Goal: Task Accomplishment & Management: Manage account settings

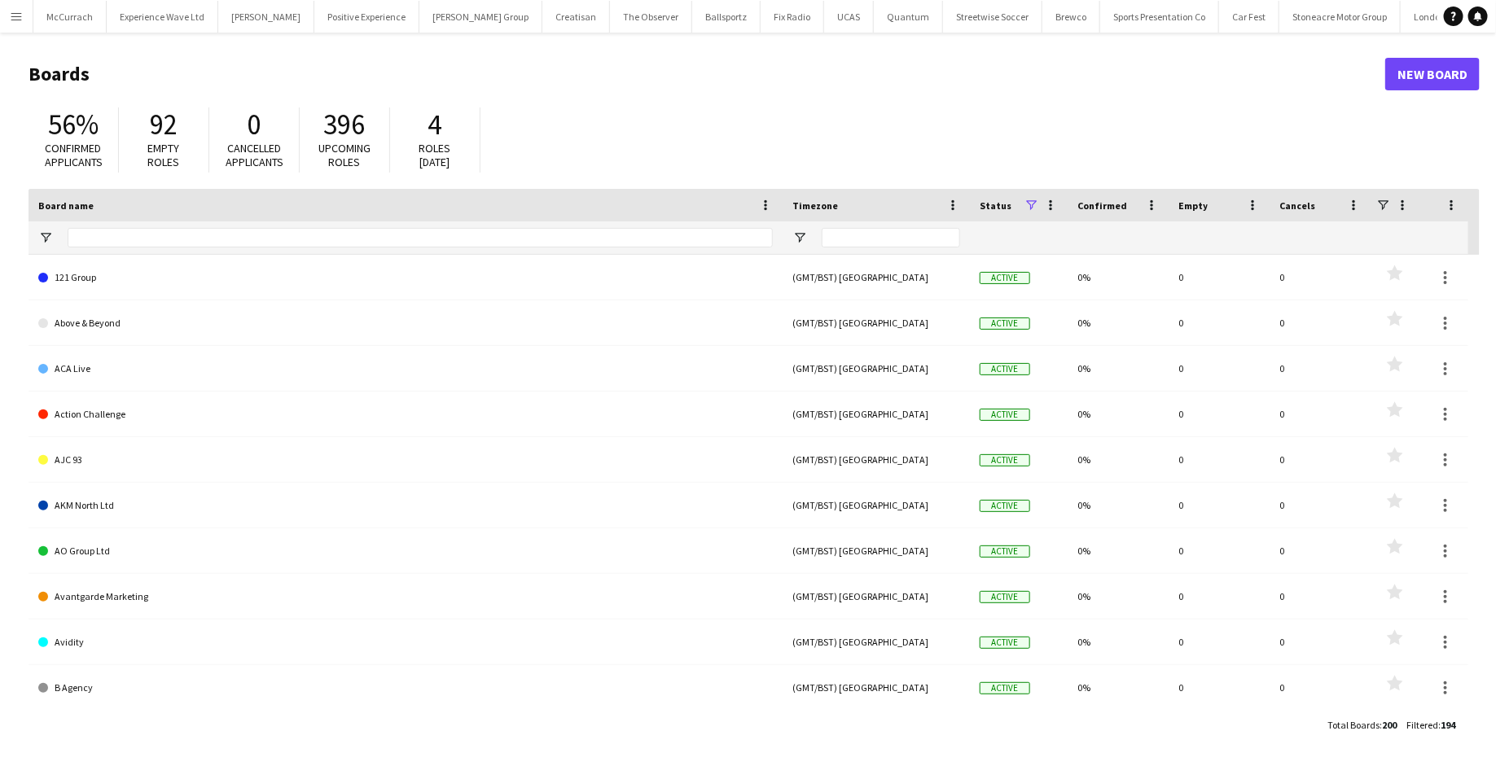
click at [20, 15] on app-icon "Menu" at bounding box center [16, 16] width 13 height 13
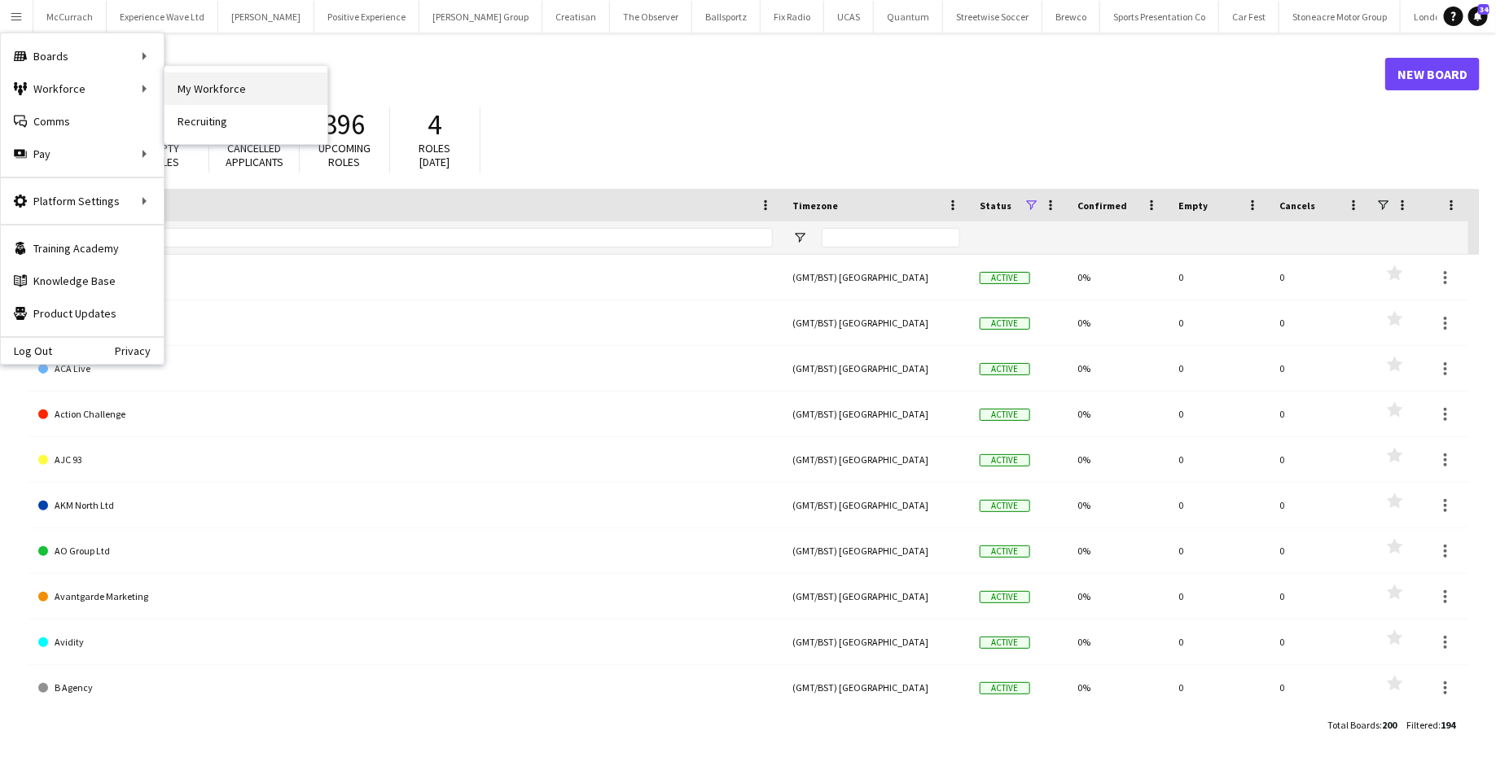
click at [201, 87] on link "My Workforce" at bounding box center [246, 88] width 163 height 33
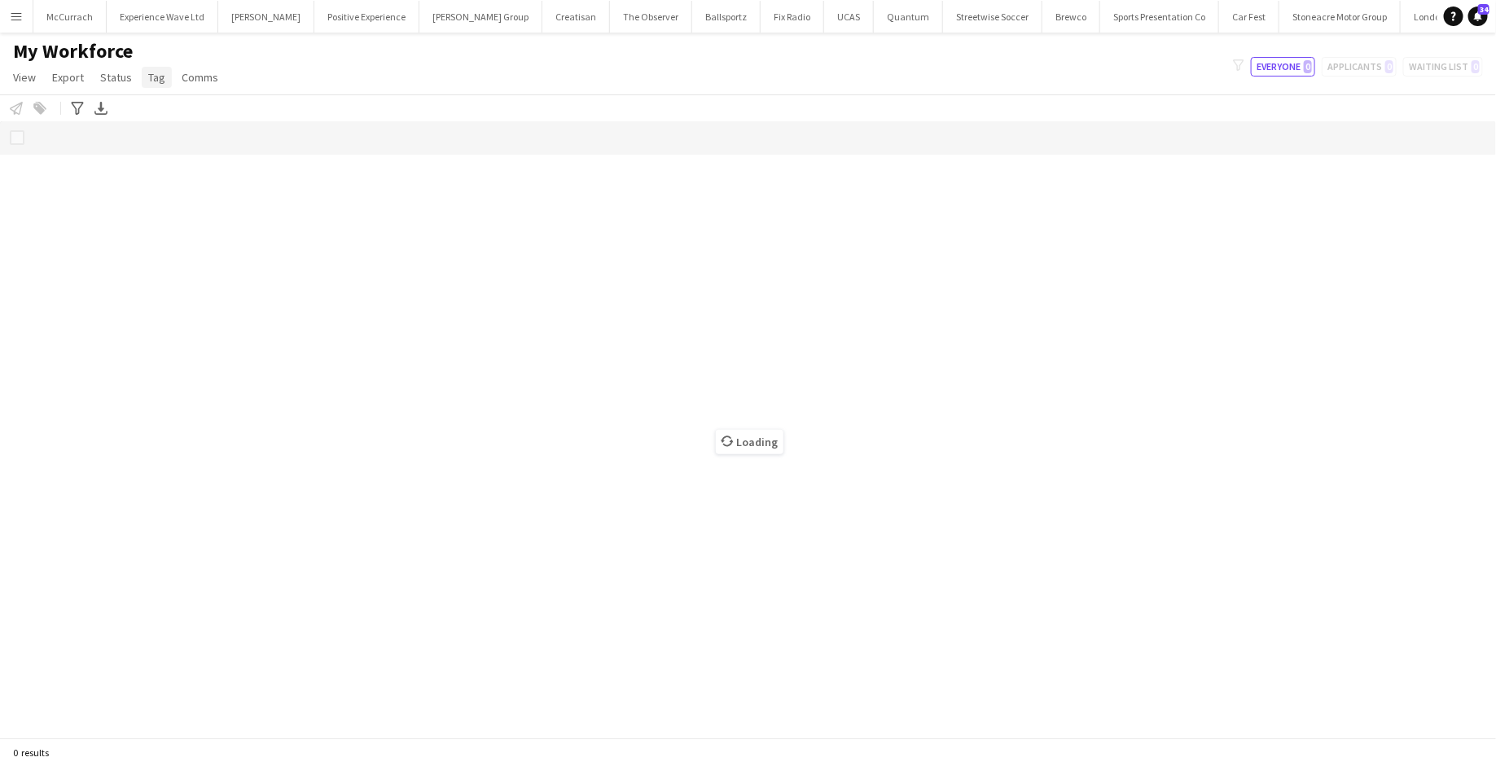
click at [156, 81] on span "Tag" at bounding box center [156, 77] width 17 height 15
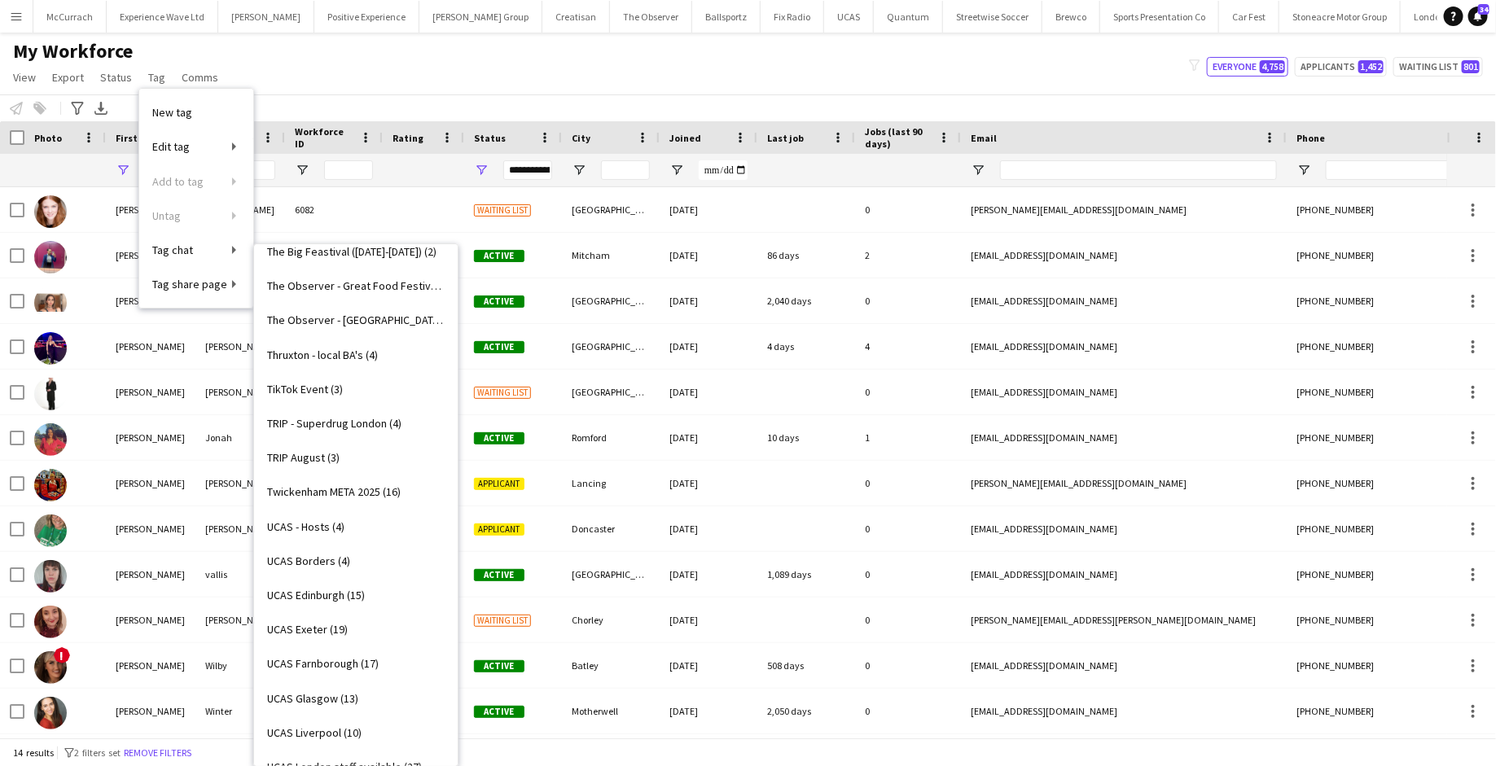
scroll to position [2631, 0]
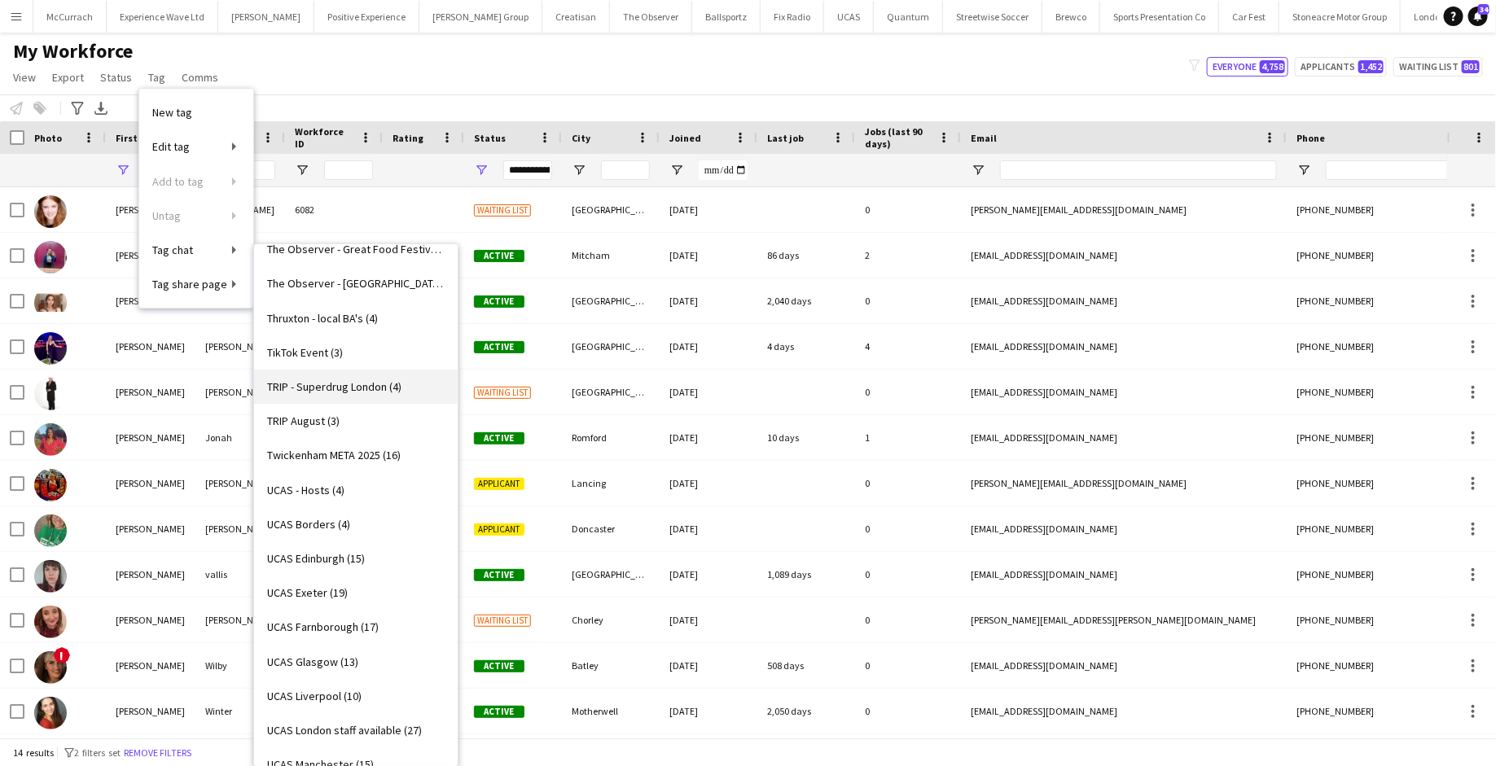
click at [369, 388] on span "TRIP - Superdrug London (4)" at bounding box center [334, 387] width 134 height 15
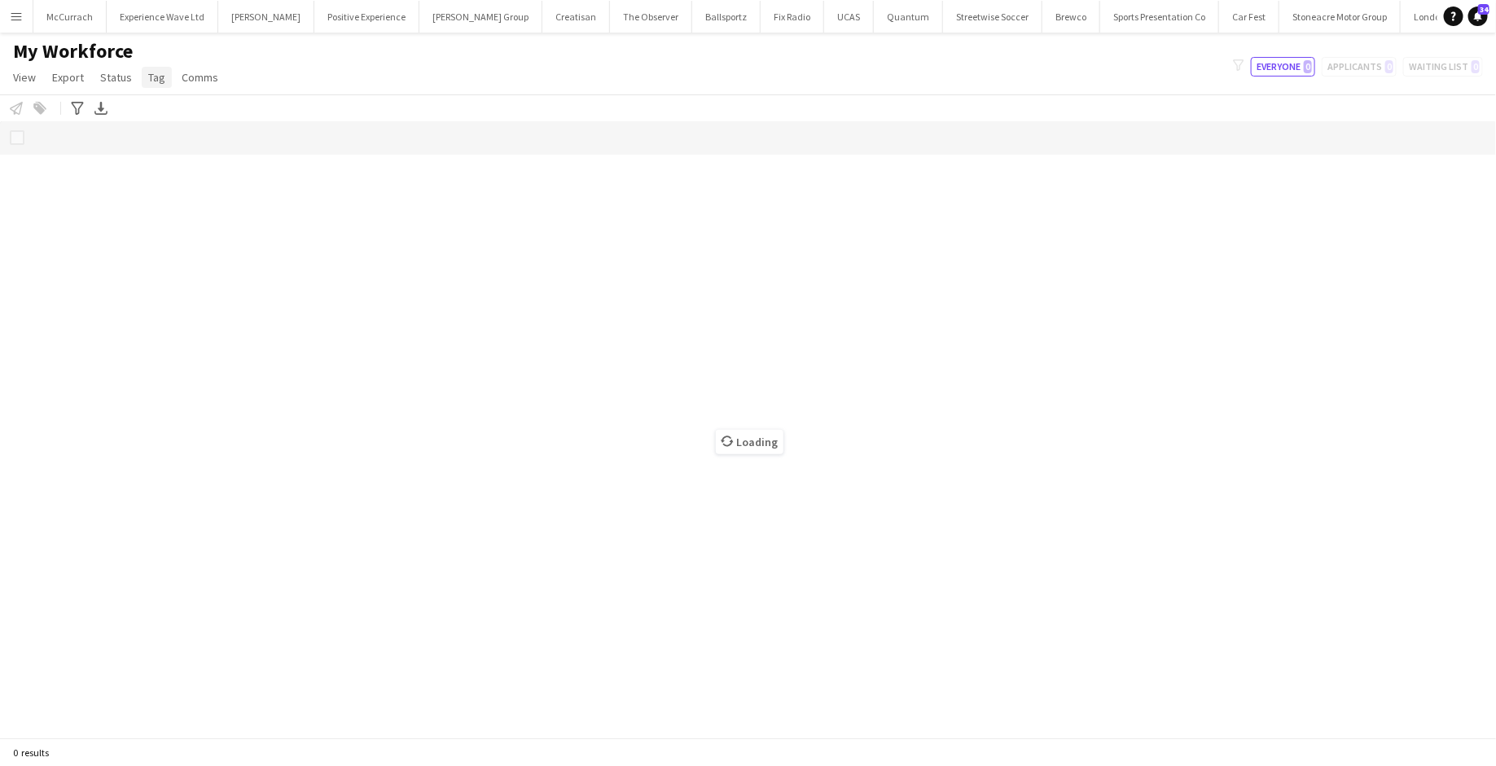
click at [152, 75] on span "Tag" at bounding box center [156, 77] width 17 height 15
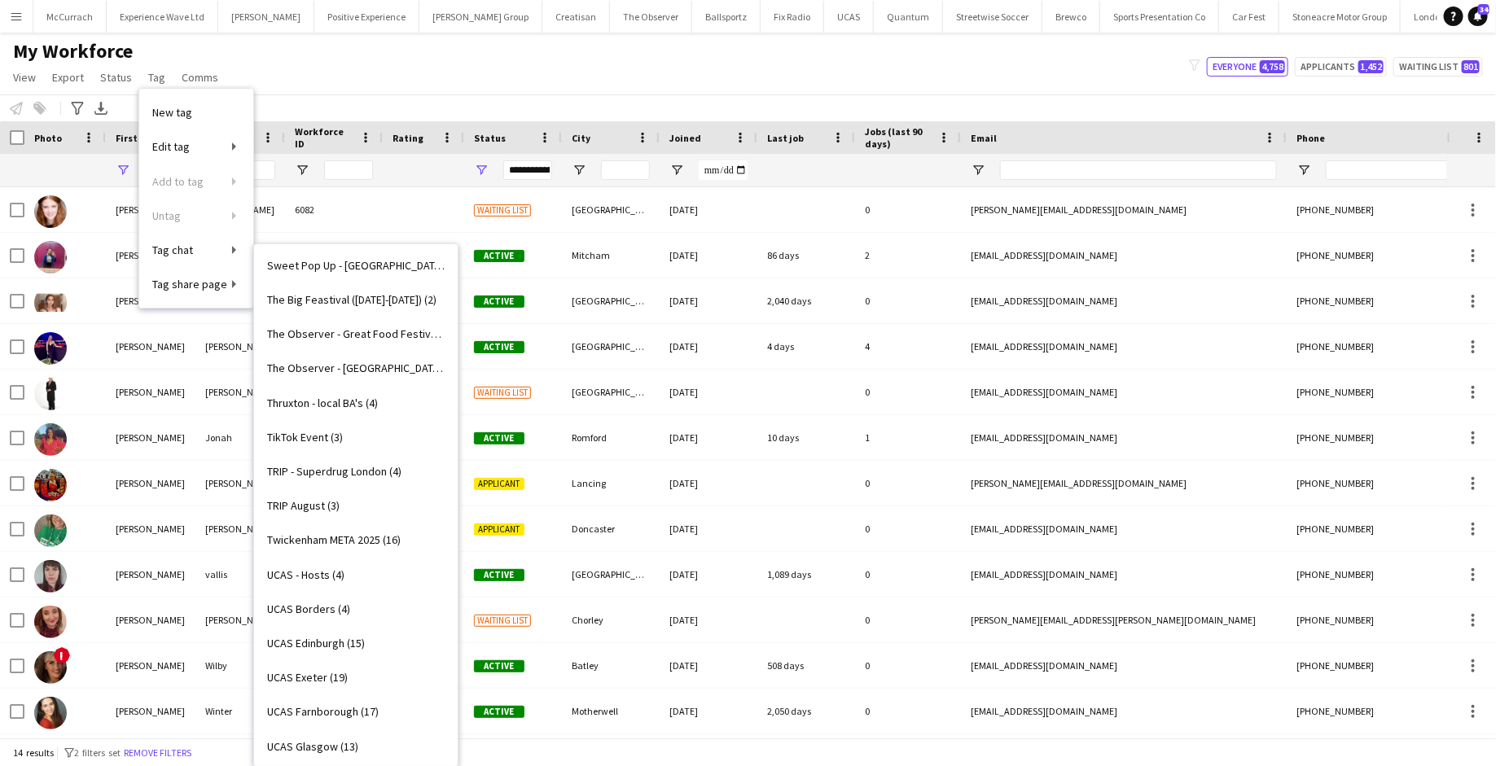
scroll to position [2493, 0]
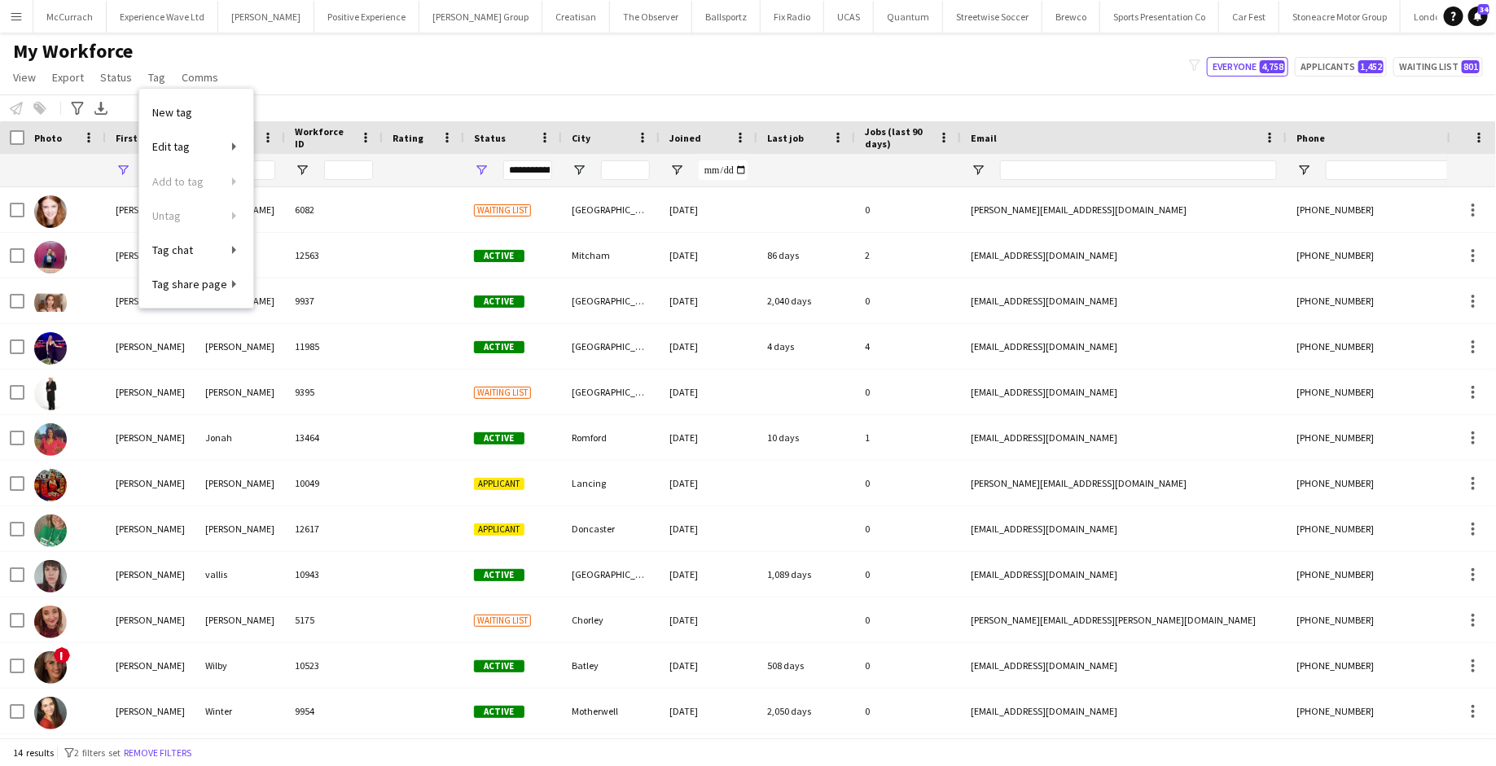
click at [21, 13] on app-icon "Menu" at bounding box center [16, 16] width 13 height 13
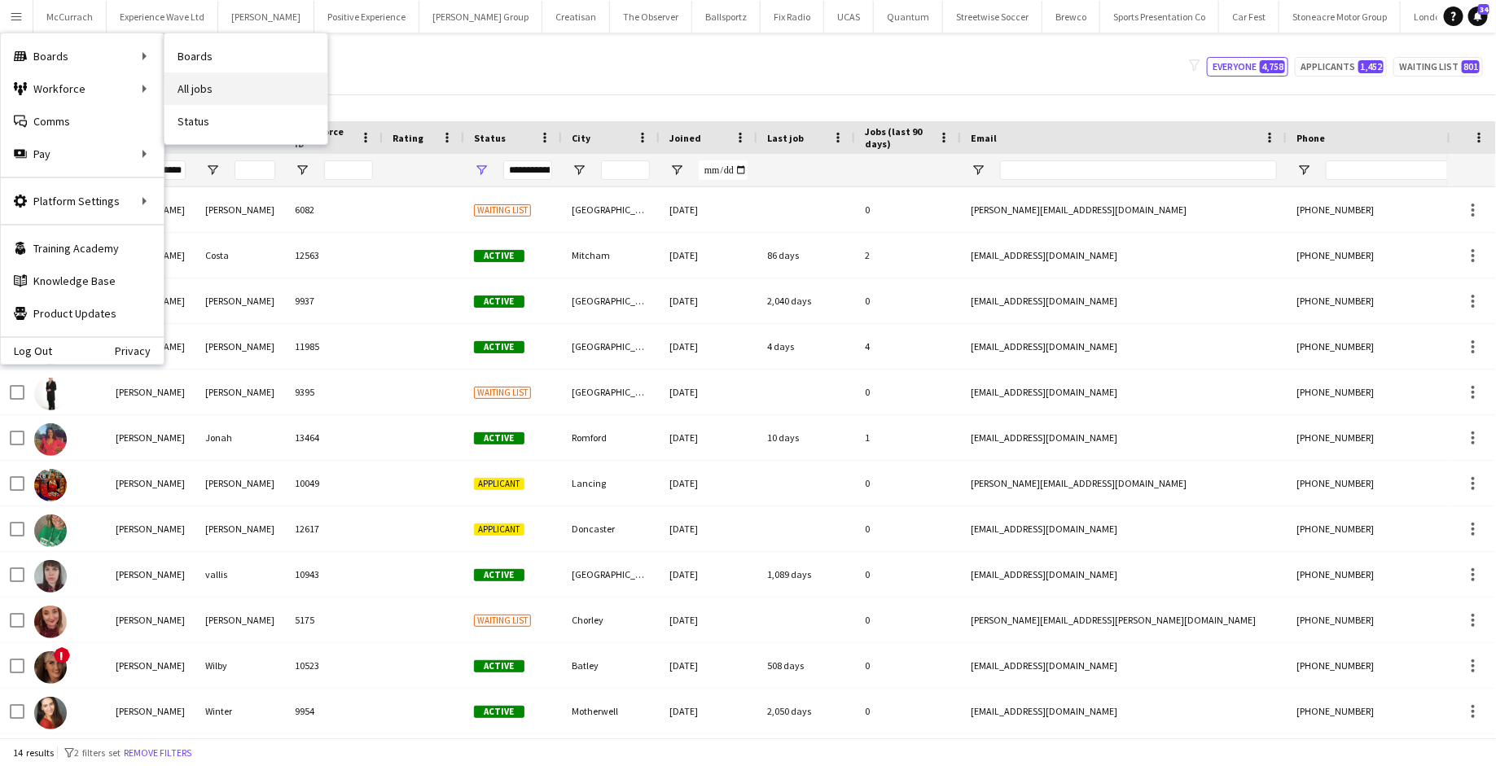
click at [190, 90] on link "All jobs" at bounding box center [246, 88] width 163 height 33
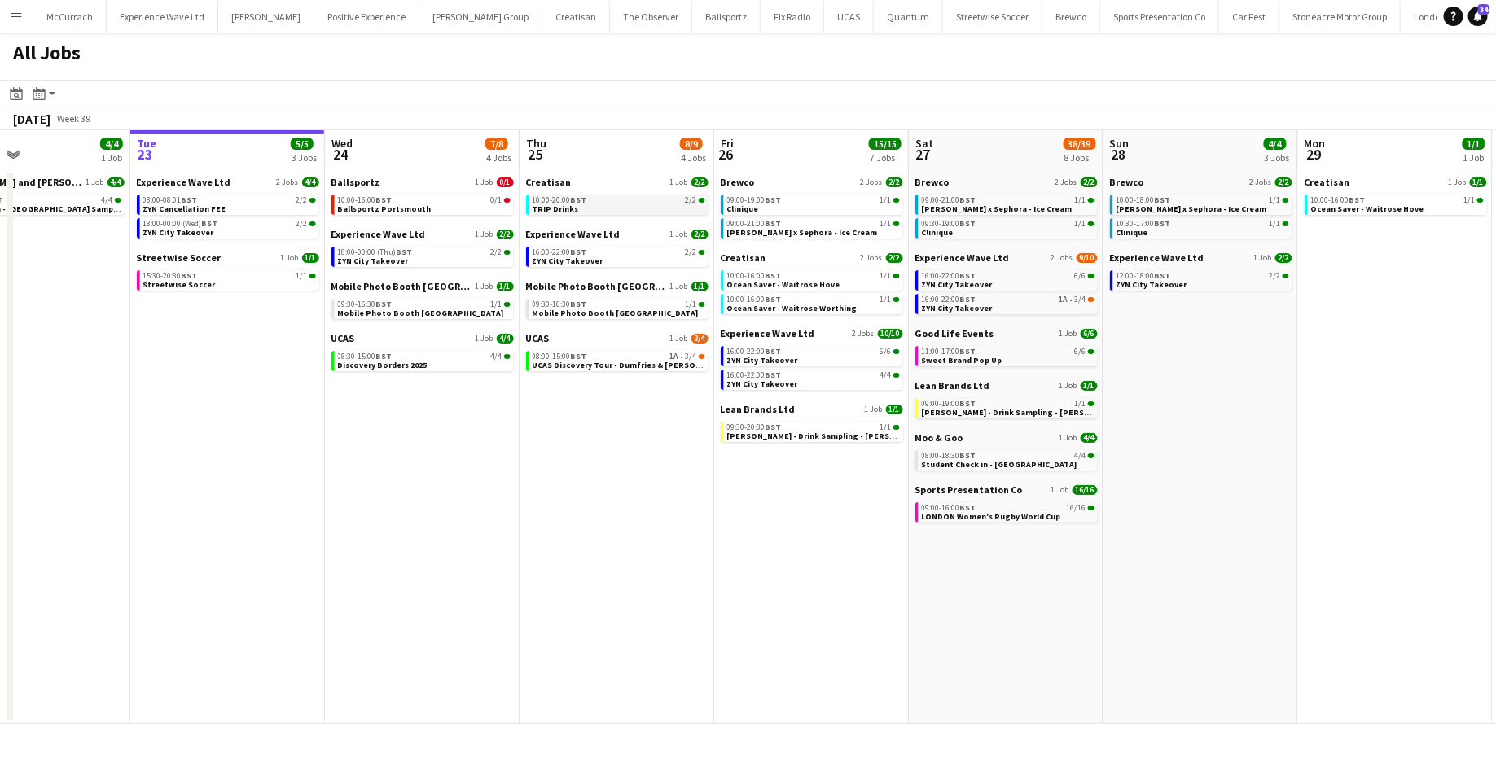
scroll to position [0, 454]
click at [633, 203] on div "10:00-20:00 BST 2/2" at bounding box center [618, 200] width 173 height 8
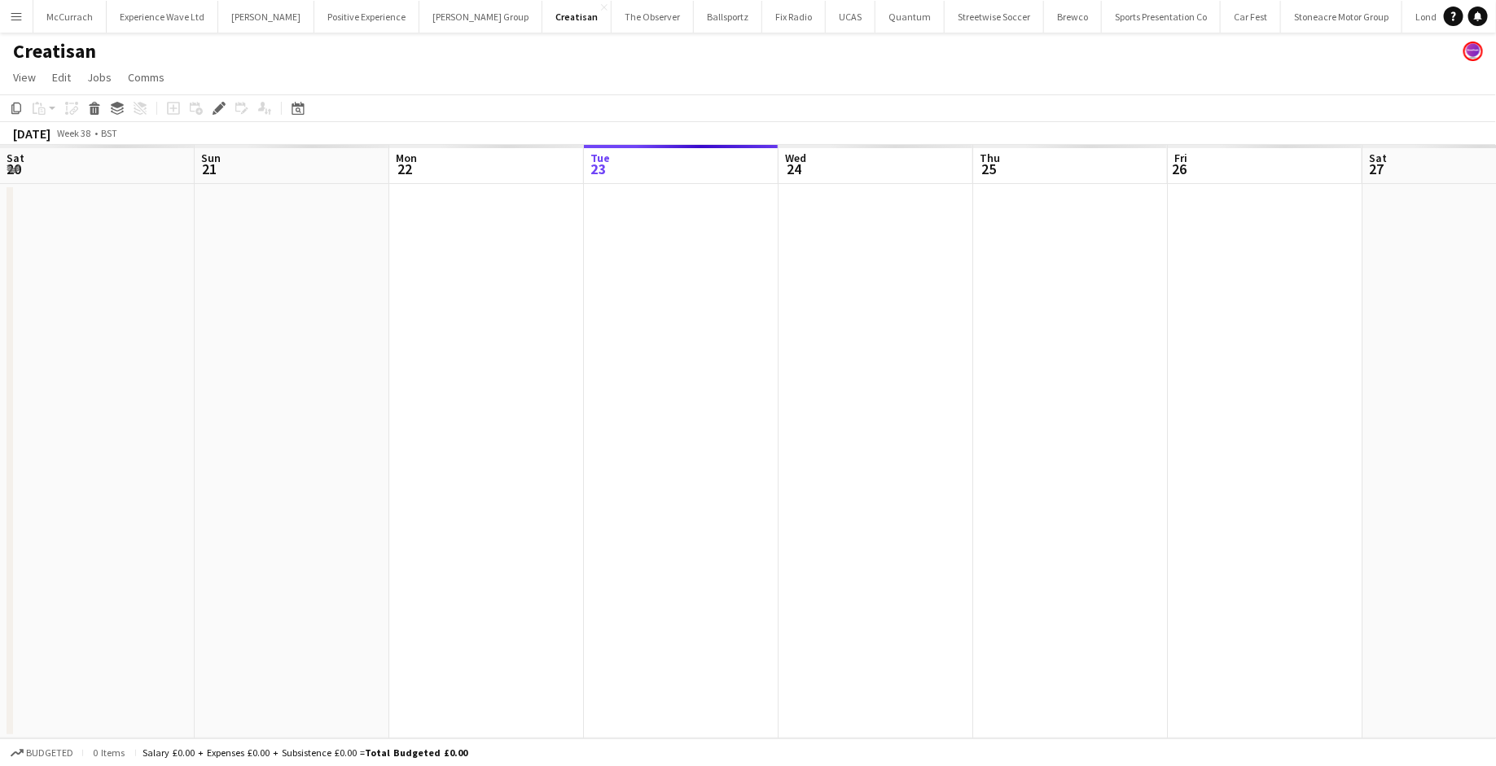
scroll to position [0, 560]
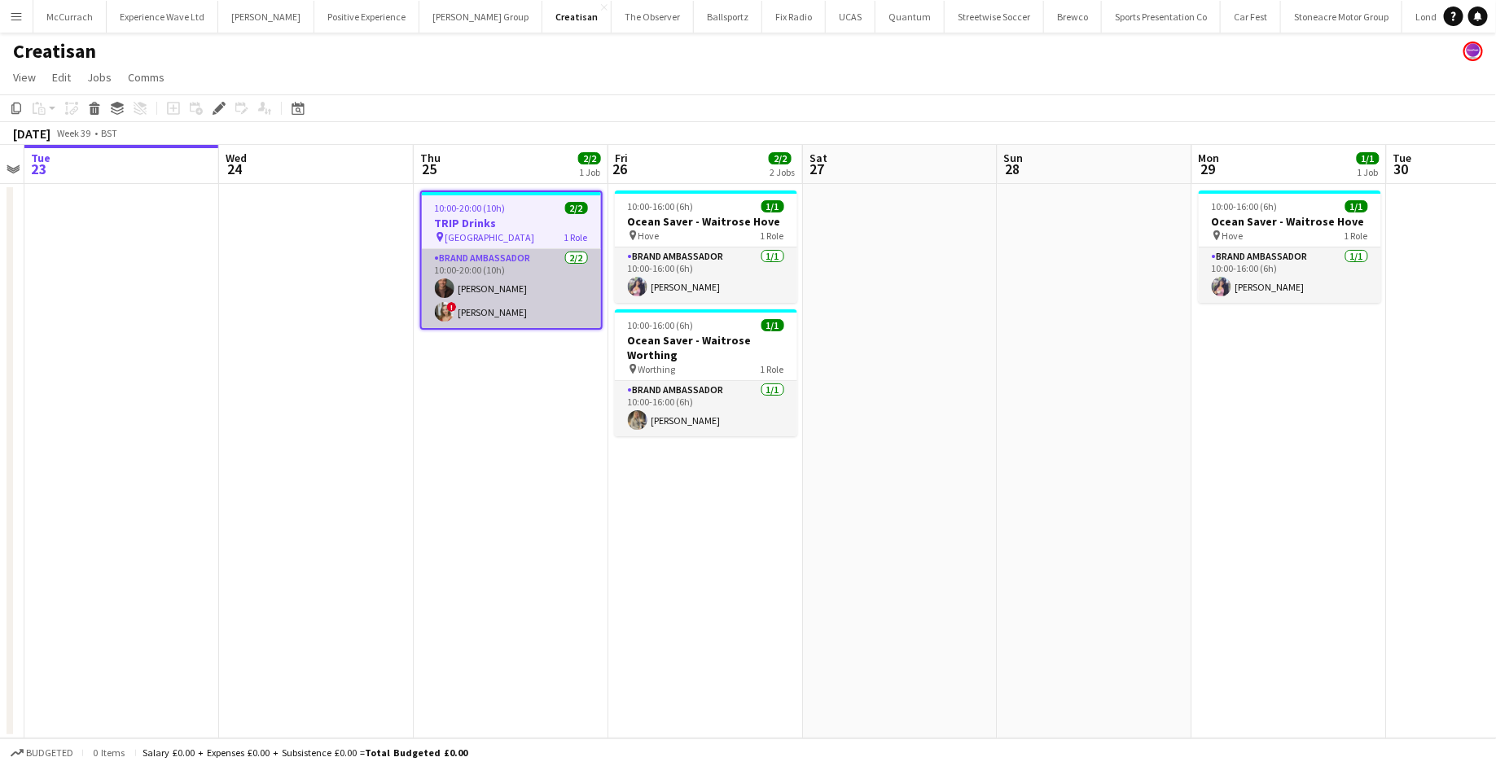
click at [547, 283] on app-card-role "Brand Ambassador 2/2 10:00-20:00 (10h) Colin Marshall ! Charlotte Carter" at bounding box center [511, 288] width 179 height 79
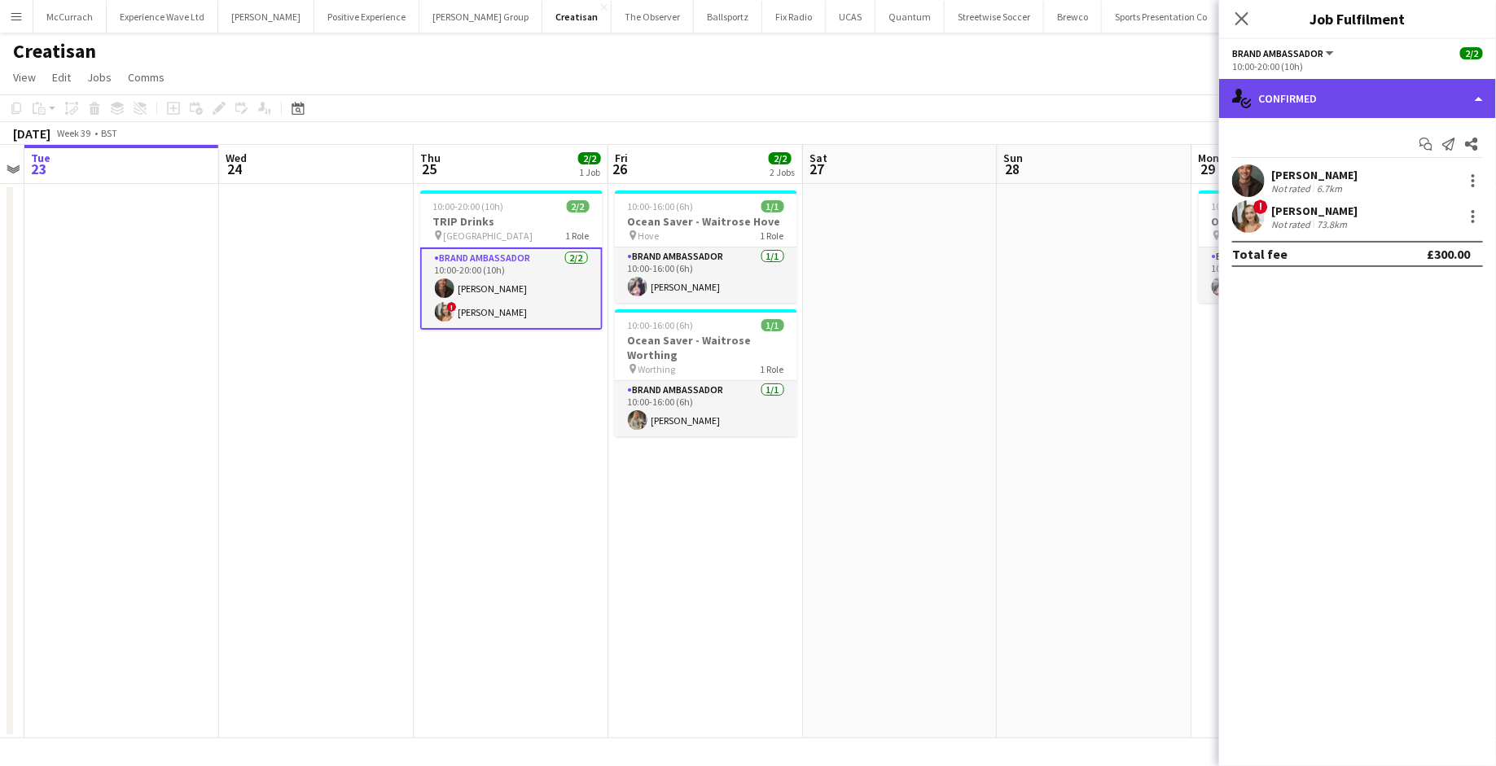
click at [1473, 98] on div "single-neutral-actions-check-2 Confirmed" at bounding box center [1357, 98] width 277 height 39
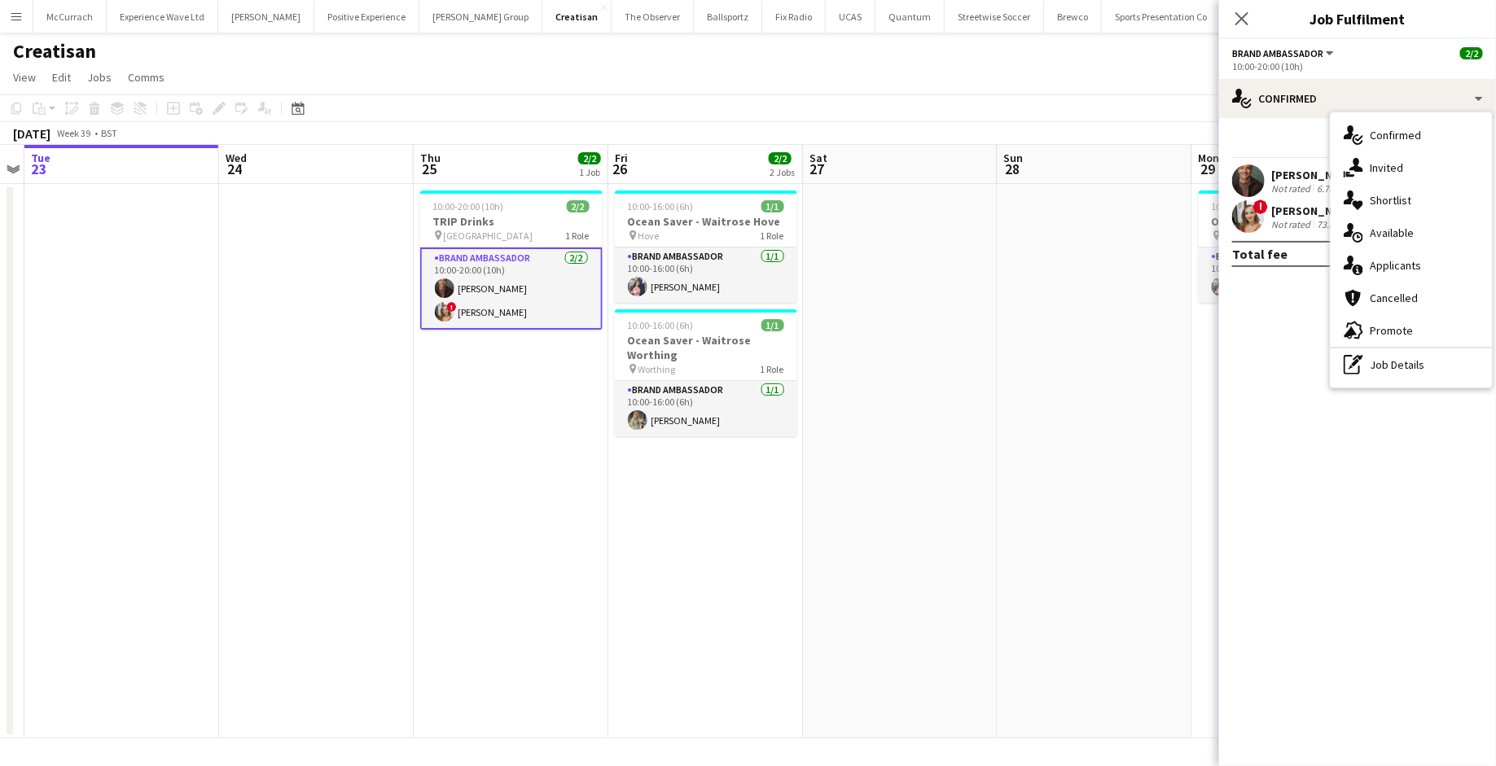
click at [1273, 380] on mat-expansion-panel "check Confirmed Start chat Send notification Share Colin Marshall Not rated 6.7…" at bounding box center [1357, 442] width 277 height 648
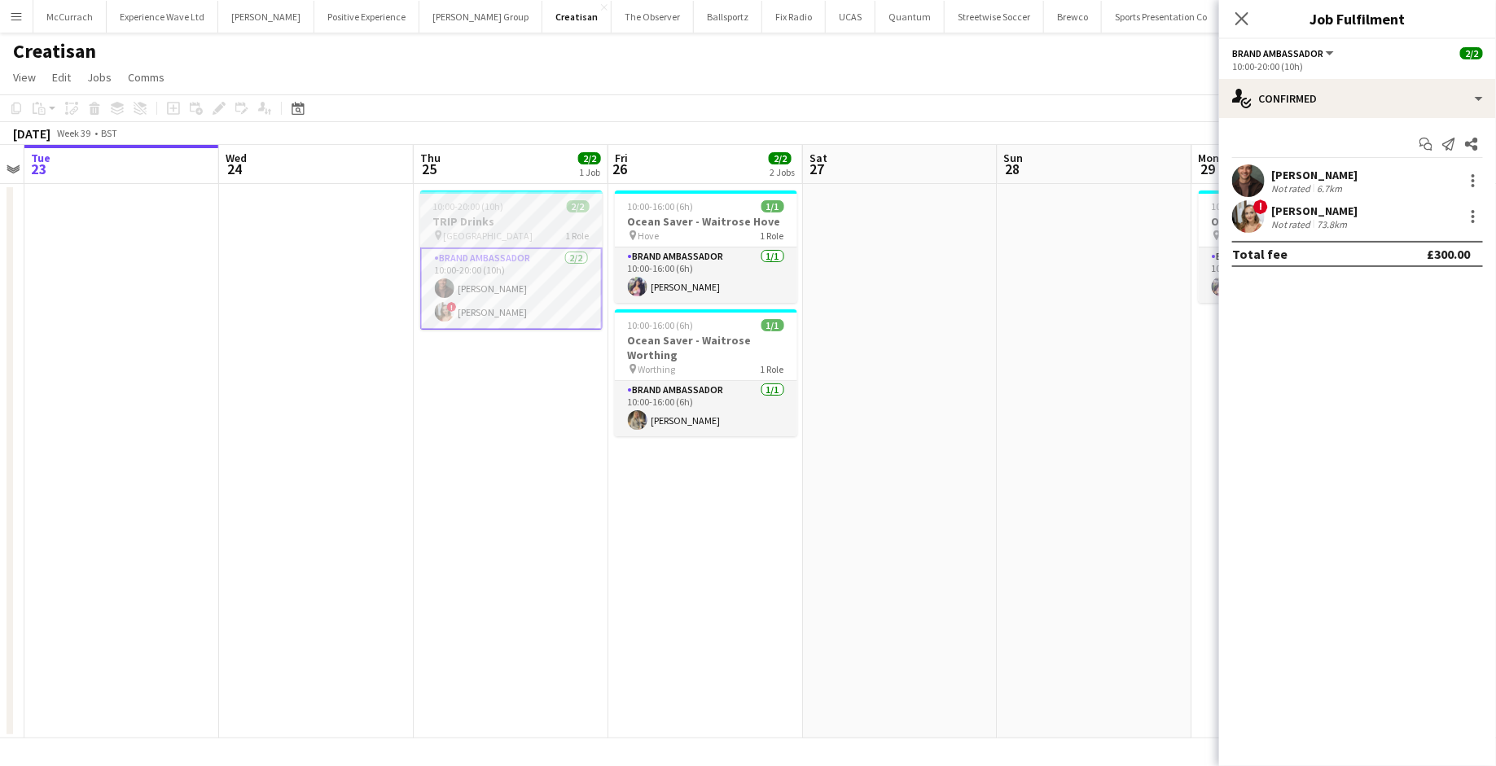
click at [533, 226] on h3 "TRIP Drinks" at bounding box center [511, 221] width 182 height 15
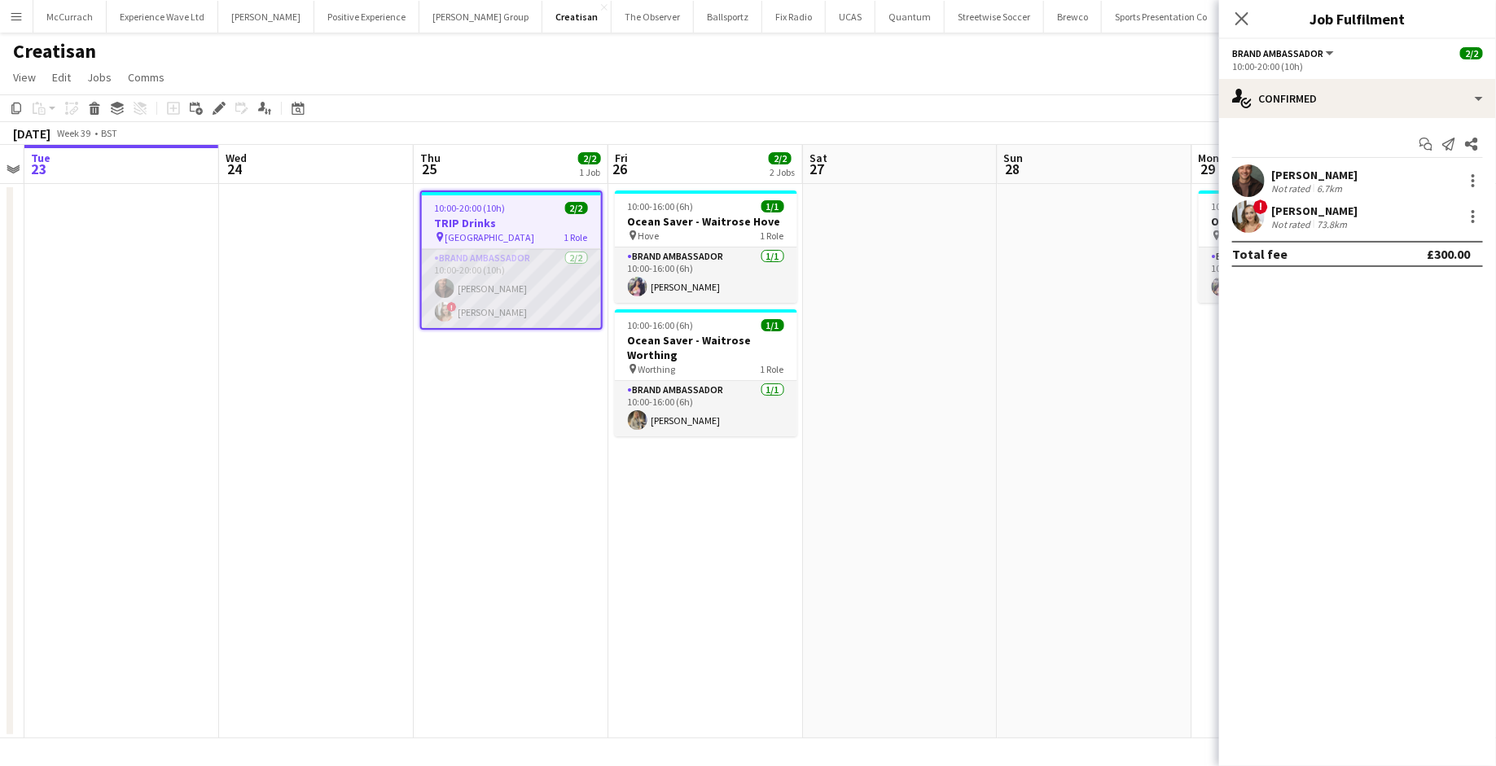
click at [517, 301] on app-card-role "Brand Ambassador 2/2 10:00-20:00 (10h) Colin Marshall ! Charlotte Carter" at bounding box center [511, 288] width 179 height 79
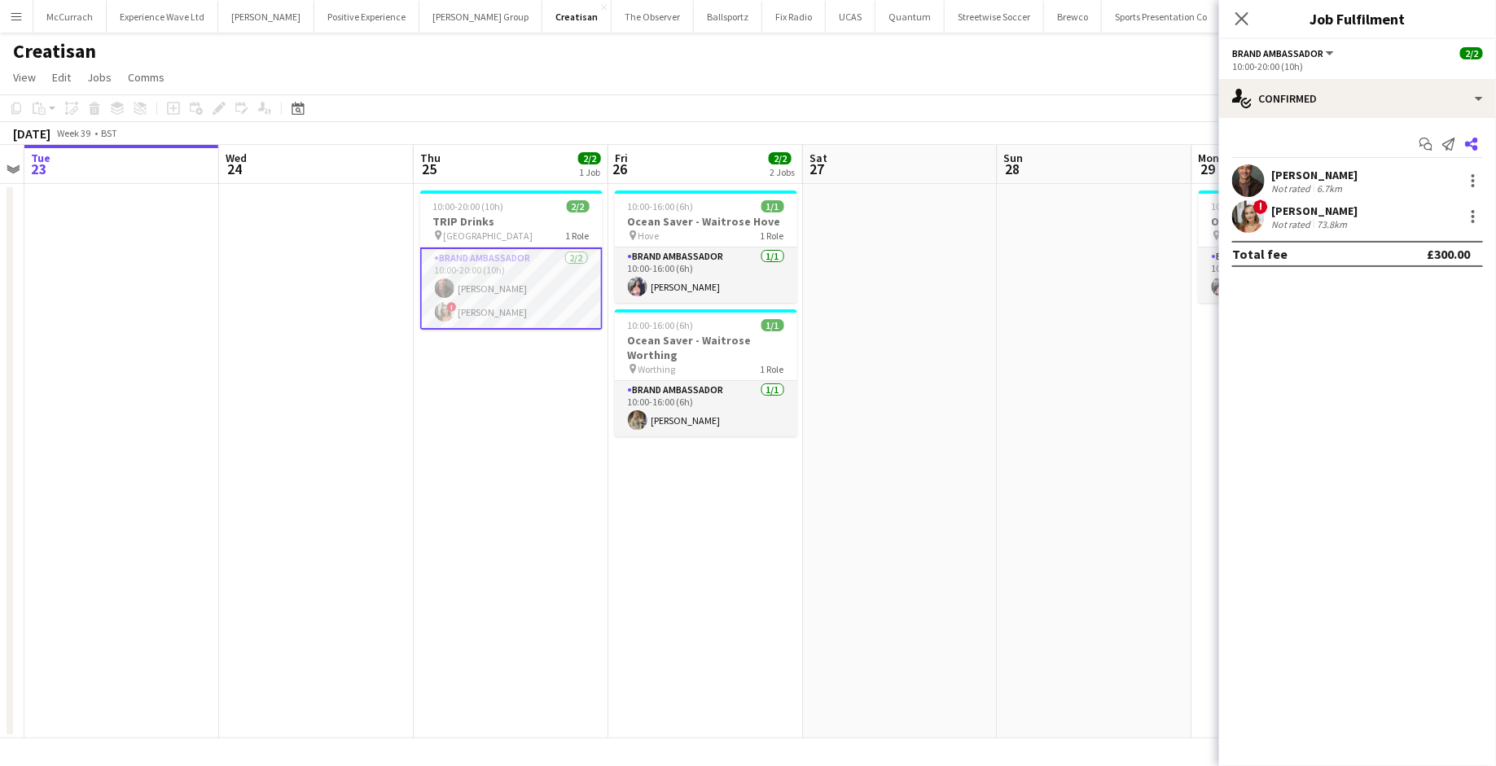
click at [1469, 143] on icon at bounding box center [1471, 144] width 13 height 13
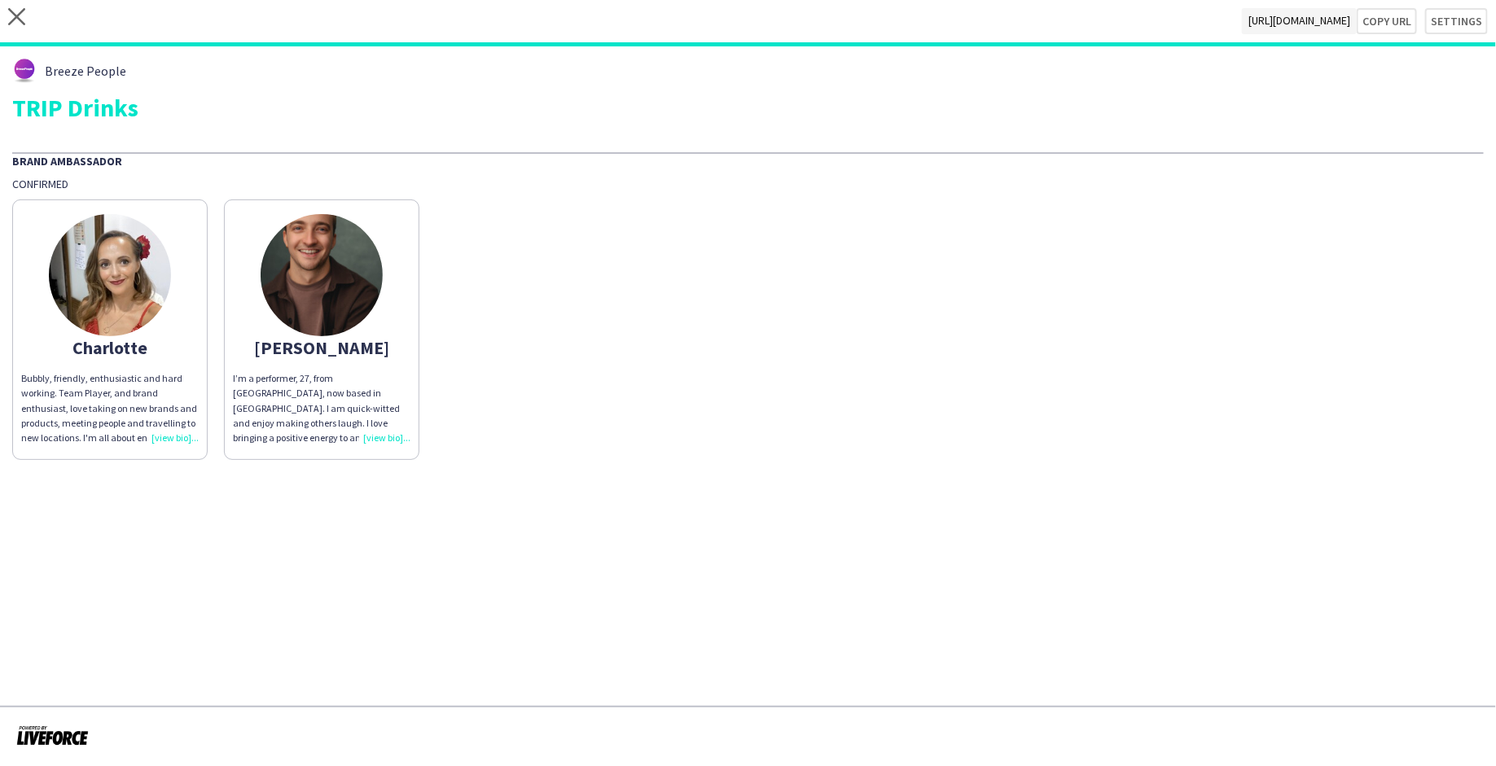
click at [119, 279] on img at bounding box center [110, 275] width 122 height 122
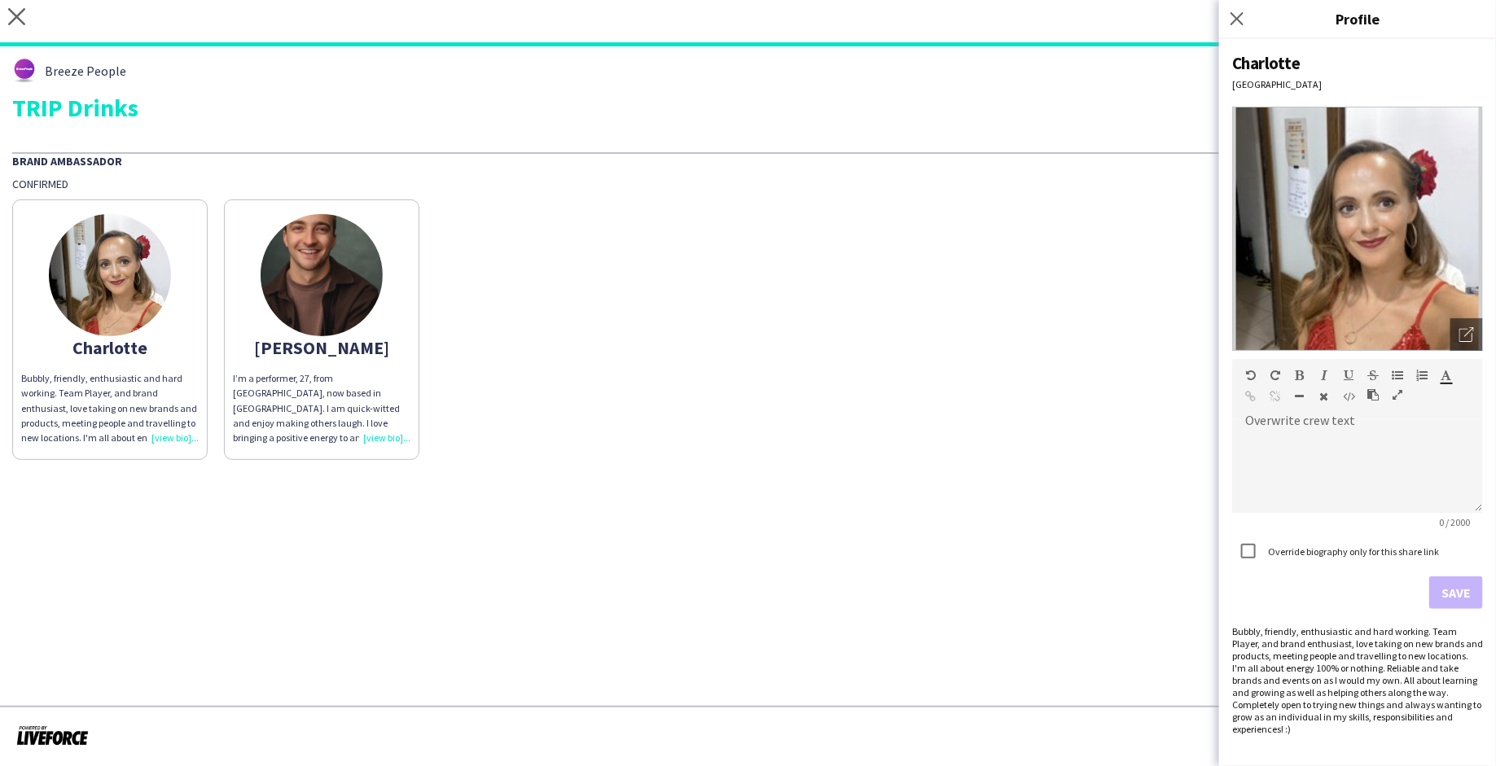
click at [674, 246] on div "Charlotte Bubbly, friendly, enthusiastic and hard working. Team Player, and bra…" at bounding box center [748, 325] width 1472 height 269
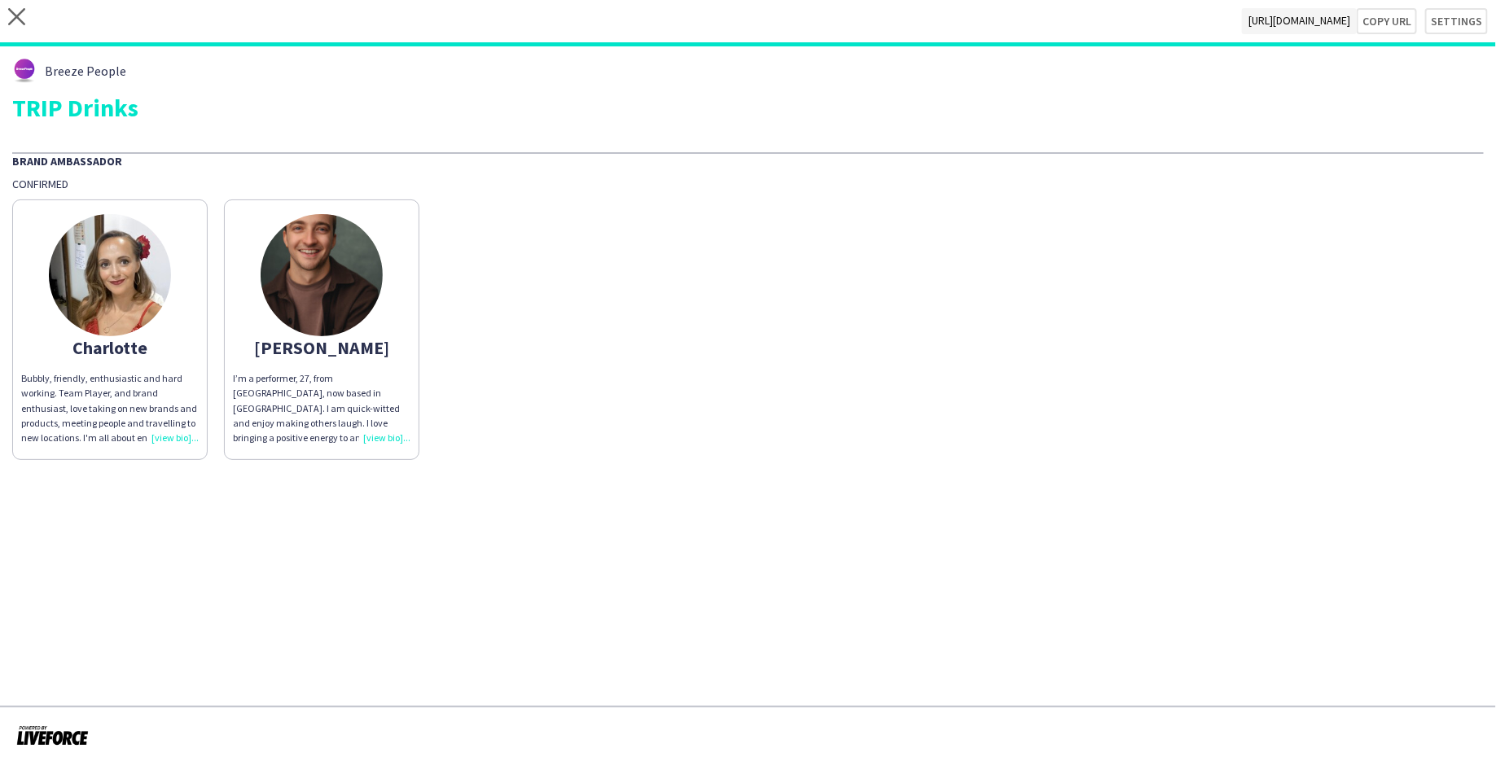
click at [150, 242] on img at bounding box center [110, 275] width 122 height 122
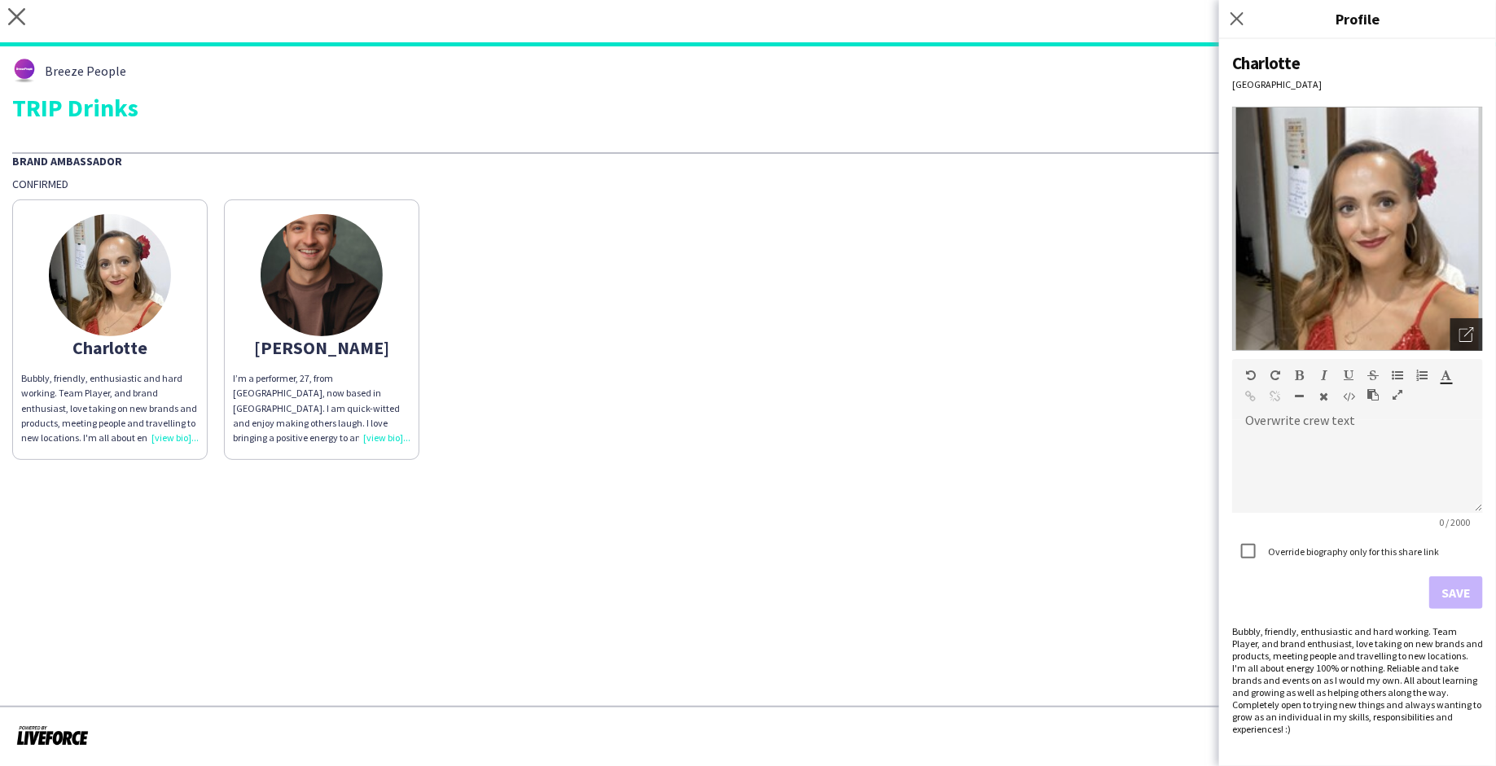
click at [1470, 326] on div "Open photos pop-in" at bounding box center [1467, 334] width 33 height 33
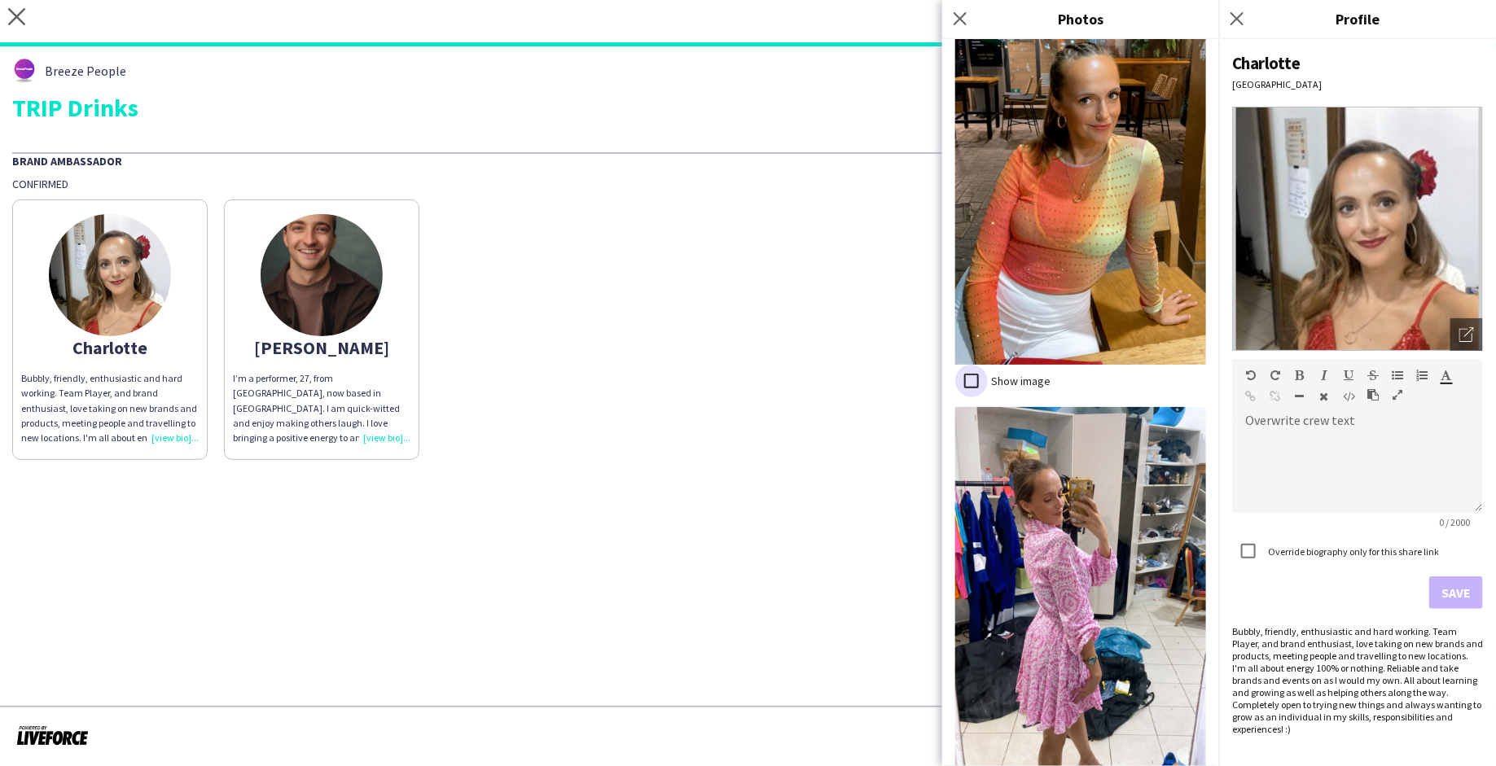
scroll to position [2790, 0]
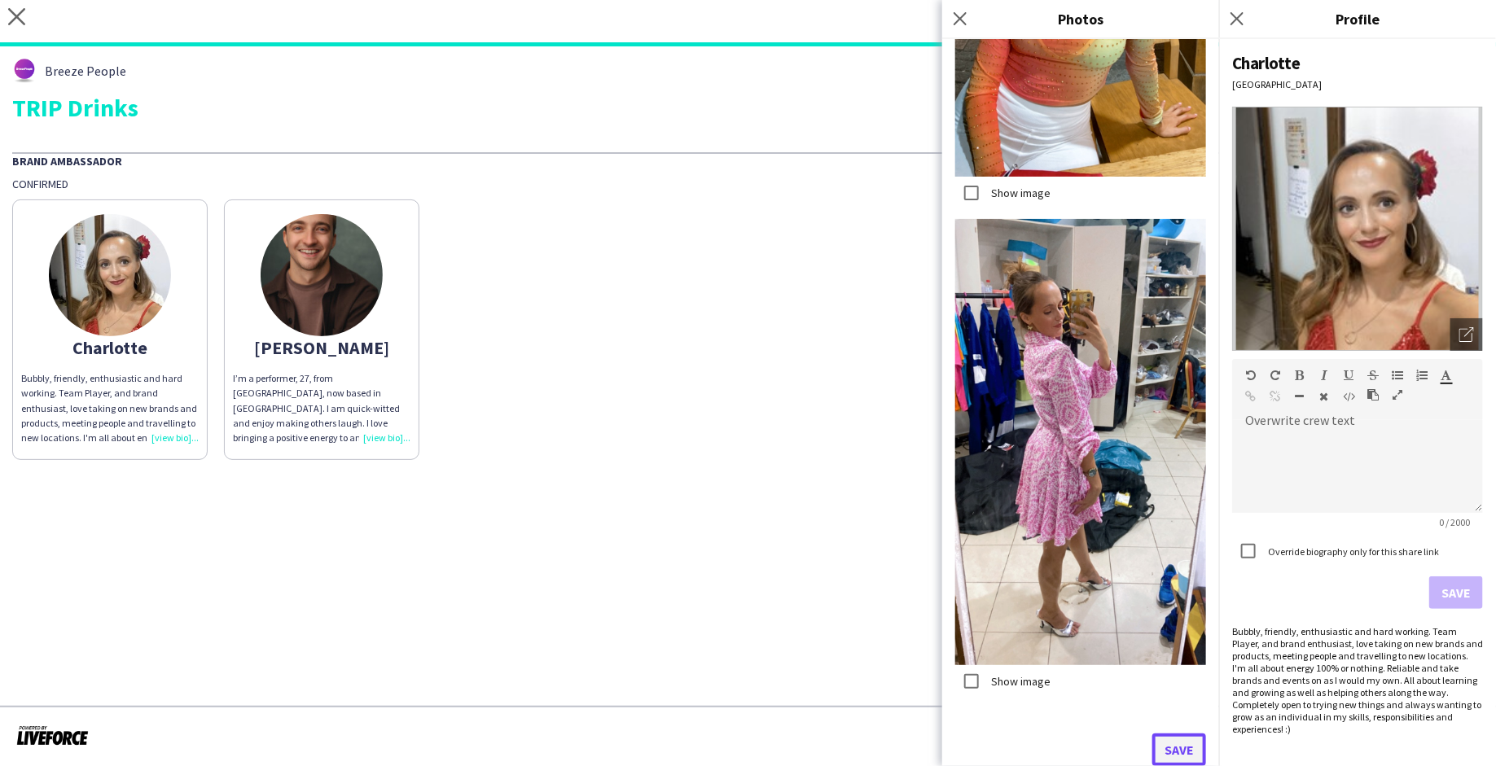
click at [1189, 748] on button "Save" at bounding box center [1179, 750] width 54 height 33
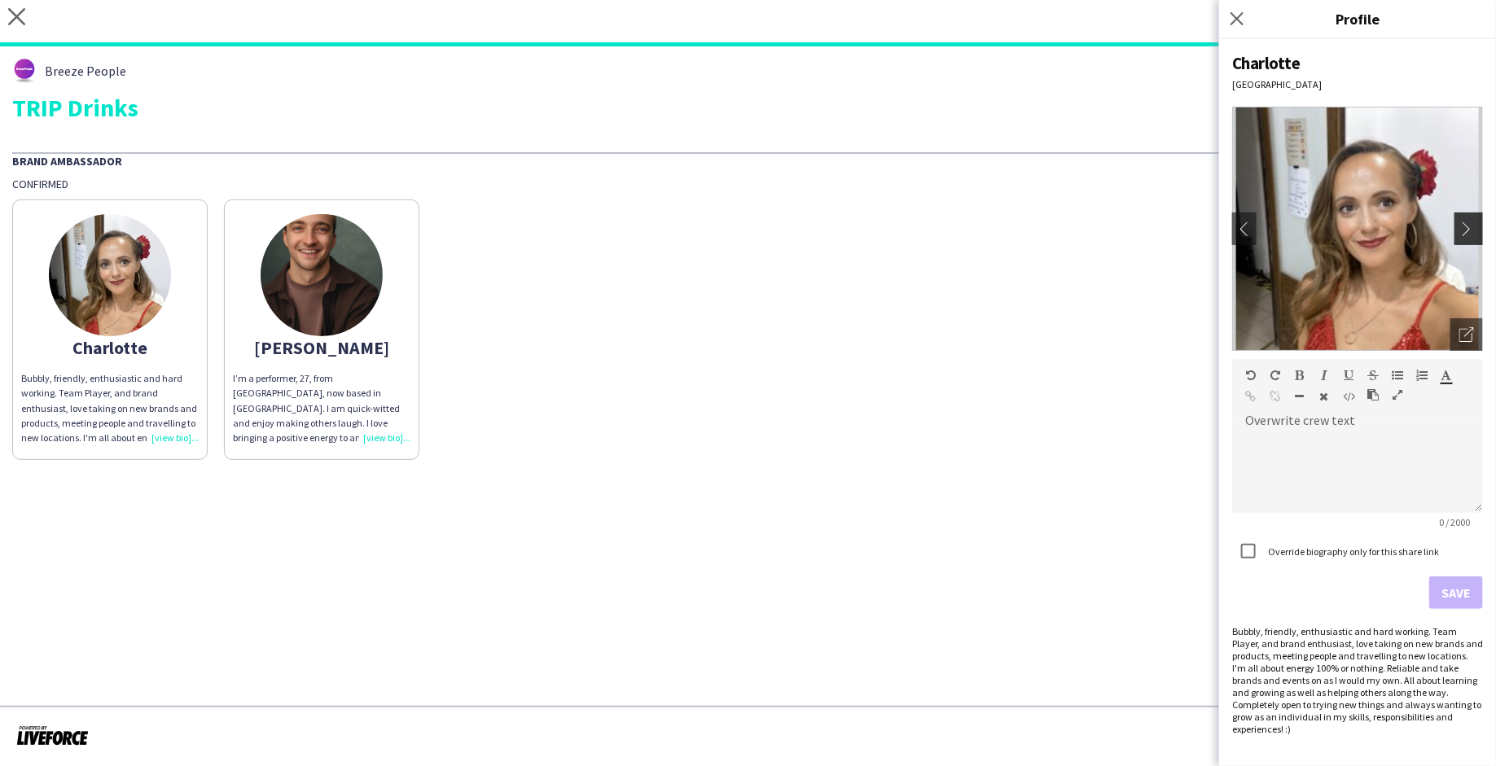
click at [1470, 230] on app-icon "chevron-right" at bounding box center [1471, 229] width 23 height 15
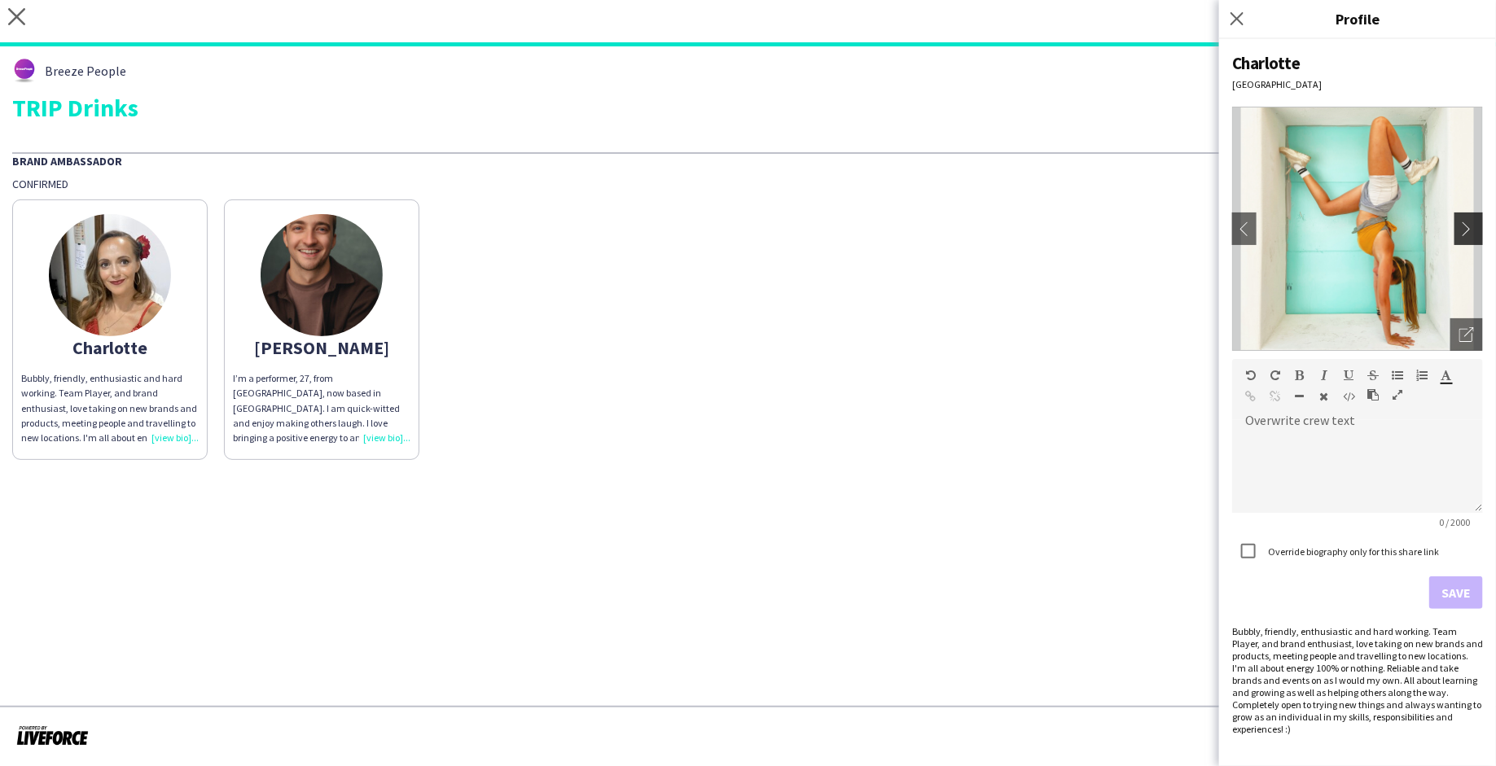
click at [1470, 230] on app-icon "chevron-right" at bounding box center [1471, 229] width 23 height 15
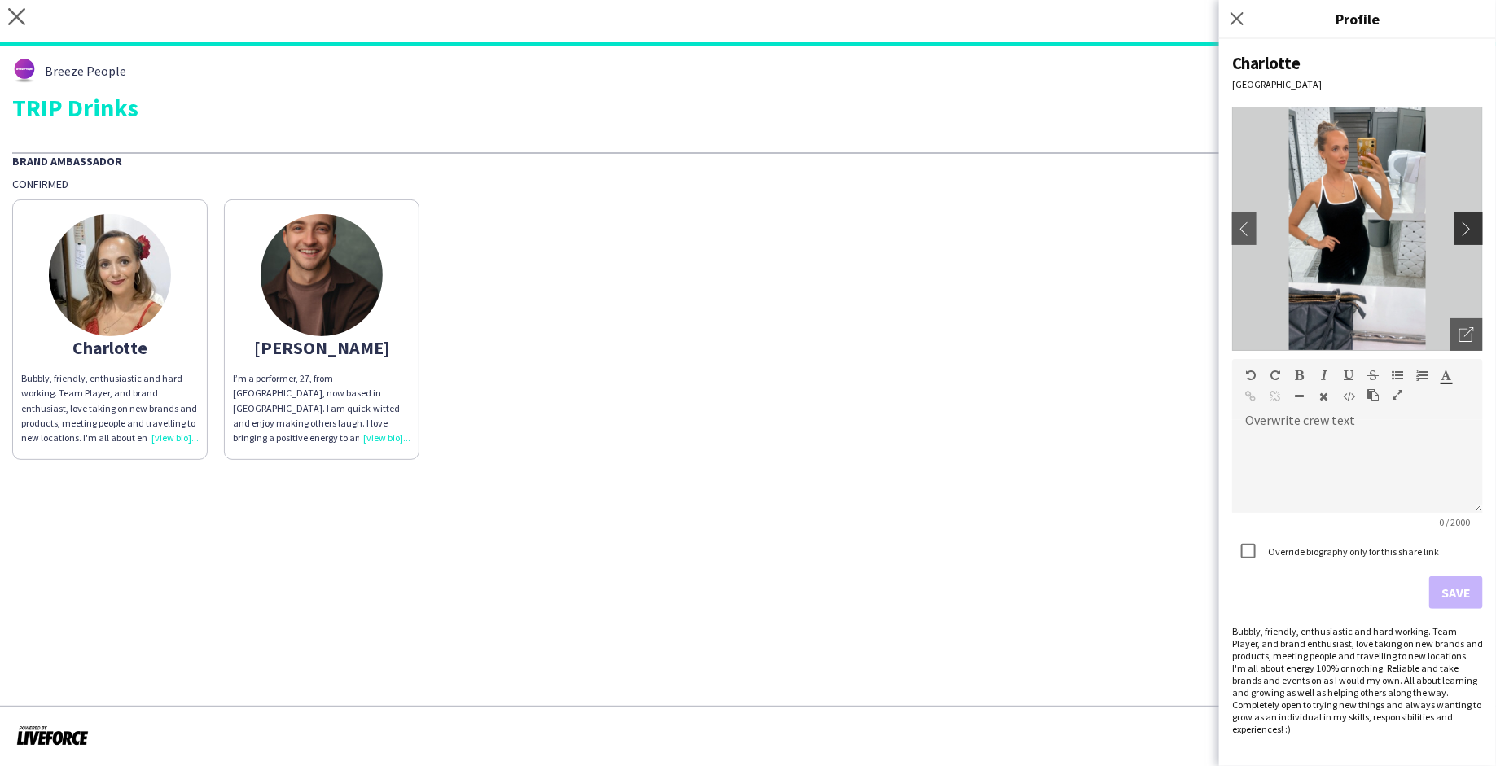
click at [1470, 230] on app-icon "chevron-right" at bounding box center [1471, 229] width 23 height 15
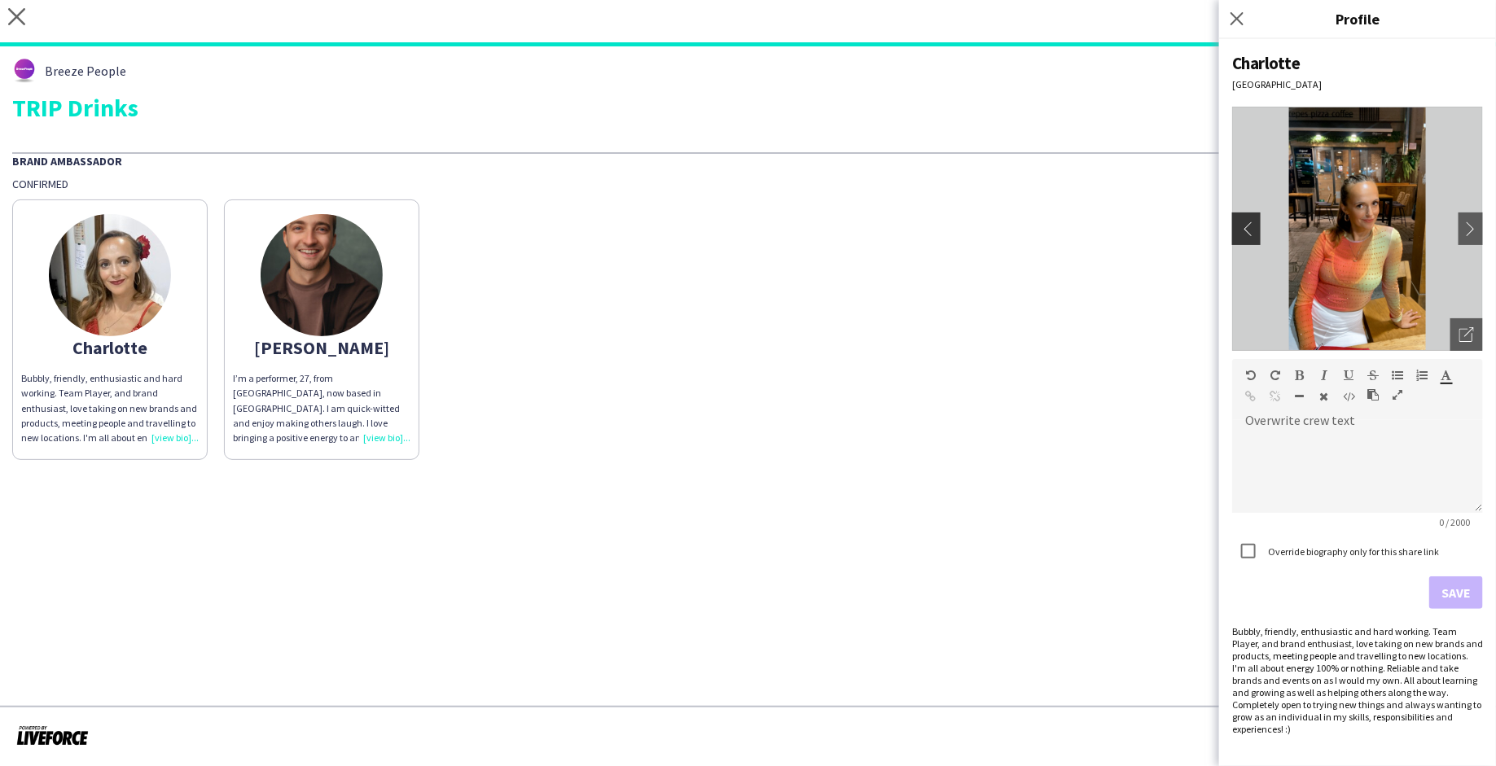
click at [1246, 228] on app-icon "chevron-left" at bounding box center [1244, 229] width 23 height 15
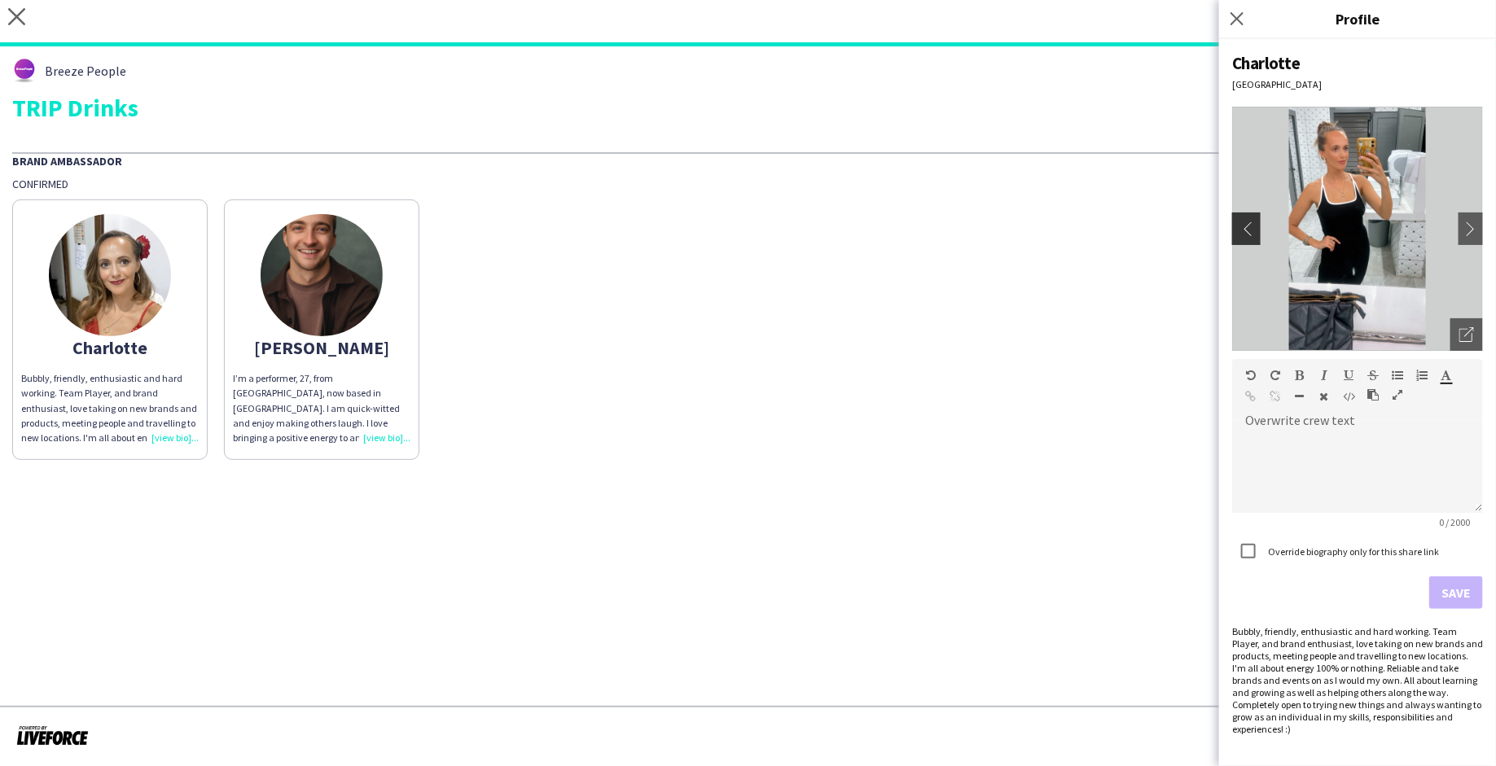
click at [1246, 228] on app-icon "chevron-left" at bounding box center [1244, 229] width 23 height 15
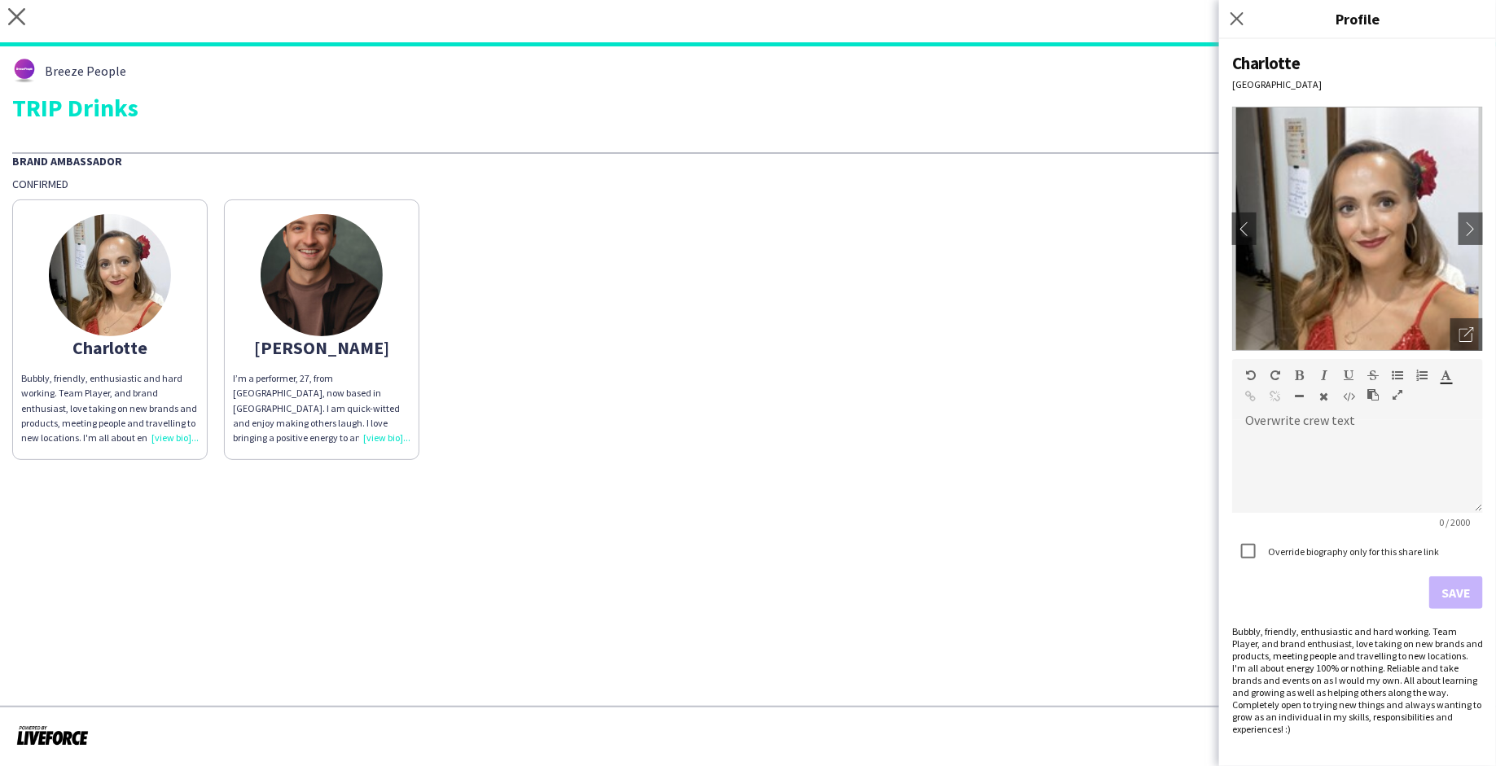
click at [331, 255] on img at bounding box center [322, 275] width 122 height 122
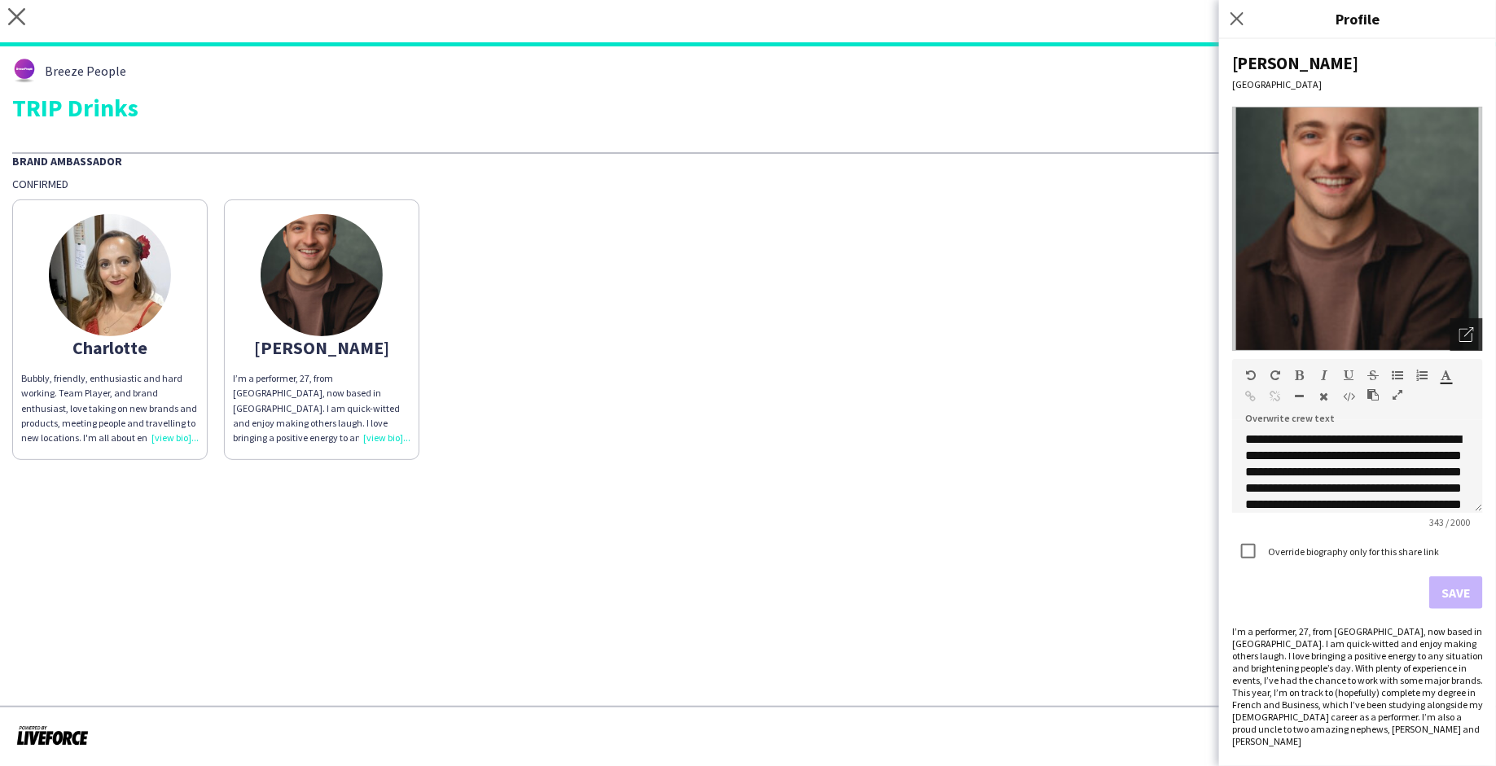
click at [1466, 342] on div "Open photos pop-in" at bounding box center [1467, 334] width 33 height 33
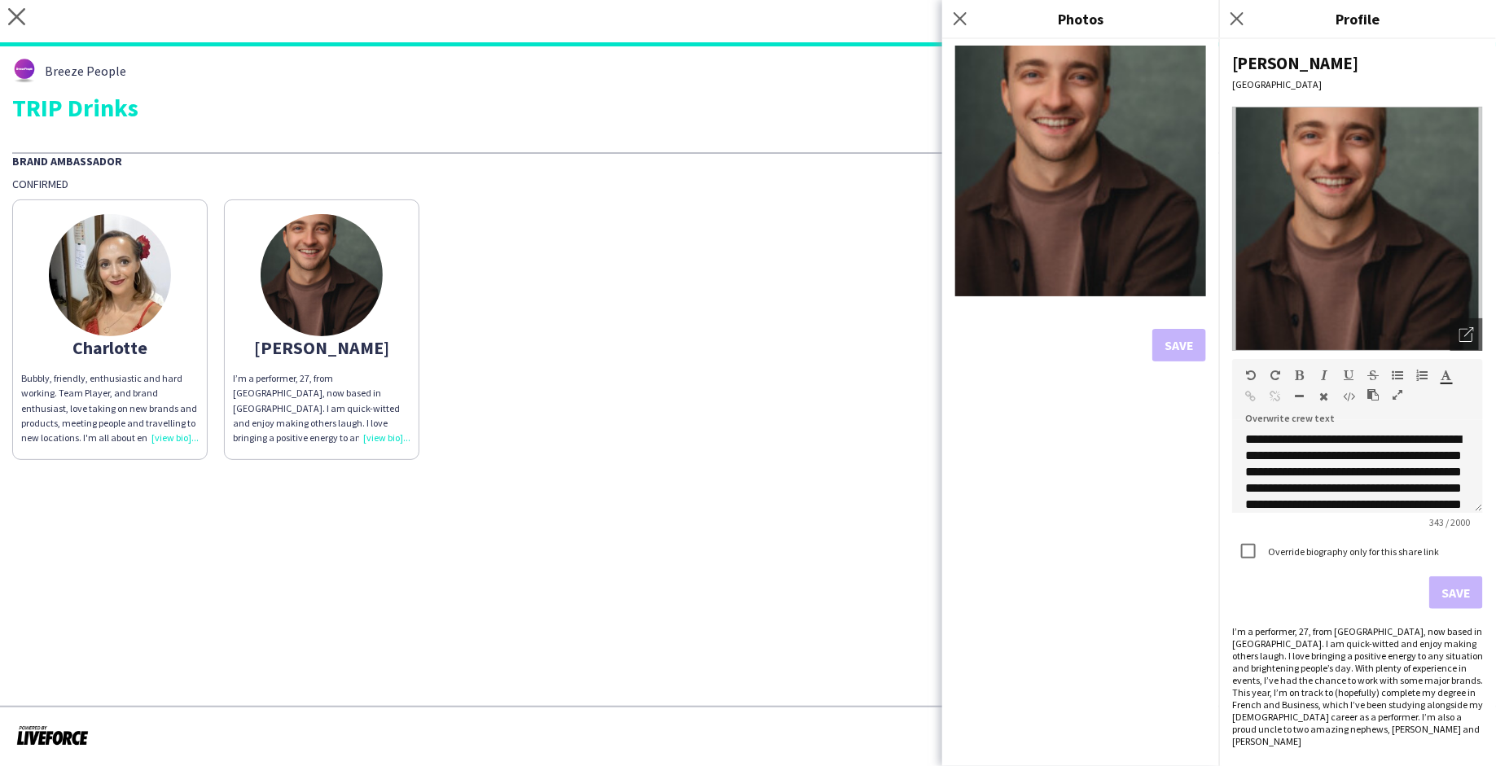
click at [1128, 220] on img at bounding box center [1080, 171] width 251 height 251
click at [479, 345] on div "Charlotte Bubbly, friendly, enthusiastic and hard working. Team Player, and bra…" at bounding box center [748, 325] width 1472 height 269
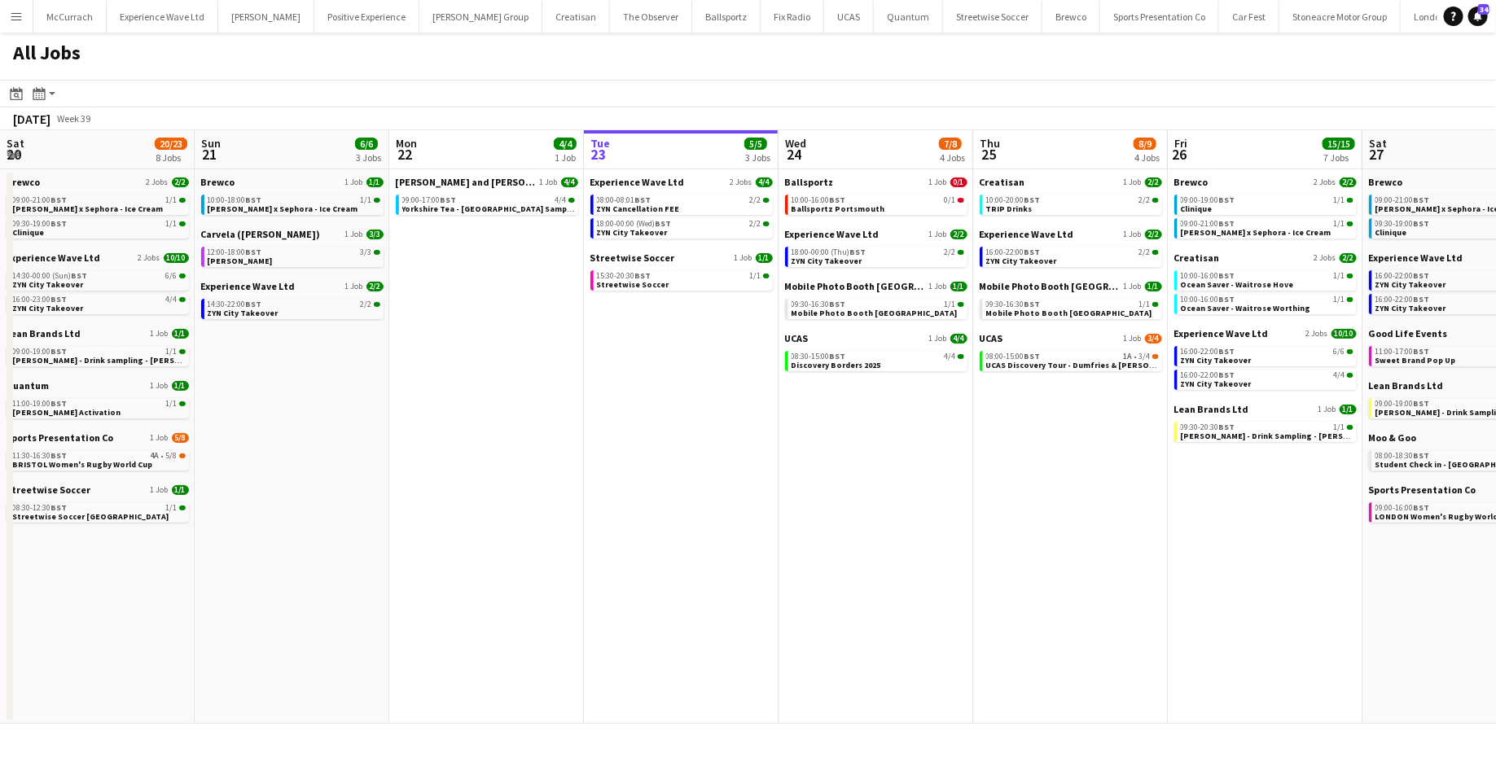
scroll to position [0, 454]
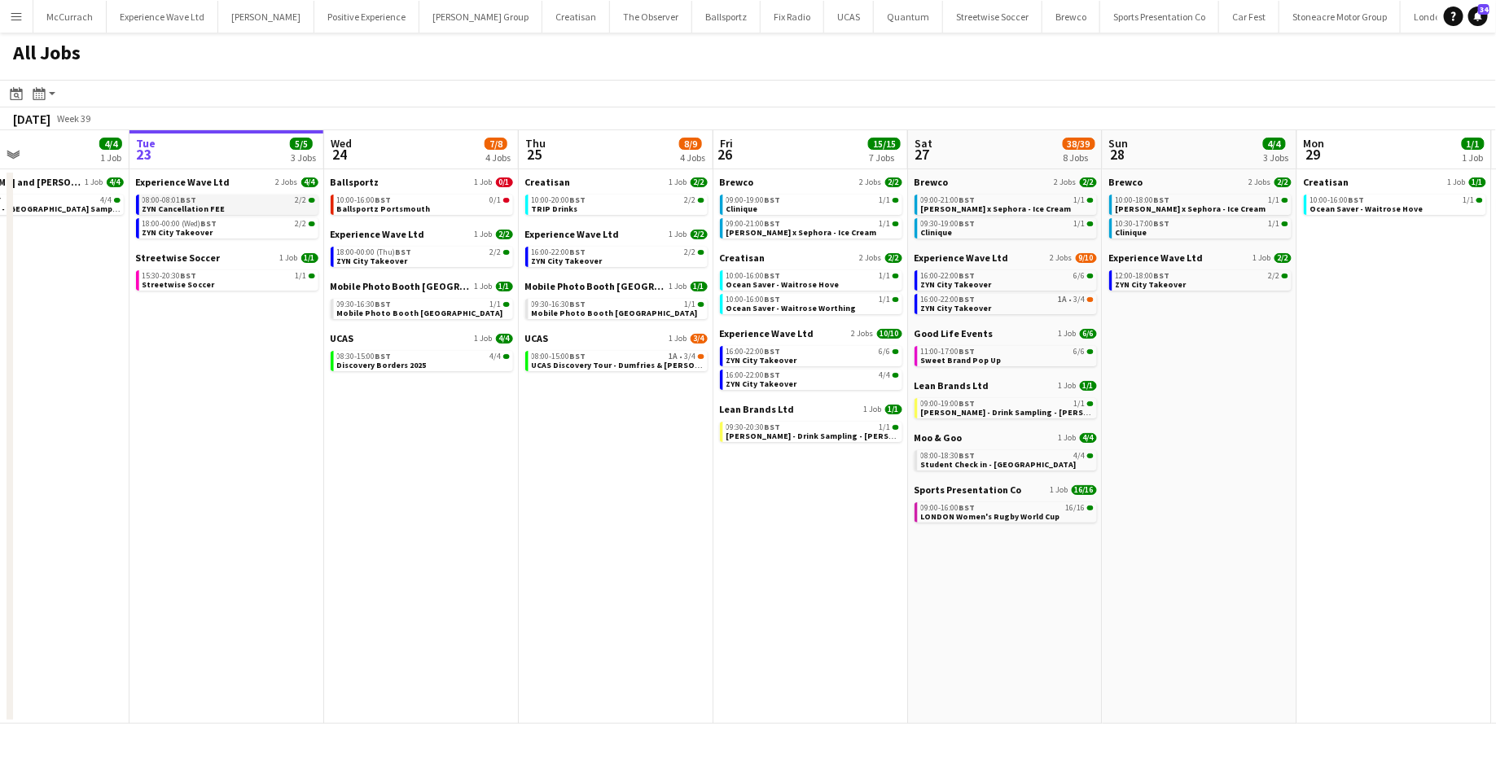
click at [230, 205] on link "08:00-08:01 BST 2/2 ZYN Cancellation FEE" at bounding box center [229, 204] width 173 height 19
click at [665, 494] on app-date-cell "Creatisan 1 Job 2/2 10:00-20:00 BST 2/2 TRIP Drinks Experience Wave Ltd 1 Job 2…" at bounding box center [616, 446] width 195 height 555
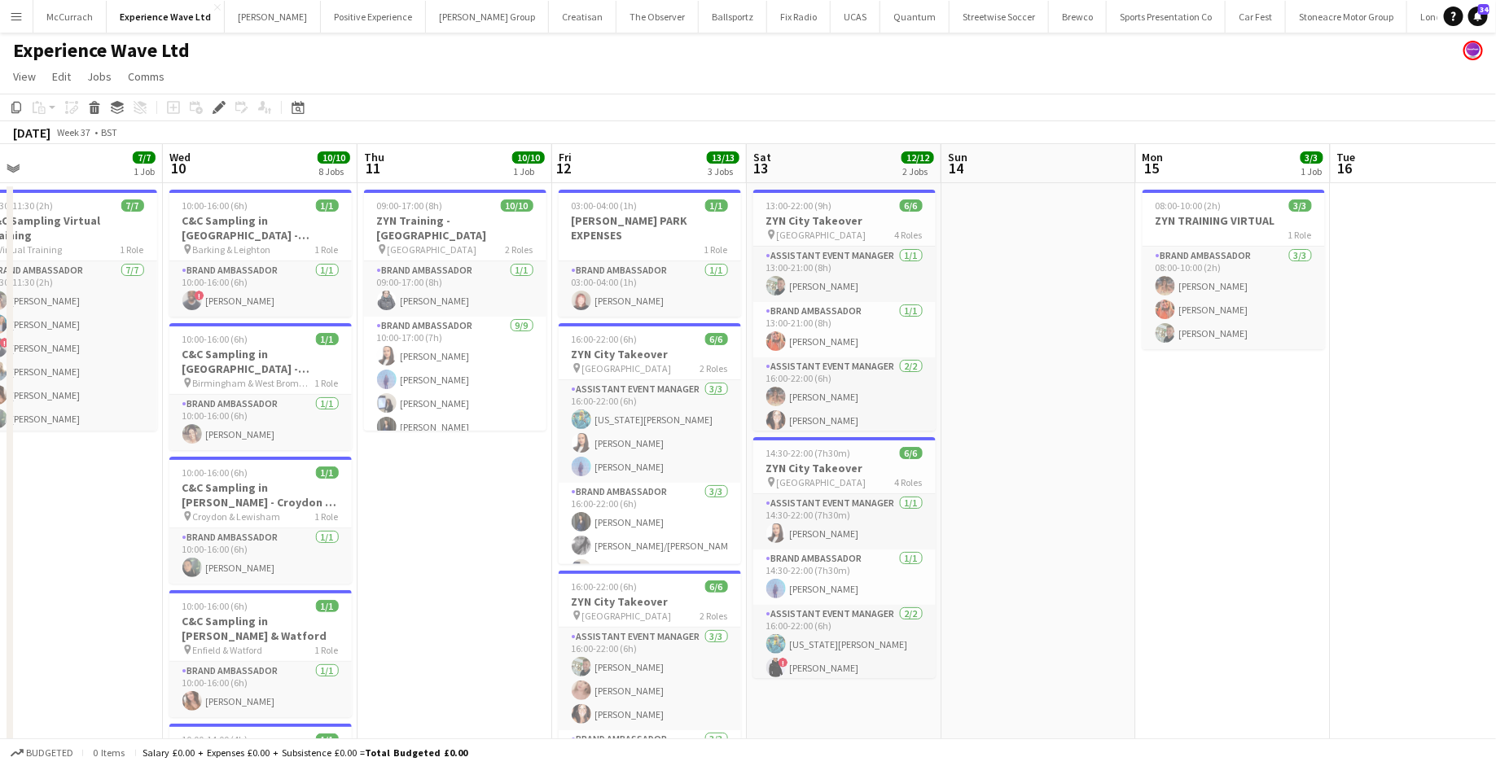
scroll to position [0, 424]
click at [1476, 15] on icon at bounding box center [1478, 15] width 8 height 8
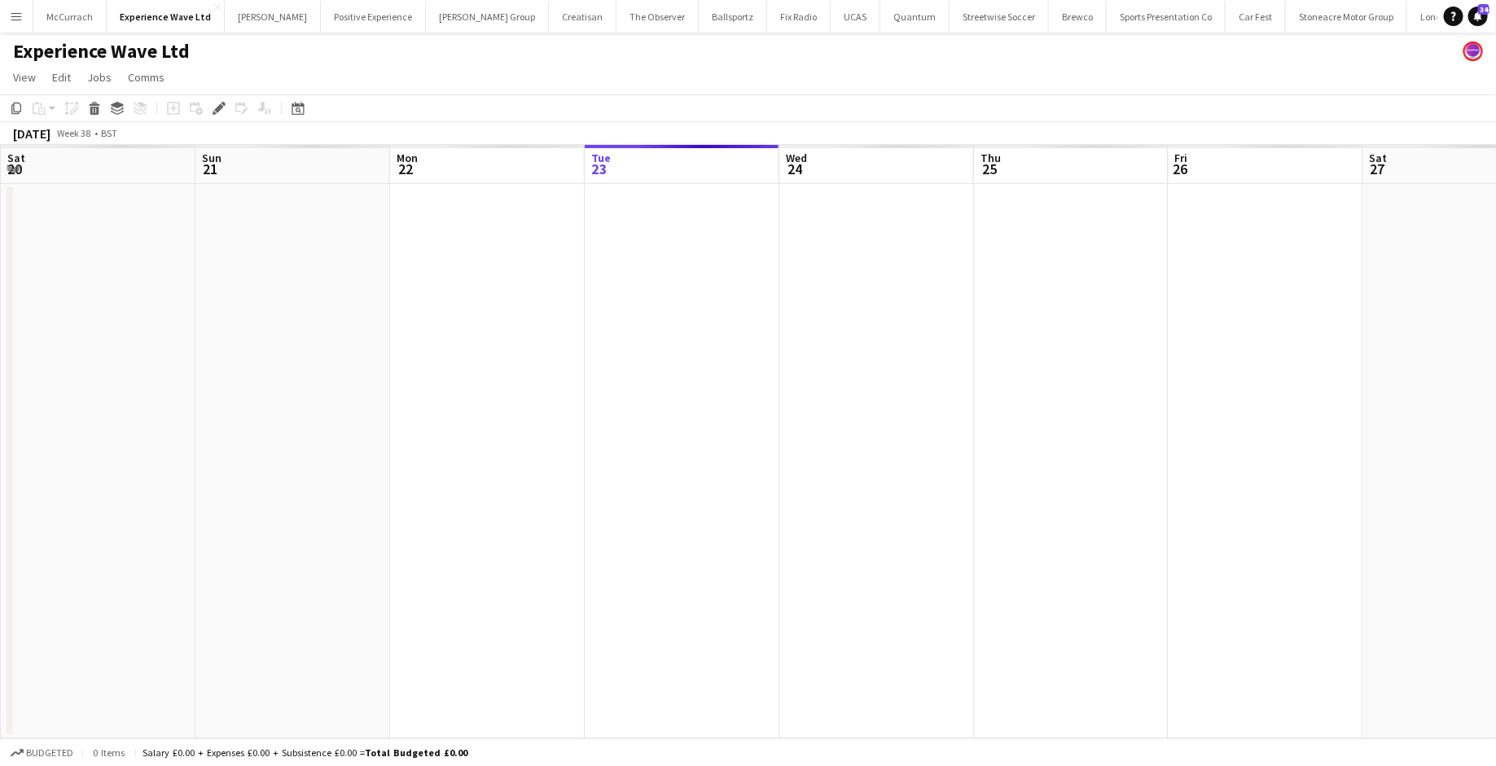
scroll to position [0, 560]
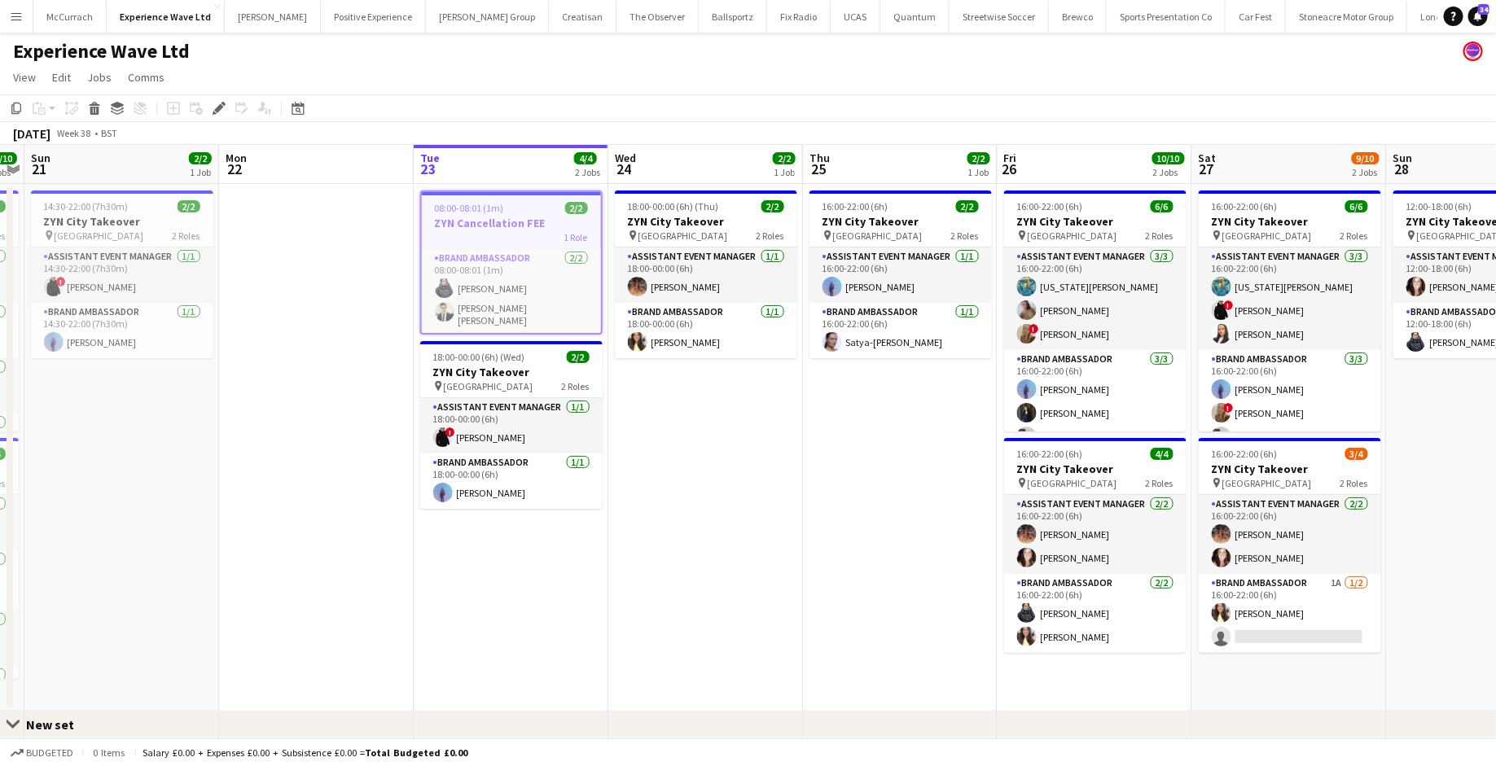
click at [16, 18] on app-icon "Menu" at bounding box center [16, 16] width 13 height 13
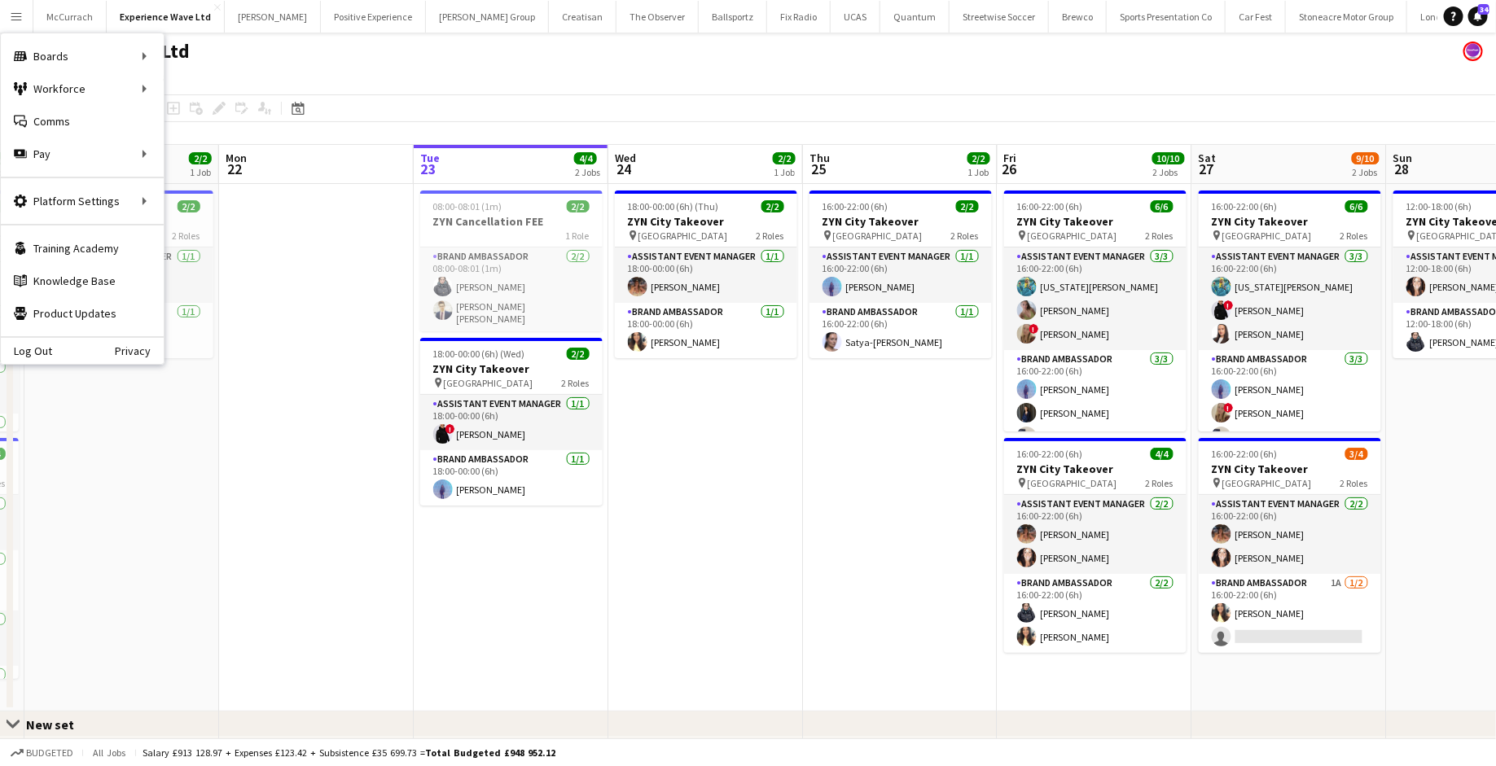
click at [331, 442] on app-date-cell at bounding box center [316, 448] width 195 height 528
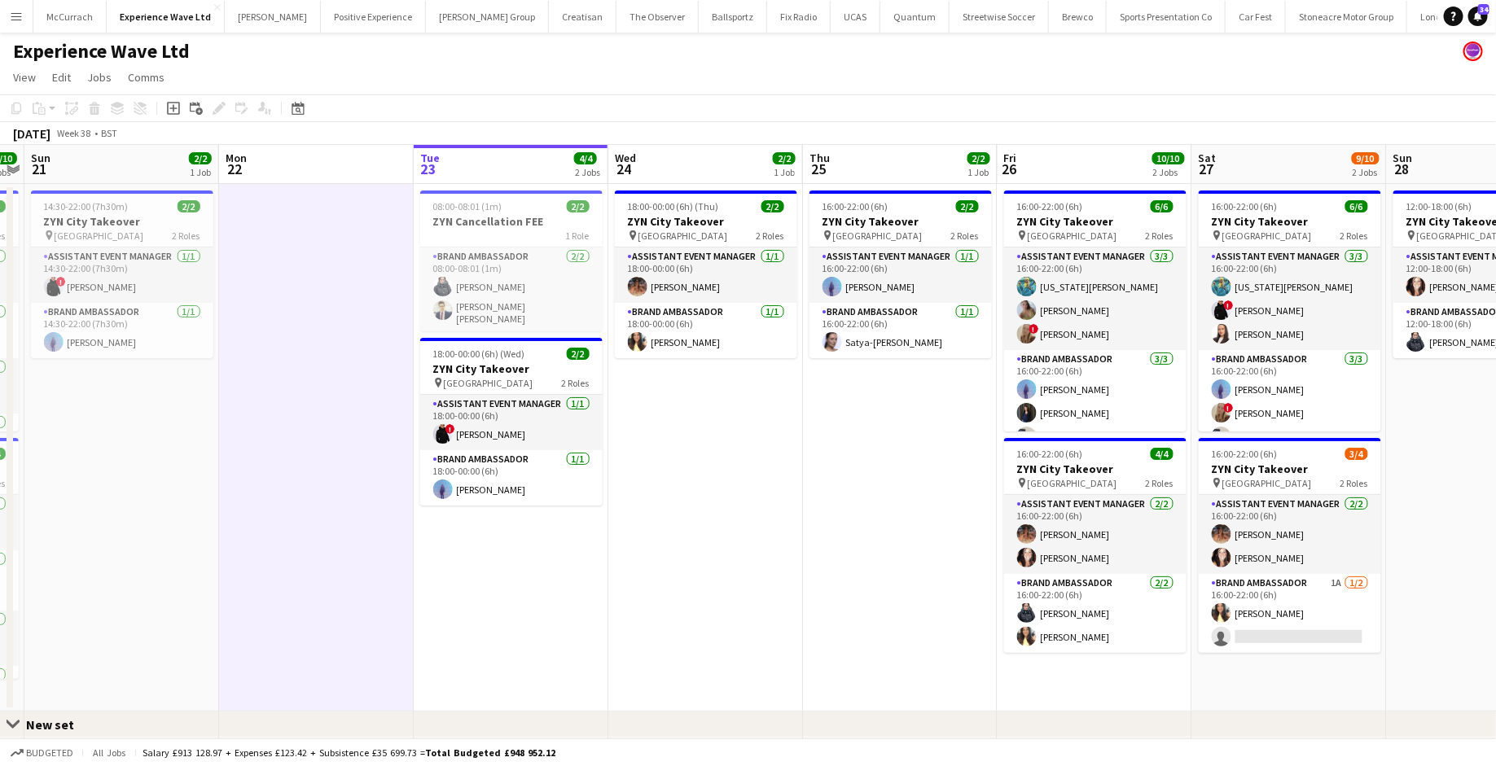
click at [752, 455] on app-date-cell "18:00-00:00 (6h) (Thu) 2/2 ZYN City Takeover pin Newcastle 2 Roles Assistant Ev…" at bounding box center [705, 448] width 195 height 528
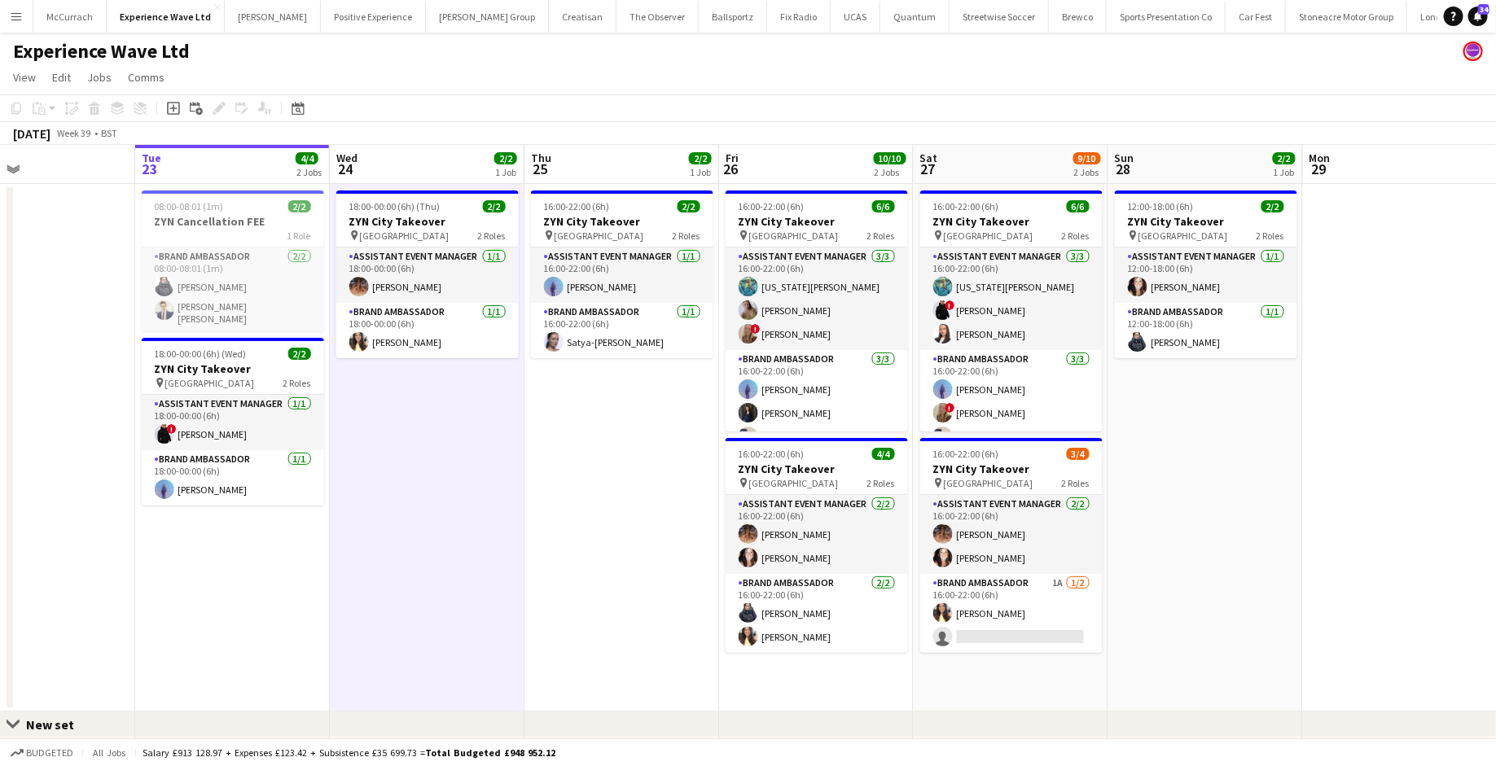
scroll to position [0, 640]
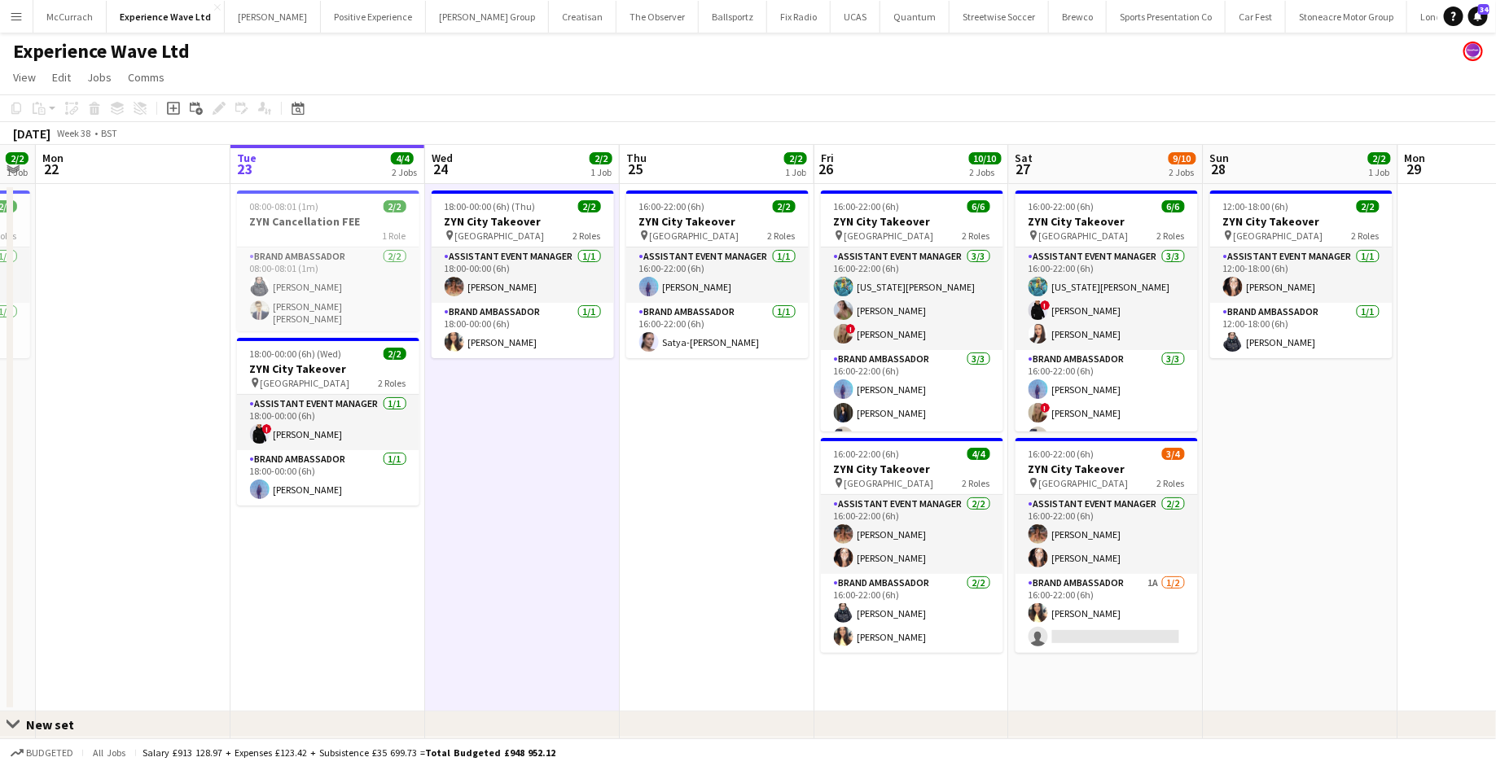
drag, startPoint x: 89, startPoint y: 177, endPoint x: 181, endPoint y: 387, distance: 229.4
click at [181, 387] on app-calendar-viewport "Fri 19 8/8 2 Jobs Sat 20 10/10 2 Jobs Sun 21 2/2 1 Job Mon 22 Tue 23 4/4 2 Jobs…" at bounding box center [748, 479] width 1496 height 668
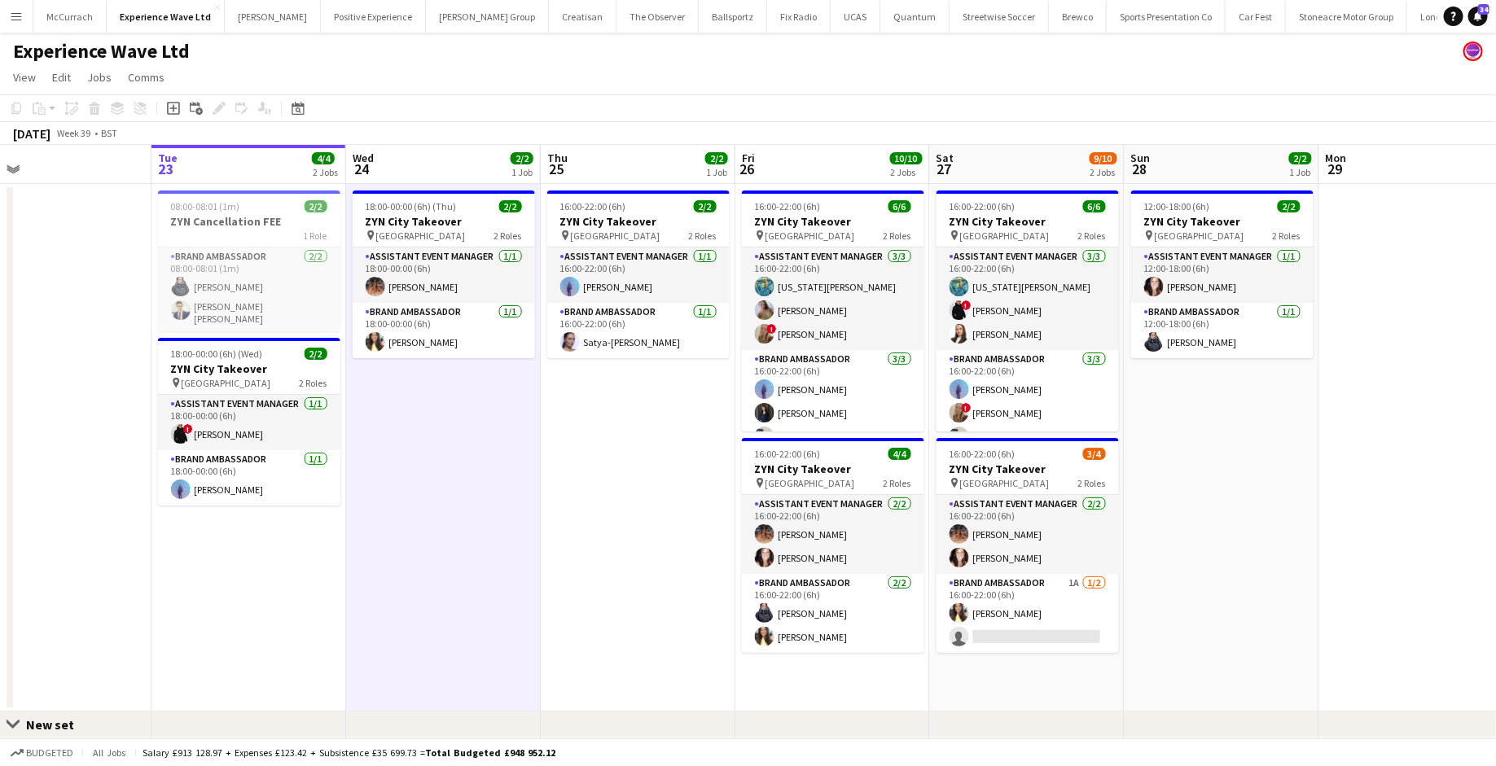
scroll to position [0, 637]
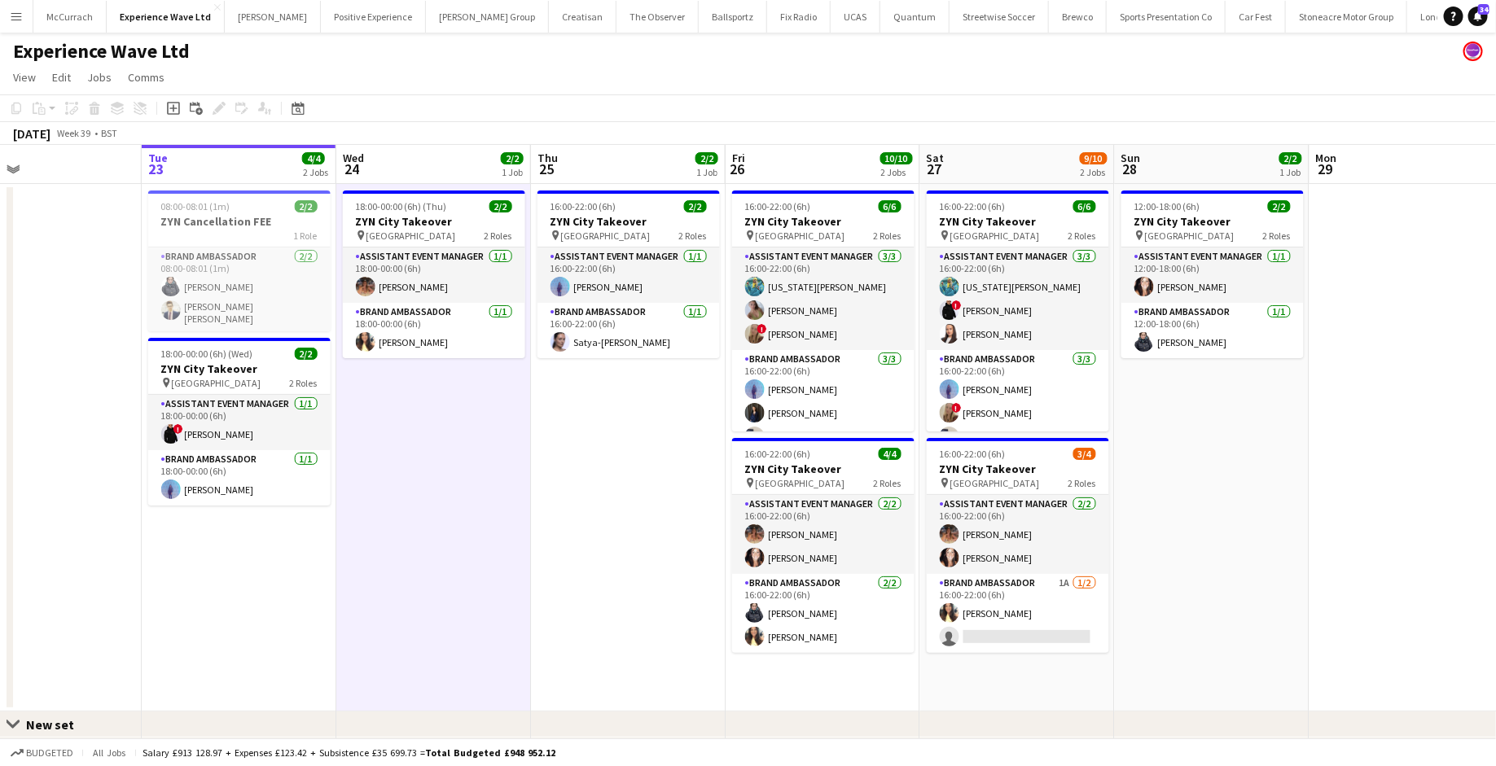
drag, startPoint x: 172, startPoint y: 389, endPoint x: 83, endPoint y: 397, distance: 89.1
click at [83, 397] on app-calendar-viewport "Fri 19 8/8 2 Jobs Sat 20 10/10 2 Jobs Sun 21 2/2 1 Job Mon 22 Tue 23 4/4 2 Jobs…" at bounding box center [748, 479] width 1496 height 668
click at [1455, 17] on icon at bounding box center [1453, 16] width 5 height 9
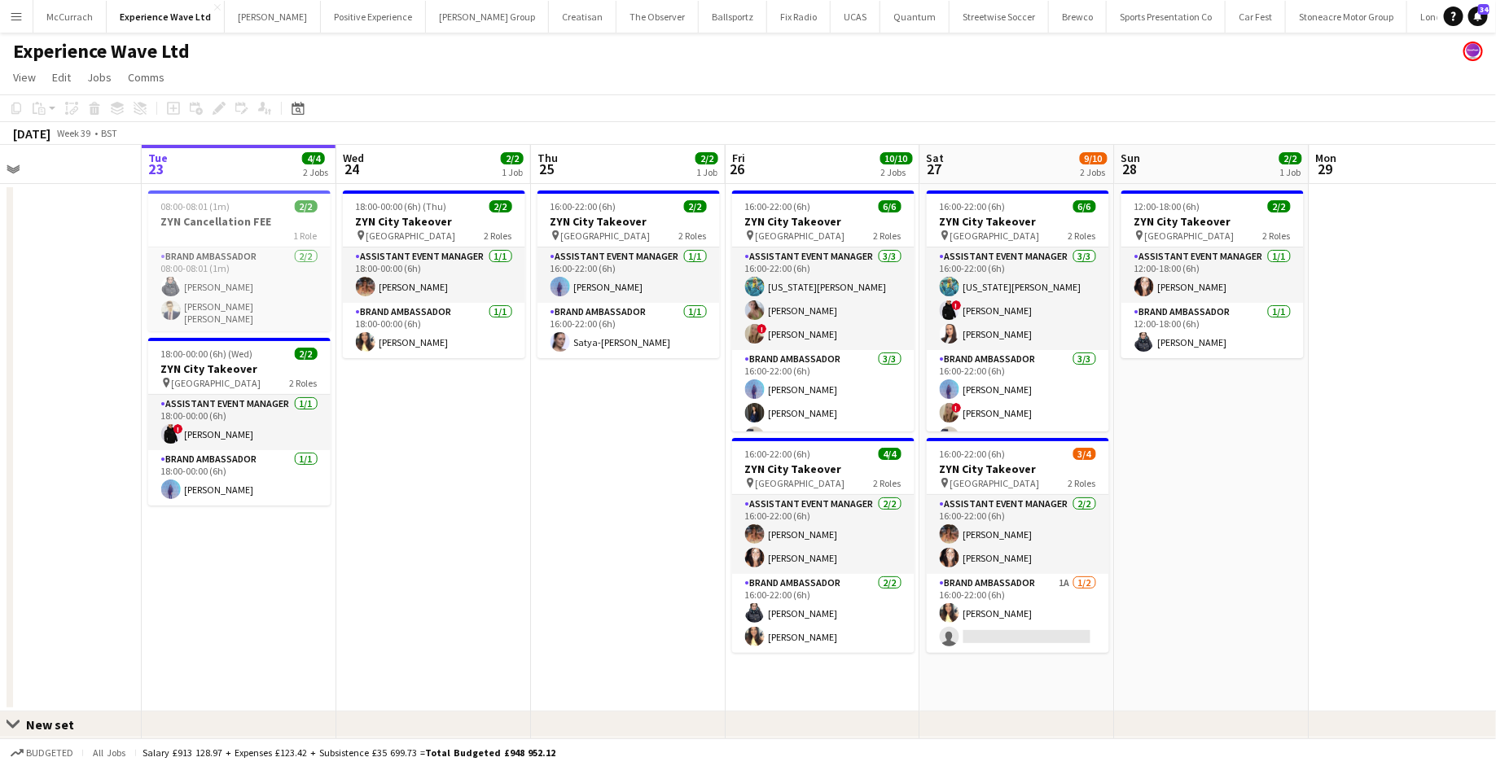
click at [1064, 113] on app-toolbar "Copy Paste Paste Command V Paste with crew Command Shift V Paste linked Job Del…" at bounding box center [748, 108] width 1496 height 28
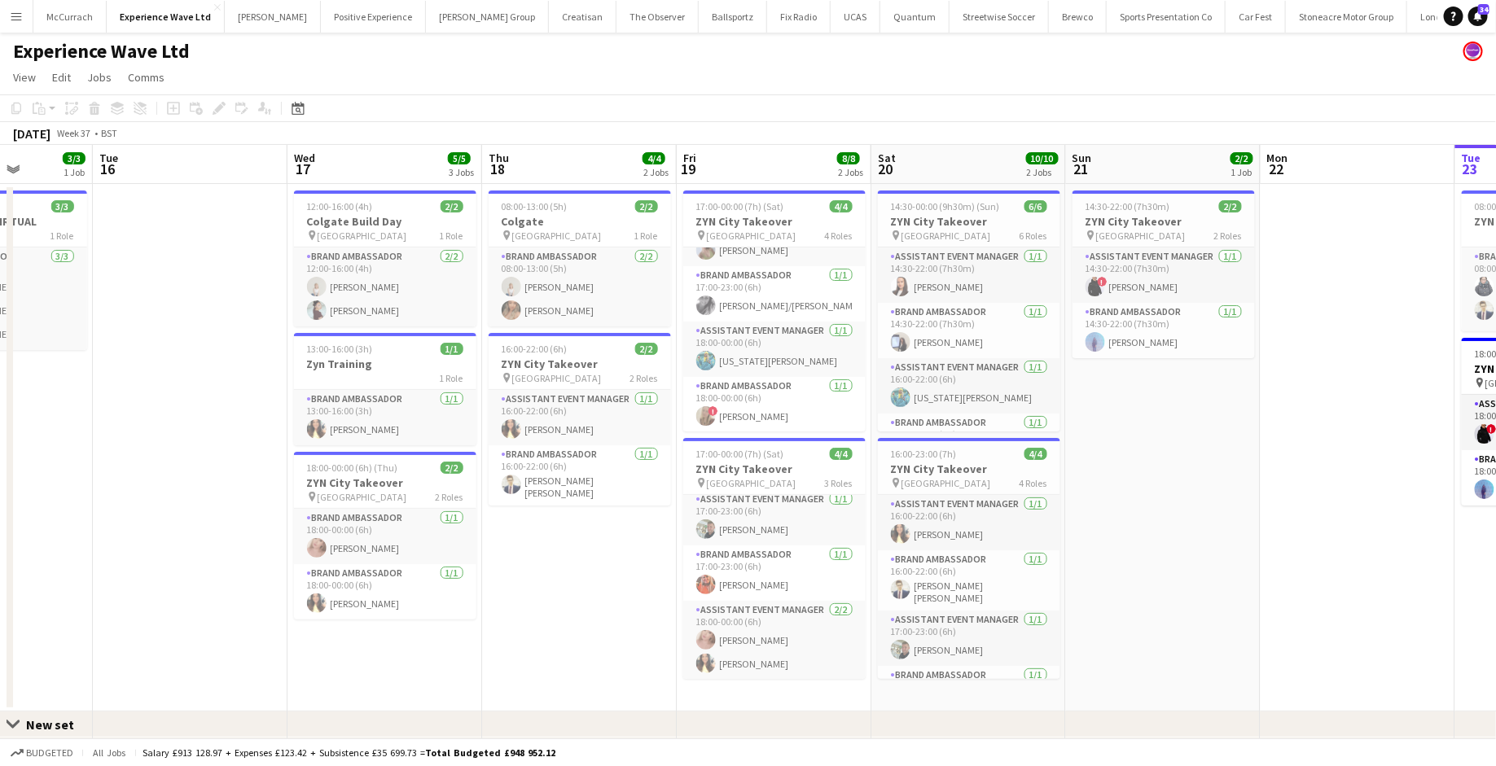
scroll to position [0, 472]
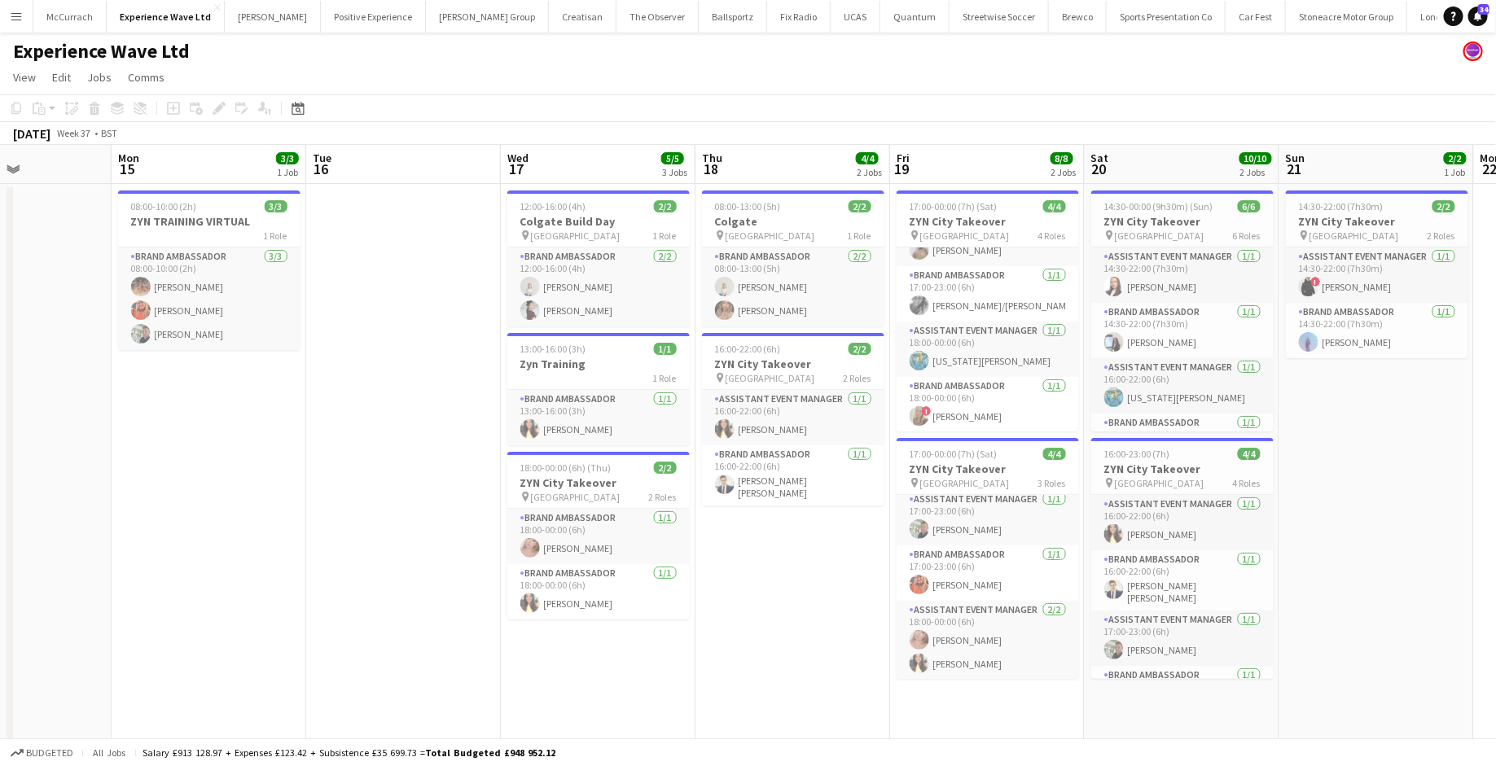
click at [29, 17] on button "Menu" at bounding box center [16, 16] width 33 height 33
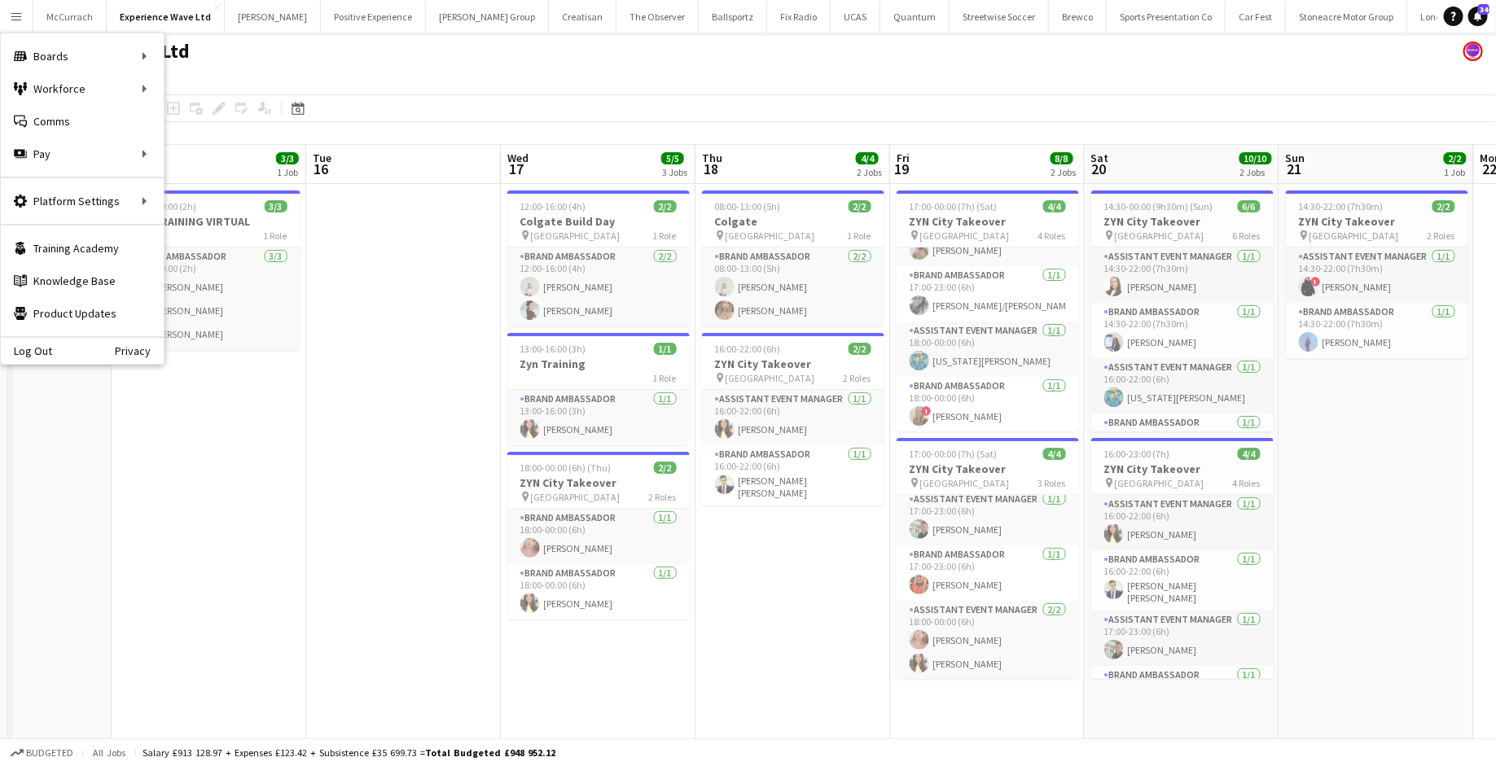
click at [423, 266] on app-date-cell at bounding box center [403, 515] width 195 height 663
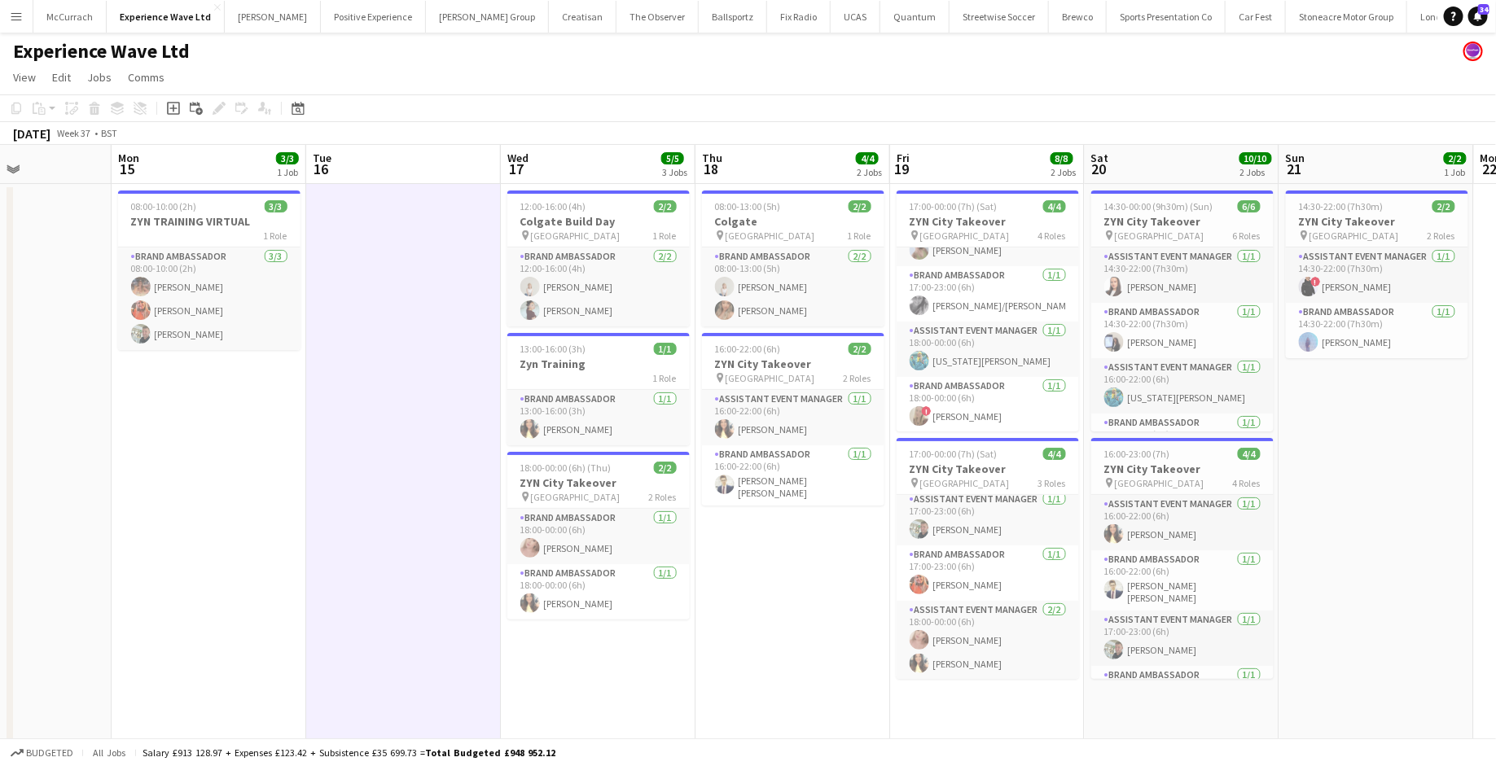
click at [507, 129] on div "September 2025 Week 37 • BST" at bounding box center [748, 133] width 1496 height 23
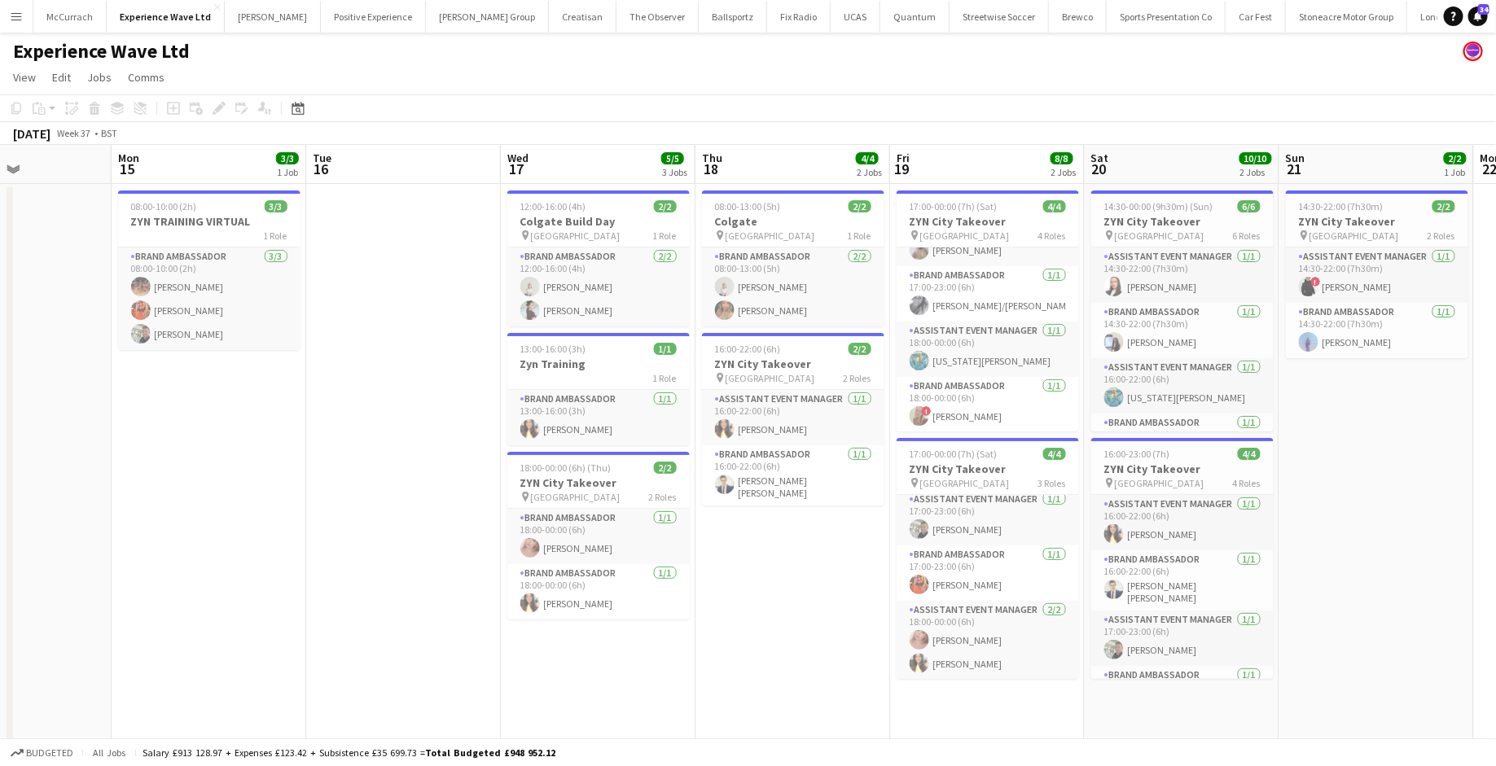
click at [1478, 53] on app-user-avatar at bounding box center [1474, 52] width 20 height 20
click at [1473, 50] on app-user-avatar at bounding box center [1474, 52] width 20 height 20
click at [1351, 134] on div "September 2025 Week 37 • BST" at bounding box center [748, 133] width 1496 height 23
click at [1338, 173] on app-board-header-date "Sun 21 2/2 1 Job" at bounding box center [1377, 164] width 195 height 39
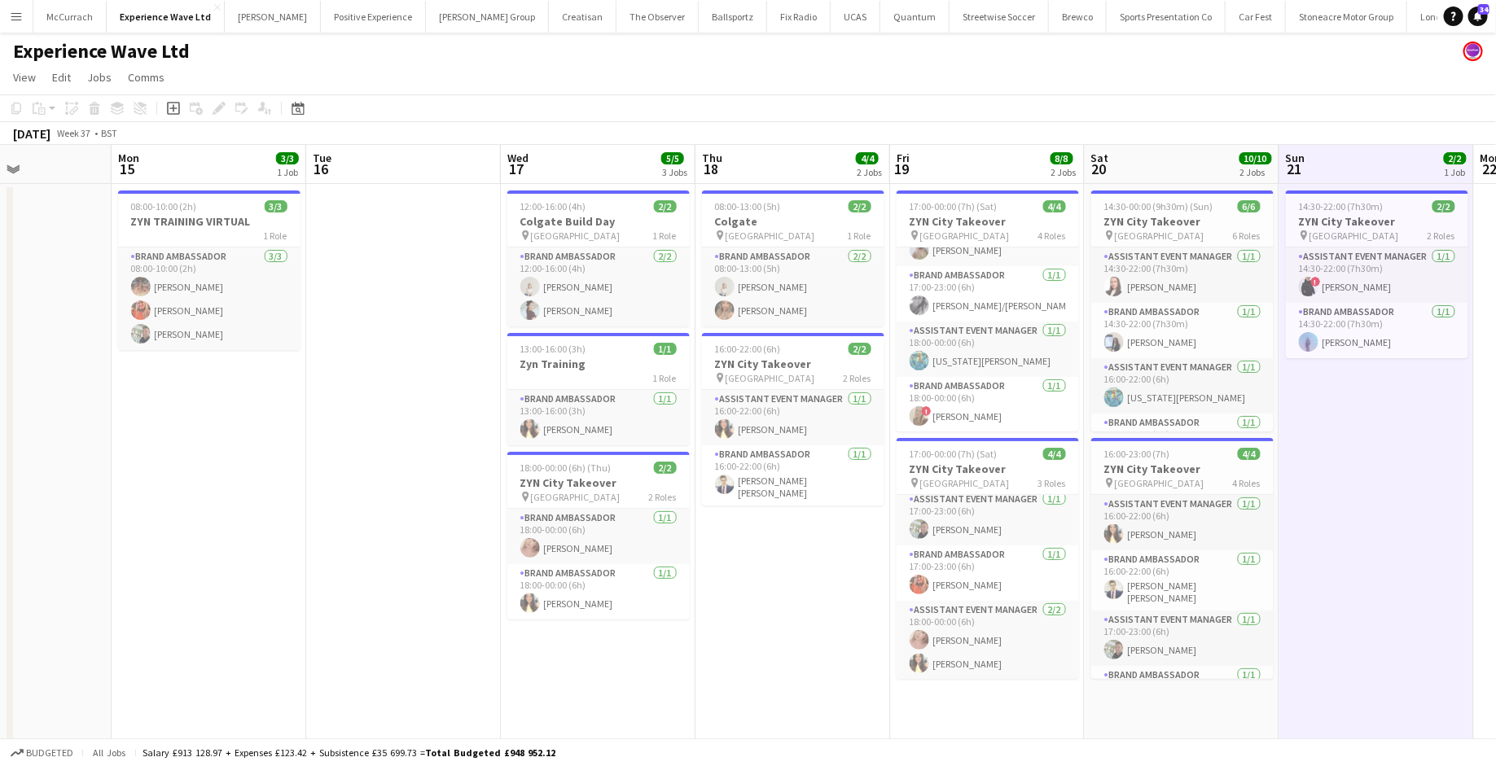
click at [1422, 49] on div "Experience Wave Ltd" at bounding box center [748, 48] width 1496 height 31
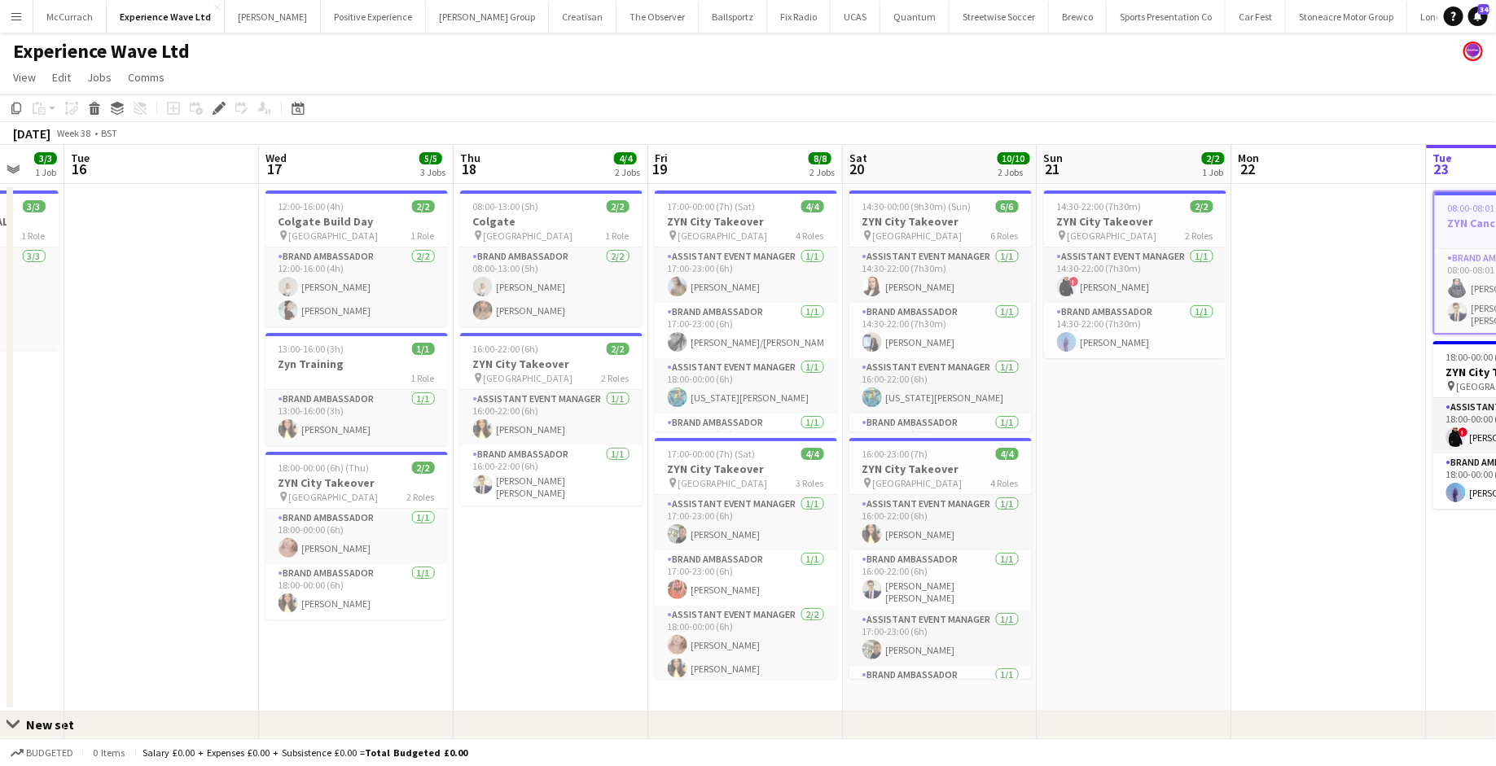
scroll to position [0, 526]
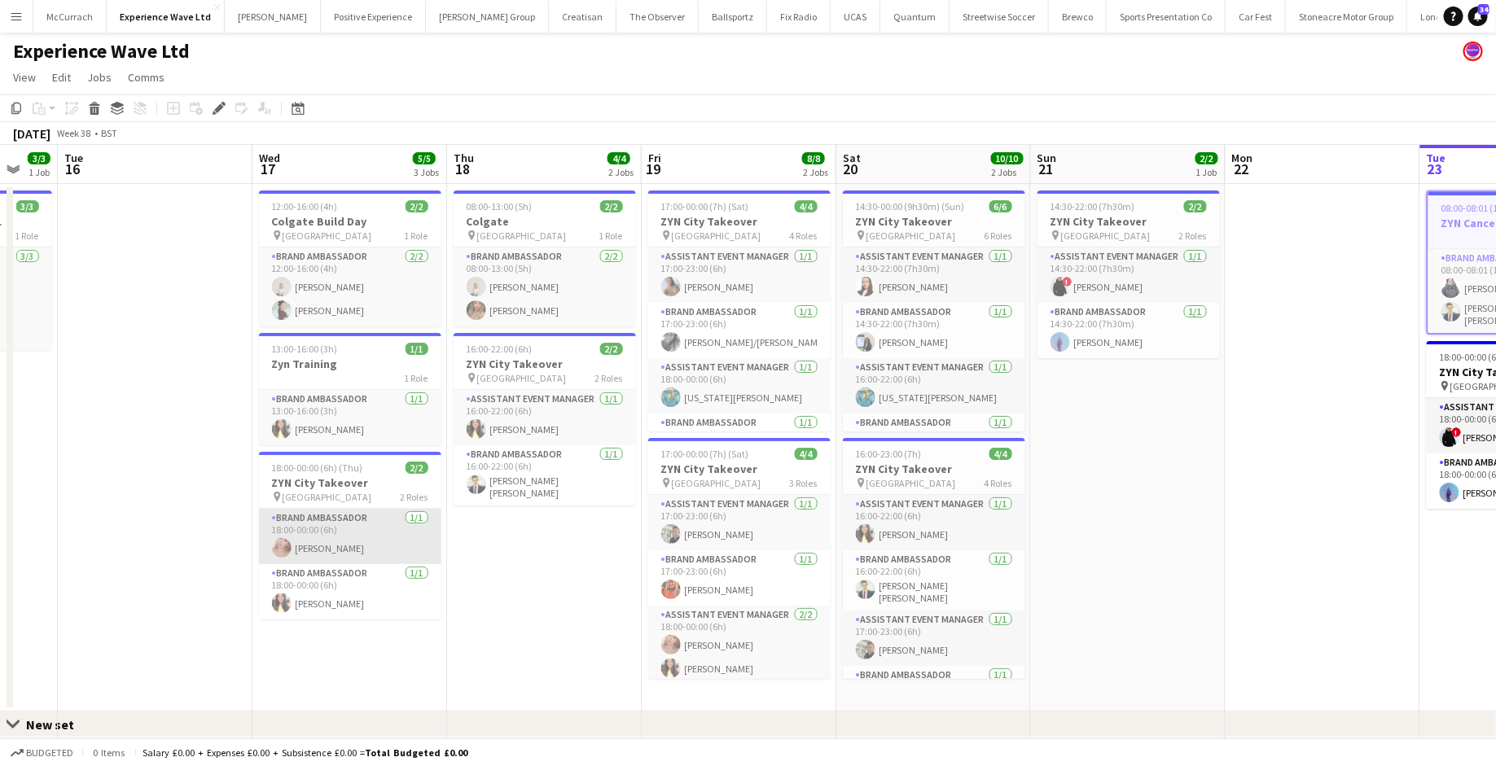
click at [333, 528] on app-card-role "Brand Ambassador [DATE] 18:00-00:00 (6h) [PERSON_NAME]" at bounding box center [350, 536] width 182 height 55
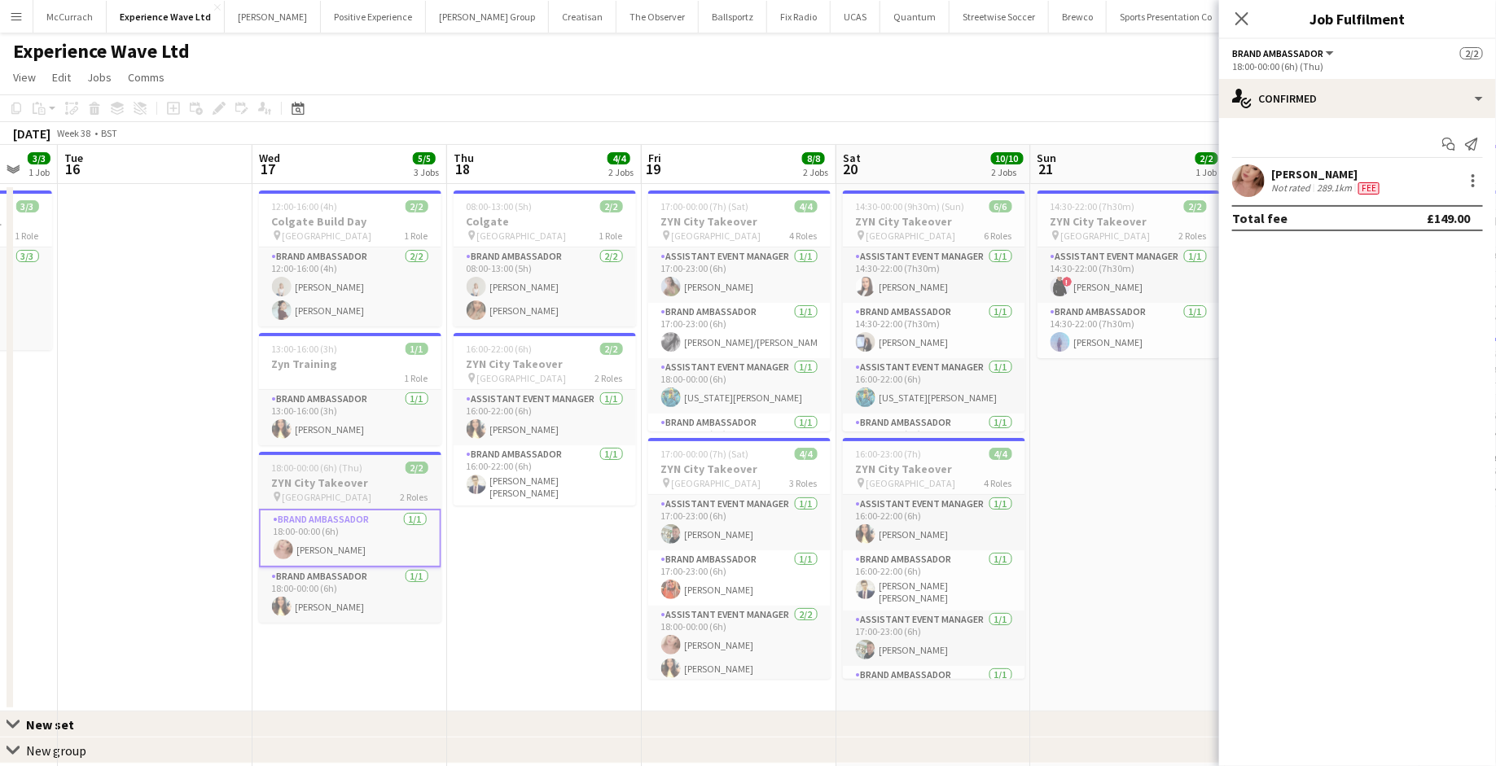
click at [340, 484] on h3 "ZYN City Takeover" at bounding box center [350, 483] width 182 height 15
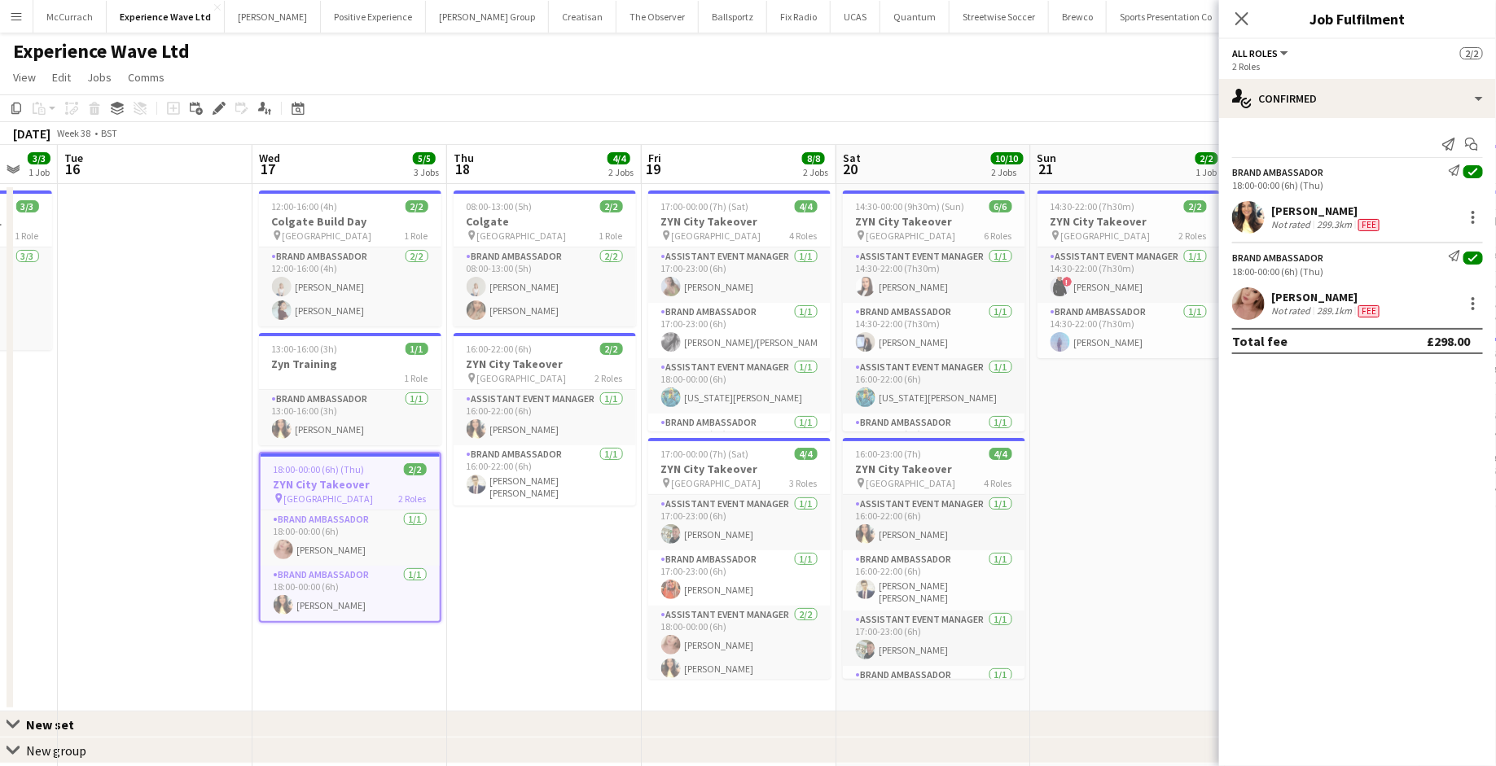
click at [183, 222] on app-date-cell at bounding box center [155, 448] width 195 height 528
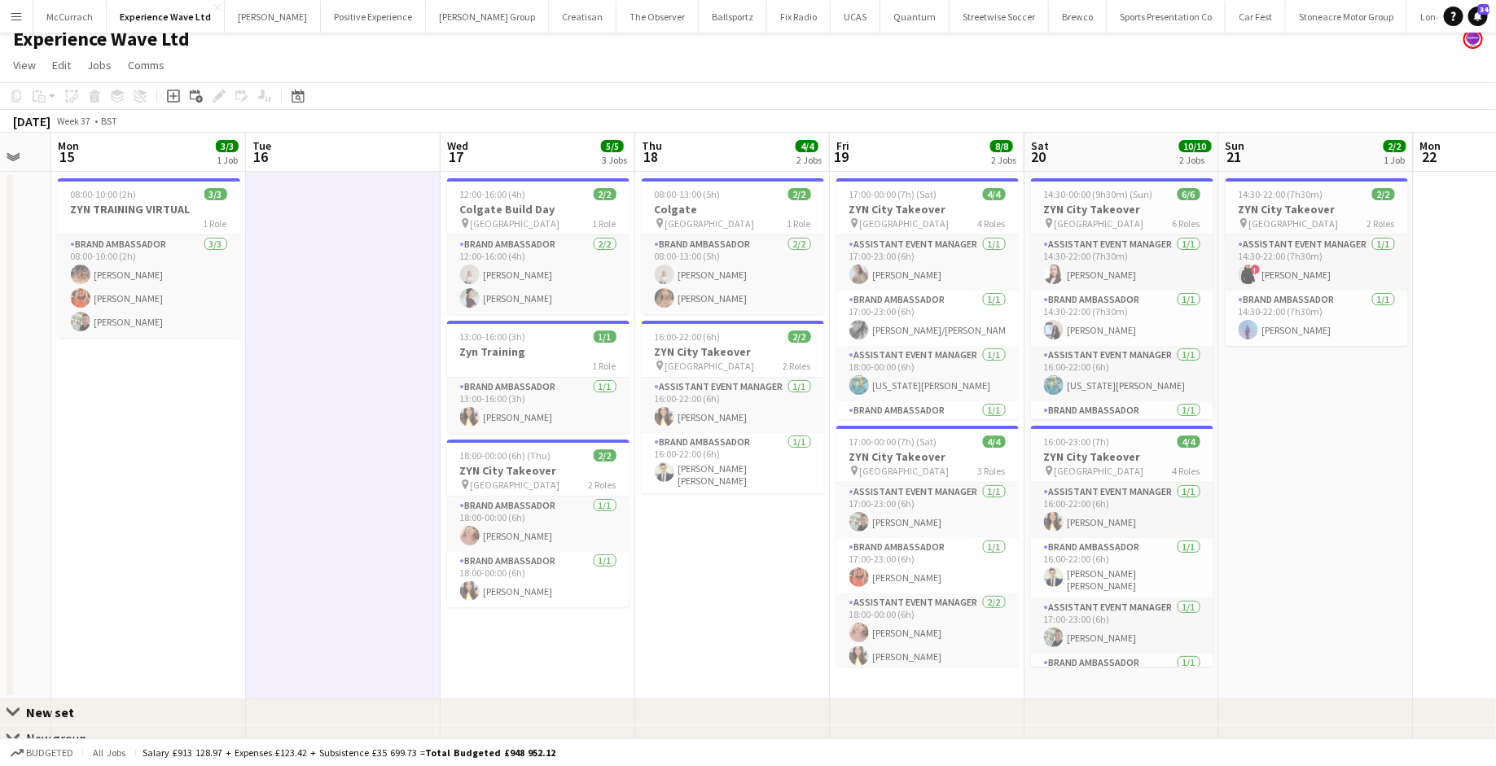
scroll to position [0, 0]
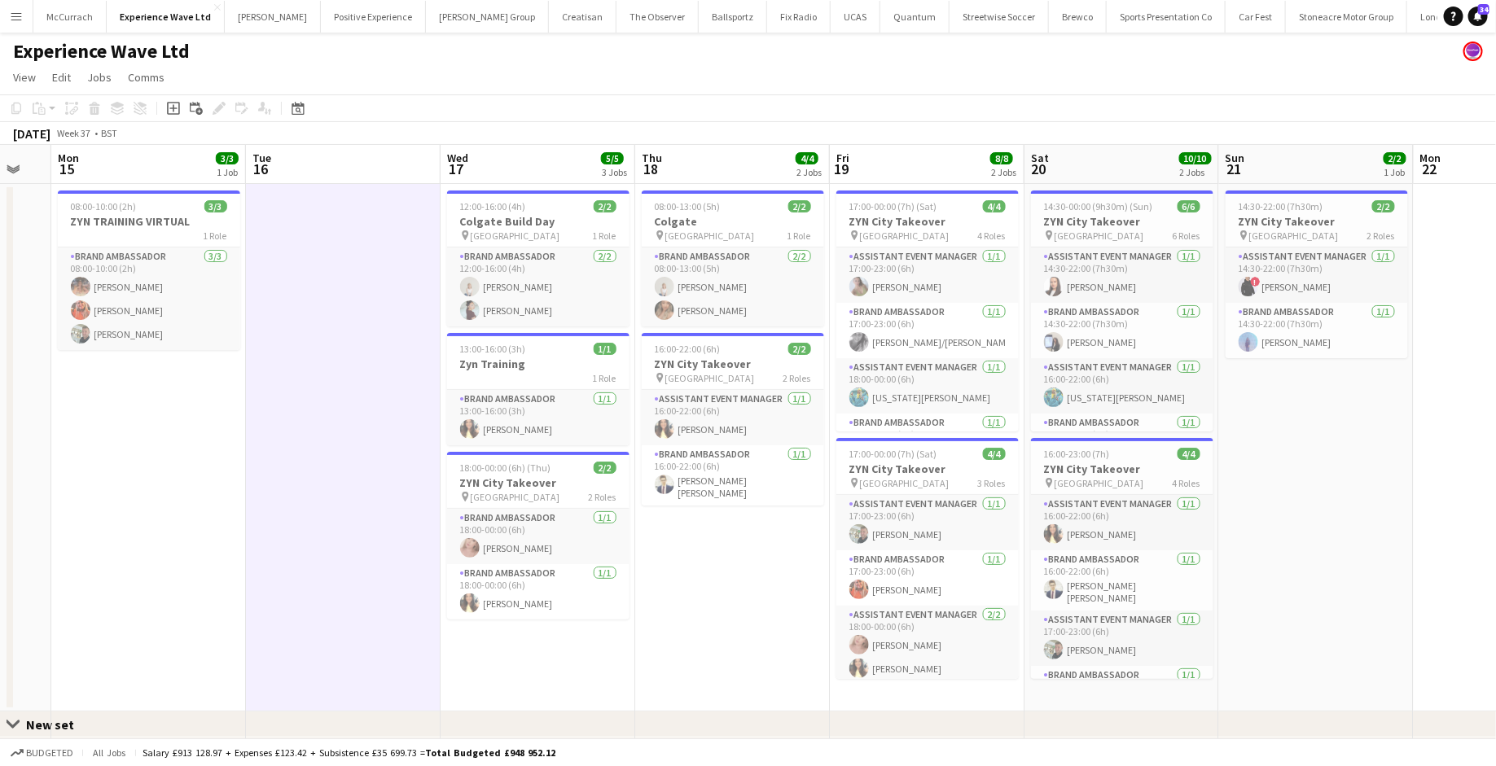
click at [23, 720] on div "Close set New set" at bounding box center [748, 725] width 1496 height 26
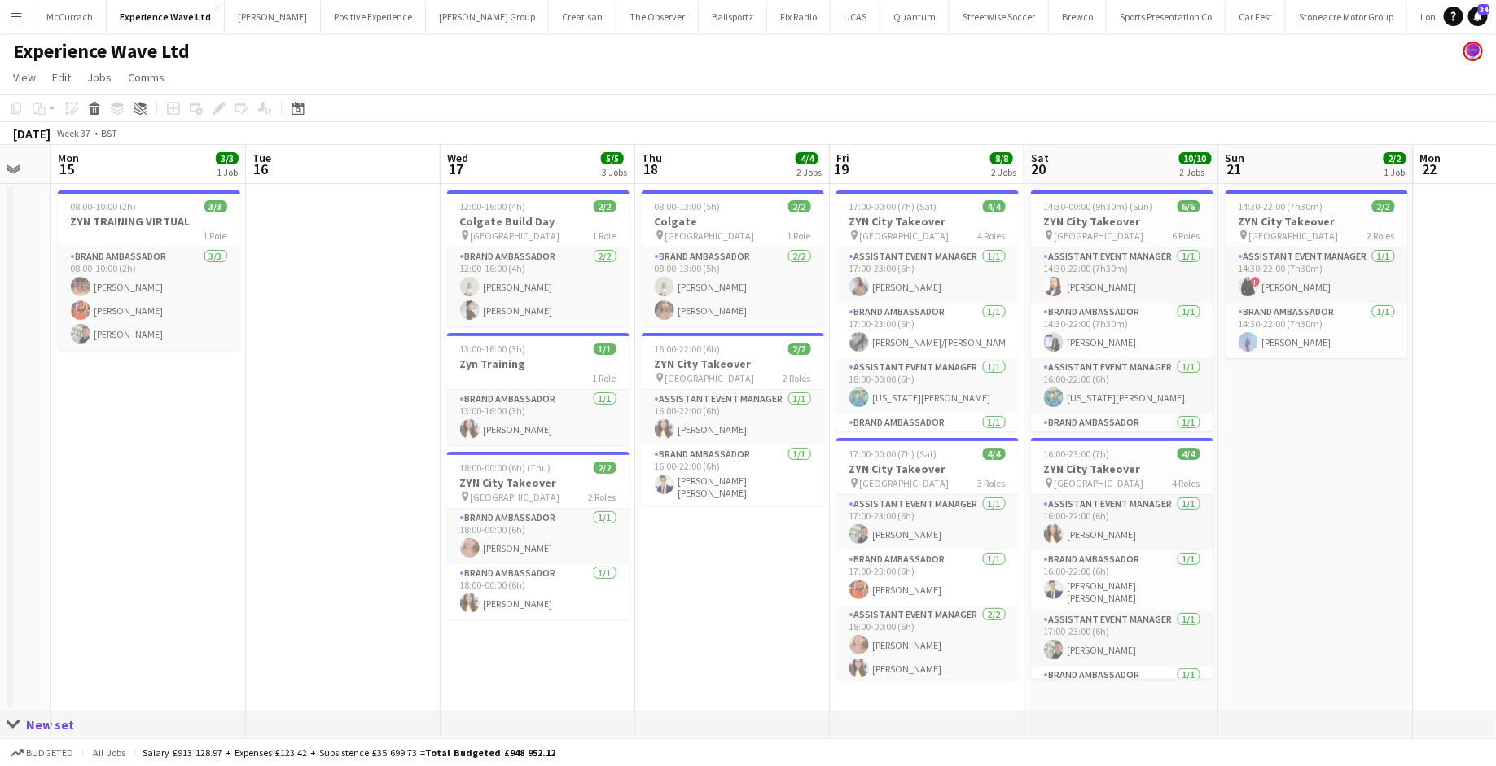
click at [38, 726] on div "New set" at bounding box center [56, 725] width 61 height 16
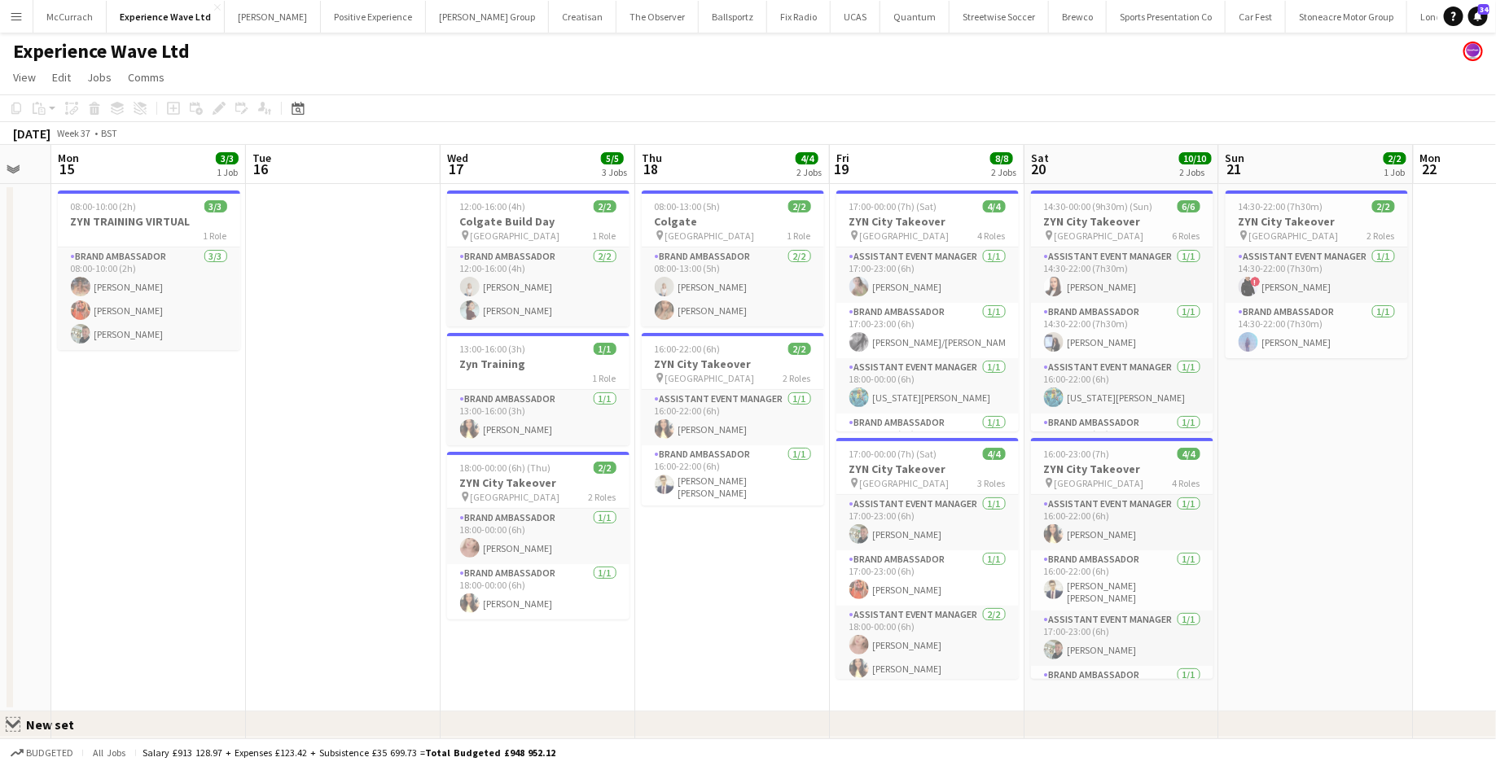
click at [13, 722] on app-icon "Close set" at bounding box center [13, 724] width 13 height 13
click at [15, 721] on app-icon "Close set" at bounding box center [13, 724] width 13 height 13
click at [299, 103] on icon "Date picker" at bounding box center [298, 108] width 13 height 13
click at [236, 92] on app-page-menu "View Day view expanded Day view collapsed Month view Date picker Jump to today …" at bounding box center [748, 79] width 1496 height 31
click at [58, 81] on span "Edit" at bounding box center [61, 77] width 19 height 15
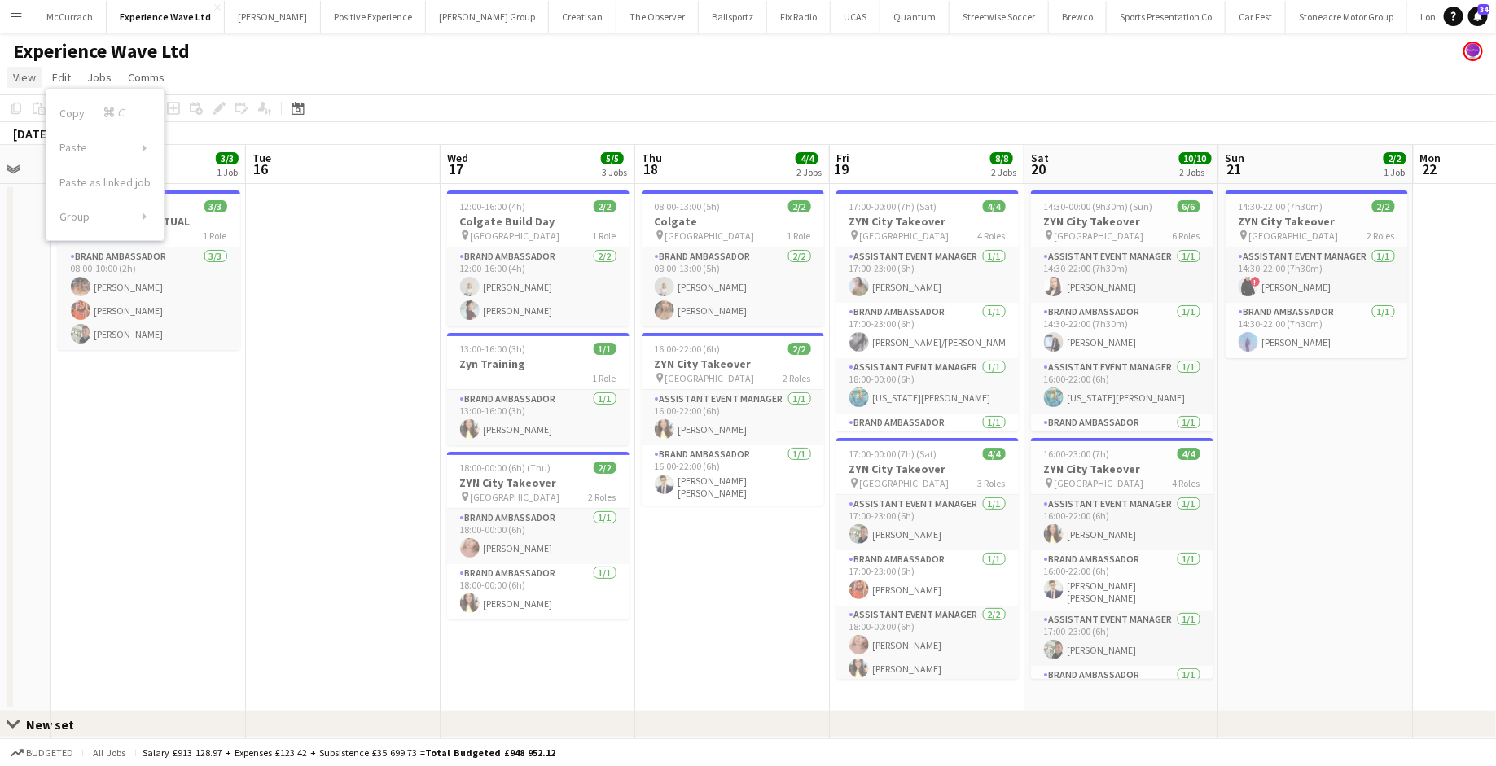
click at [21, 82] on span "View" at bounding box center [24, 77] width 23 height 15
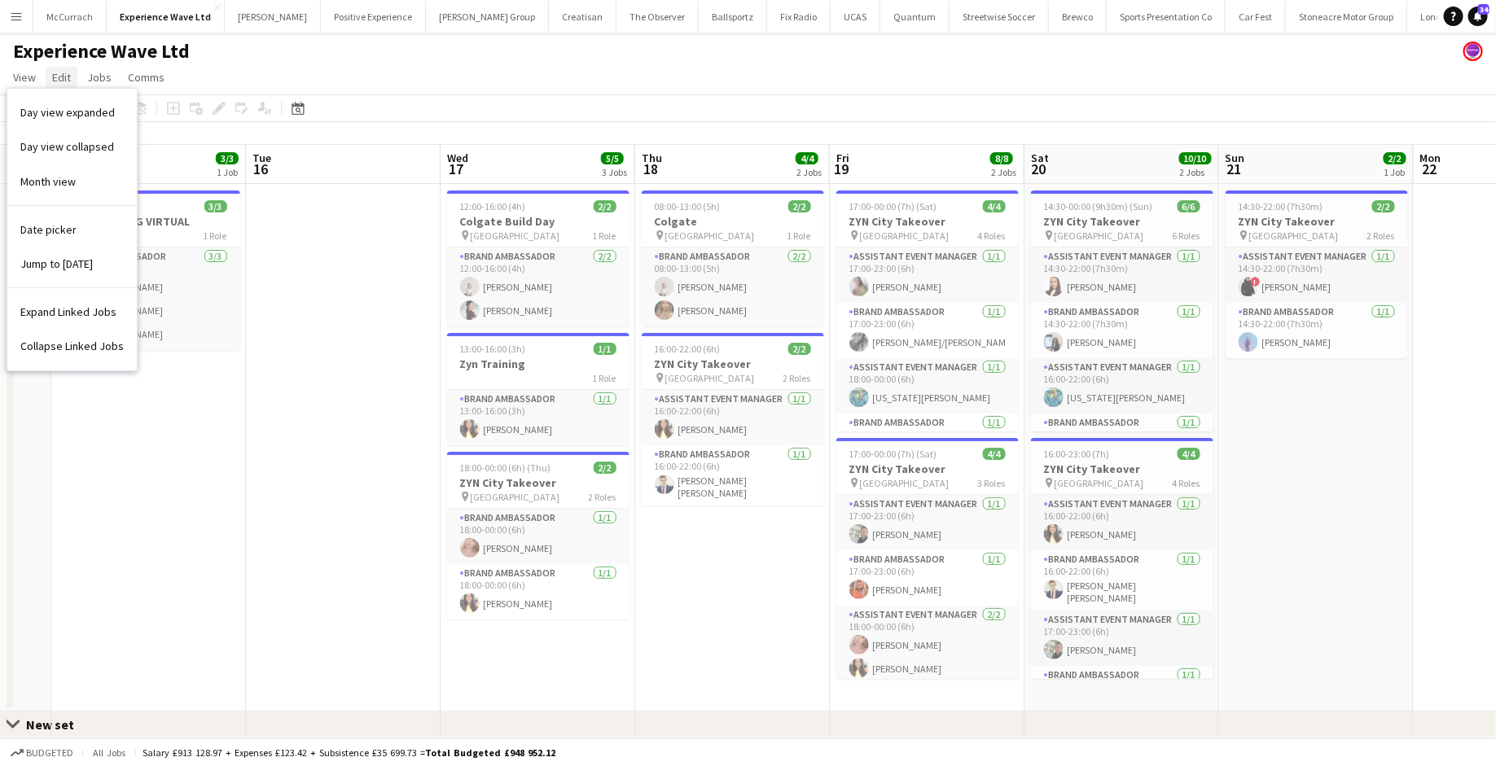
click at [62, 81] on span "Edit" at bounding box center [61, 77] width 19 height 15
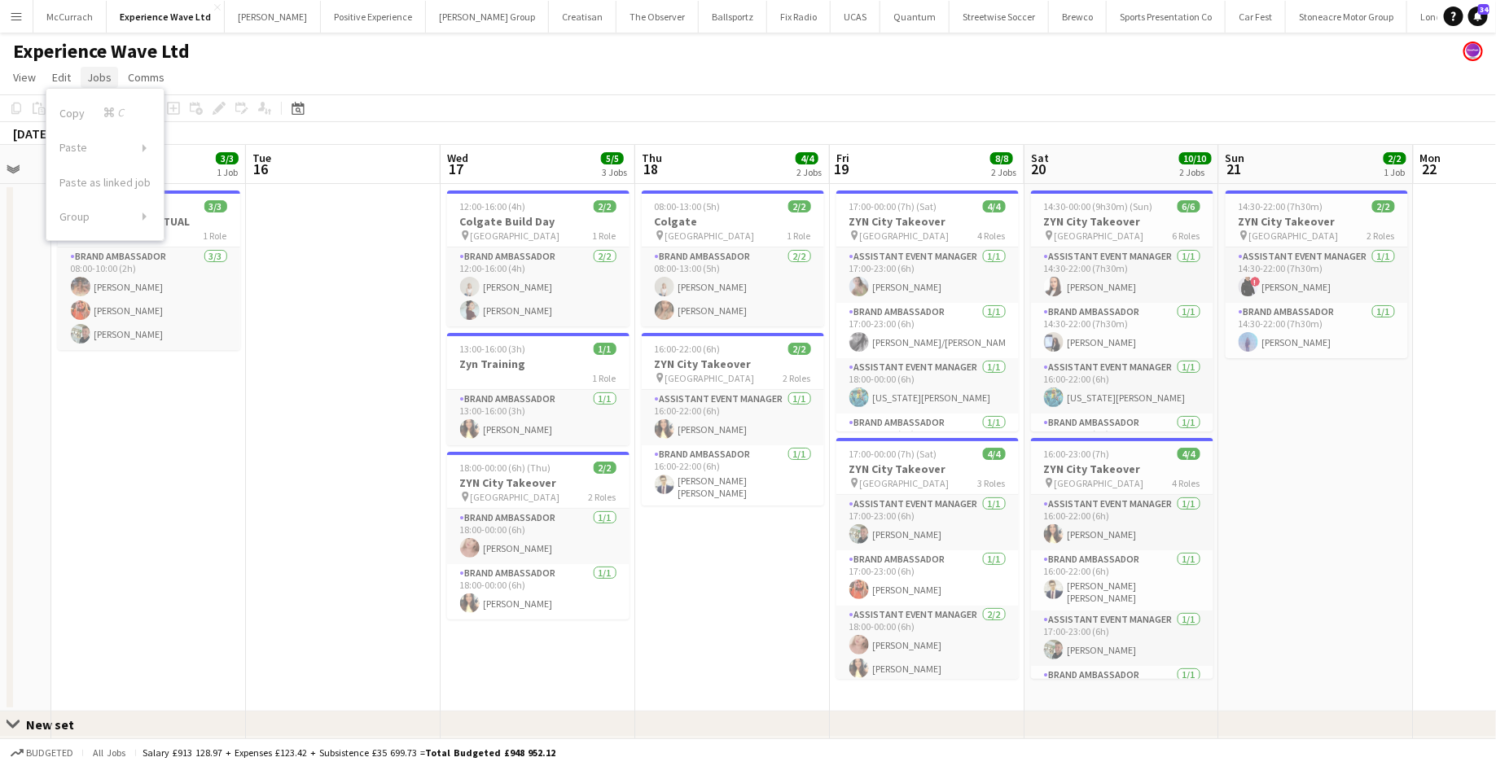
click at [94, 76] on span "Jobs" at bounding box center [99, 77] width 24 height 15
click at [145, 78] on span "Comms" at bounding box center [146, 77] width 37 height 15
click at [15, 22] on app-icon "Menu" at bounding box center [16, 16] width 13 height 13
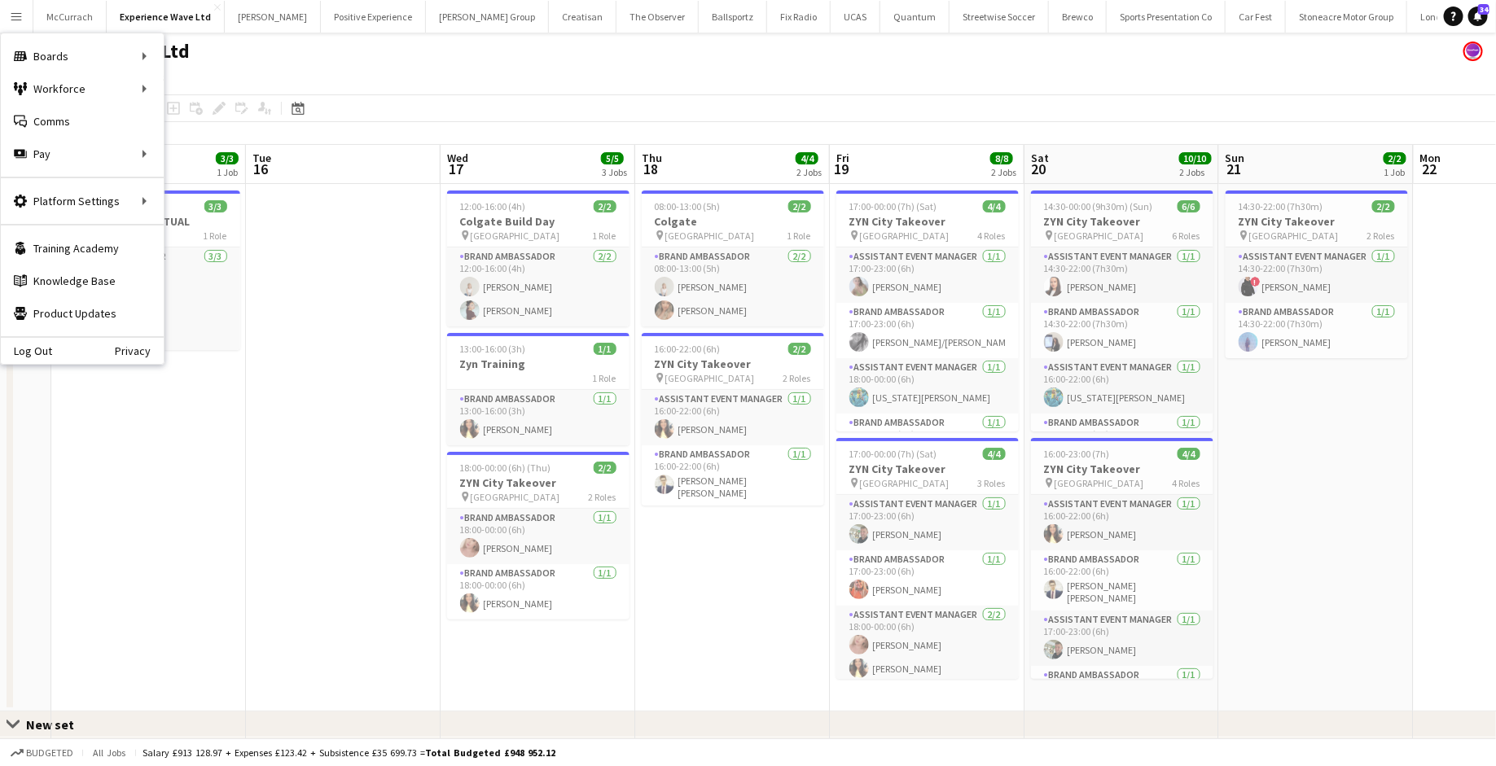
click at [293, 380] on app-date-cell at bounding box center [343, 448] width 195 height 528
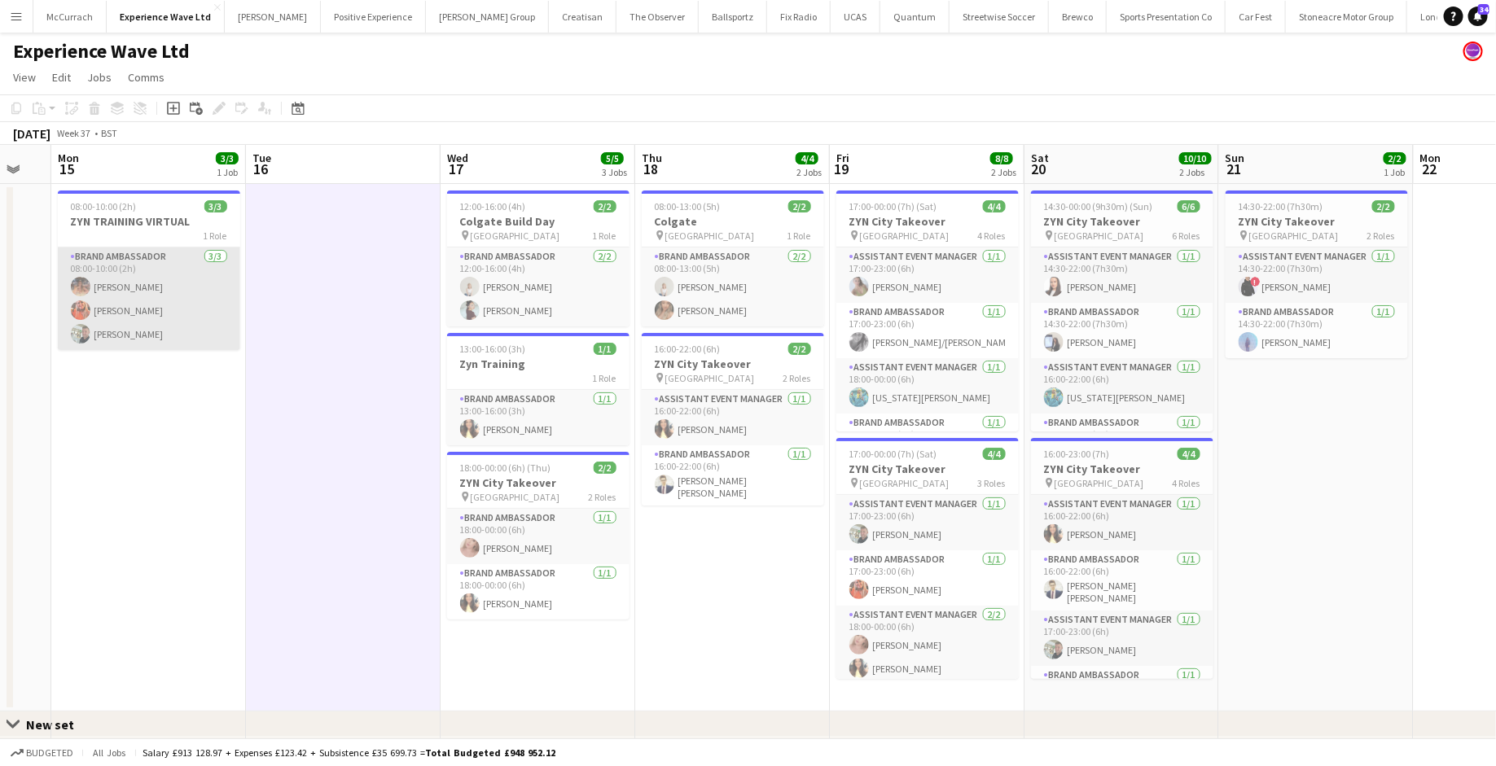
click at [183, 301] on app-card-role "Brand Ambassador 3/3 08:00-10:00 (2h) Emma Mcangus Alison Anderson Paul McDonald" at bounding box center [149, 299] width 182 height 103
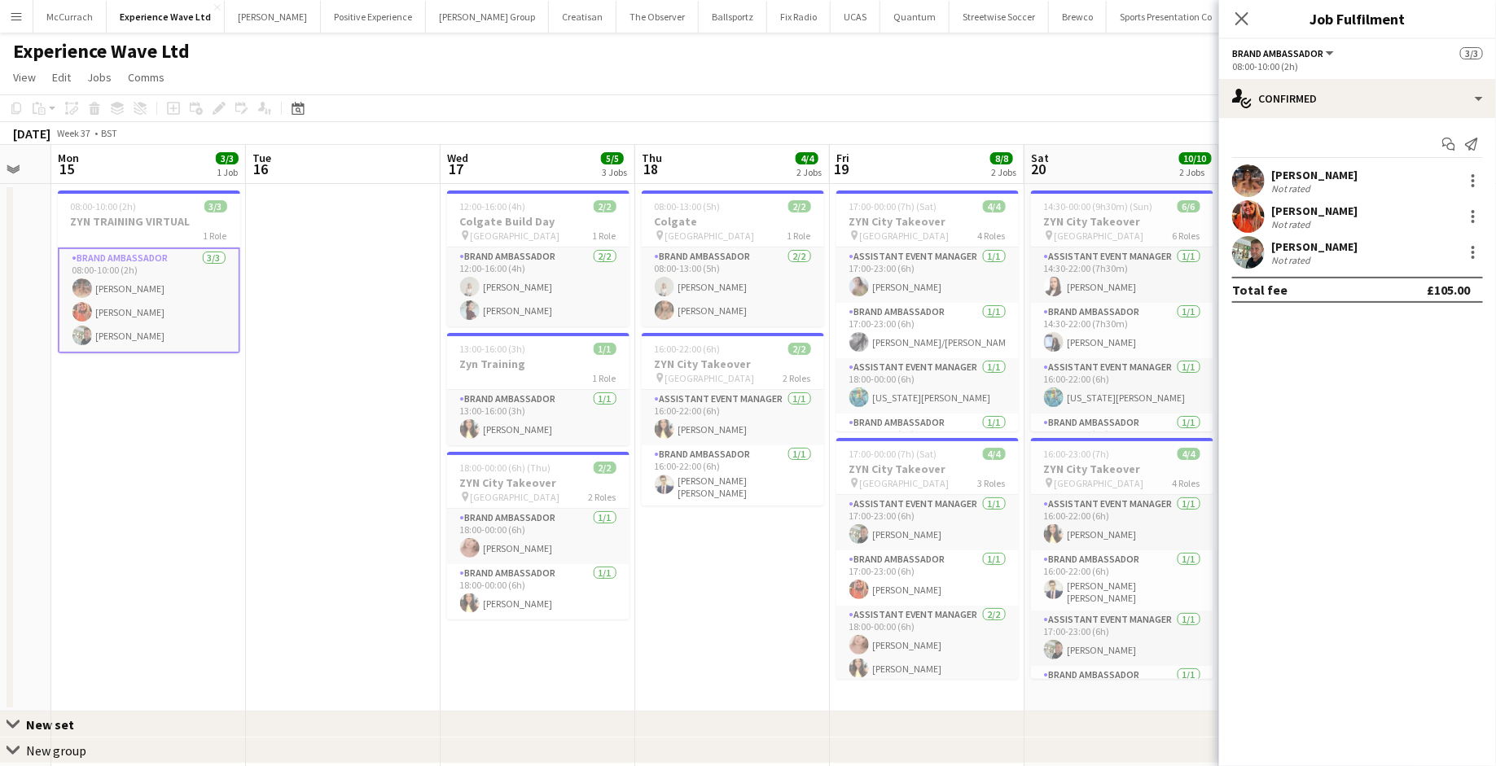
click at [23, 20] on button "Menu" at bounding box center [16, 16] width 33 height 33
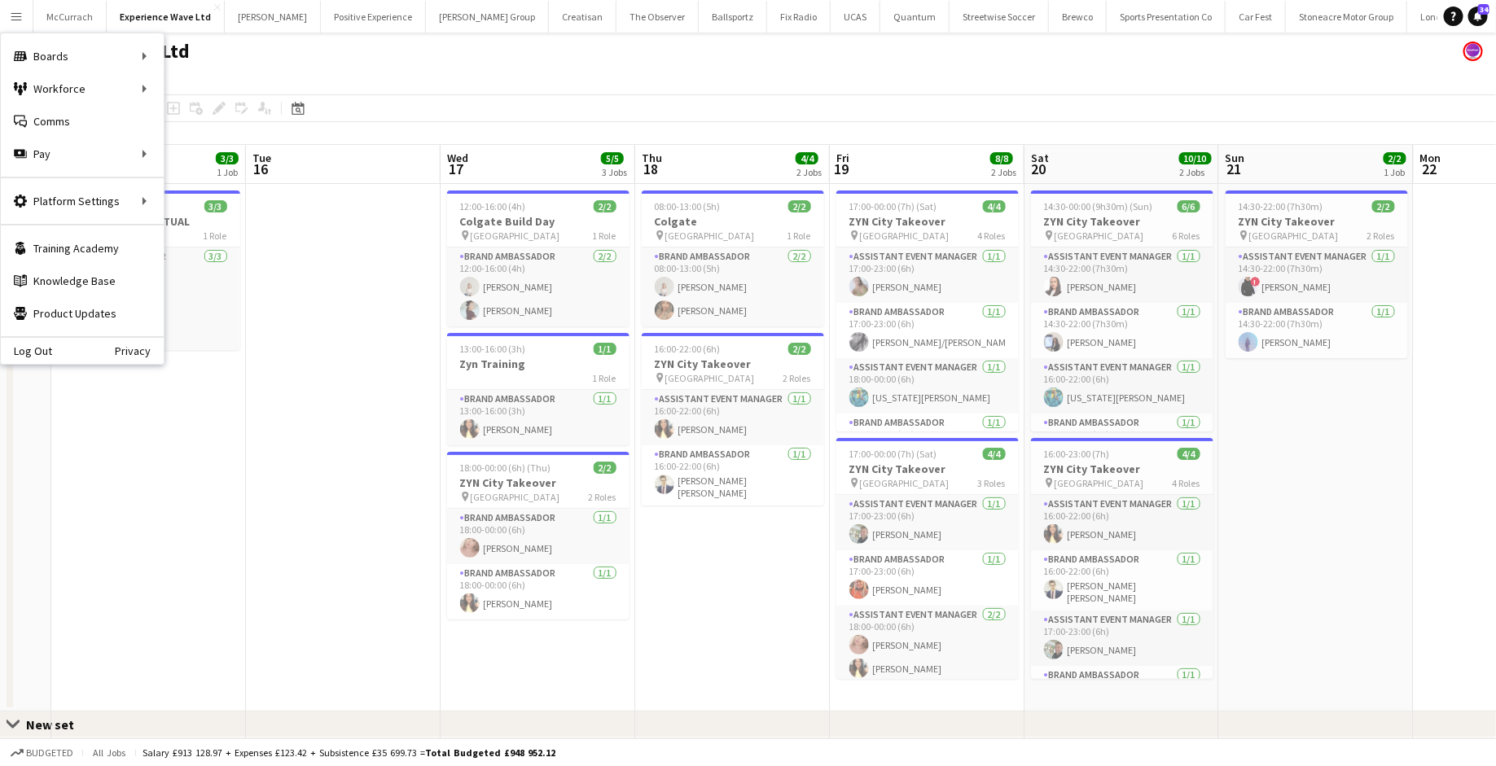
click at [387, 449] on app-date-cell at bounding box center [343, 448] width 195 height 528
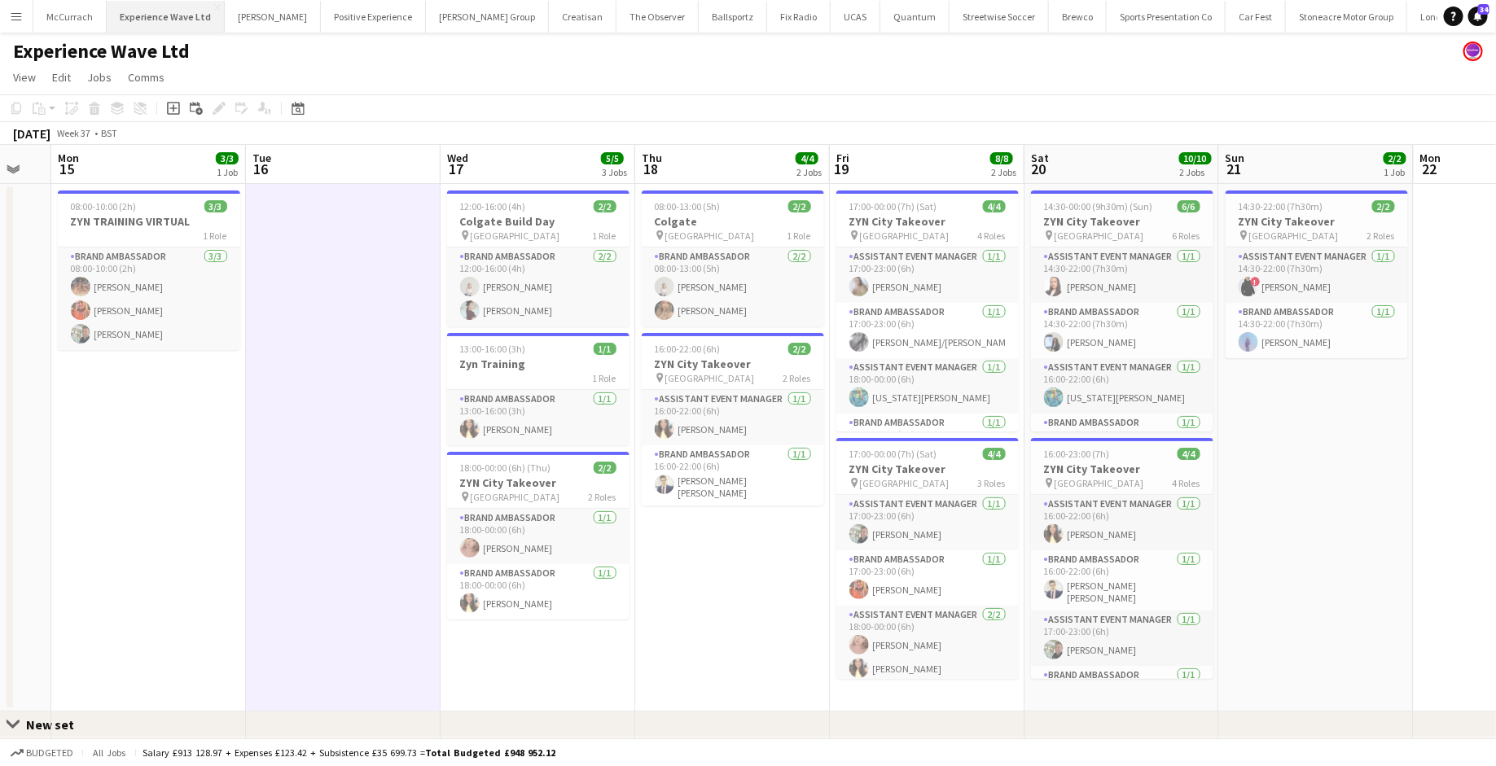
click at [192, 14] on button "Experience Wave Ltd Close" at bounding box center [166, 17] width 118 height 32
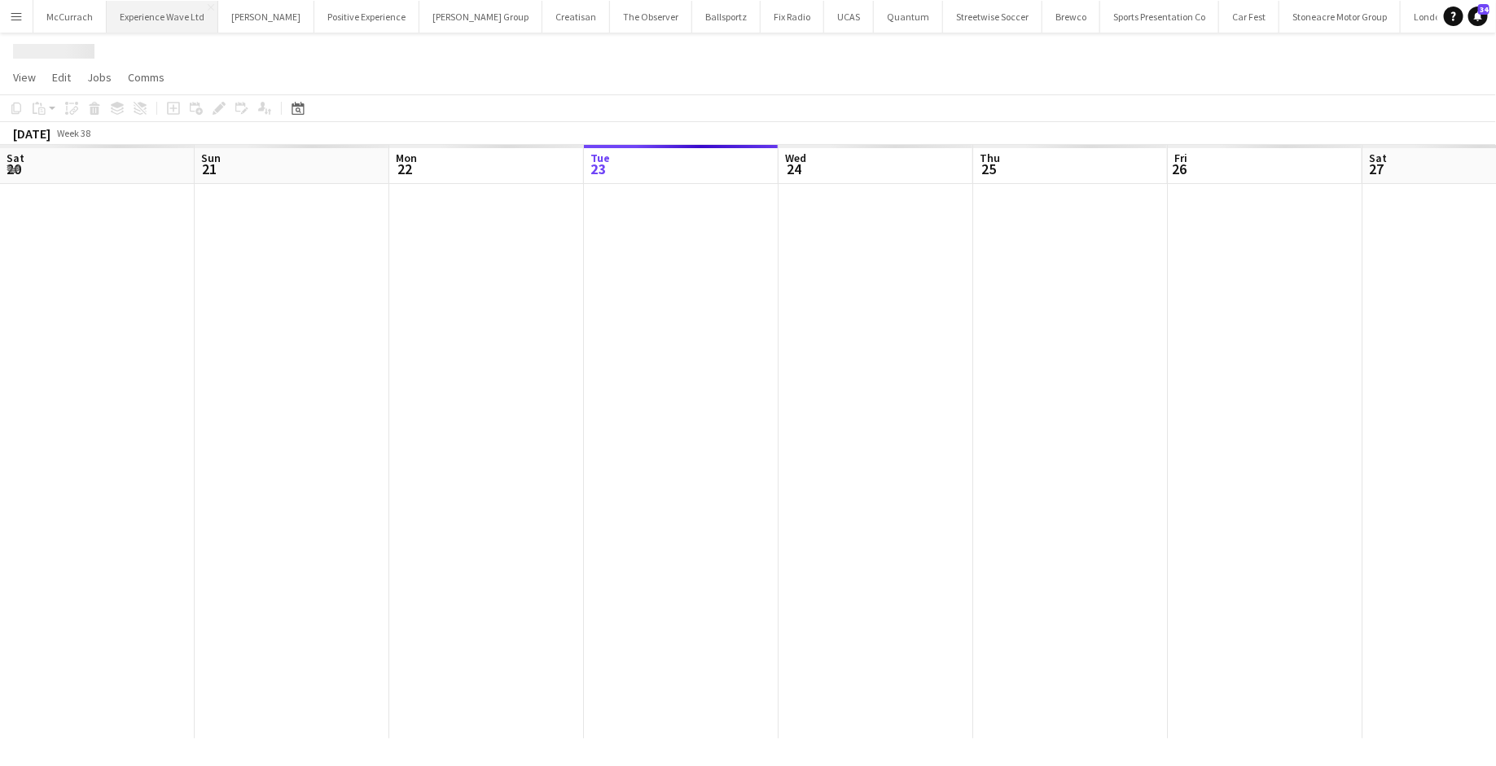
scroll to position [0, 388]
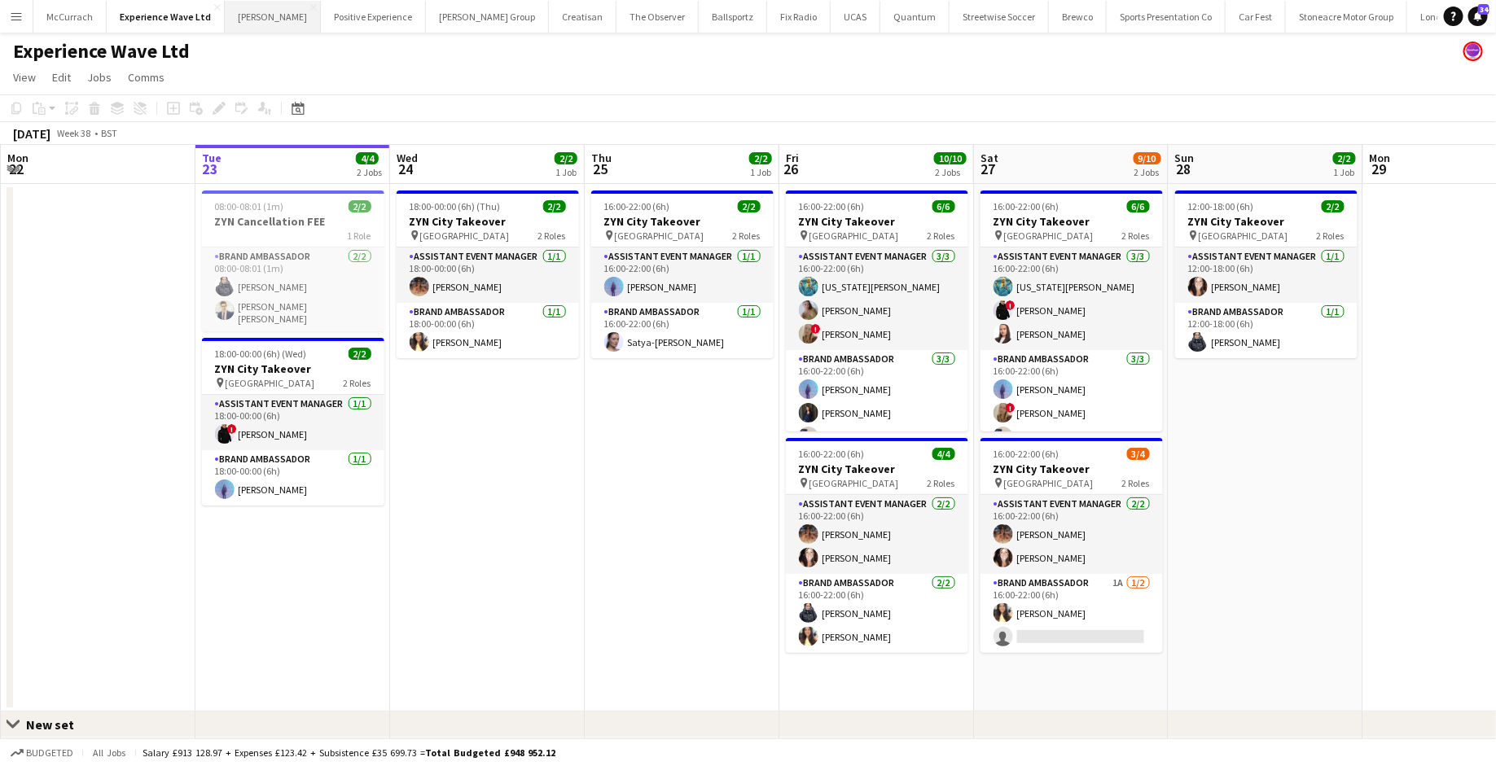
click at [225, 19] on button "Linney Close" at bounding box center [273, 17] width 96 height 32
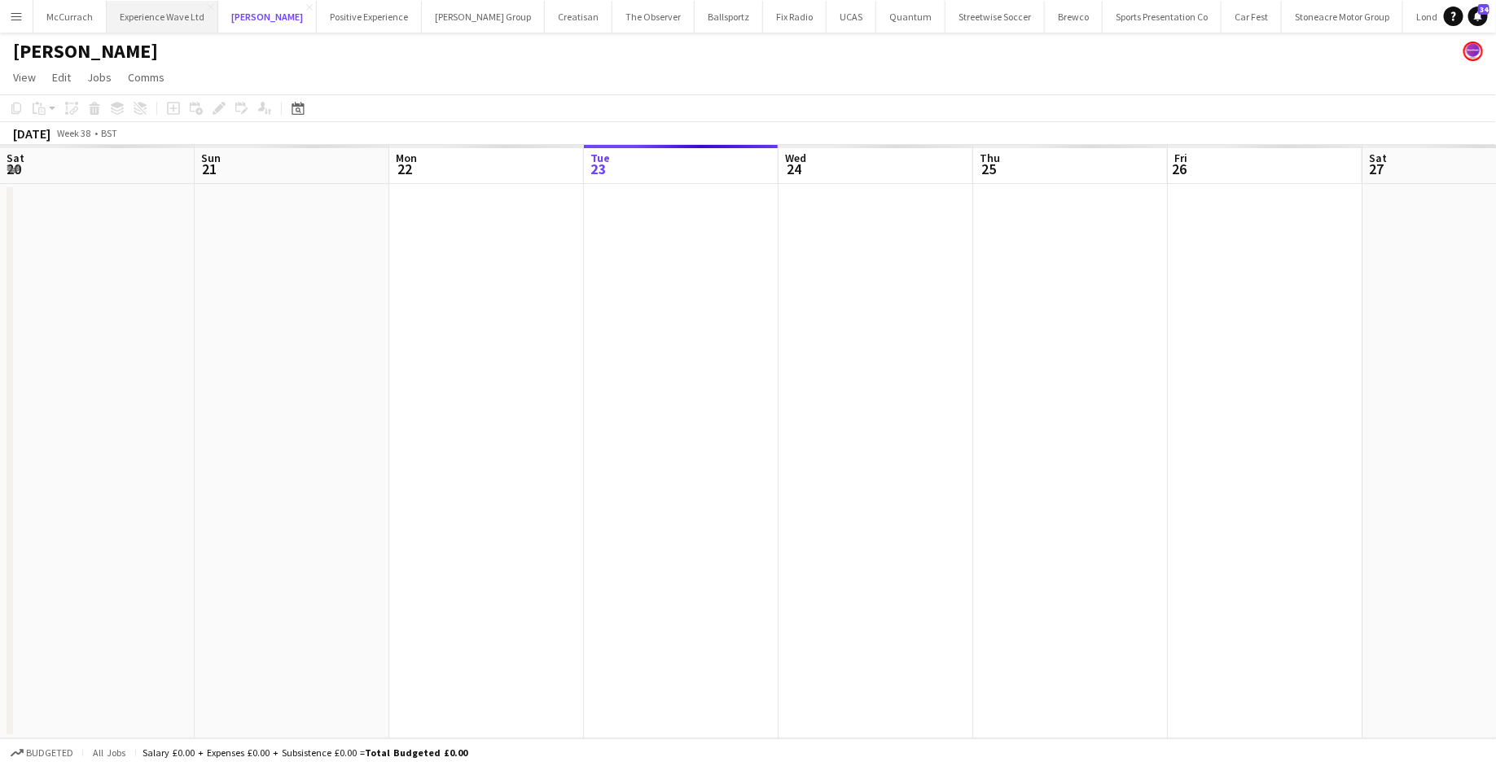
scroll to position [0, 388]
click at [186, 16] on button "Experience Wave Ltd Close" at bounding box center [163, 17] width 112 height 32
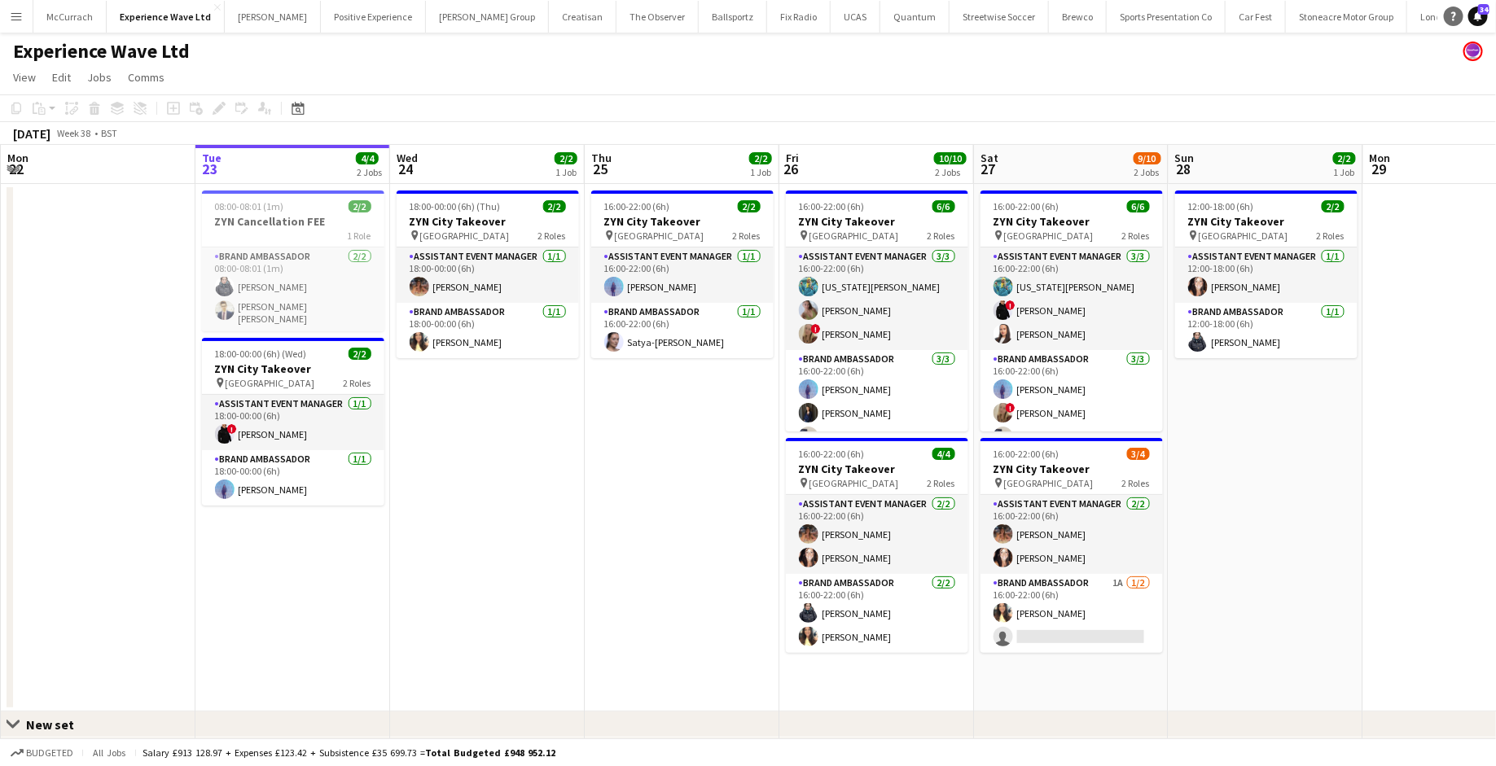
click at [1453, 18] on icon "Help" at bounding box center [1454, 16] width 10 height 10
click at [1479, 23] on link "Notifications 34" at bounding box center [1478, 17] width 20 height 20
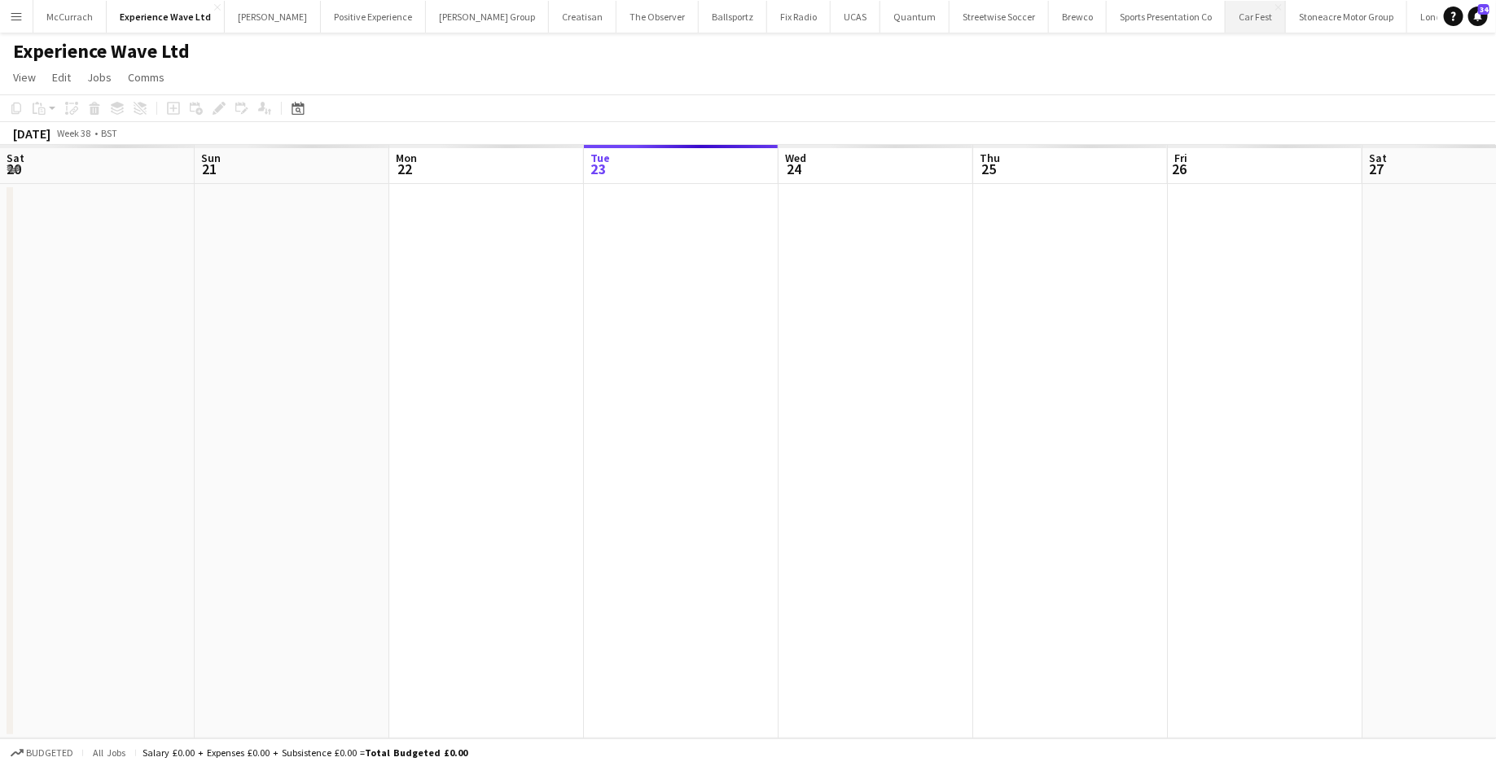
scroll to position [0, 388]
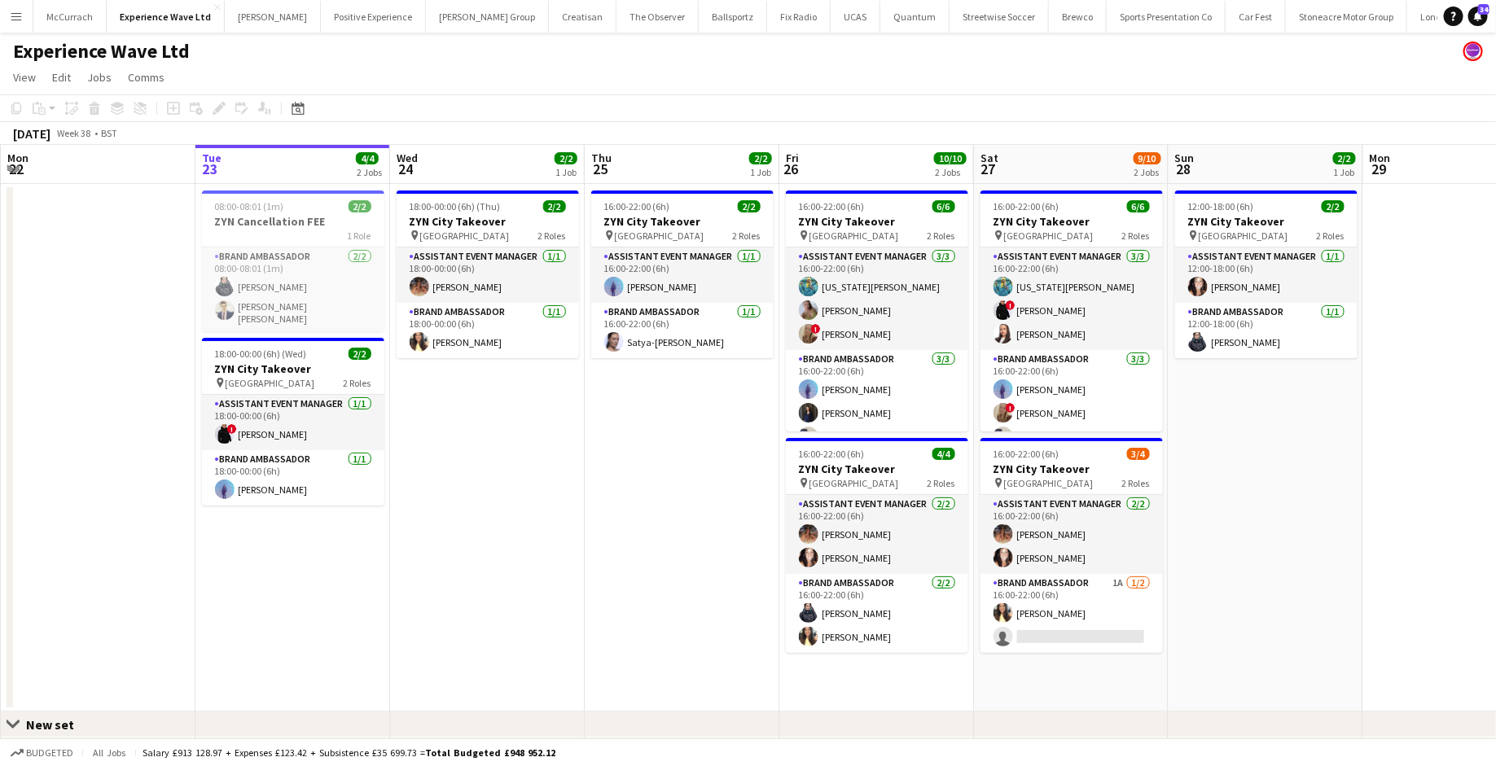
click at [1475, 50] on app-user-avatar at bounding box center [1474, 52] width 20 height 20
click at [27, 72] on span "View" at bounding box center [24, 77] width 23 height 15
click at [59, 75] on span "Edit" at bounding box center [61, 77] width 19 height 15
click at [19, 77] on span "View" at bounding box center [24, 77] width 23 height 15
click at [99, 82] on span "Jobs" at bounding box center [99, 77] width 24 height 15
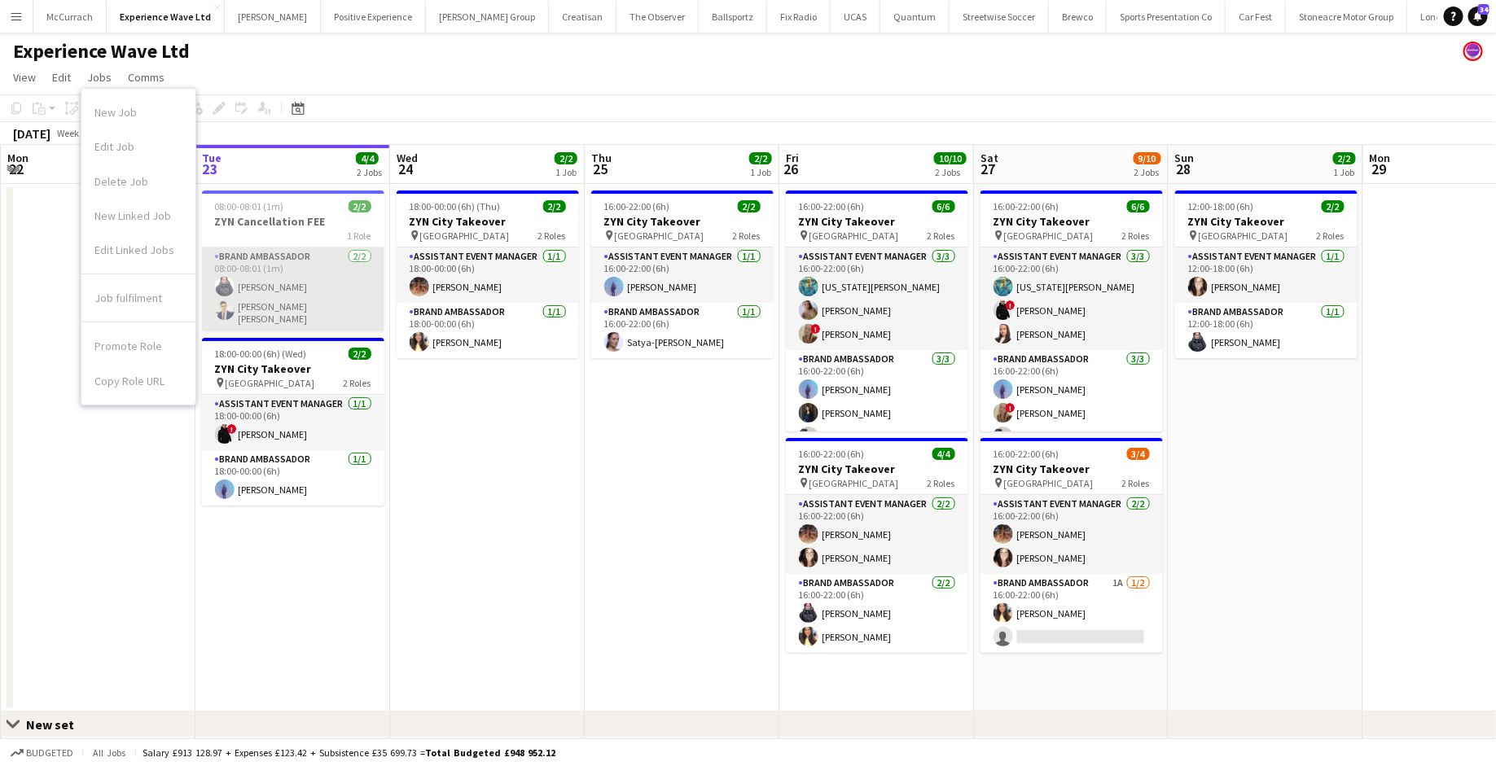
click at [331, 292] on app-card-role "Brand Ambassador 2/2 08:00-08:01 (1m) Adlina Othman Mohamad Khairul Mohamad Ali" at bounding box center [293, 290] width 182 height 84
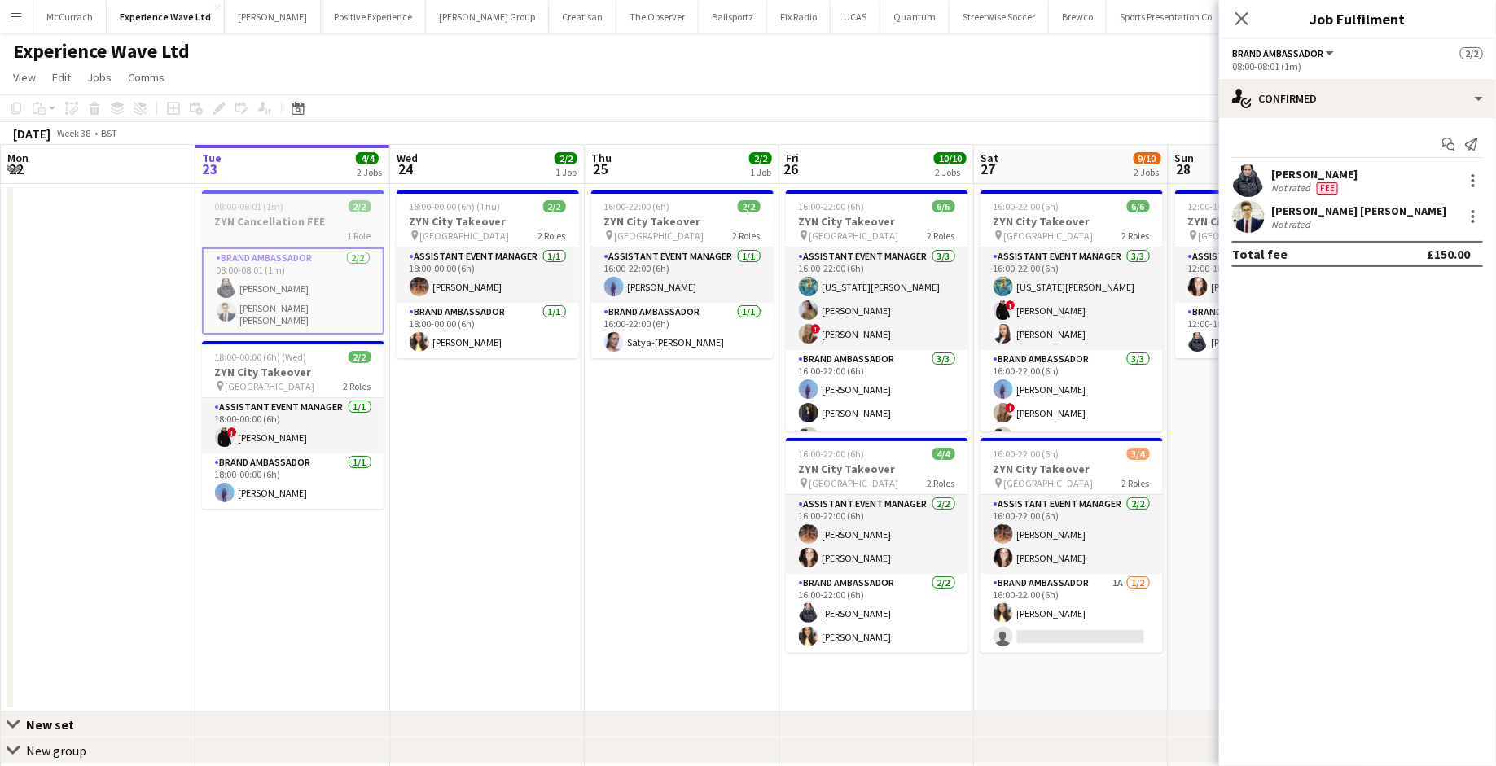
click at [320, 235] on div "1 Role" at bounding box center [293, 235] width 182 height 13
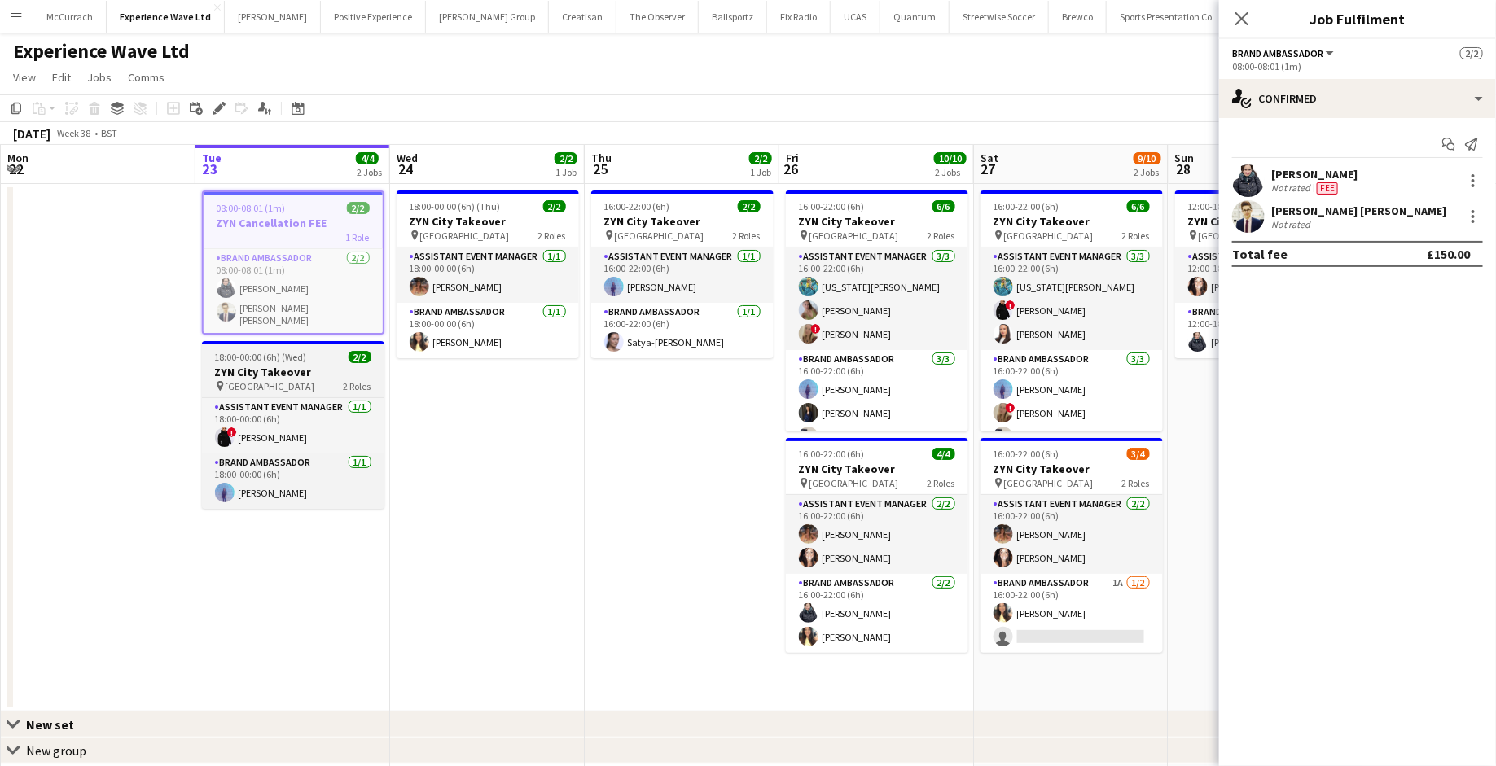
click at [233, 380] on div "pin Manchester 2 Roles" at bounding box center [293, 386] width 182 height 13
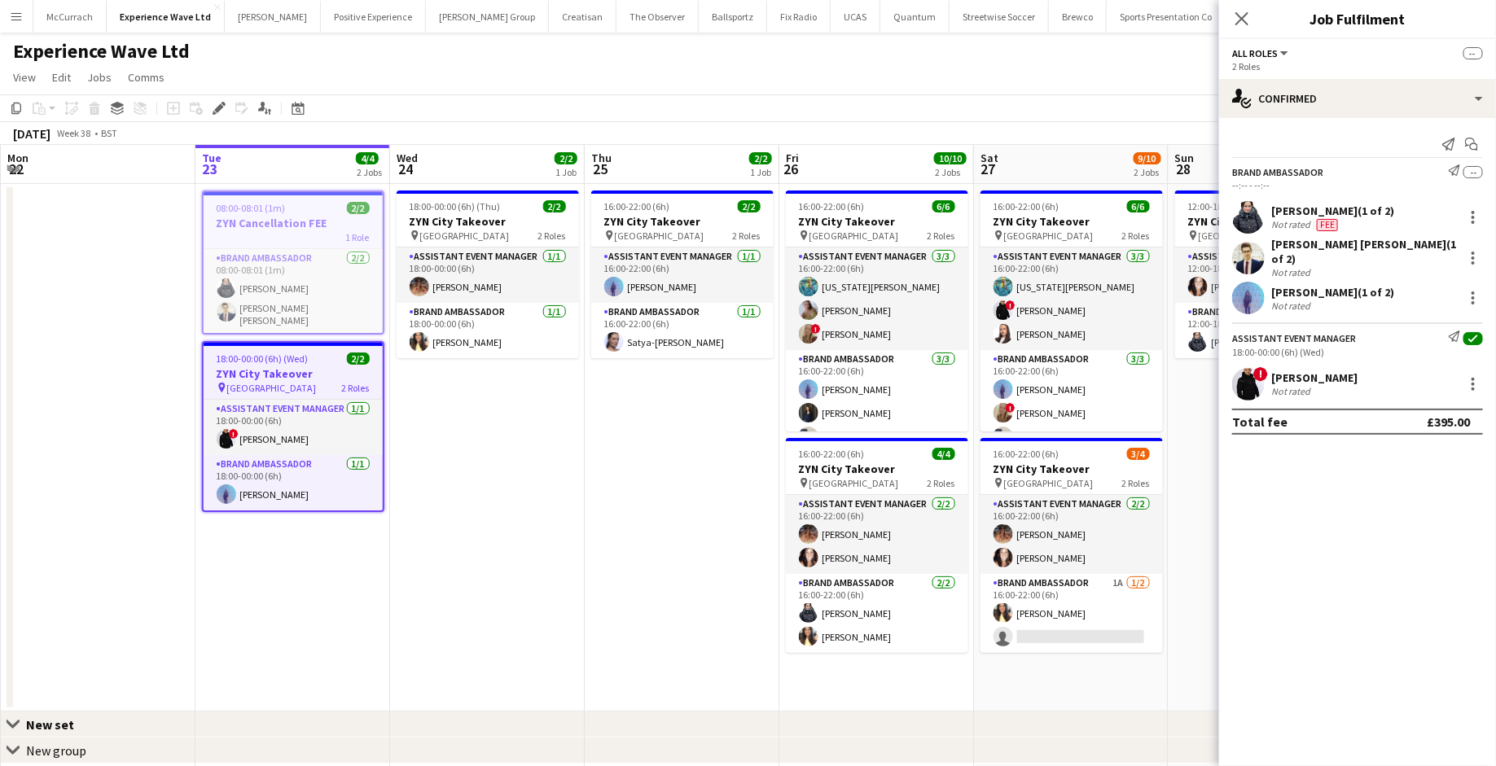
click at [138, 444] on app-date-cell at bounding box center [98, 448] width 195 height 528
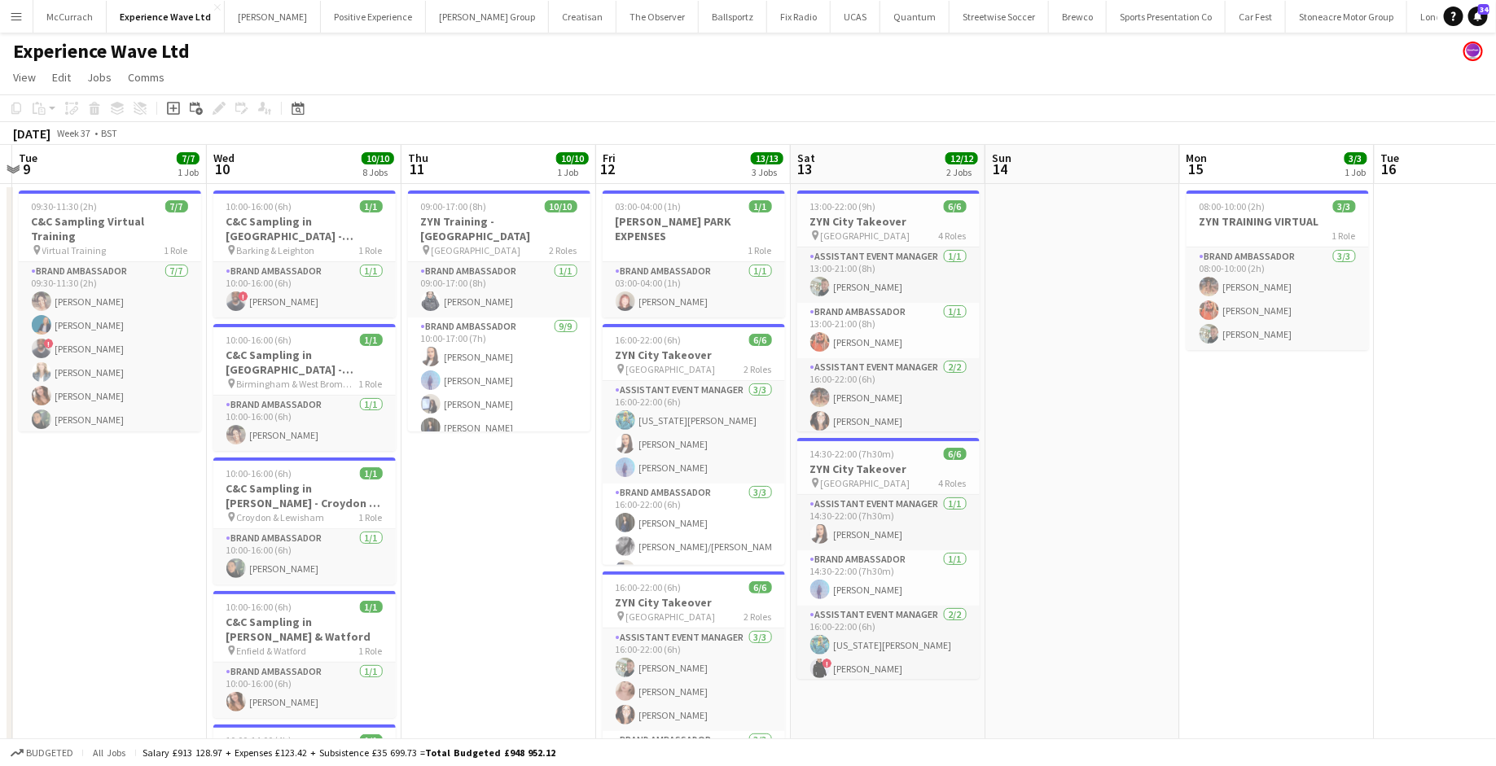
scroll to position [0, 380]
click at [494, 261] on div "Brand Ambassador 1/1 09:00-17:00 (8h) Adlina Othman Brand Ambassador 9/9 10:00-…" at bounding box center [497, 346] width 182 height 170
click at [509, 226] on h3 "ZYN Training - Manchester" at bounding box center [497, 228] width 182 height 29
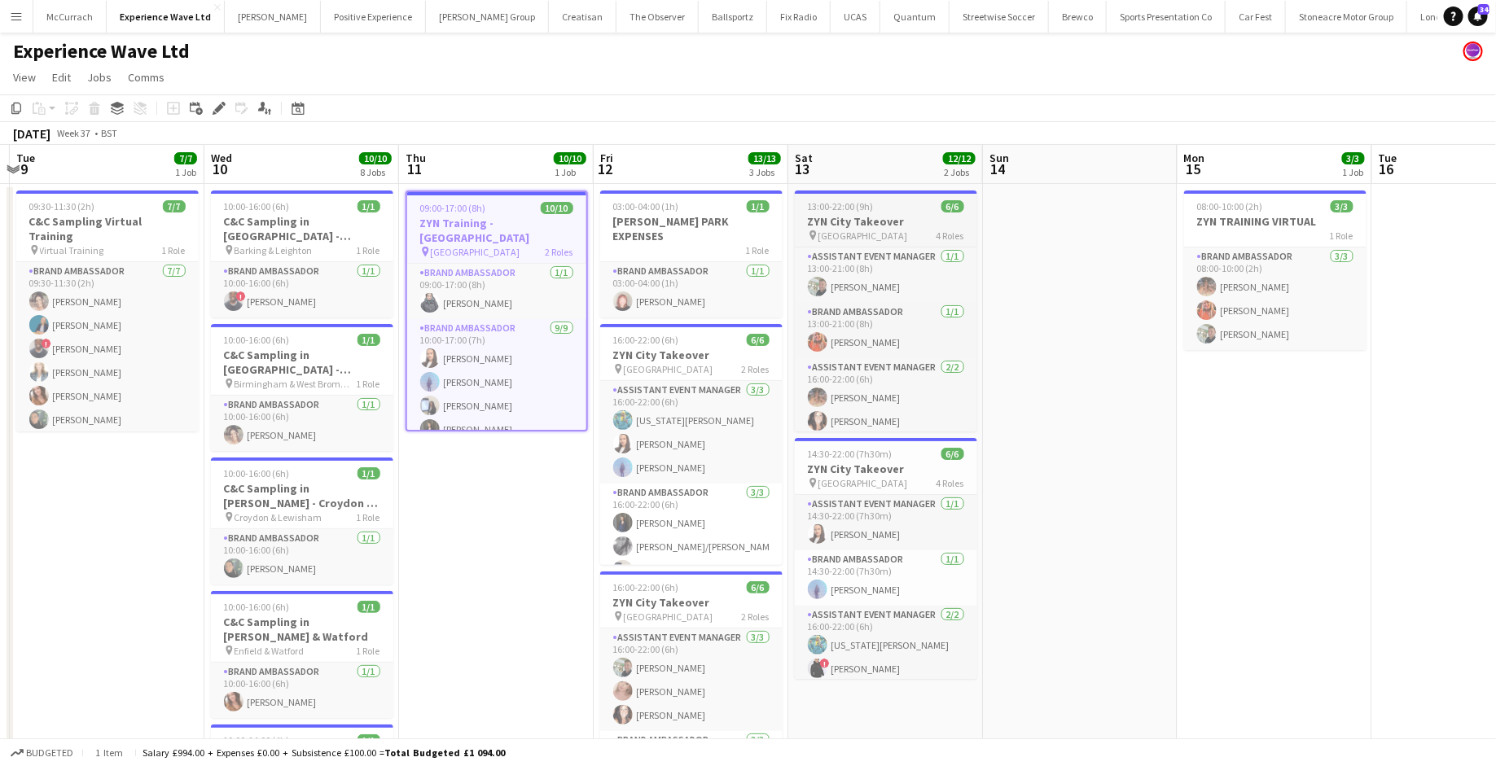
click at [902, 226] on h3 "ZYN City Takeover" at bounding box center [886, 221] width 182 height 15
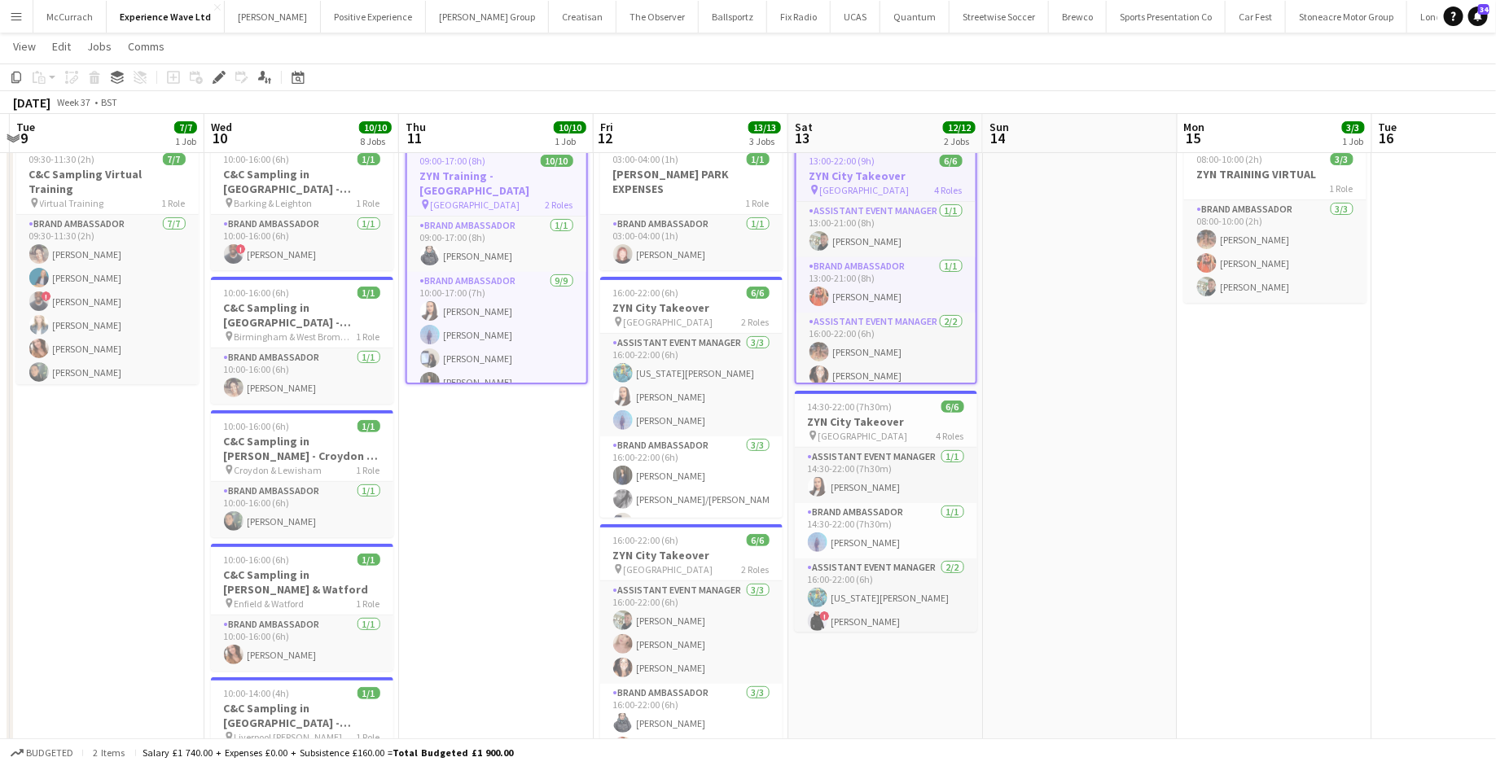
scroll to position [50, 0]
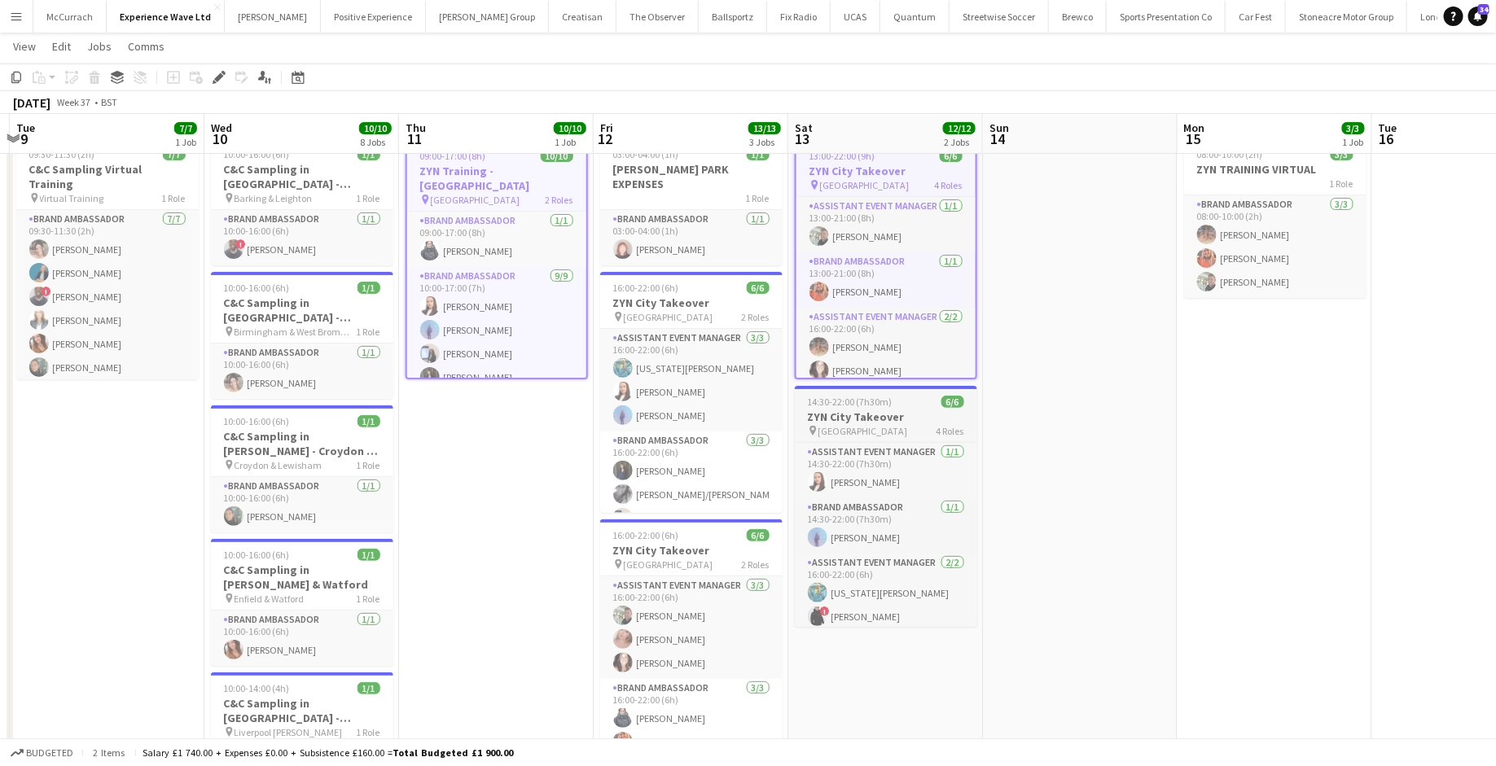
click at [905, 434] on div "pin Manchester 4 Roles" at bounding box center [886, 430] width 182 height 13
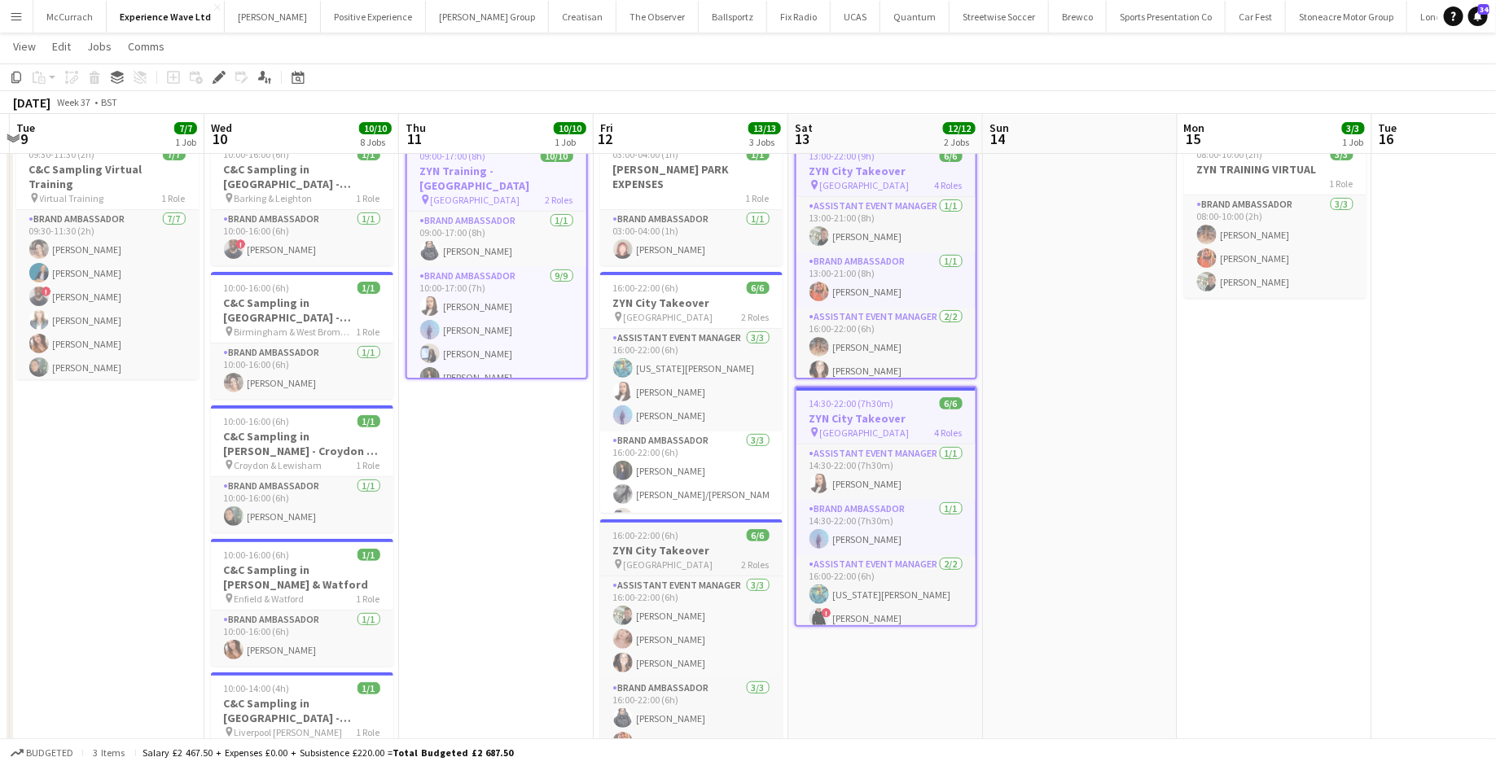
click at [681, 543] on h3 "ZYN City Takeover" at bounding box center [691, 550] width 182 height 15
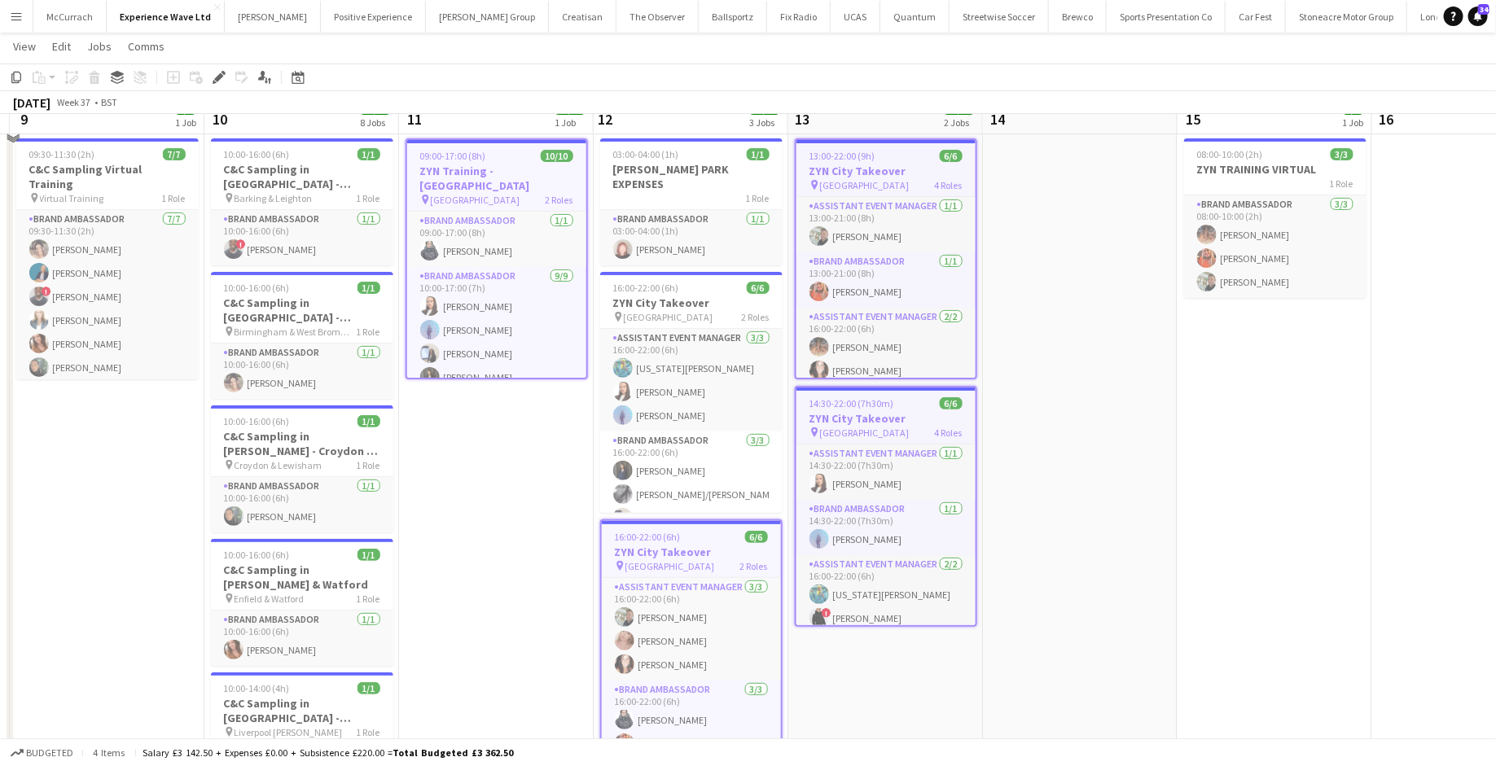
scroll to position [0, 0]
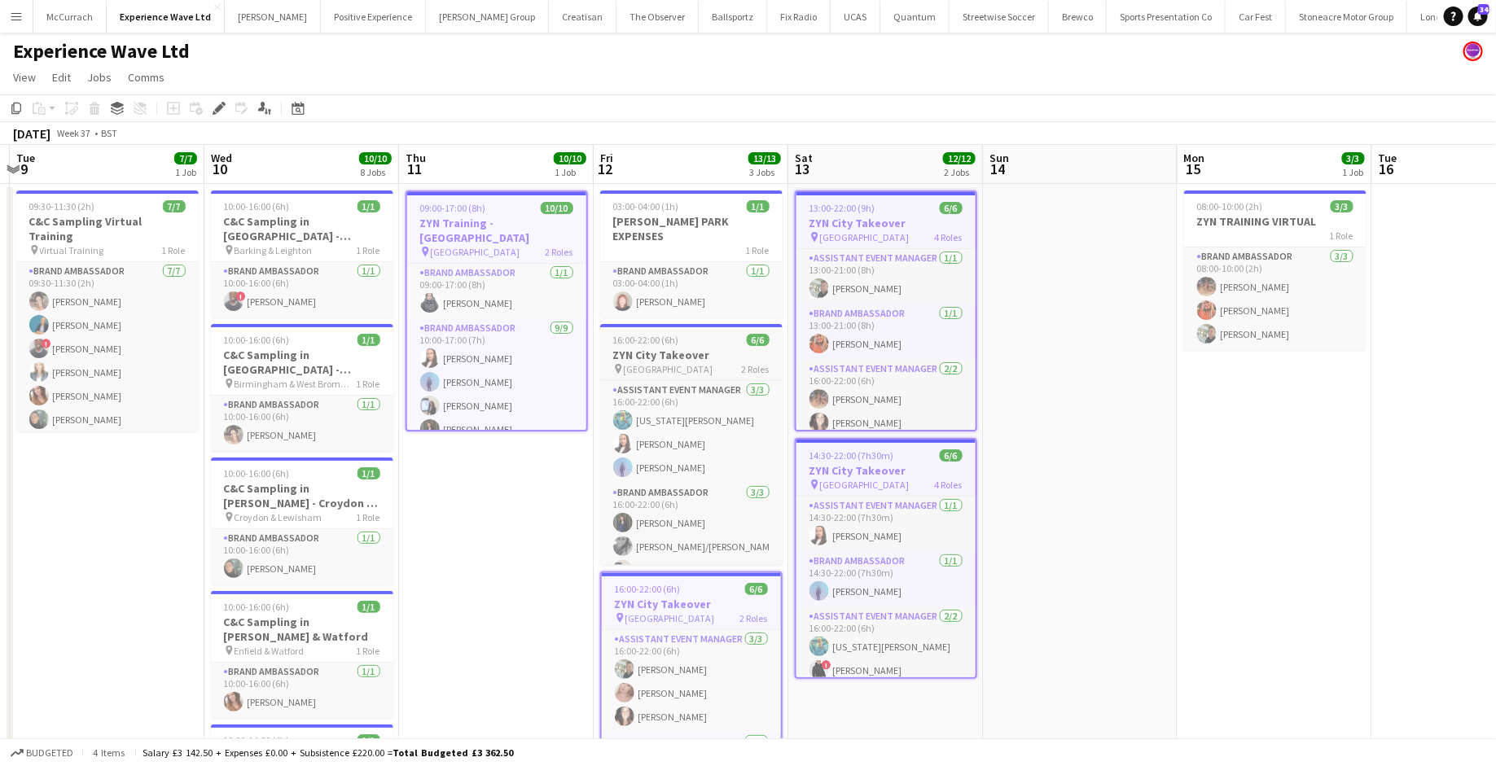
click at [688, 362] on div "pin Manchester 2 Roles" at bounding box center [691, 368] width 182 height 13
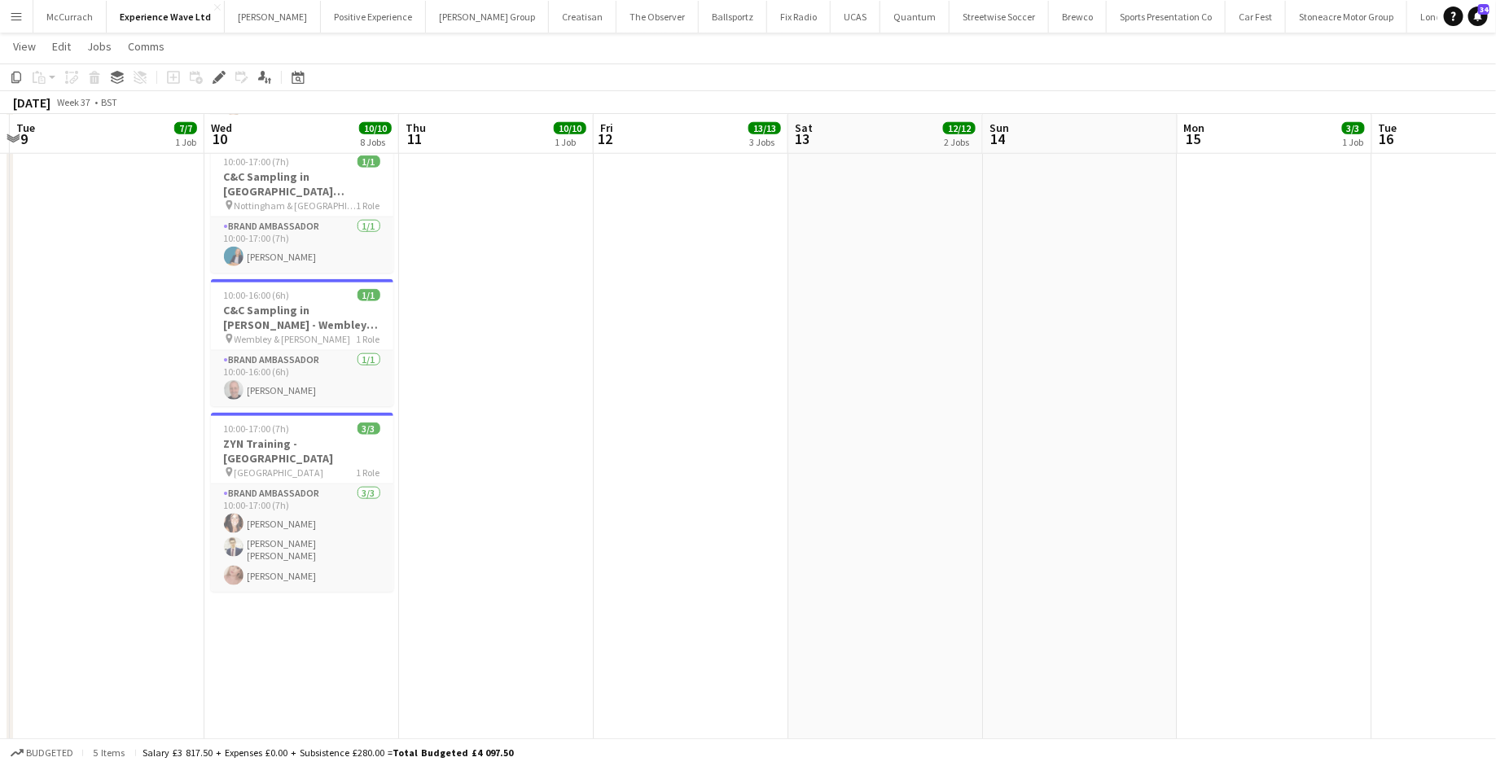
scroll to position [715, 0]
click at [287, 435] on h3 "ZYN Training - Newcastle" at bounding box center [302, 446] width 182 height 29
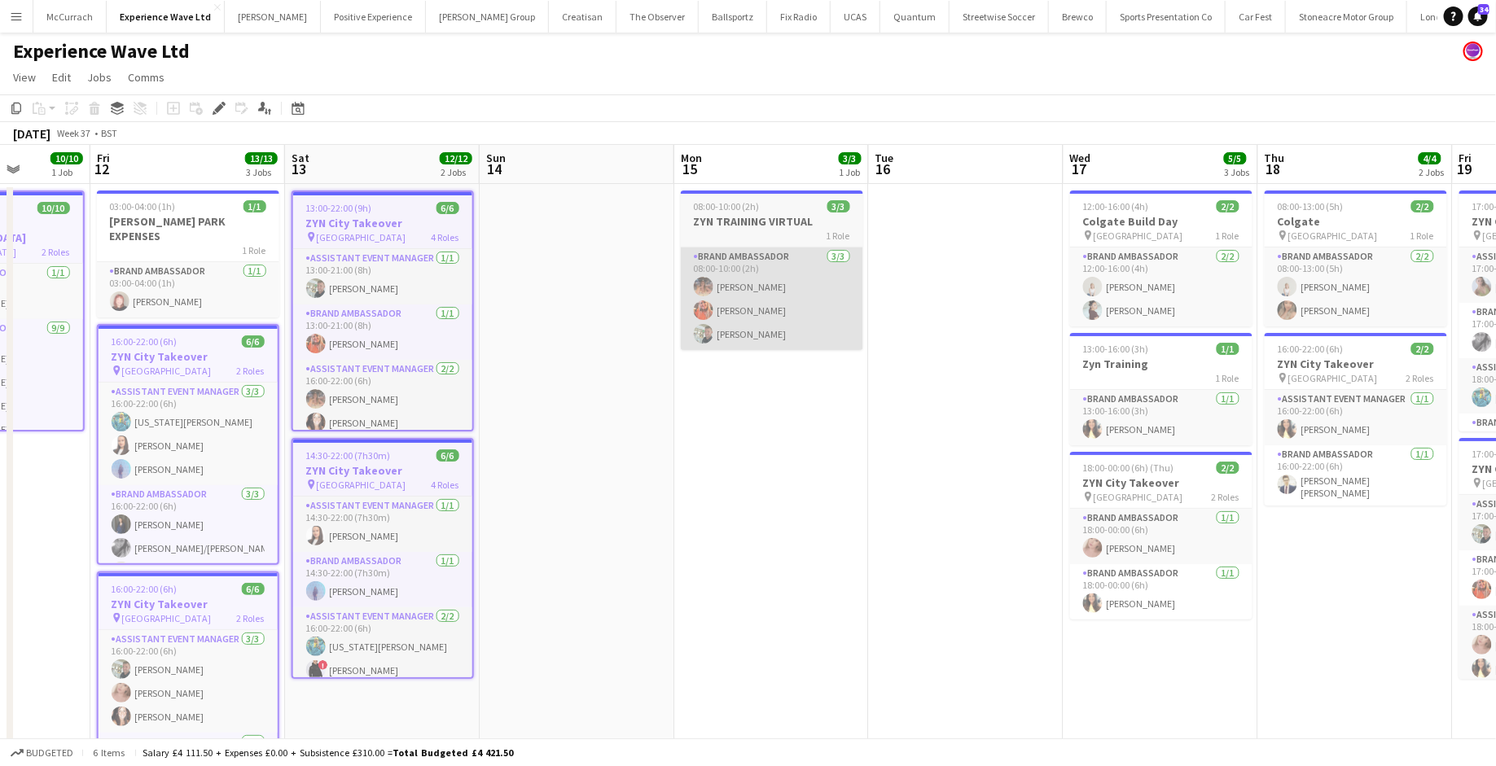
scroll to position [0, 701]
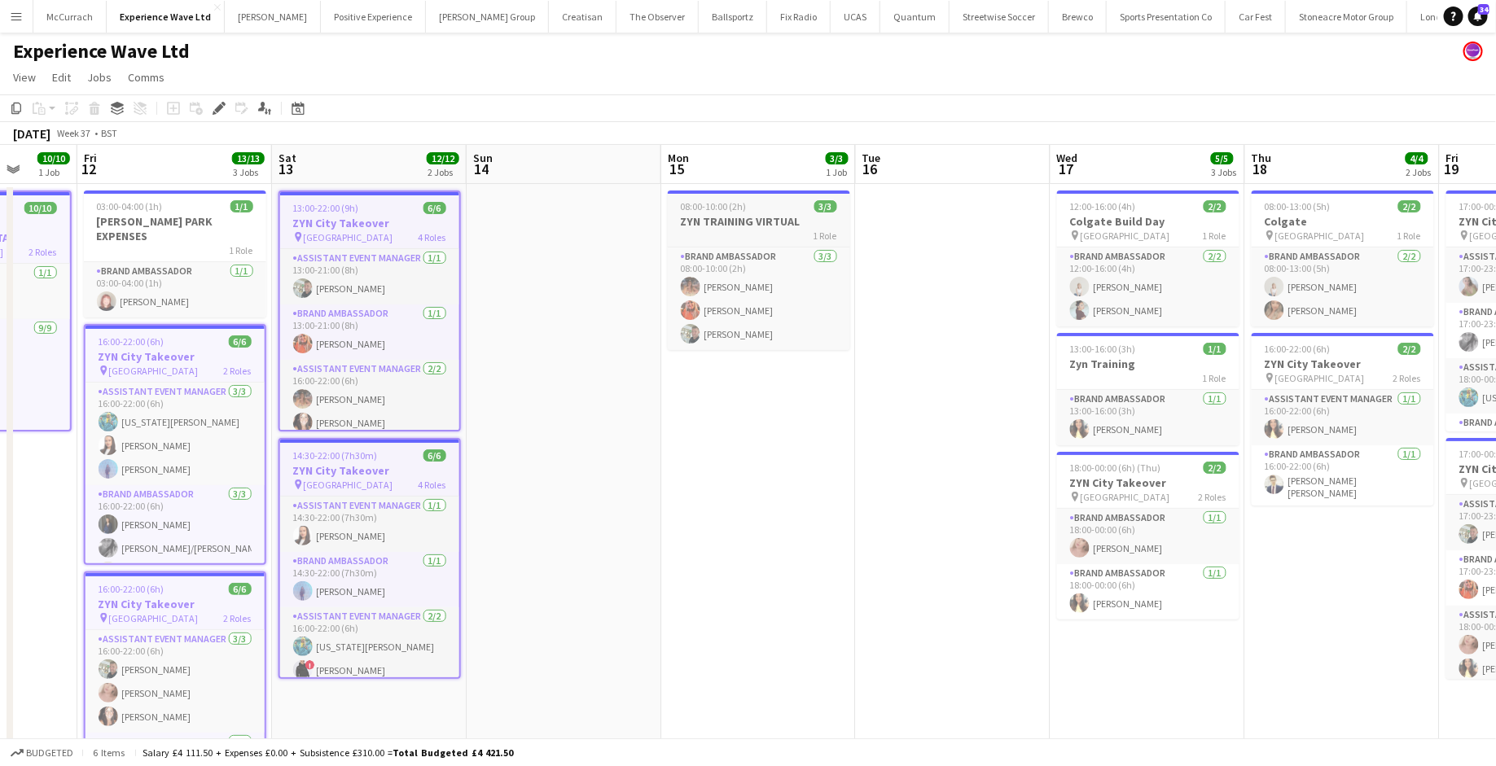
click at [761, 219] on h3 "ZYN TRAINING VIRTUAL" at bounding box center [759, 221] width 182 height 15
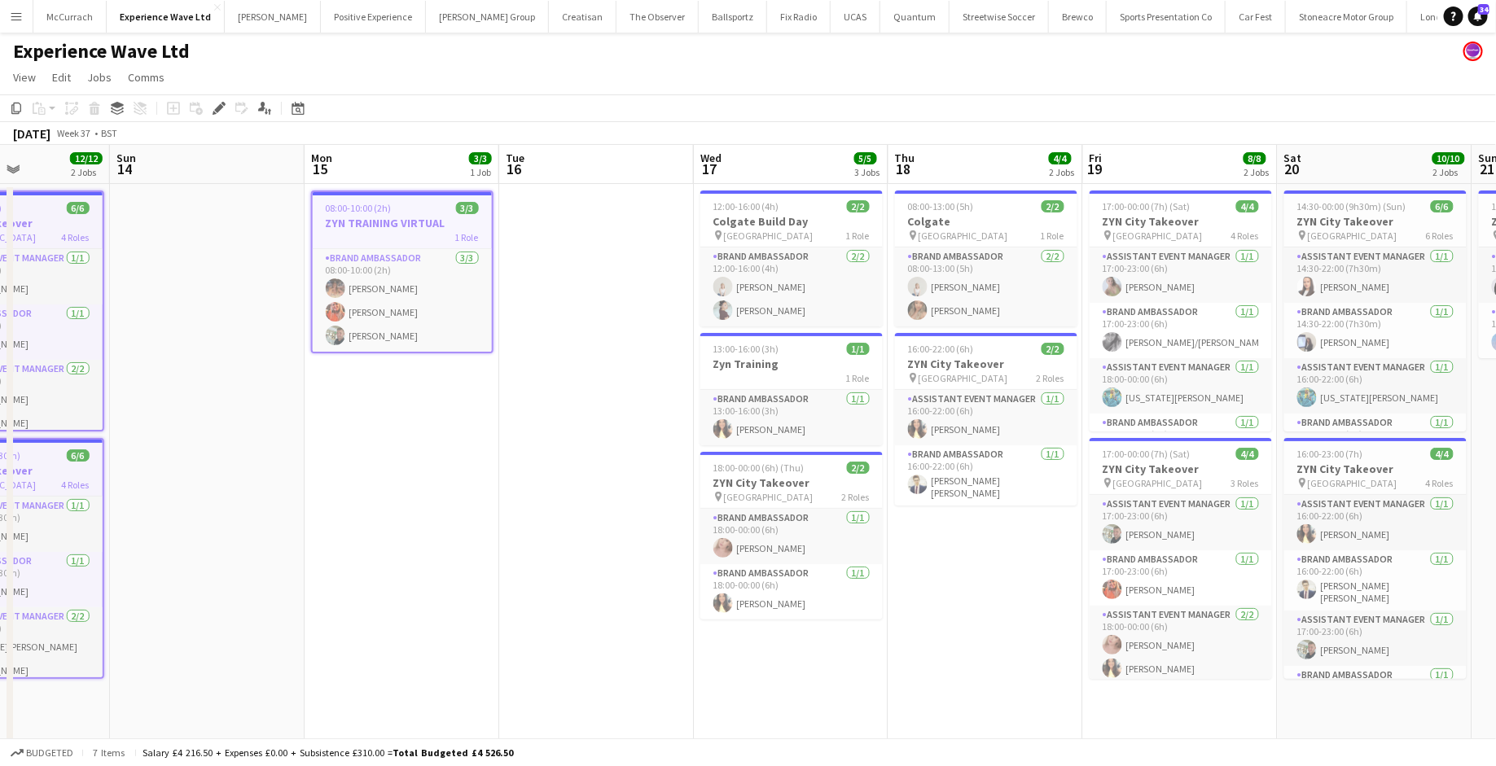
scroll to position [0, 654]
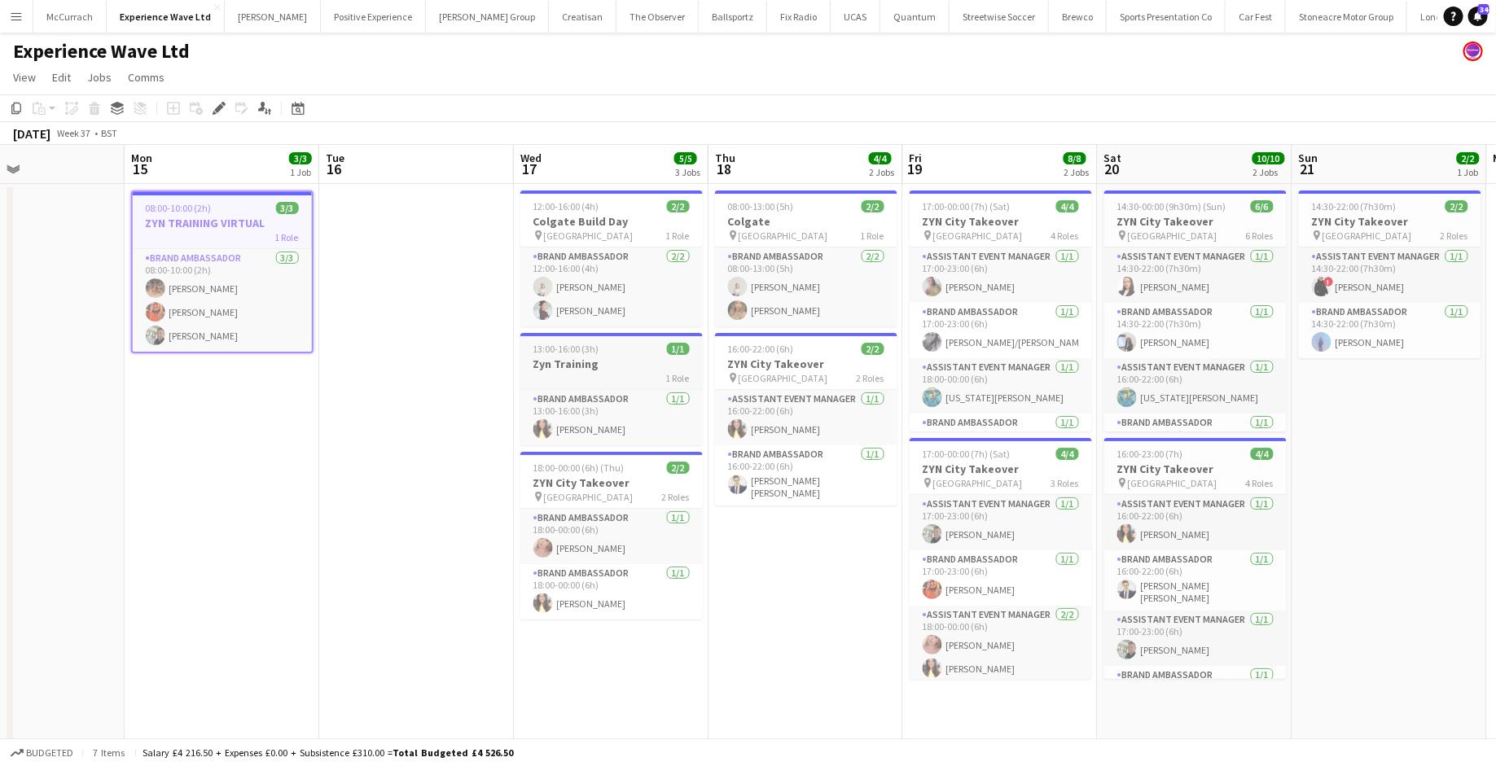
click at [572, 381] on div "1 Role" at bounding box center [611, 377] width 182 height 13
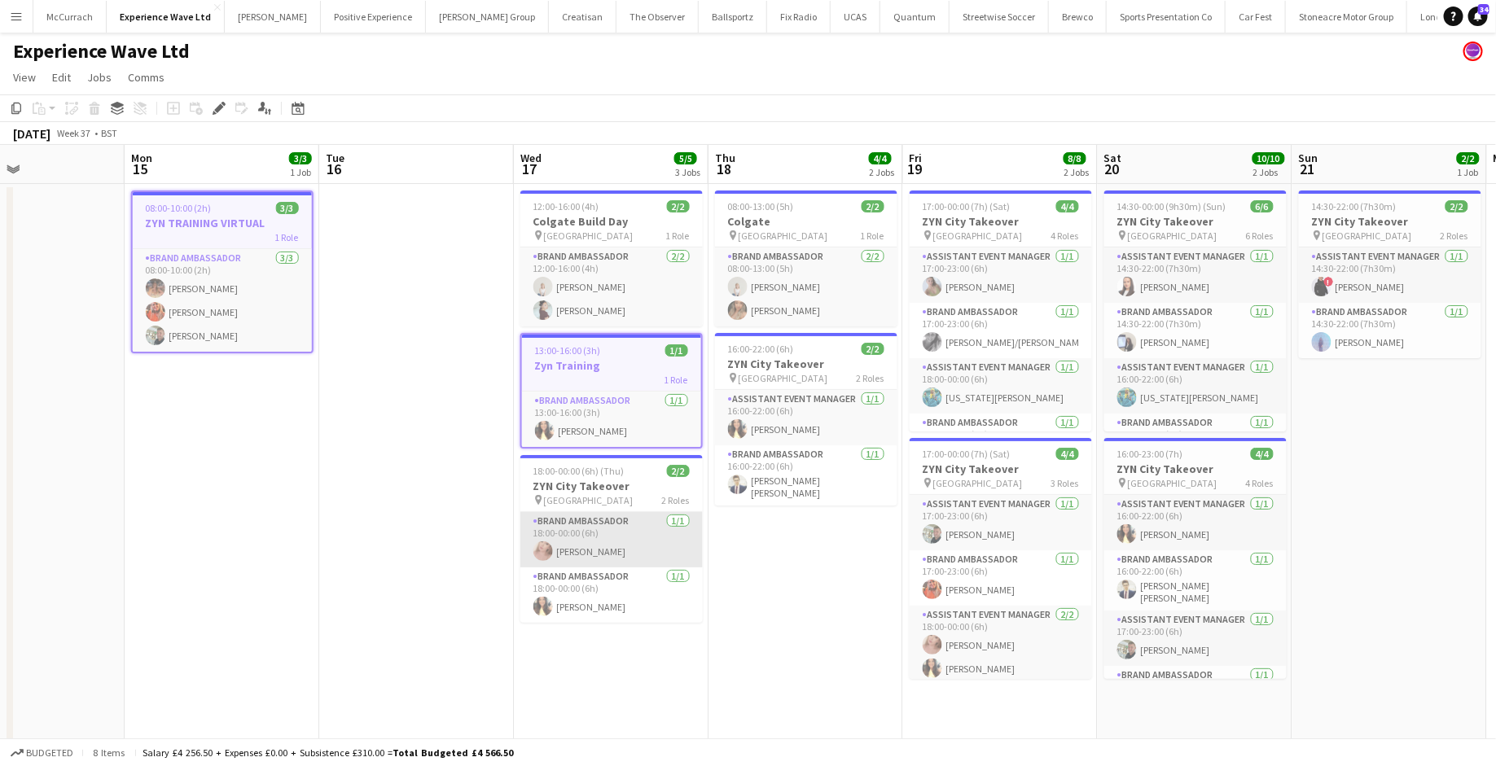
click at [595, 542] on app-card-role "Brand Ambassador 1/1 18:00-00:00 (6h) Shona Harkin" at bounding box center [611, 539] width 182 height 55
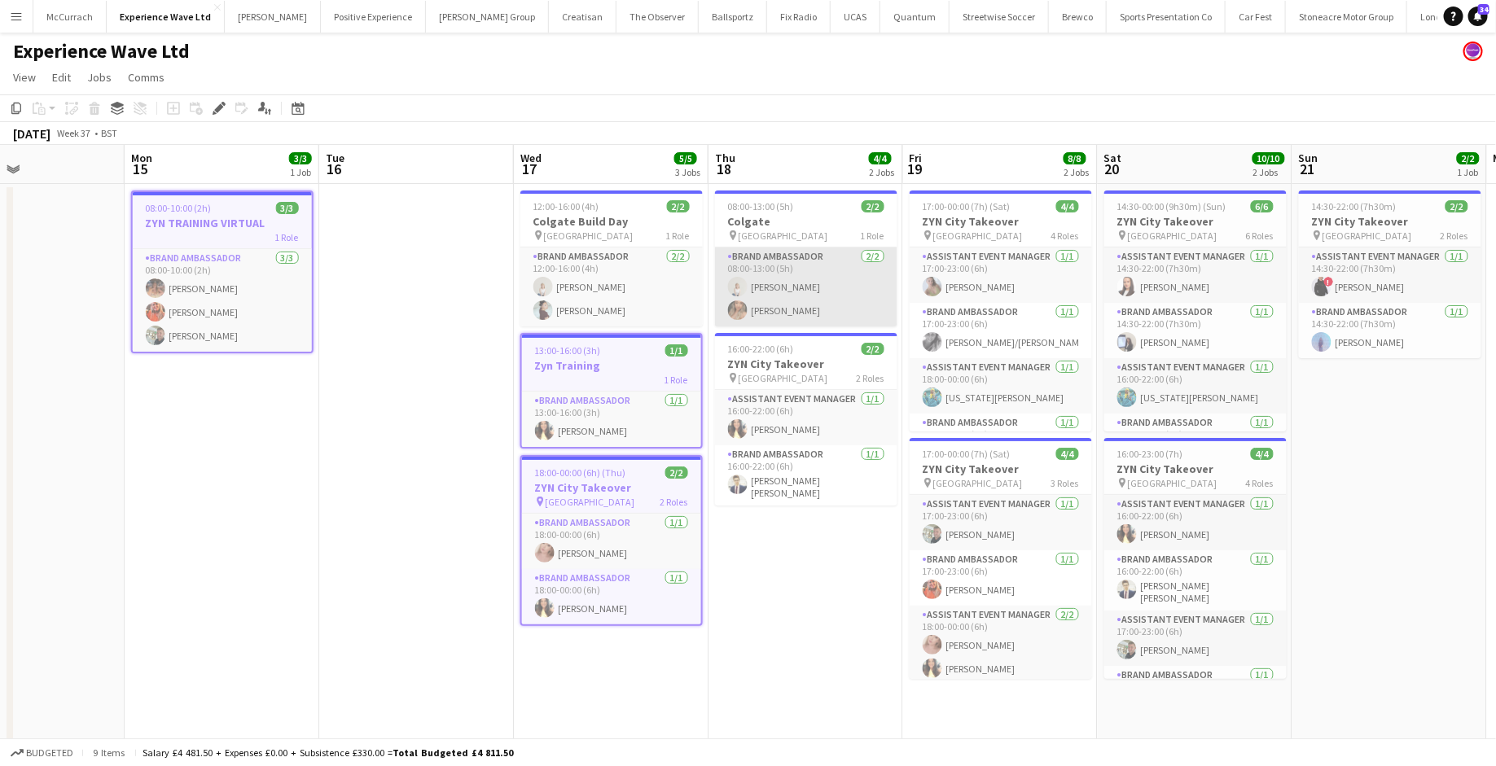
click at [814, 252] on app-card-role "Brand Ambassador 2/2 08:00-13:00 (5h) Alina Sorokina Winifred Doherty Gomez" at bounding box center [806, 287] width 182 height 79
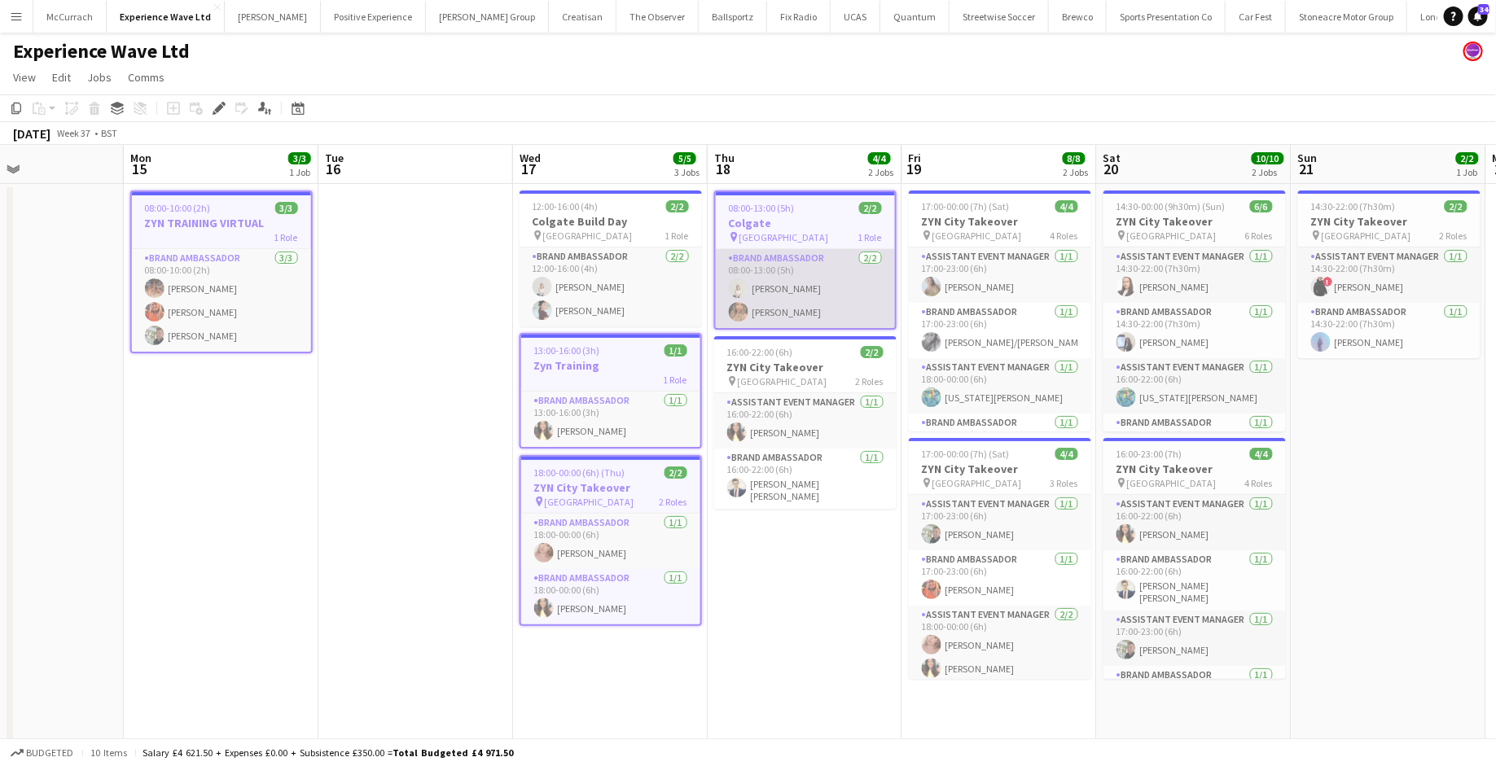
click at [814, 252] on app-card-role "Brand Ambassador 2/2 08:00-13:00 (5h) Alina Sorokina Winifred Doherty Gomez" at bounding box center [805, 288] width 179 height 79
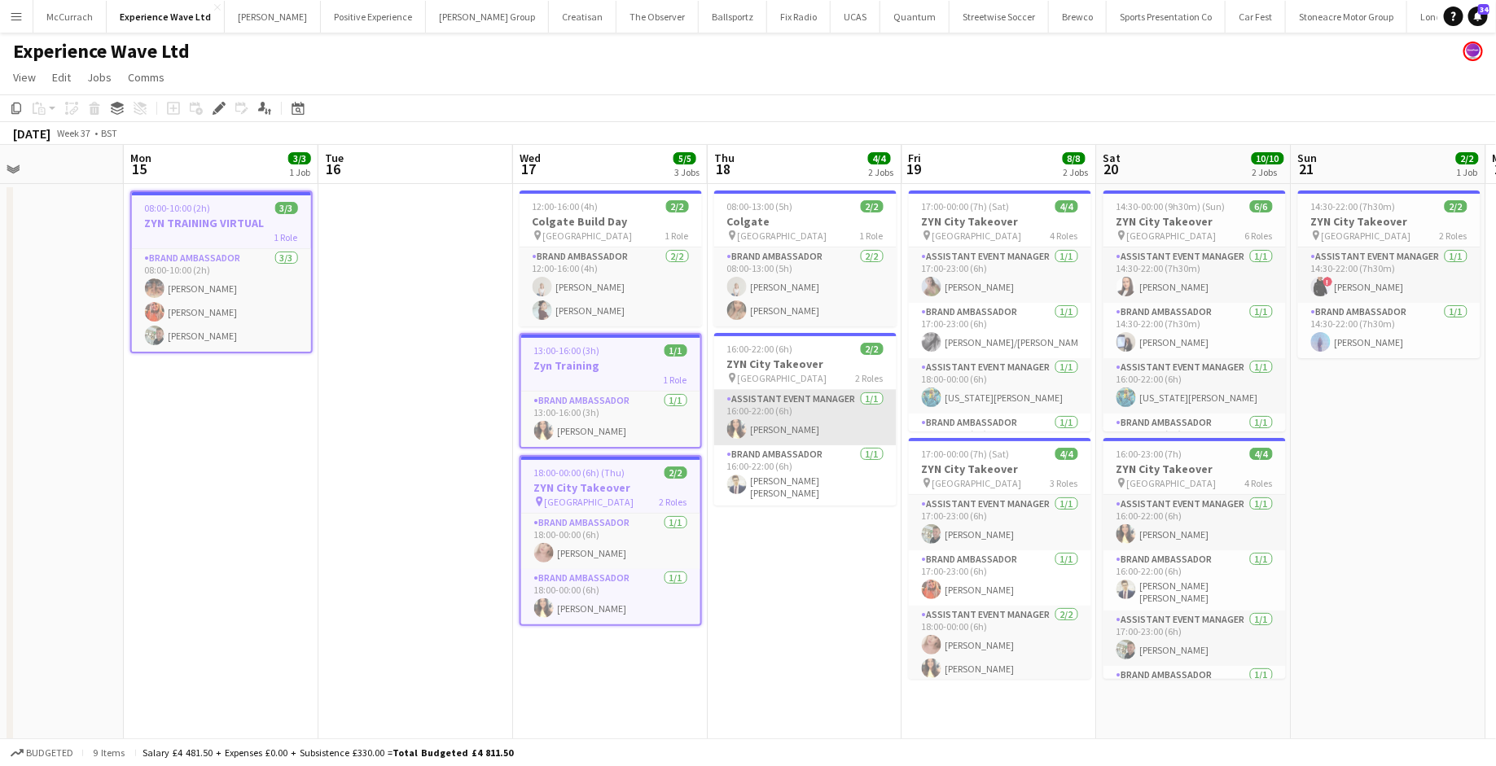
click at [806, 391] on app-card-role "Assistant Event Manager 1/1 16:00-22:00 (6h) Kelly Patterson" at bounding box center [805, 417] width 182 height 55
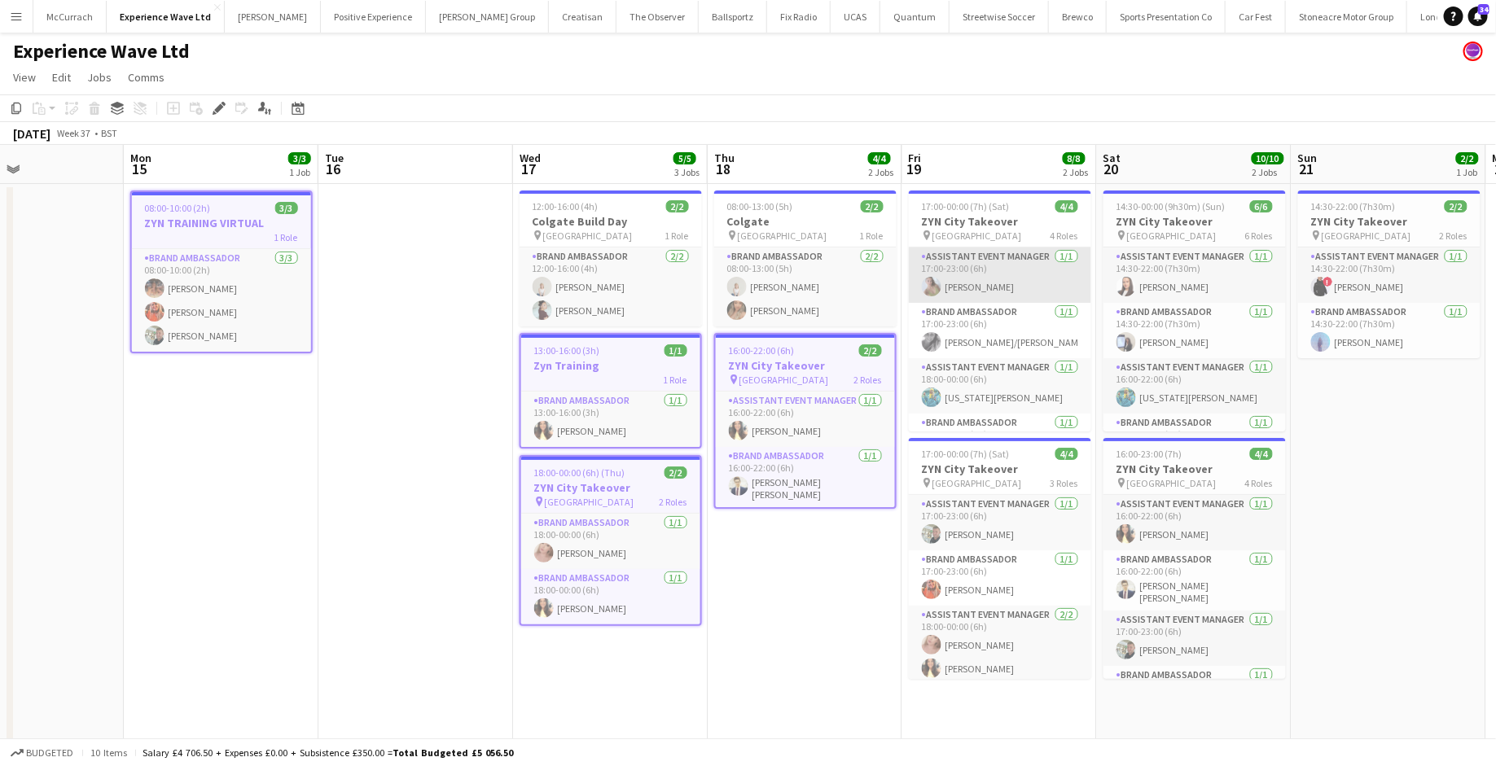
click at [966, 274] on app-card-role "Assistant Event Manager 1/1 17:00-23:00 (6h) Bethany Clews" at bounding box center [1000, 275] width 182 height 55
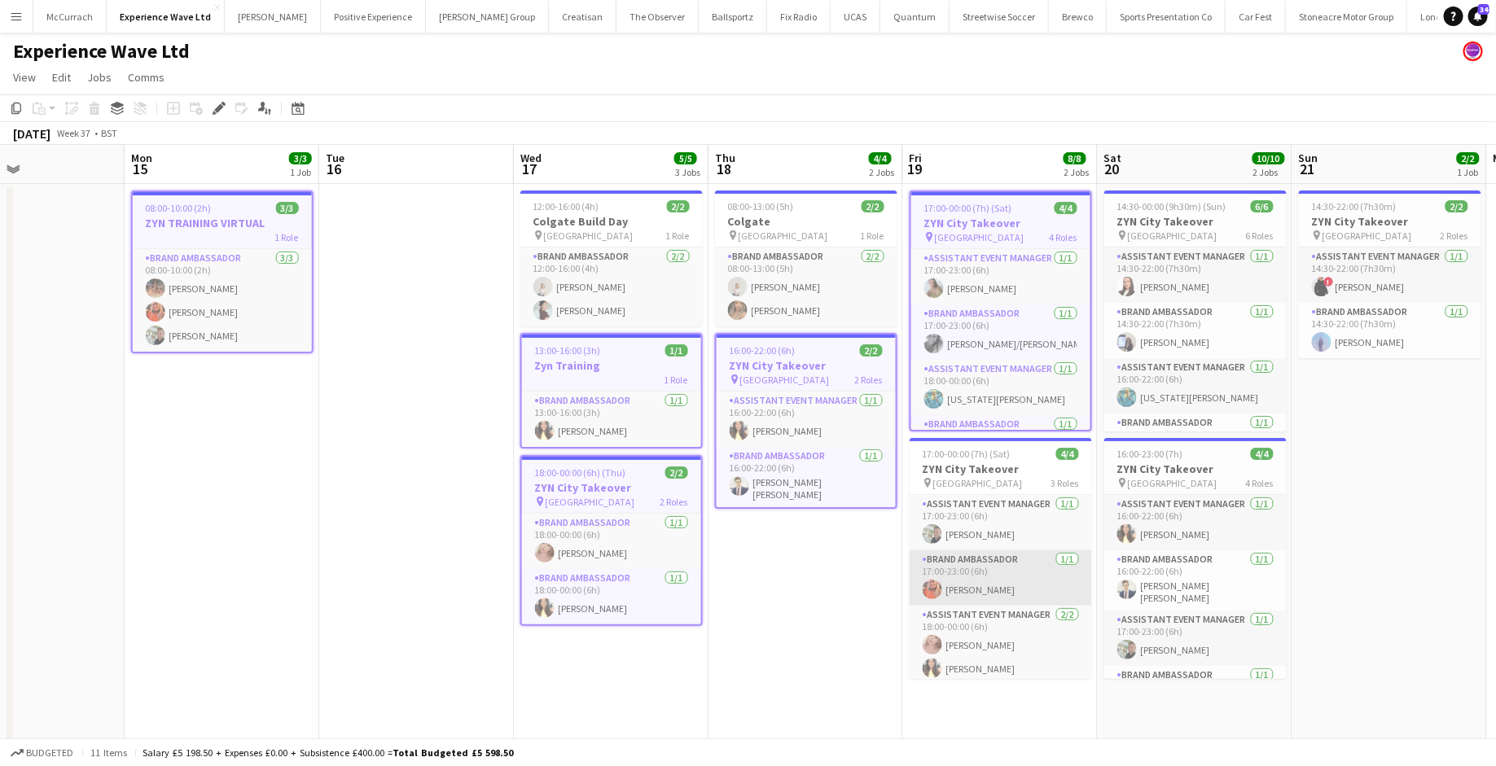
click at [999, 551] on app-card-role "Brand Ambassador 1/1 17:00-23:00 (6h) Alison Anderson" at bounding box center [1001, 578] width 182 height 55
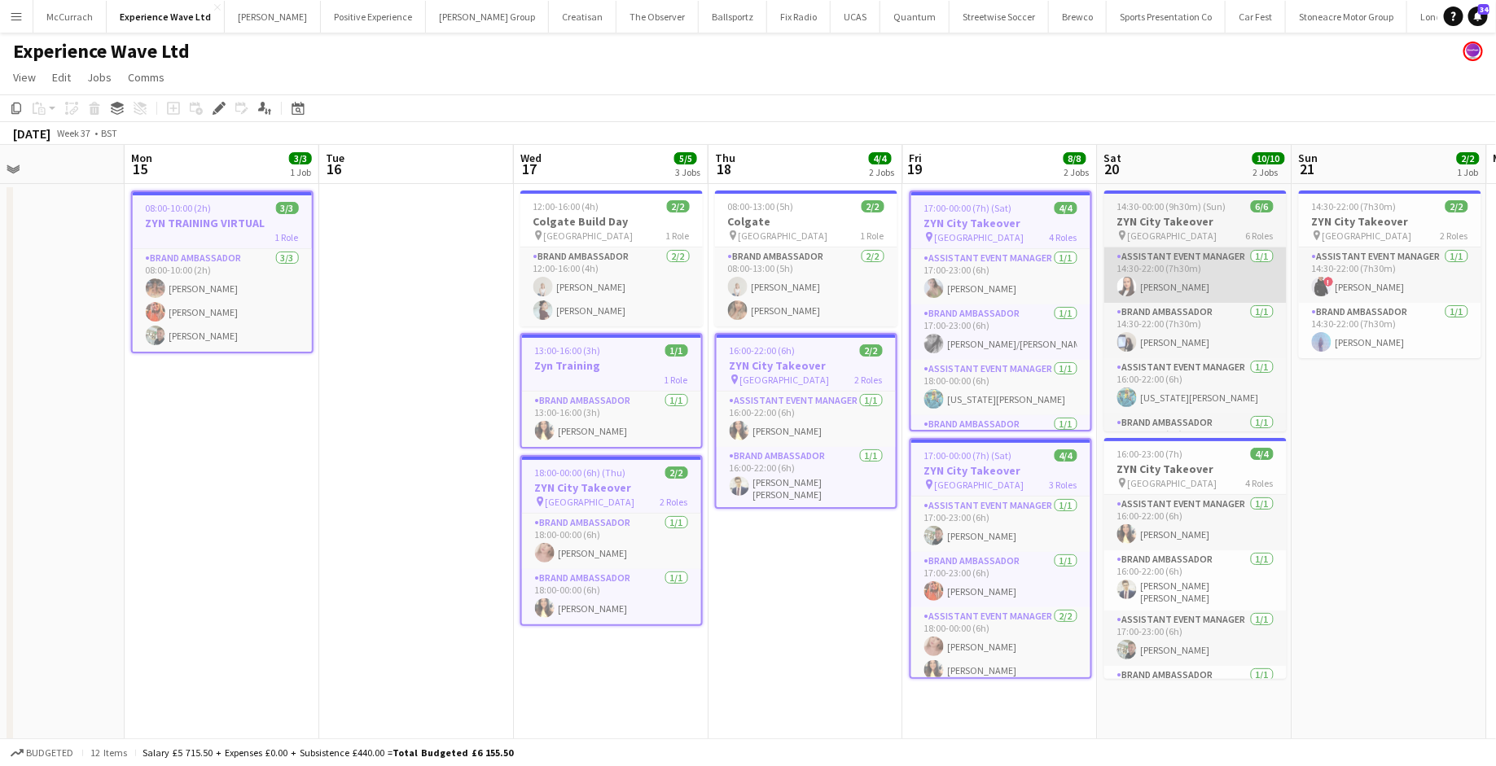
click at [1200, 248] on app-card-role "Assistant Event Manager 1/1 14:30-22:00 (7h30m) Lillie Howes" at bounding box center [1195, 275] width 182 height 55
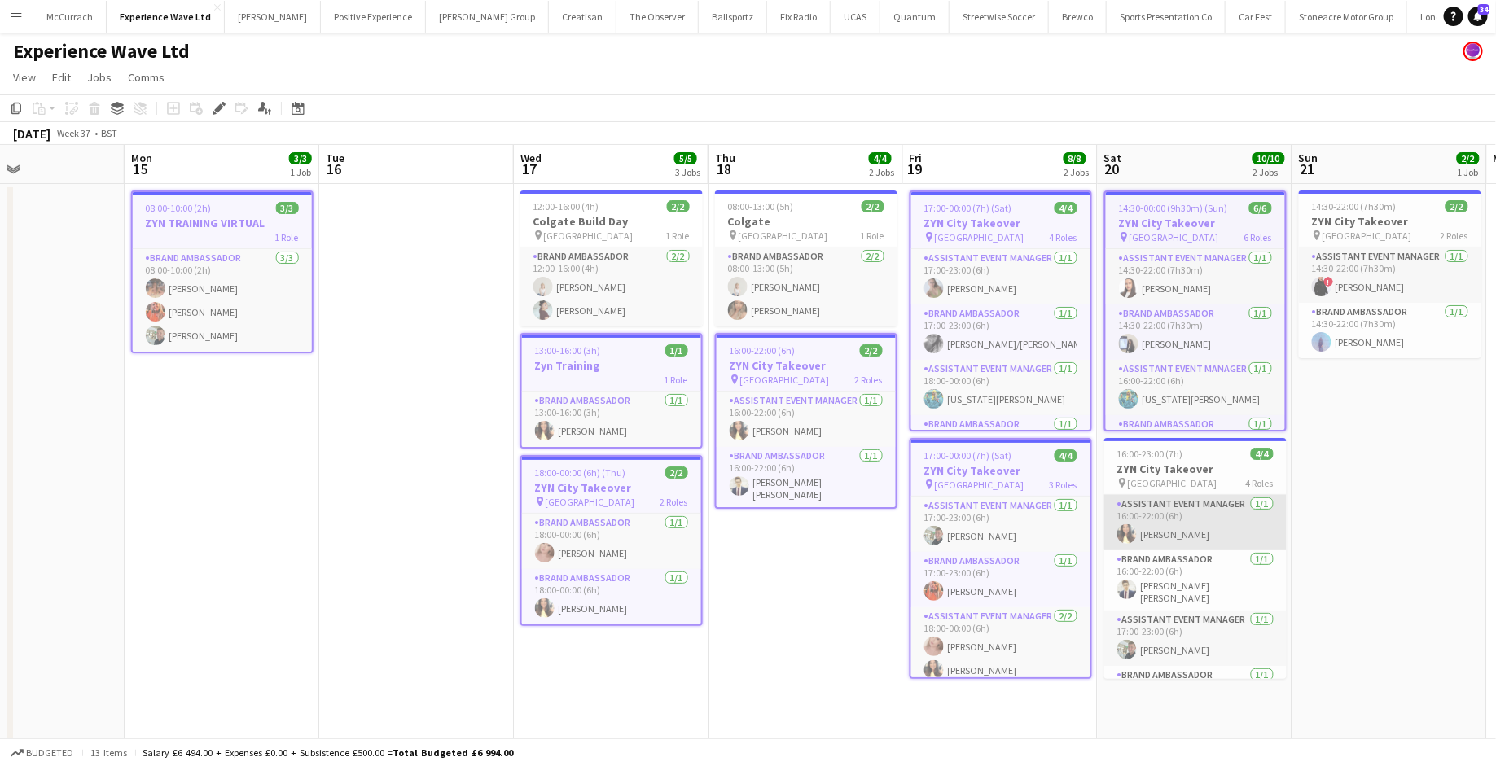
click at [1194, 509] on app-card-role "Assistant Event Manager 1/1 16:00-22:00 (6h) Kelly Patterson" at bounding box center [1195, 522] width 182 height 55
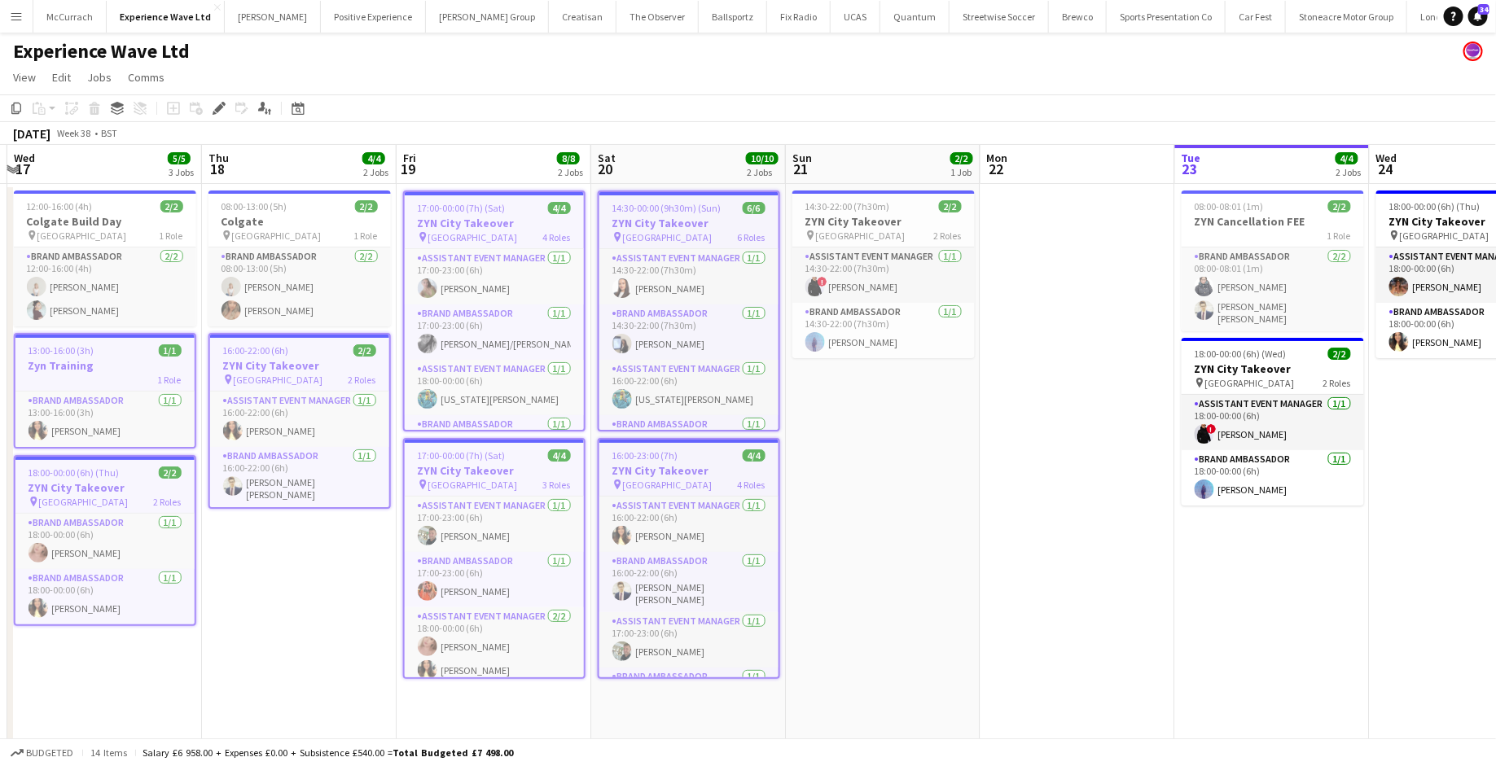
scroll to position [0, 677]
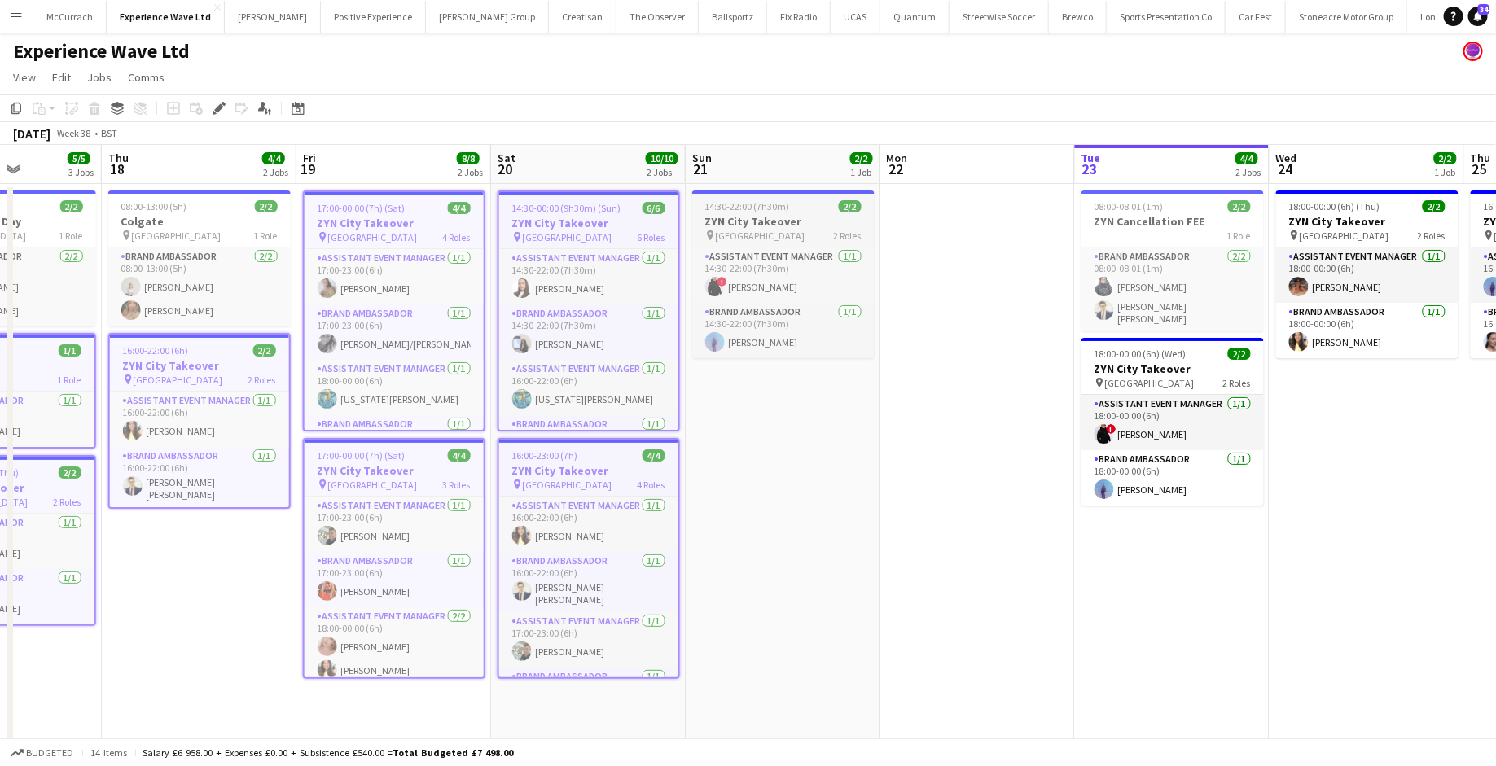
click at [772, 204] on span "14:30-22:00 (7h30m)" at bounding box center [747, 206] width 85 height 12
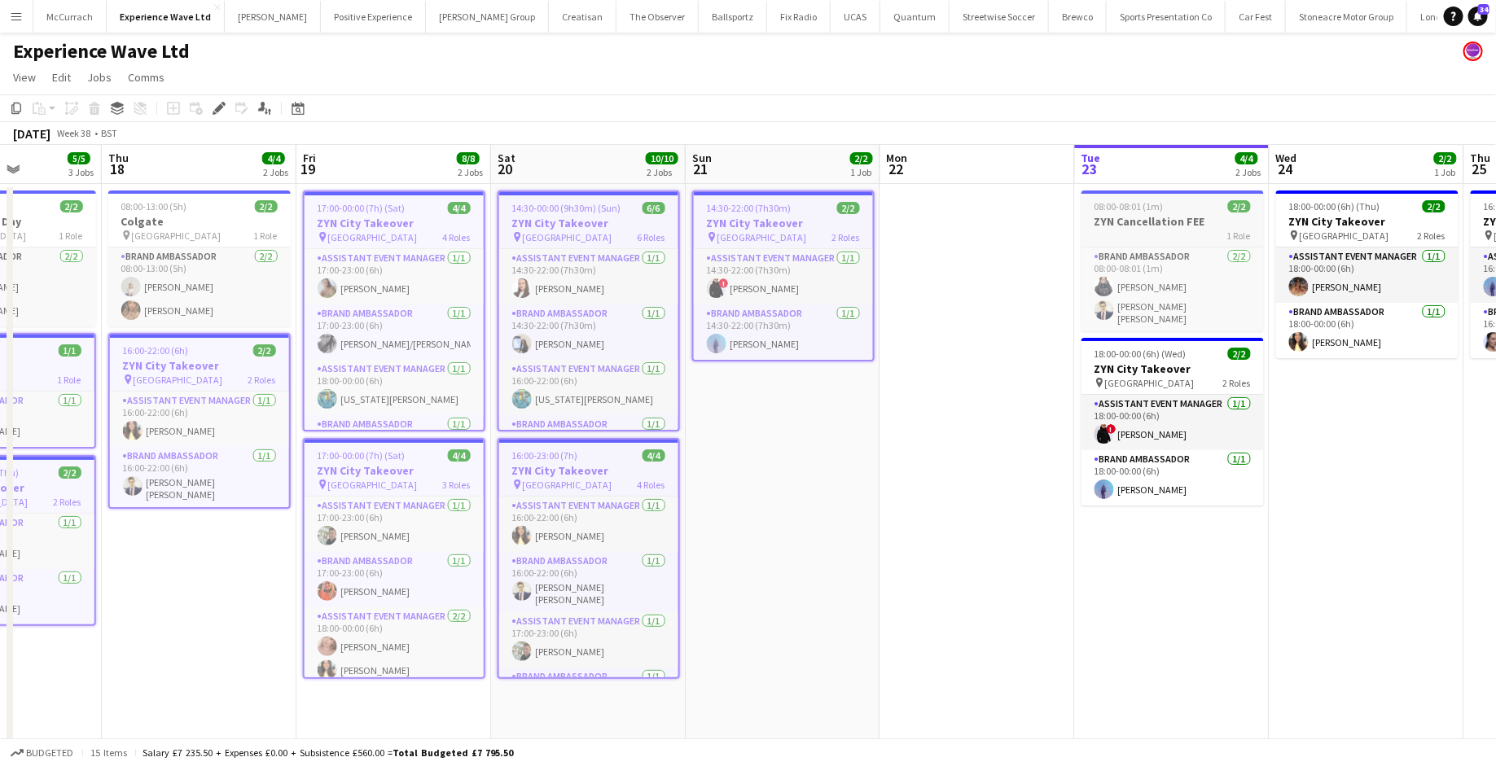
click at [1195, 223] on h3 "ZYN Cancellation FEE" at bounding box center [1173, 221] width 182 height 15
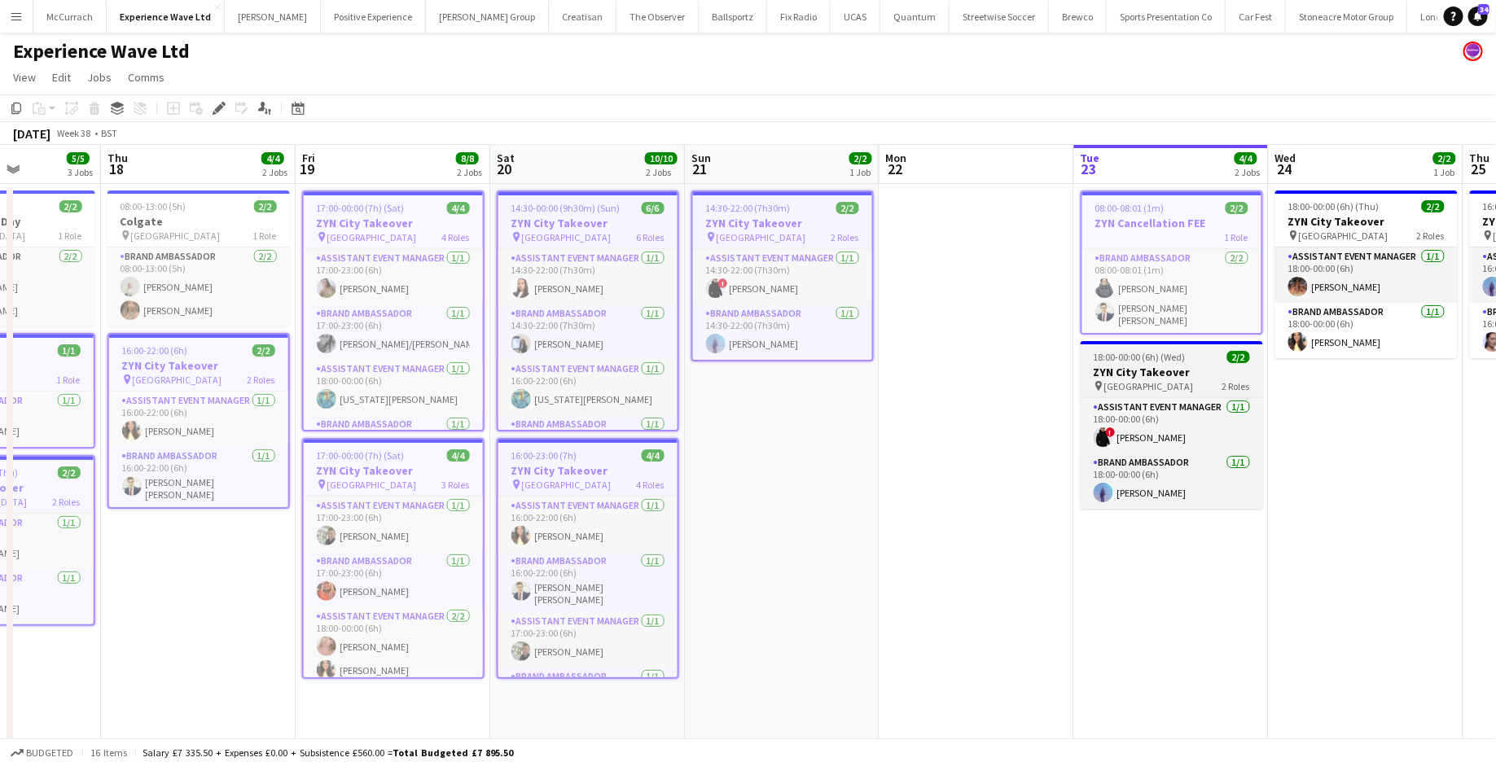
click at [1192, 371] on h3 "ZYN City Takeover" at bounding box center [1172, 372] width 182 height 15
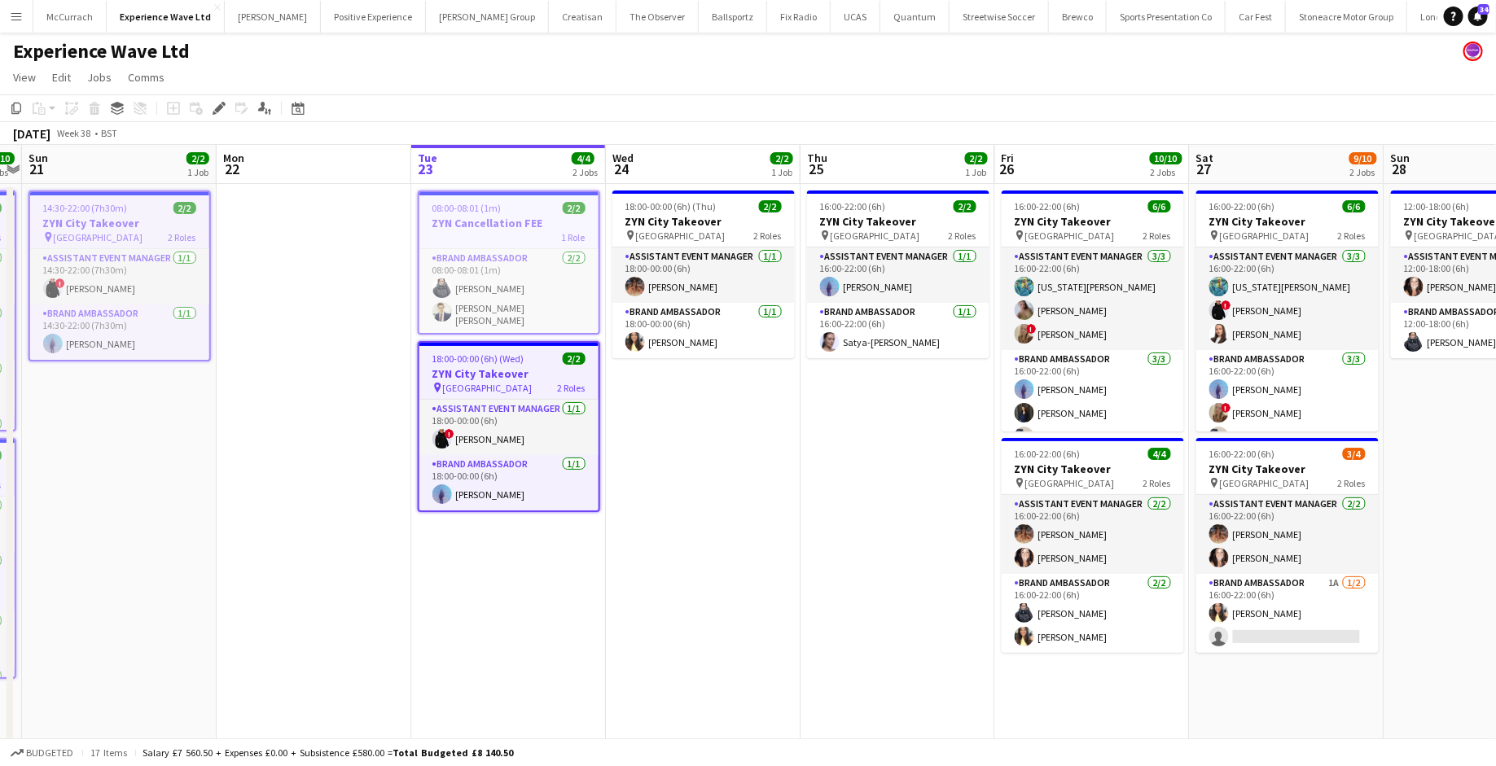
scroll to position [0, 591]
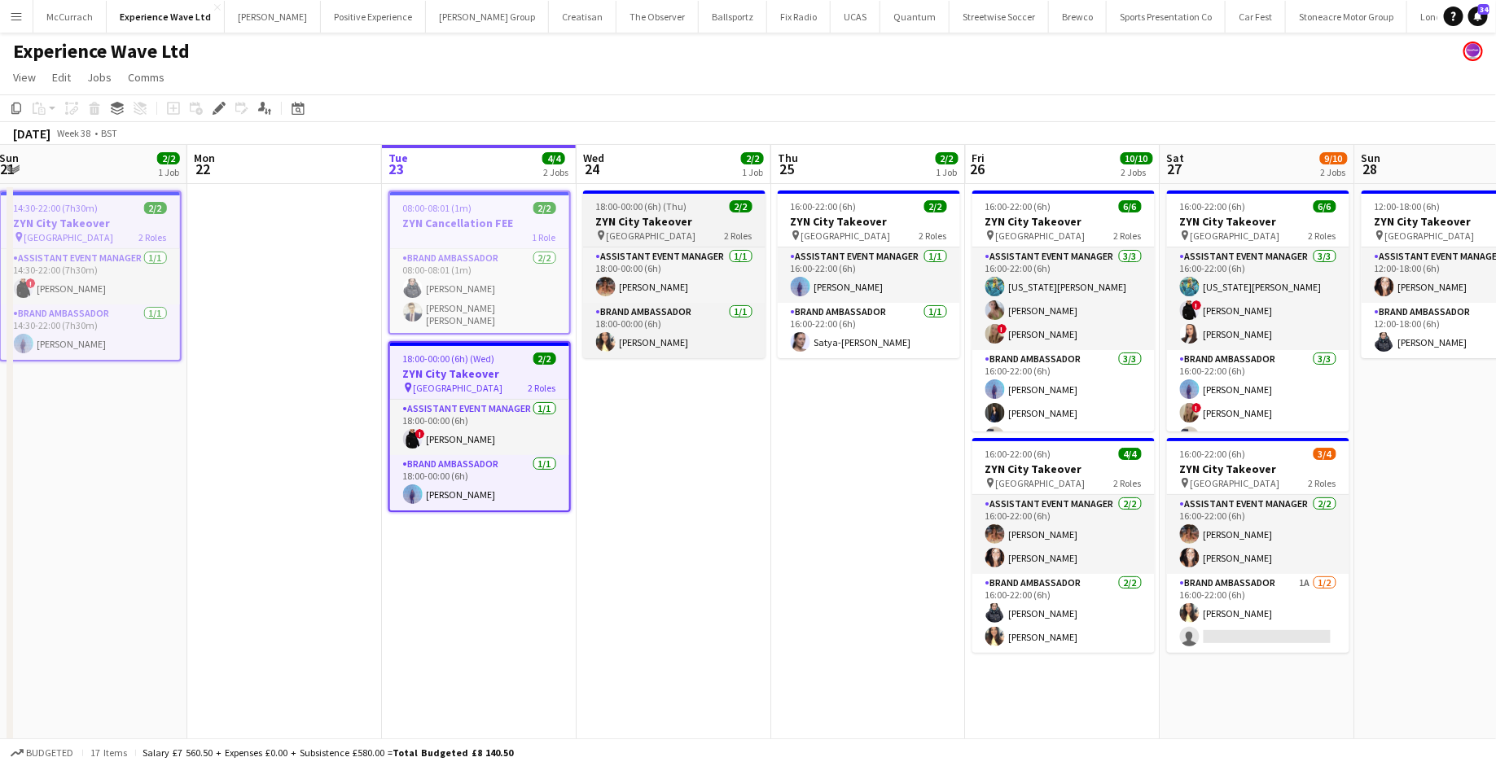
click at [677, 210] on span "18:00-00:00 (6h) (Thu)" at bounding box center [641, 206] width 91 height 12
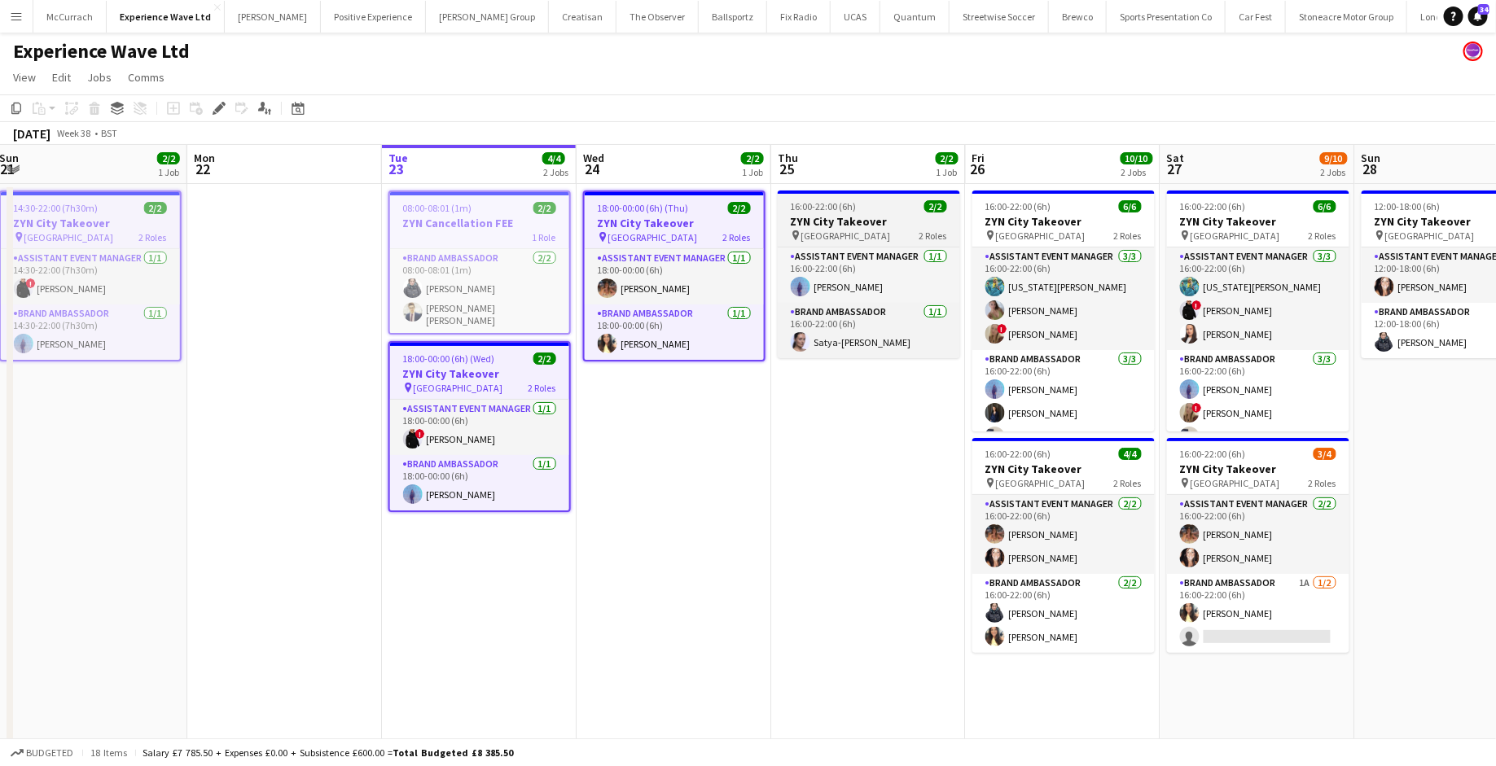
click at [870, 221] on h3 "ZYN City Takeover" at bounding box center [869, 221] width 182 height 15
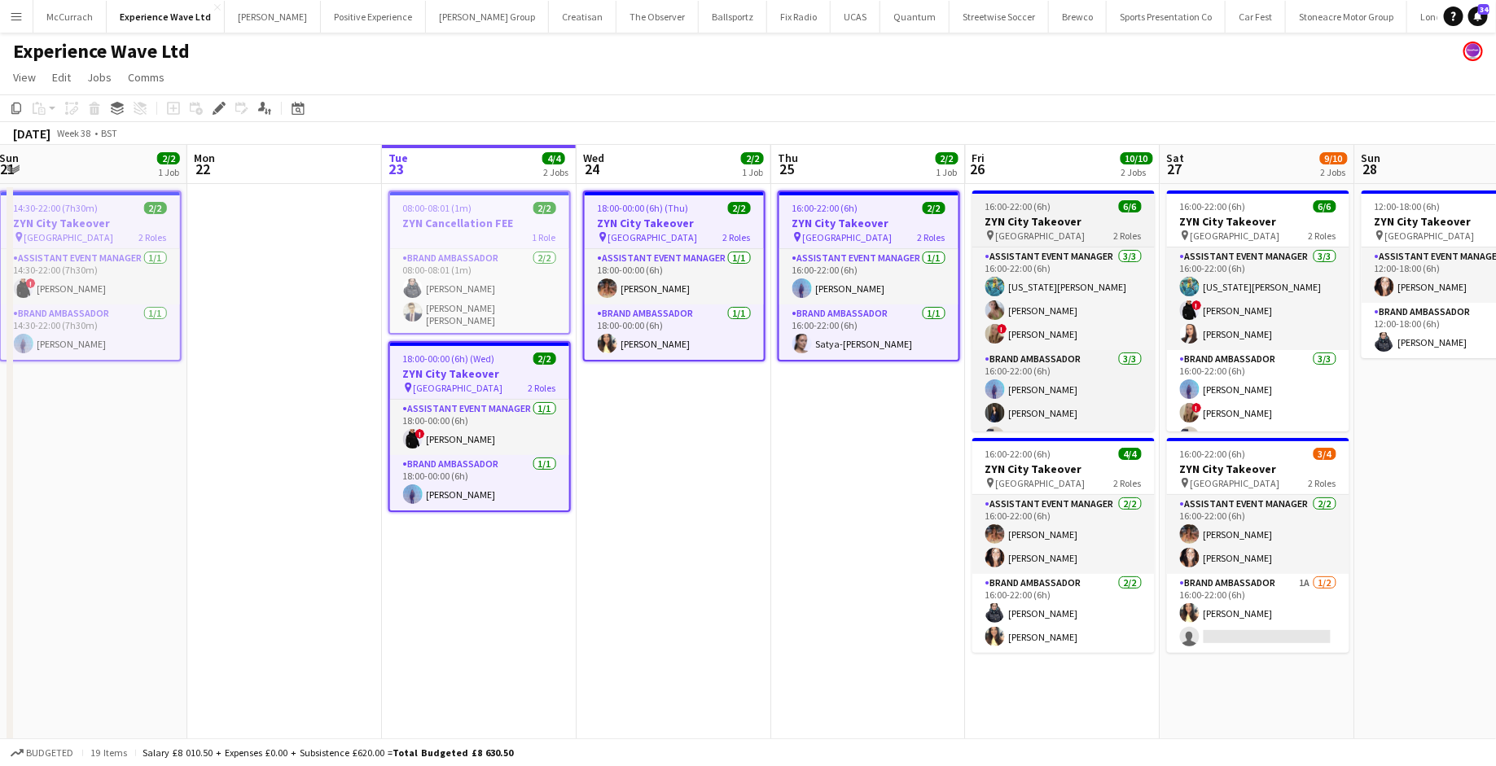
click at [1068, 242] on app-job-card "16:00-22:00 (6h) 6/6 ZYN City Takeover pin Manchester 2 Roles Assistant Event M…" at bounding box center [1063, 311] width 182 height 241
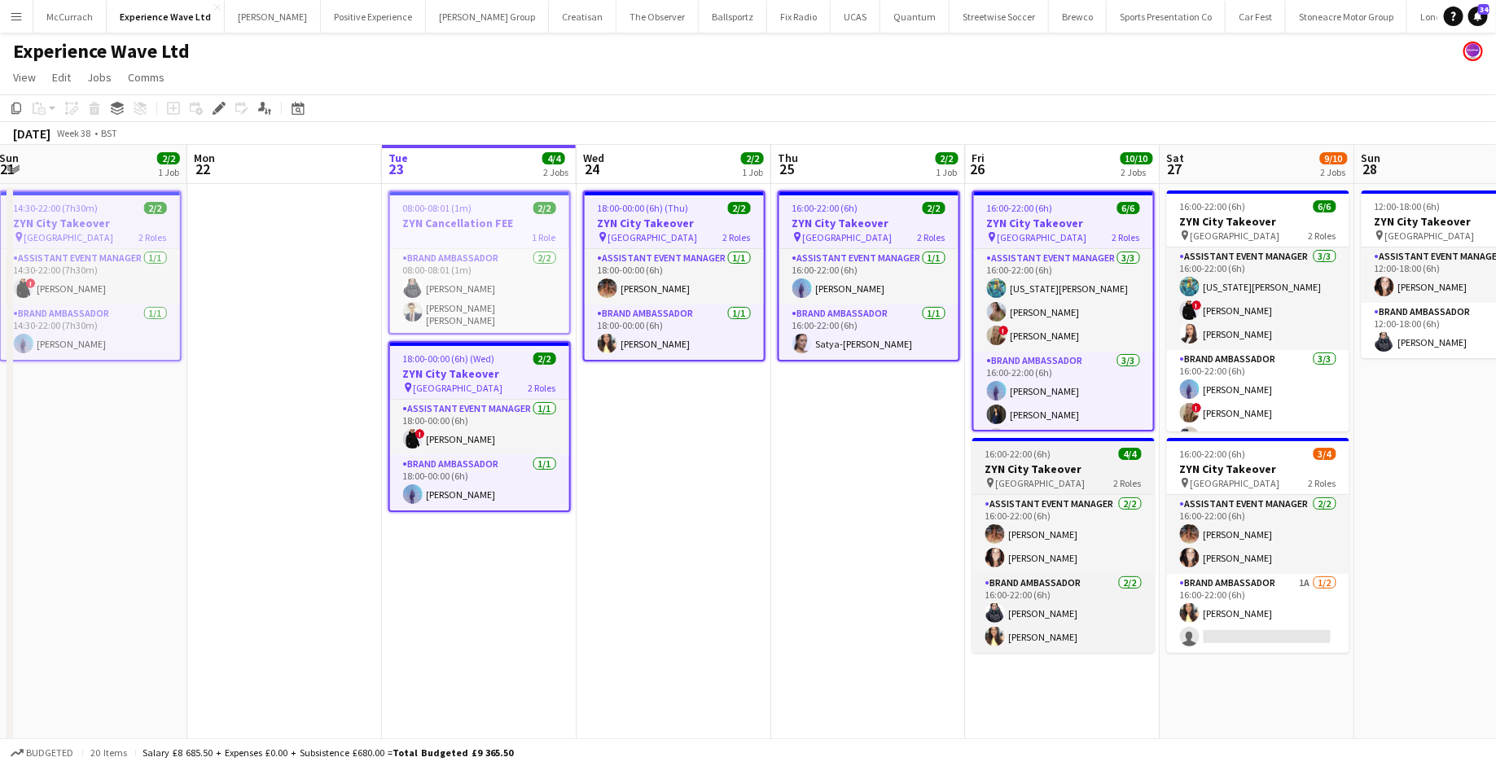
click at [1044, 475] on h3 "ZYN City Takeover" at bounding box center [1063, 469] width 182 height 15
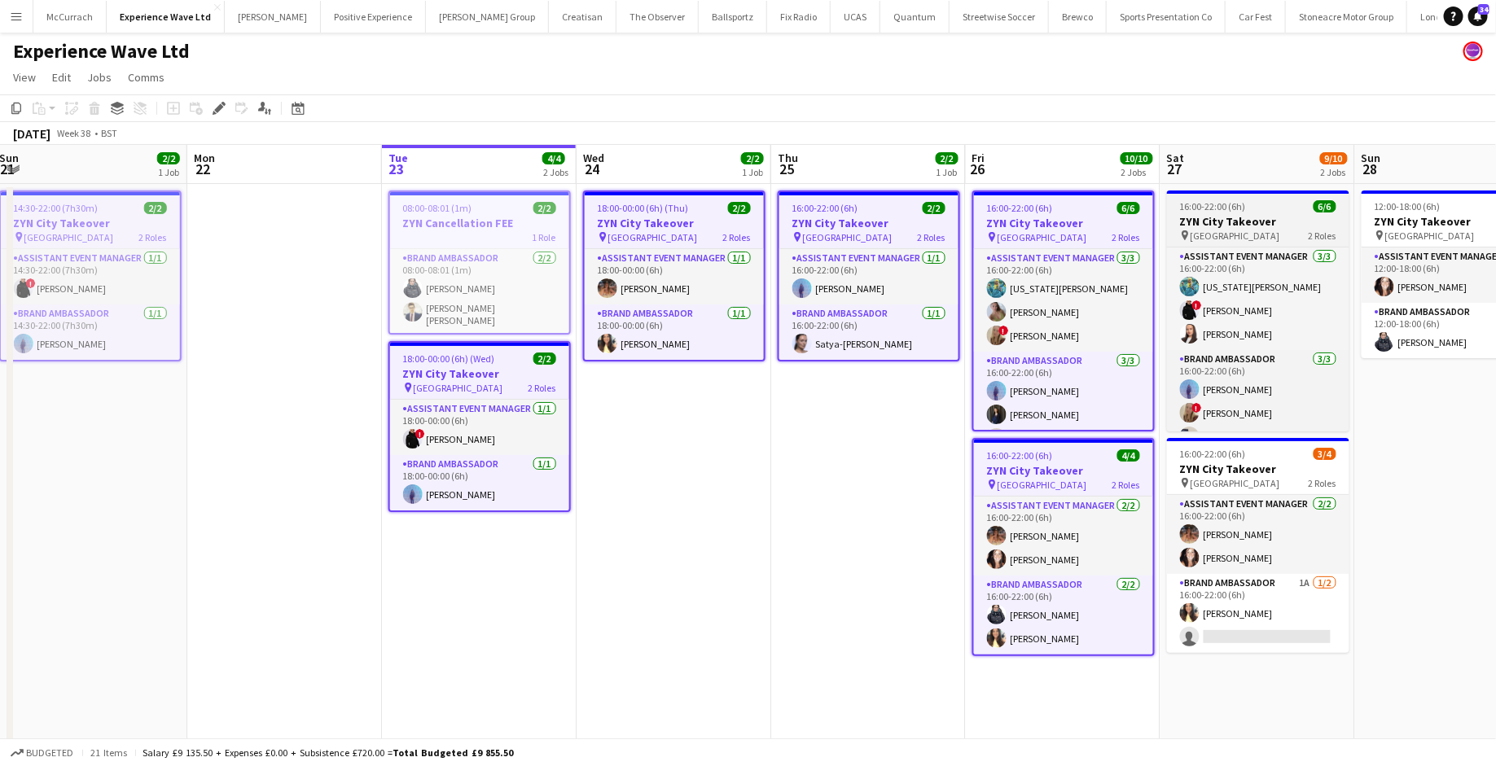
click at [1245, 227] on h3 "ZYN City Takeover" at bounding box center [1258, 221] width 182 height 15
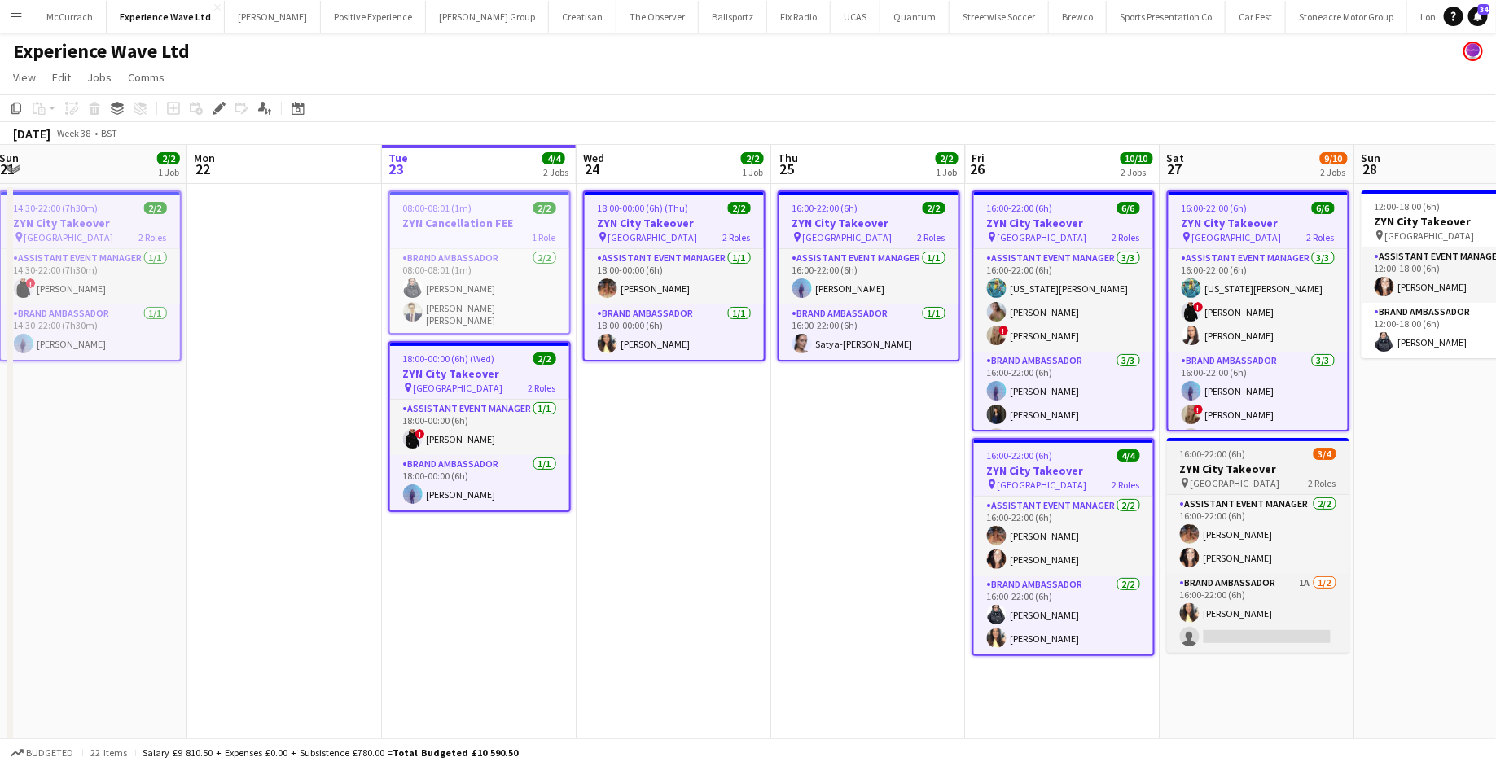
click at [1243, 469] on h3 "ZYN City Takeover" at bounding box center [1258, 469] width 182 height 15
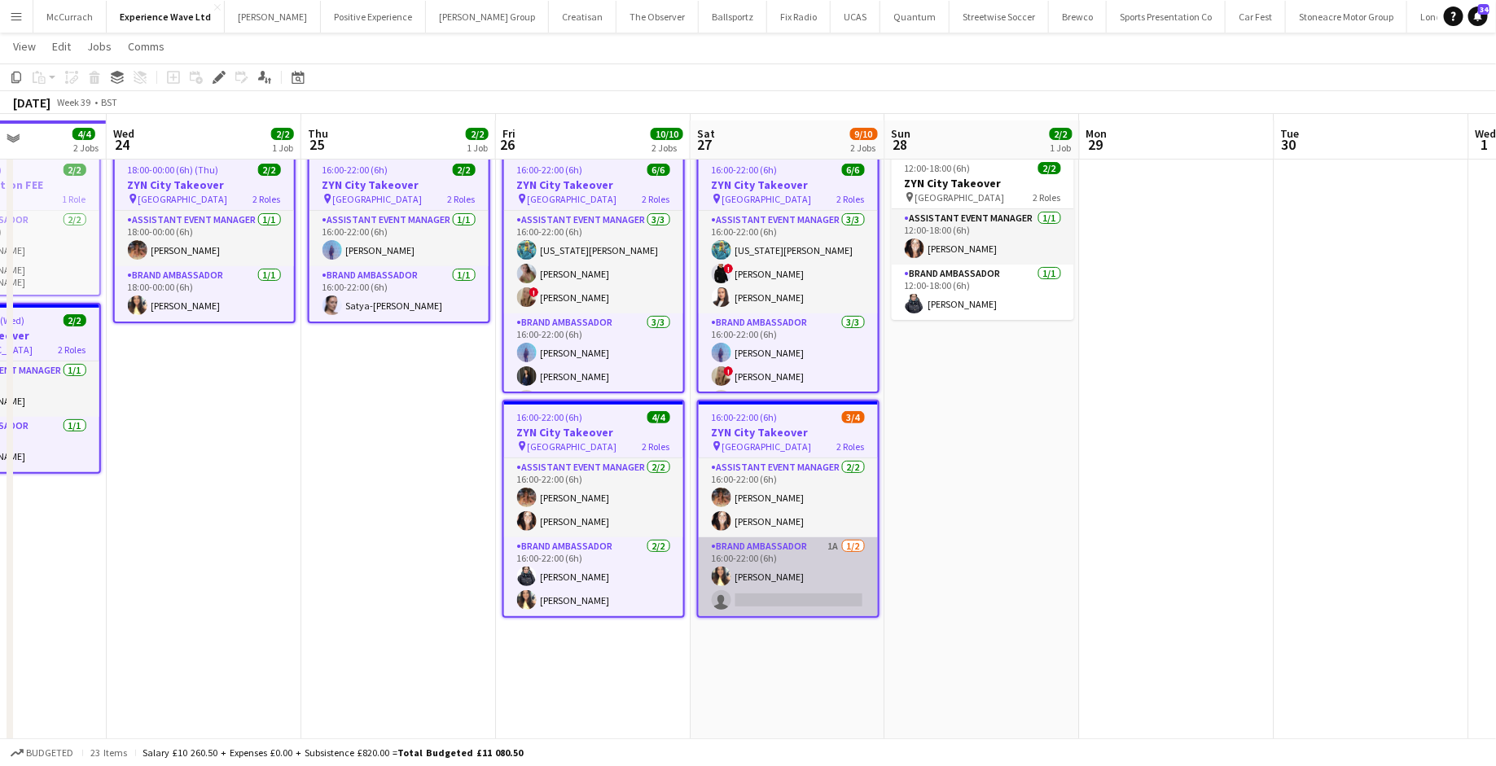
scroll to position [29, 0]
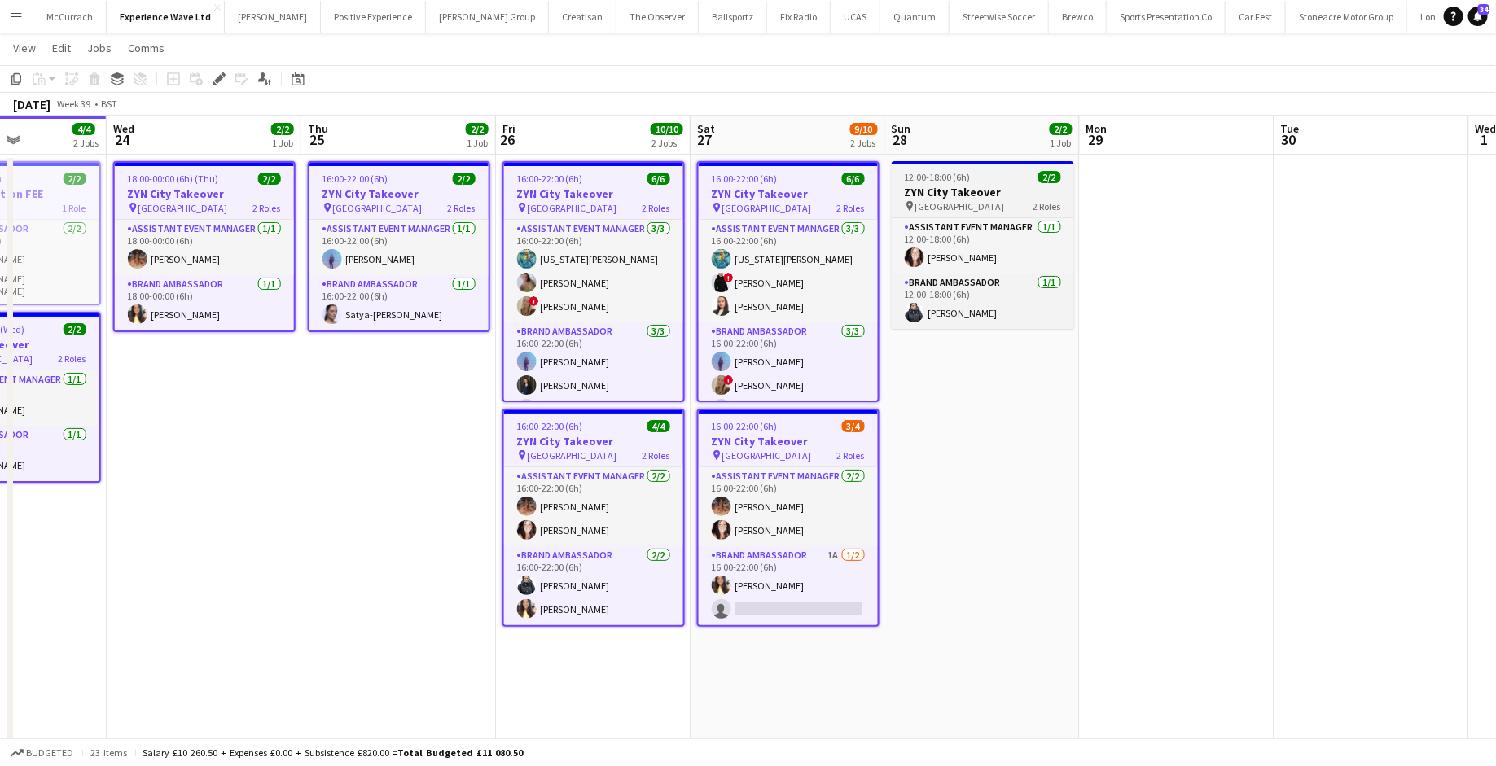
click at [1007, 191] on h3 "ZYN City Takeover" at bounding box center [983, 192] width 182 height 15
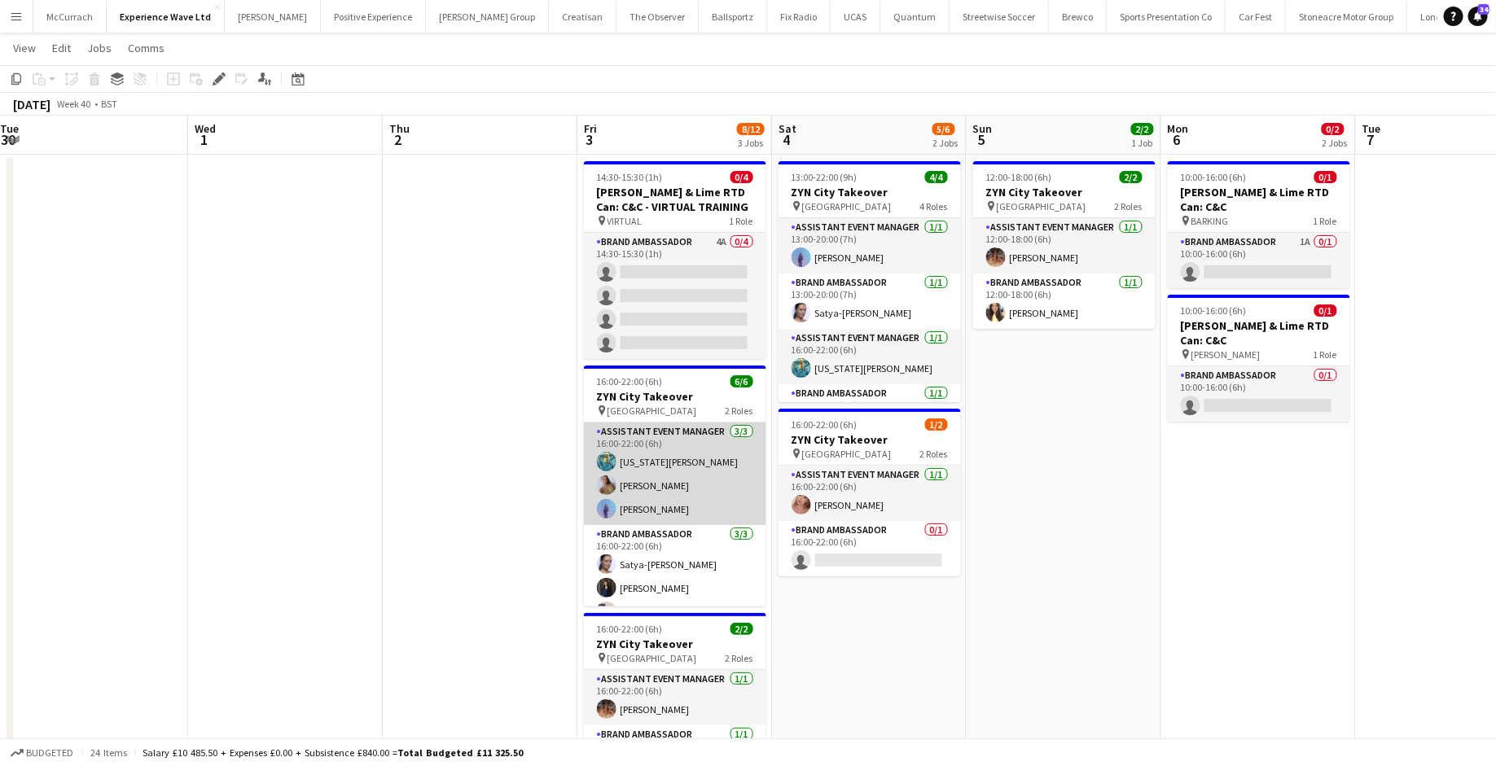
scroll to position [20, 0]
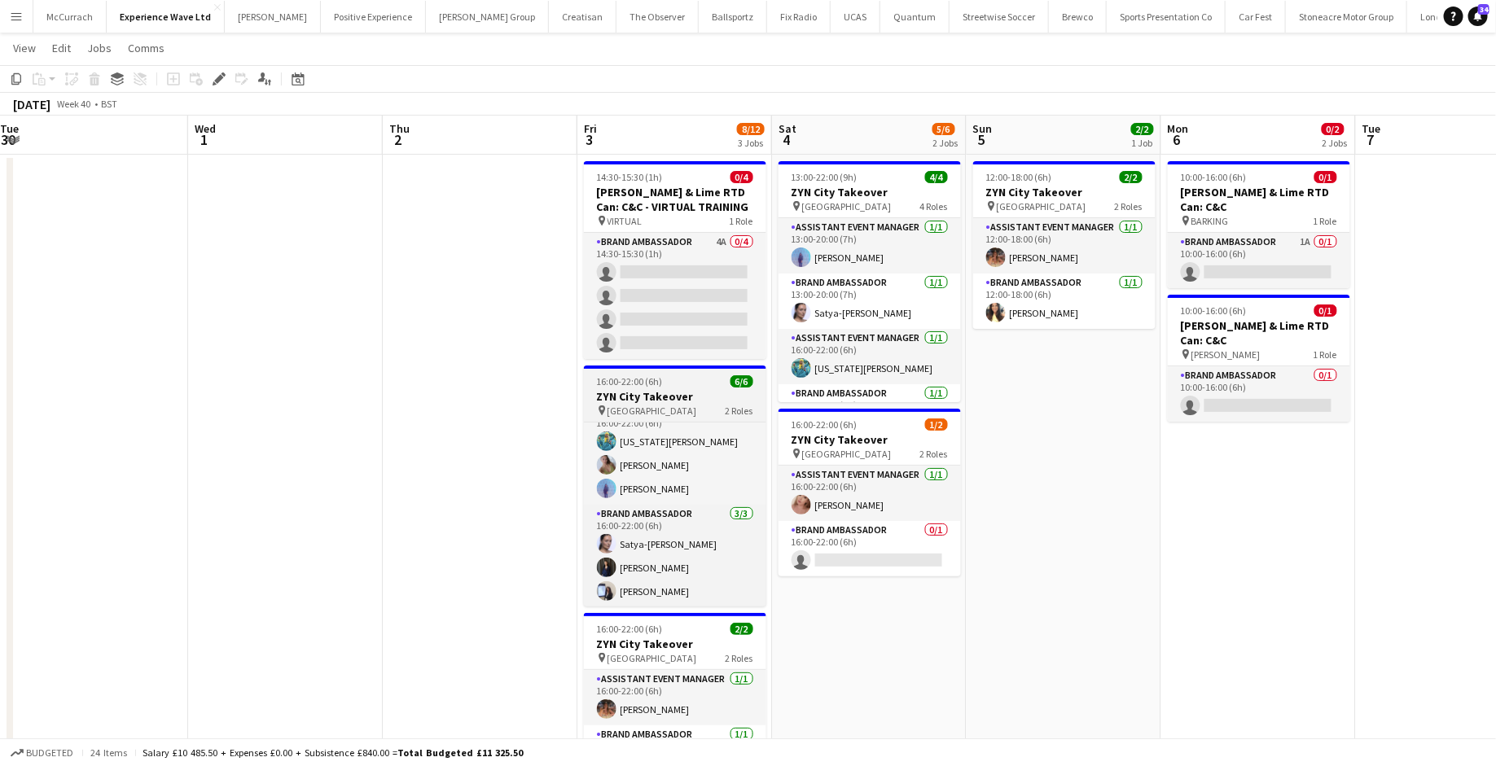
click at [682, 400] on h3 "ZYN City Takeover" at bounding box center [675, 396] width 182 height 15
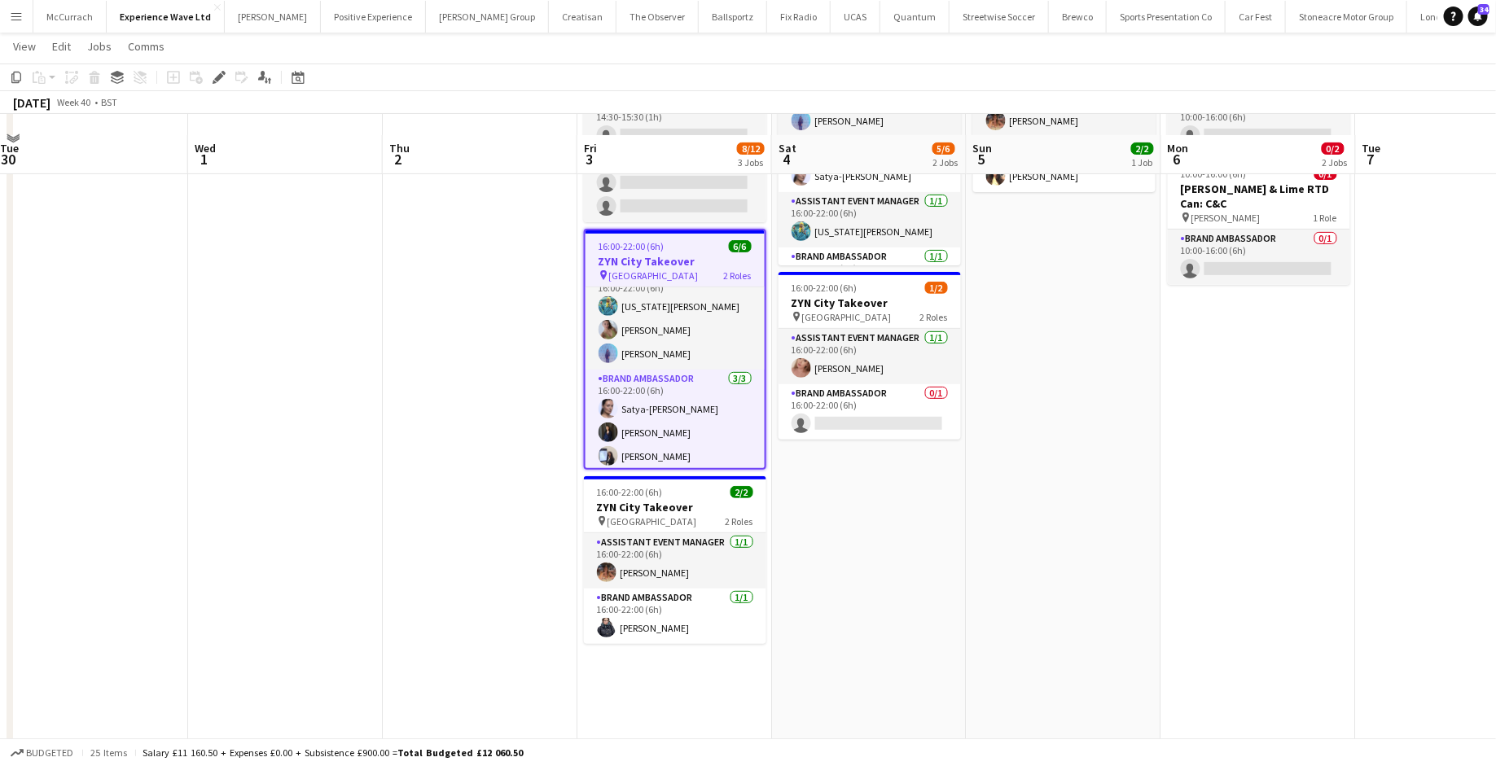
scroll to position [214, 0]
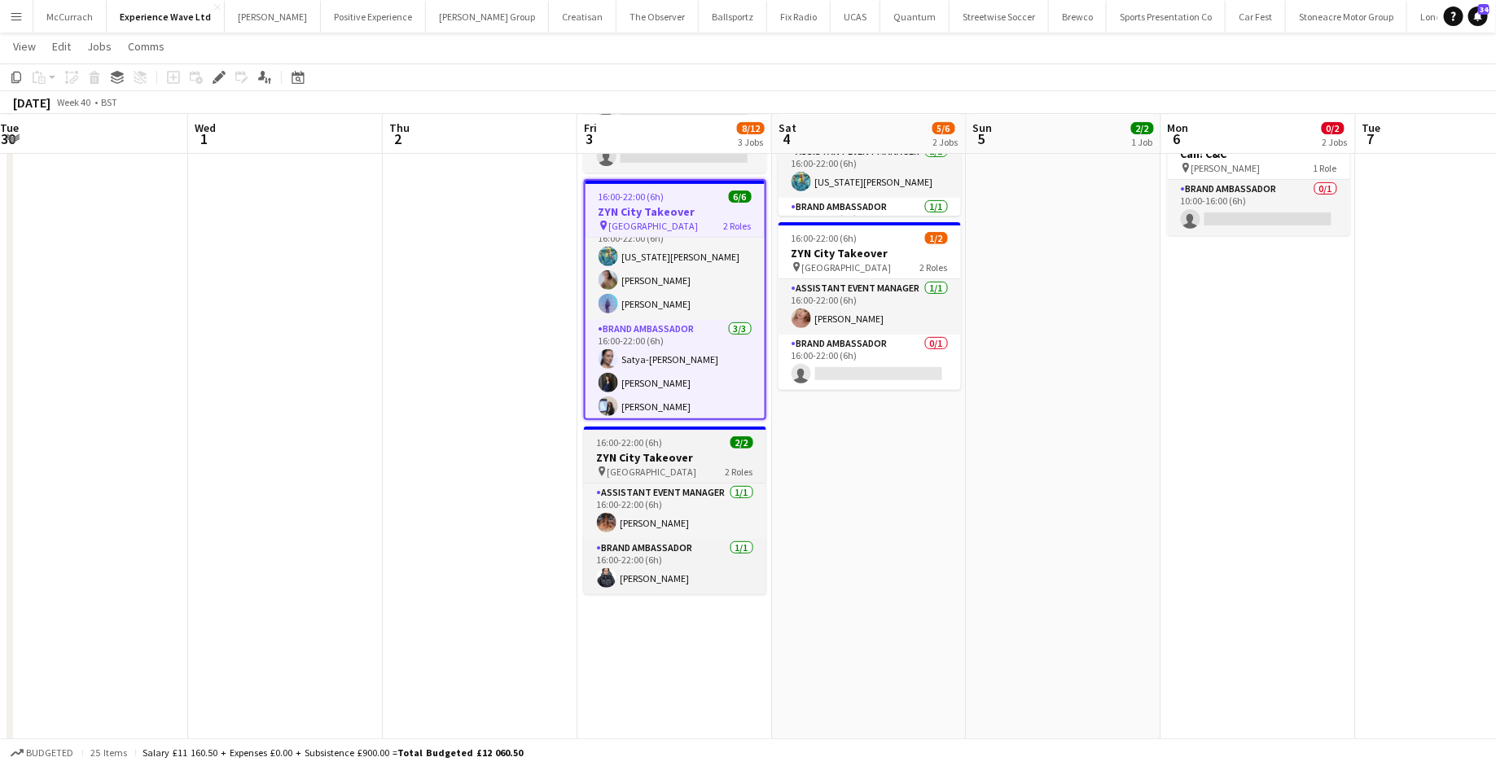
click at [678, 443] on div "16:00-22:00 (6h) 2/2" at bounding box center [675, 443] width 182 height 12
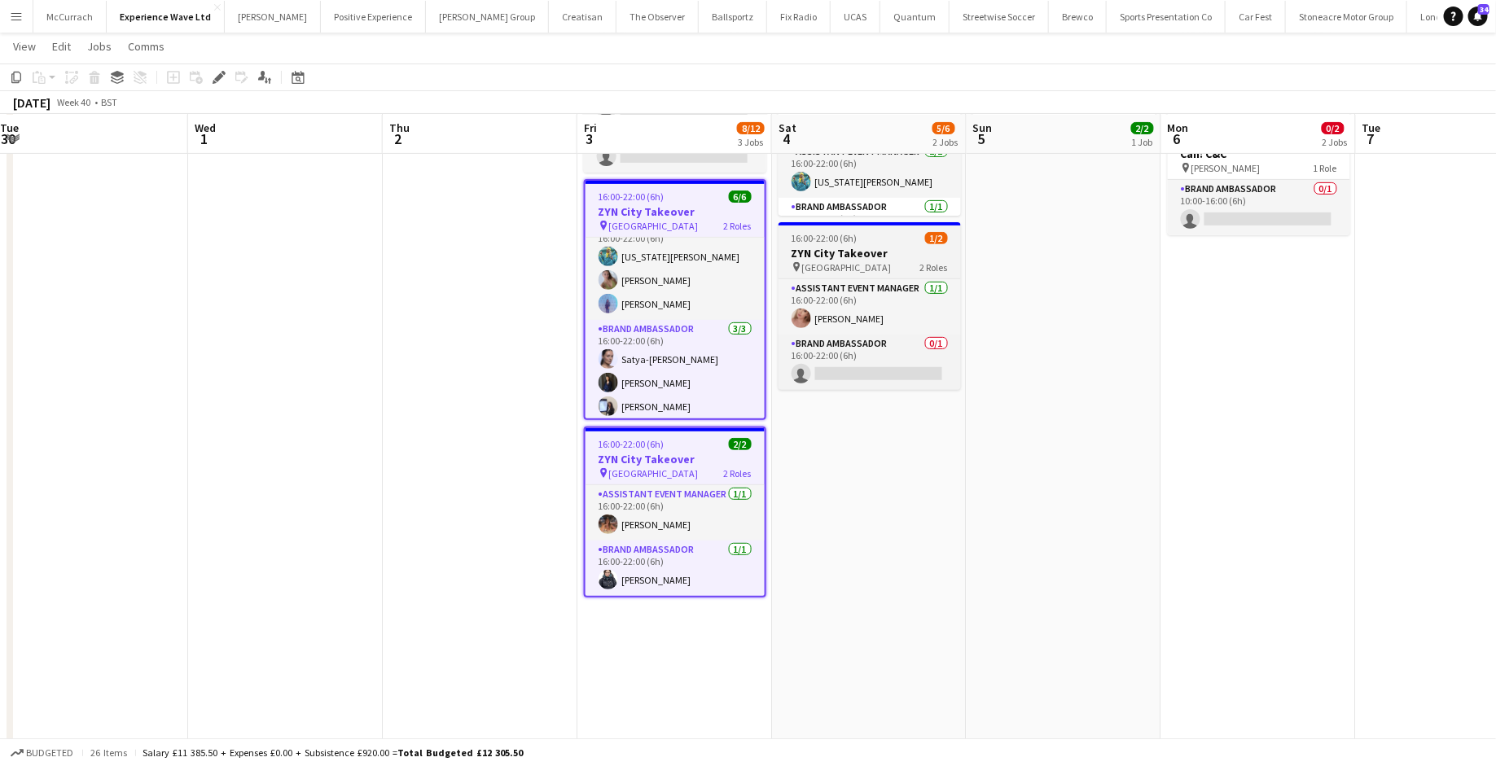
click at [877, 252] on h3 "ZYN City Takeover" at bounding box center [870, 253] width 182 height 15
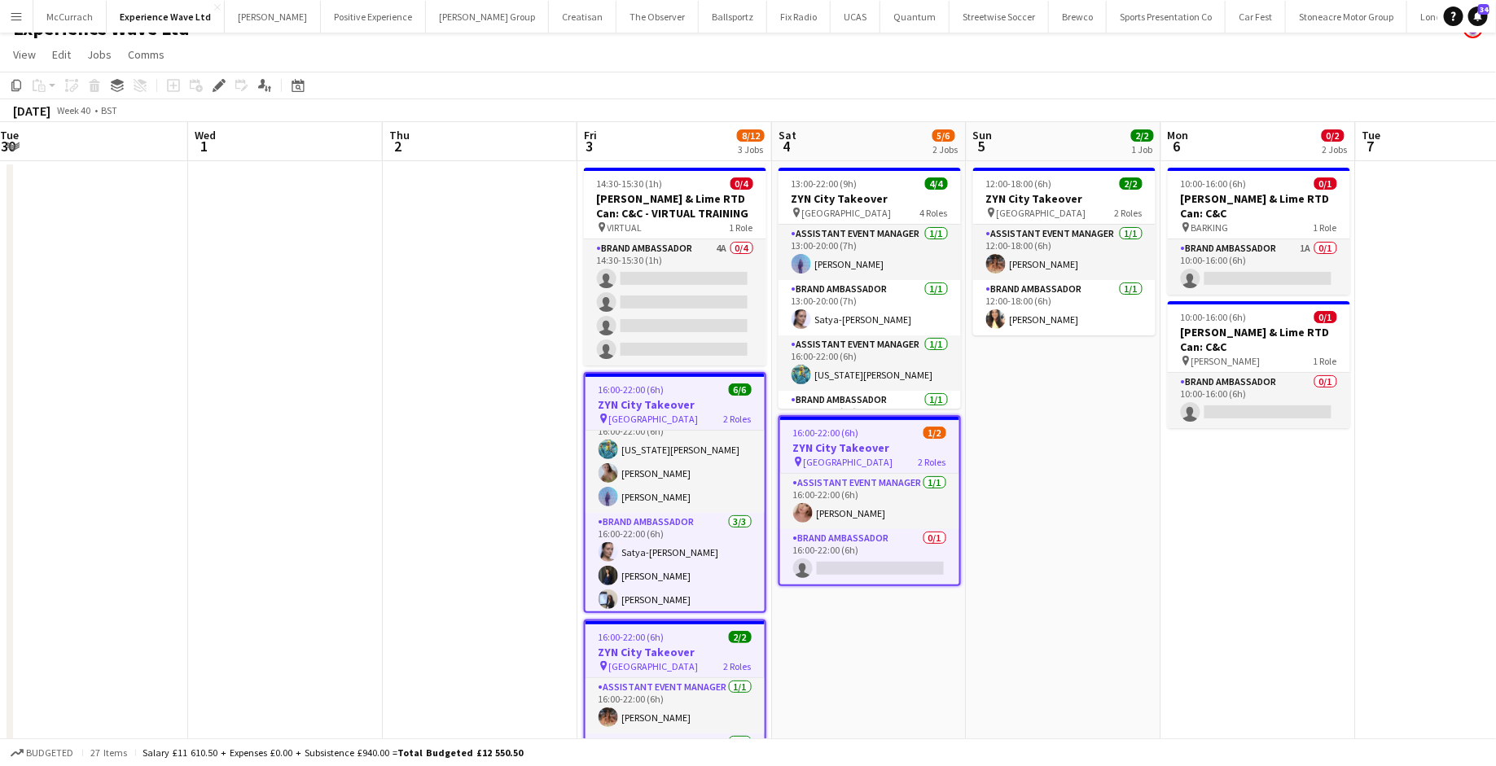
scroll to position [0, 0]
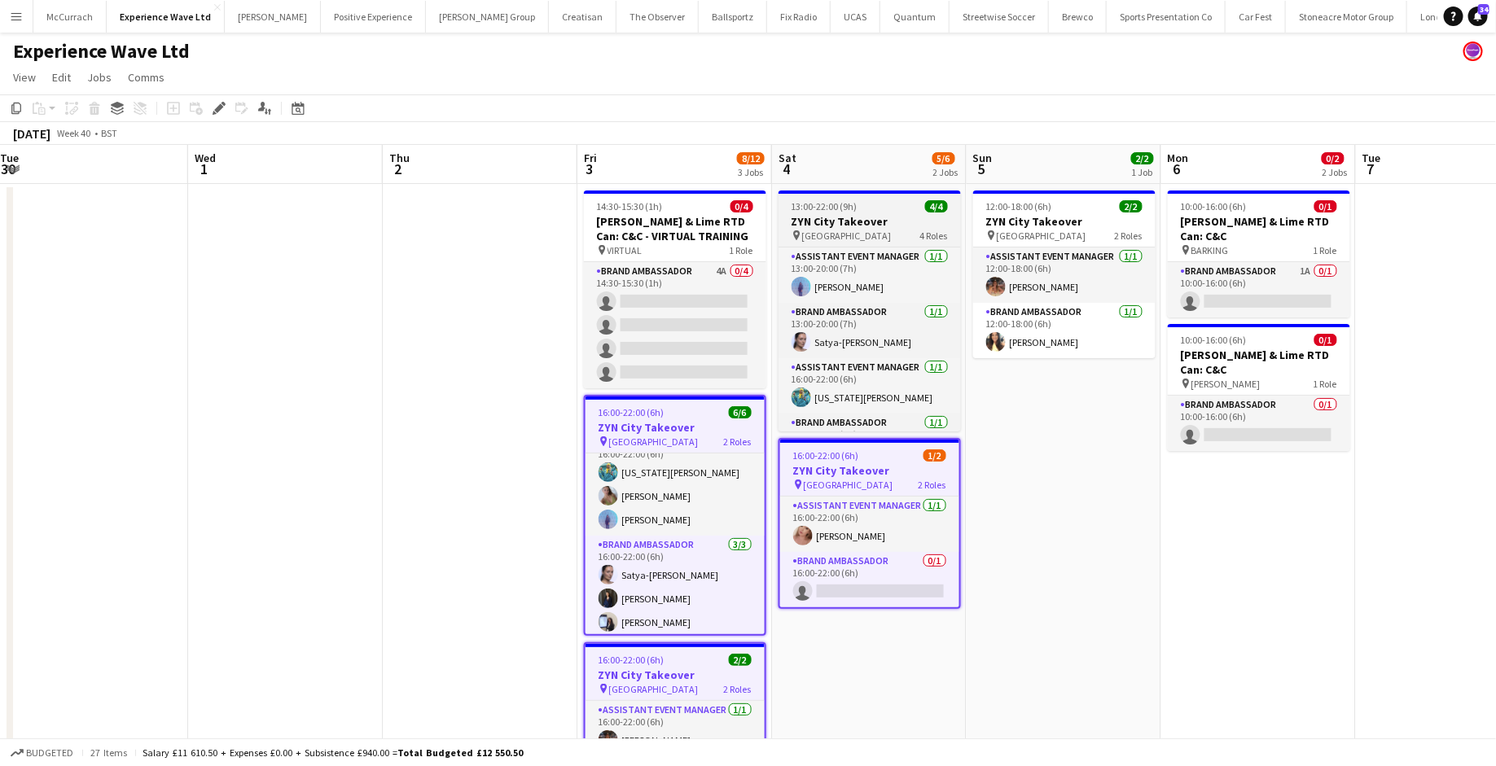
click at [896, 210] on div "13:00-22:00 (9h) 4/4" at bounding box center [870, 206] width 182 height 12
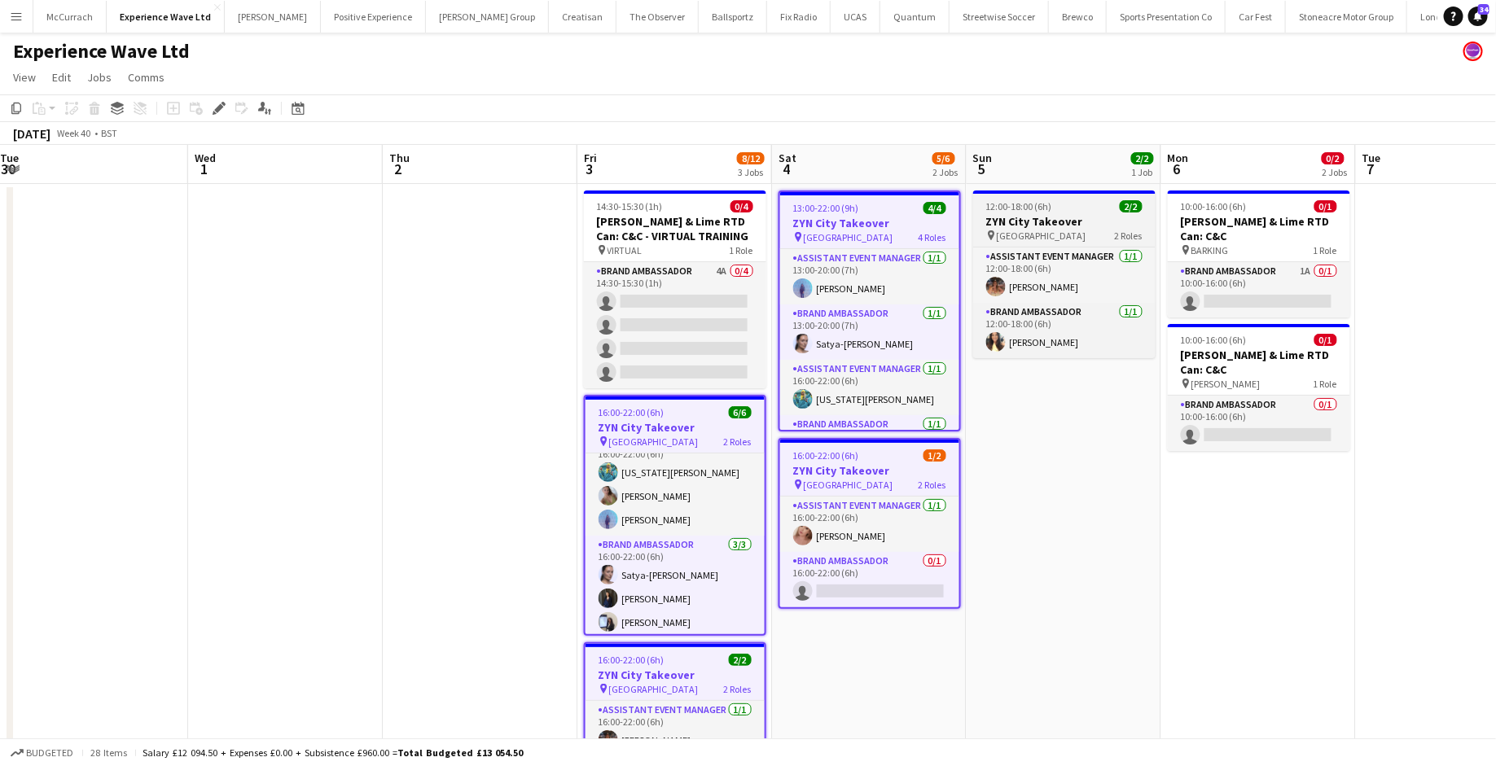
click at [1071, 207] on div "12:00-18:00 (6h) 2/2" at bounding box center [1064, 206] width 182 height 12
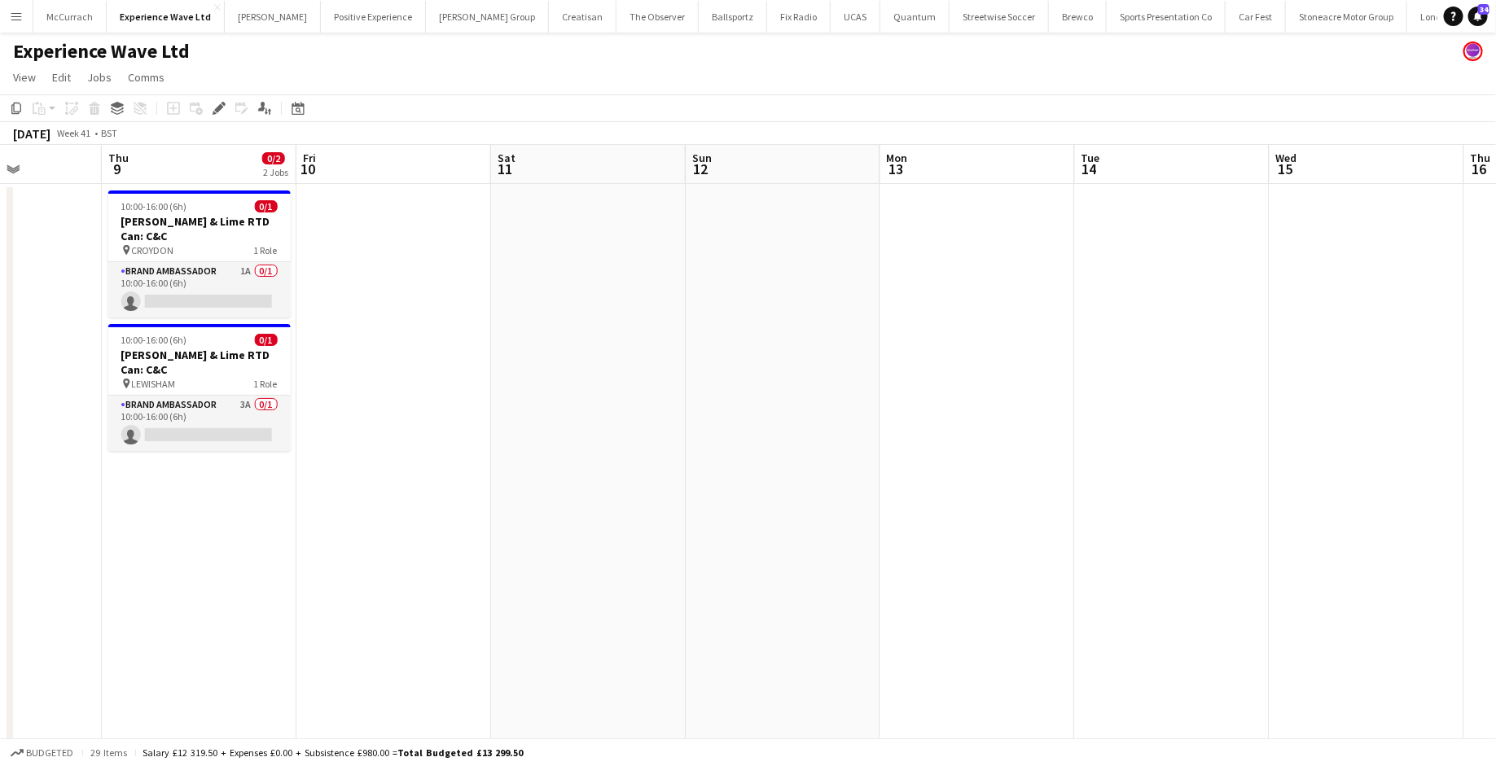
scroll to position [0, 638]
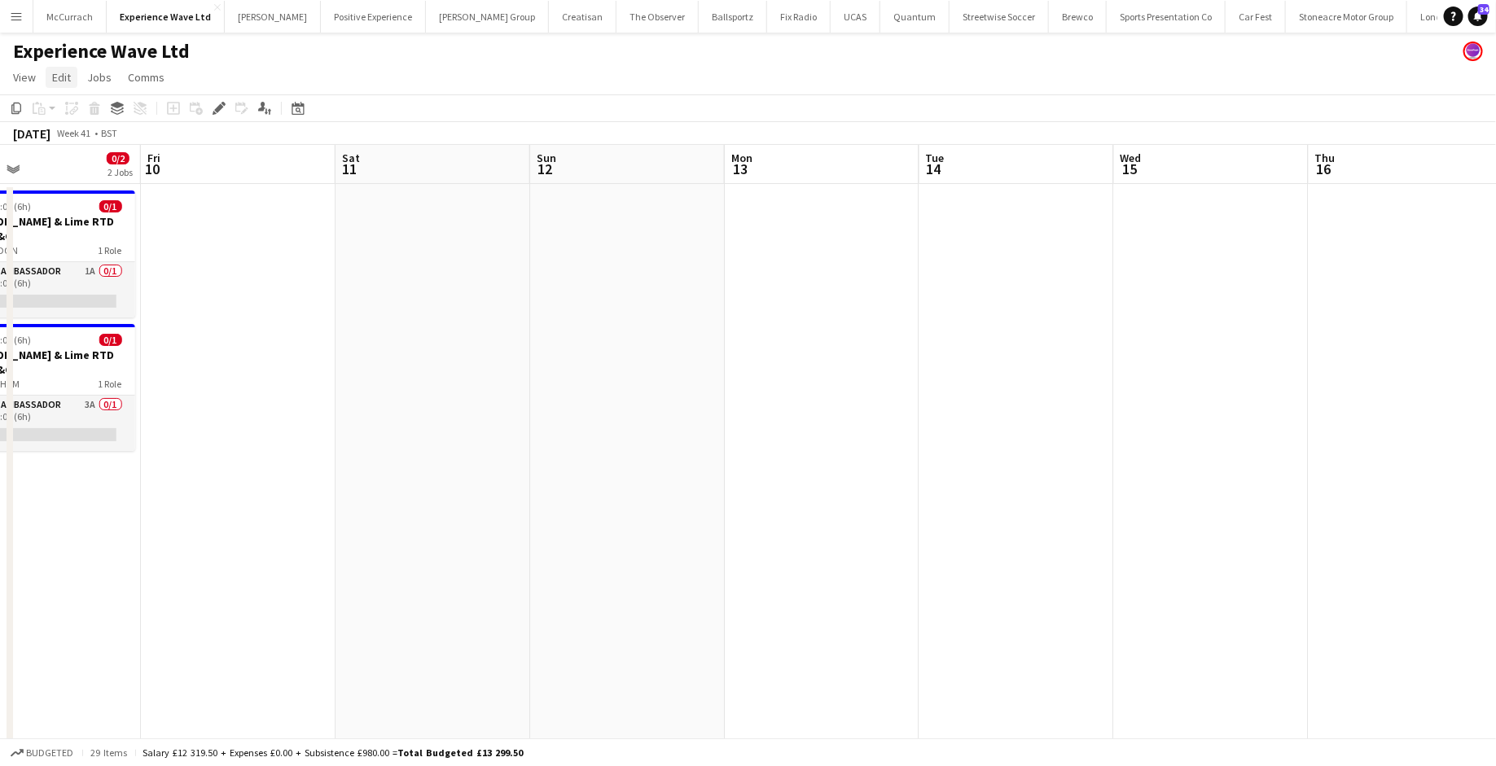
click at [58, 82] on span "Edit" at bounding box center [61, 77] width 19 height 15
click at [20, 78] on span "View" at bounding box center [24, 77] width 23 height 15
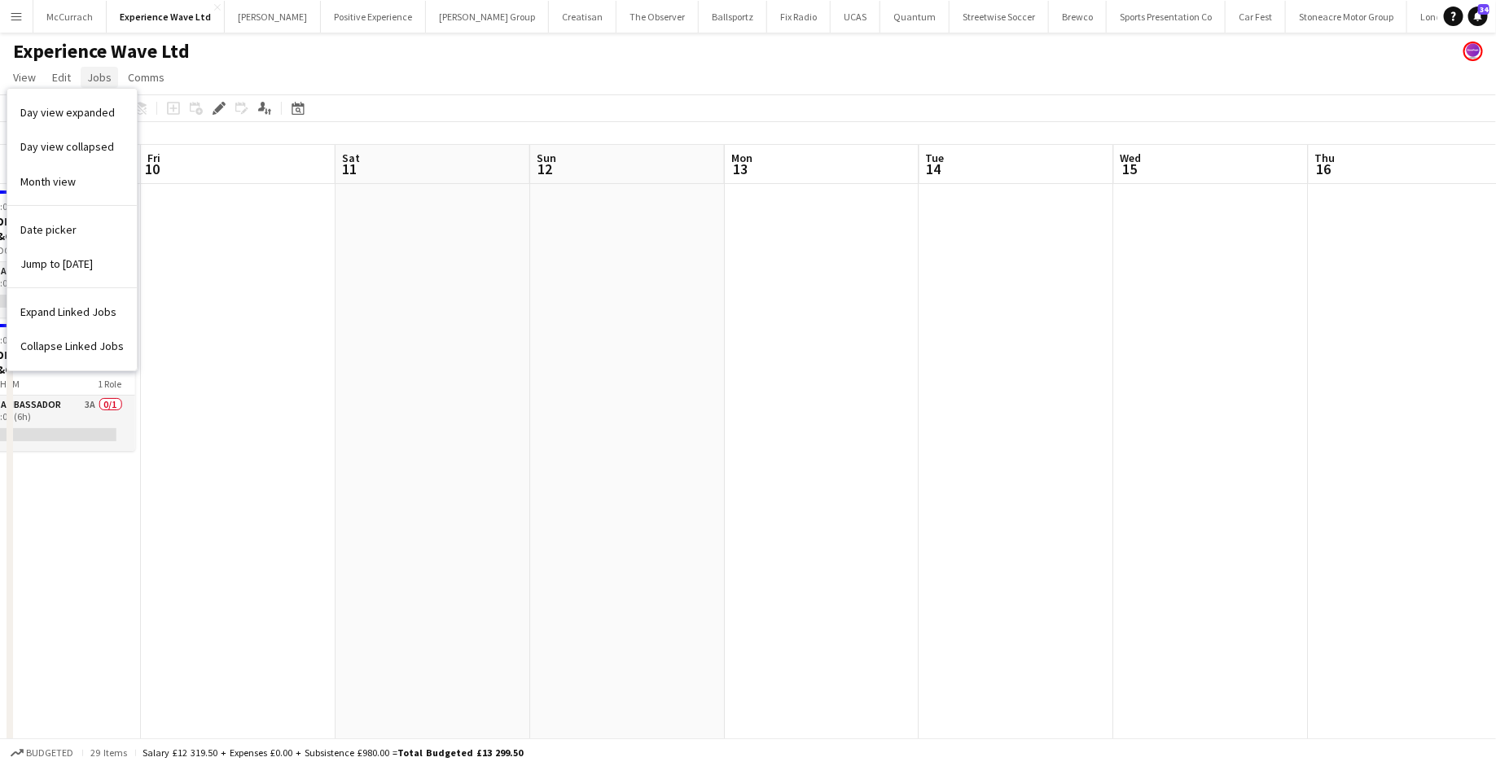
click at [108, 82] on span "Jobs" at bounding box center [99, 77] width 24 height 15
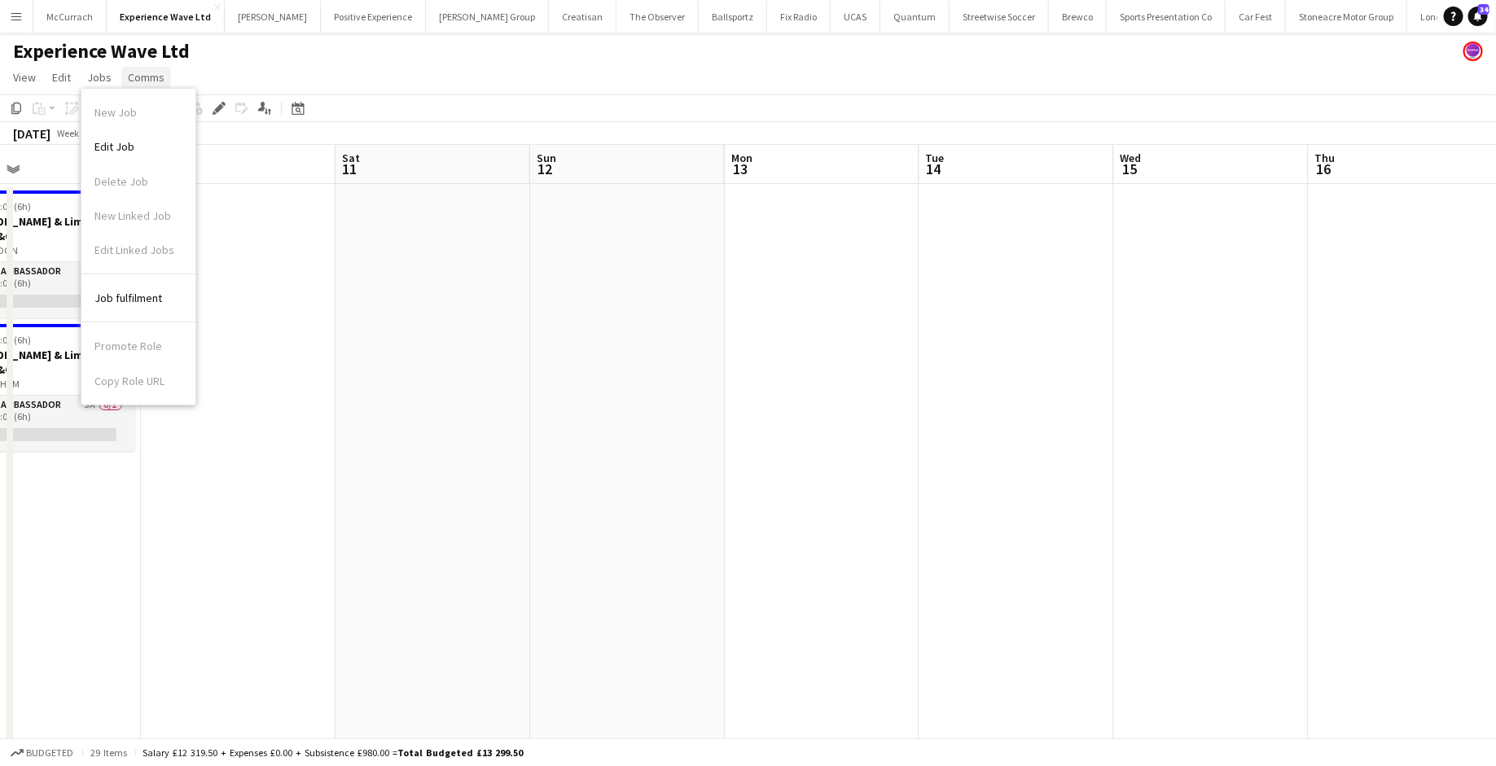
click at [151, 77] on span "Comms" at bounding box center [146, 77] width 37 height 15
click at [339, 55] on div "Experience Wave Ltd" at bounding box center [748, 48] width 1496 height 31
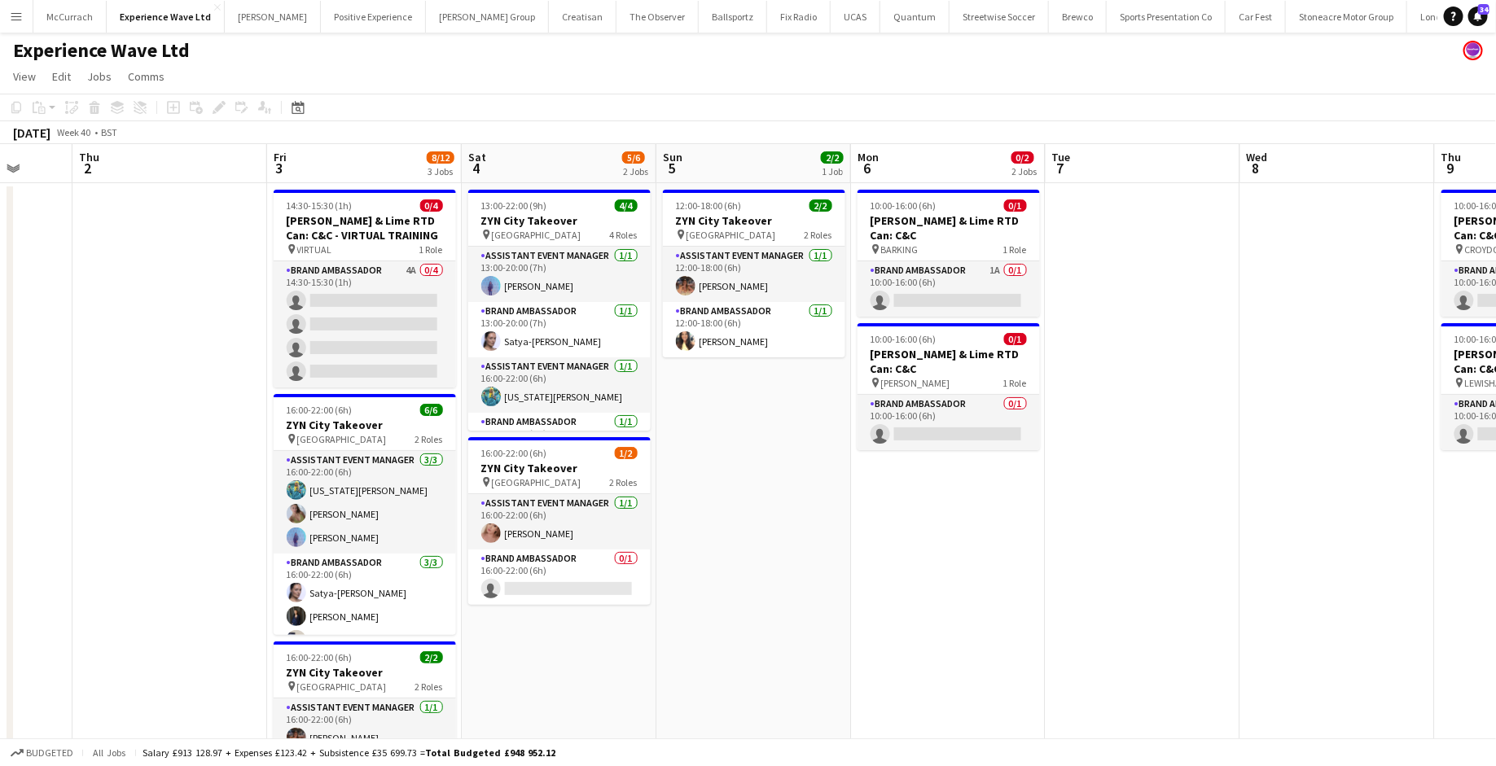
scroll to position [0, 419]
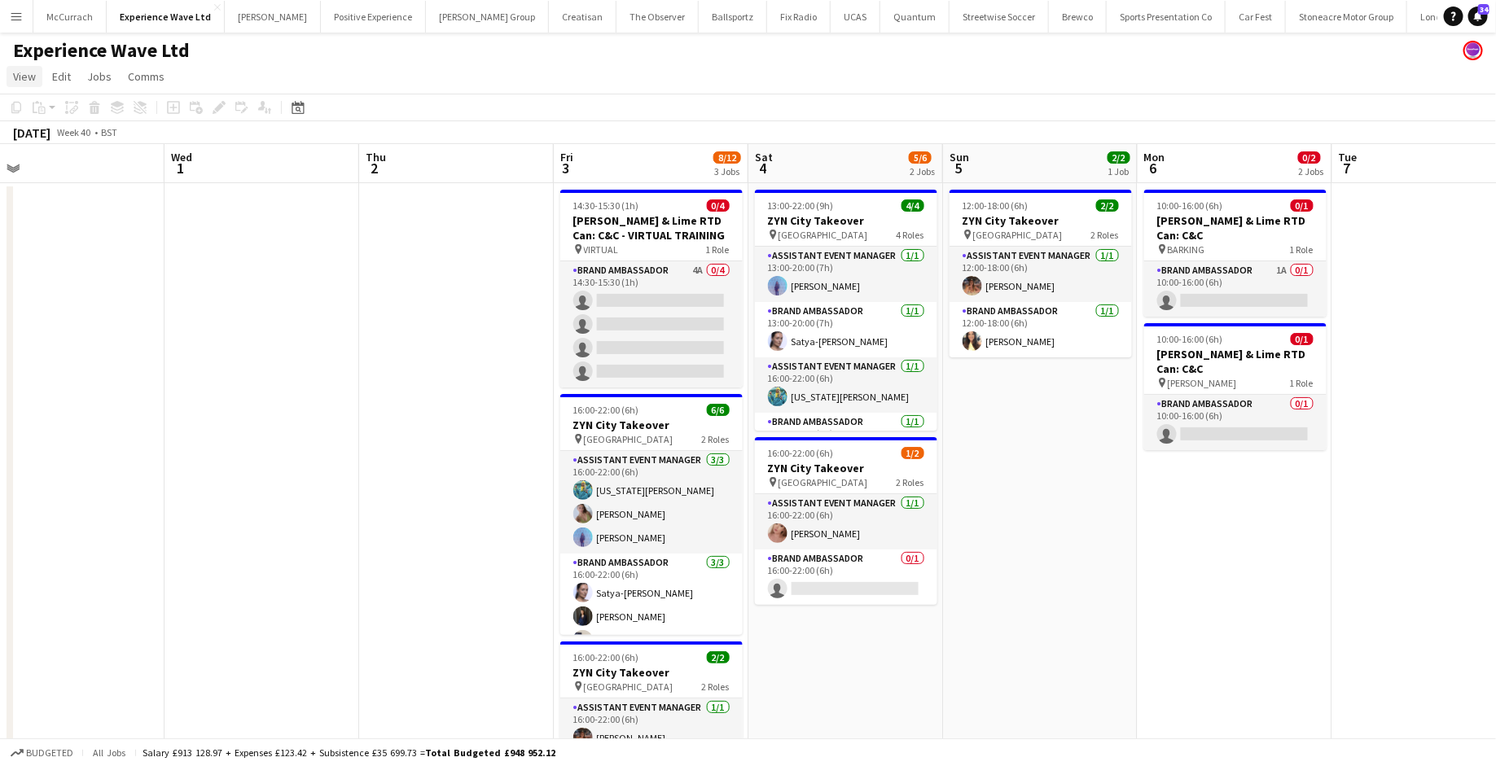
click at [30, 74] on span "View" at bounding box center [24, 76] width 23 height 15
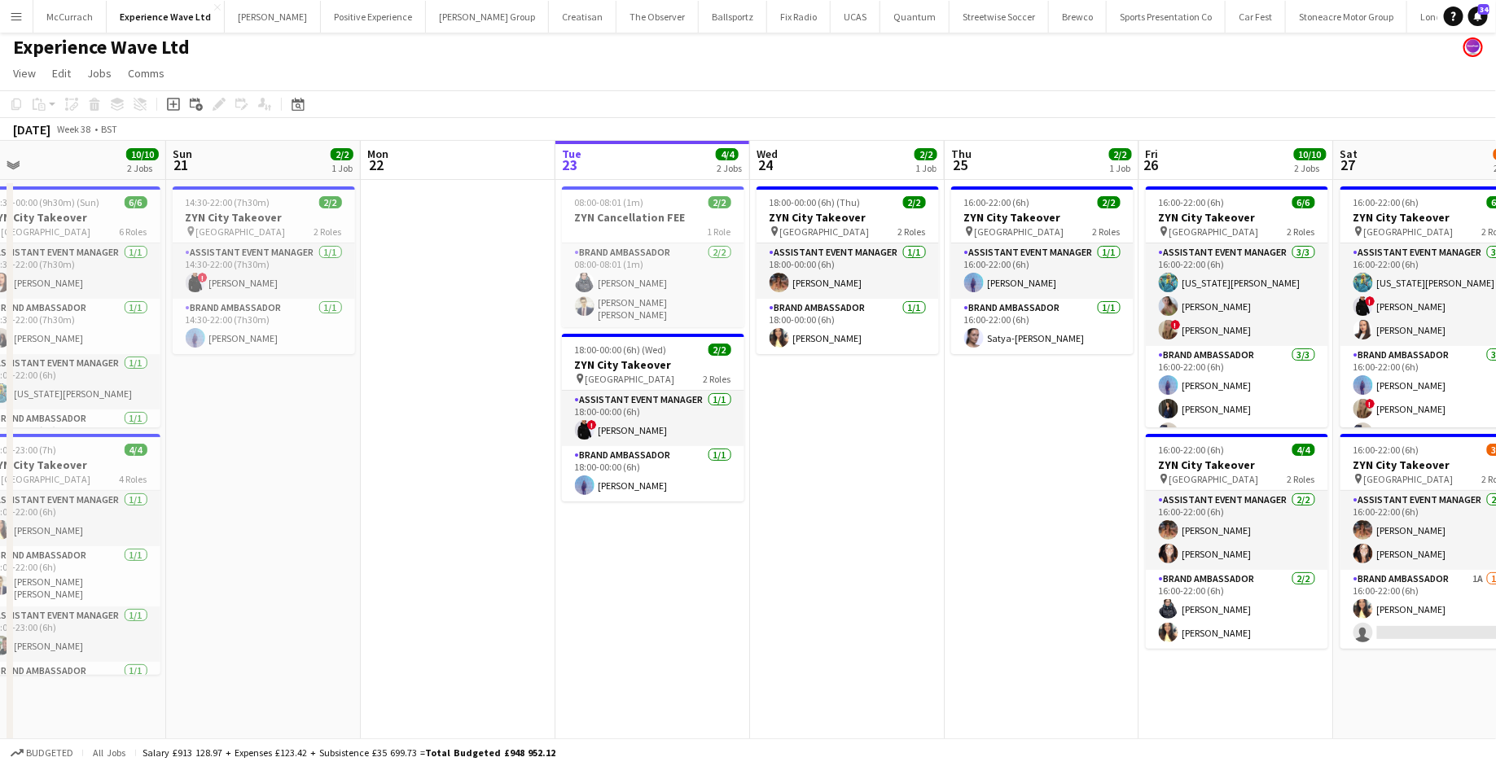
scroll to position [0, 362]
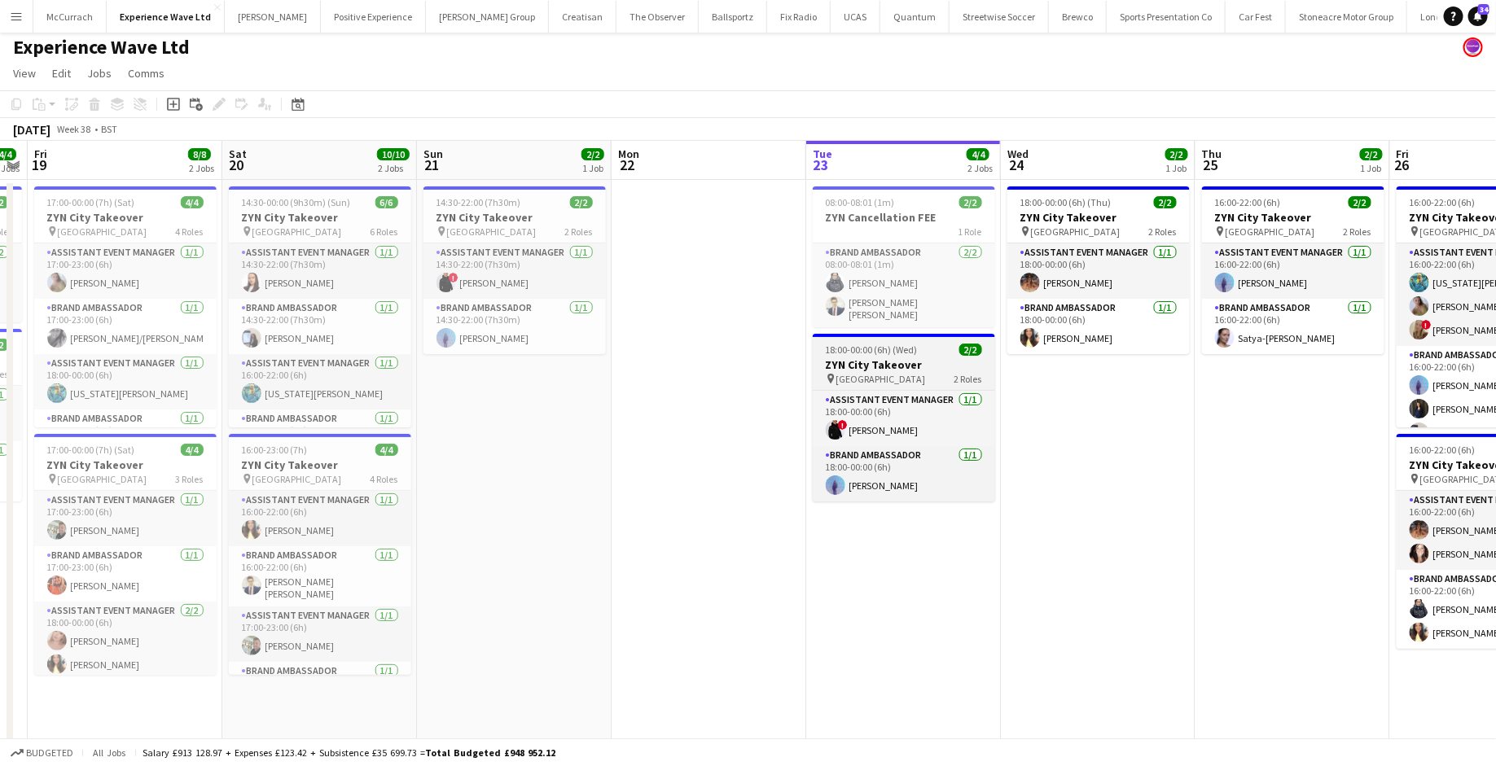
click at [901, 372] on div "pin Manchester 2 Roles" at bounding box center [904, 378] width 182 height 13
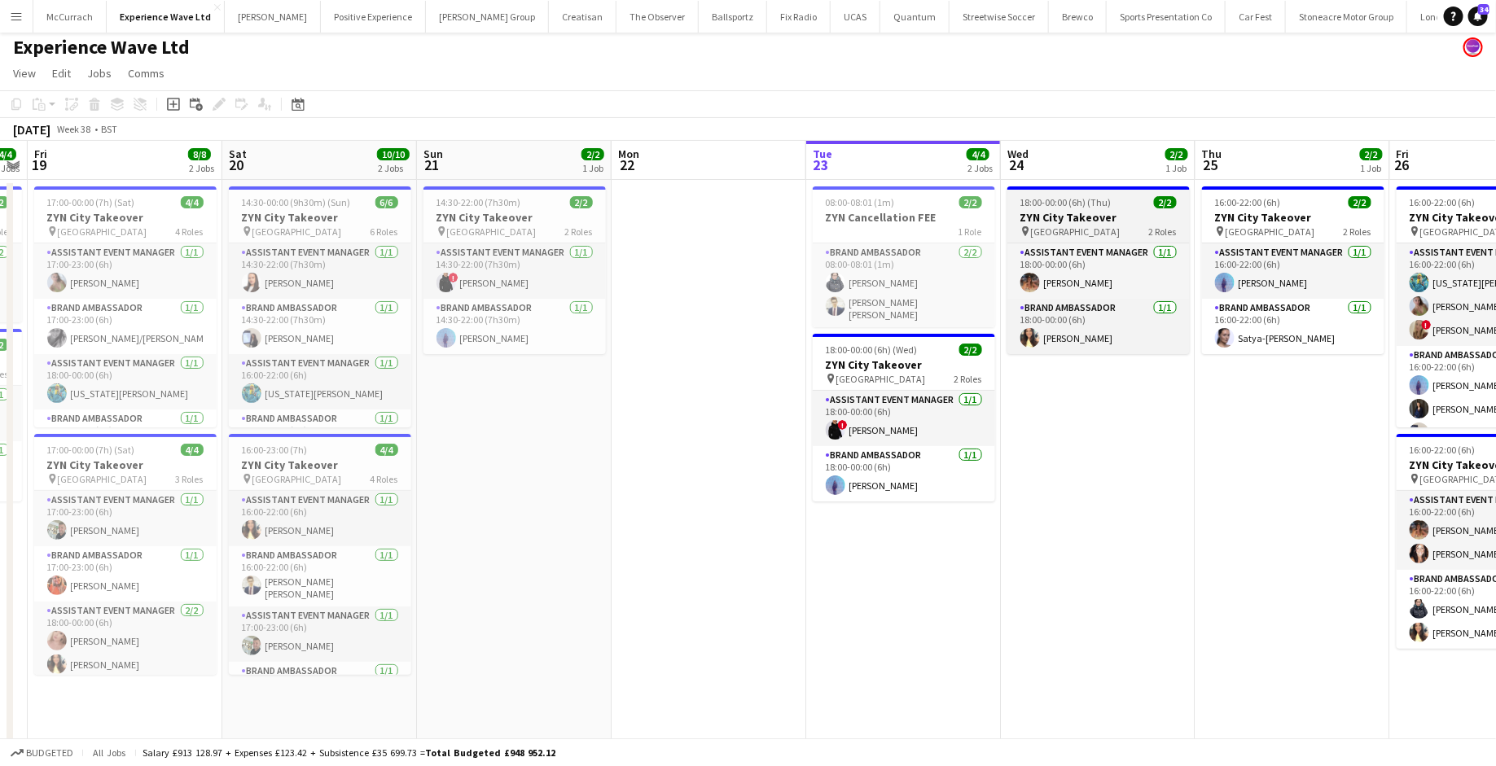
click at [1082, 211] on h3 "ZYN City Takeover" at bounding box center [1098, 217] width 182 height 15
click at [1093, 226] on div "pin Newcastle 2 Roles" at bounding box center [1098, 231] width 182 height 13
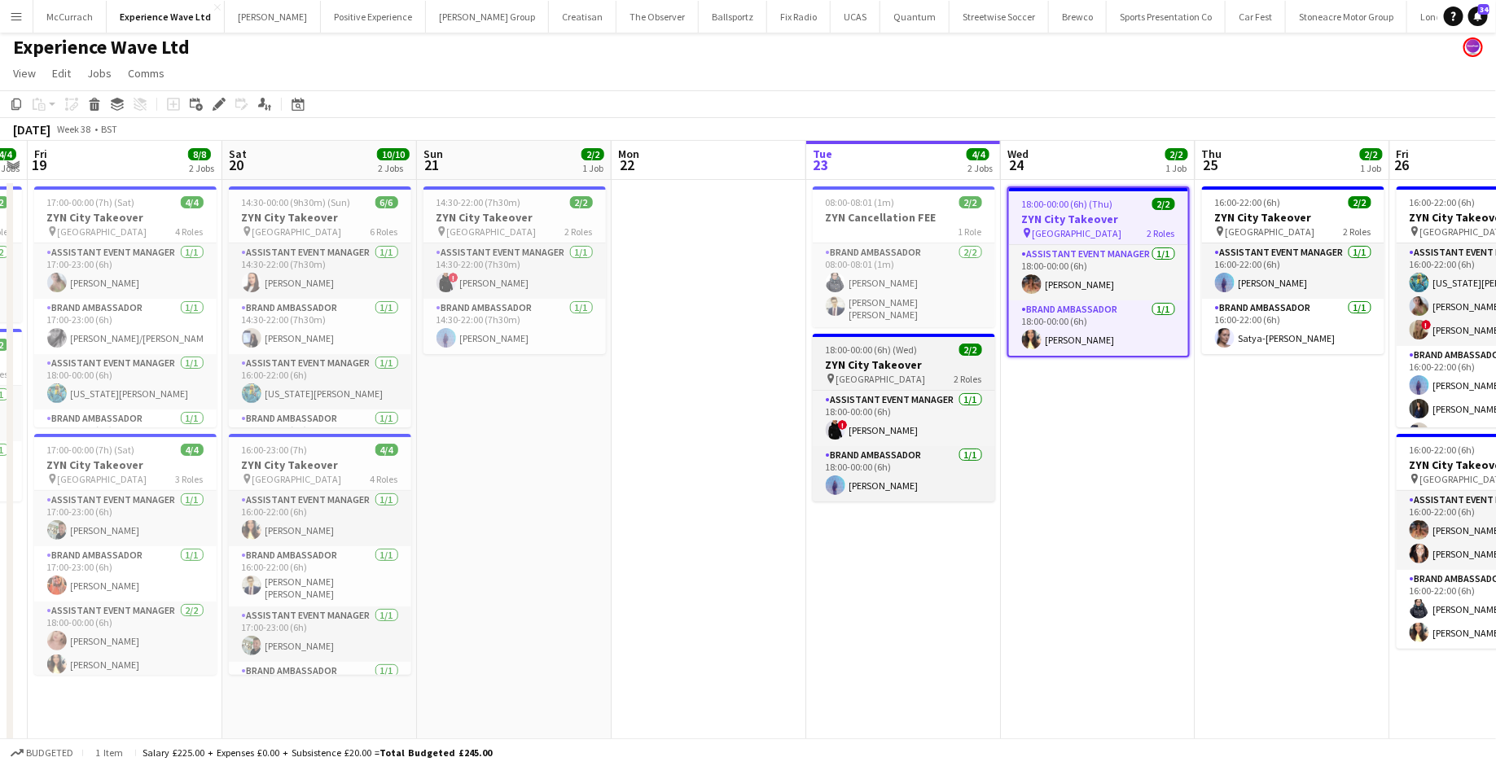
click at [928, 344] on div "18:00-00:00 (6h) (Wed) 2/2" at bounding box center [904, 350] width 182 height 12
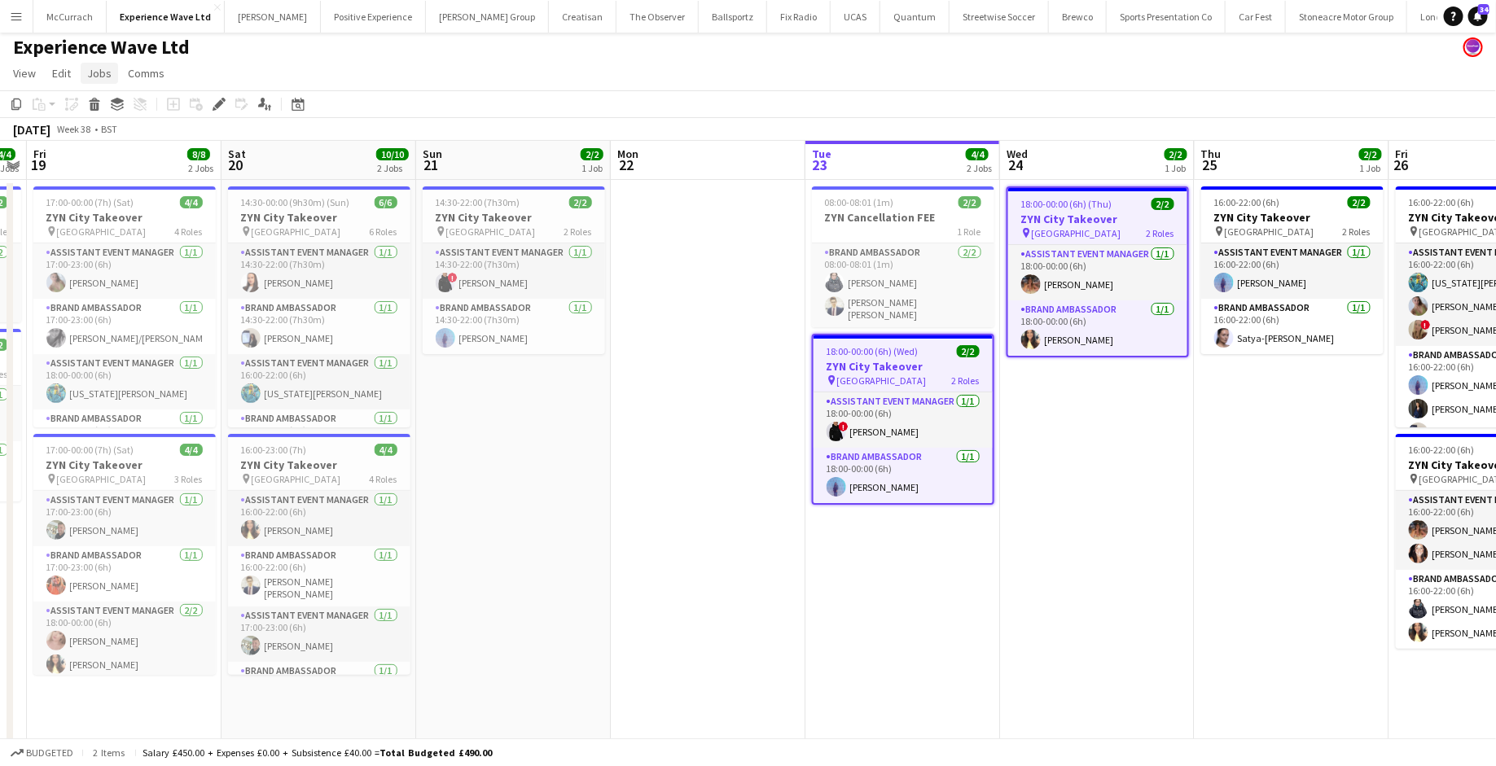
click at [106, 76] on span "Jobs" at bounding box center [99, 73] width 24 height 15
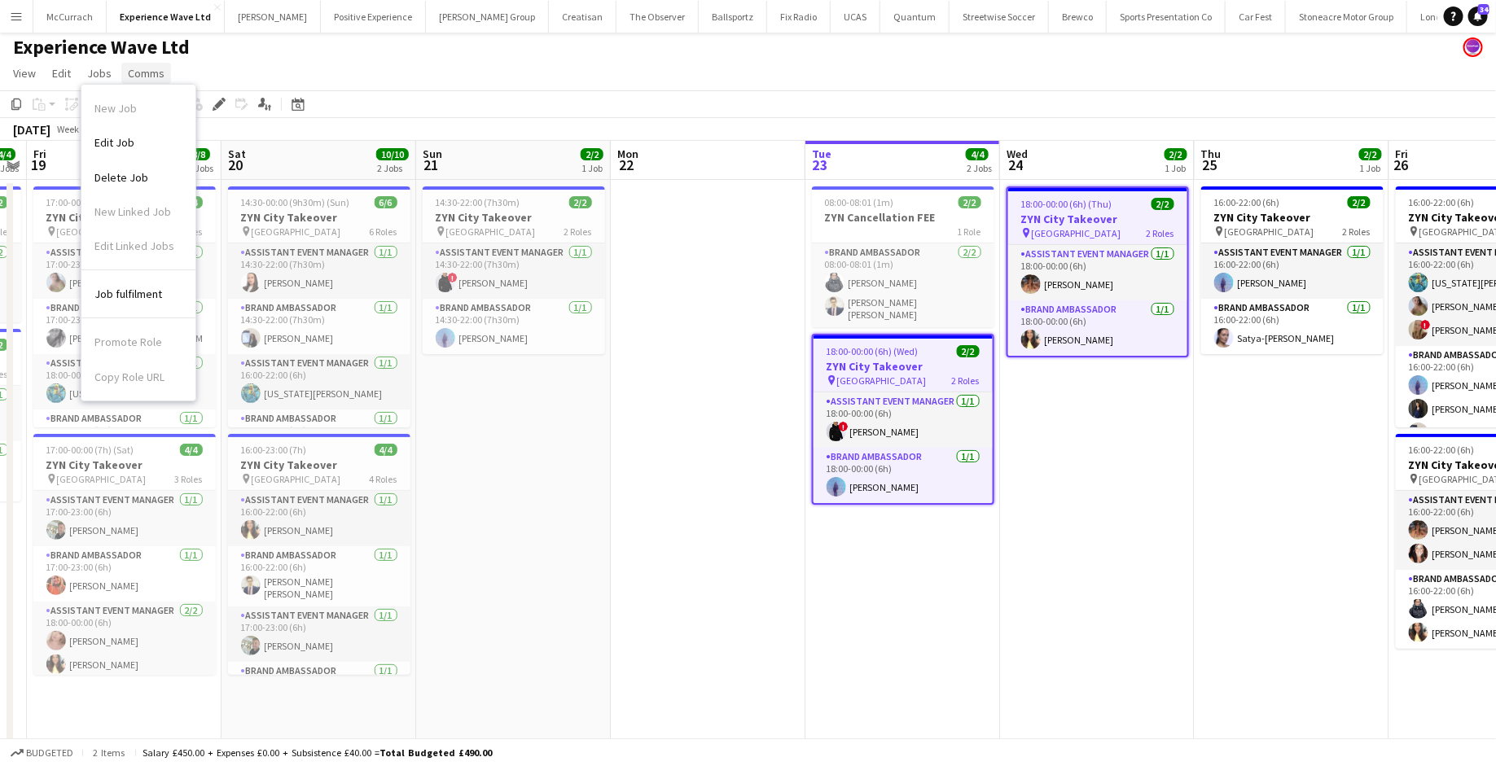
click at [154, 72] on span "Comms" at bounding box center [146, 73] width 37 height 15
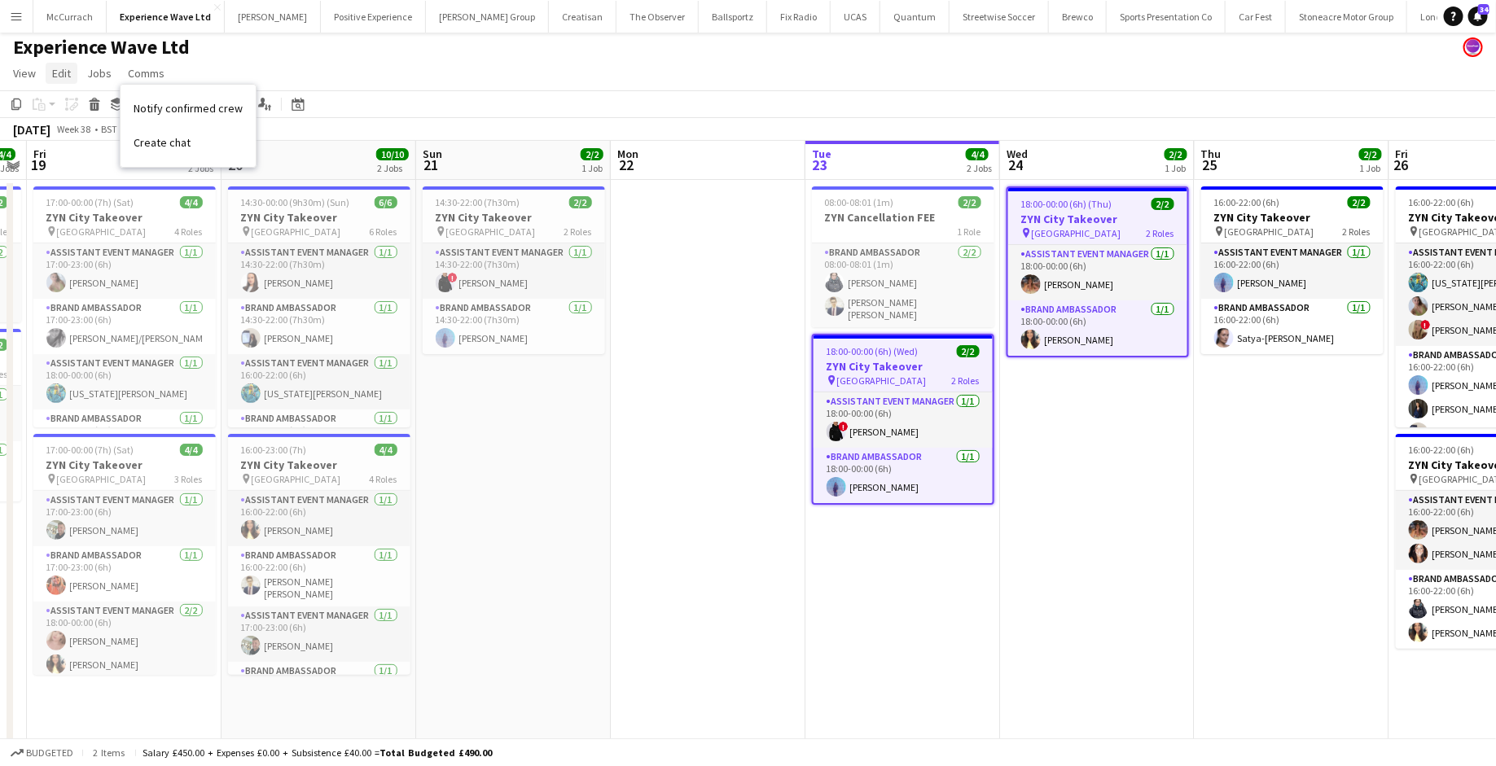
click at [66, 70] on span "Edit" at bounding box center [61, 73] width 19 height 15
click at [37, 68] on link "View" at bounding box center [25, 73] width 36 height 21
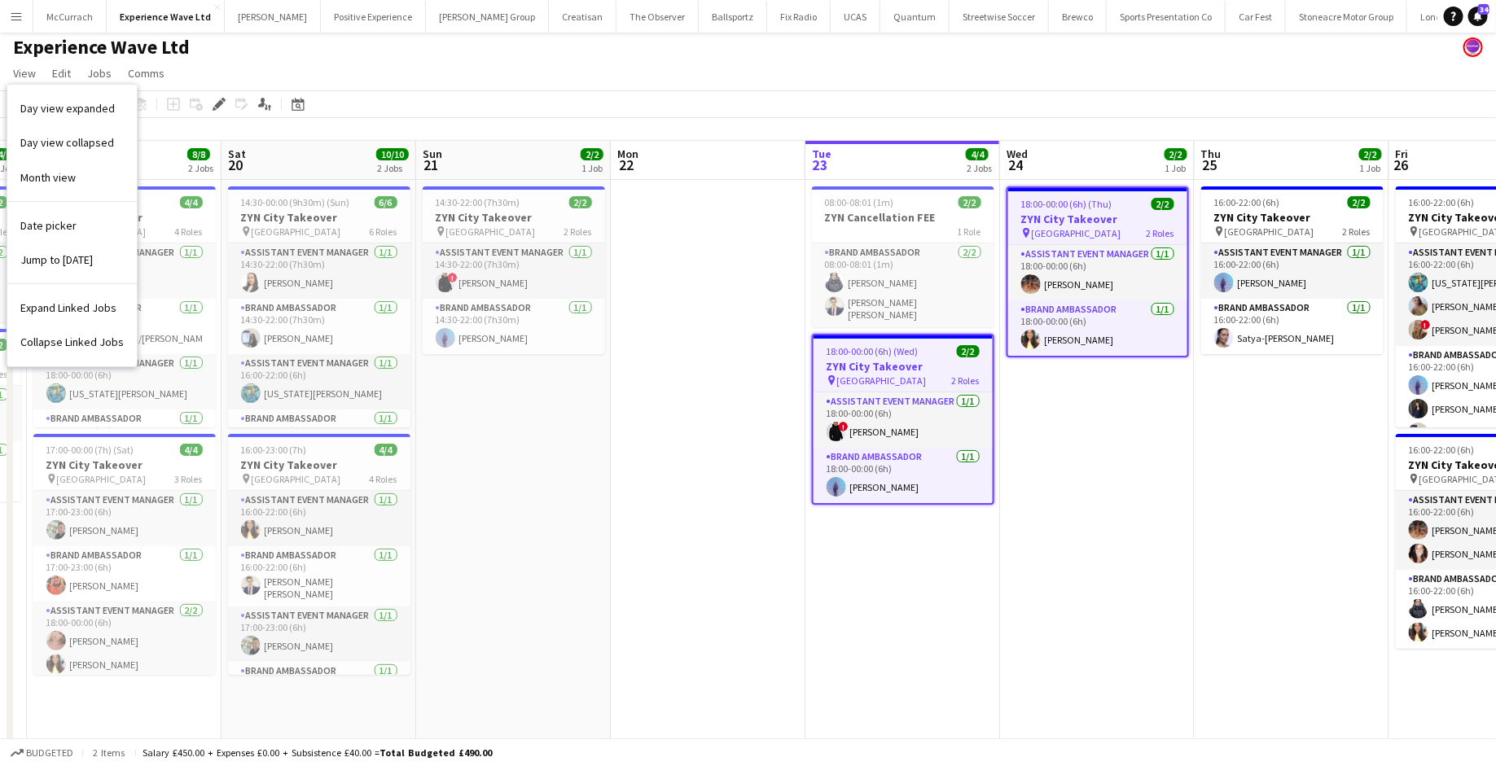
click at [296, 68] on app-page-menu "View Day view expanded Day view collapsed Month view Date picker Jump to today …" at bounding box center [748, 74] width 1496 height 31
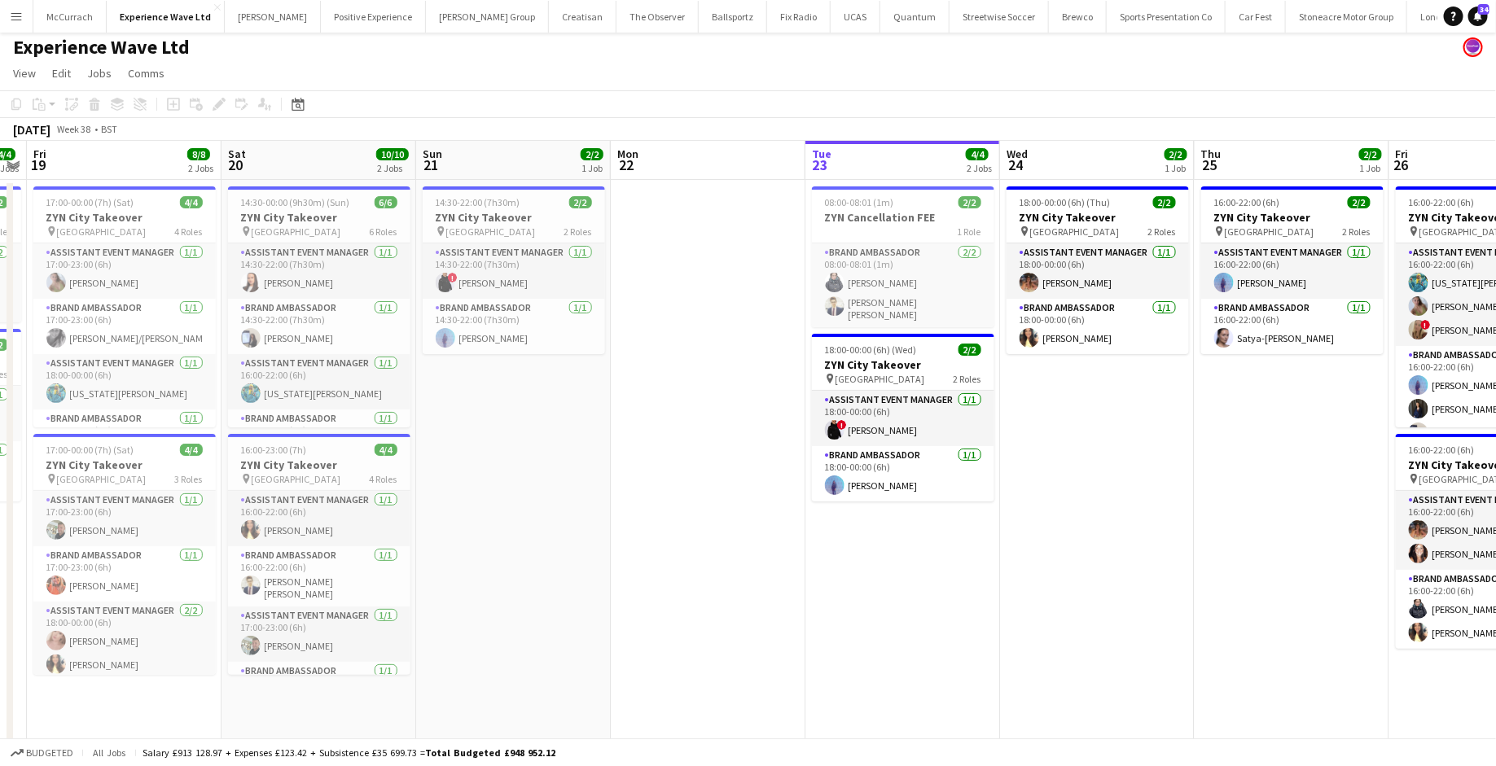
click at [1075, 226] on div "pin Newcastle 2 Roles" at bounding box center [1098, 231] width 182 height 13
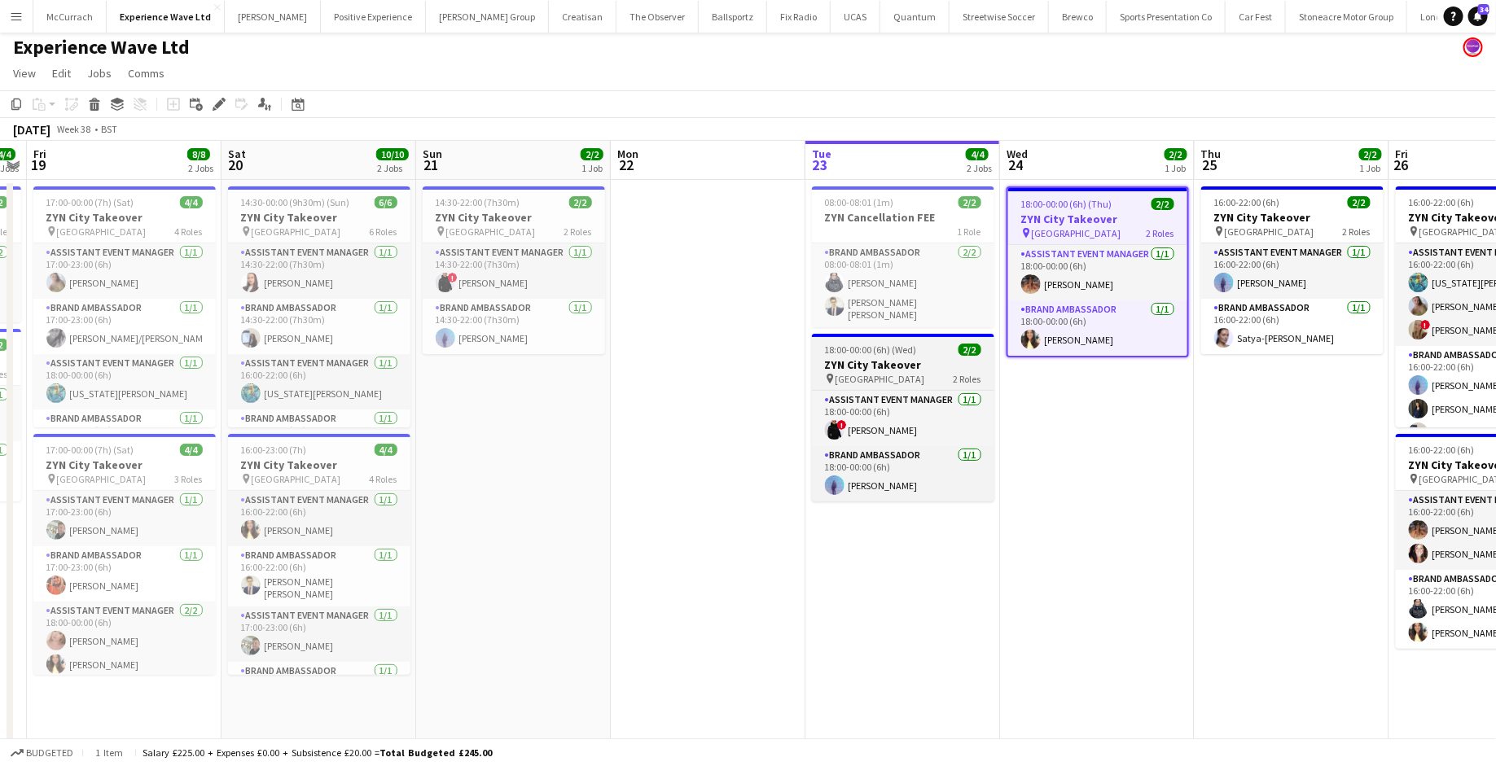
click at [898, 362] on h3 "ZYN City Takeover" at bounding box center [903, 365] width 182 height 15
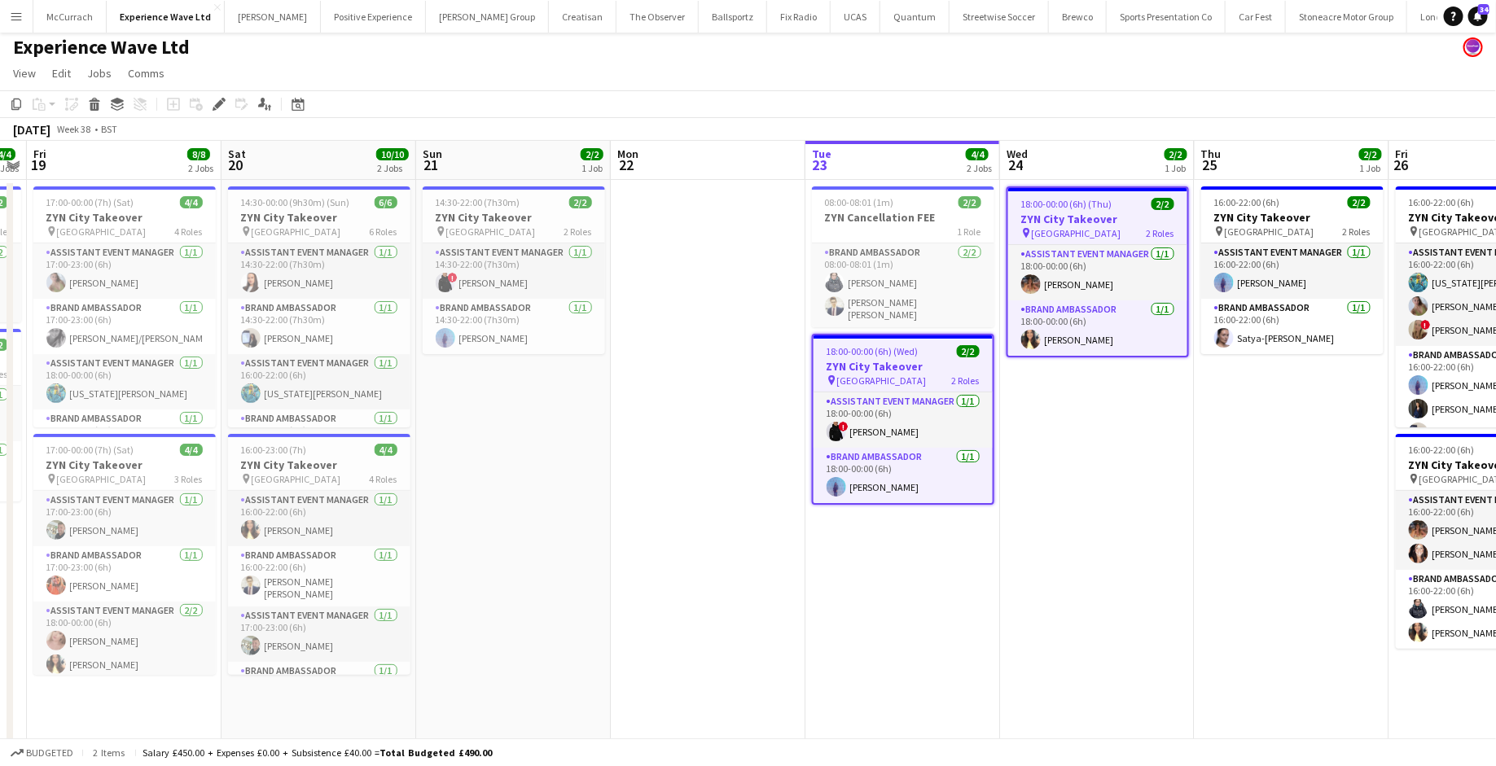
click at [15, 19] on app-icon "Menu" at bounding box center [16, 16] width 13 height 13
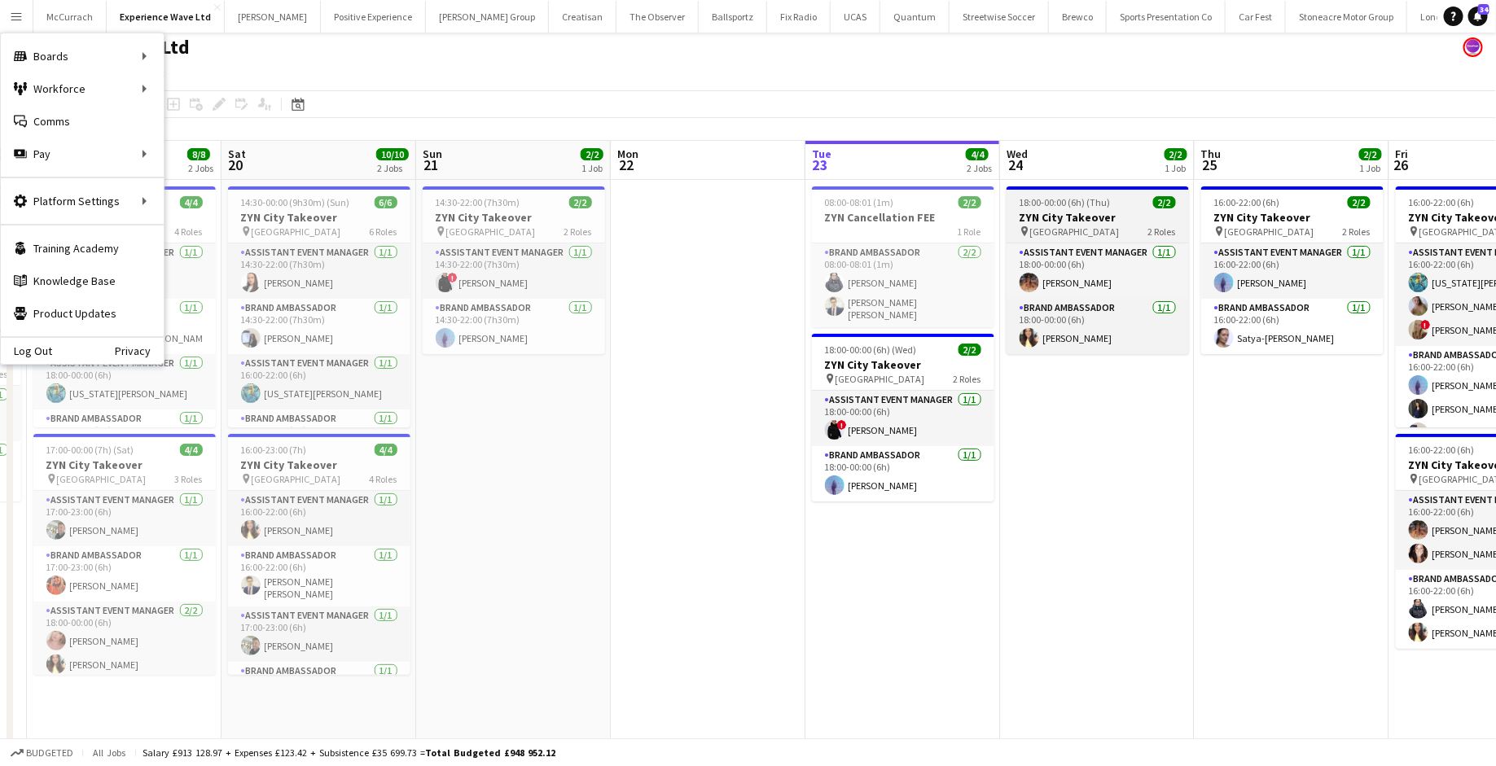
click at [1069, 202] on span "18:00-00:00 (6h) (Thu)" at bounding box center [1065, 202] width 91 height 12
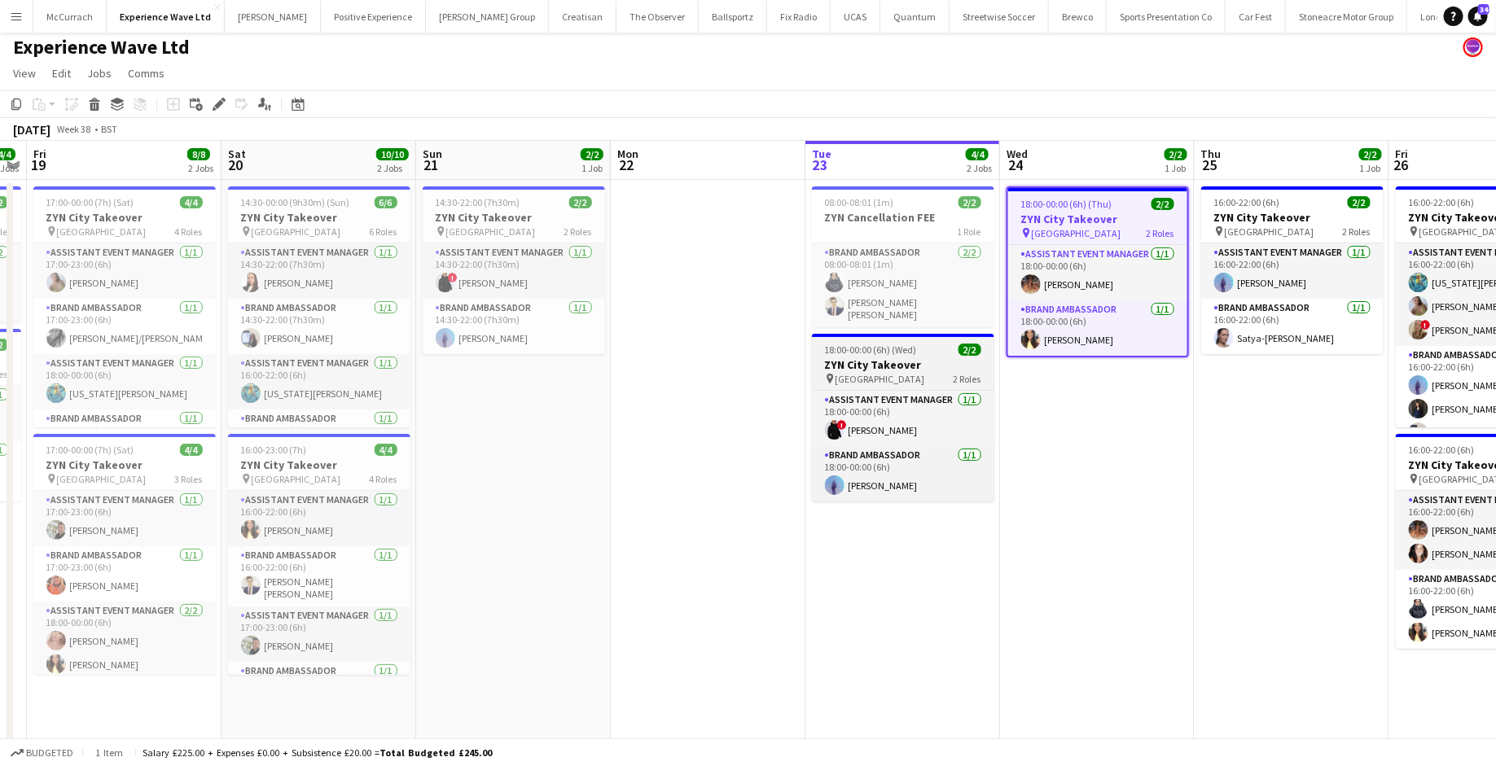
click at [917, 358] on h3 "ZYN City Takeover" at bounding box center [903, 365] width 182 height 15
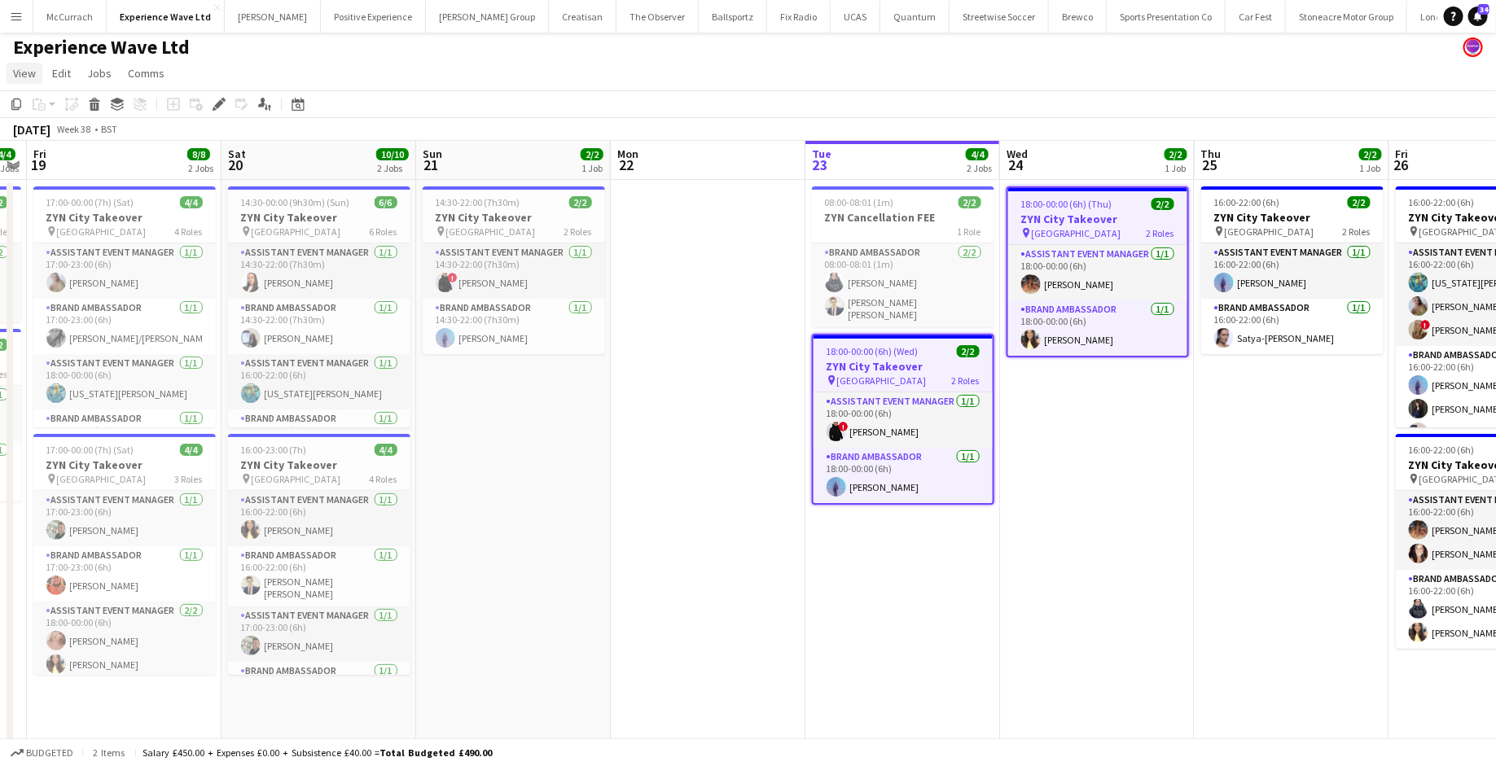
click at [29, 73] on span "View" at bounding box center [24, 73] width 23 height 15
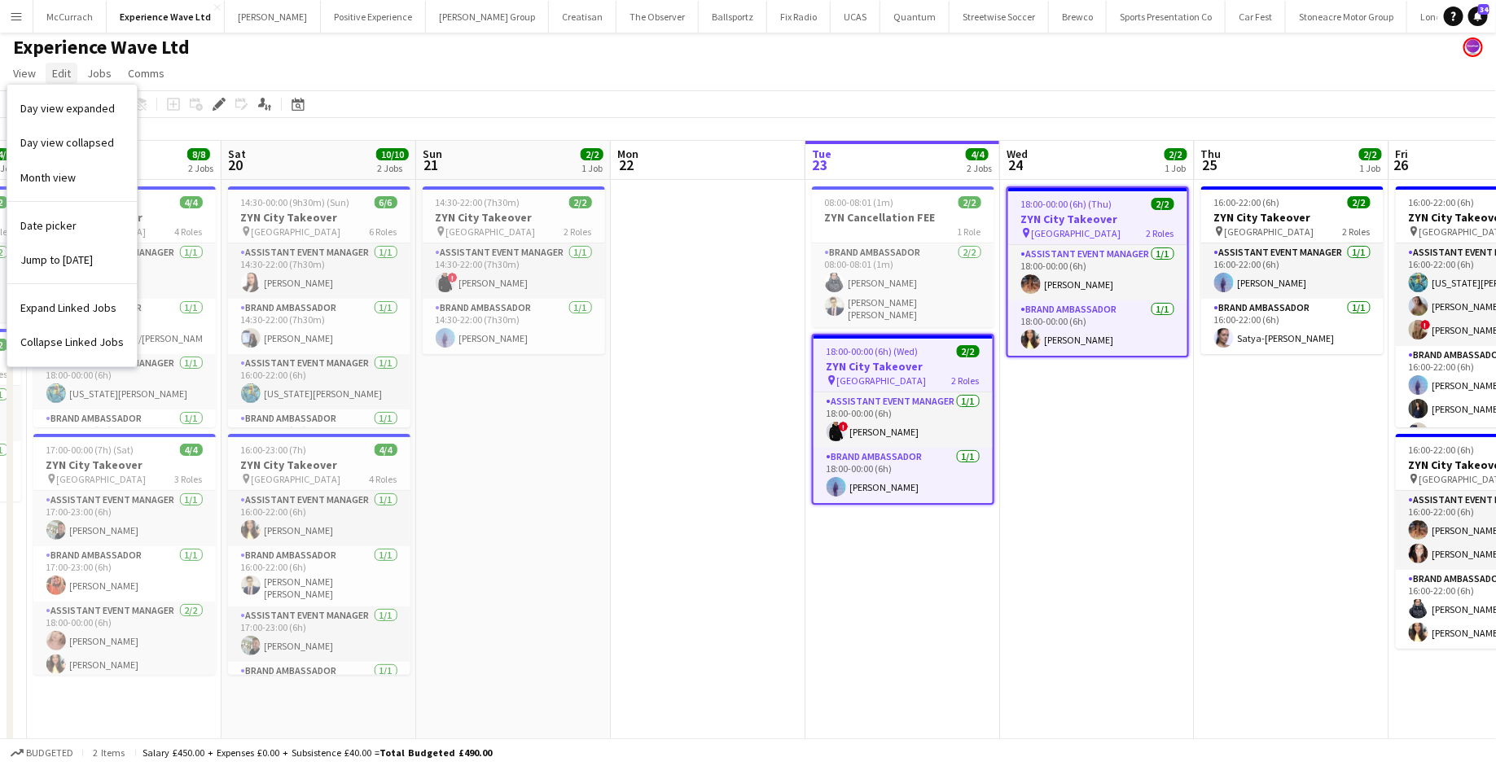
click at [50, 74] on link "Edit" at bounding box center [62, 73] width 32 height 21
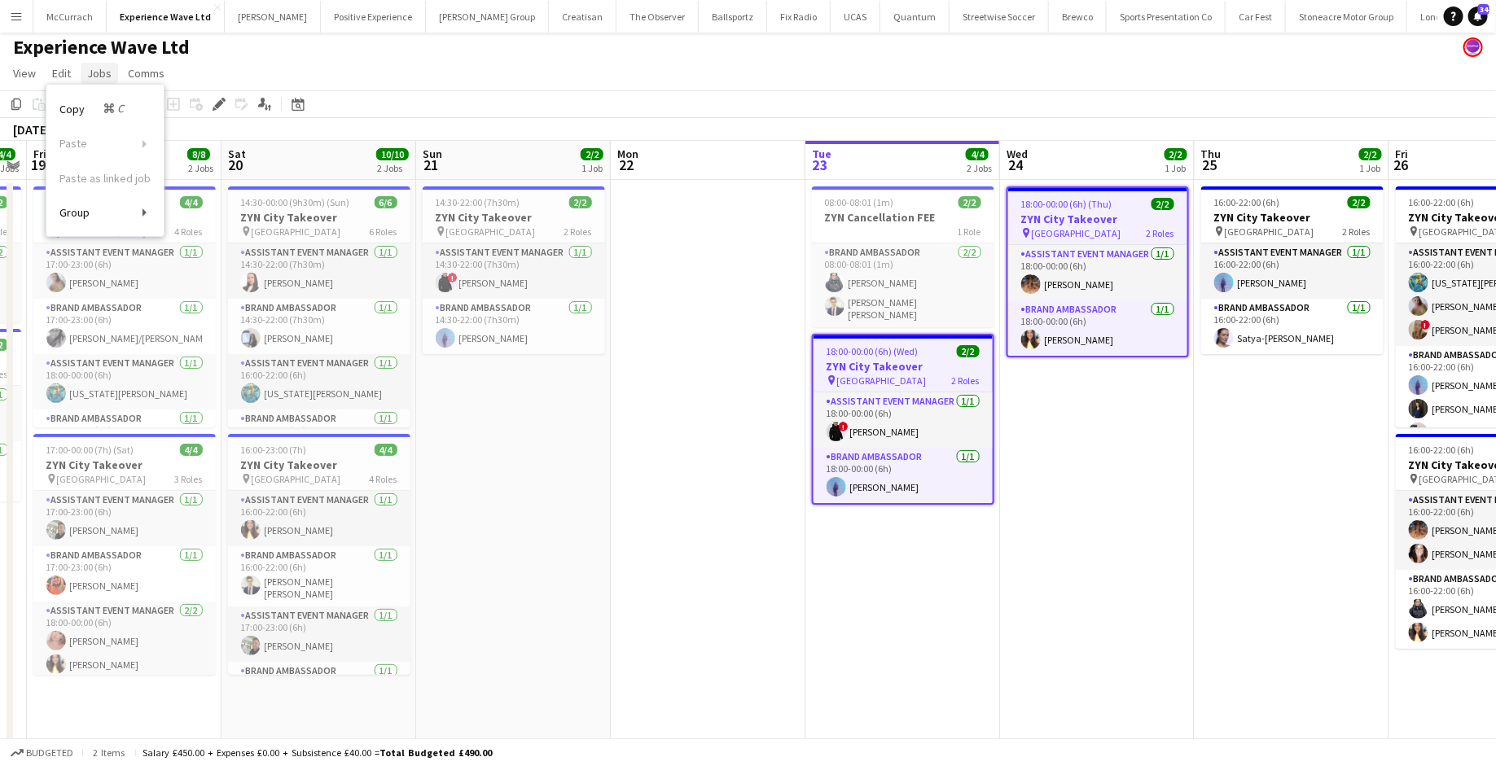
click at [106, 75] on span "Jobs" at bounding box center [99, 73] width 24 height 15
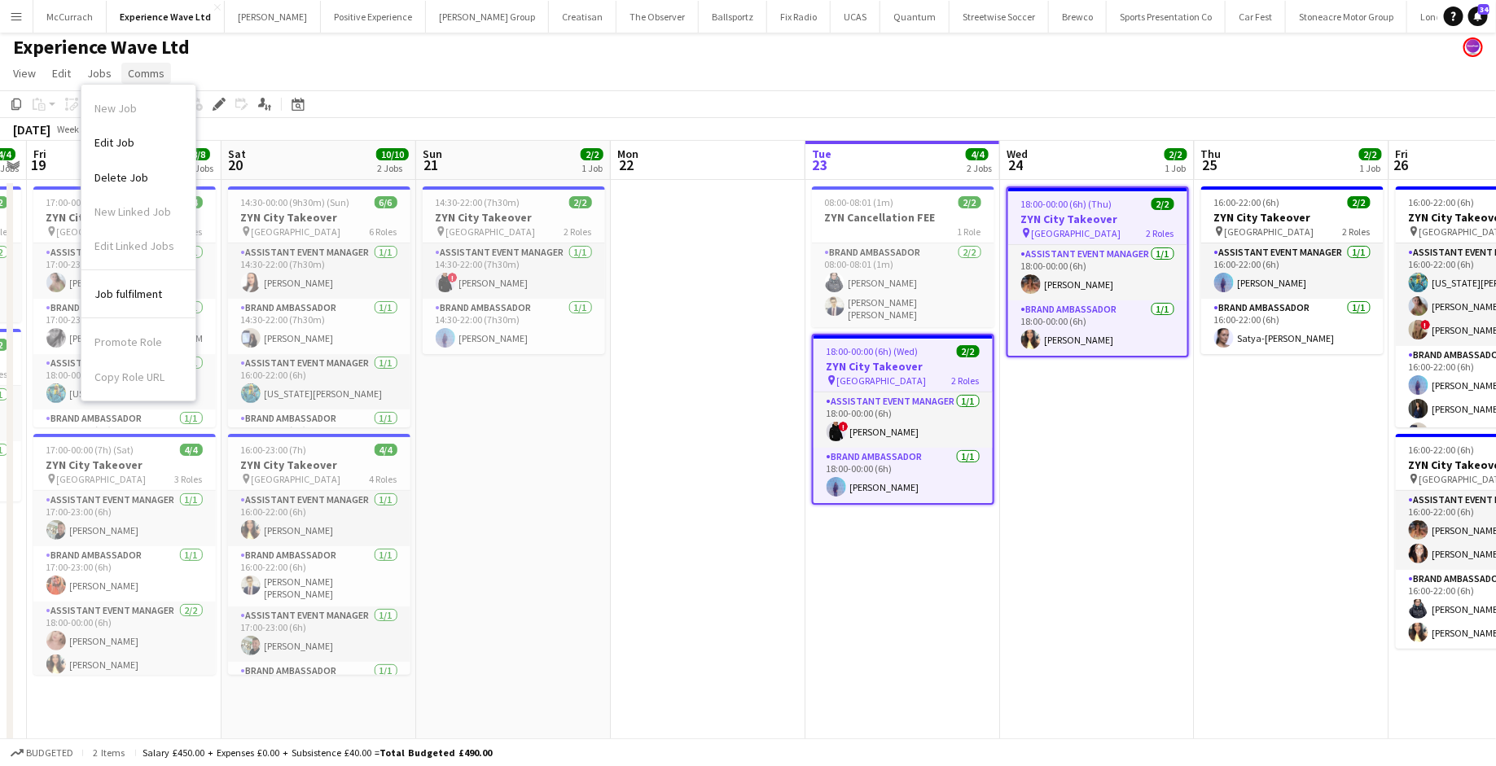
click at [155, 72] on span "Comms" at bounding box center [146, 73] width 37 height 15
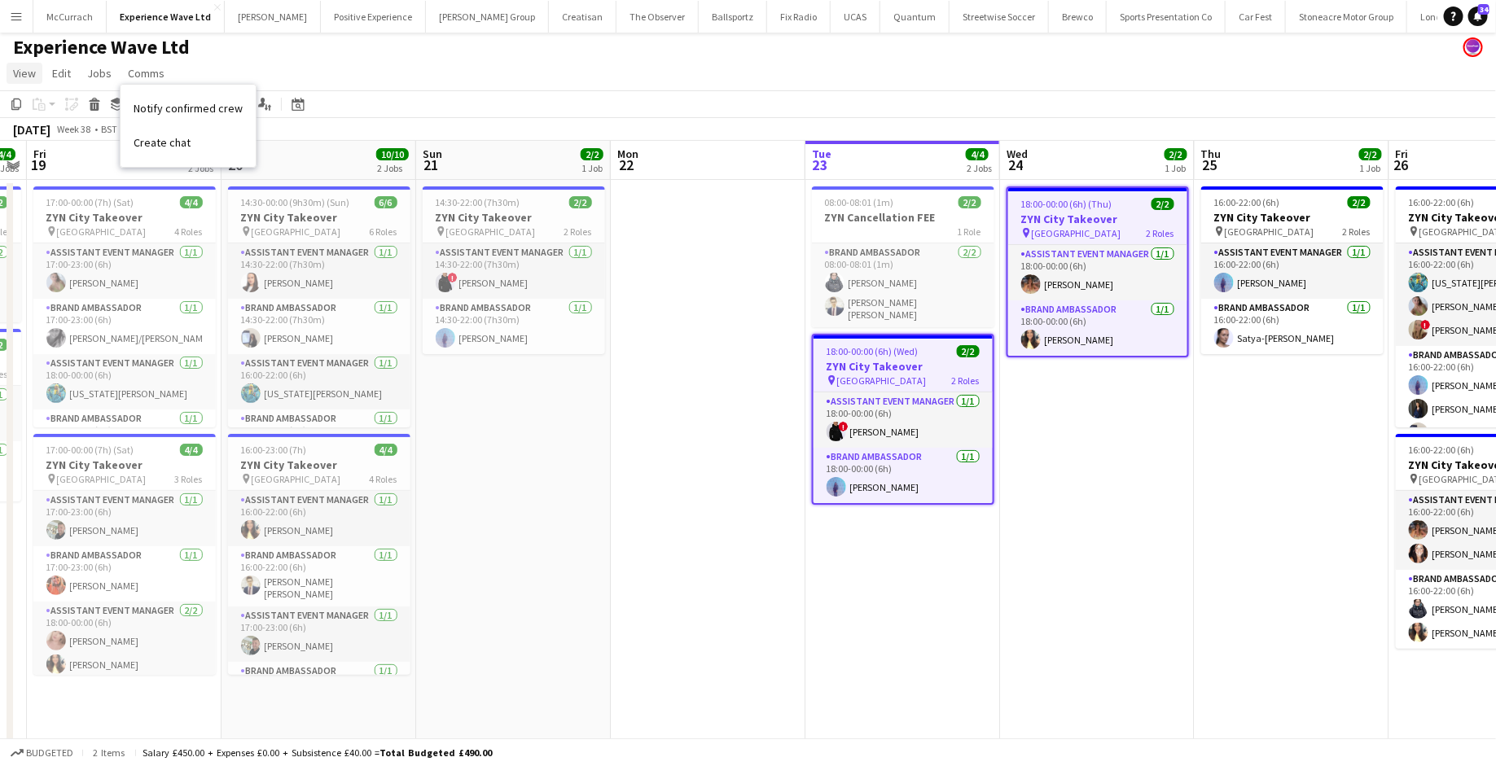
click at [25, 77] on span "View" at bounding box center [24, 73] width 23 height 15
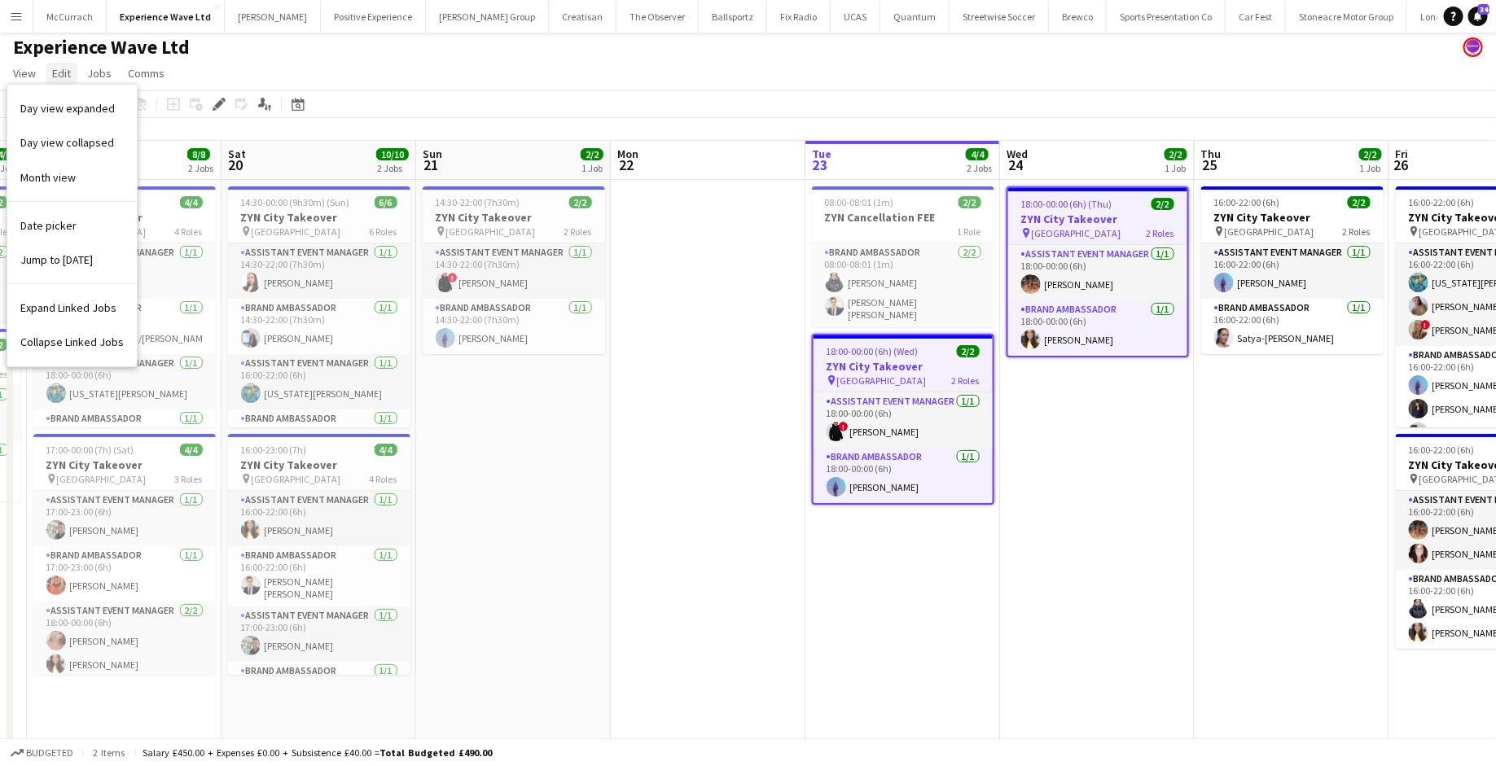
click at [58, 74] on span "Edit" at bounding box center [61, 73] width 19 height 15
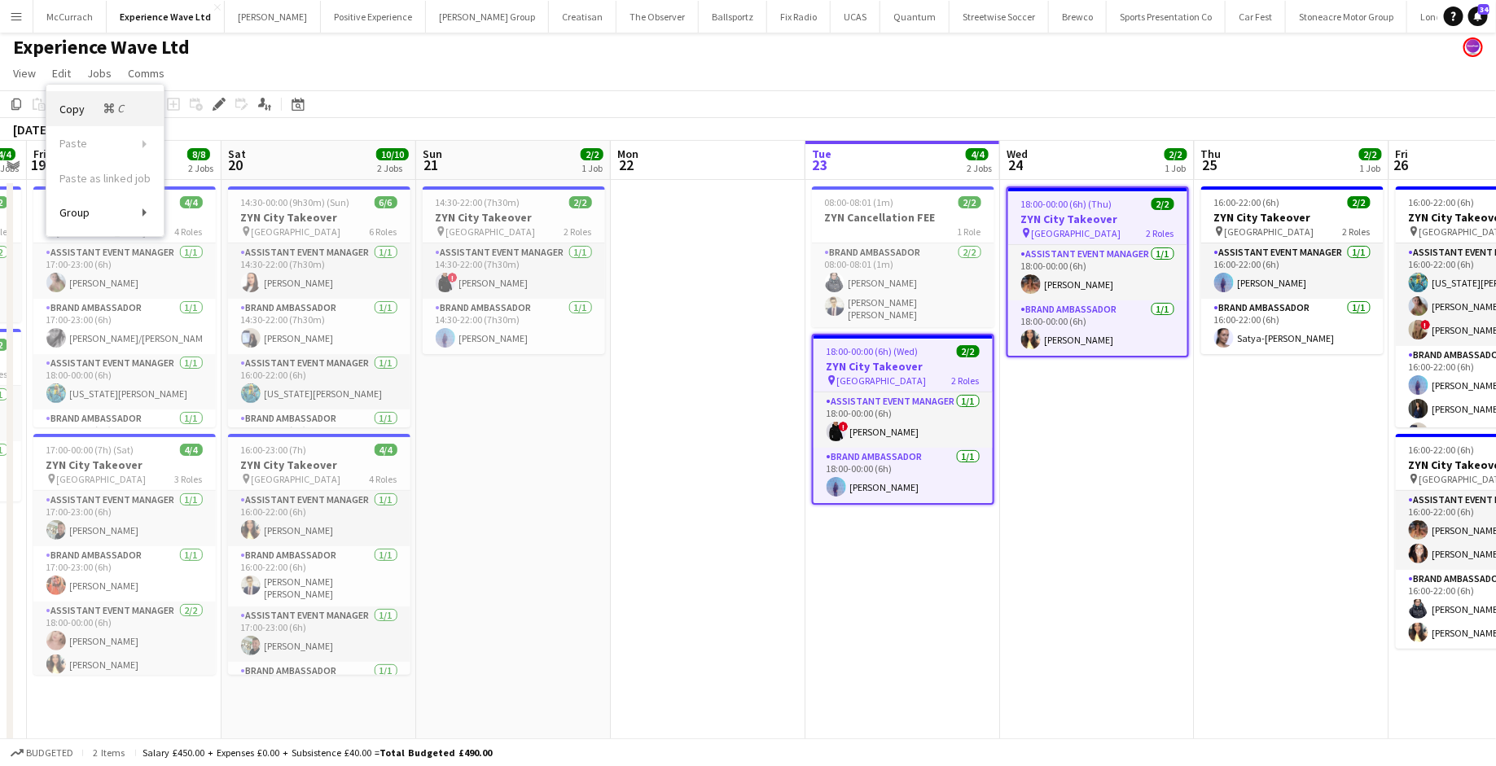
click at [117, 112] on icon "C" at bounding box center [122, 108] width 10 height 15
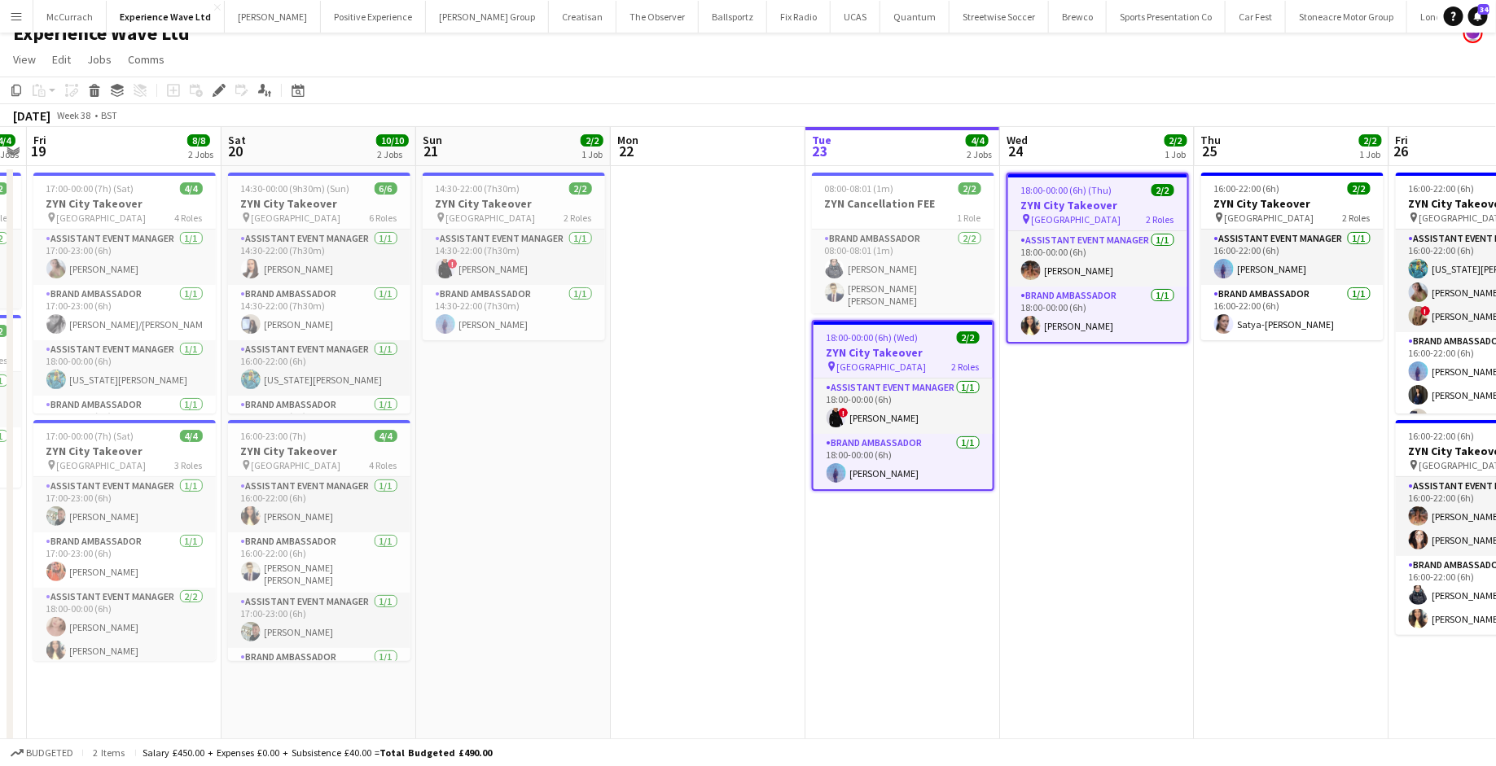
scroll to position [33, 0]
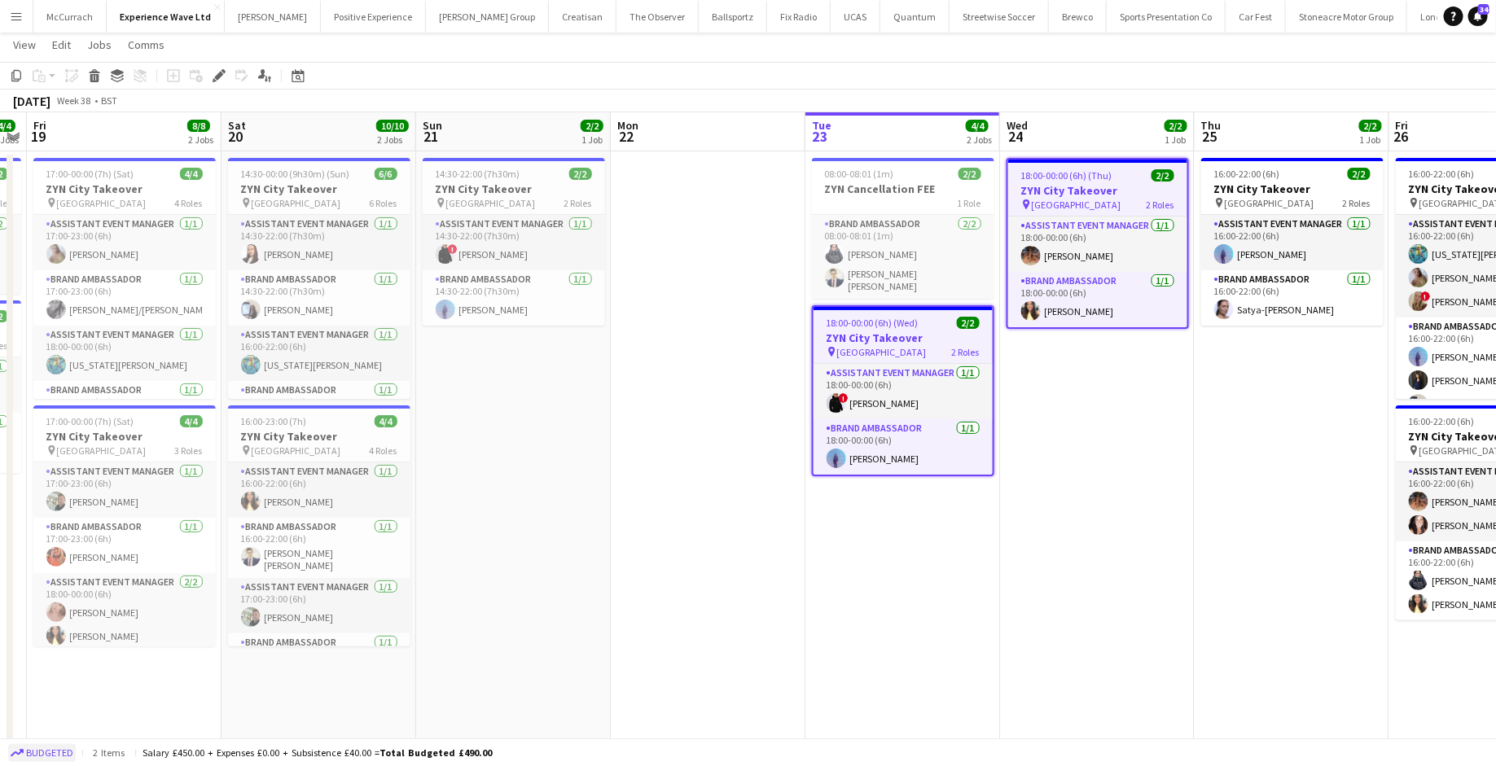
click at [42, 751] on span "Budgeted" at bounding box center [49, 753] width 47 height 11
click at [42, 751] on span "Confirmed" at bounding box center [51, 753] width 50 height 11
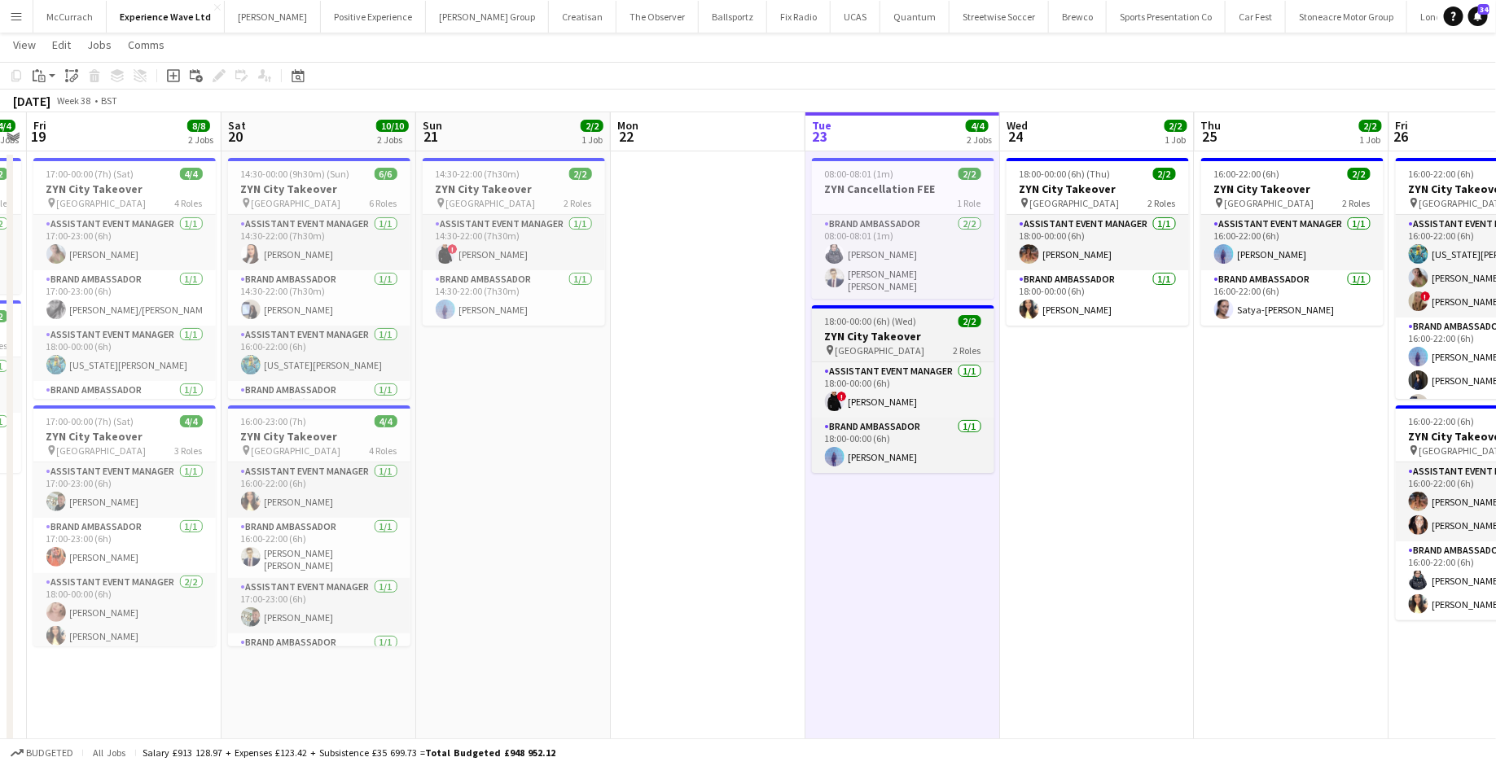
click at [933, 356] on app-job-card "18:00-00:00 (6h) (Wed) 2/2 ZYN City Takeover pin Manchester 2 Roles Assistant E…" at bounding box center [903, 389] width 182 height 168
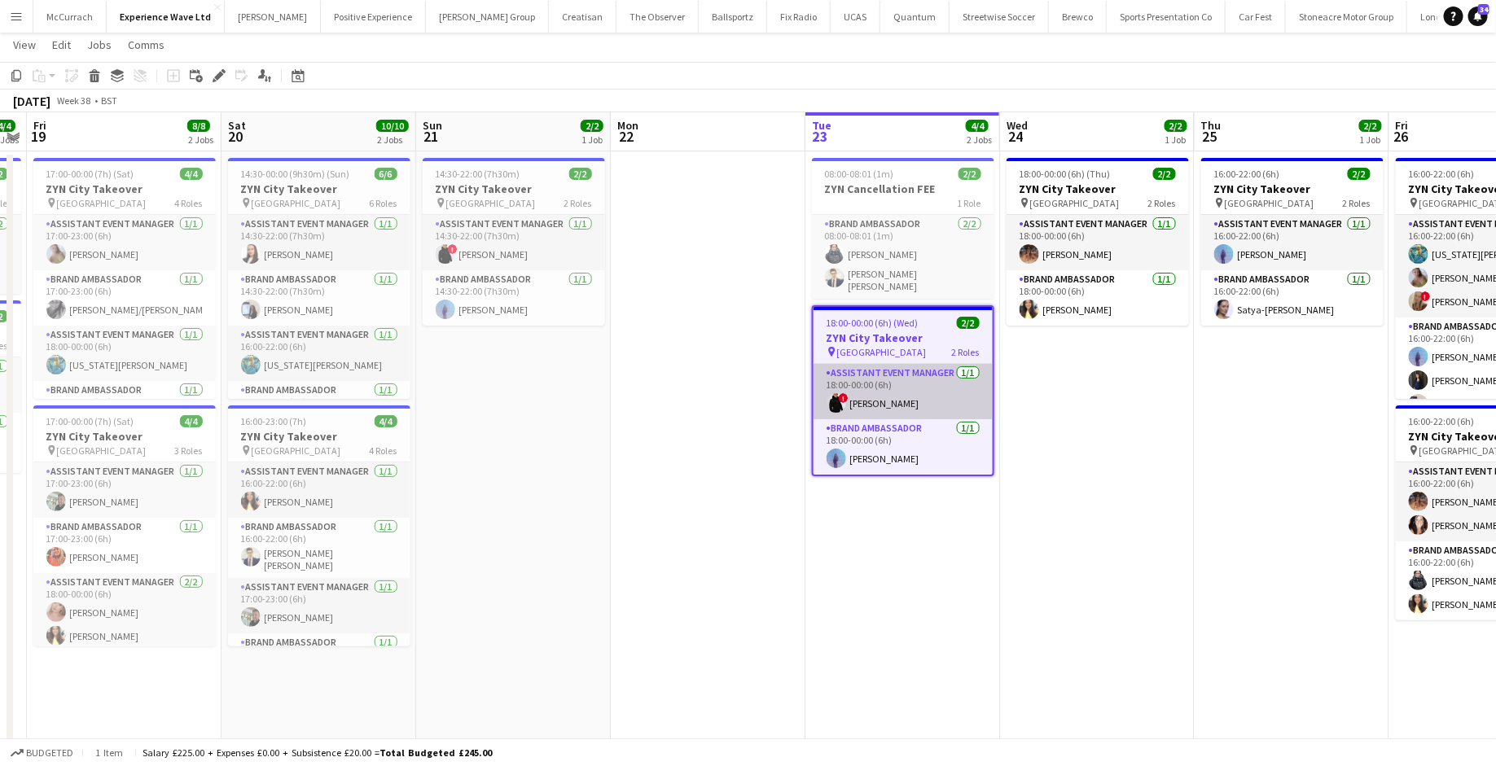
click at [909, 386] on app-card-role "Assistant Event Manager 1/1 18:00-00:00 (6h) ! Ian Facer" at bounding box center [903, 391] width 179 height 55
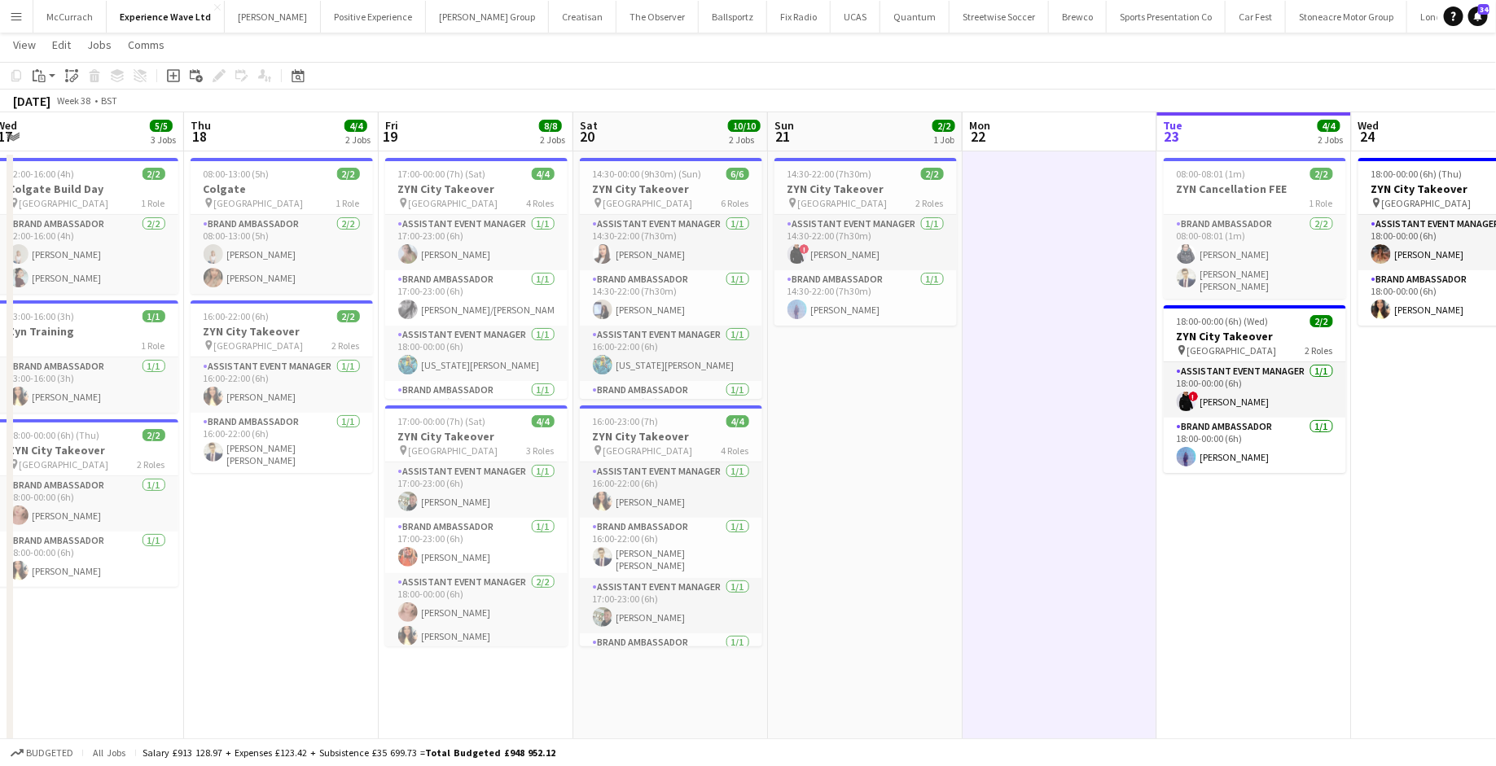
scroll to position [2, 0]
click at [542, 254] on app-card-role "Assistant Event Manager 1/1 17:00-23:00 (6h) Bethany Clews" at bounding box center [476, 242] width 182 height 55
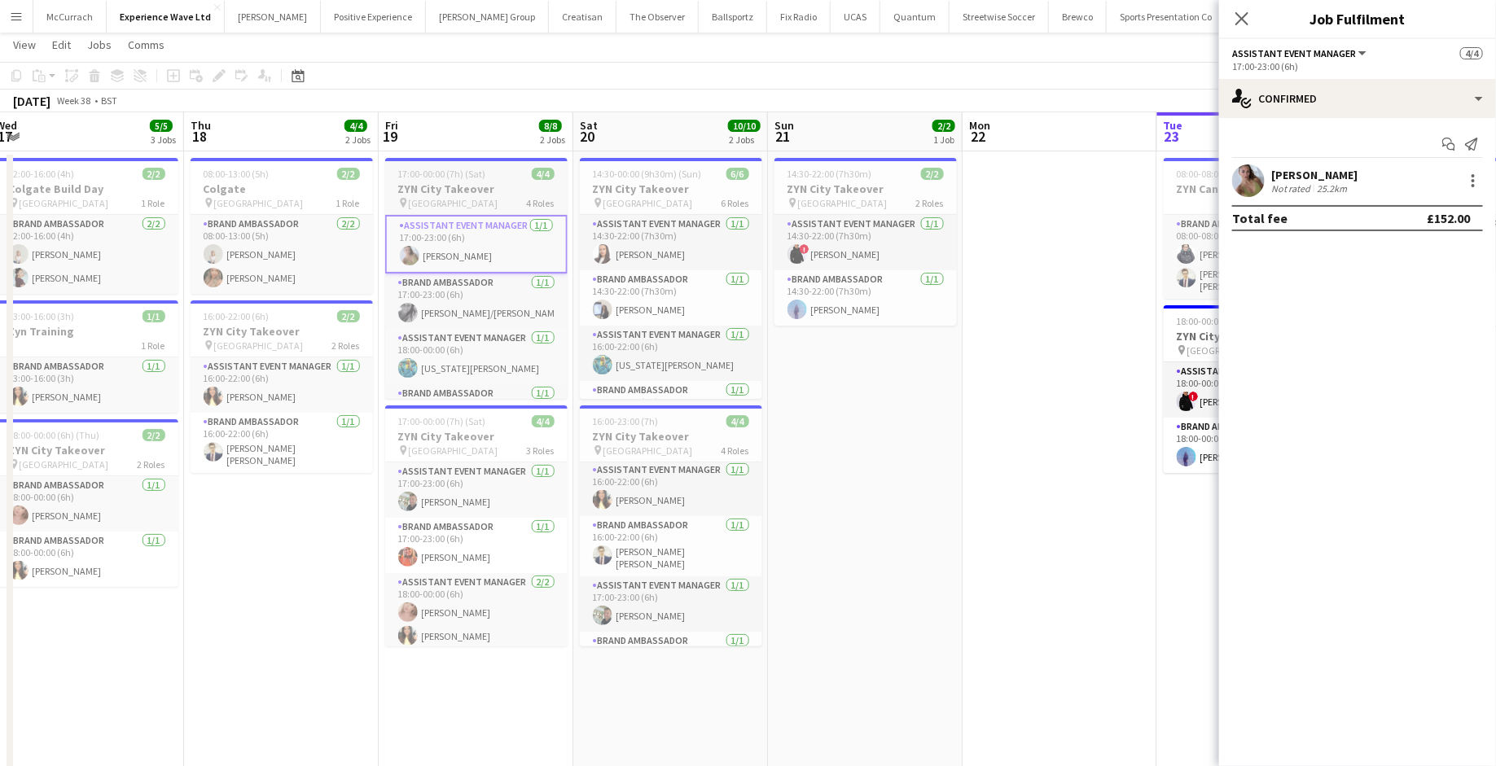
click at [528, 191] on h3 "ZYN City Takeover" at bounding box center [476, 189] width 182 height 15
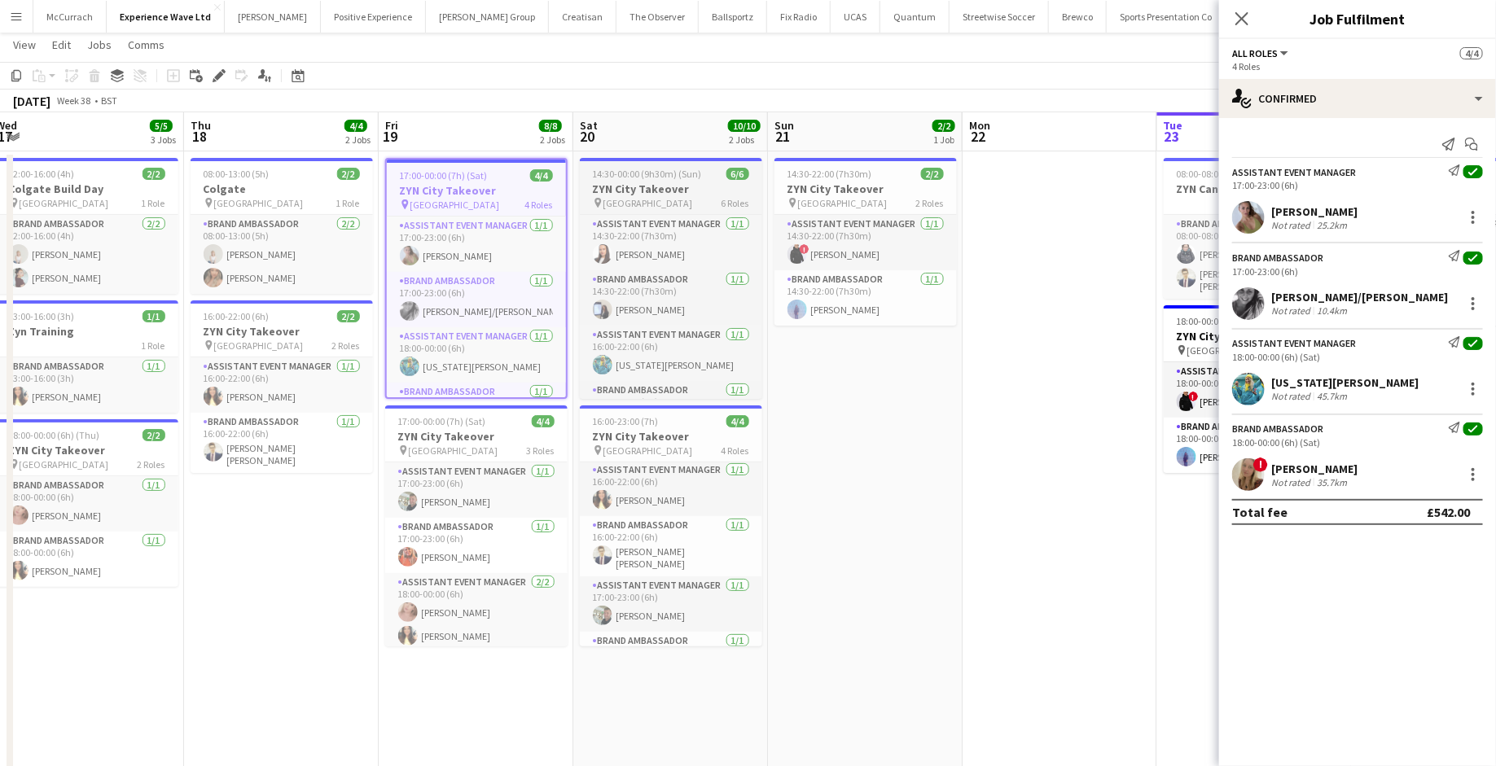
click at [679, 177] on span "14:30-00:00 (9h30m) (Sun)" at bounding box center [647, 174] width 109 height 12
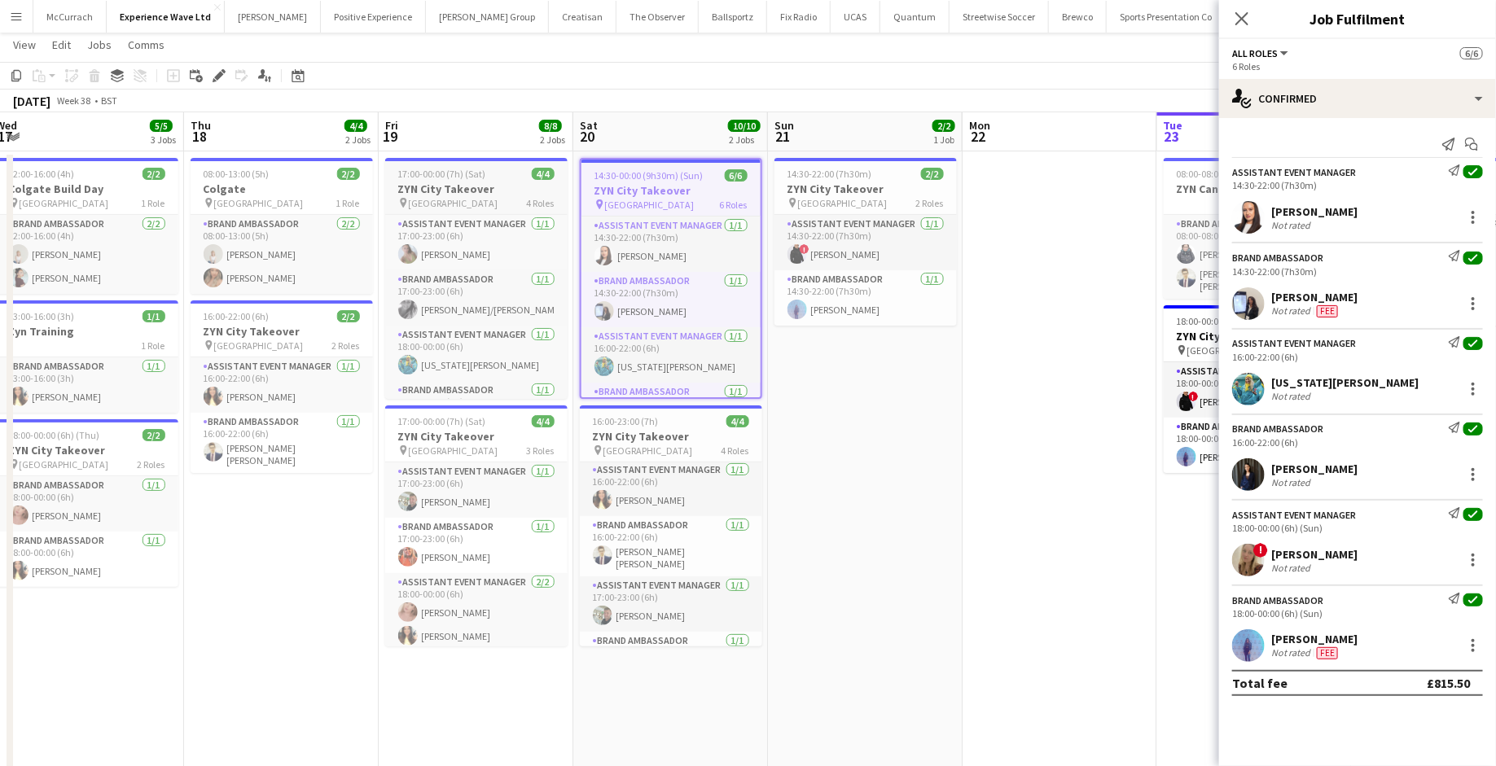
click at [522, 191] on h3 "ZYN City Takeover" at bounding box center [476, 189] width 182 height 15
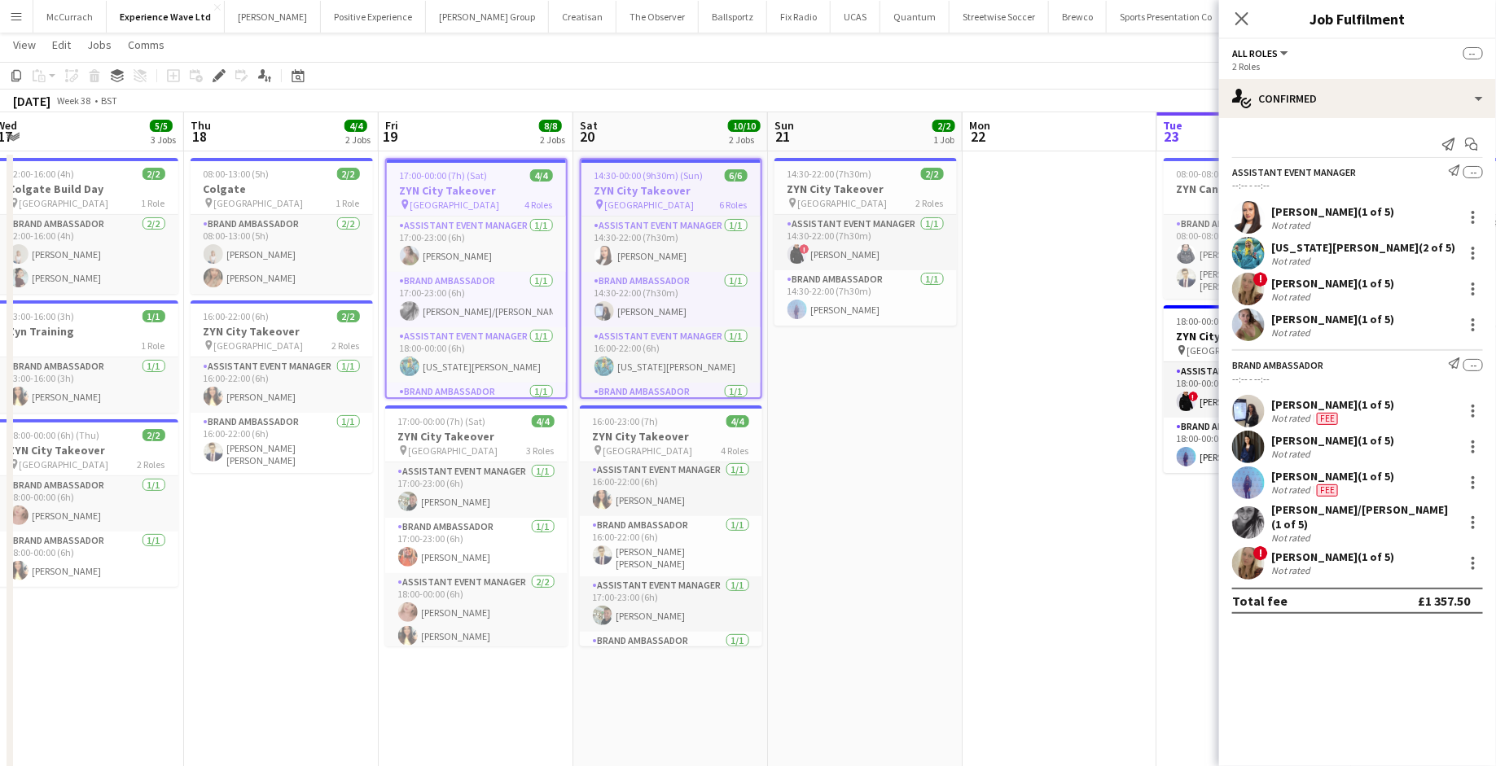
scroll to position [0, 430]
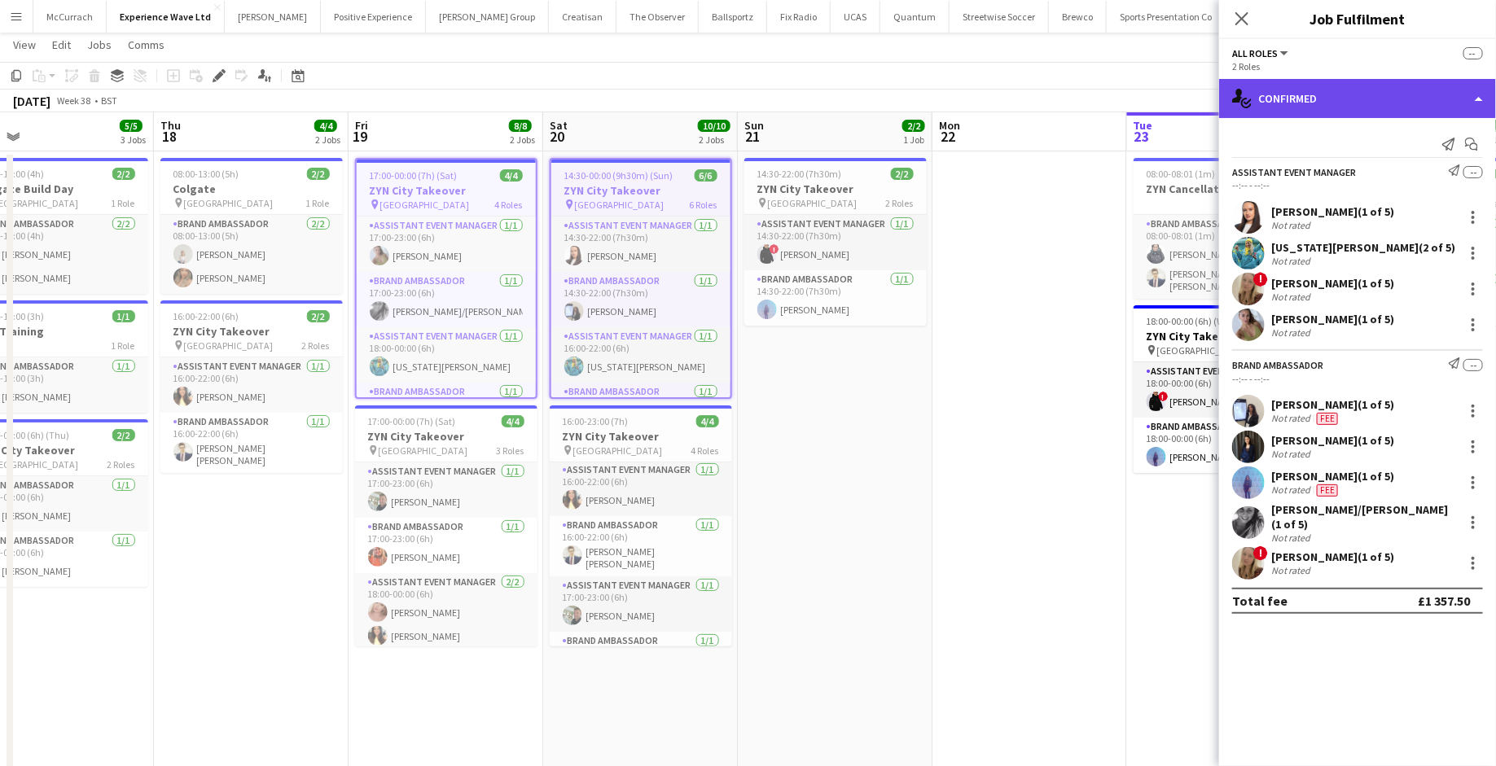
click at [1477, 99] on div "single-neutral-actions-check-2 Confirmed" at bounding box center [1357, 98] width 277 height 39
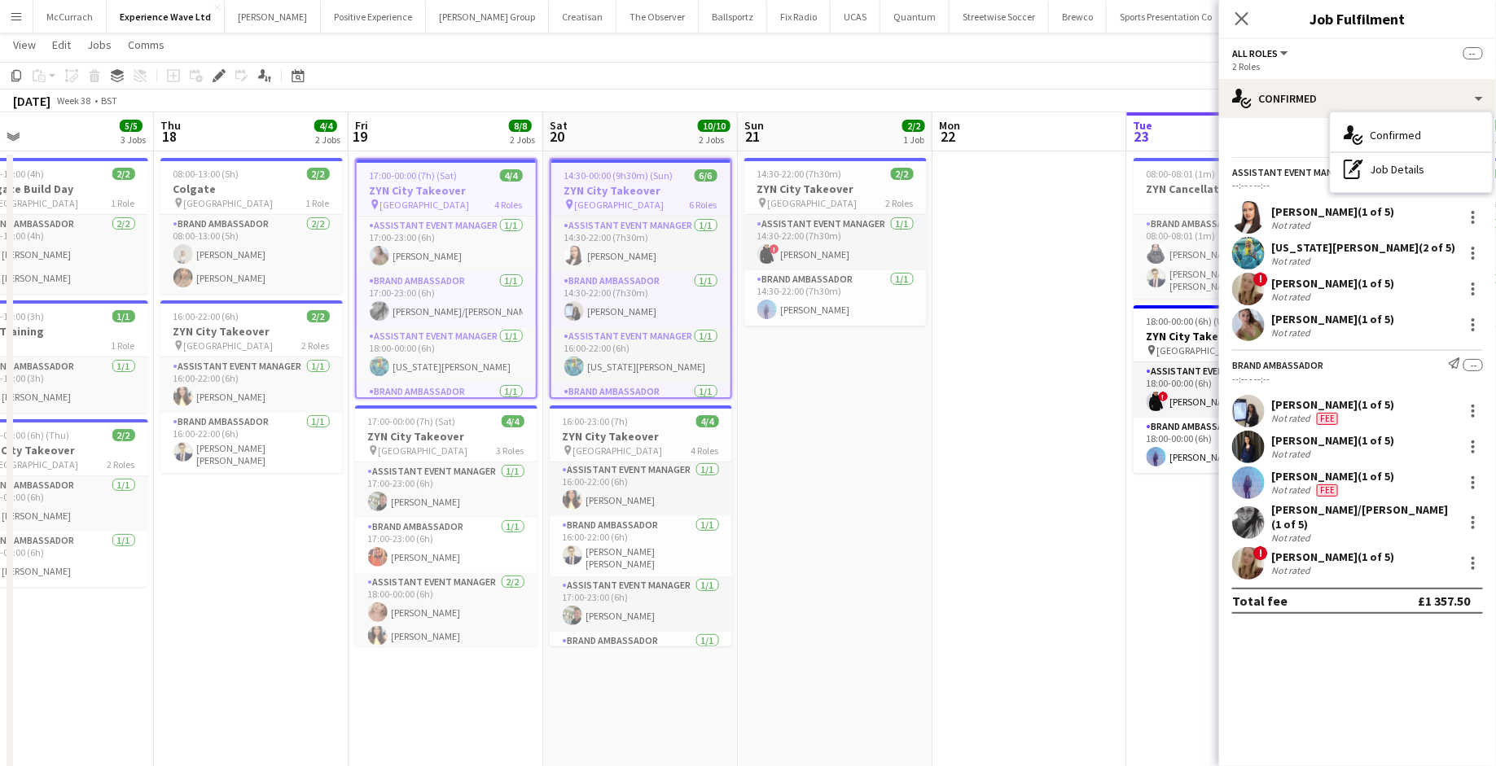
click at [1406, 711] on mat-expansion-panel "check Confirmed Send notification Start chat Assistant Event Manager Send notif…" at bounding box center [1357, 442] width 277 height 648
click at [1476, 363] on span "--" at bounding box center [1474, 365] width 20 height 12
click at [1469, 361] on span "--" at bounding box center [1474, 365] width 20 height 12
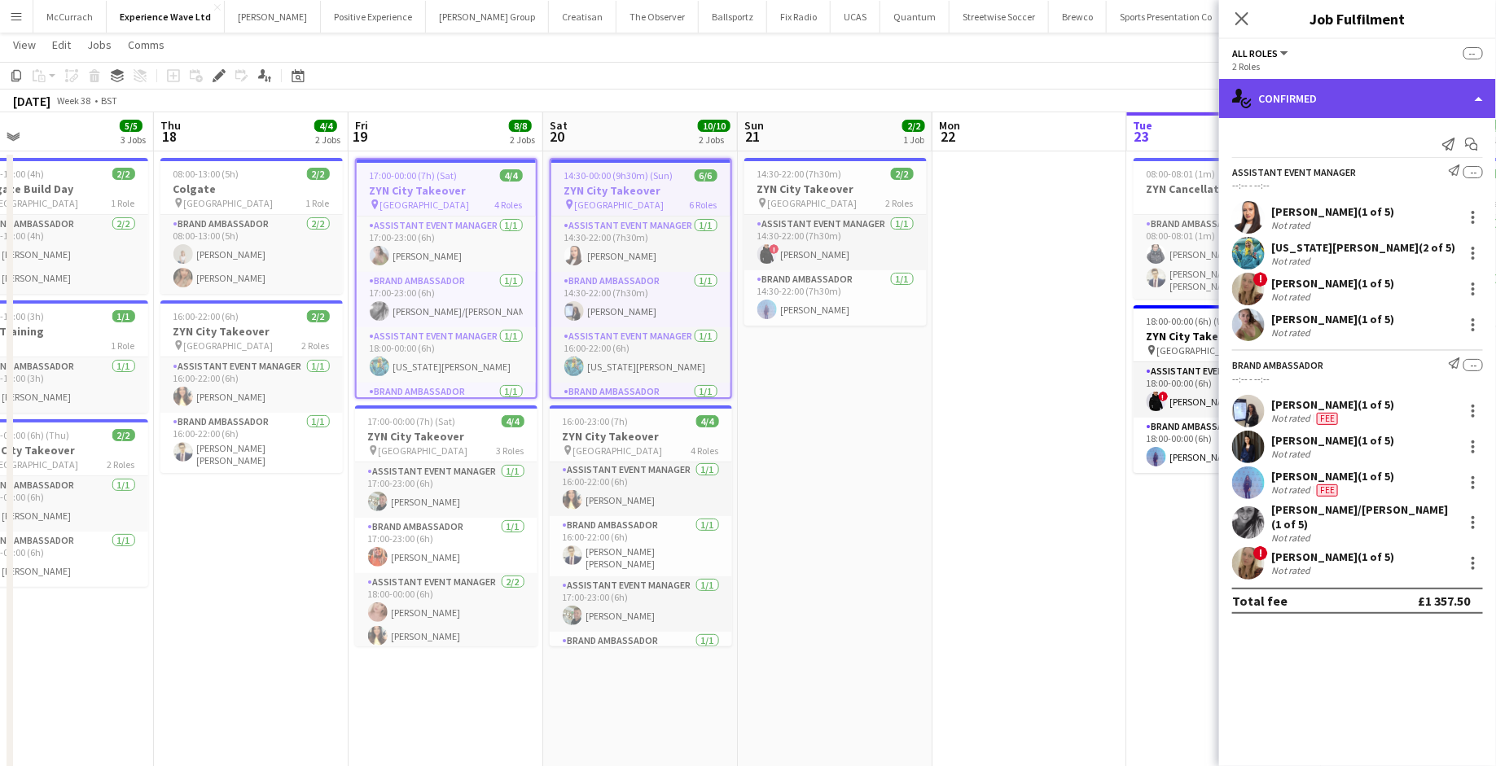
click at [1482, 99] on div "single-neutral-actions-check-2 Confirmed" at bounding box center [1357, 98] width 277 height 39
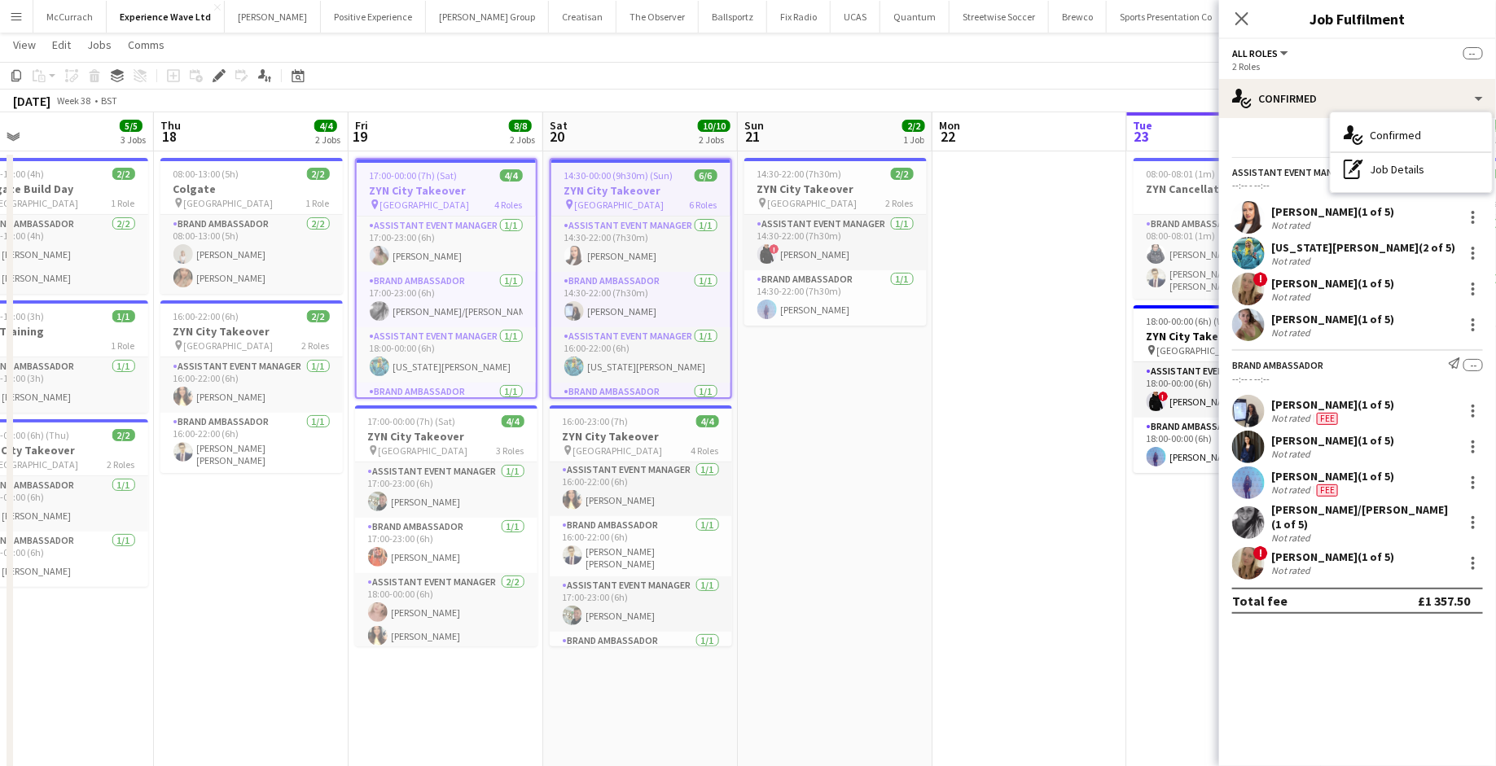
click at [1247, 135] on div "Send notification Start chat" at bounding box center [1357, 144] width 251 height 27
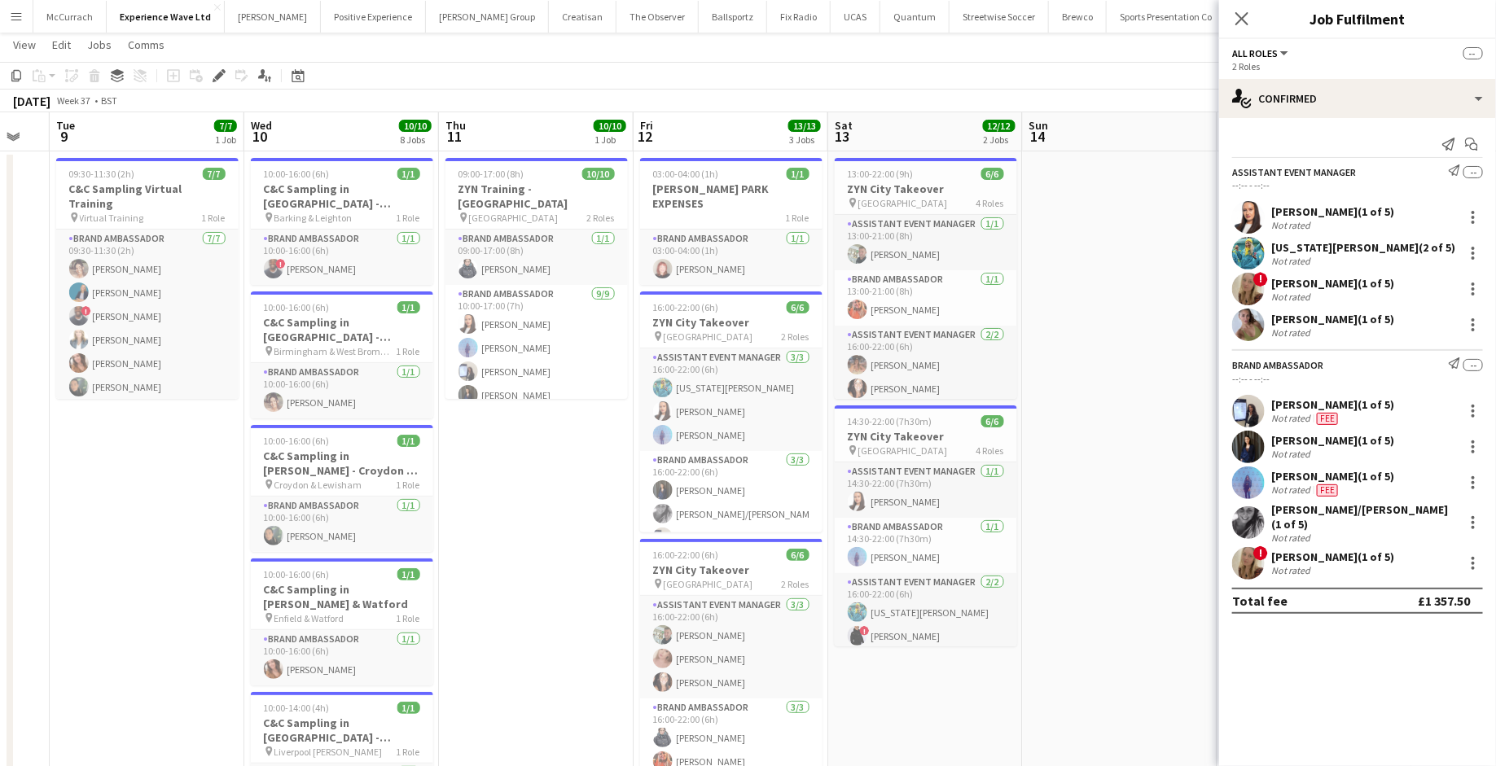
scroll to position [0, 533]
click at [722, 315] on h3 "ZYN City Takeover" at bounding box center [732, 322] width 182 height 15
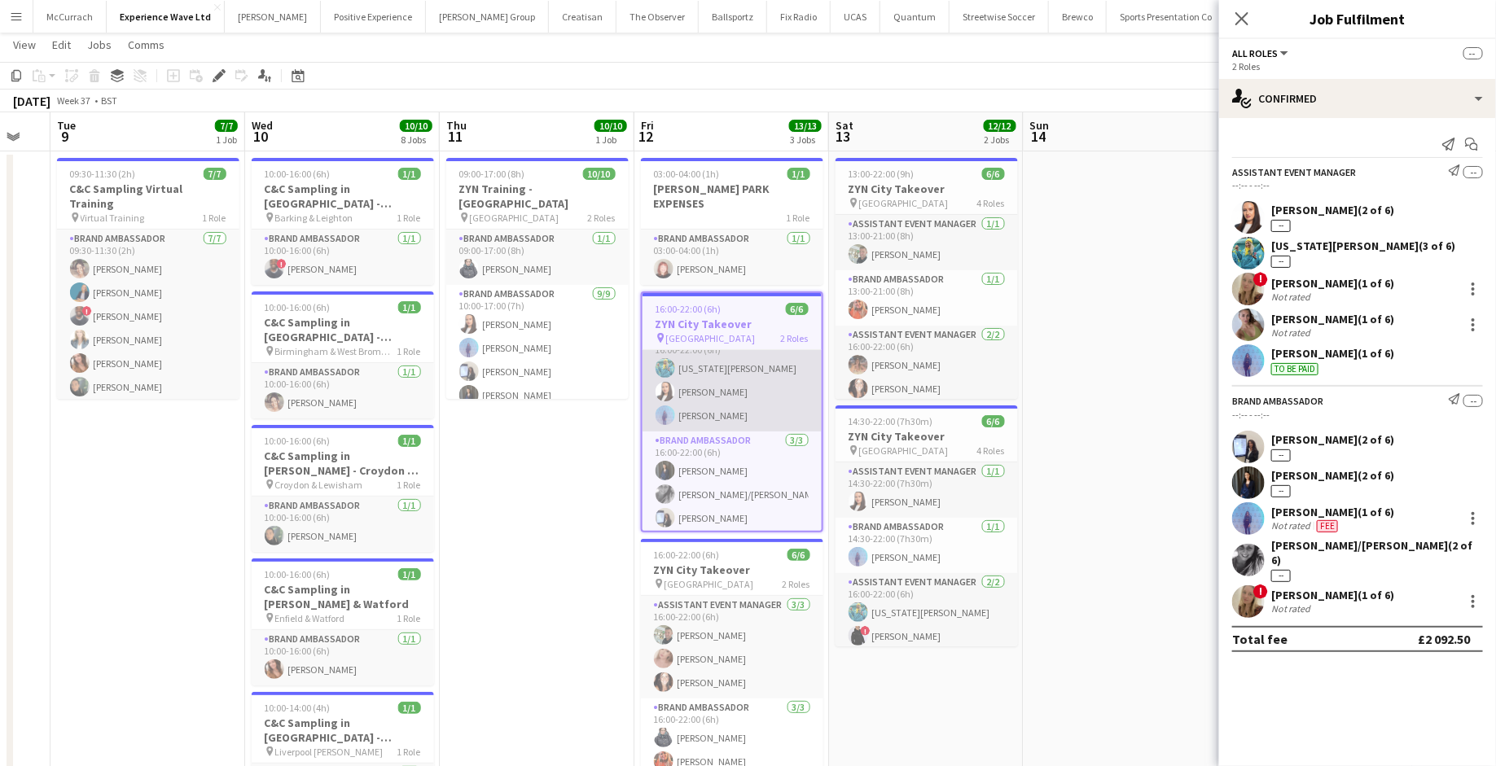
scroll to position [24, 0]
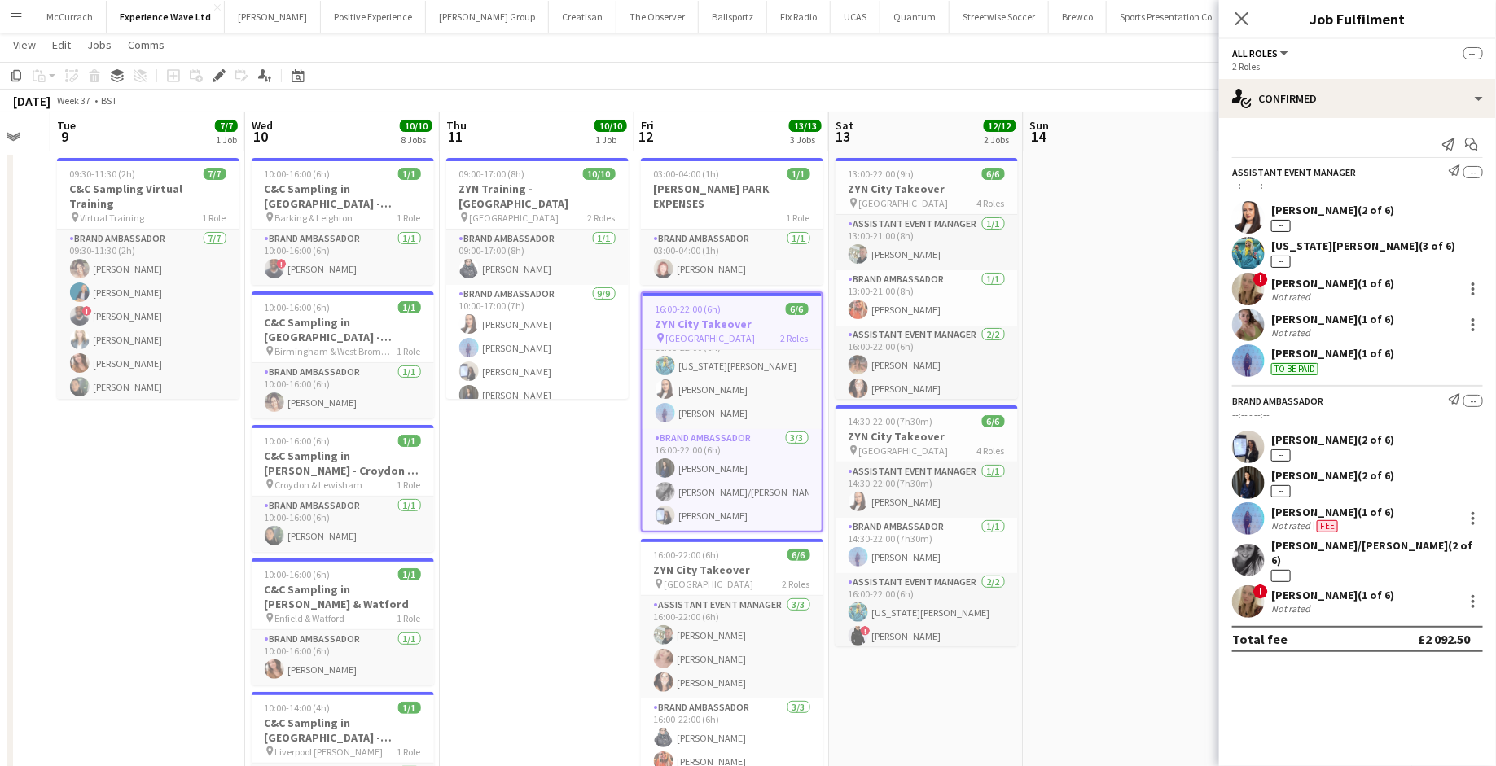
click at [1283, 262] on div "--" at bounding box center [1281, 262] width 20 height 12
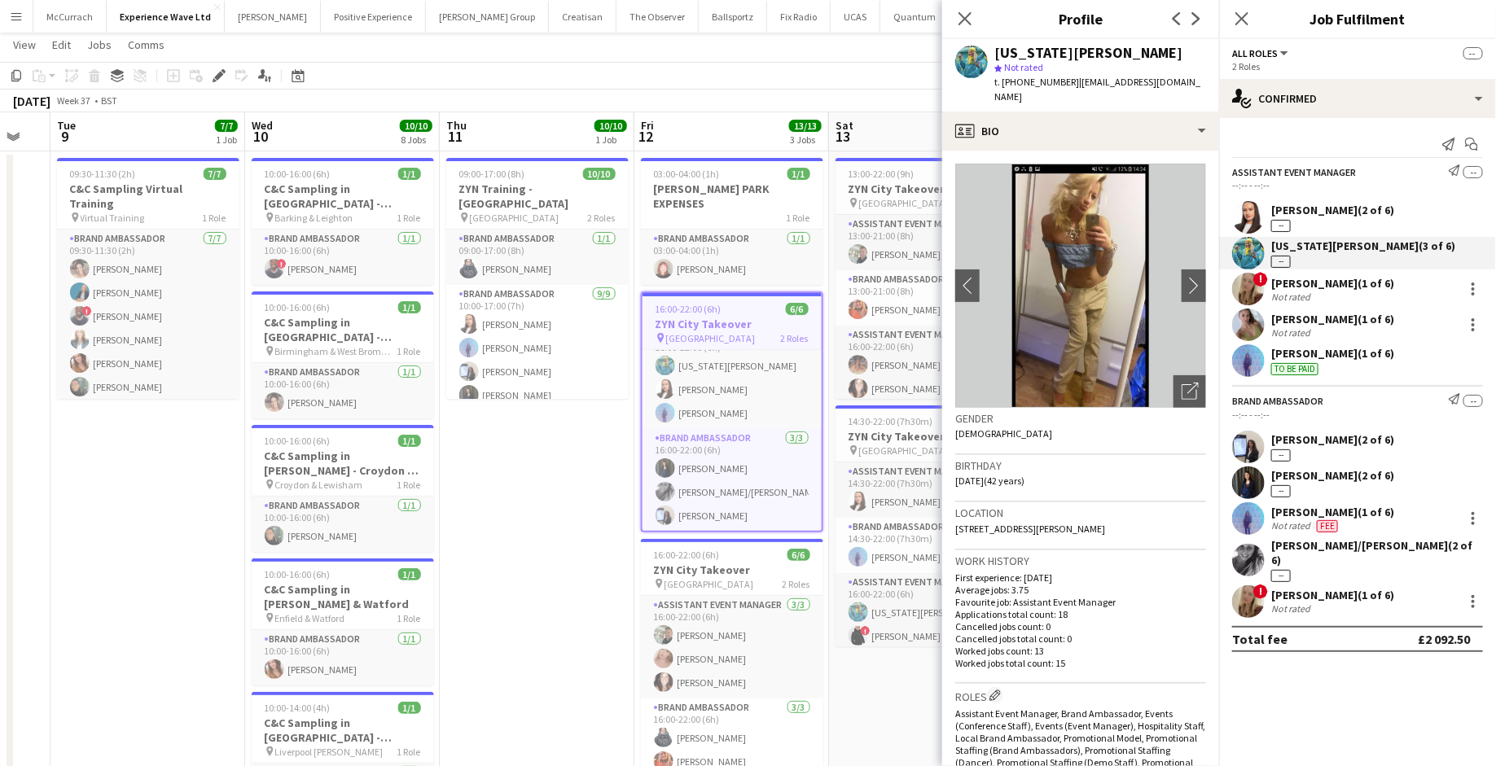
click at [1283, 262] on div "--" at bounding box center [1281, 262] width 20 height 12
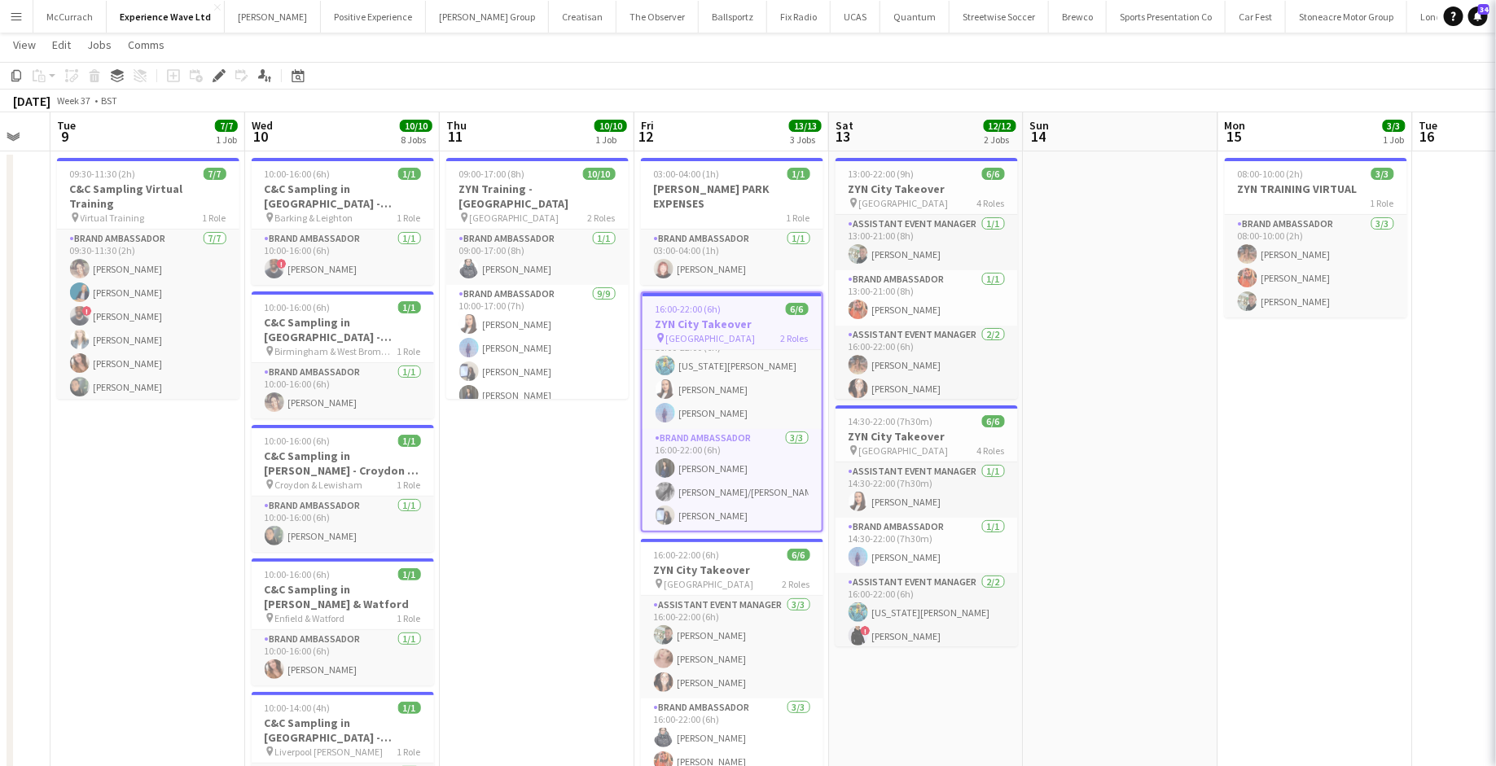
scroll to position [20, 0]
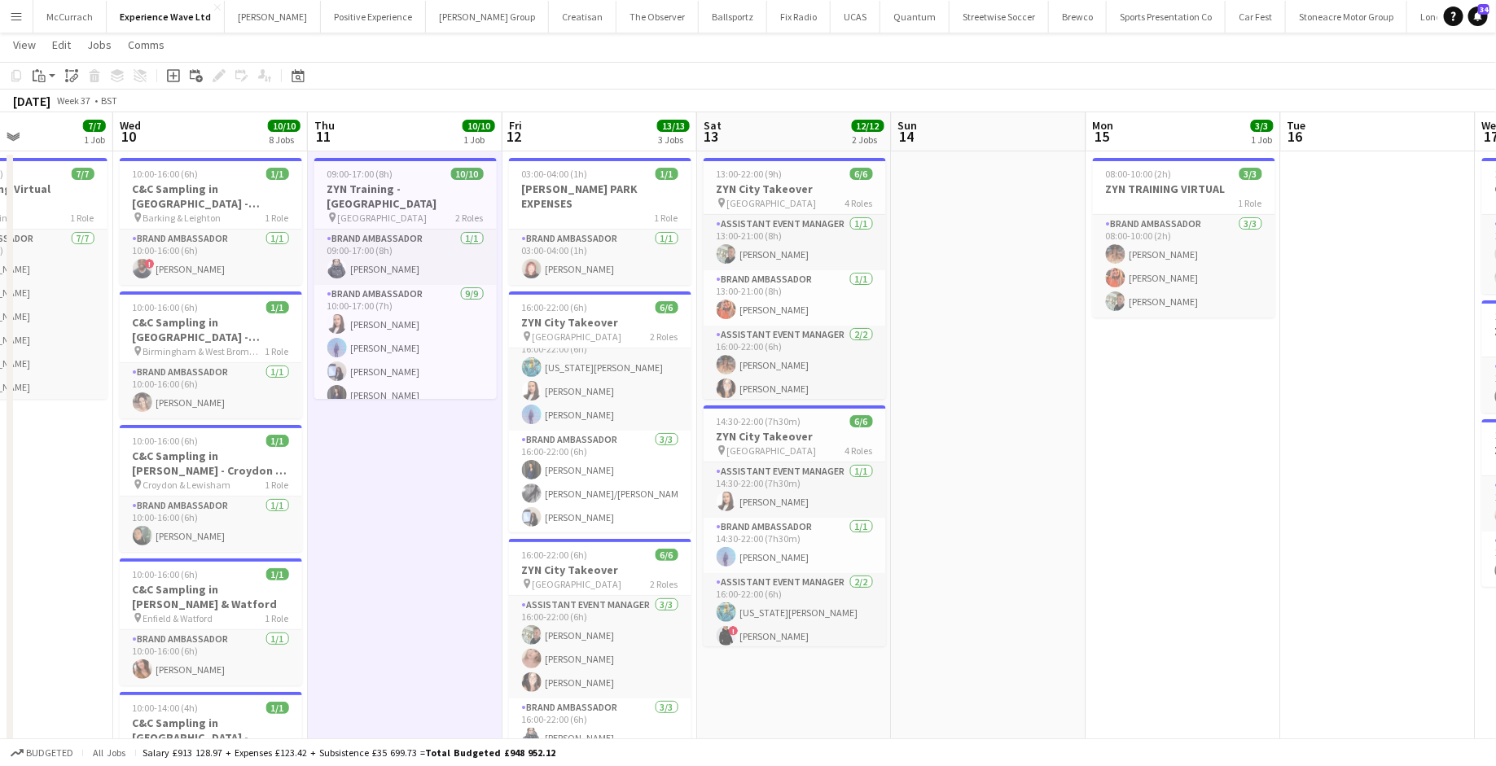
scroll to position [0, 670]
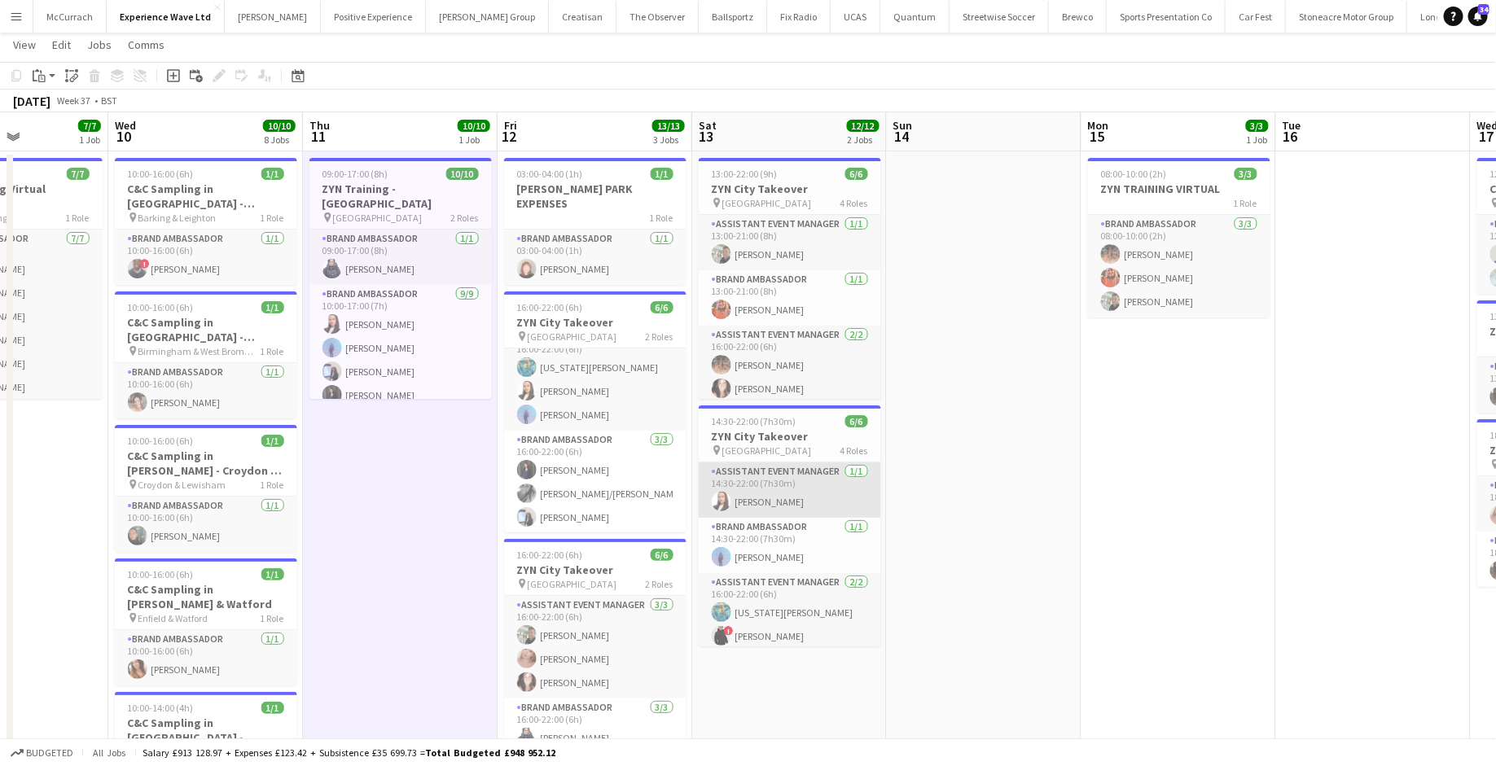
click at [757, 466] on app-card-role "Assistant Event Manager 1/1 14:30-22:00 (7h30m) Lillie Howes" at bounding box center [790, 490] width 182 height 55
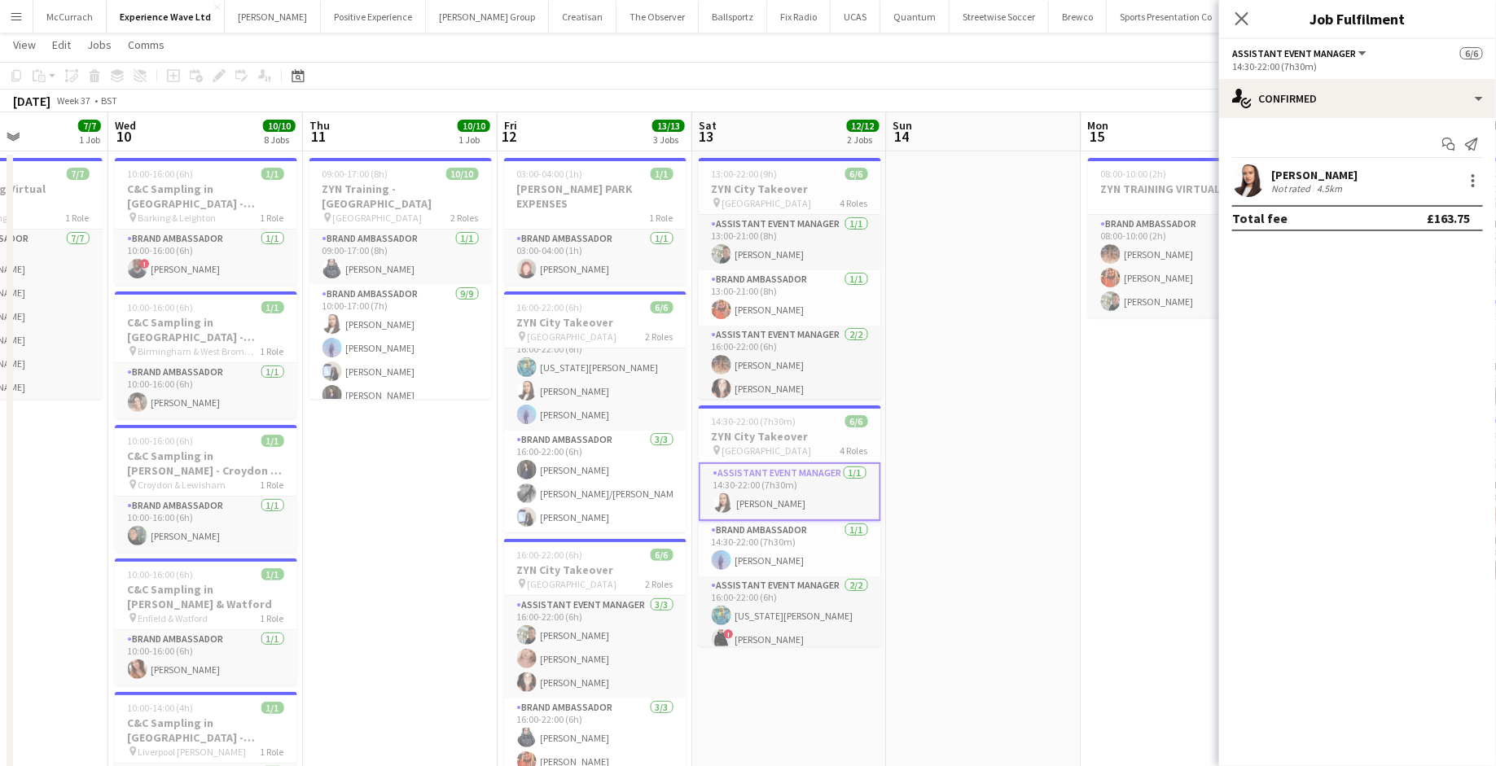
click at [1048, 42] on app-page-menu "View Day view expanded Day view collapsed Month view Date picker Jump to today …" at bounding box center [748, 46] width 1496 height 31
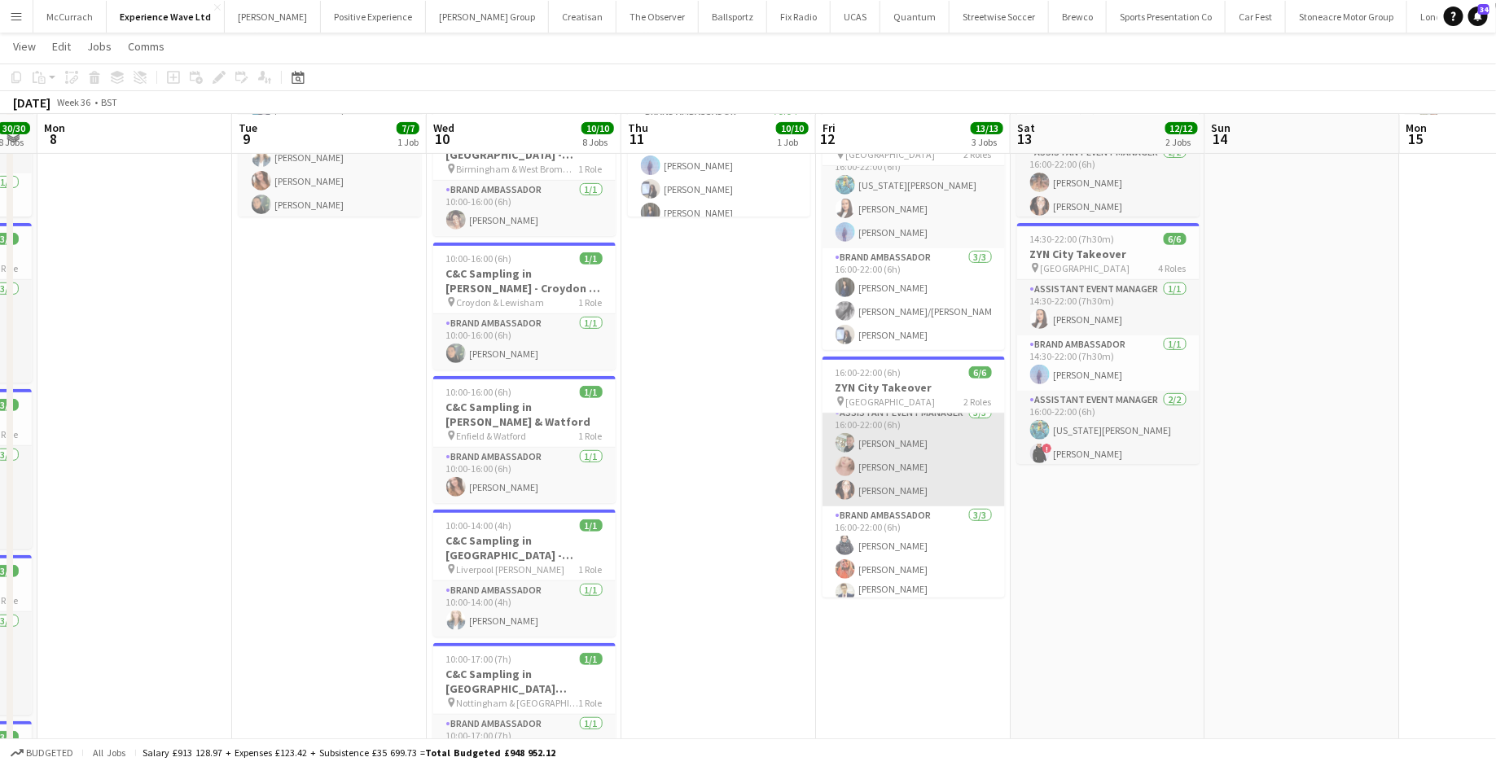
scroll to position [20, 0]
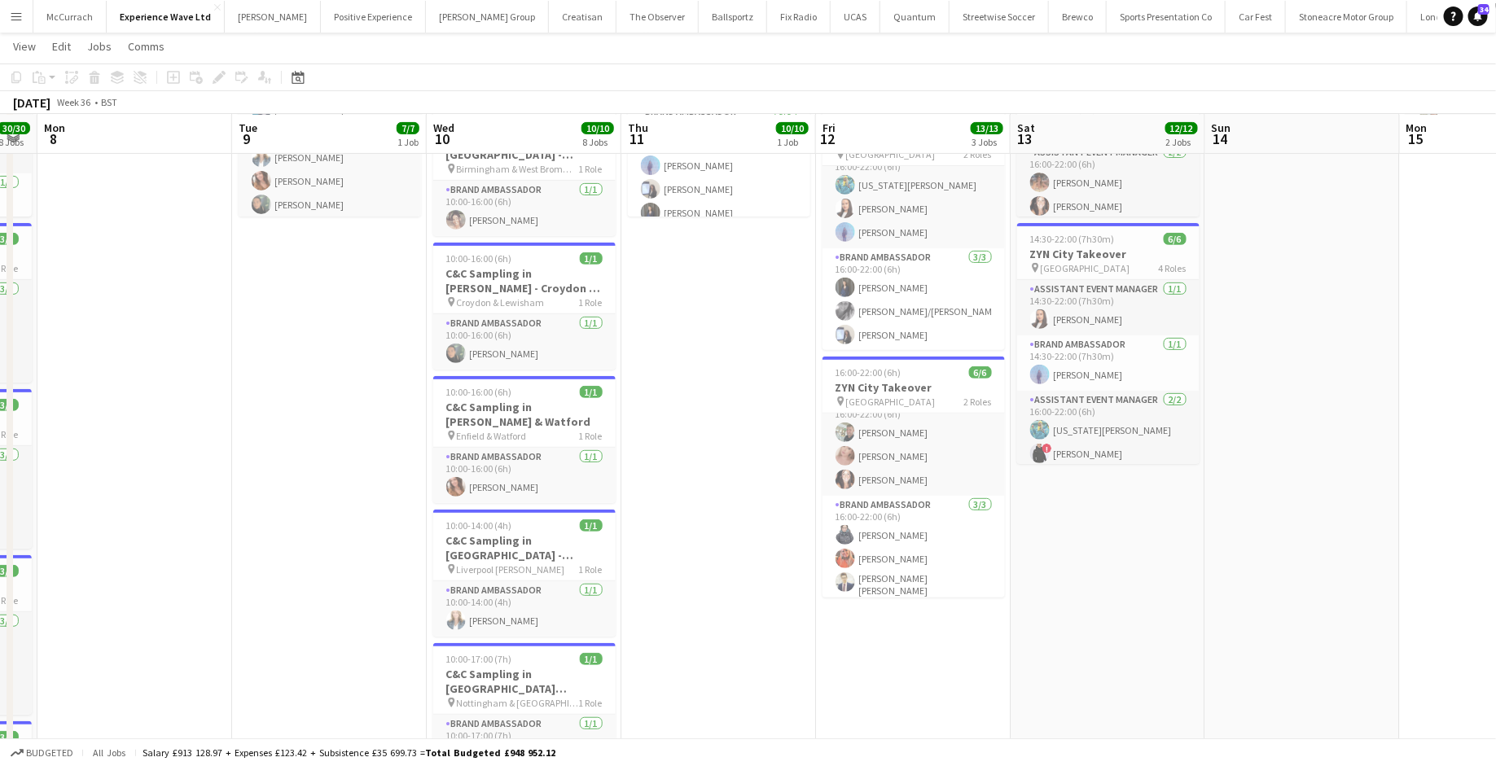
click at [723, 547] on app-date-cell "09:00-17:00 (8h) 10/10 ZYN Training - Manchester pin Manchester 2 Roles Brand A…" at bounding box center [718, 695] width 195 height 1452
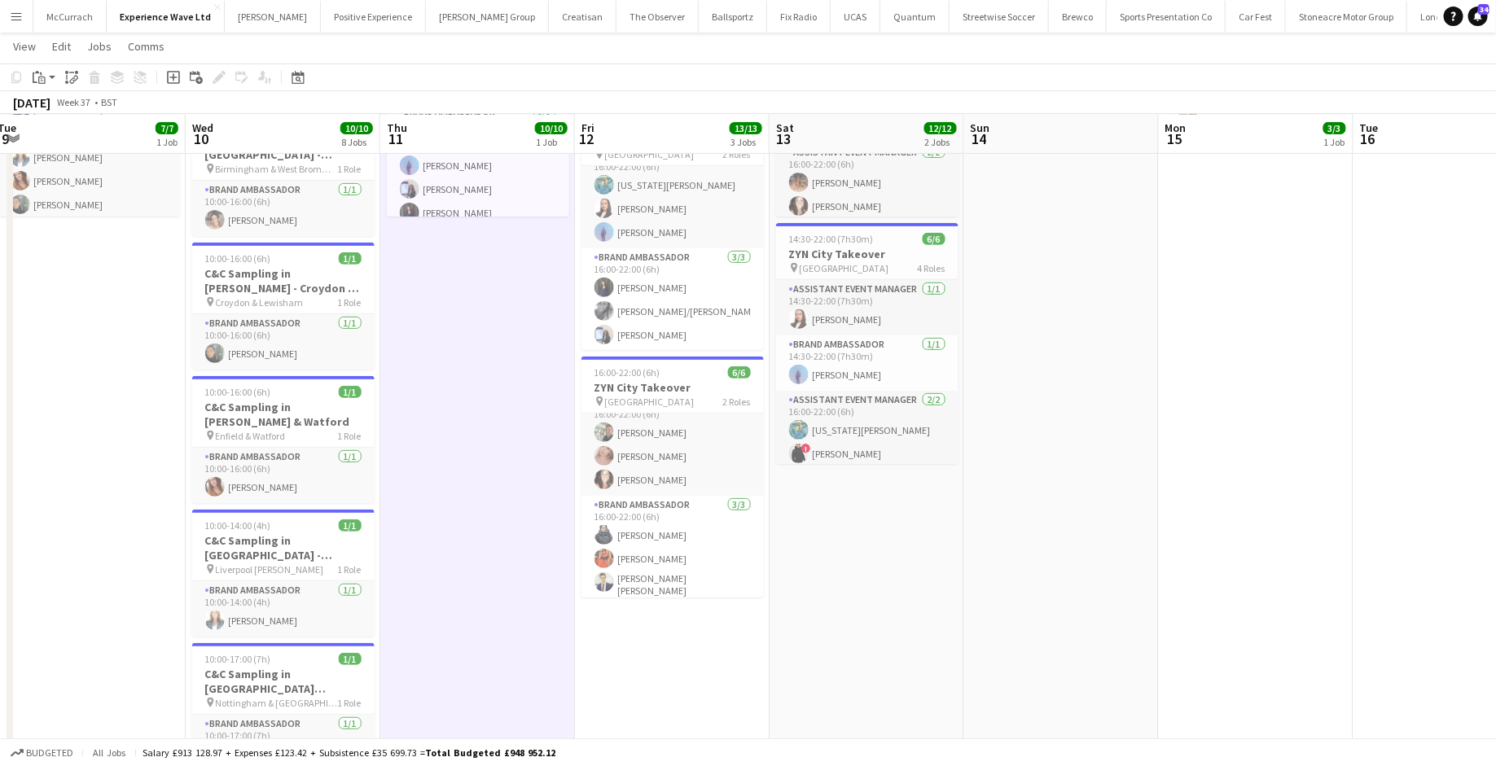
scroll to position [0, 609]
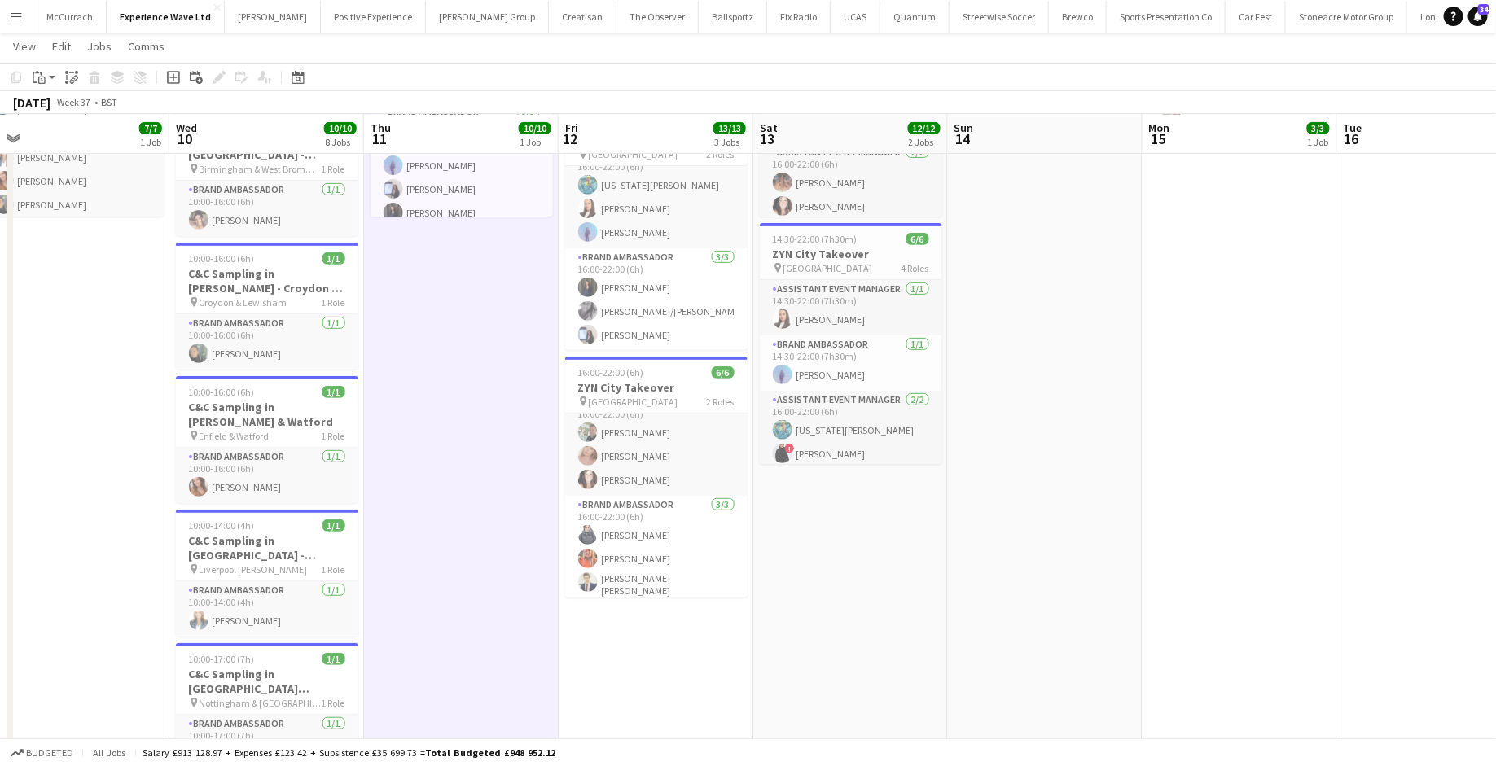
click at [1043, 522] on app-date-cell at bounding box center [1045, 695] width 195 height 1452
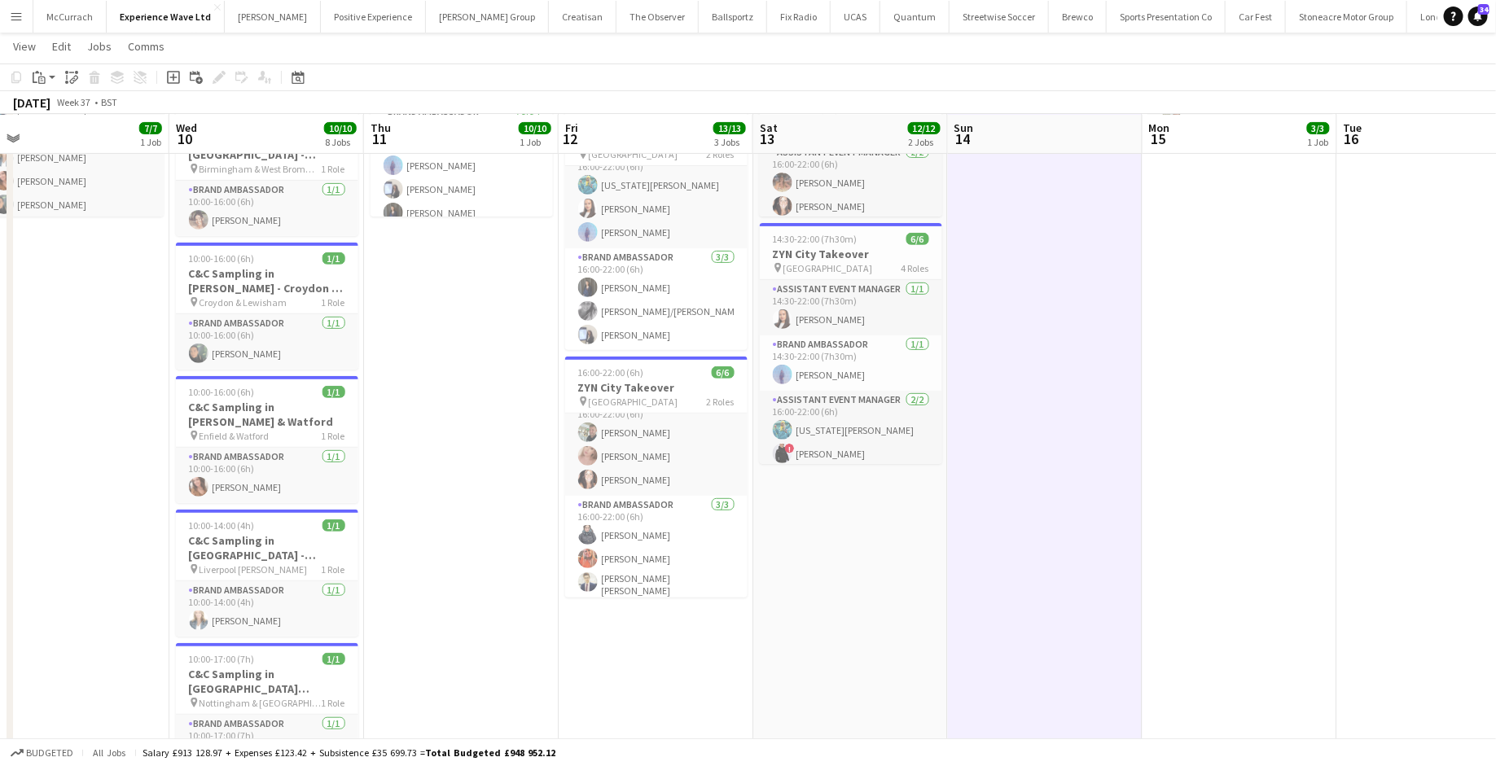
click at [964, 433] on app-date-cell at bounding box center [1045, 695] width 195 height 1452
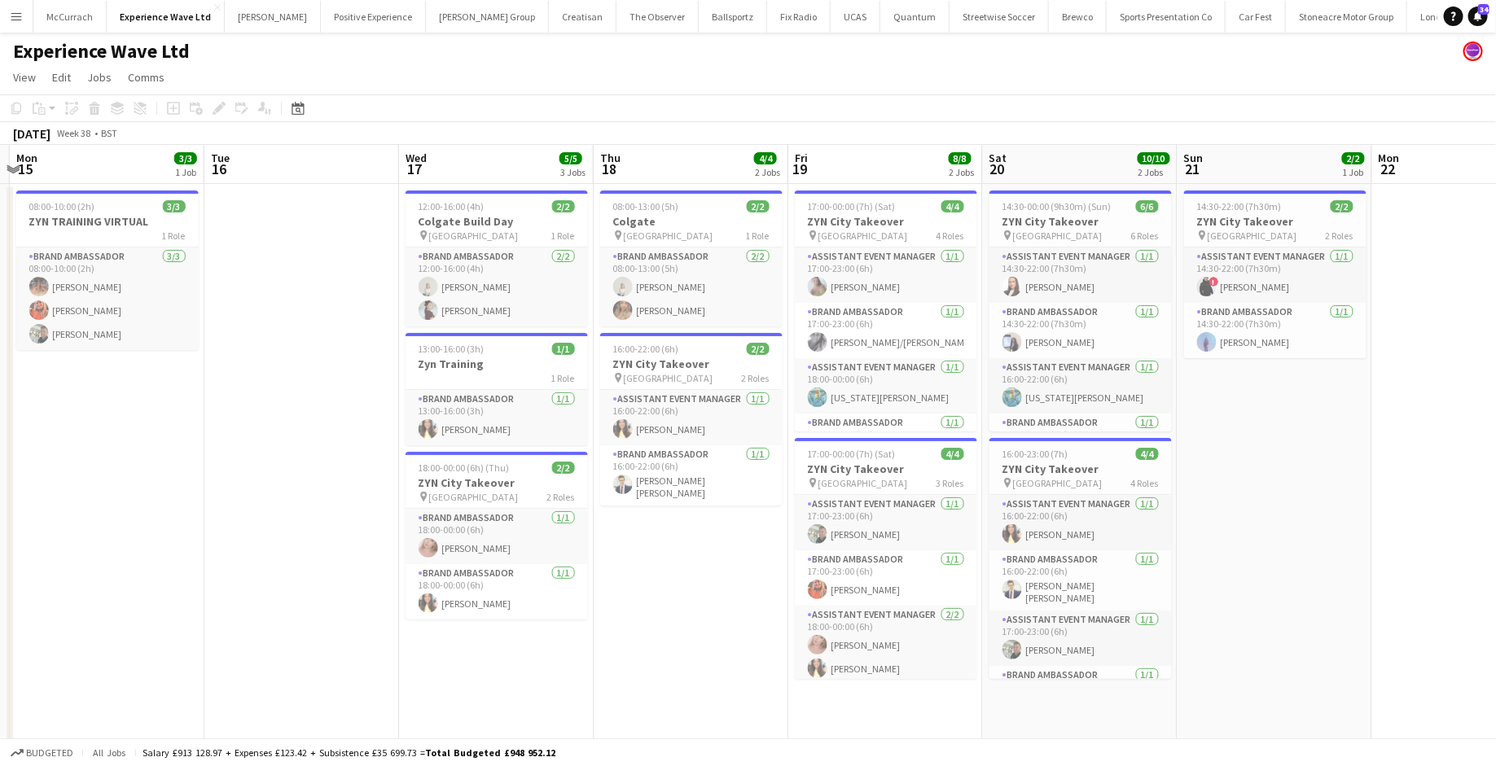
scroll to position [0, 696]
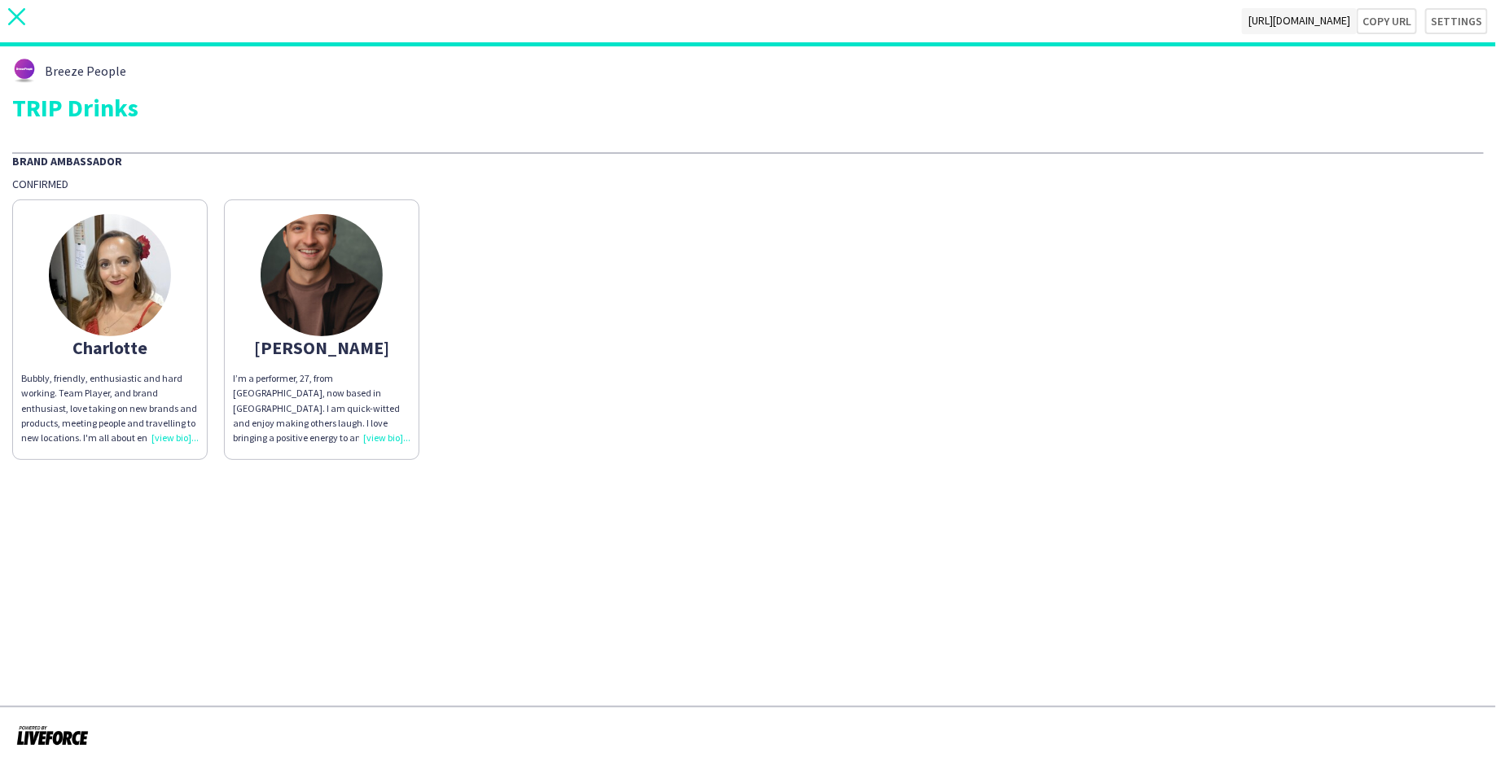
click at [16, 15] on icon at bounding box center [16, 16] width 17 height 17
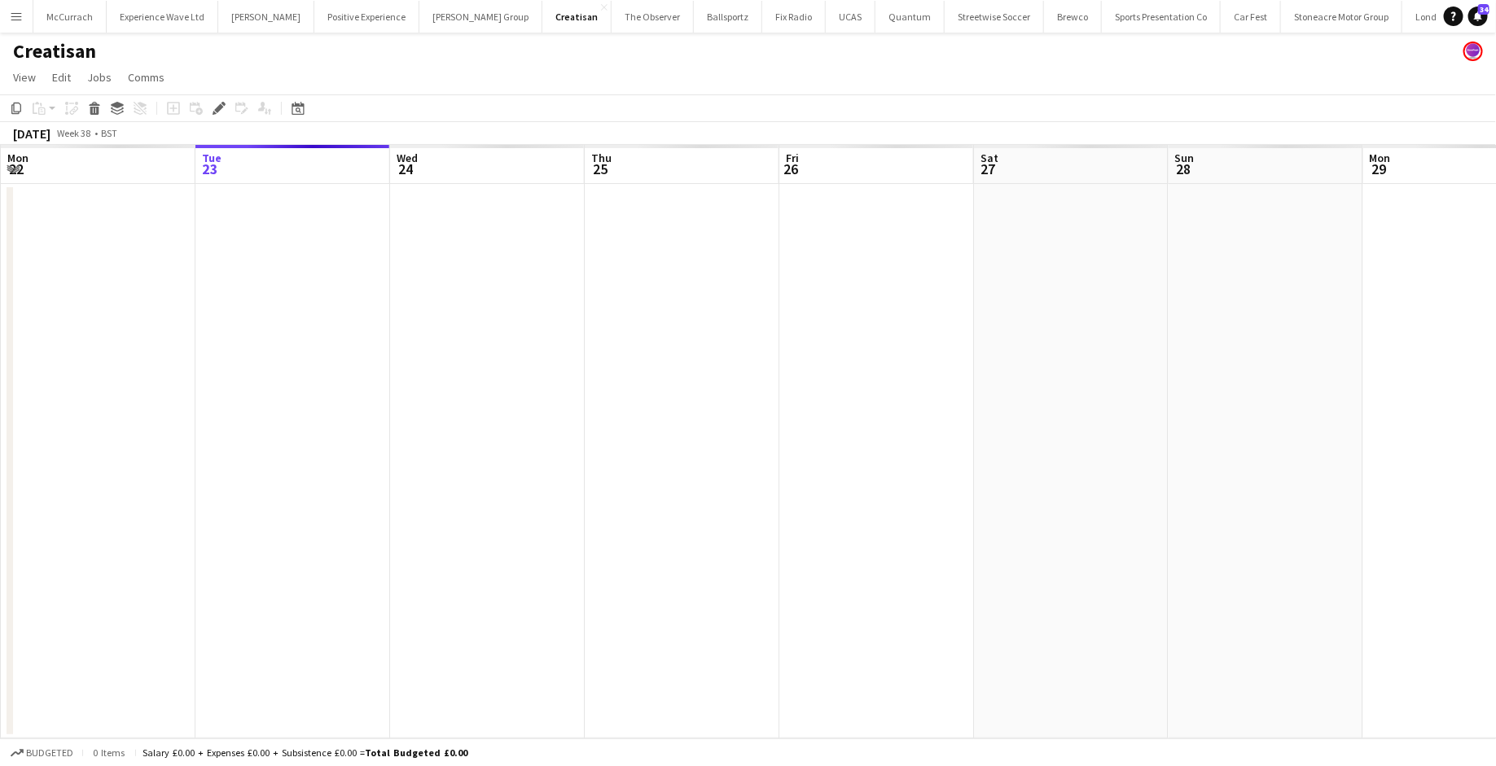
scroll to position [0, 560]
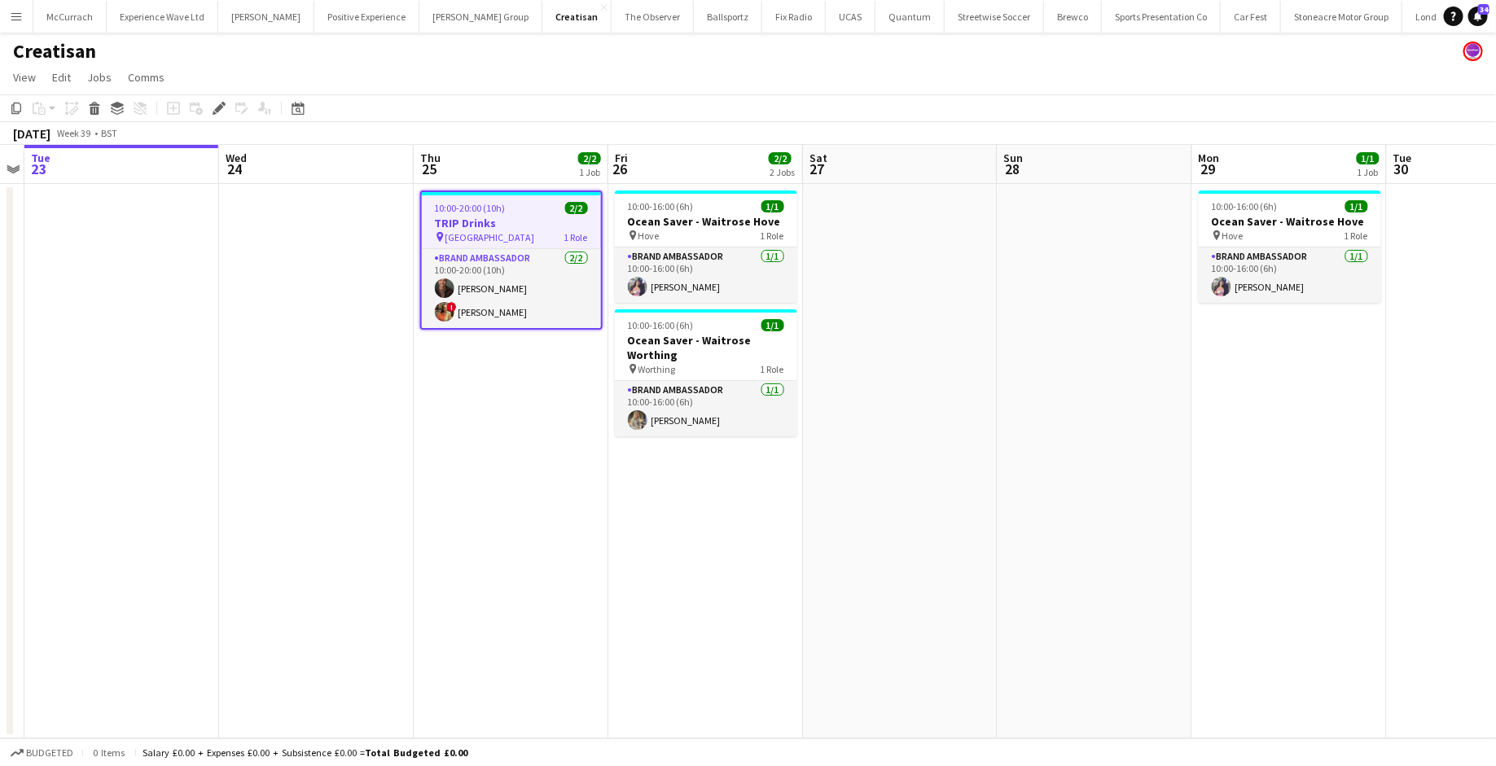
click at [20, 21] on app-icon "Menu" at bounding box center [16, 16] width 13 height 13
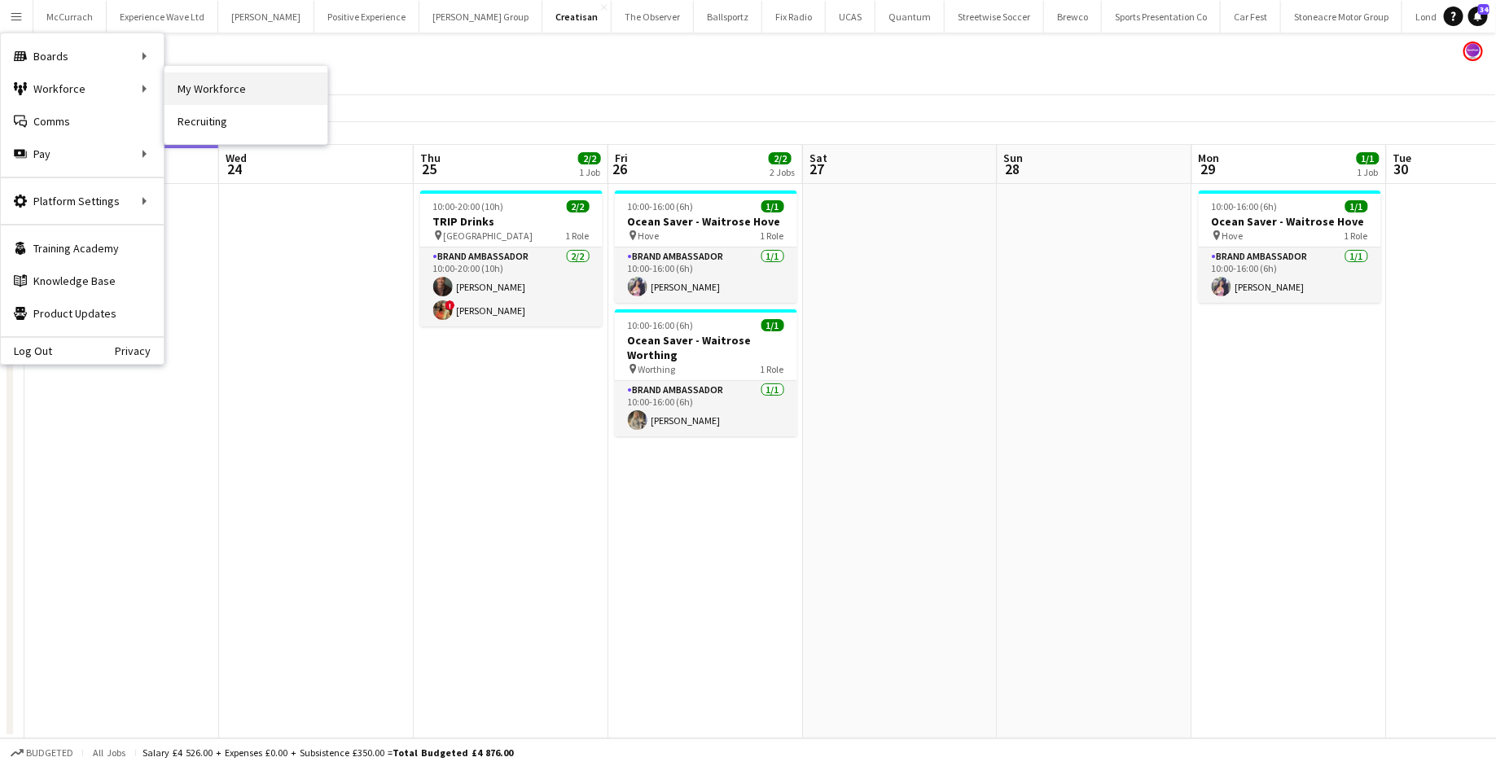
click at [212, 94] on link "My Workforce" at bounding box center [246, 88] width 163 height 33
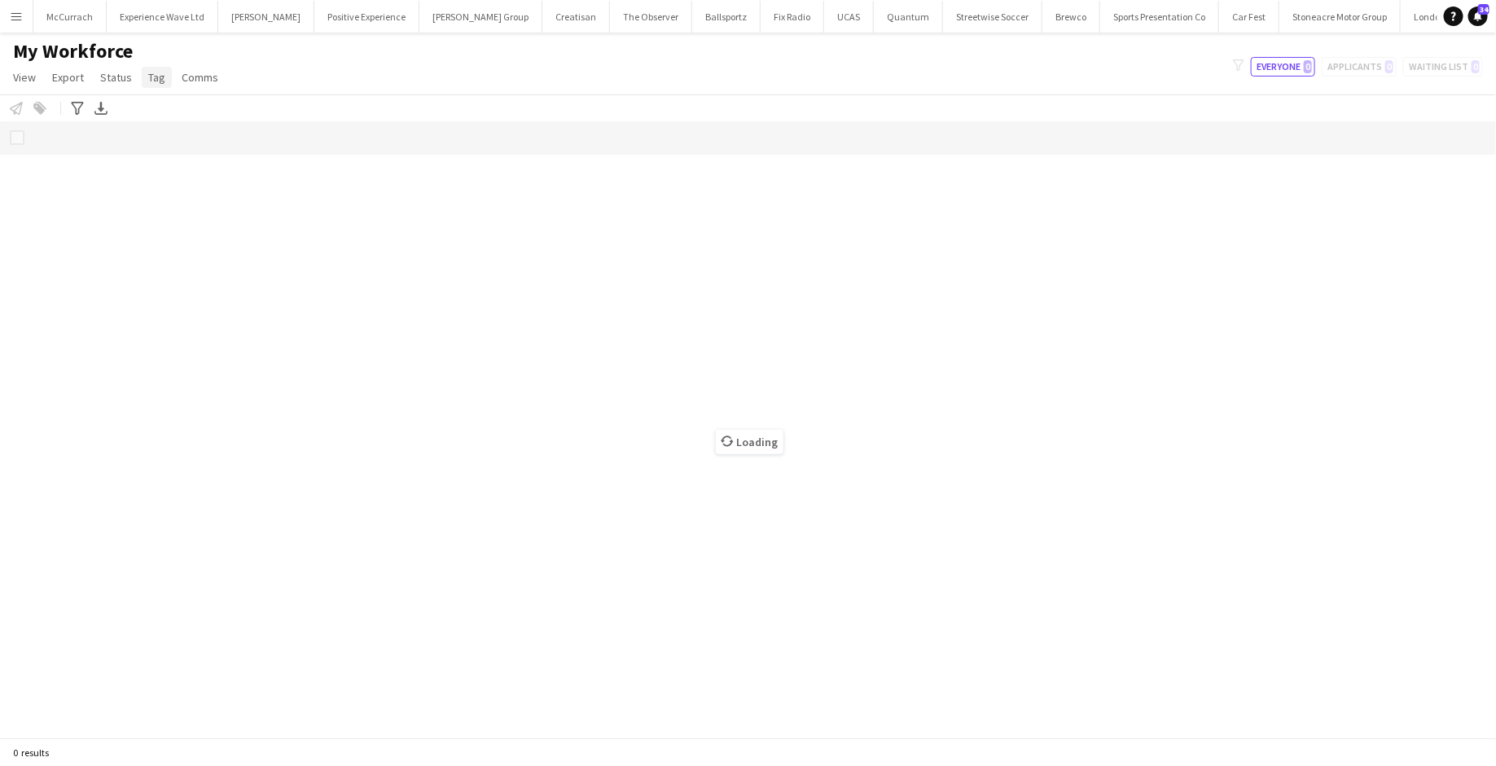
click at [148, 78] on span "Tag" at bounding box center [156, 77] width 17 height 15
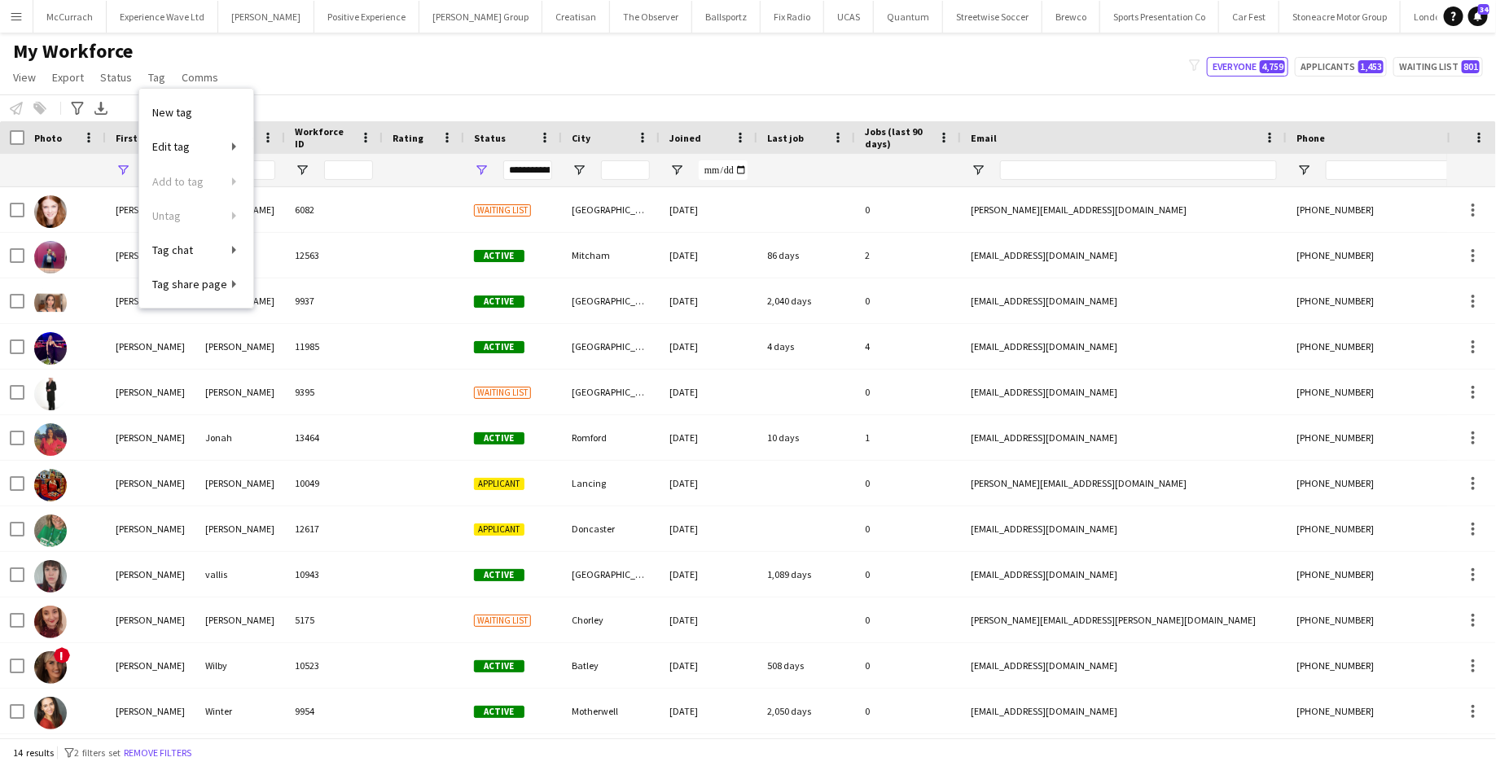
click at [72, 171] on div at bounding box center [65, 170] width 62 height 33
click at [86, 102] on div "Advanced filters" at bounding box center [78, 109] width 20 height 20
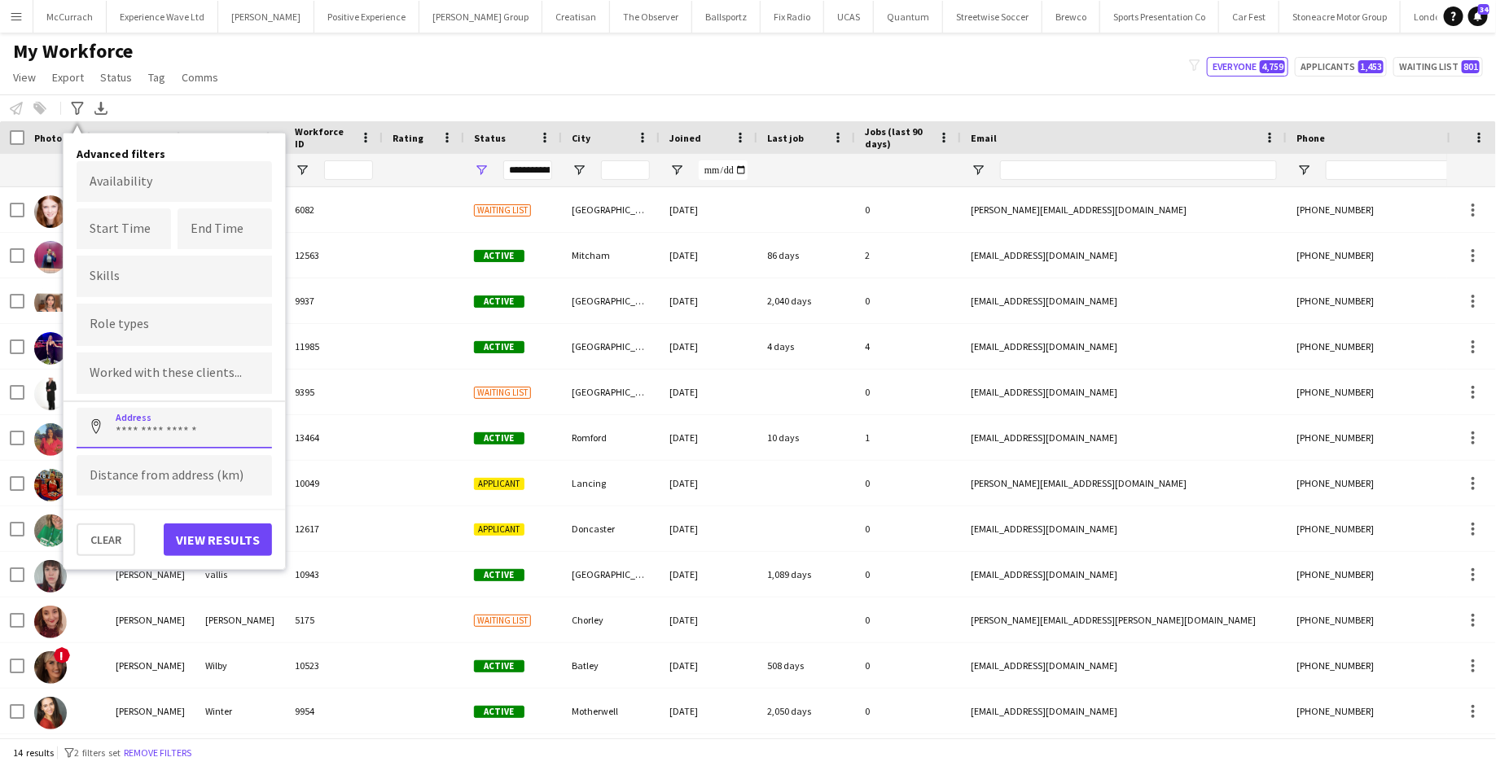
click at [166, 432] on input at bounding box center [174, 428] width 195 height 41
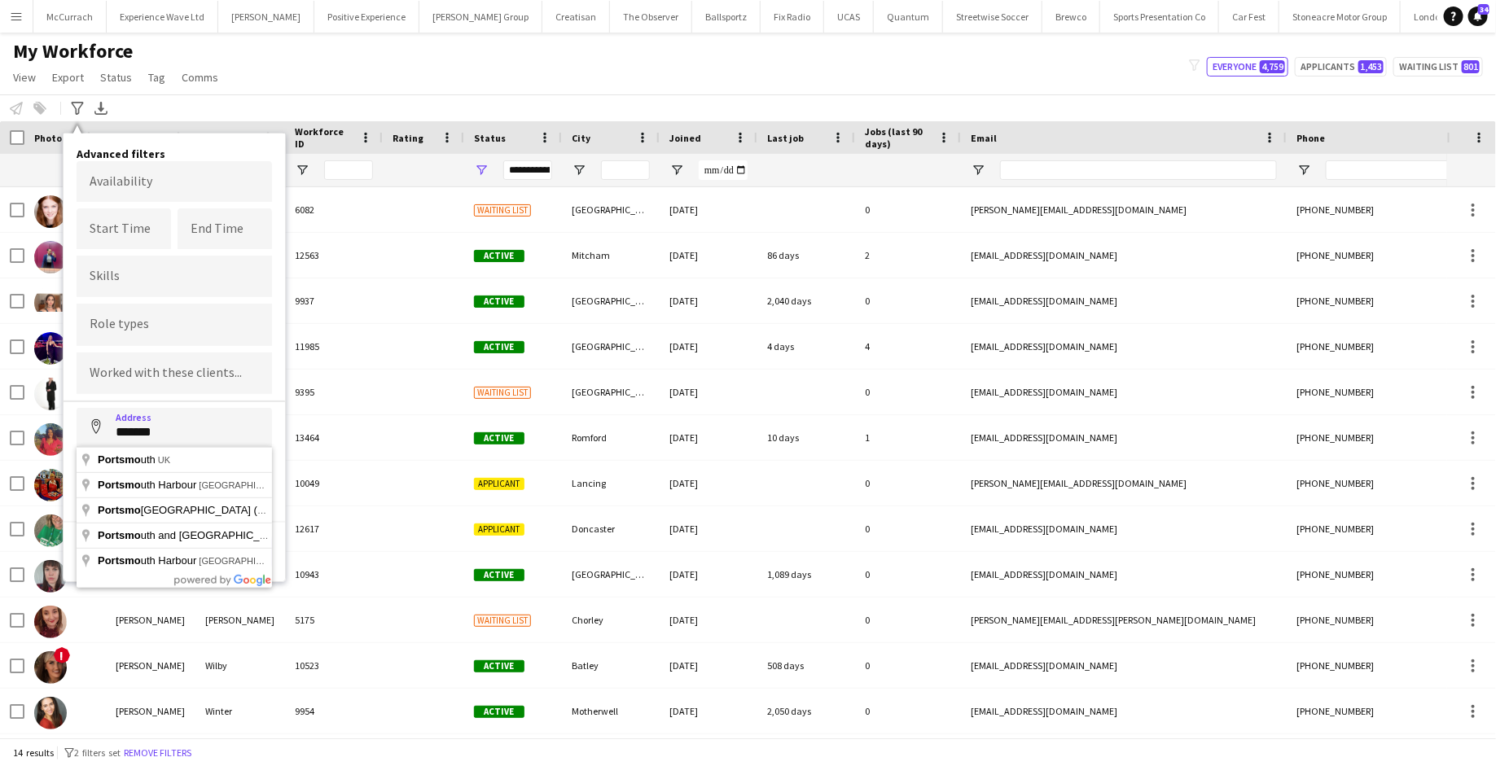
type input "**********"
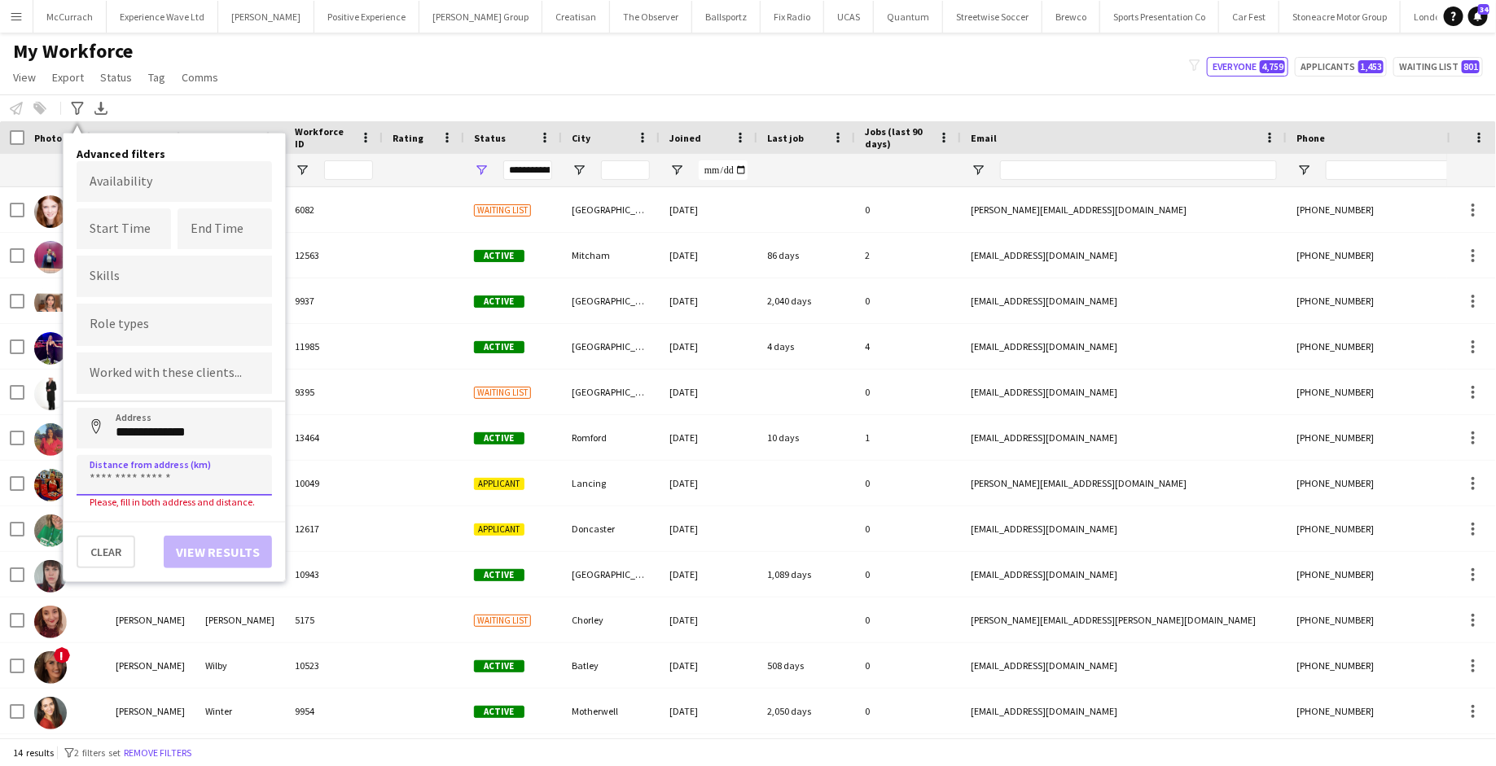
click at [169, 475] on input at bounding box center [174, 475] width 195 height 41
type input "*****"
click button "Address" at bounding box center [96, 427] width 39 height 39
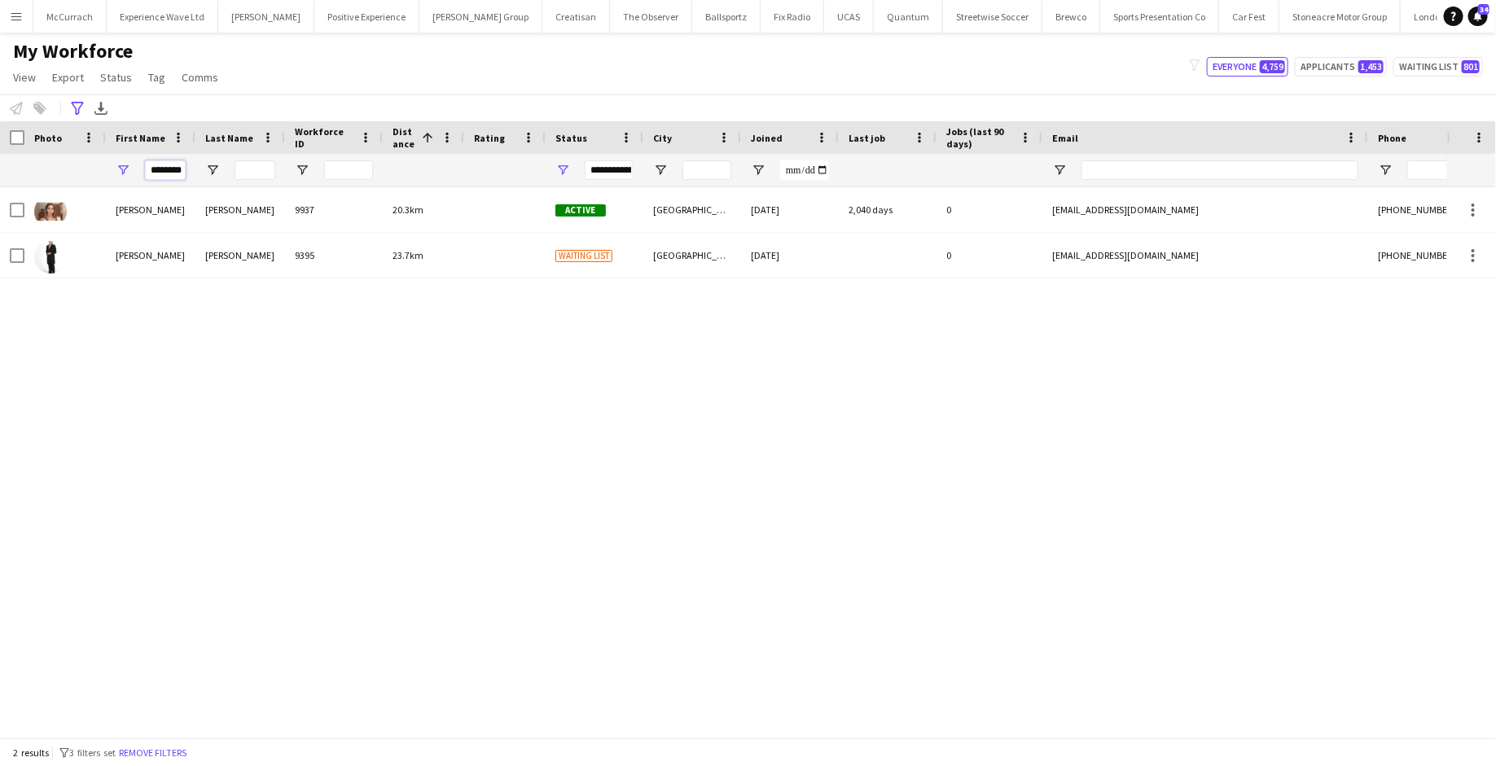
click at [169, 169] on input "********" at bounding box center [165, 170] width 41 height 20
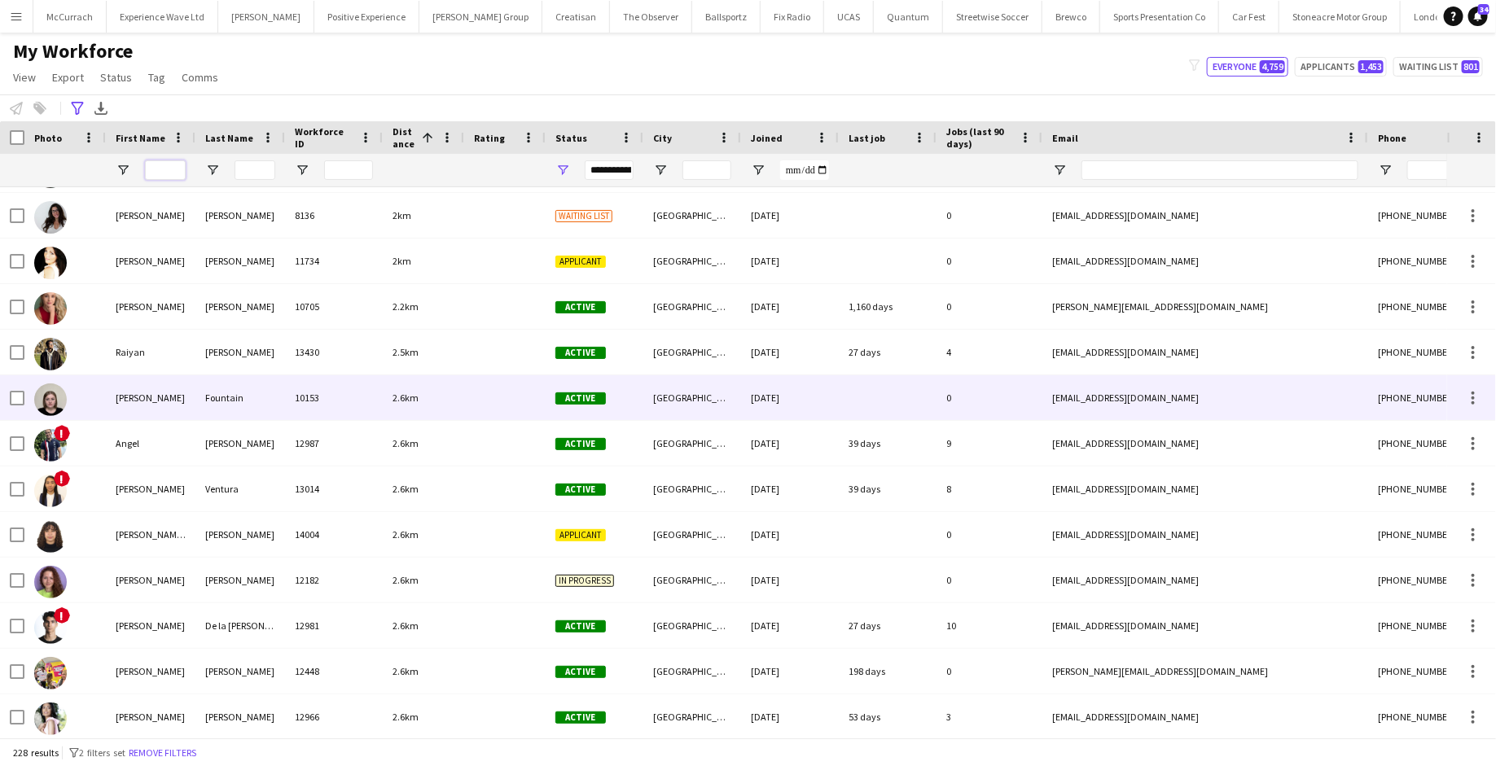
scroll to position [87, 0]
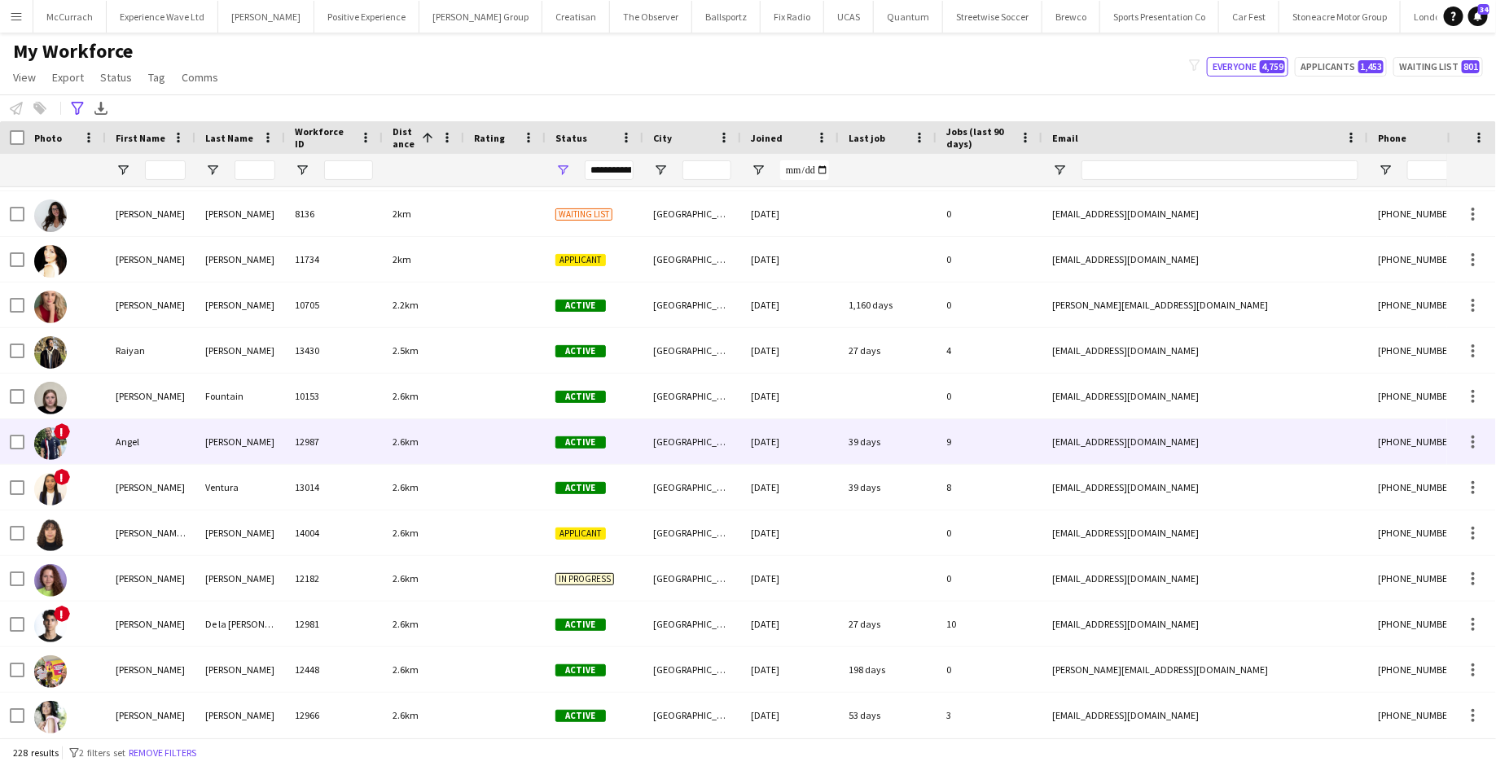
click at [466, 448] on div at bounding box center [504, 441] width 81 height 45
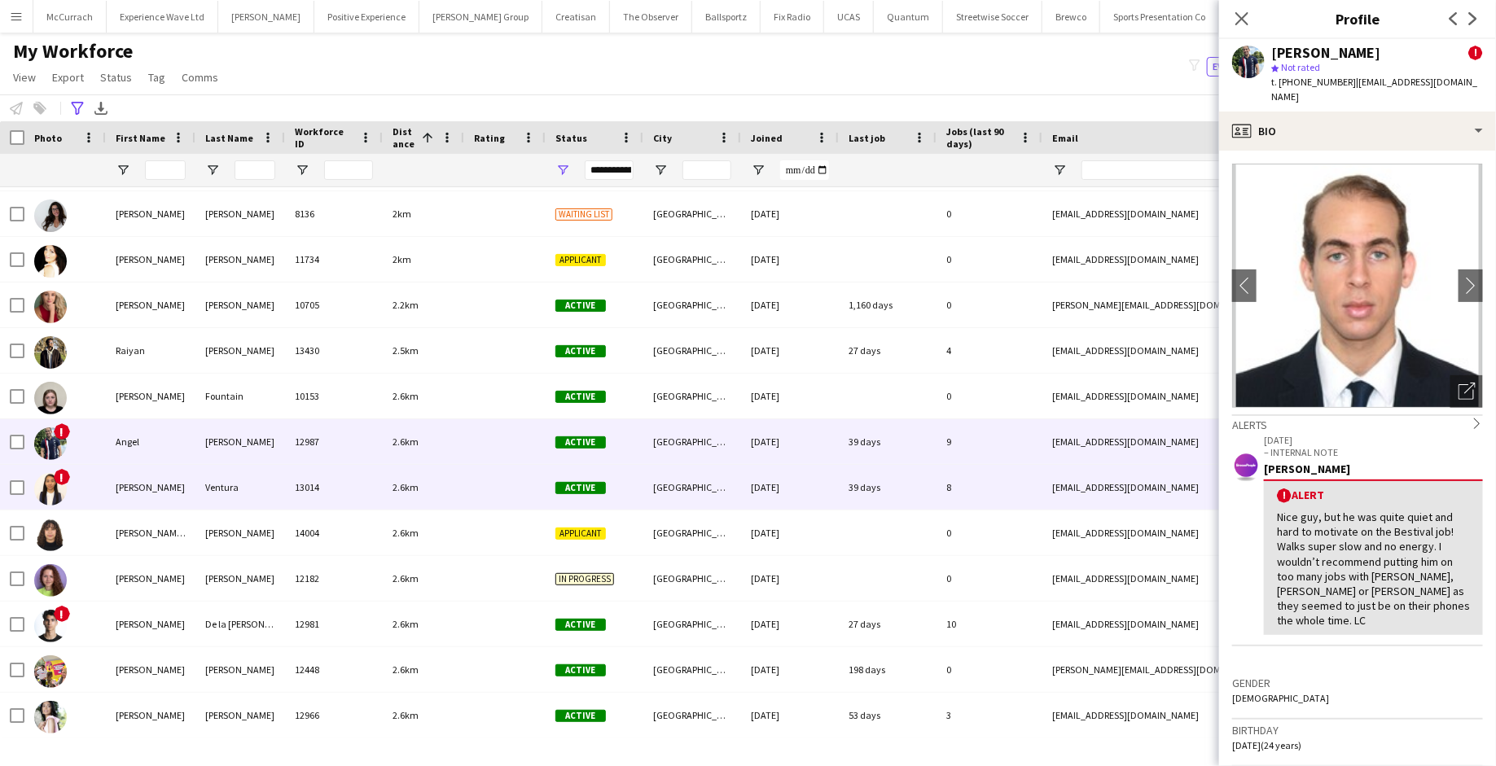
click at [450, 487] on div "2.6km" at bounding box center [423, 487] width 81 height 45
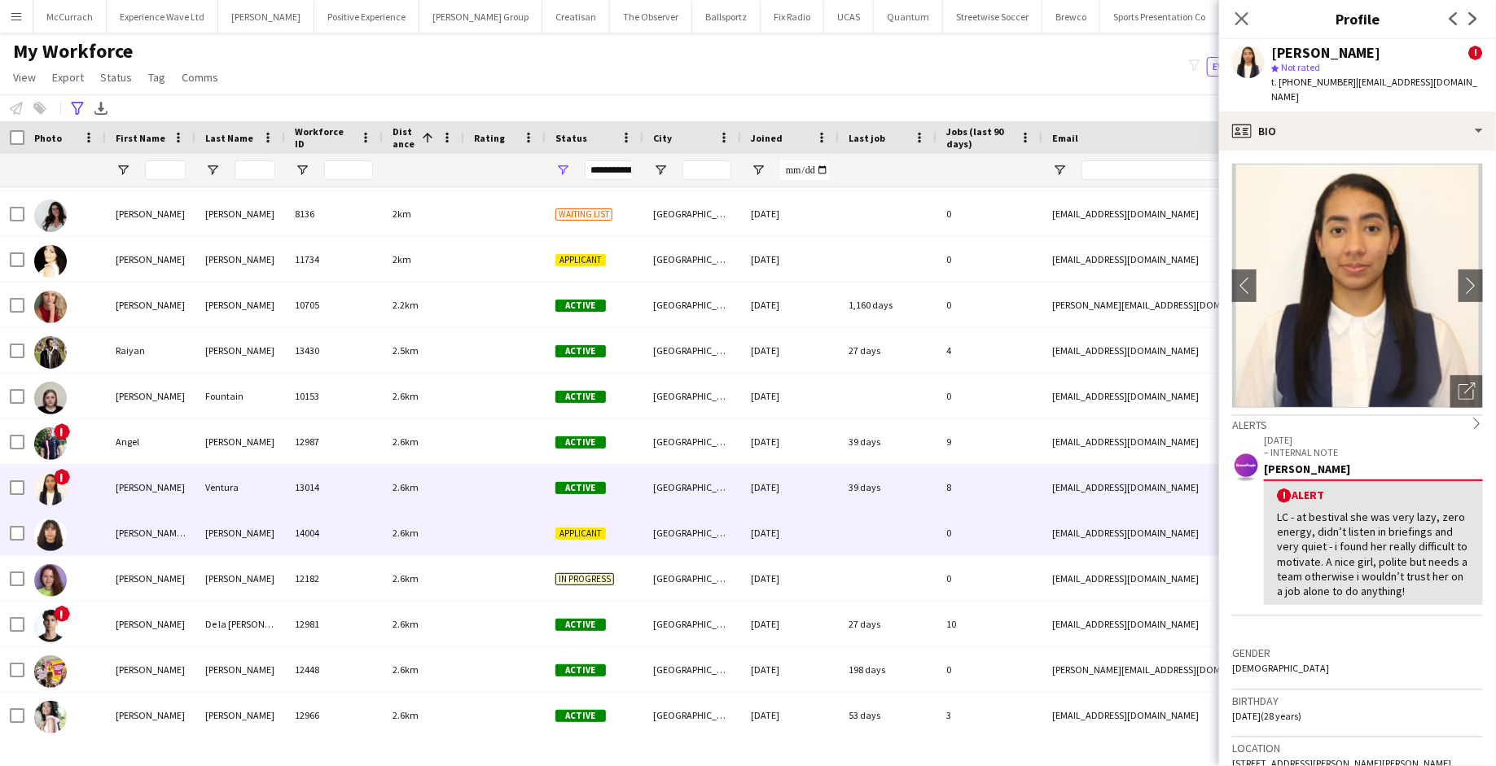
click at [432, 528] on div "2.6km" at bounding box center [423, 533] width 81 height 45
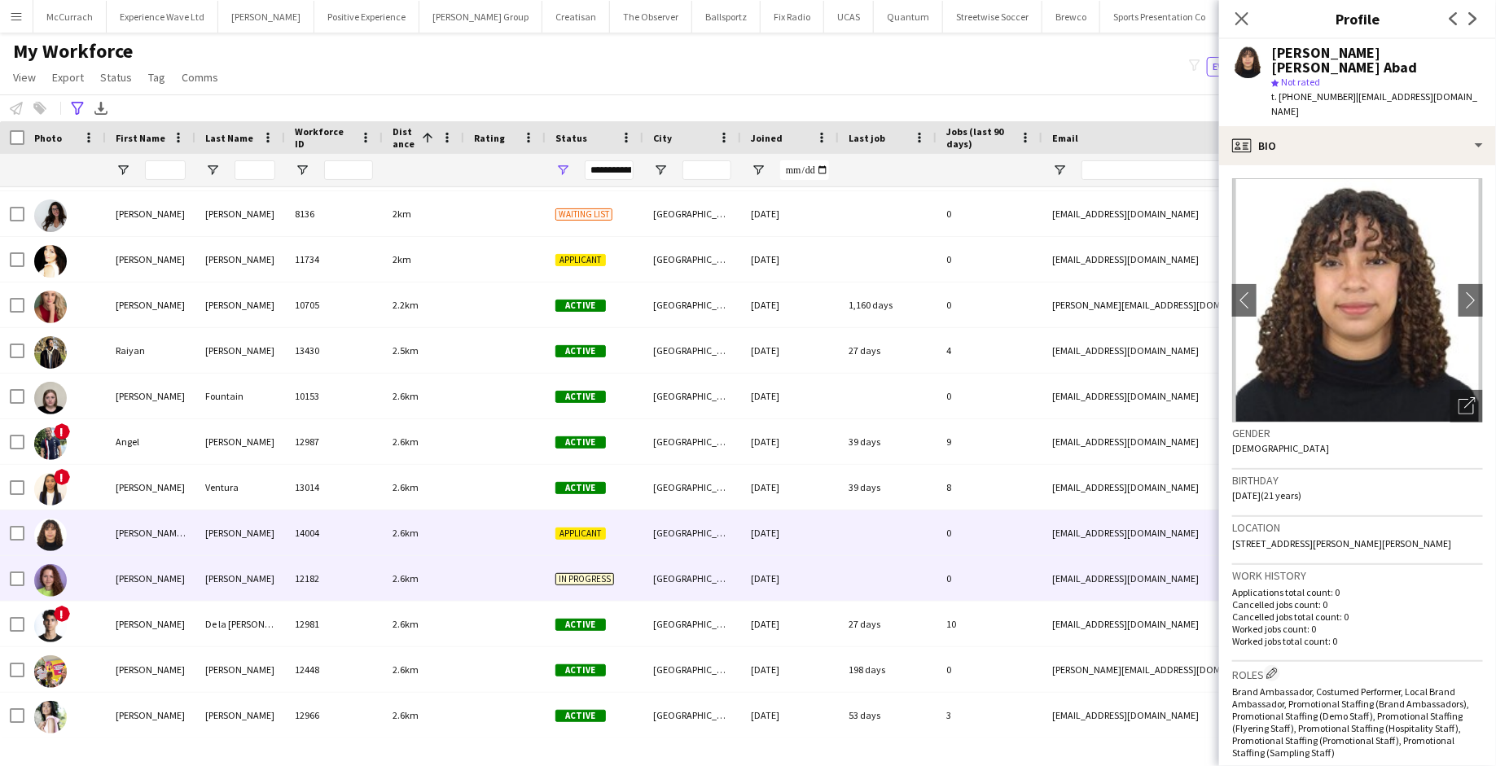
click at [425, 564] on div "2.6km" at bounding box center [423, 578] width 81 height 45
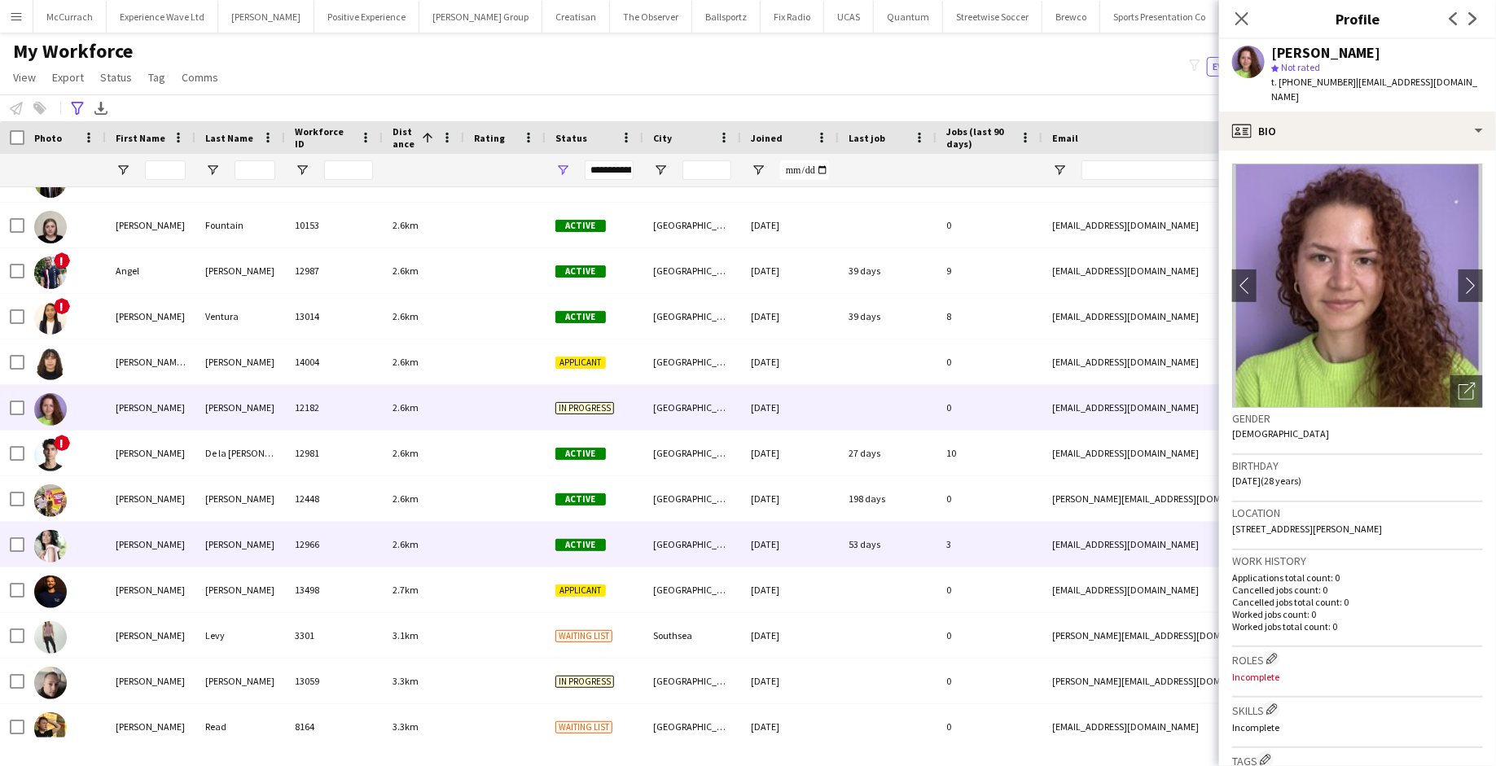
scroll to position [367, 0]
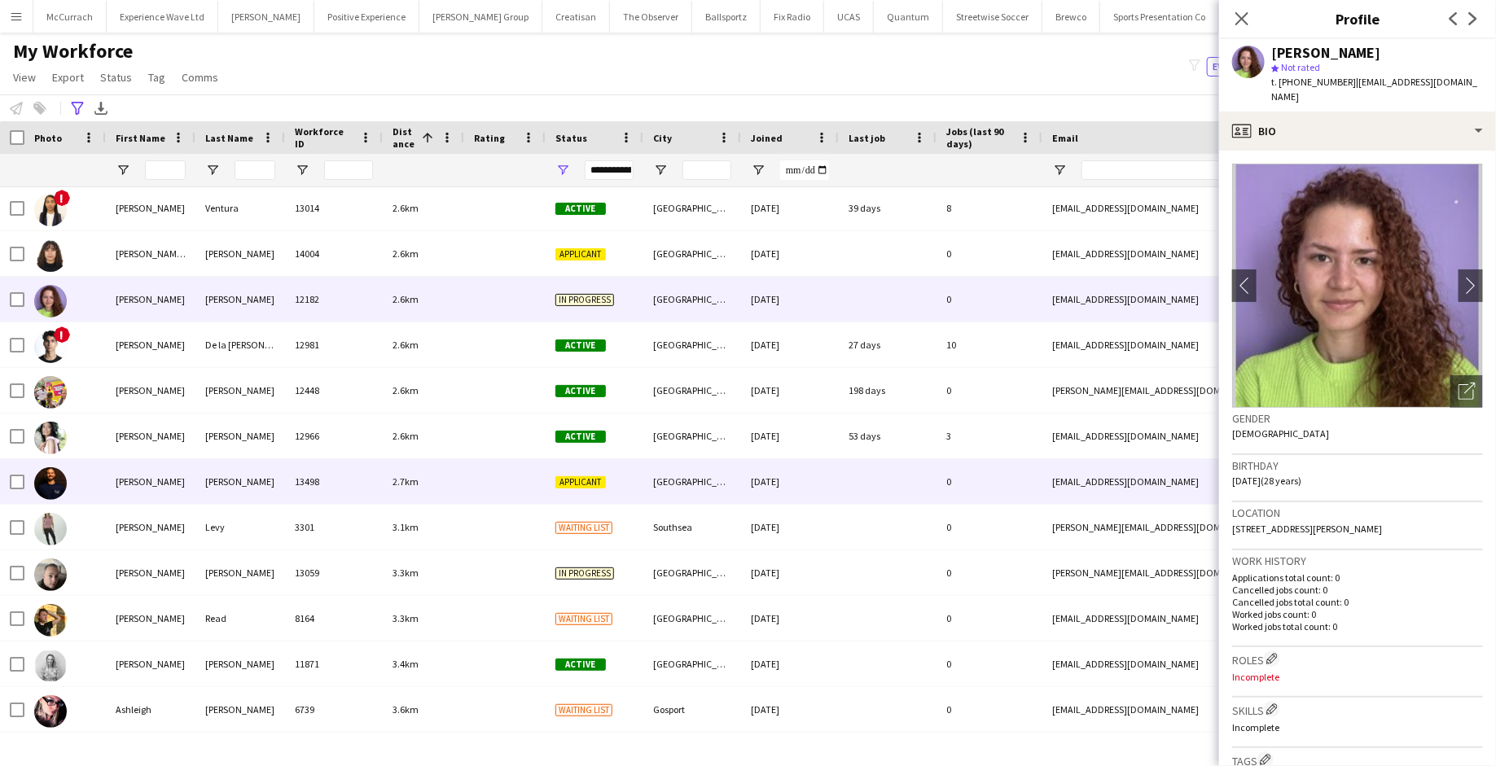
click at [418, 498] on div "2.7km" at bounding box center [423, 481] width 81 height 45
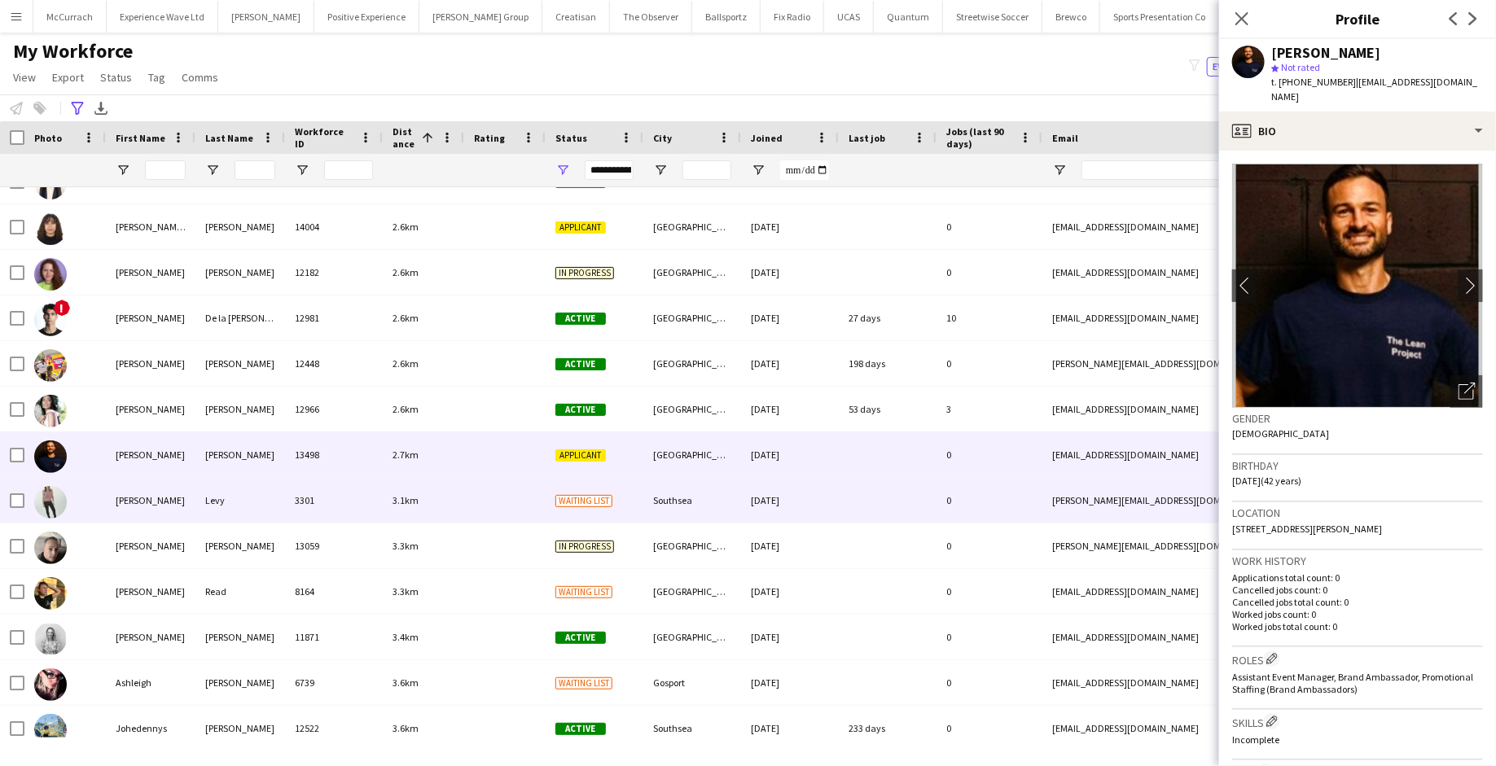
scroll to position [393, 0]
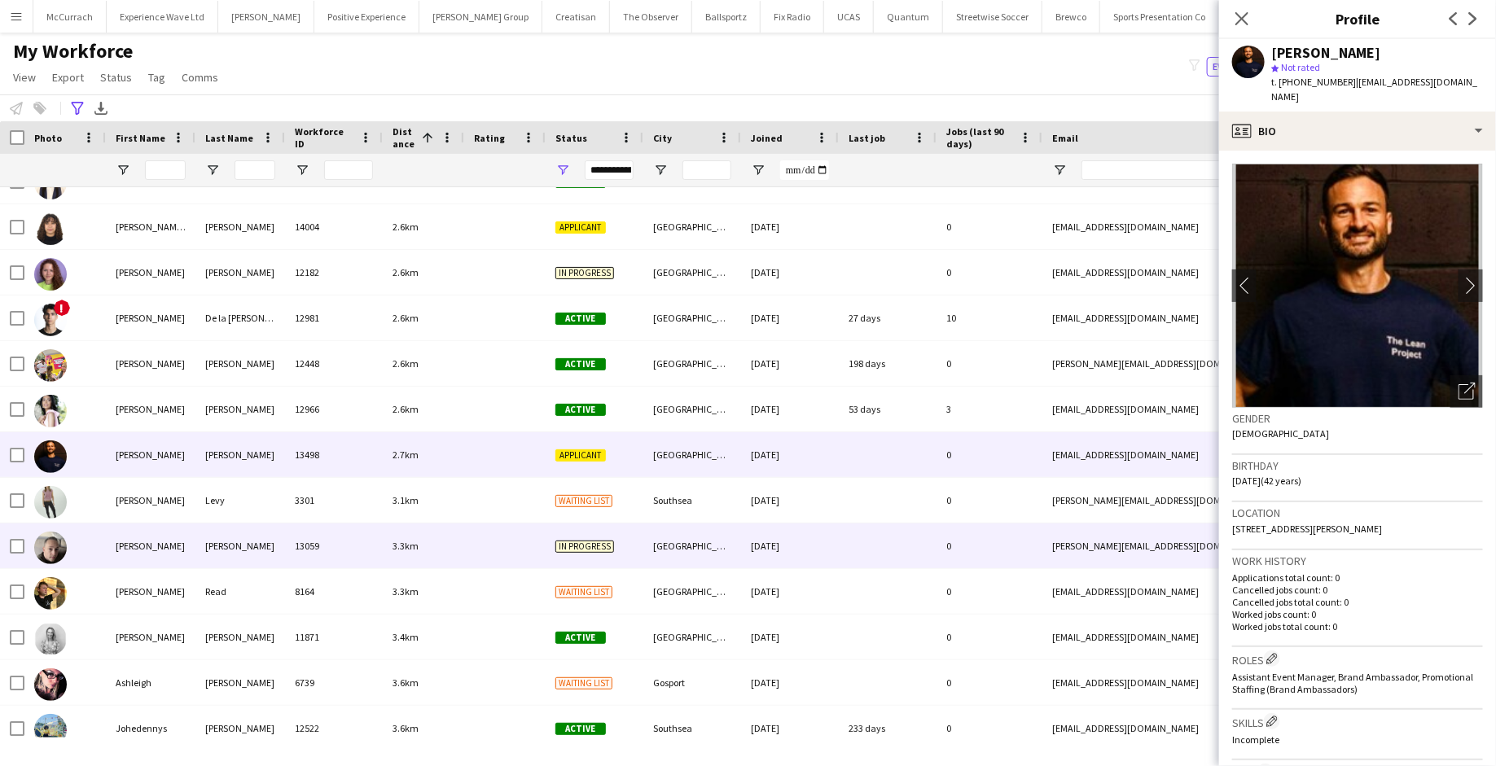
click at [403, 538] on div "3.3km" at bounding box center [423, 546] width 81 height 45
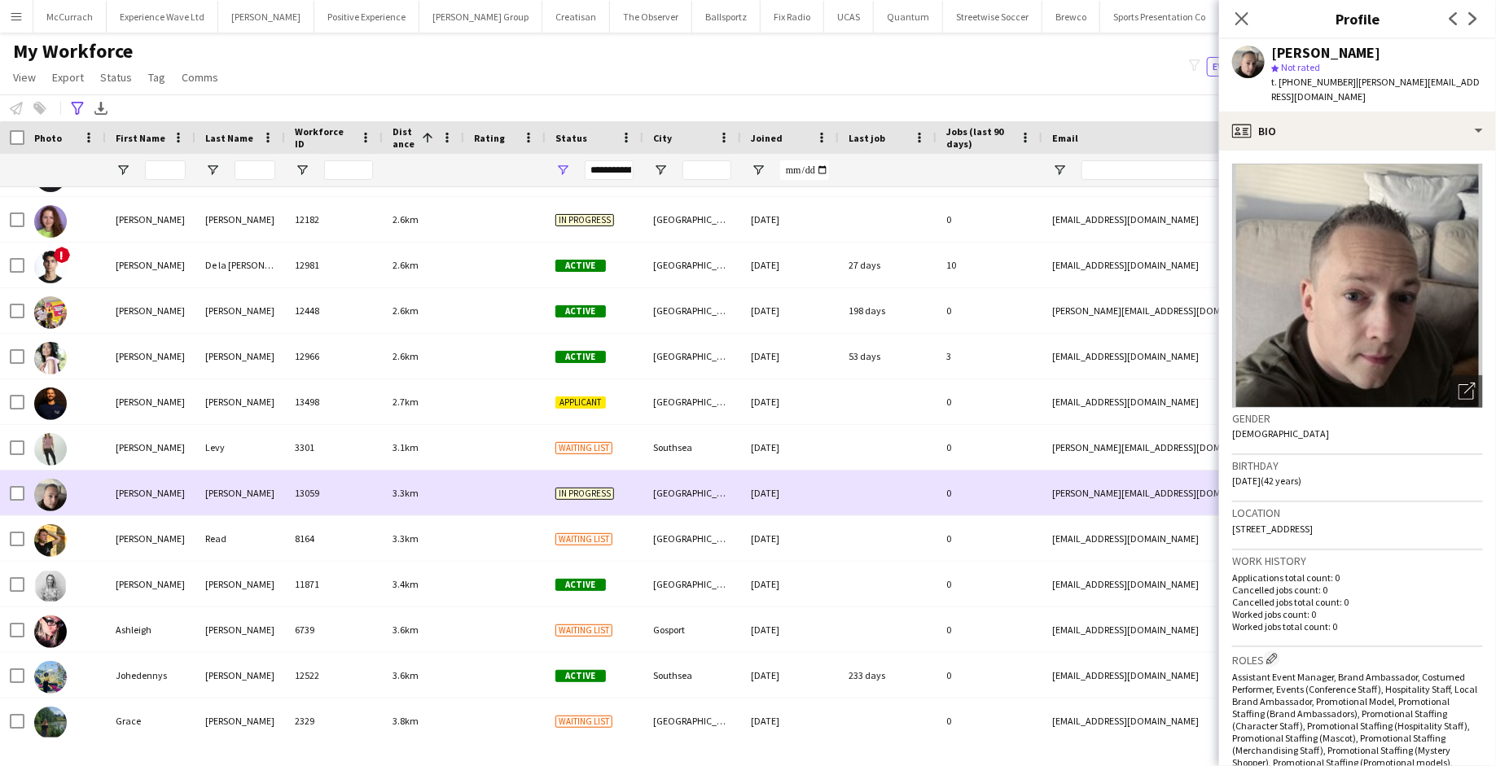
scroll to position [526, 0]
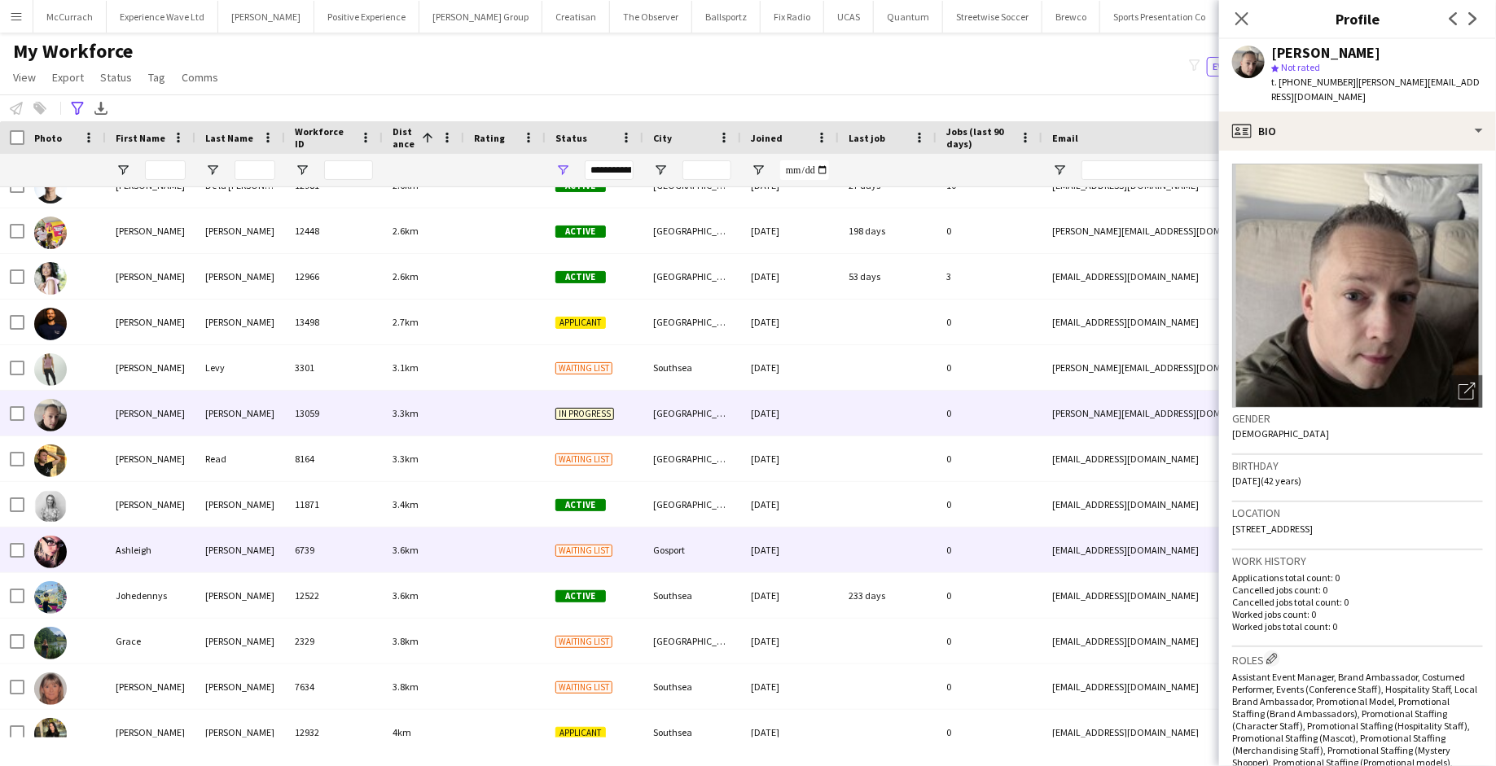
click at [403, 535] on div "3.6km" at bounding box center [423, 550] width 81 height 45
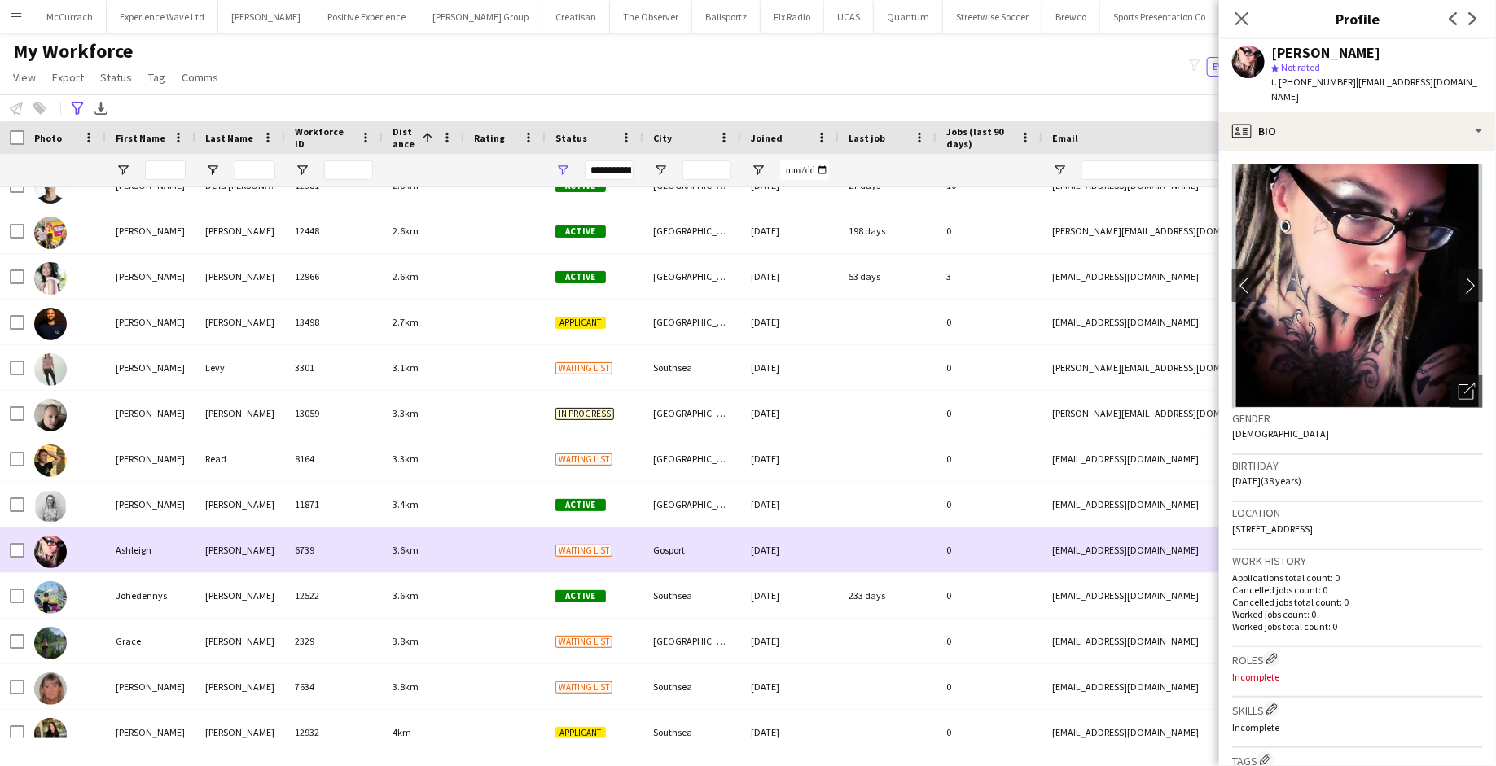
scroll to position [0, 0]
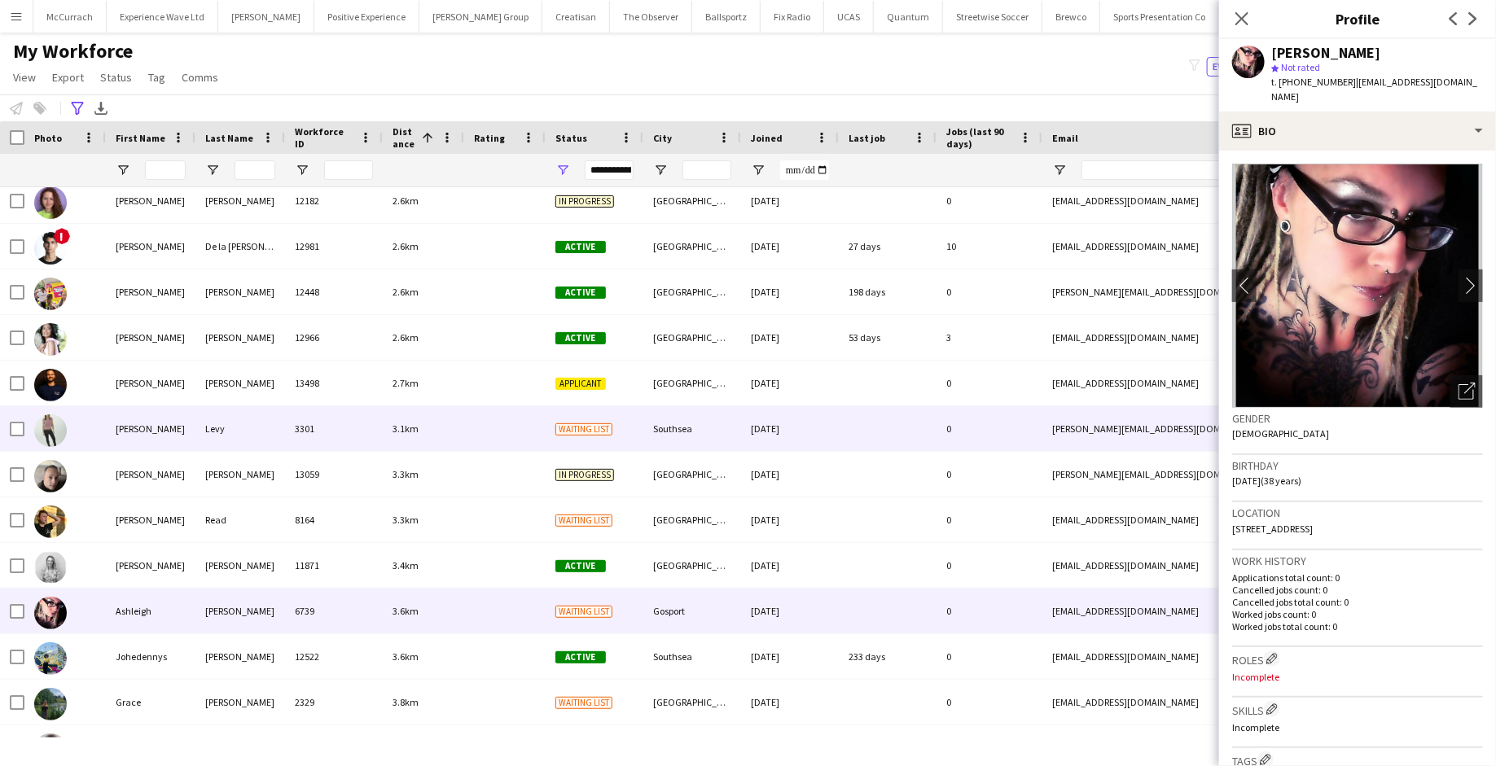
click at [393, 437] on div "3.1km" at bounding box center [423, 428] width 81 height 45
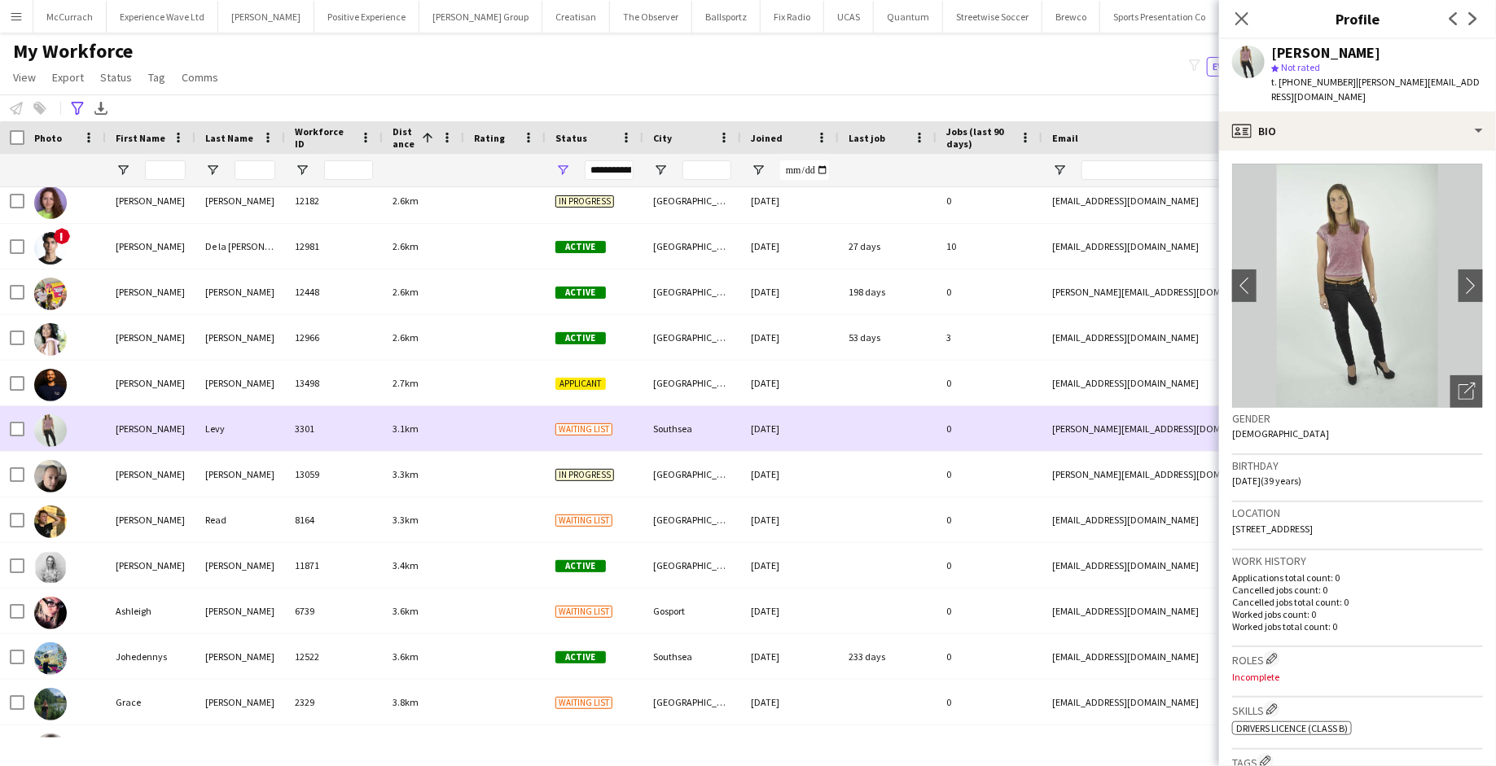
click at [392, 407] on div "3.1km" at bounding box center [423, 428] width 81 height 45
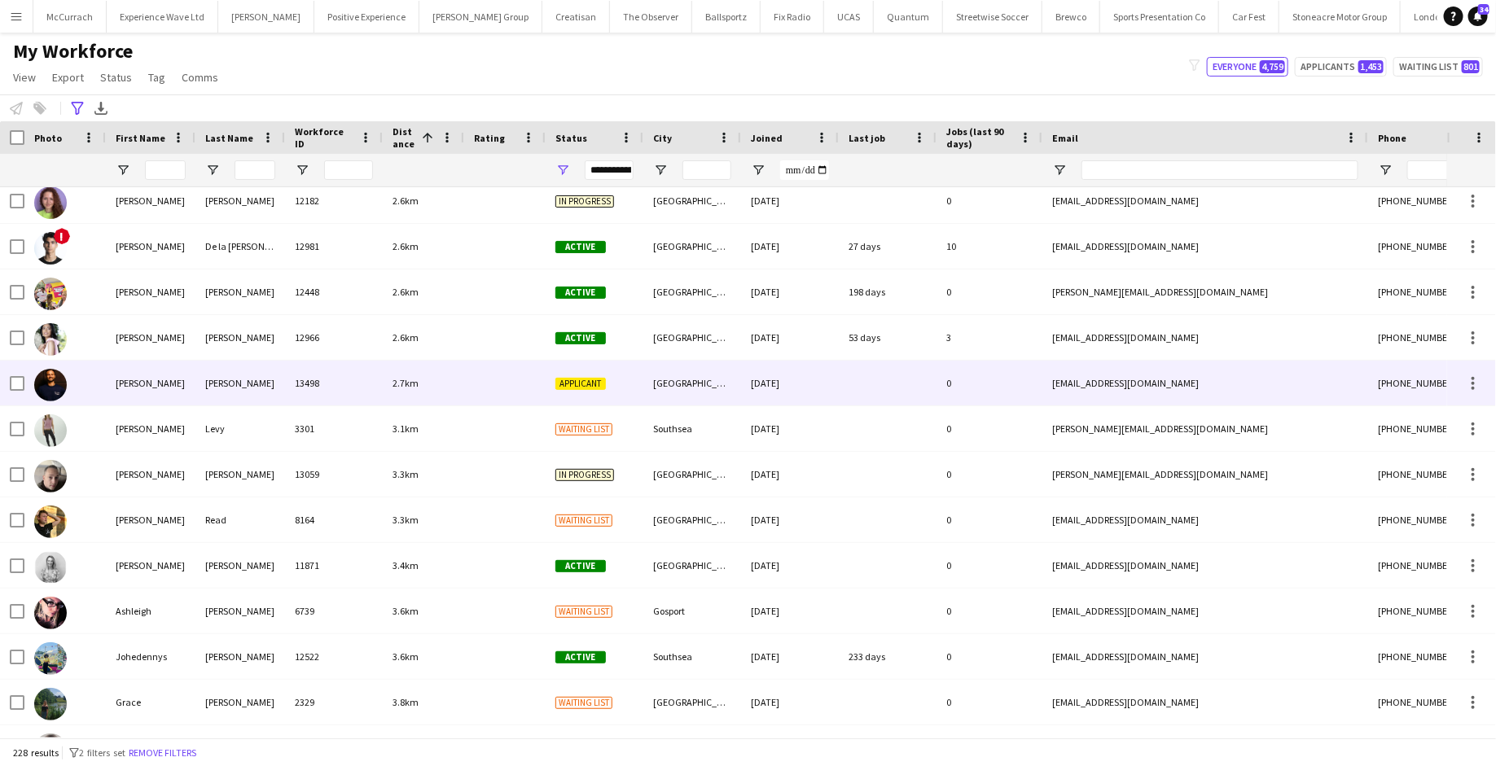
click at [397, 383] on span "2.7km" at bounding box center [406, 383] width 26 height 12
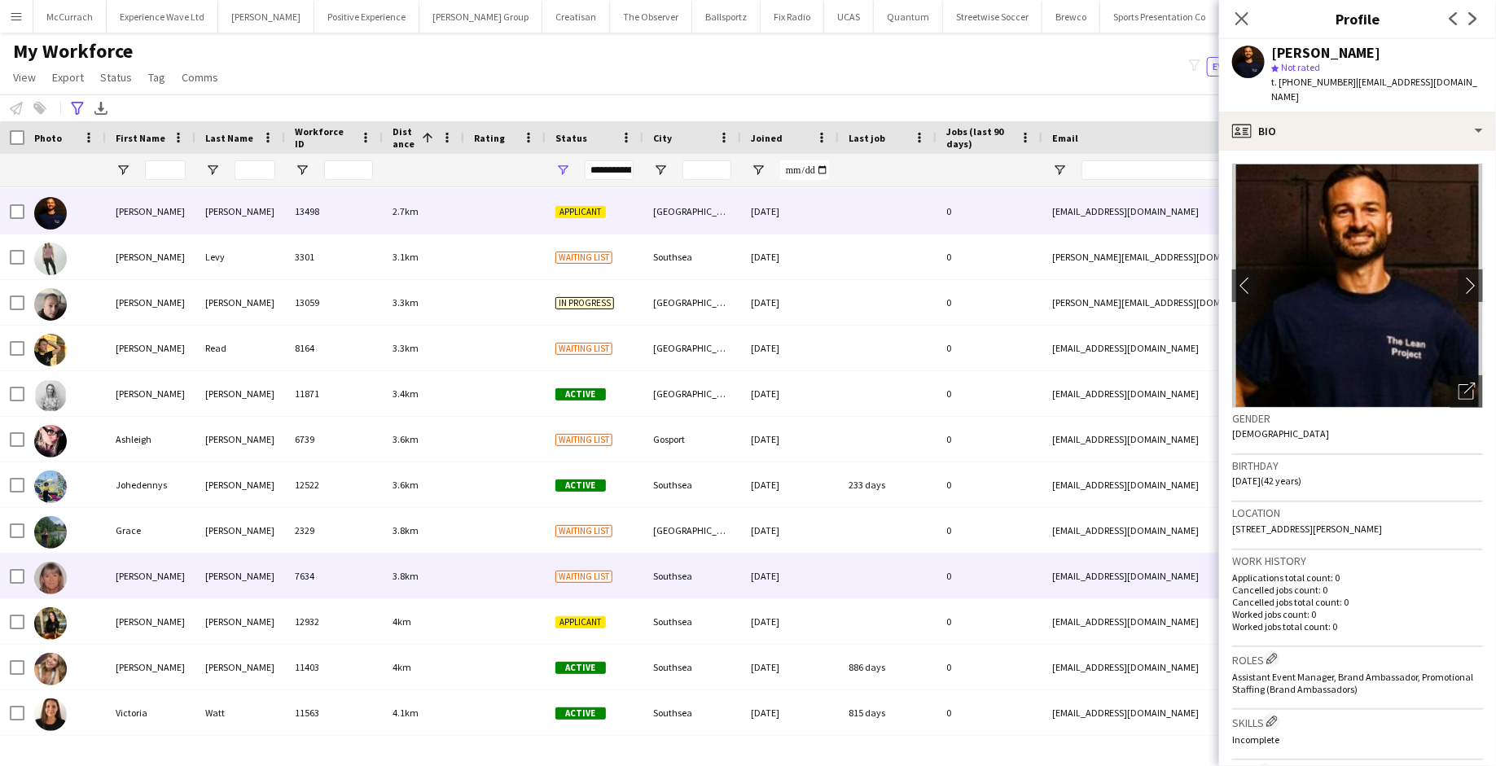
click at [444, 585] on div "3.8km" at bounding box center [423, 576] width 81 height 45
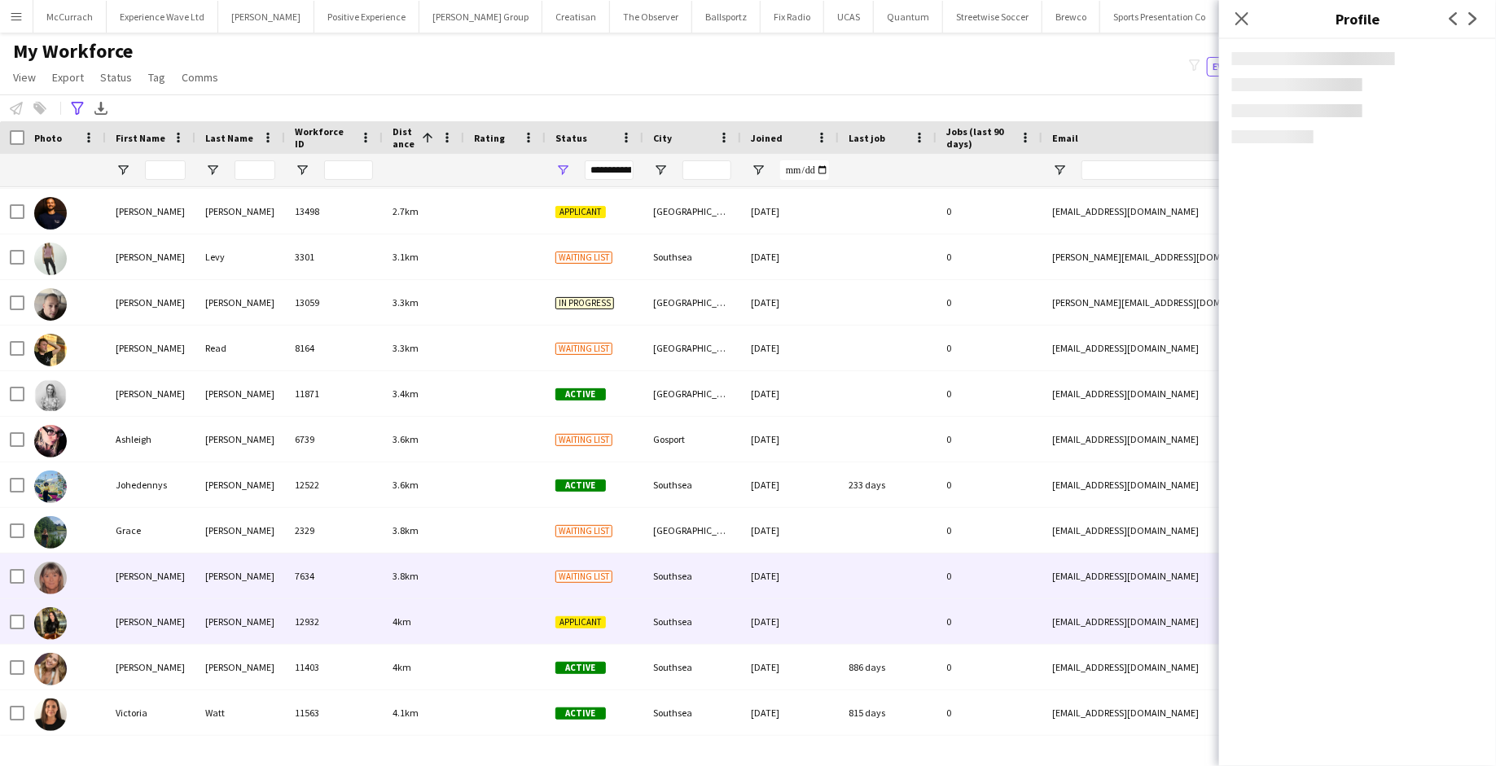
click at [439, 624] on div "4km" at bounding box center [423, 621] width 81 height 45
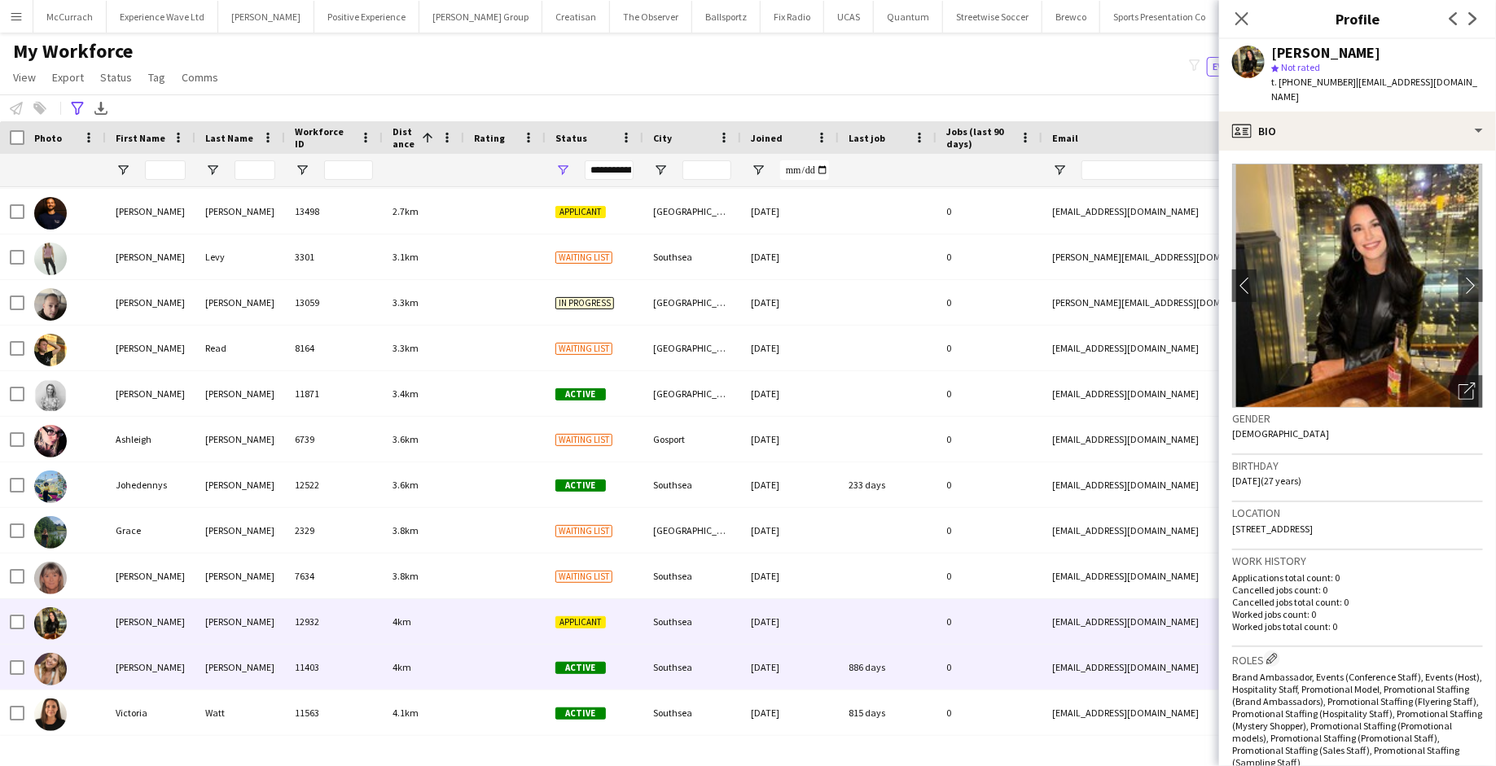
click at [431, 668] on div "4km" at bounding box center [423, 667] width 81 height 45
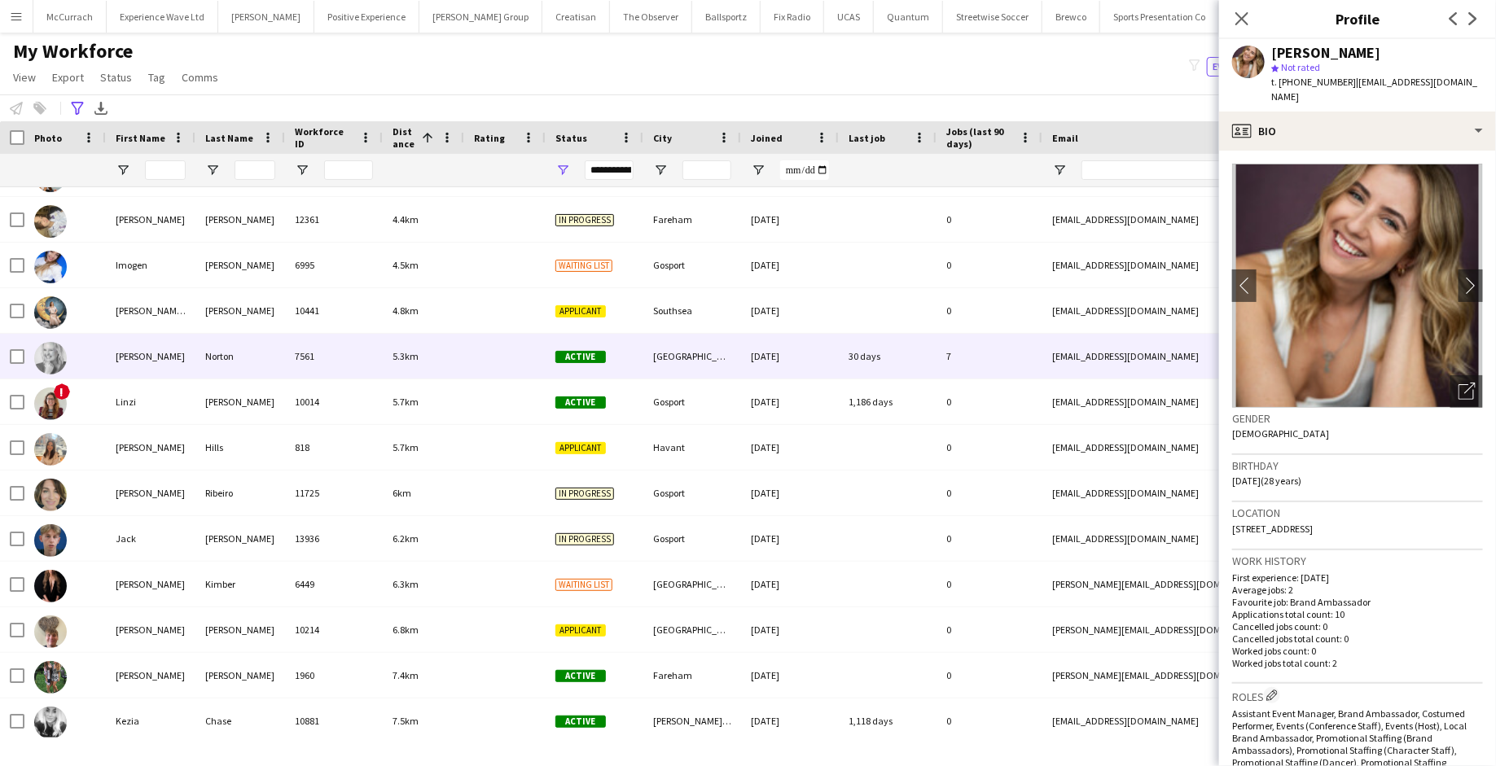
click at [380, 363] on div "7561" at bounding box center [334, 356] width 98 height 45
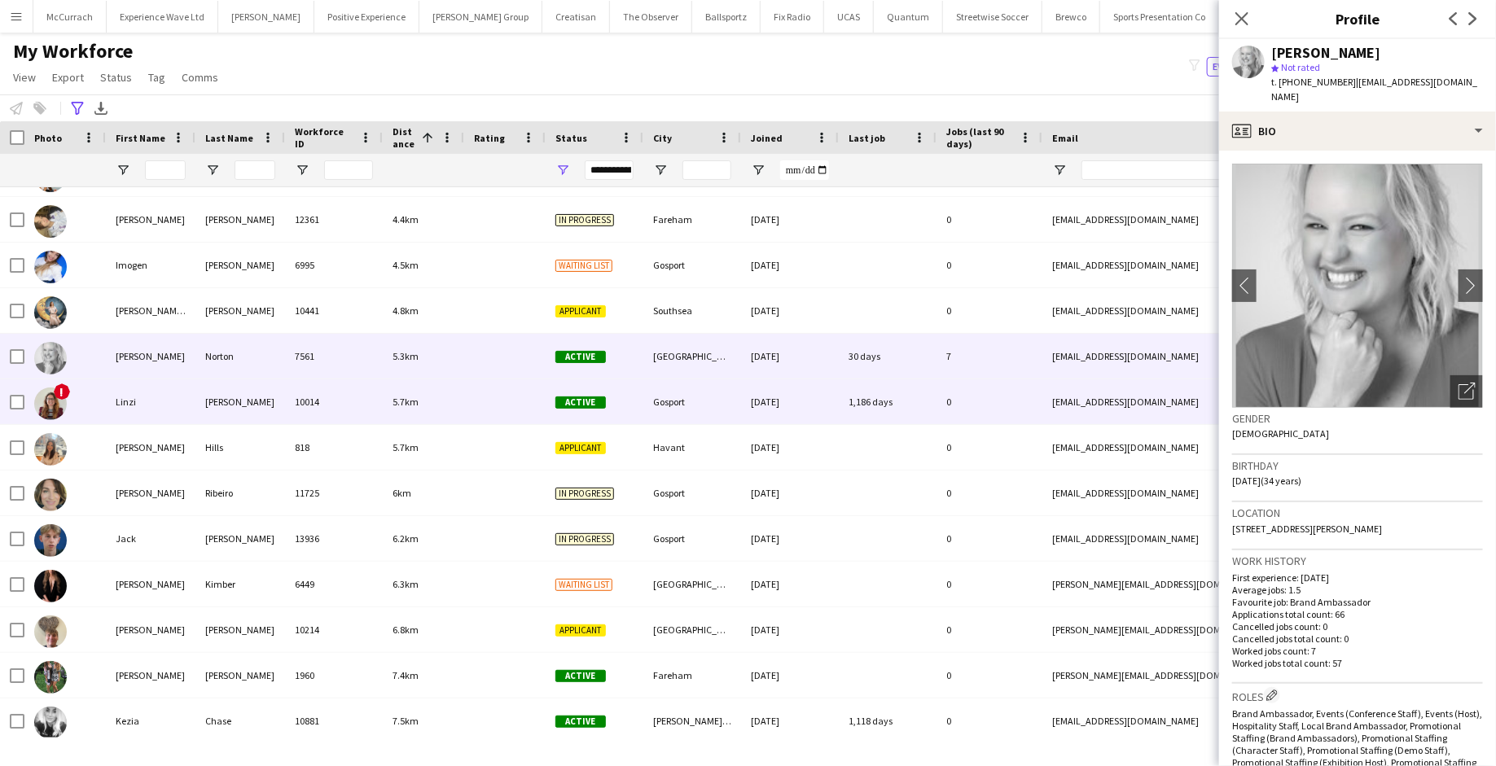
click at [380, 405] on div "10014" at bounding box center [334, 402] width 98 height 45
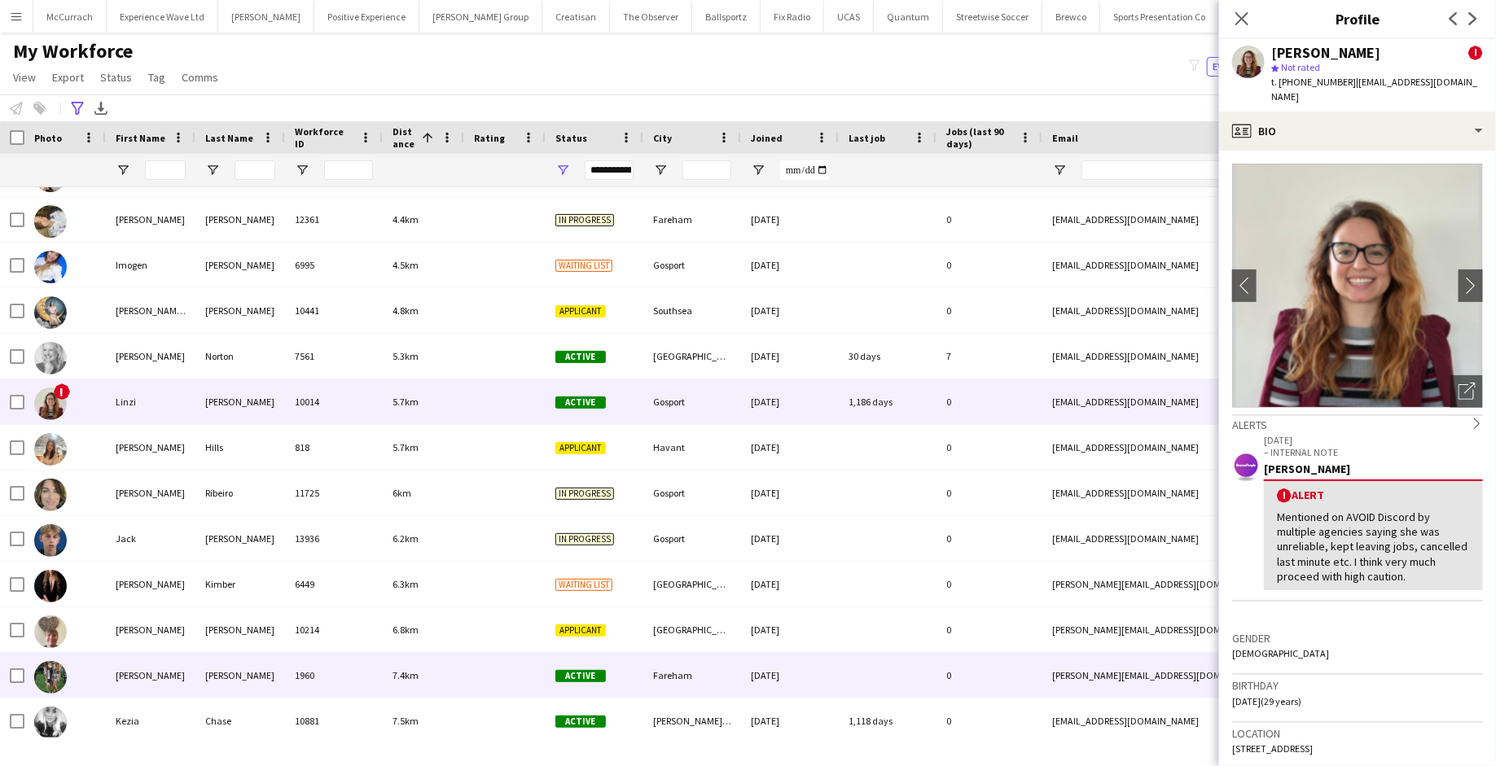
click at [401, 687] on div "7.4km" at bounding box center [423, 675] width 81 height 45
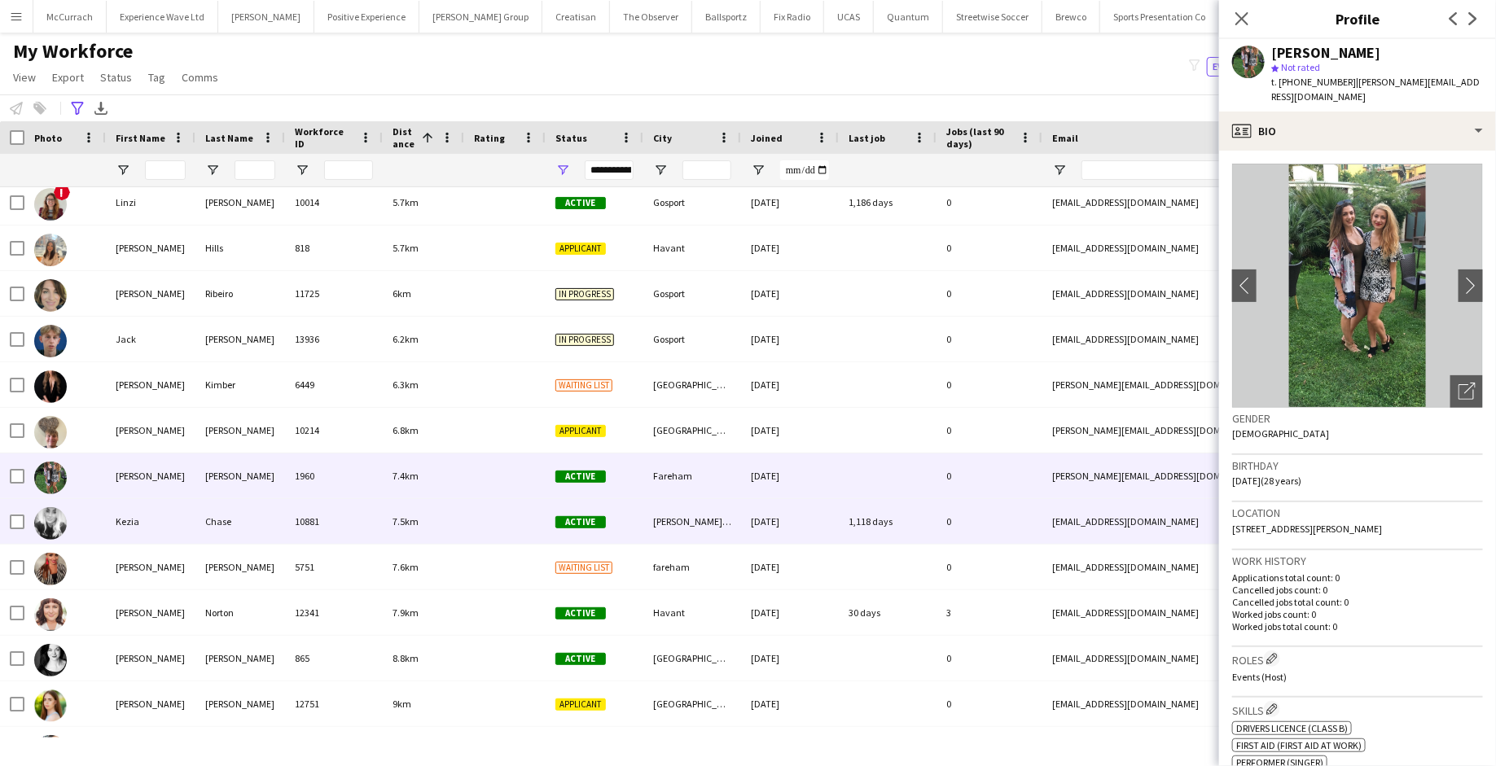
click at [430, 542] on div "7.5km" at bounding box center [423, 521] width 81 height 45
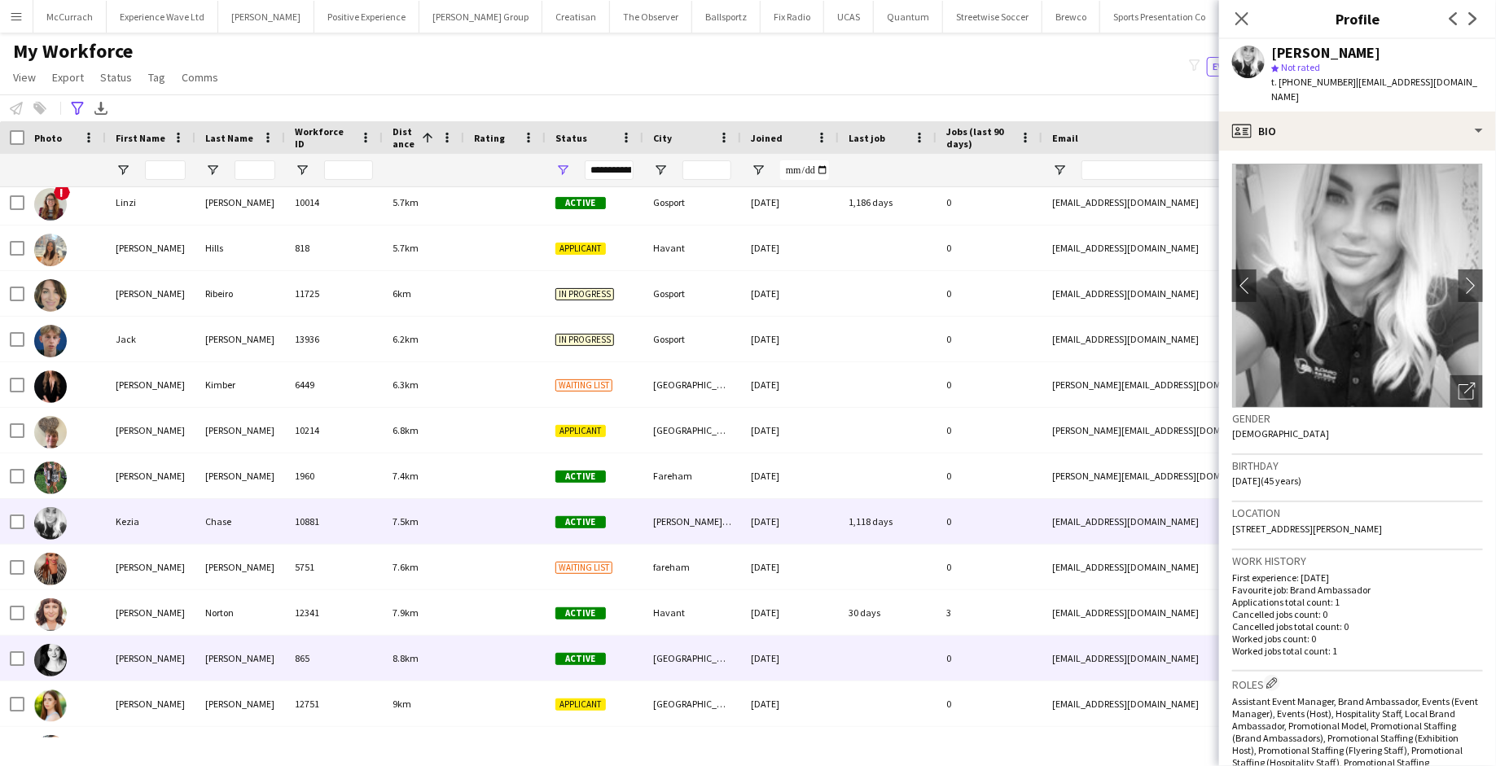
click at [469, 643] on div at bounding box center [504, 658] width 81 height 45
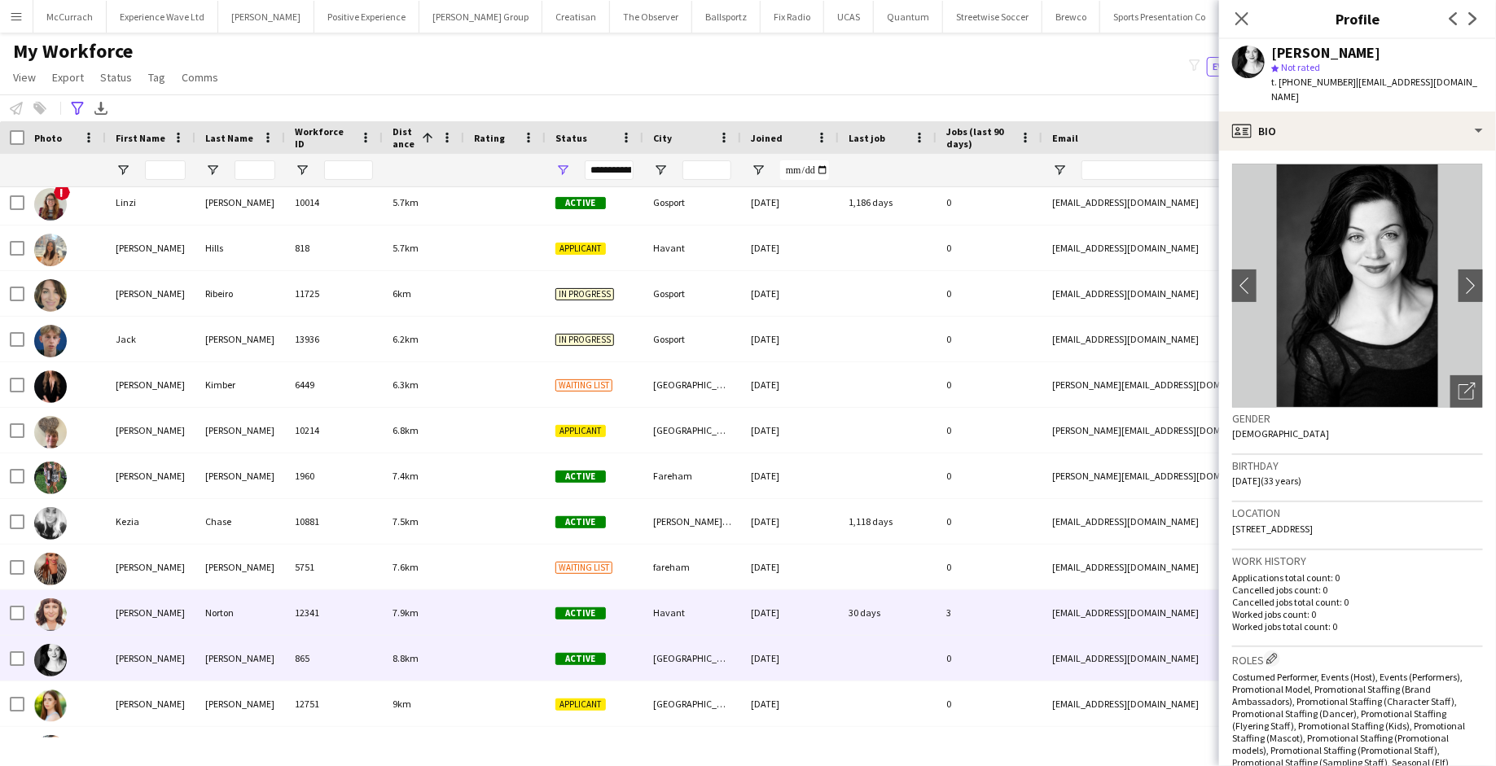
click at [459, 603] on div "7.9km" at bounding box center [423, 612] width 81 height 45
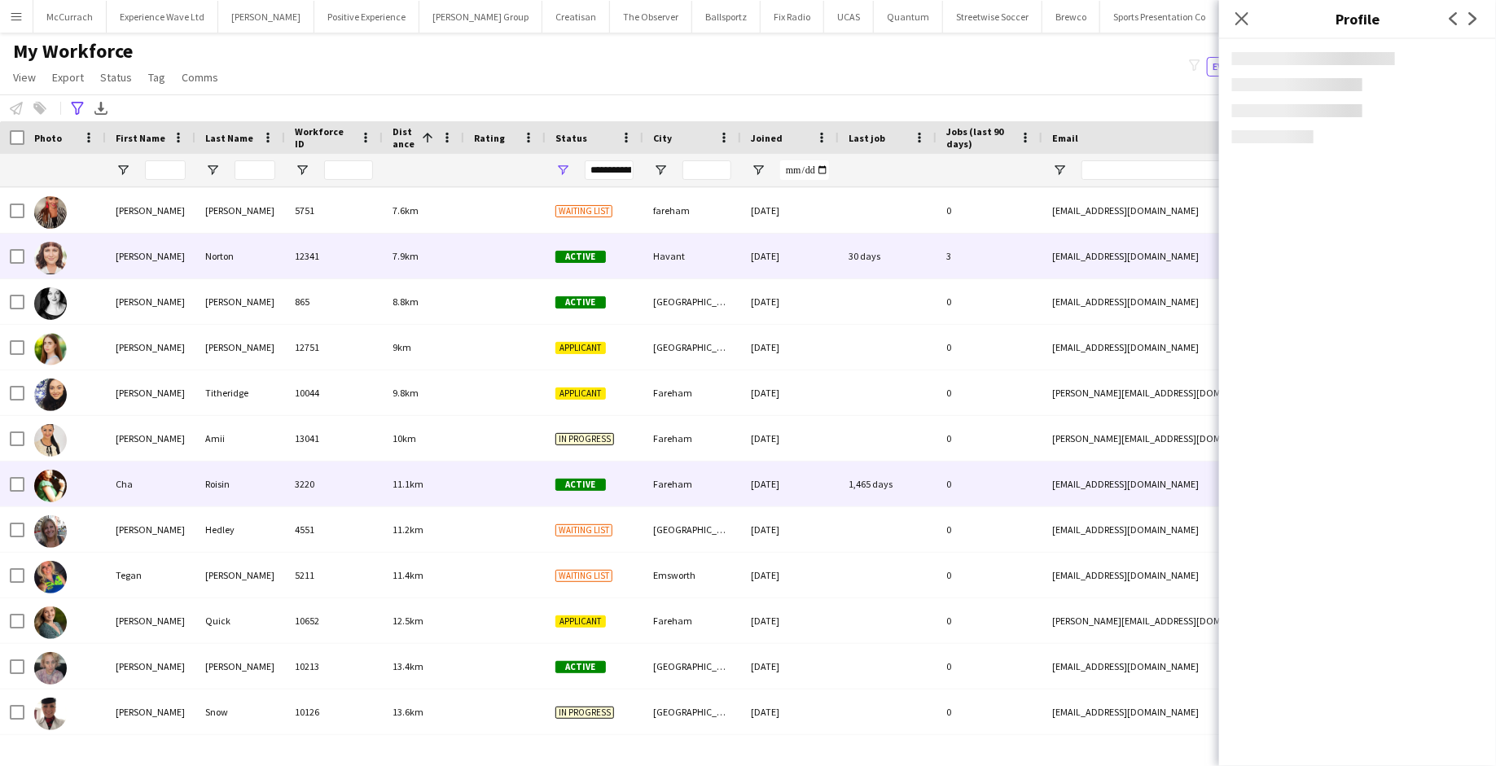
click at [527, 483] on div at bounding box center [504, 484] width 81 height 45
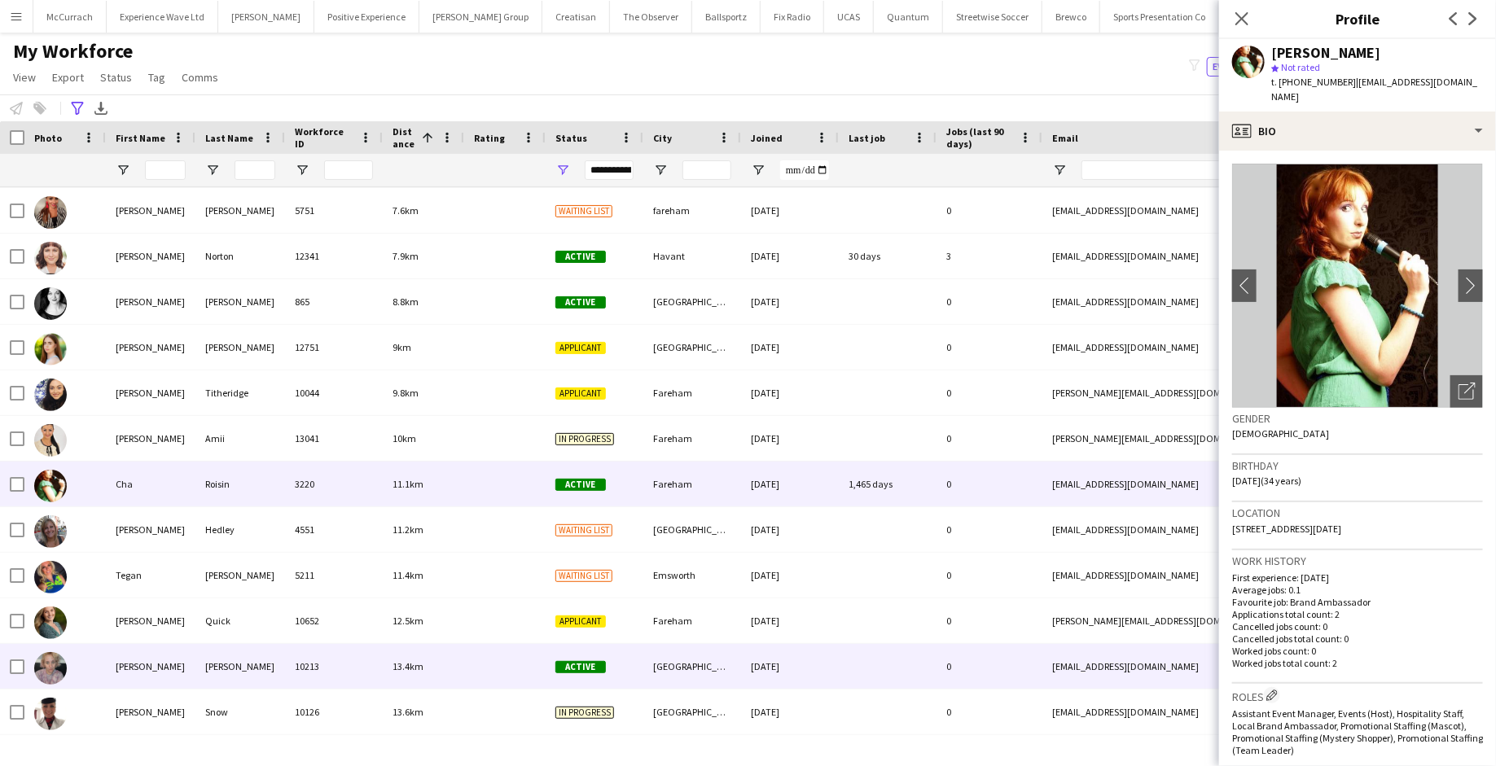
click at [558, 667] on span "Active" at bounding box center [580, 667] width 50 height 12
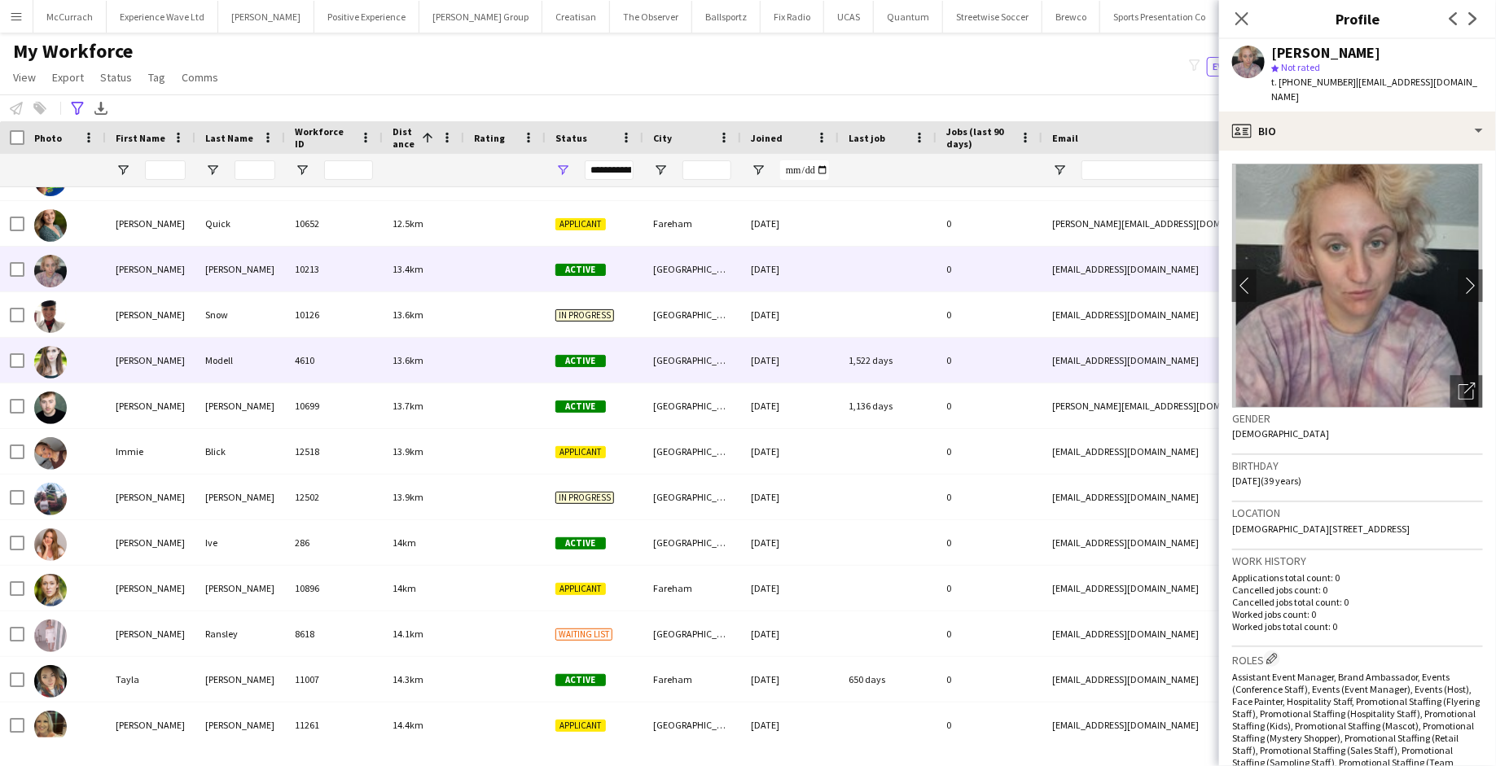
click at [563, 353] on div "Active" at bounding box center [595, 360] width 98 height 45
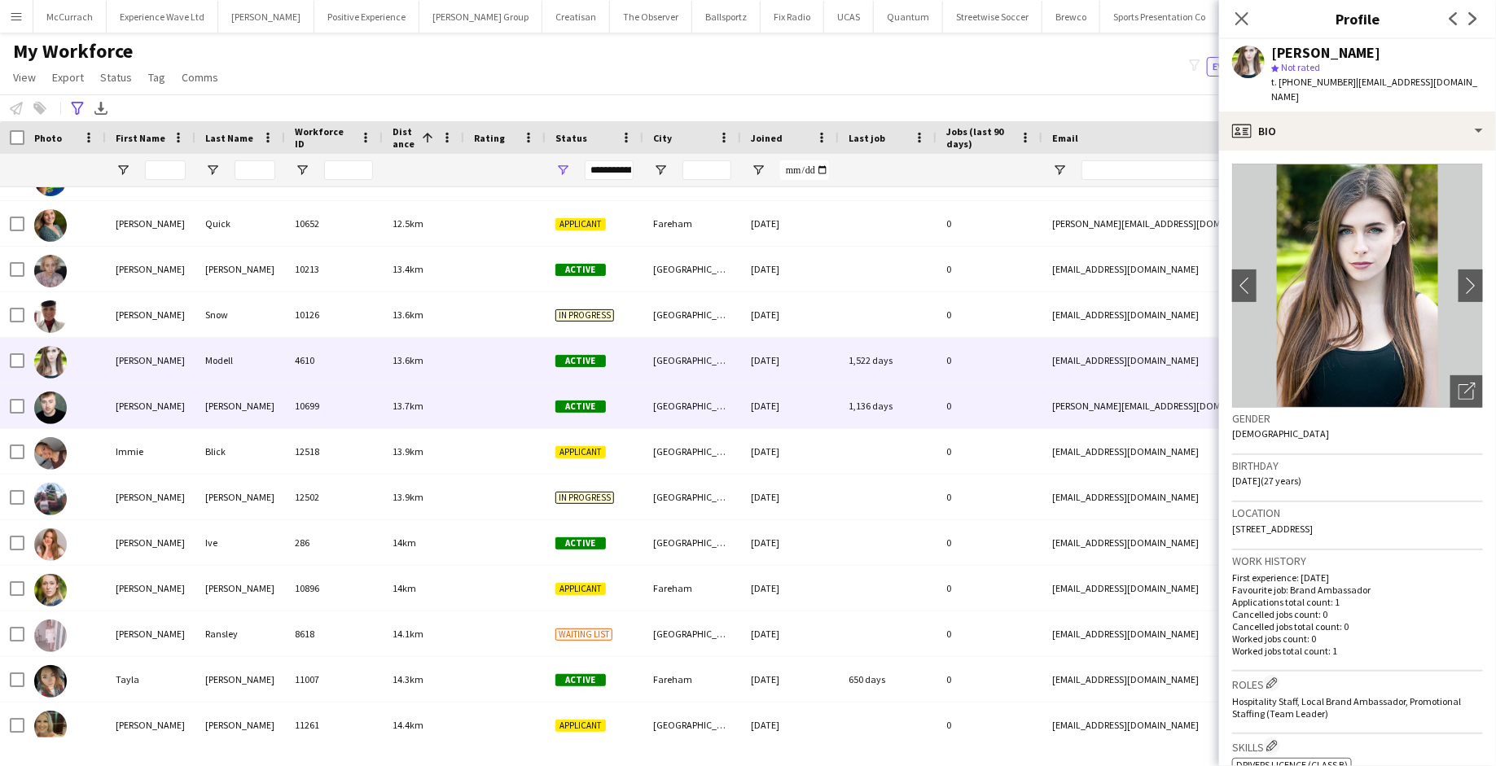
click at [458, 388] on div "13.7km" at bounding box center [423, 406] width 81 height 45
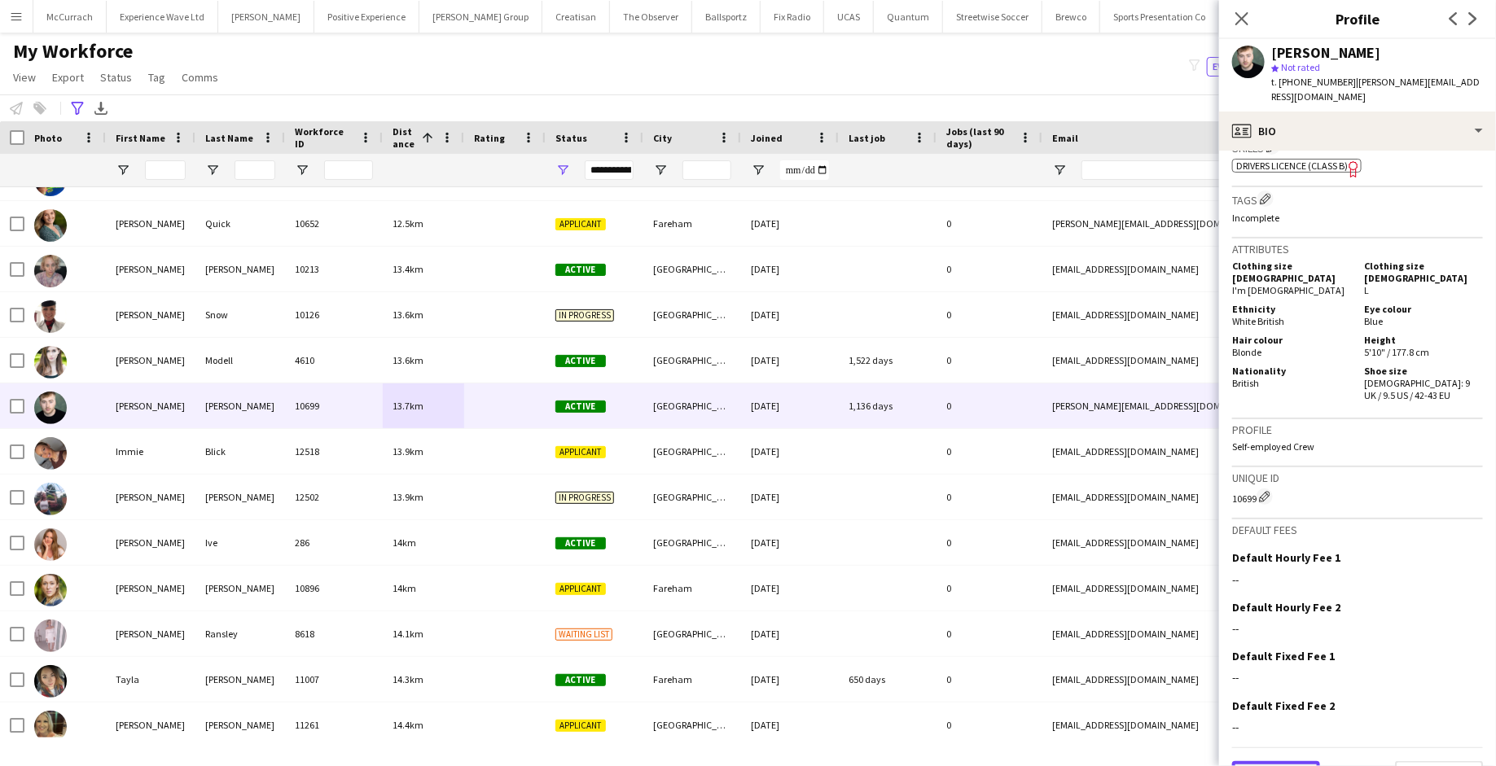
click at [1275, 762] on button "Previous" at bounding box center [1276, 778] width 88 height 33
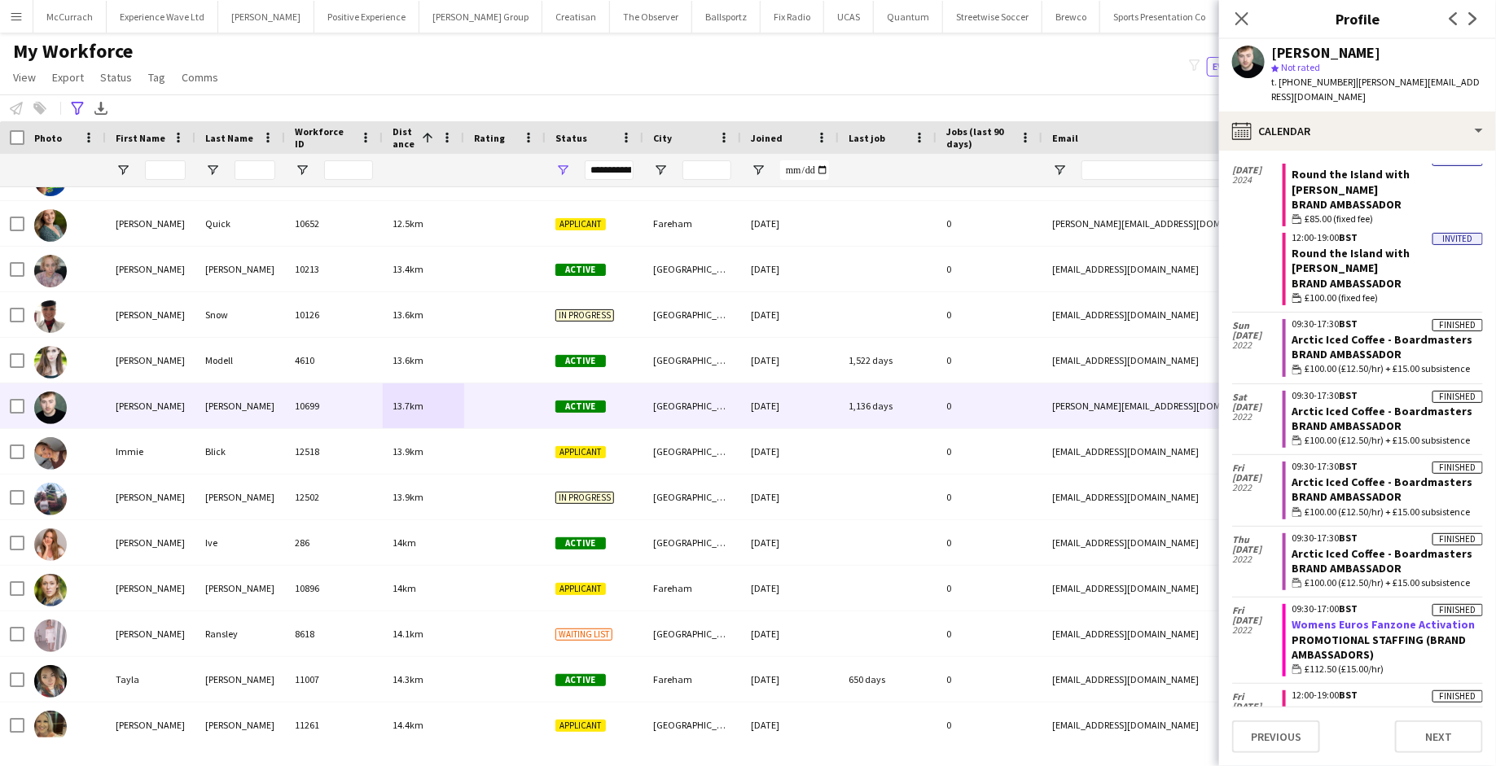
click at [1345, 617] on link "Womens Euros Fanzone Activation" at bounding box center [1384, 624] width 183 height 15
click at [1240, 74] on app-user-avatar at bounding box center [1248, 62] width 33 height 33
click at [1255, 61] on app-user-avatar at bounding box center [1248, 62] width 33 height 33
click at [1313, 60] on div "star Not rated" at bounding box center [1377, 67] width 212 height 15
click at [1249, 29] on div "Close pop-in" at bounding box center [1242, 18] width 46 height 37
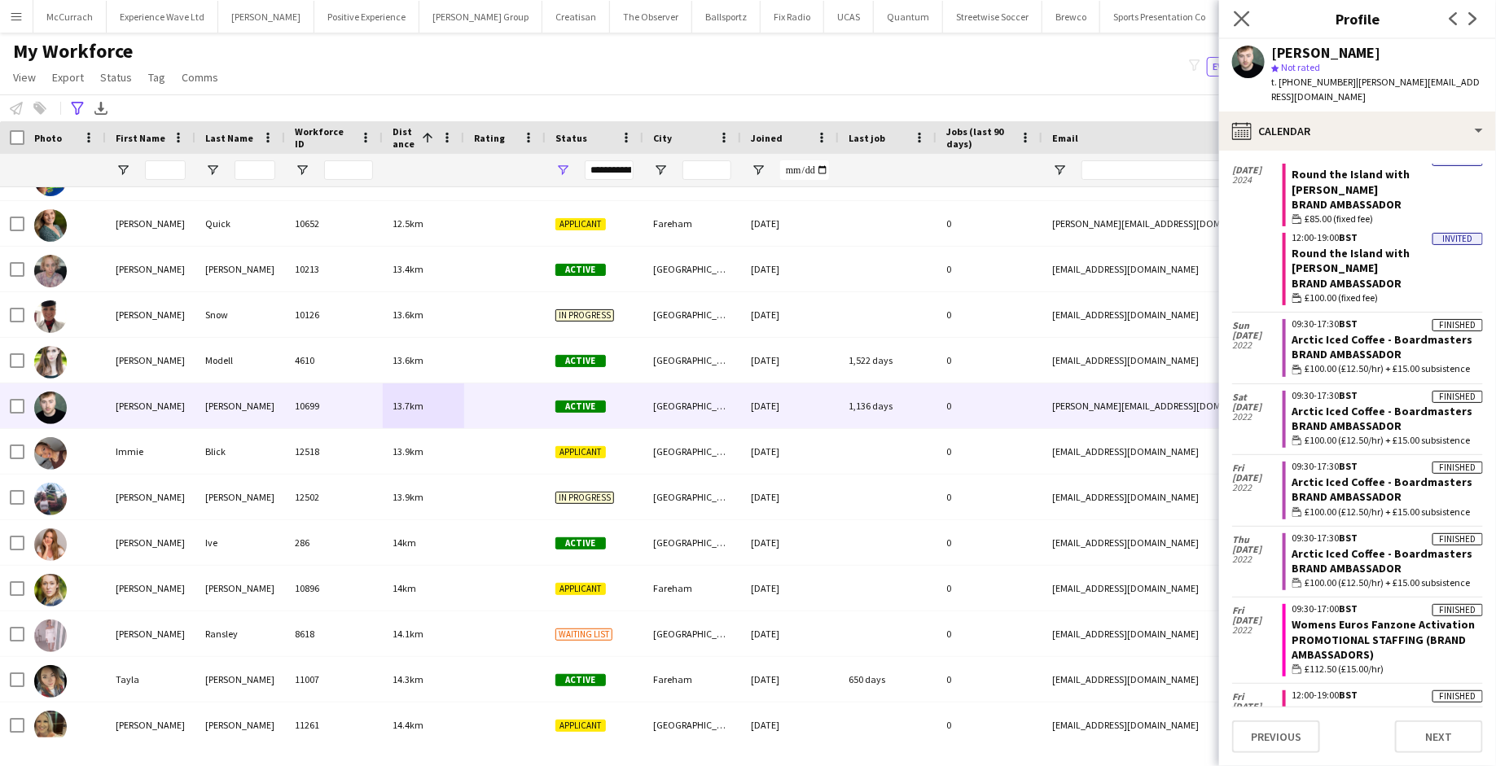
click at [1249, 28] on app-icon "Close pop-in" at bounding box center [1243, 19] width 24 height 24
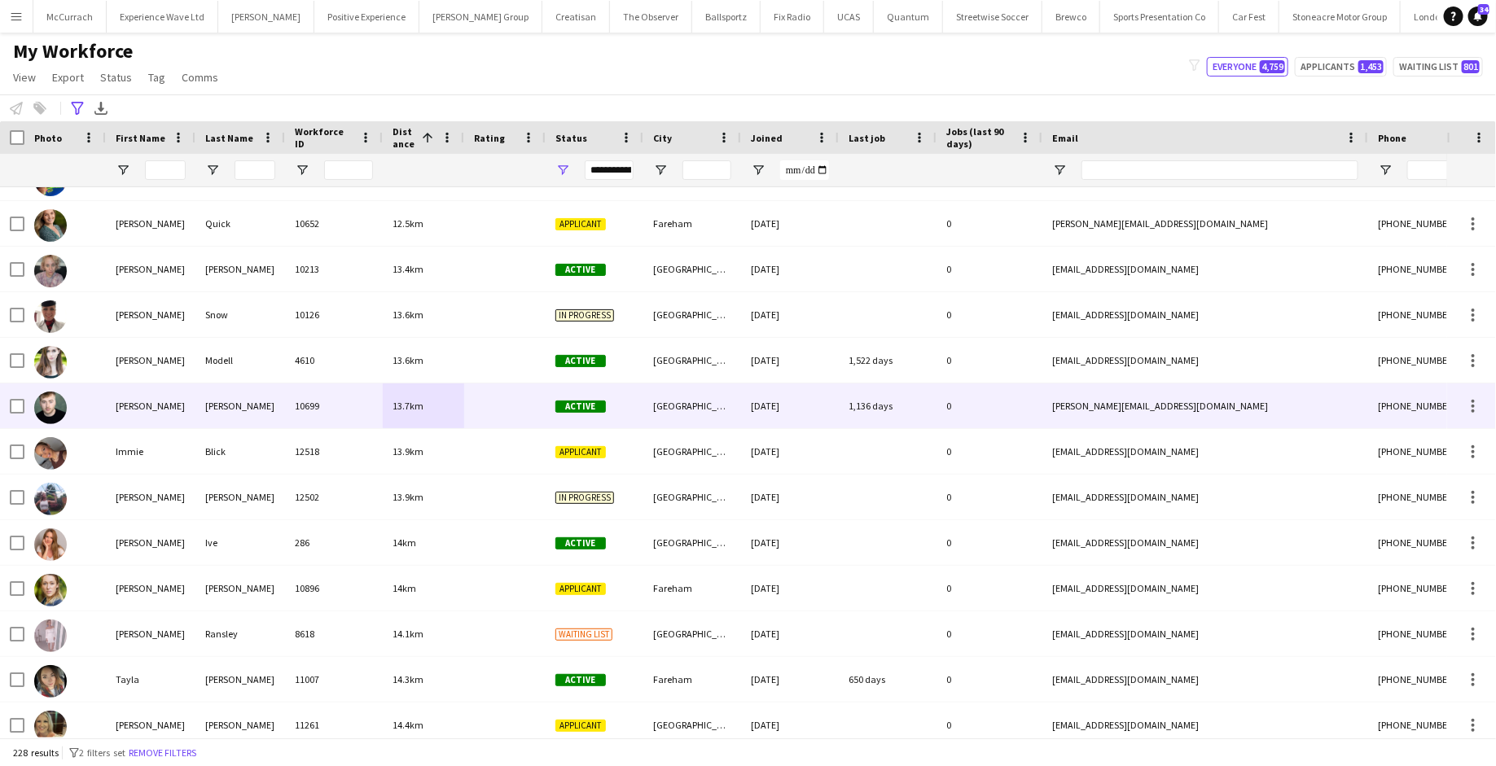
click at [147, 415] on div "Daniel" at bounding box center [151, 406] width 90 height 45
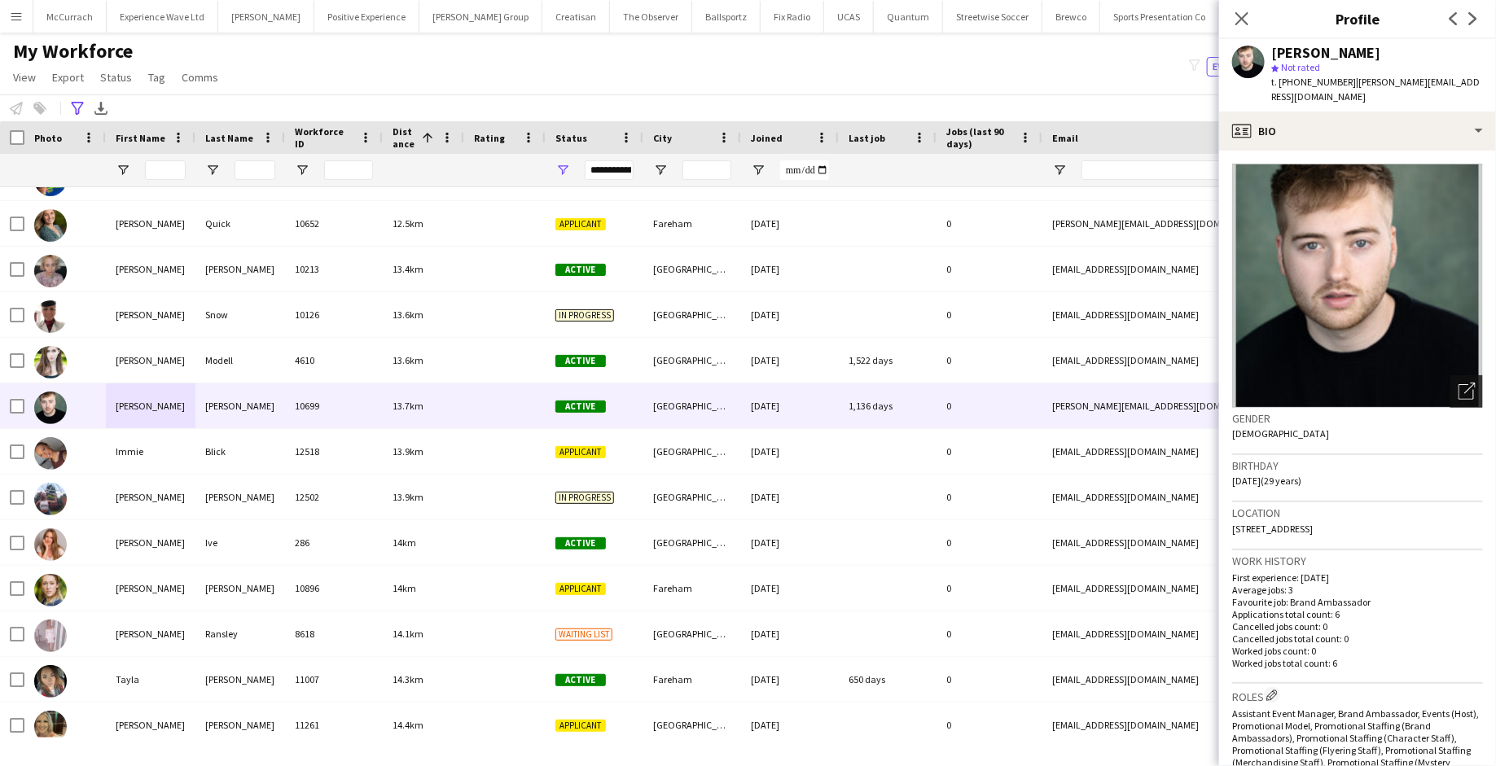
click at [1469, 383] on icon "Open photos pop-in" at bounding box center [1467, 391] width 17 height 17
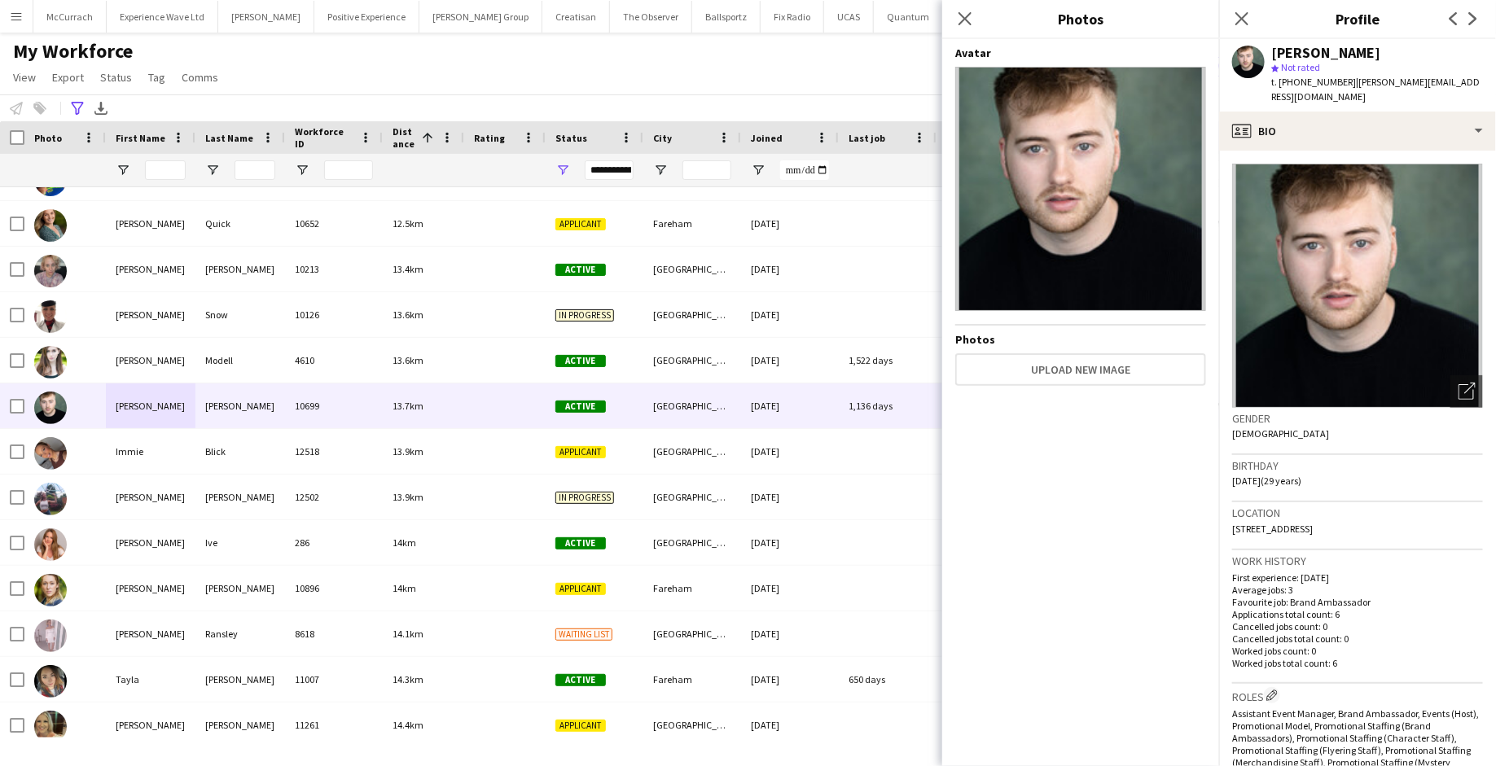
click at [1390, 267] on img at bounding box center [1357, 286] width 251 height 244
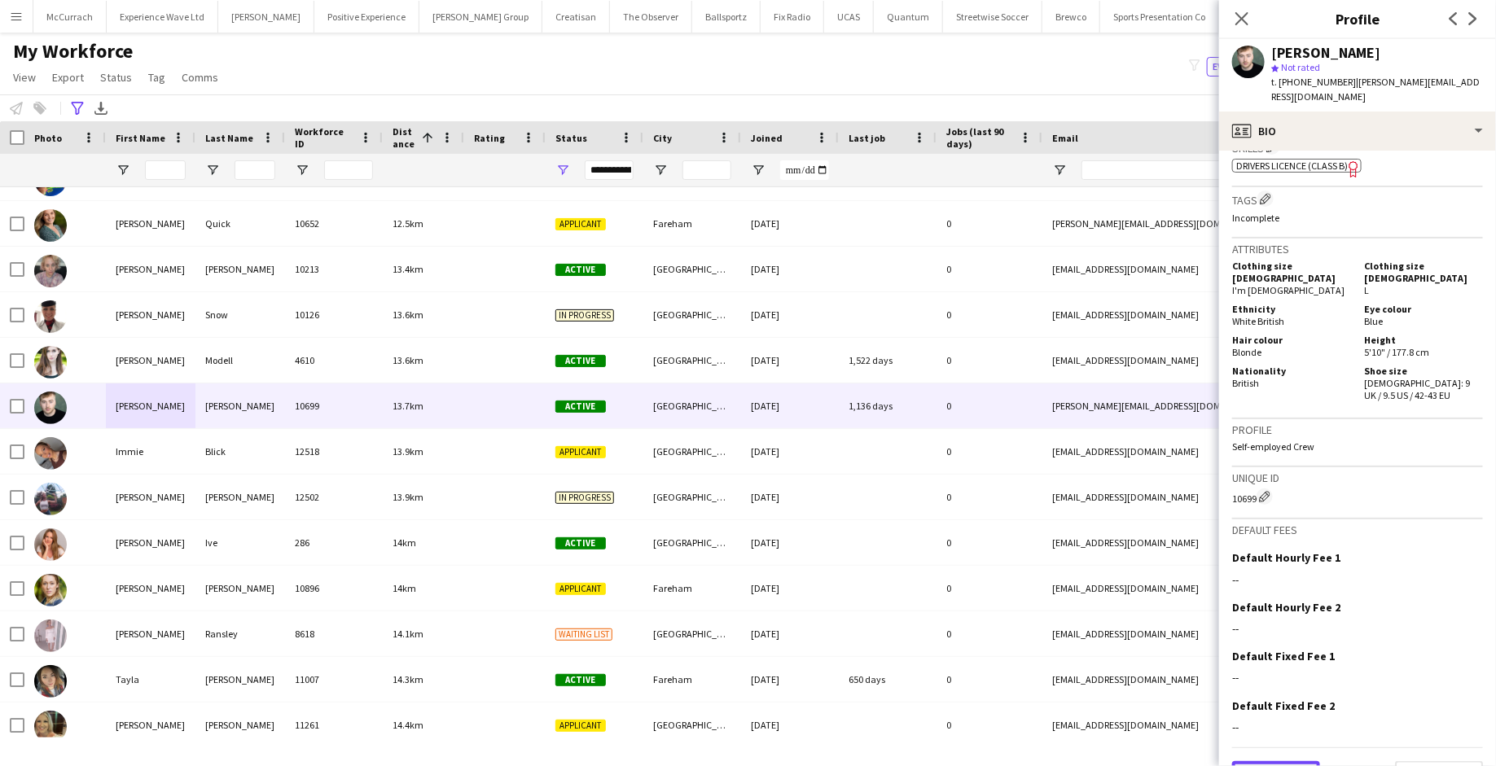
click at [1280, 762] on button "Previous" at bounding box center [1276, 778] width 88 height 33
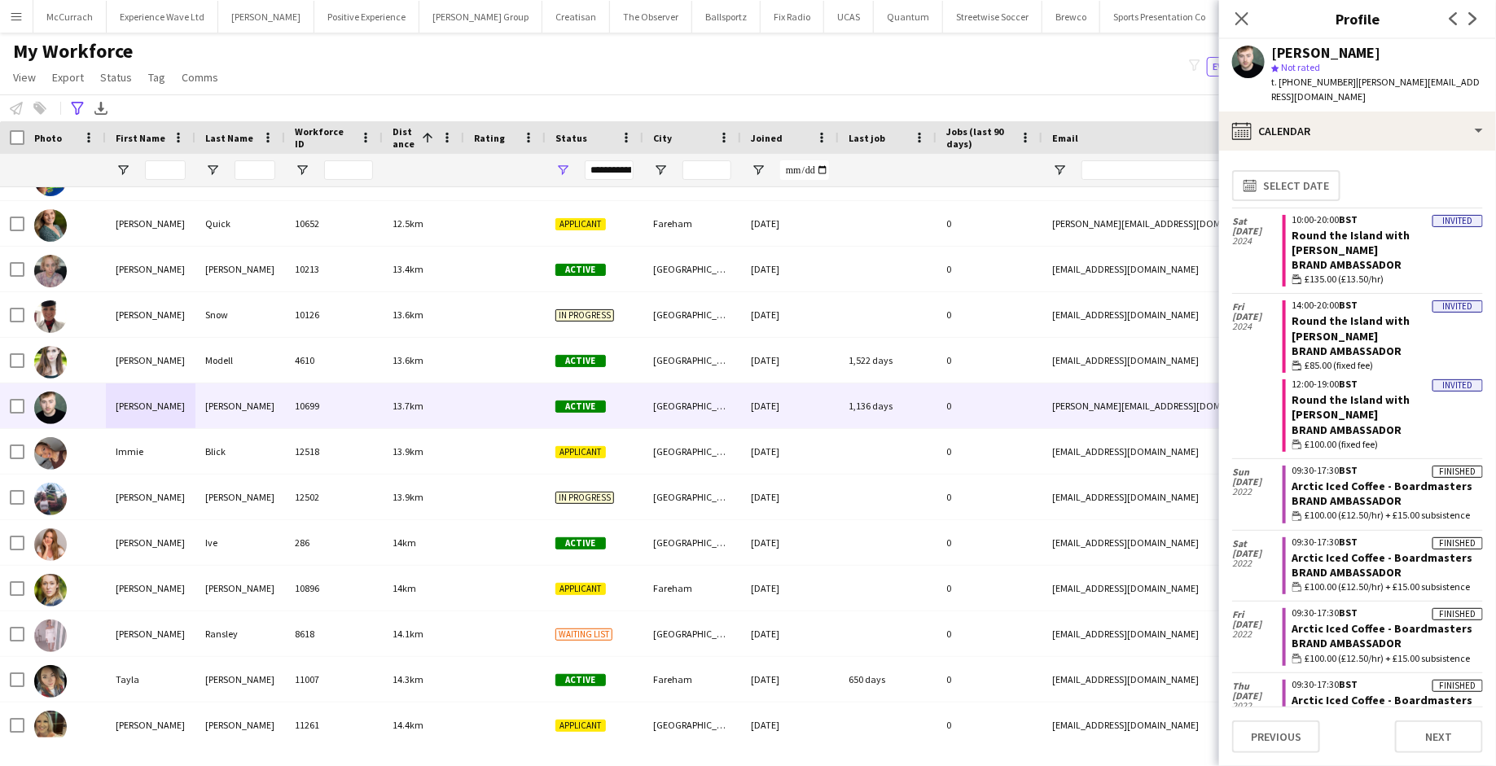
scroll to position [6, 0]
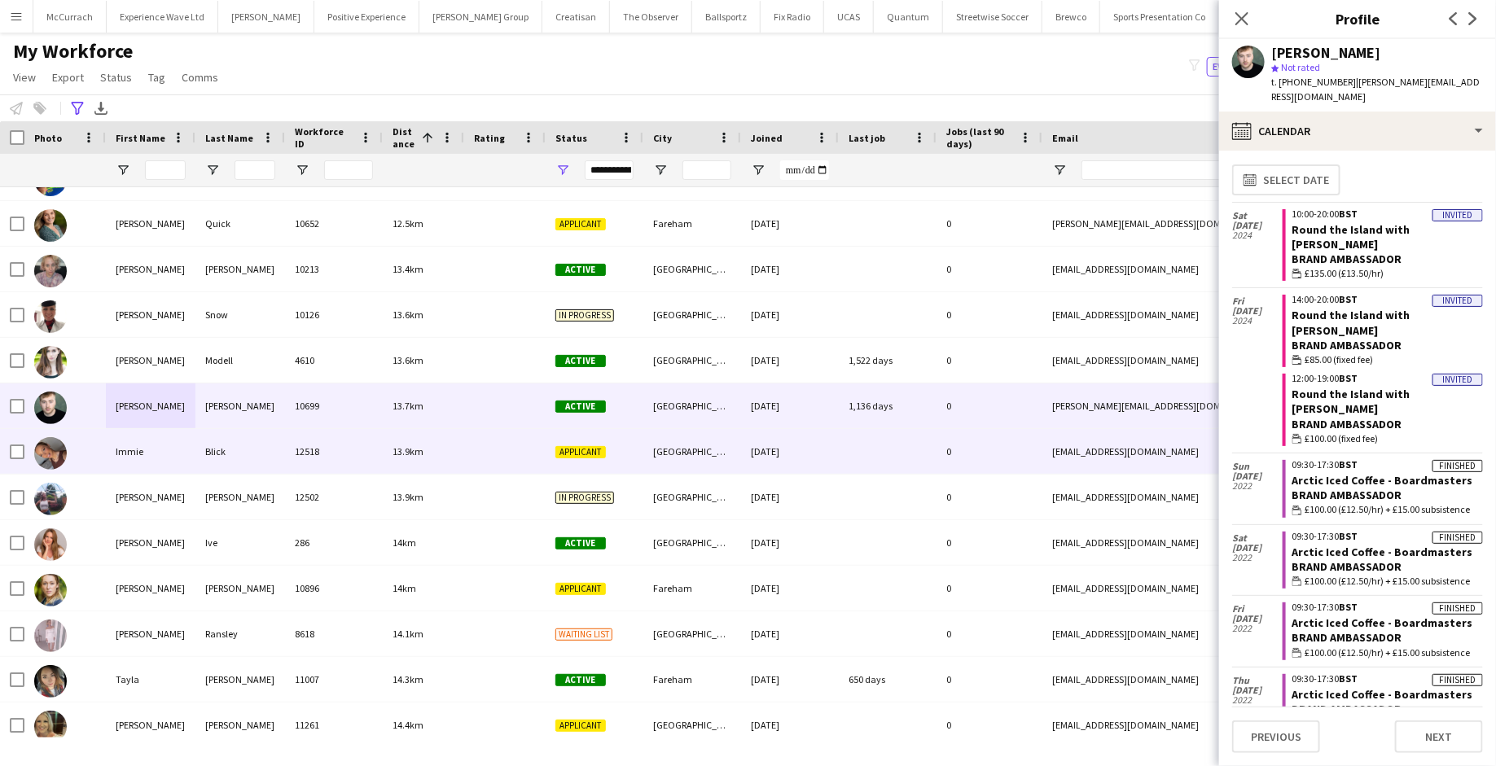
click at [285, 448] on div "12518" at bounding box center [334, 451] width 98 height 45
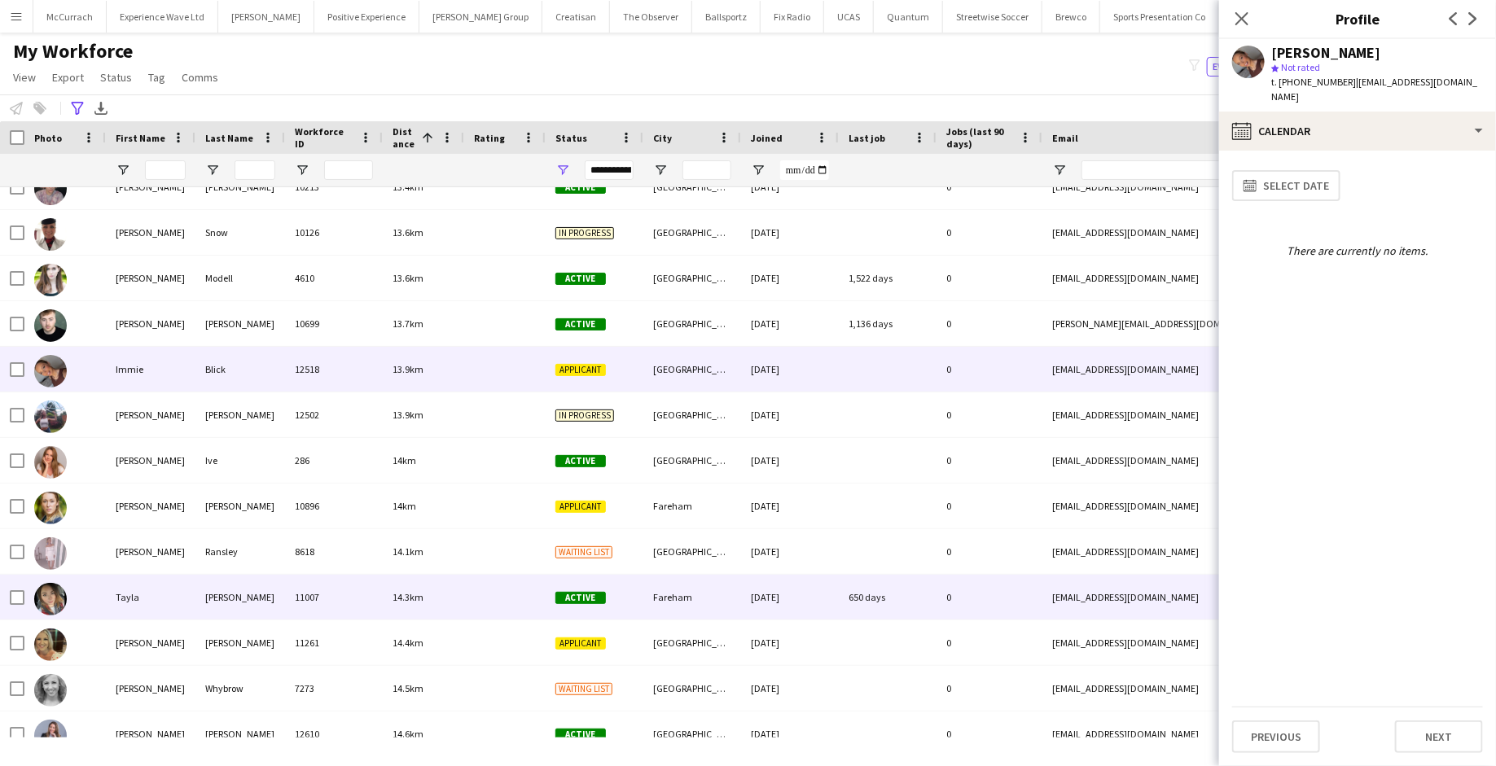
scroll to position [2276, 0]
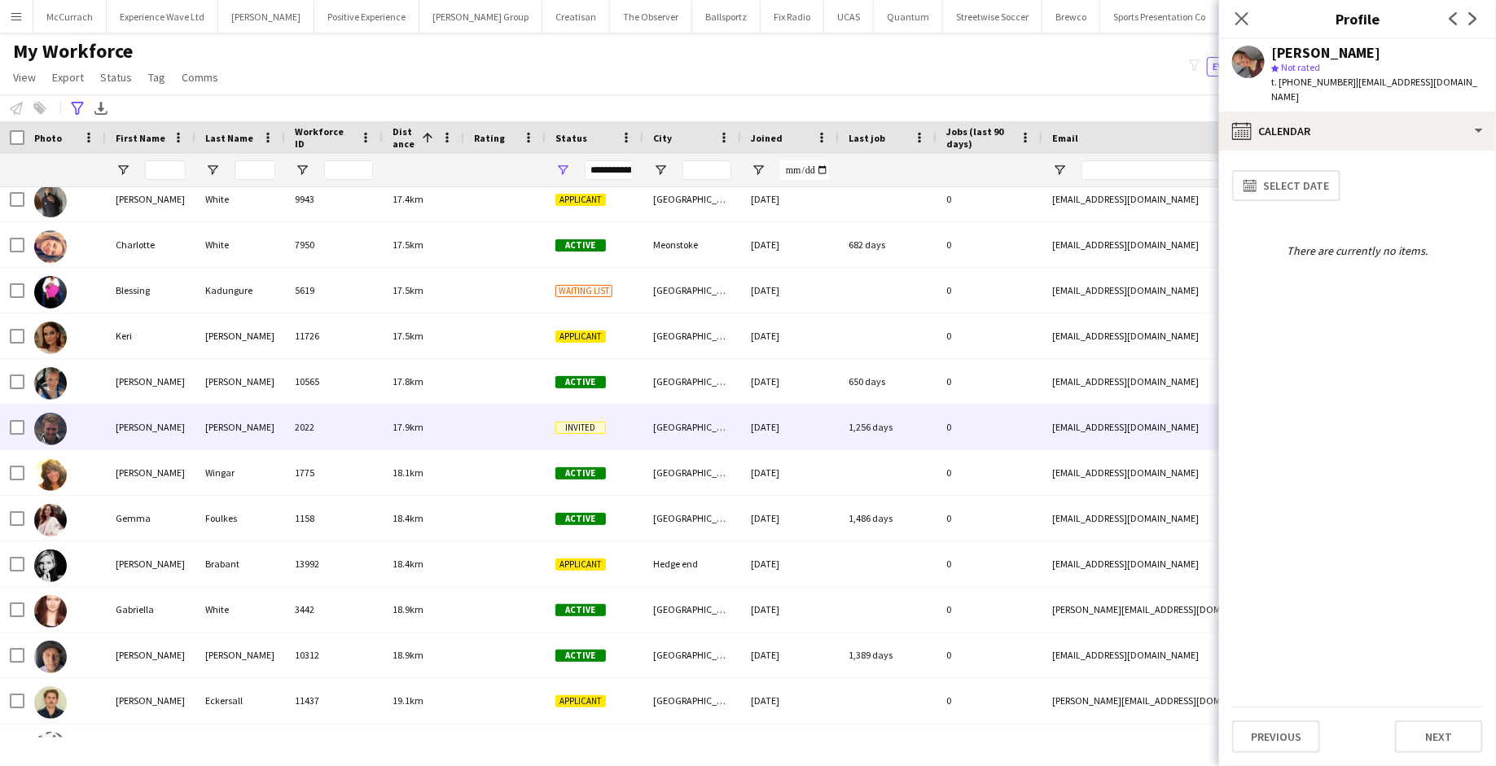
click at [263, 440] on div "Gardner" at bounding box center [240, 427] width 90 height 45
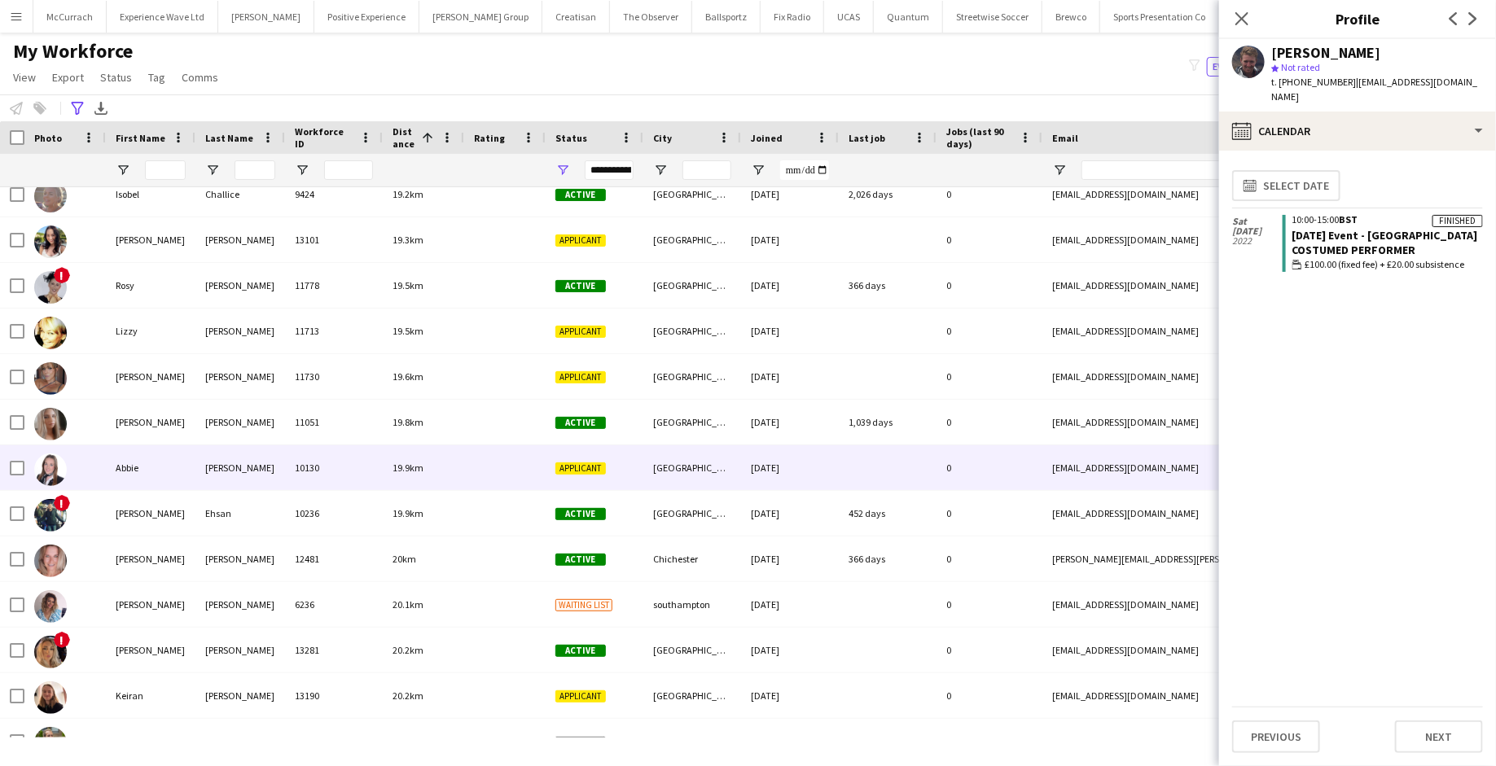
click at [355, 487] on div "10130" at bounding box center [334, 468] width 98 height 45
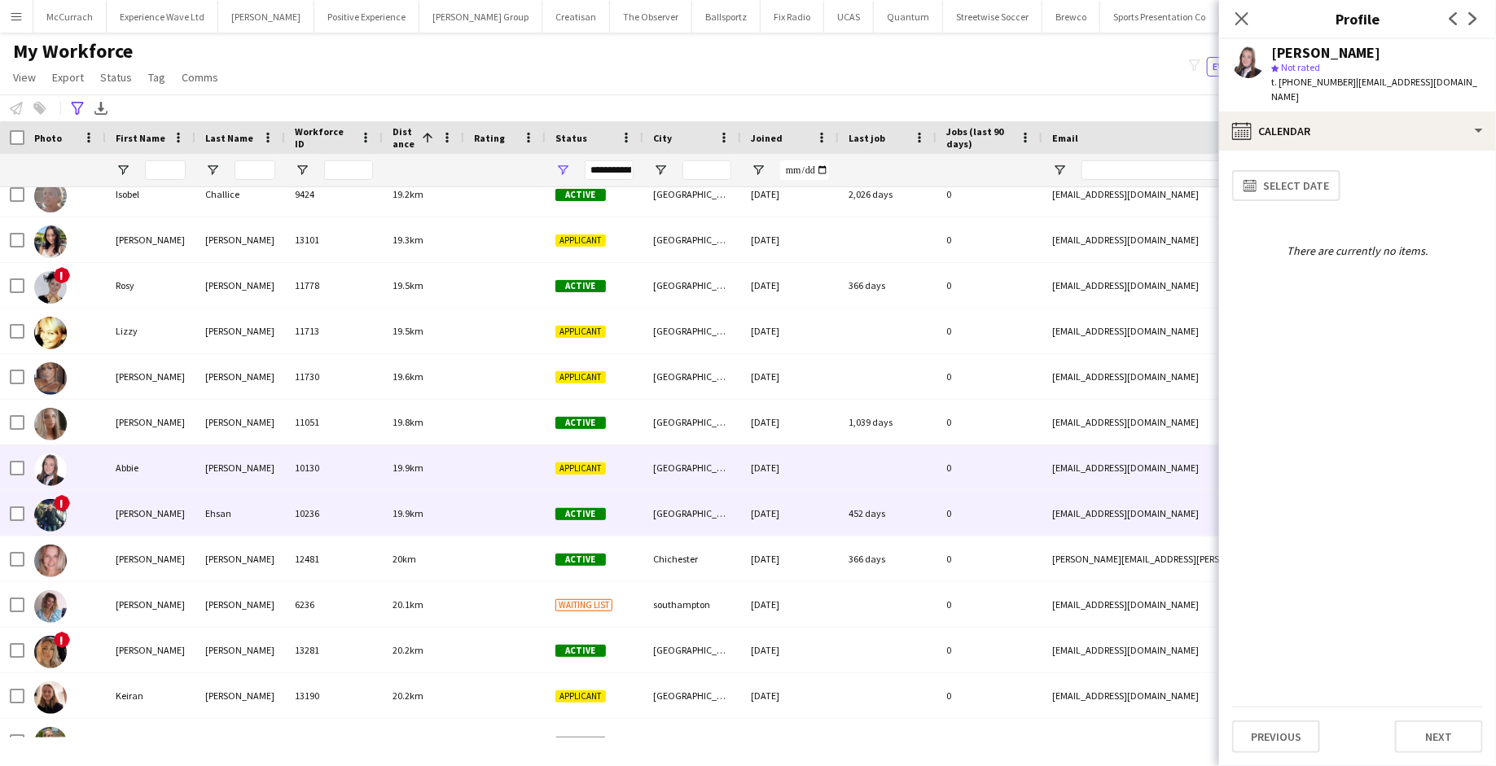
click at [353, 516] on div "10236" at bounding box center [334, 513] width 98 height 45
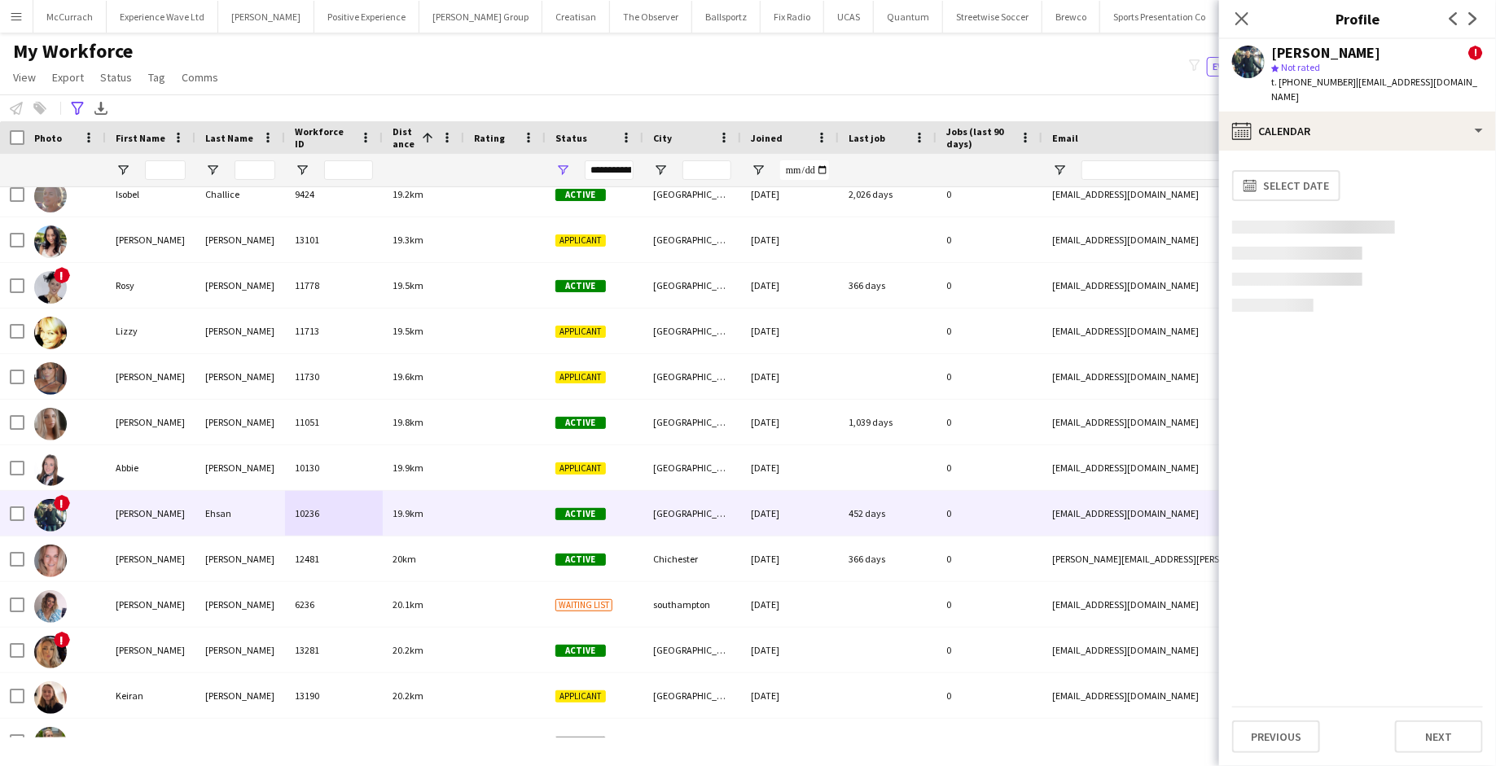
click at [1251, 76] on app-user-avatar at bounding box center [1248, 62] width 33 height 33
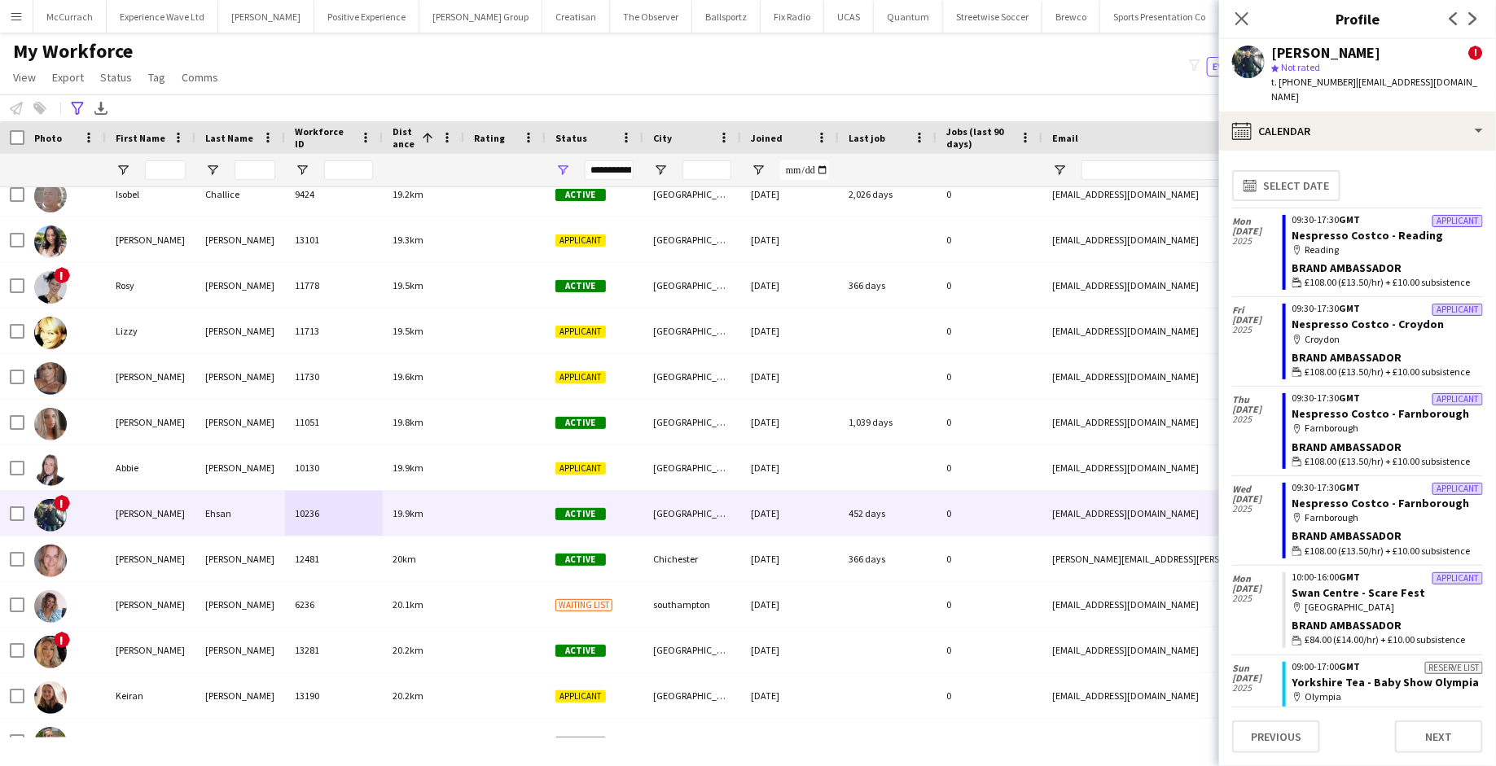
click at [1252, 59] on app-user-avatar at bounding box center [1248, 62] width 33 height 33
click at [1251, 54] on app-user-avatar at bounding box center [1248, 62] width 33 height 33
click at [1240, 13] on icon "Close pop-in" at bounding box center [1241, 18] width 15 height 15
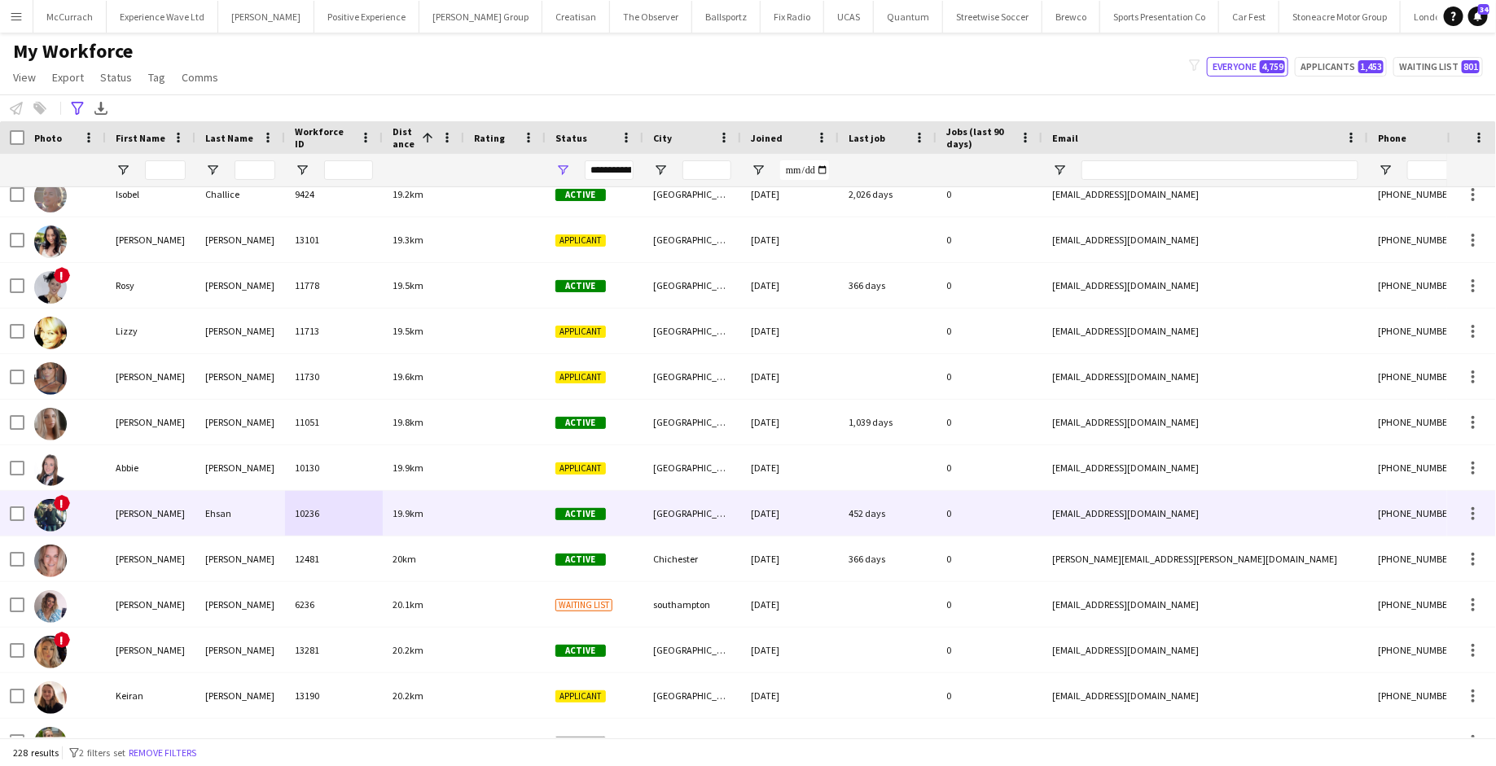
click at [165, 522] on div "Ali" at bounding box center [151, 513] width 90 height 45
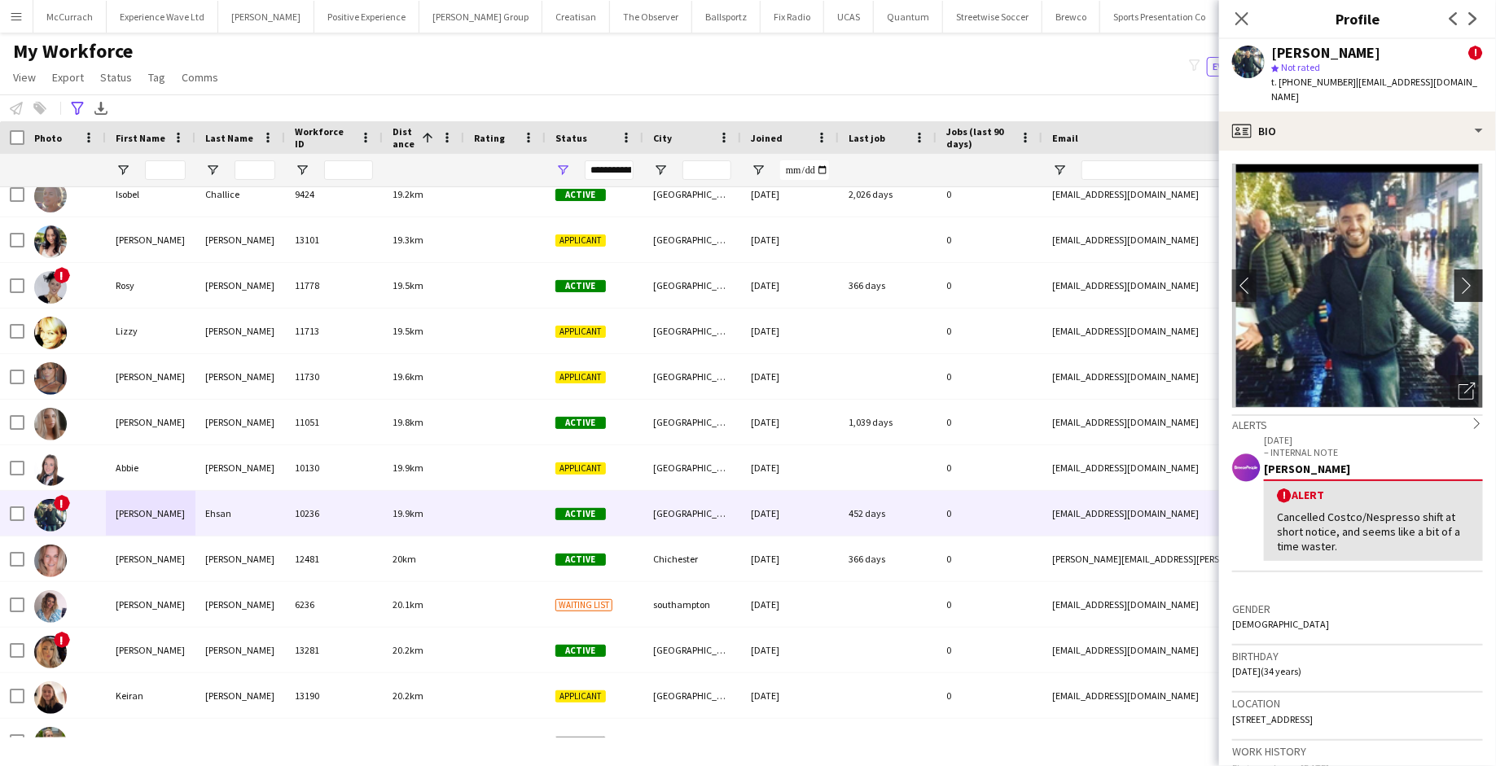
click at [1476, 277] on app-icon "chevron-right" at bounding box center [1471, 285] width 25 height 17
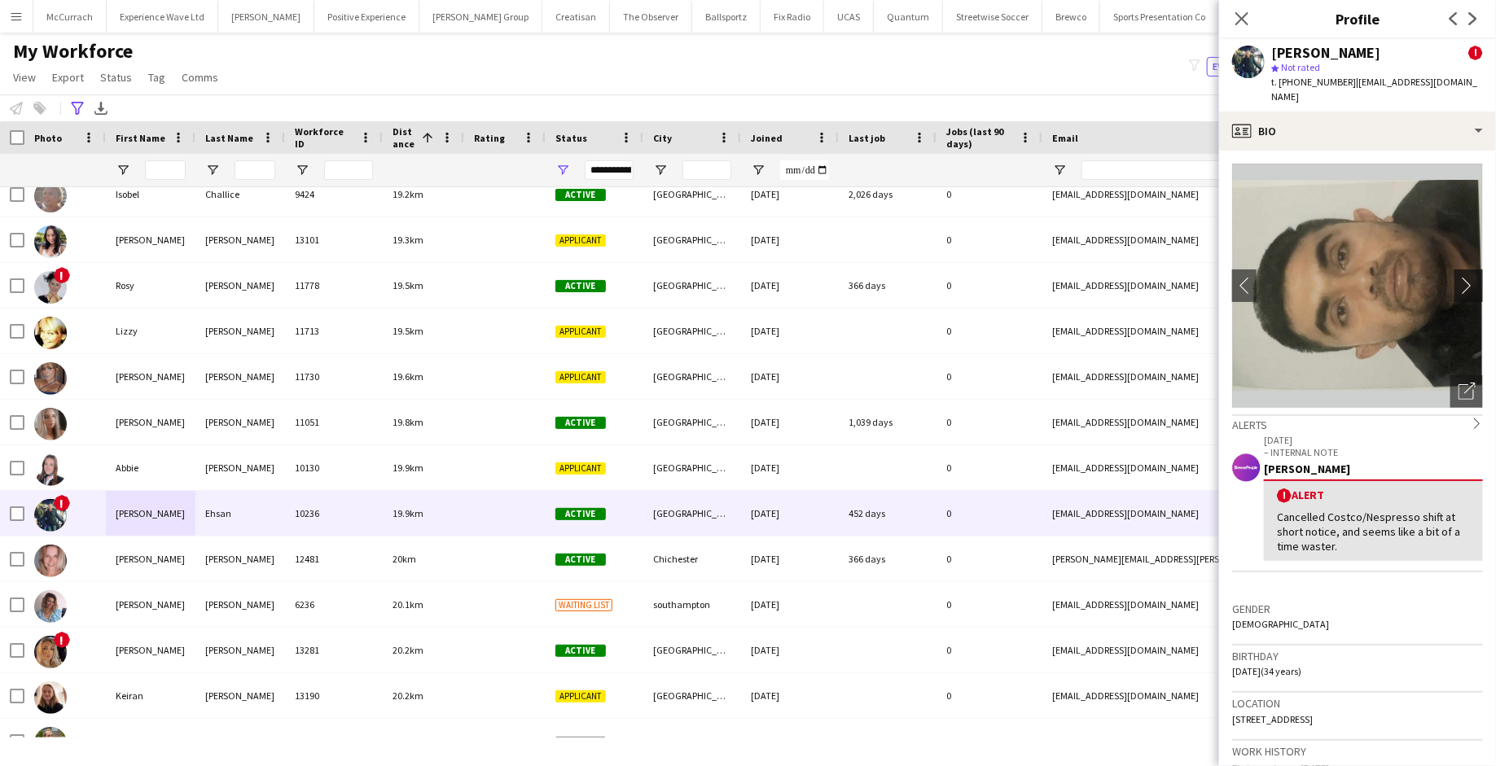
click at [1473, 277] on app-icon "chevron-right" at bounding box center [1471, 285] width 25 height 17
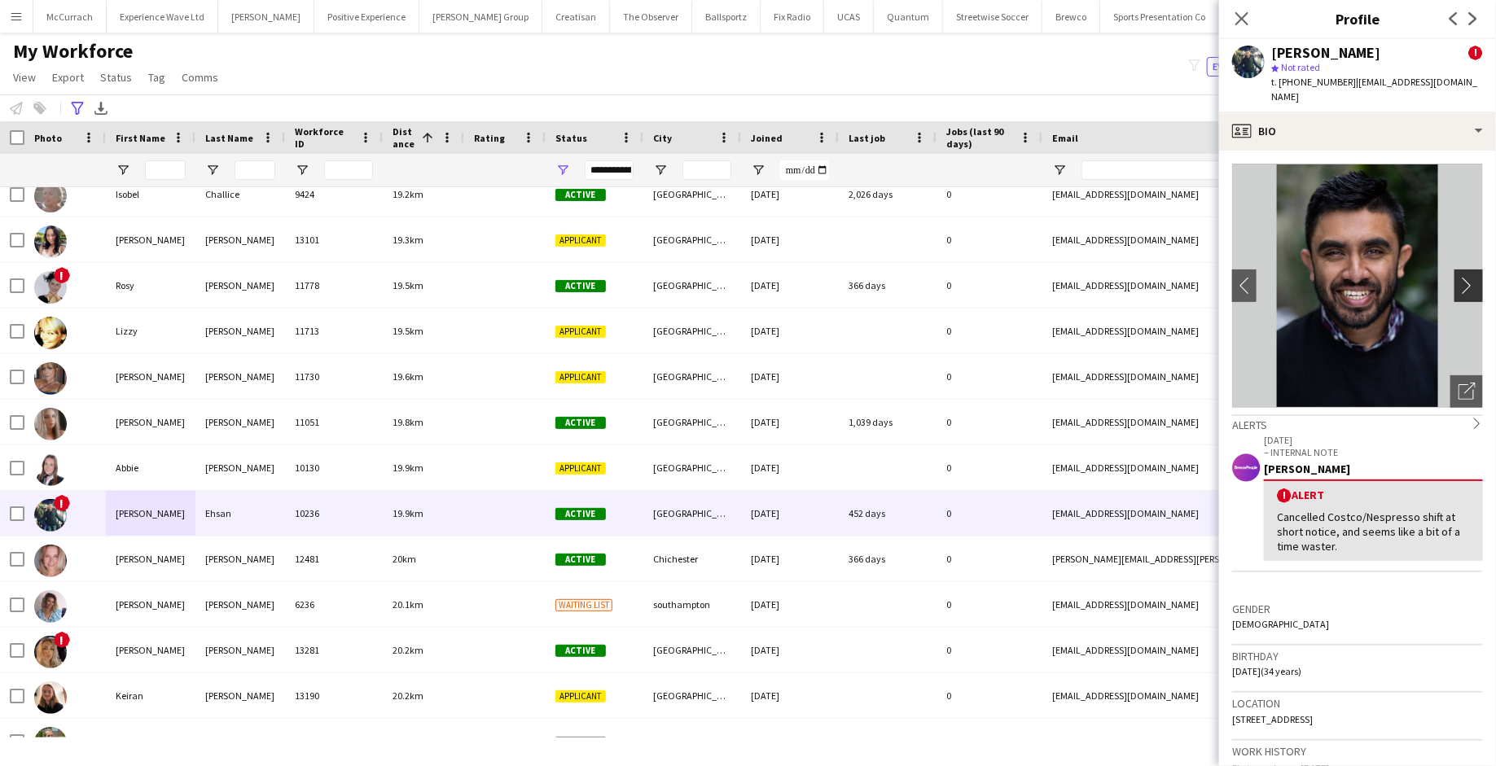
click at [1473, 277] on app-icon "chevron-right" at bounding box center [1471, 285] width 25 height 17
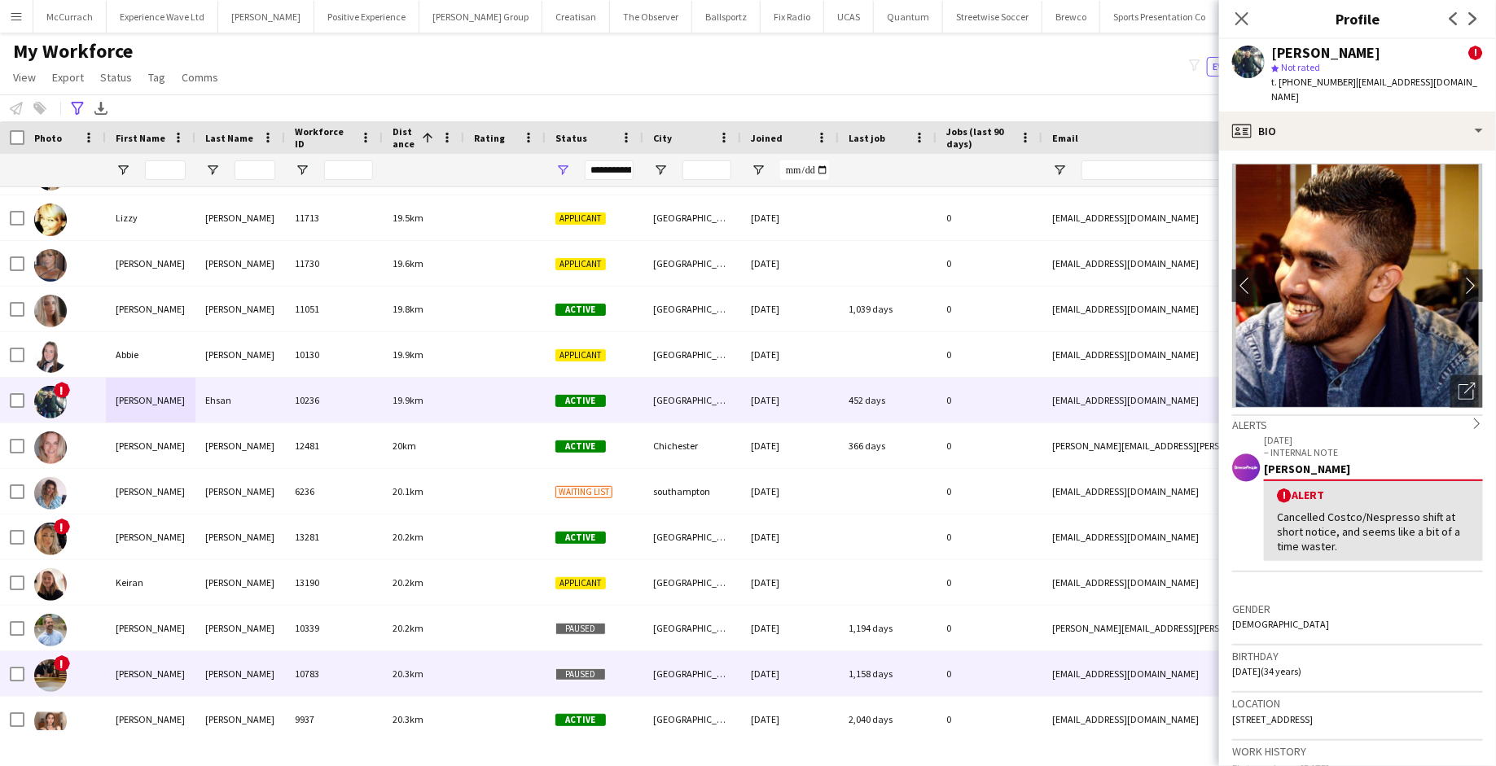
scroll to position [3927, 0]
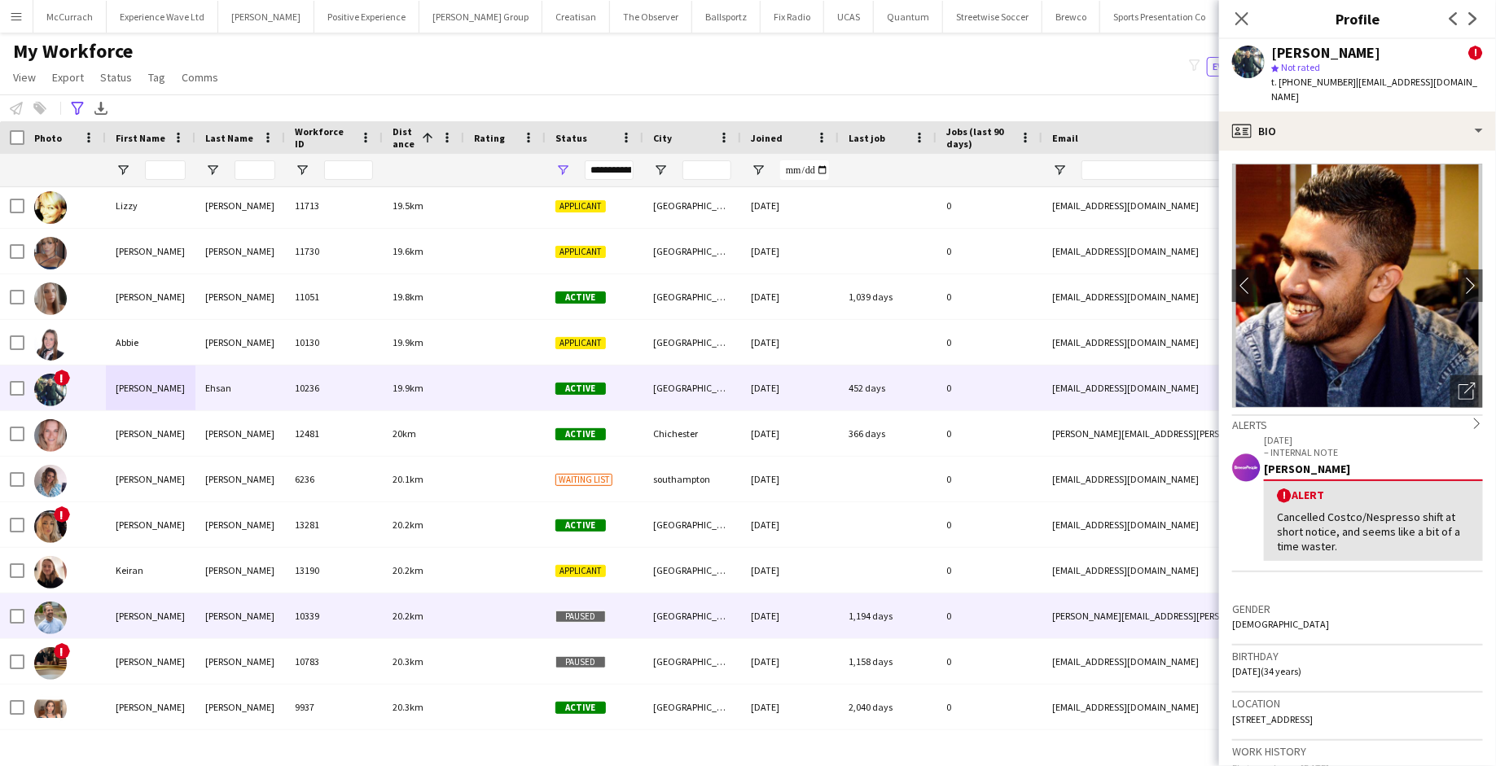
click at [453, 616] on div "20.2km" at bounding box center [423, 616] width 81 height 45
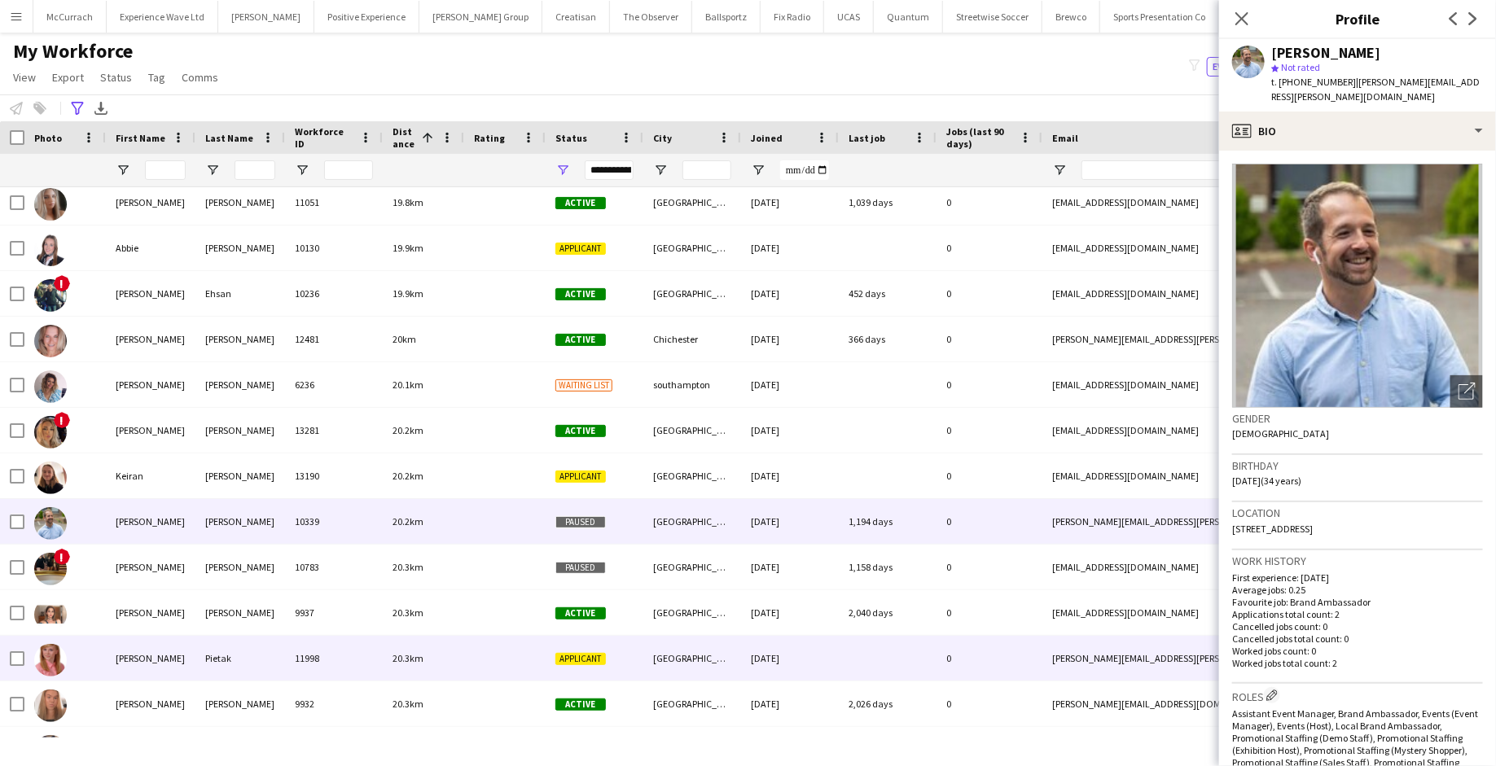
scroll to position [4132, 0]
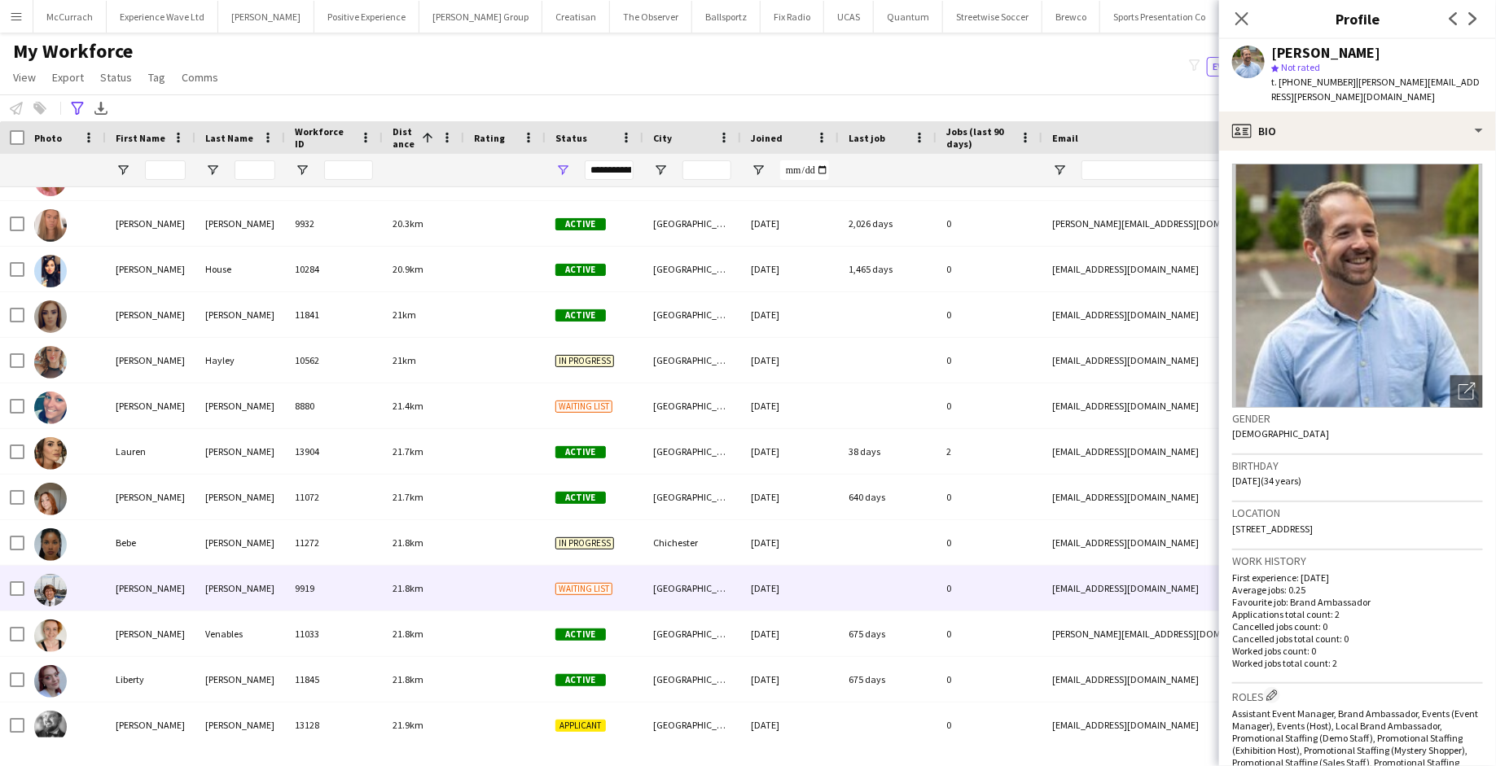
click at [511, 579] on div at bounding box center [504, 588] width 81 height 45
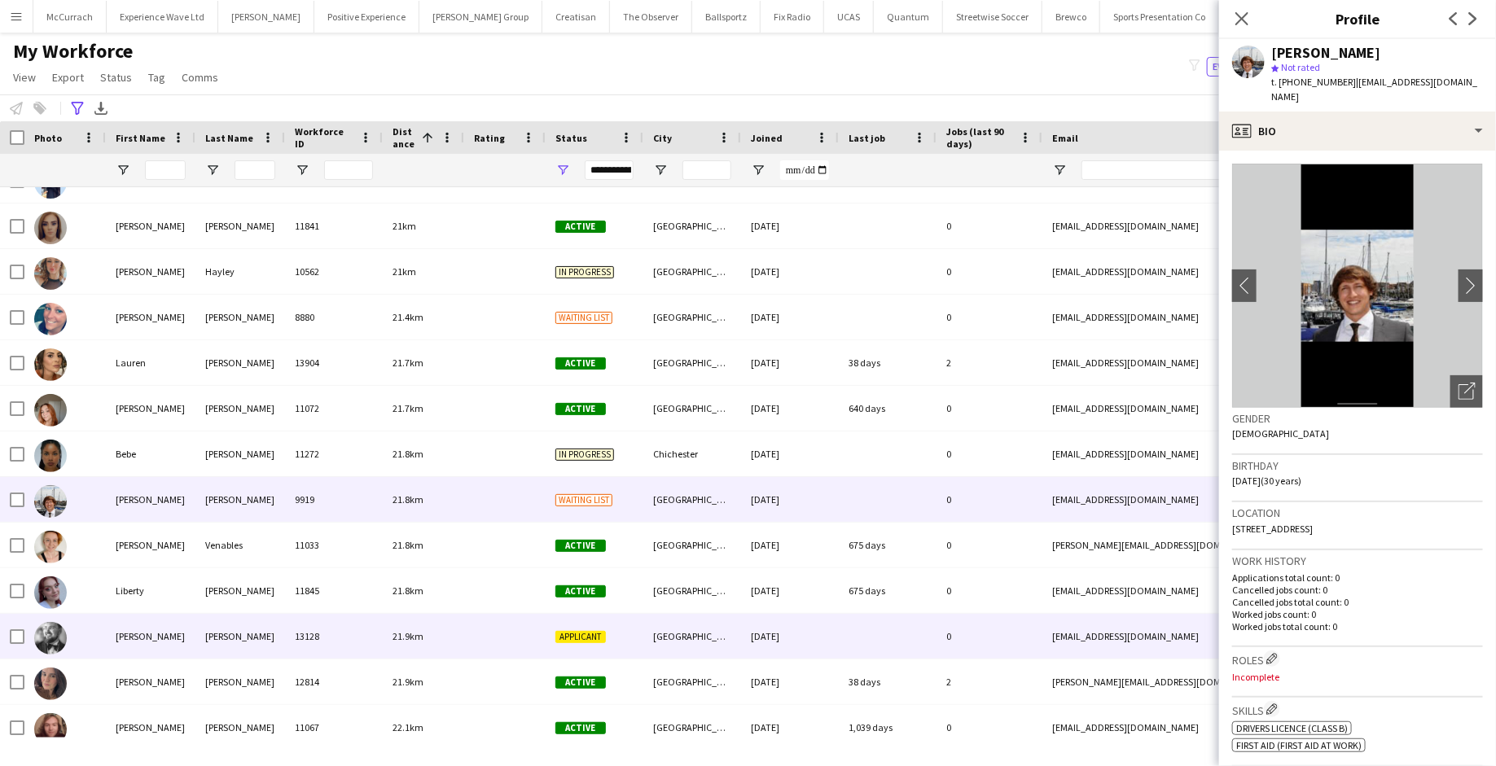
click at [508, 652] on div at bounding box center [504, 636] width 81 height 45
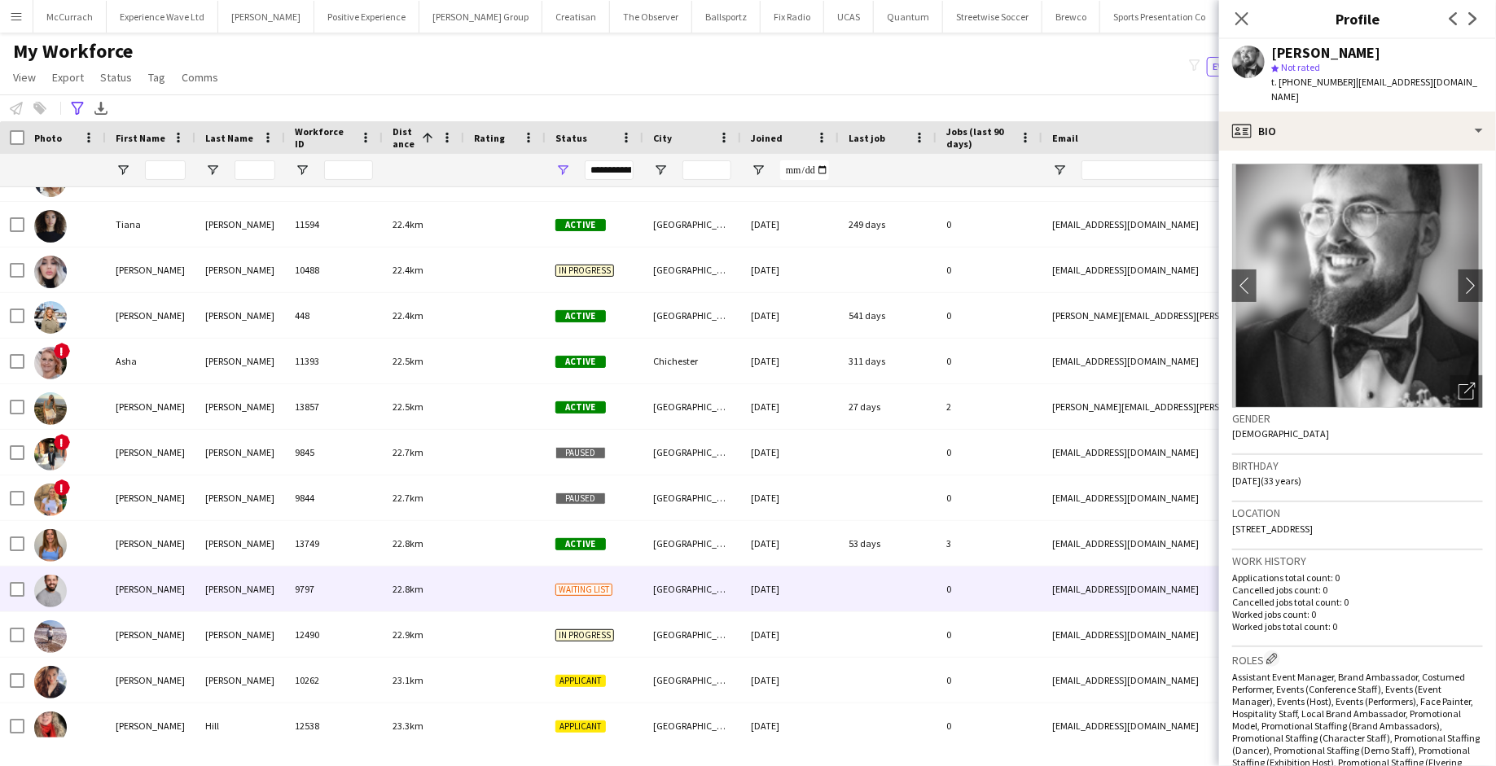
click at [485, 600] on div at bounding box center [504, 589] width 81 height 45
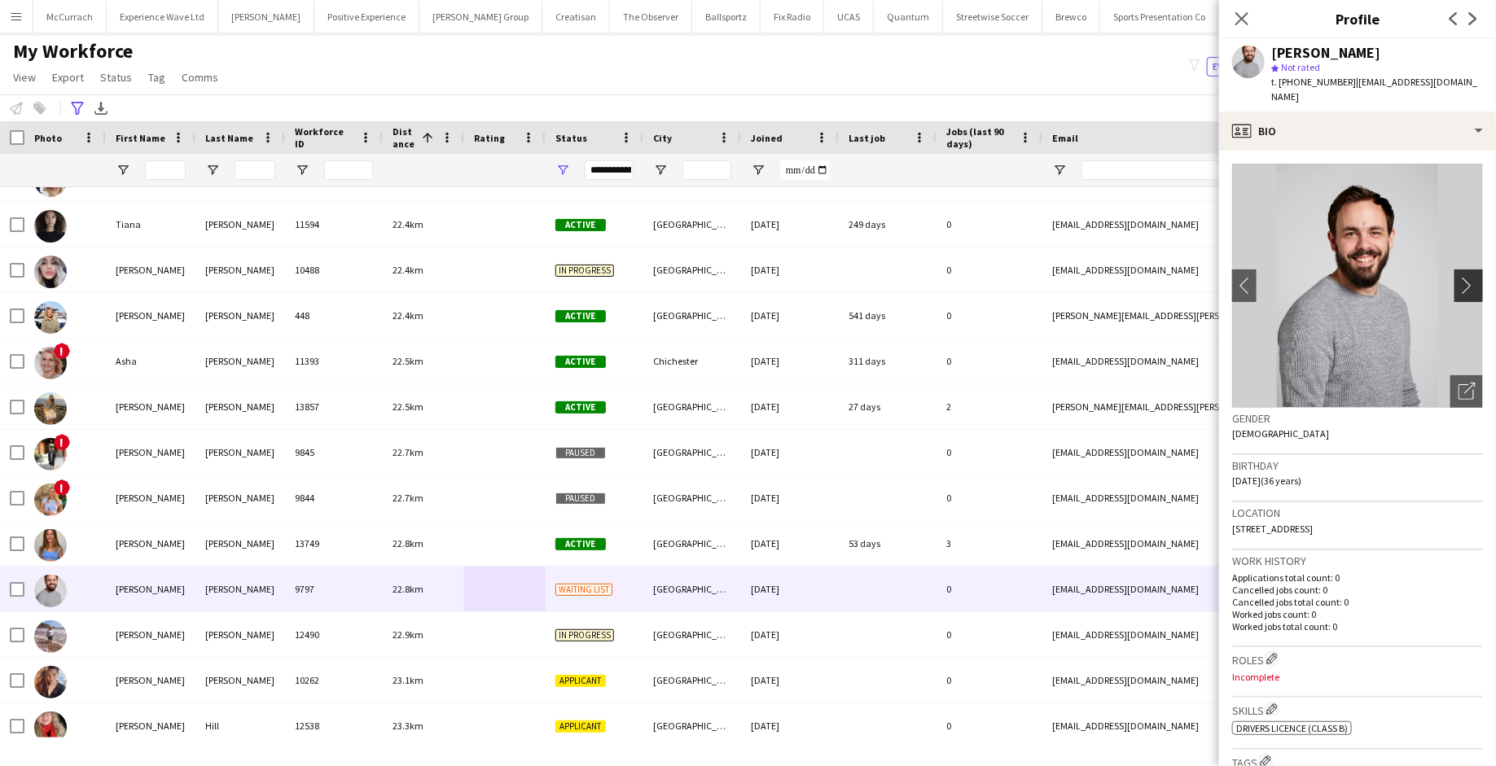
click at [1469, 277] on app-icon "chevron-right" at bounding box center [1471, 285] width 25 height 17
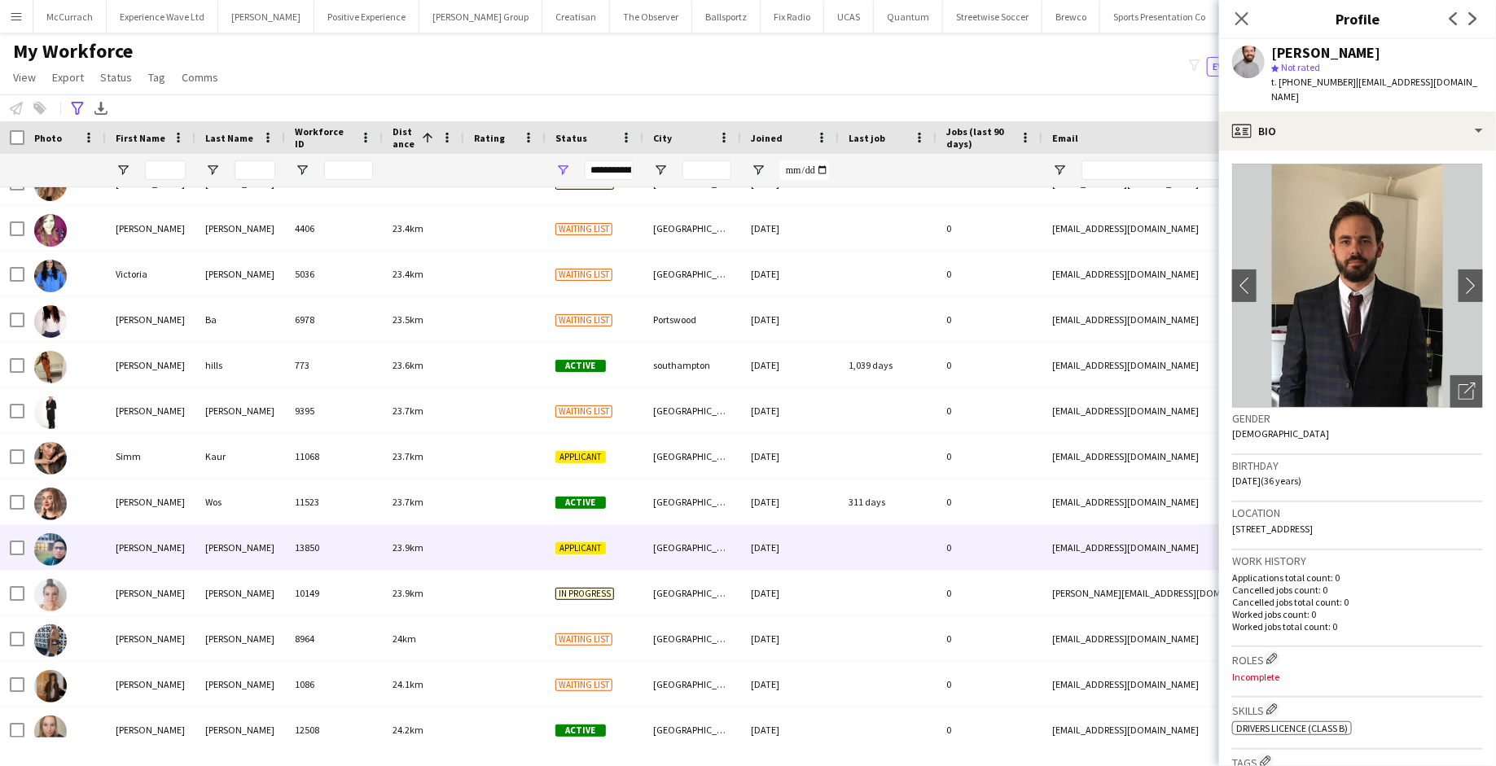
click at [546, 542] on div "Applicant" at bounding box center [595, 547] width 98 height 45
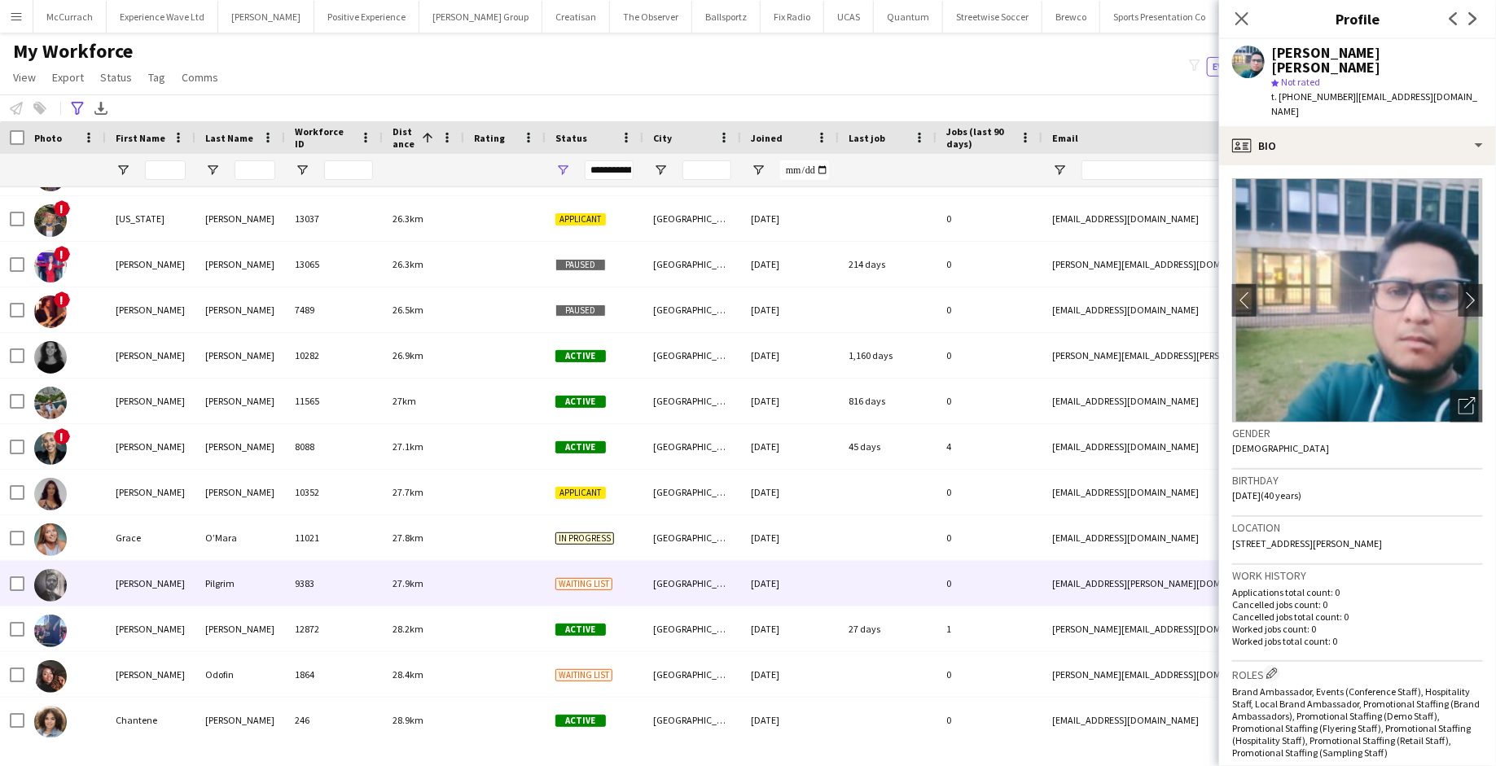
click at [514, 581] on div at bounding box center [504, 583] width 81 height 45
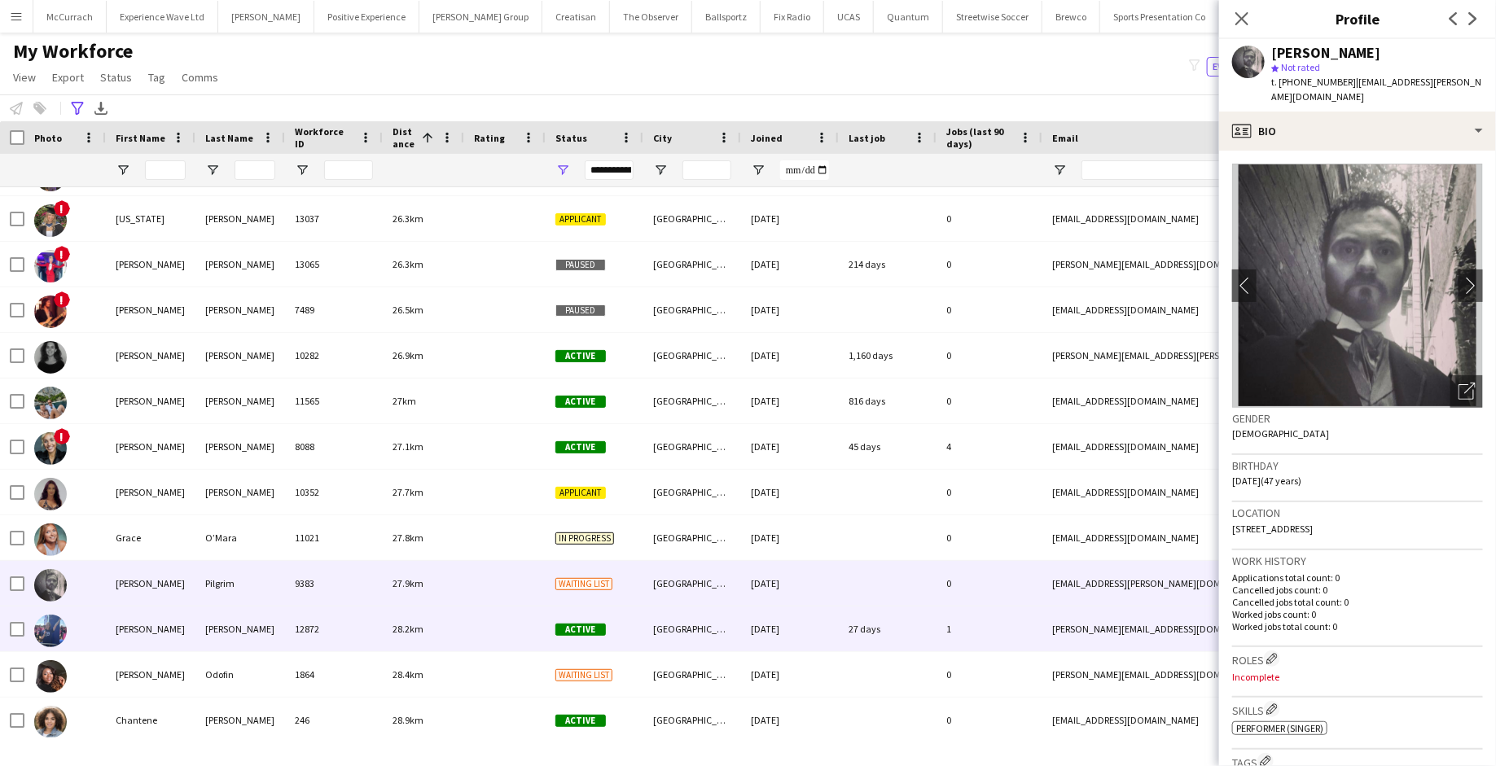
click at [505, 628] on div at bounding box center [504, 629] width 81 height 45
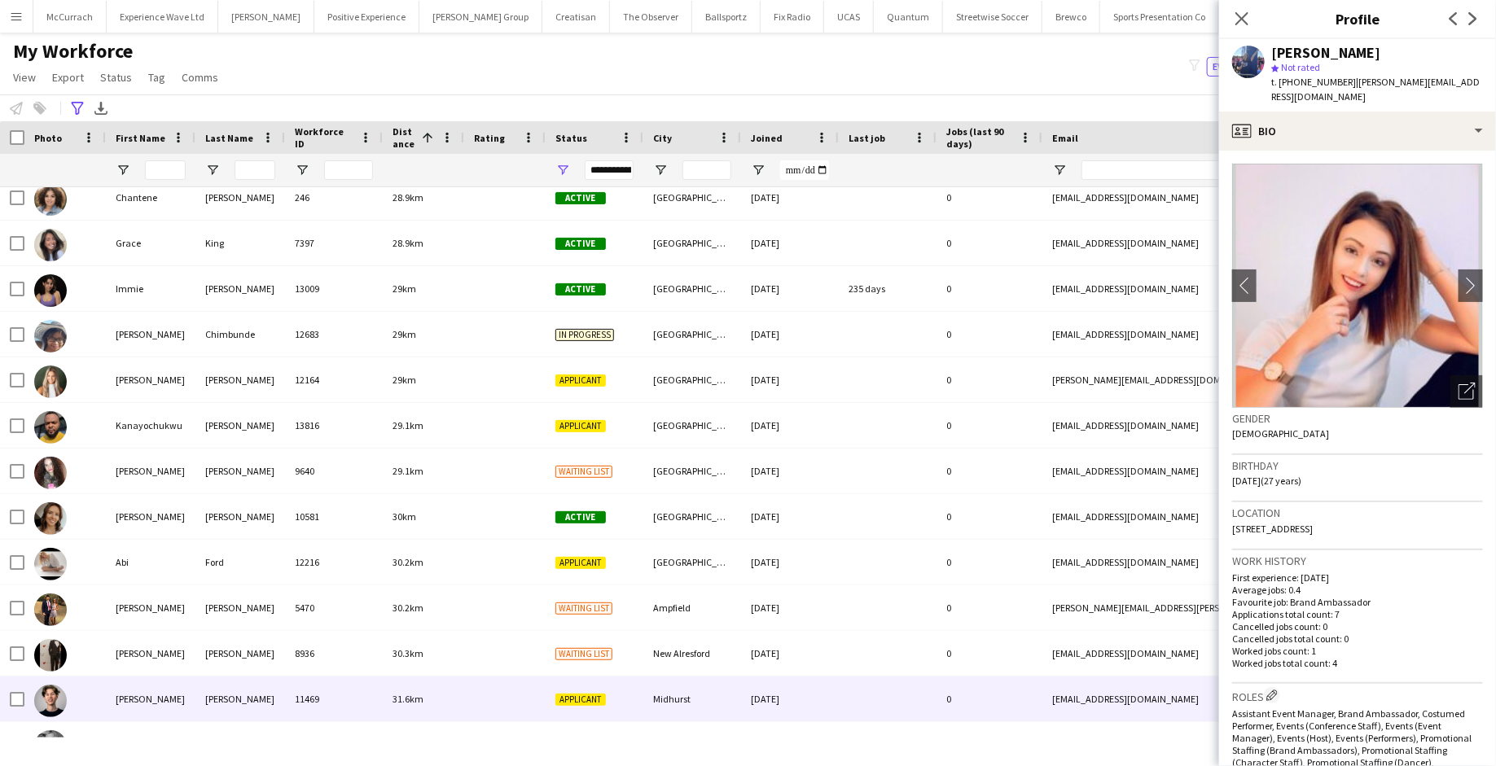
click at [440, 692] on div "31.6km" at bounding box center [423, 699] width 81 height 45
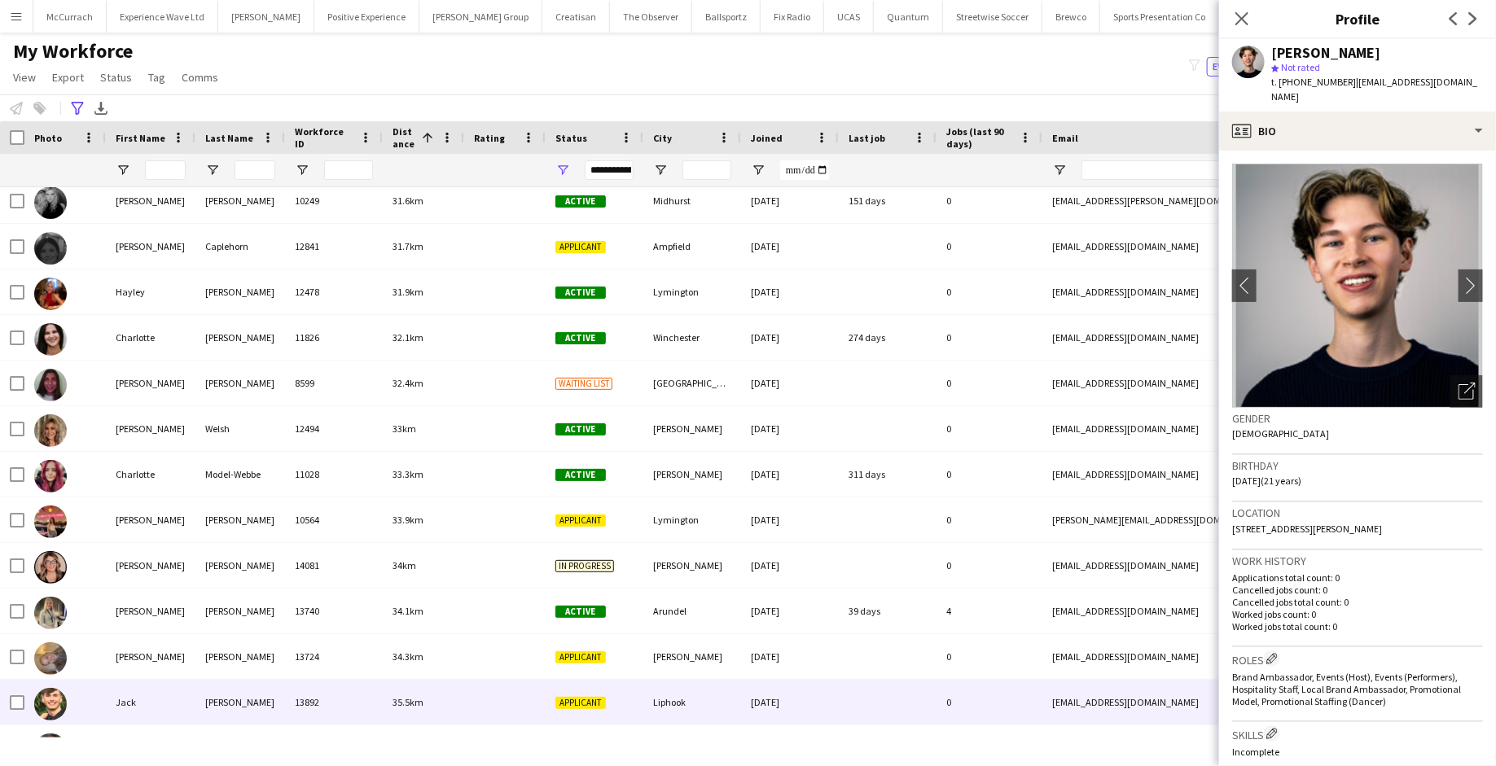
click at [432, 696] on div "35.5km" at bounding box center [423, 702] width 81 height 45
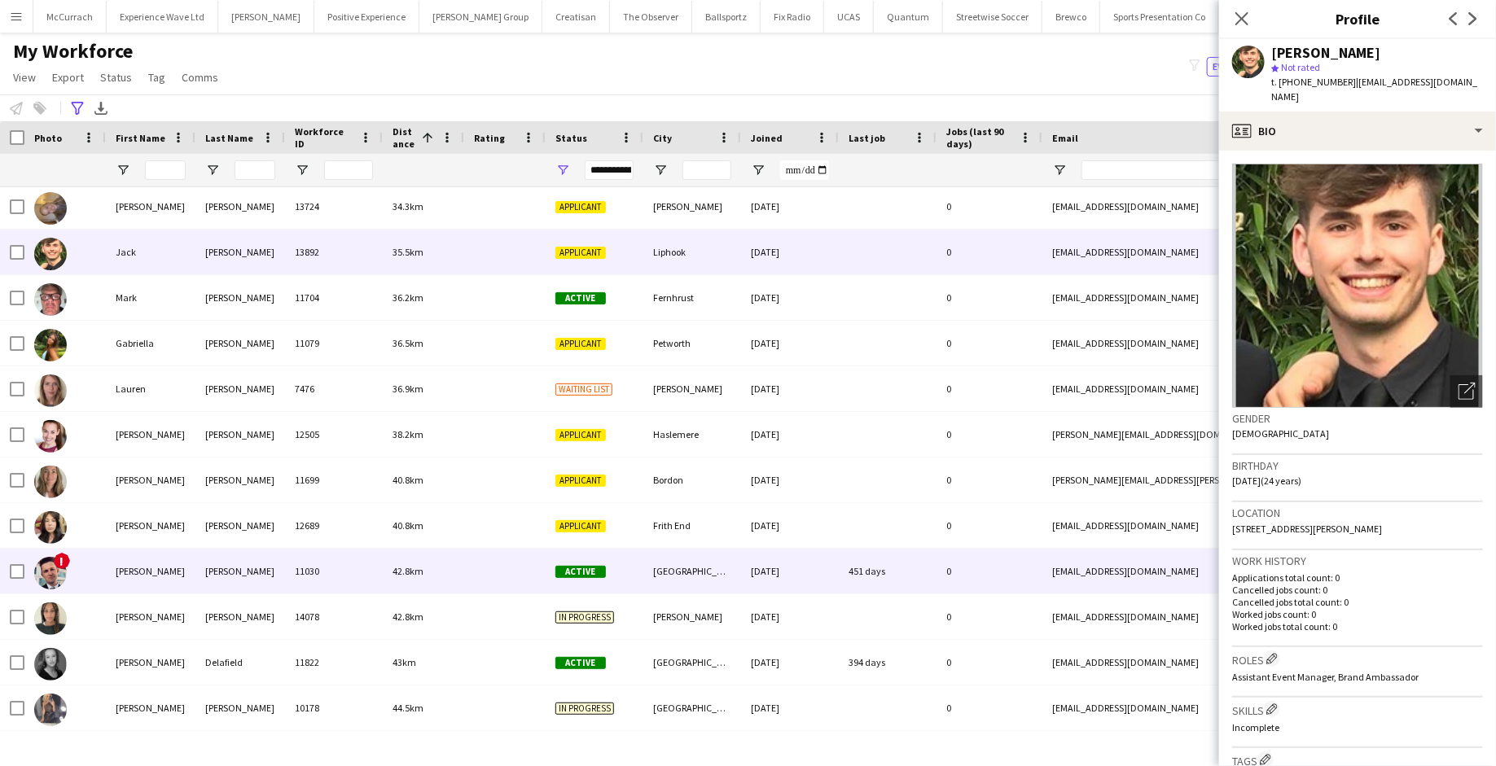
click at [326, 568] on div "11030" at bounding box center [334, 571] width 98 height 45
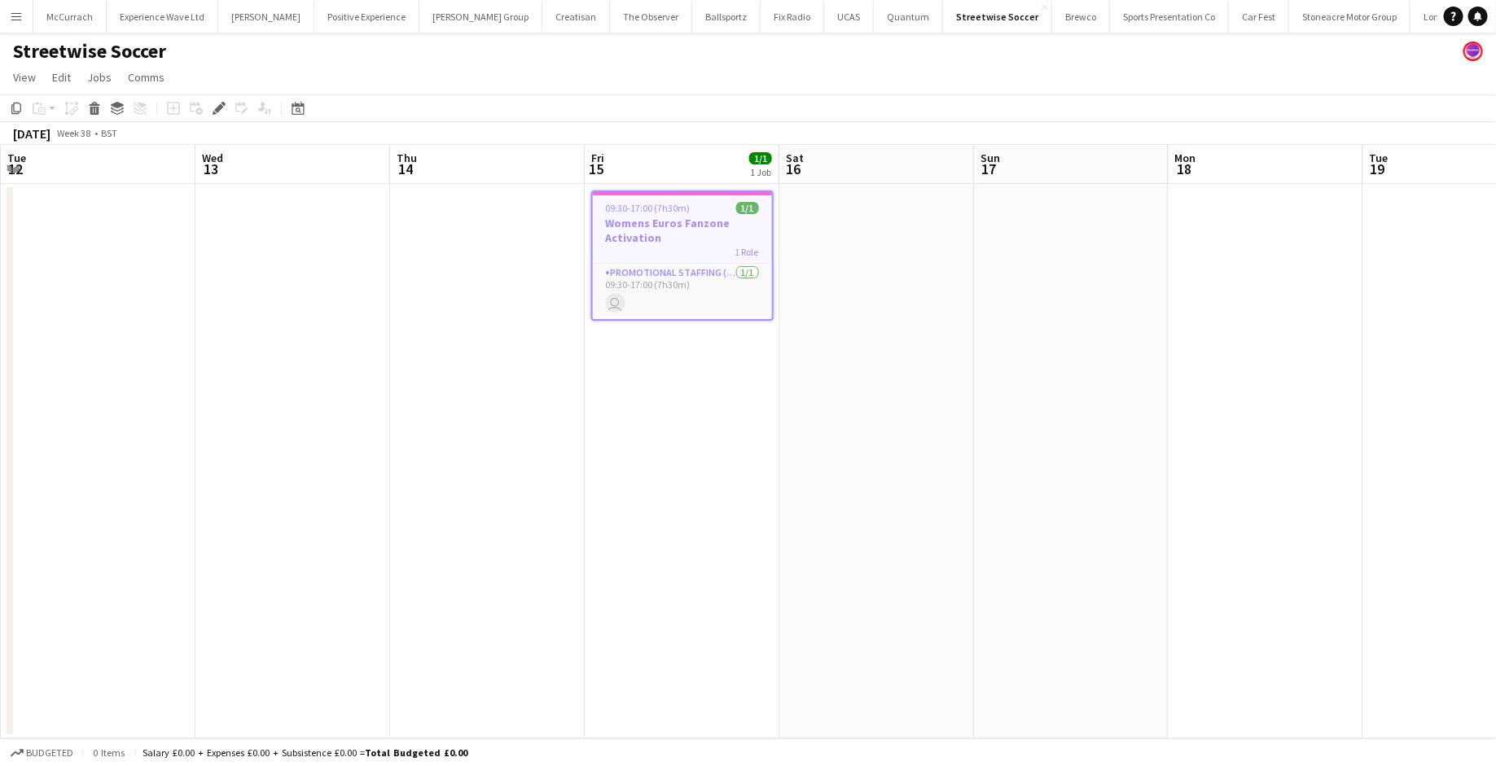
scroll to position [0, 560]
